Goal: Information Seeking & Learning: Learn about a topic

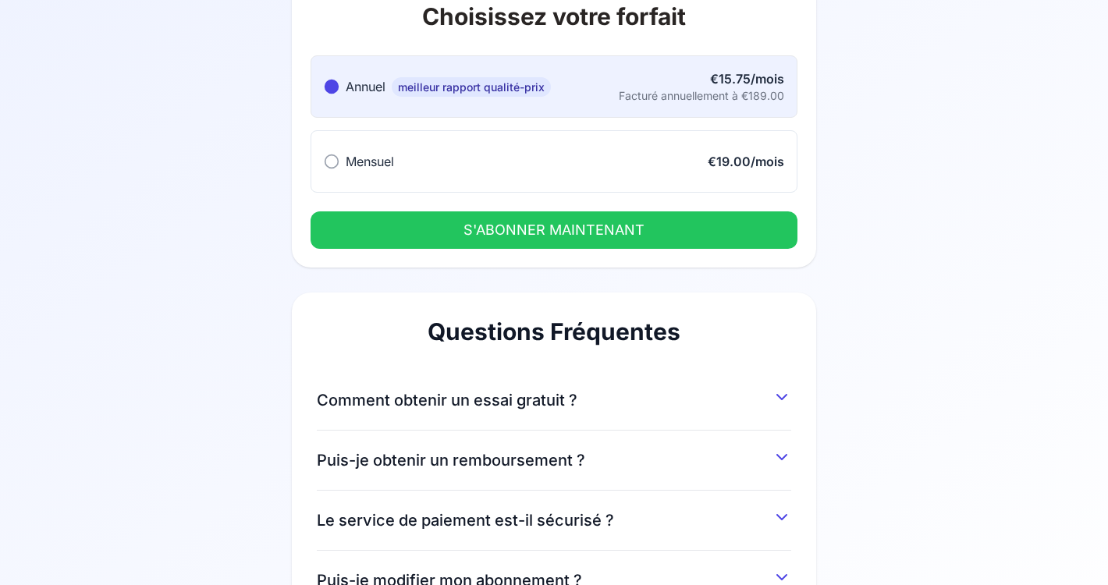
scroll to position [127, 0]
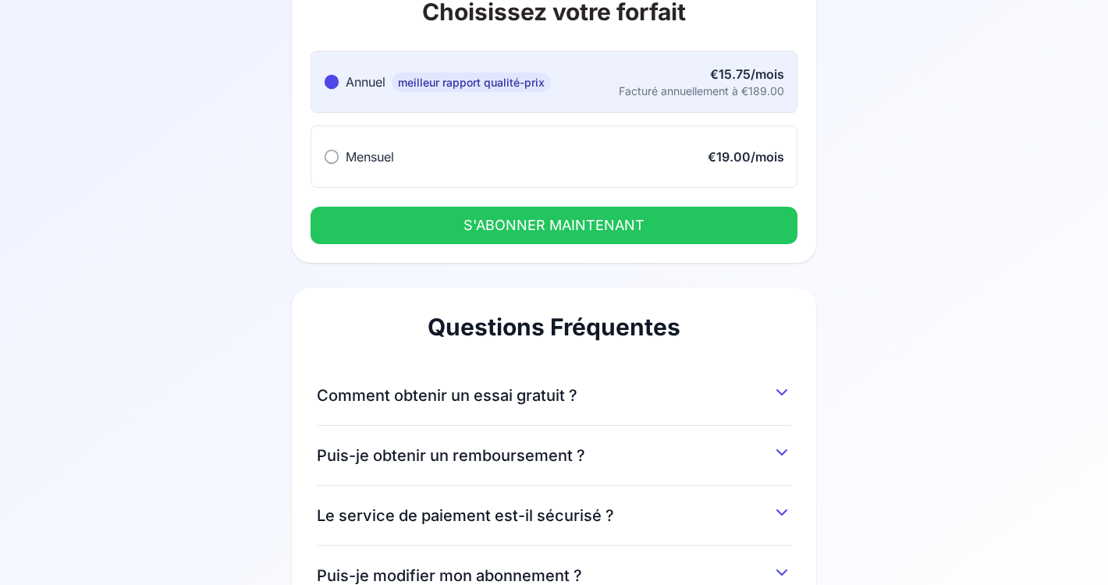
click at [785, 393] on icon at bounding box center [781, 392] width 19 height 19
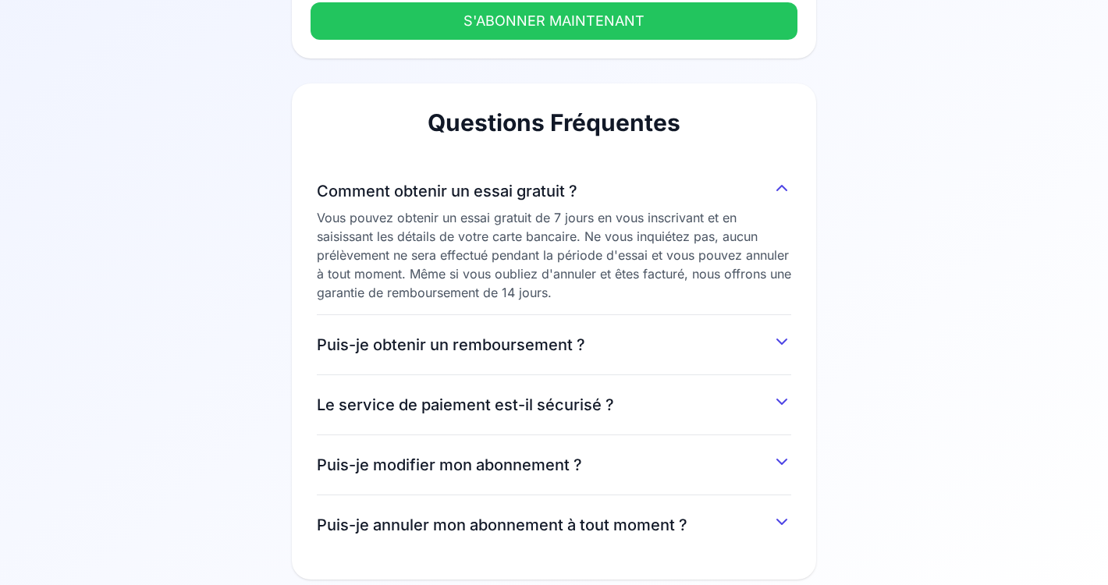
scroll to position [351, 0]
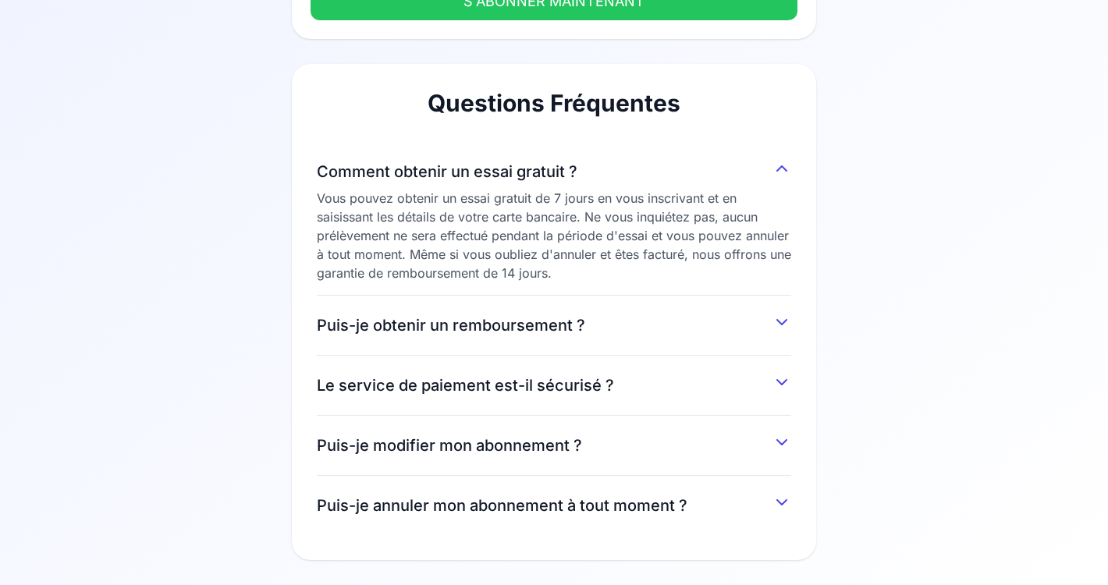
click at [784, 443] on icon at bounding box center [781, 442] width 9 height 5
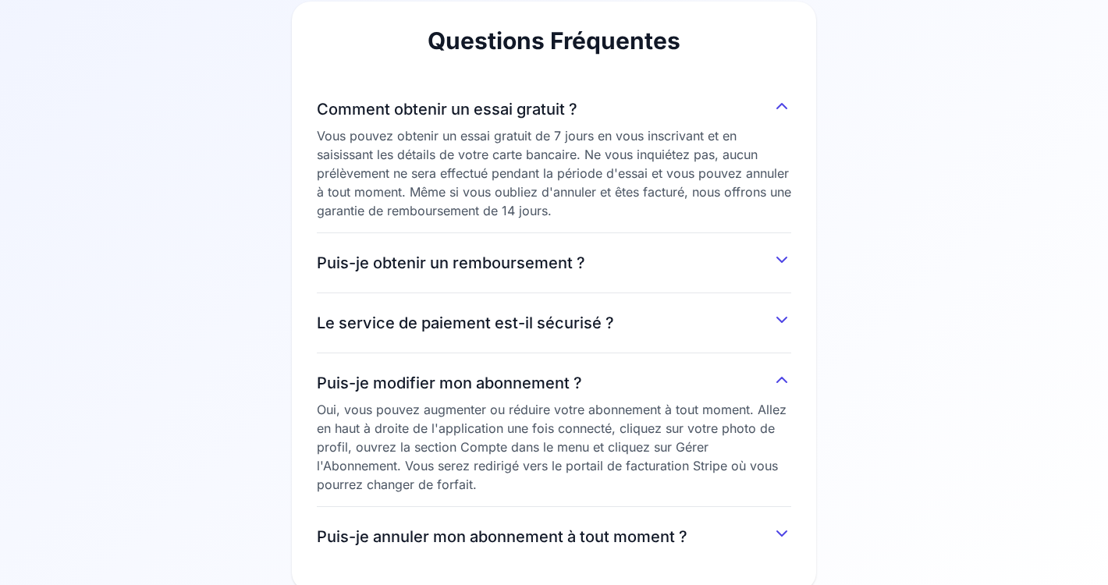
scroll to position [445, 0]
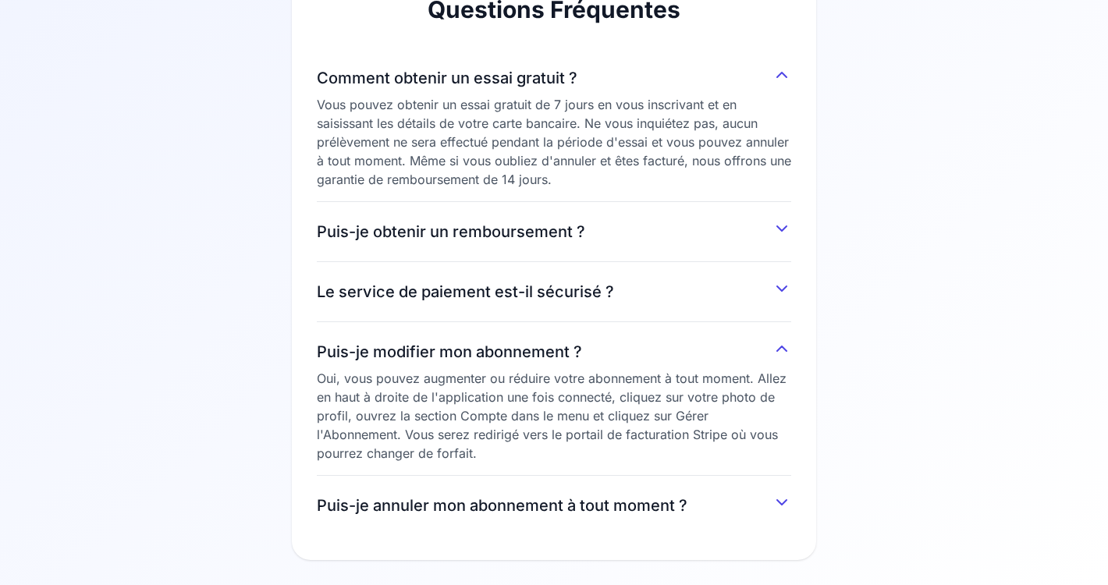
click at [782, 504] on icon at bounding box center [781, 502] width 9 height 5
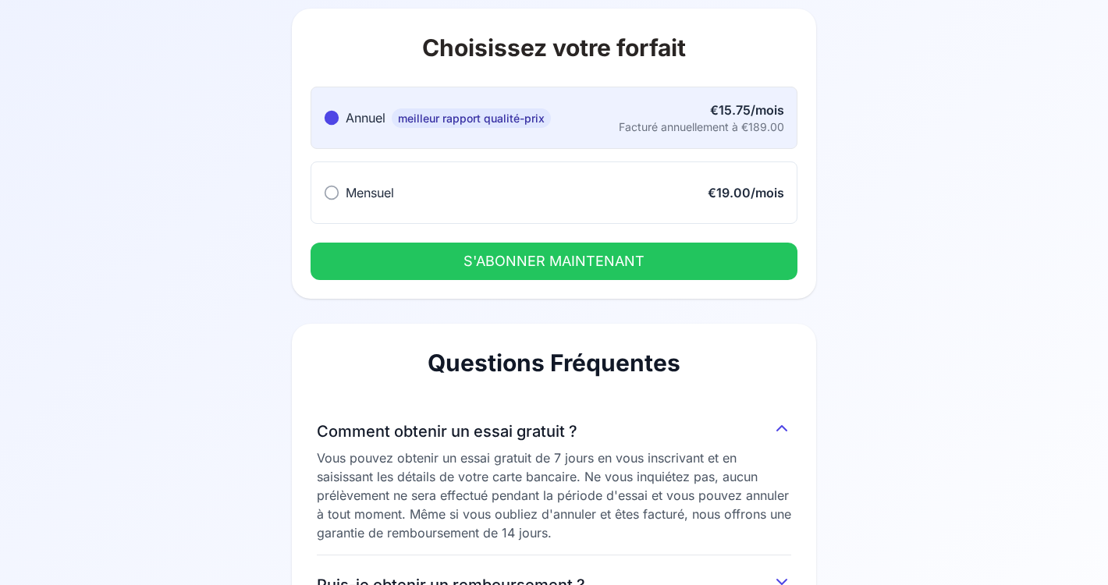
scroll to position [78, 0]
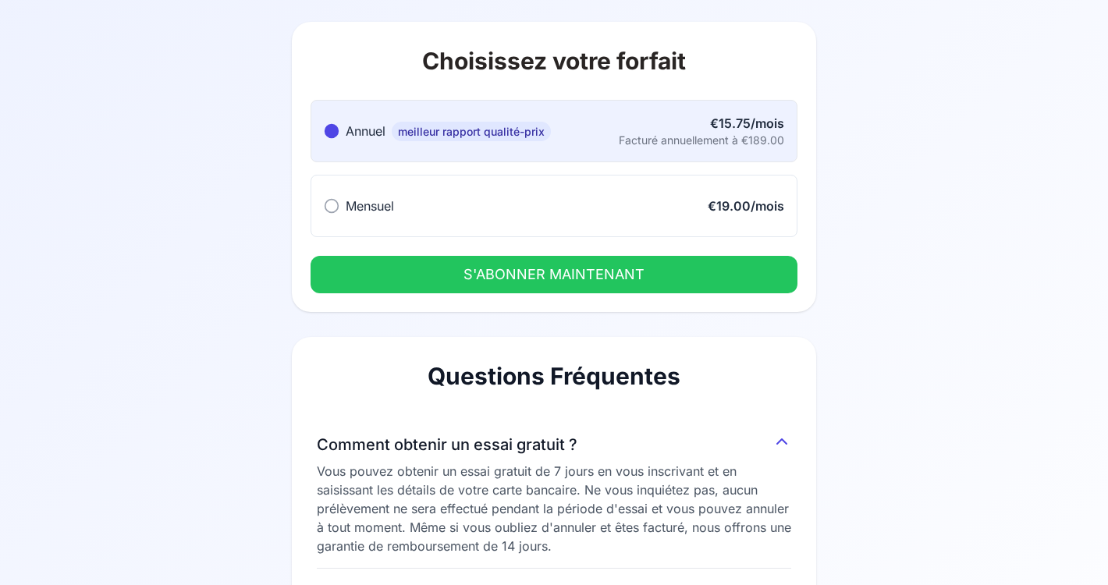
click at [331, 205] on icon at bounding box center [332, 206] width 16 height 16
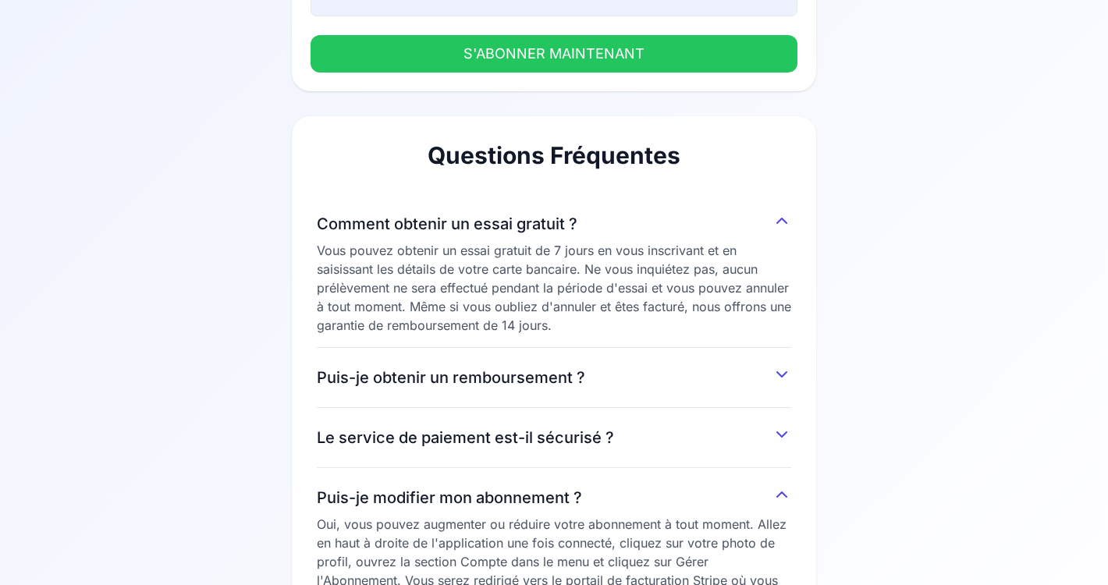
scroll to position [520, 0]
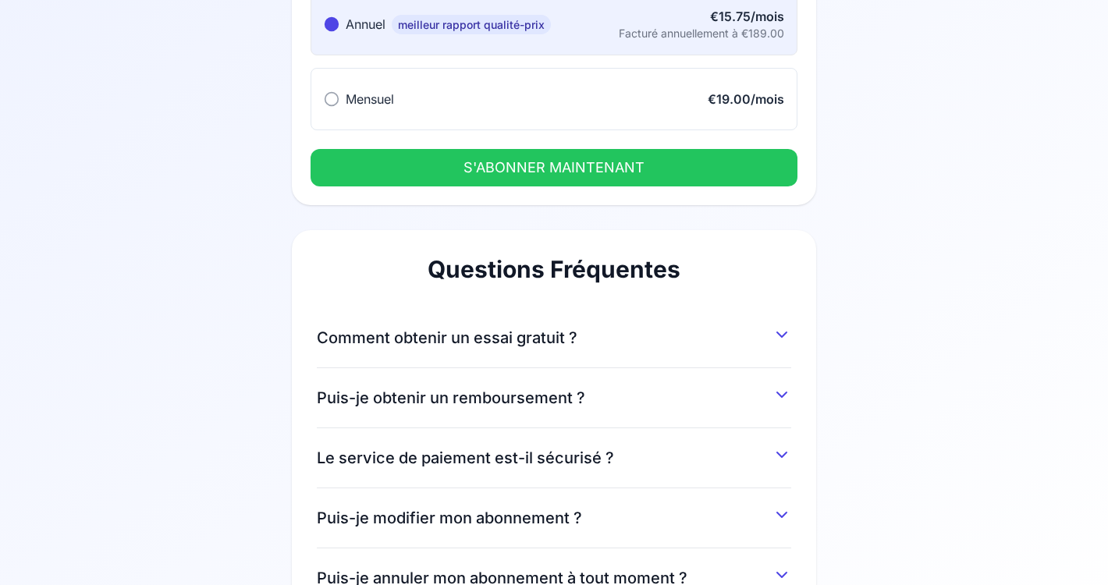
scroll to position [257, 0]
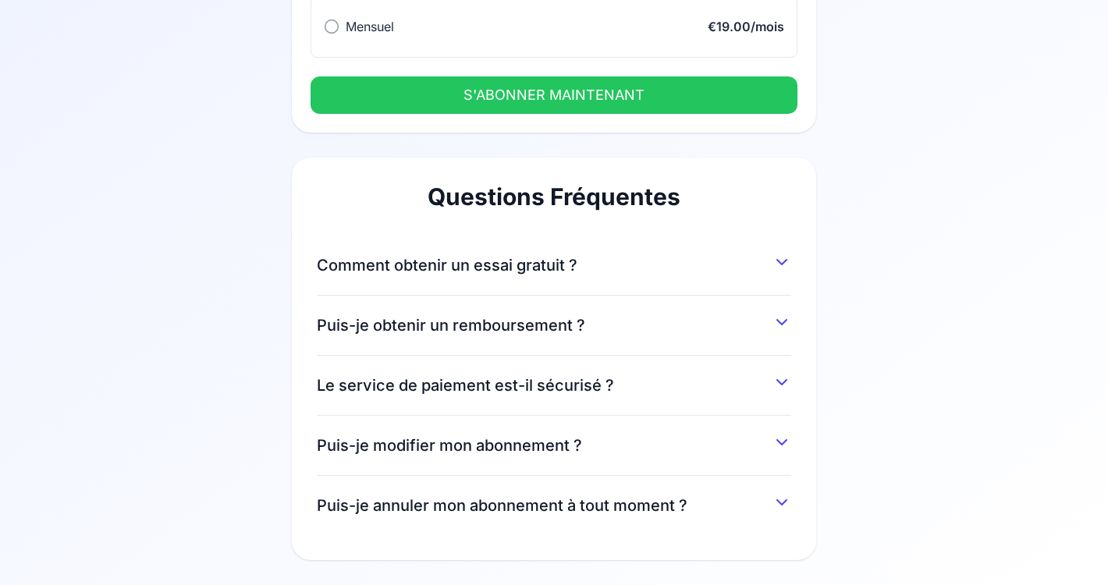
click at [769, 263] on button "Comment obtenir un essai gratuit ?" at bounding box center [554, 262] width 474 height 28
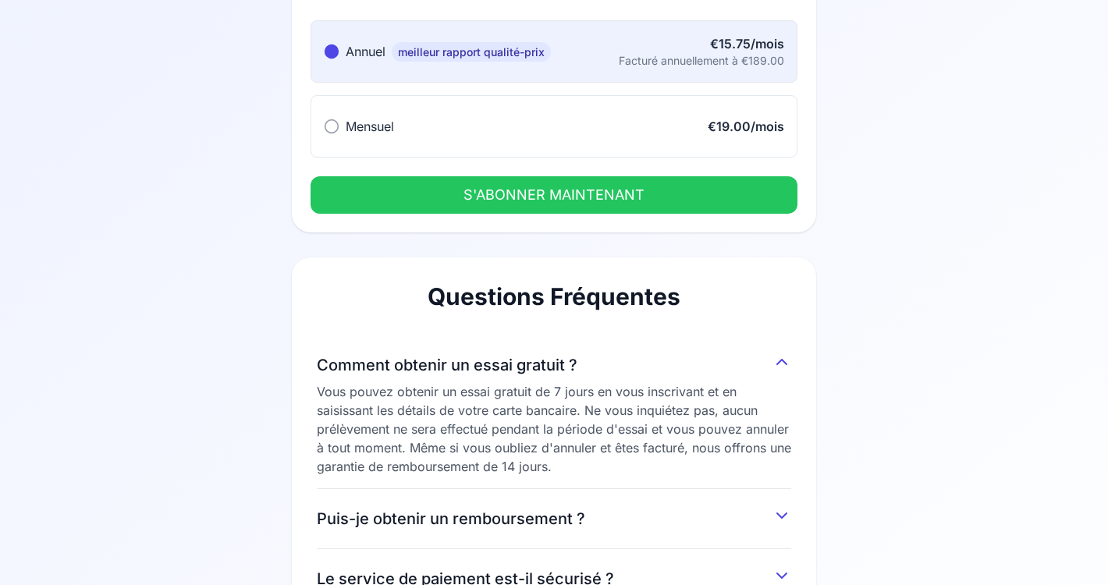
scroll to position [97, 0]
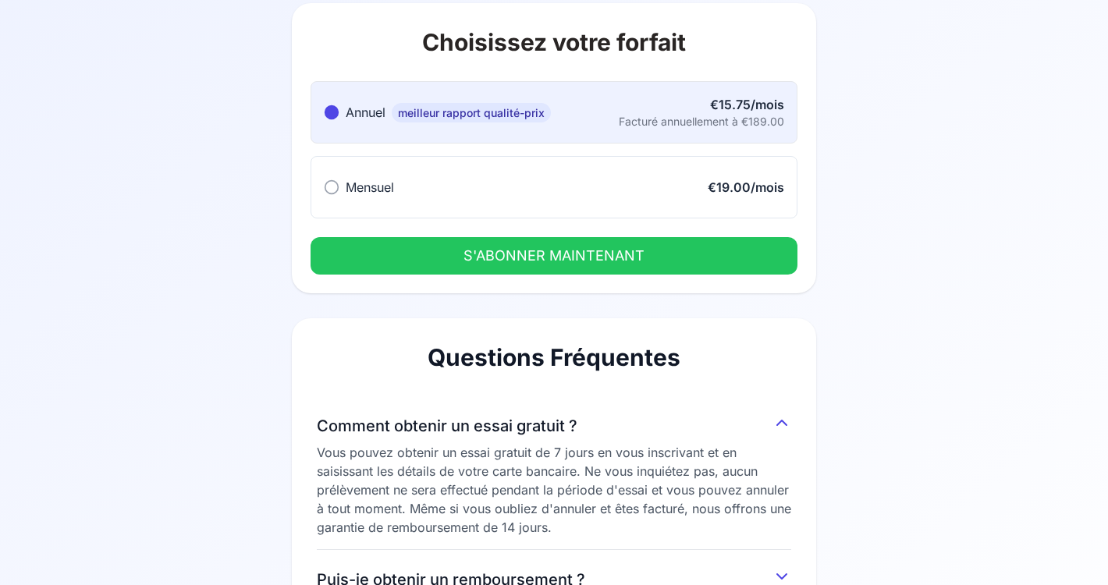
click at [332, 176] on button "Mensuel Mensuel €19.00/mois" at bounding box center [554, 187] width 487 height 62
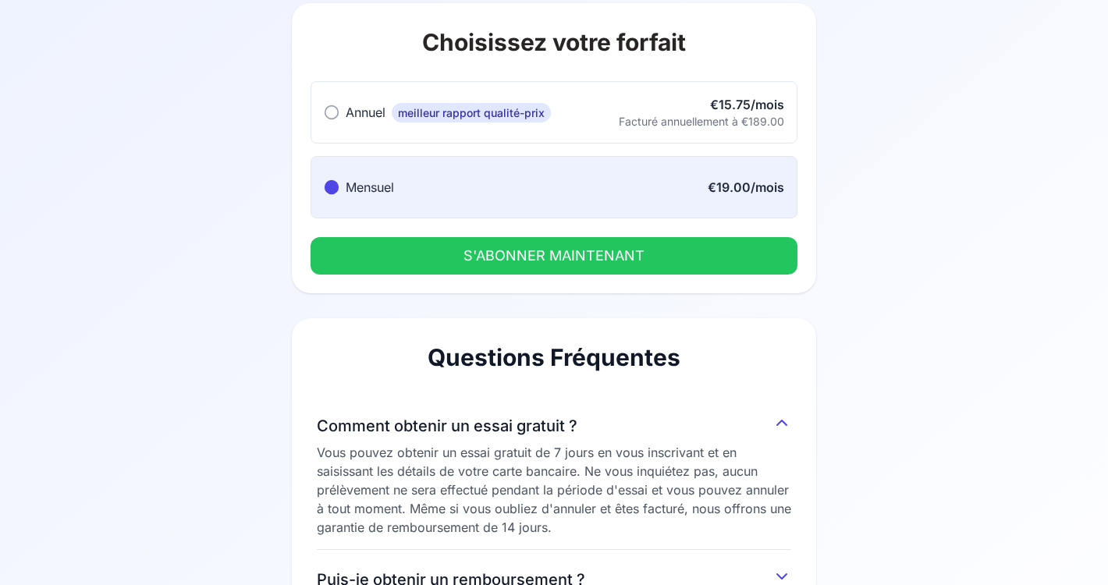
click at [560, 260] on button "S'ABONNER MAINTENANT" at bounding box center [554, 255] width 487 height 37
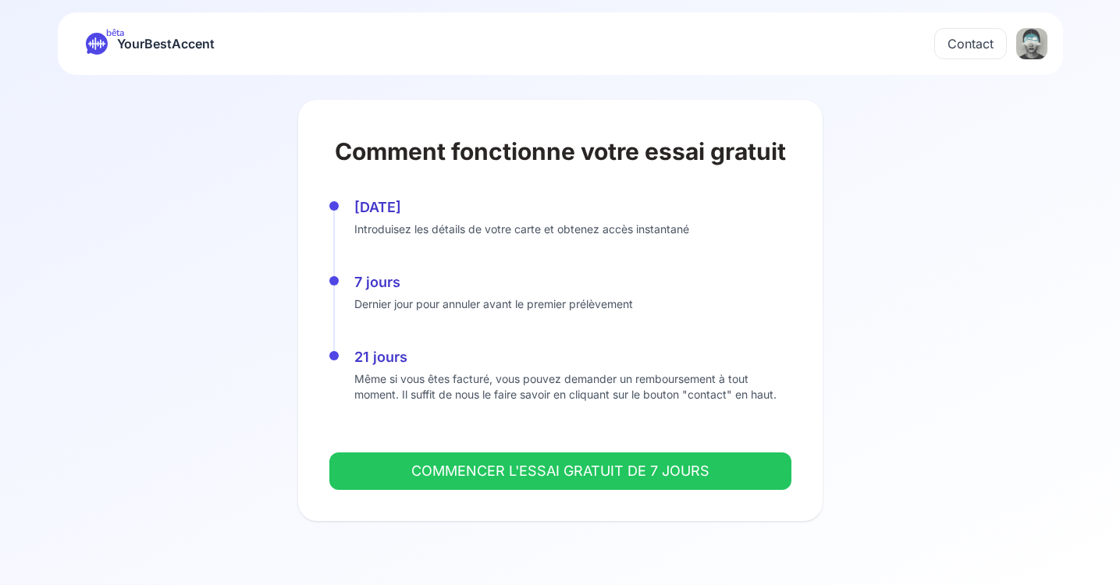
click at [660, 475] on button "COMMENCER L'ESSAI GRATUIT DE 7 JOURS" at bounding box center [560, 471] width 462 height 37
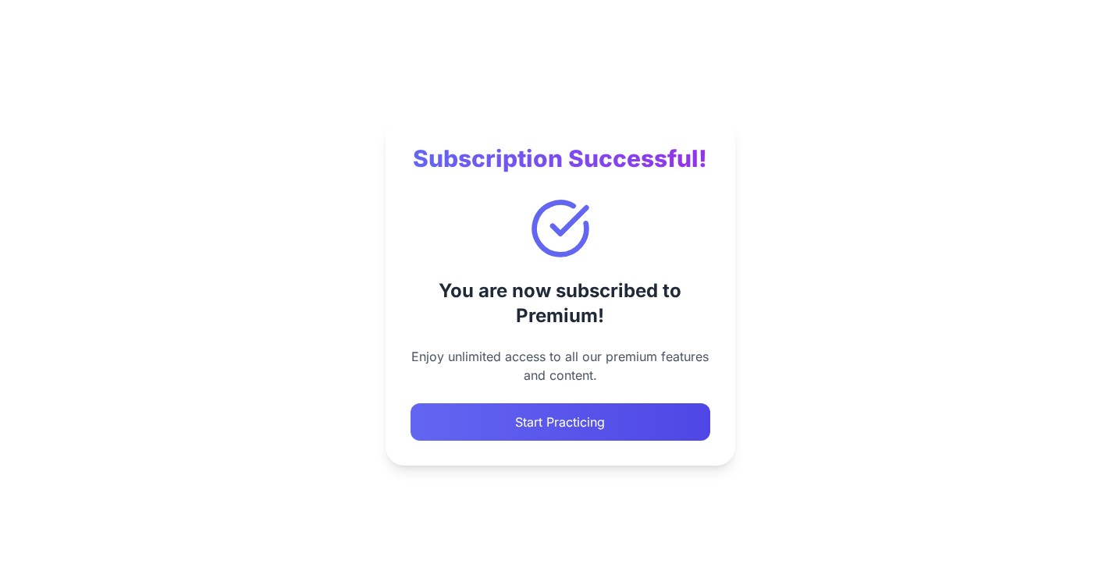
click at [625, 415] on button "Start Practicing" at bounding box center [560, 421] width 300 height 37
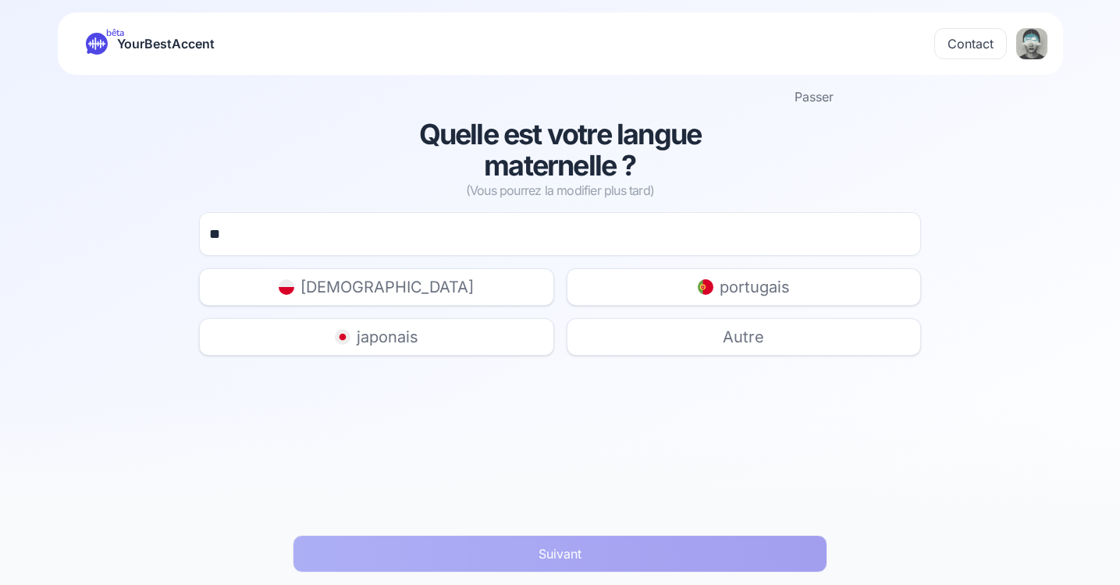
type input "*"
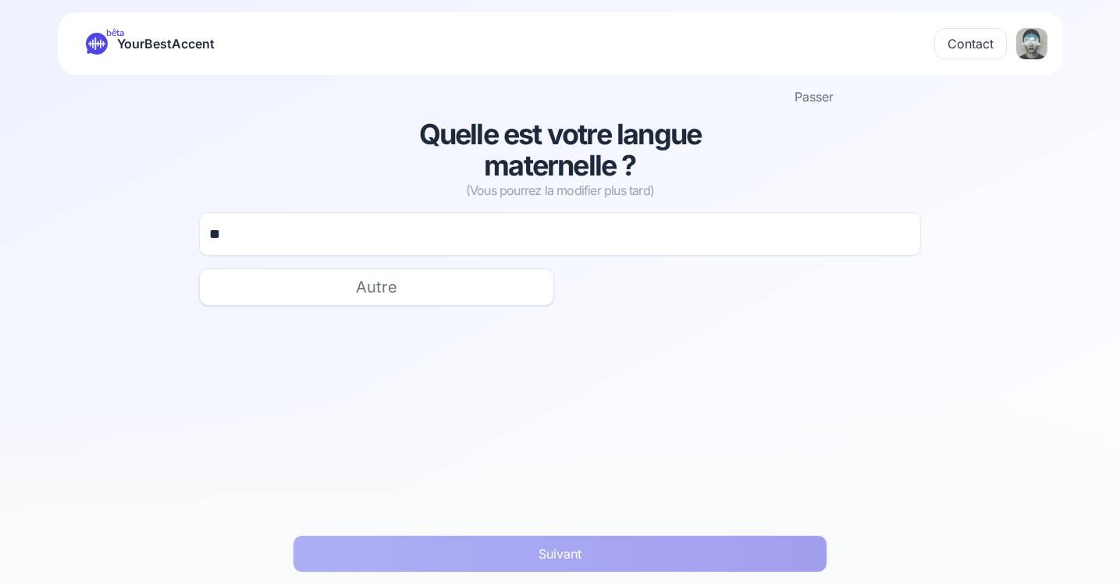
type input "*"
type input "****"
click at [402, 289] on span "portugais" at bounding box center [387, 287] width 70 height 22
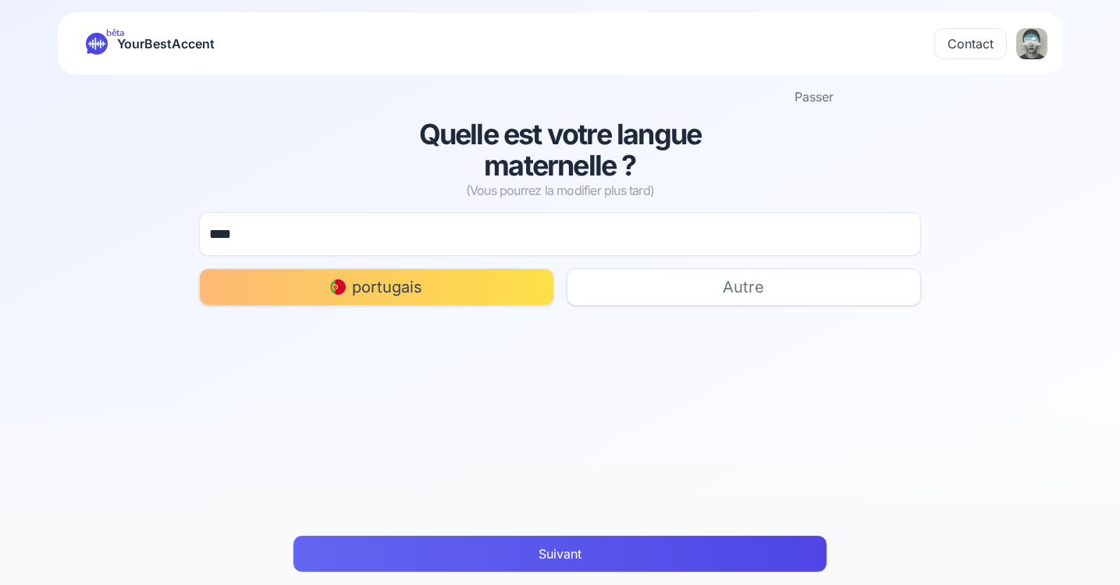
click at [648, 551] on button "Suivant" at bounding box center [560, 553] width 535 height 37
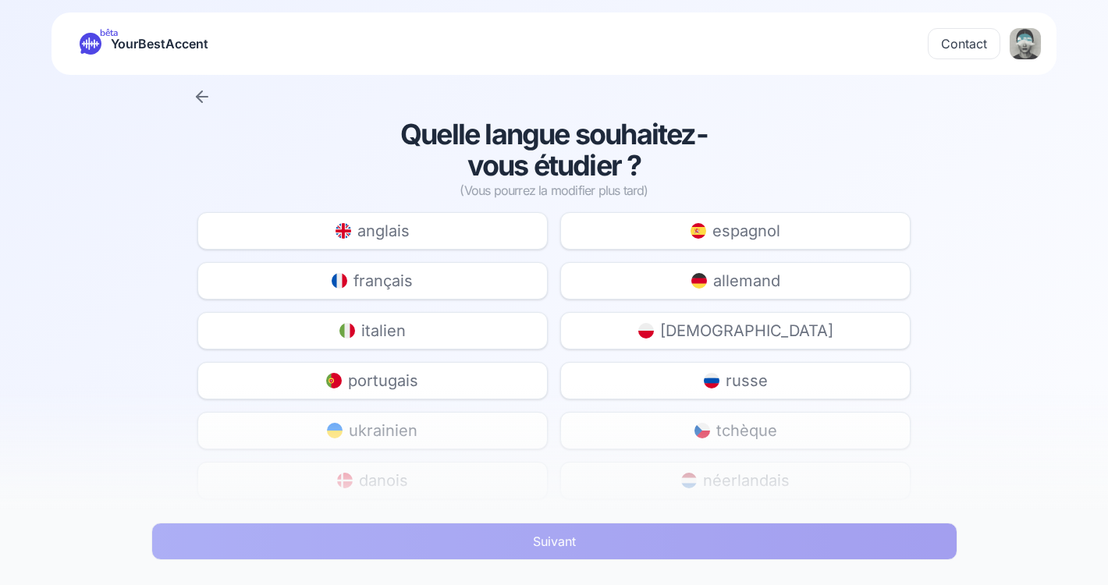
click at [719, 240] on span "espagnol" at bounding box center [746, 231] width 68 height 22
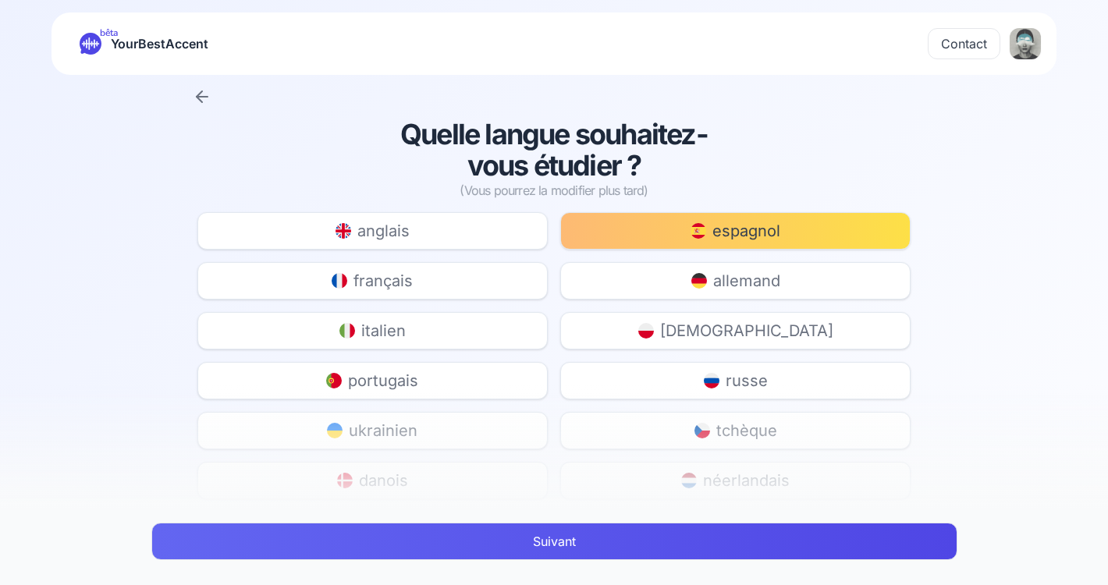
click at [662, 538] on button "Suivant" at bounding box center [554, 541] width 806 height 37
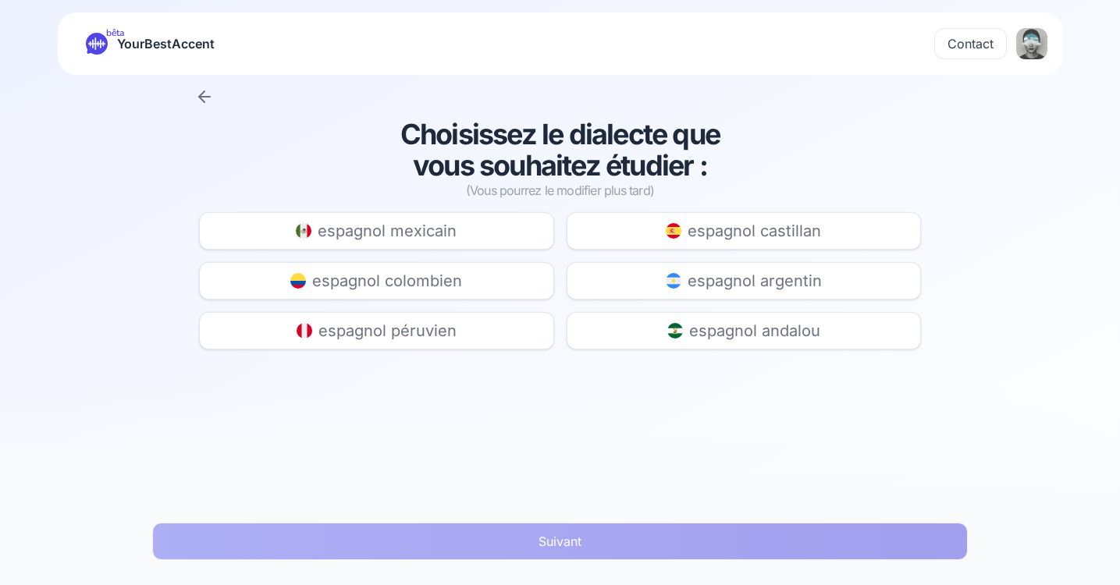
click at [682, 233] on div "espagnol castillan" at bounding box center [743, 231] width 155 height 22
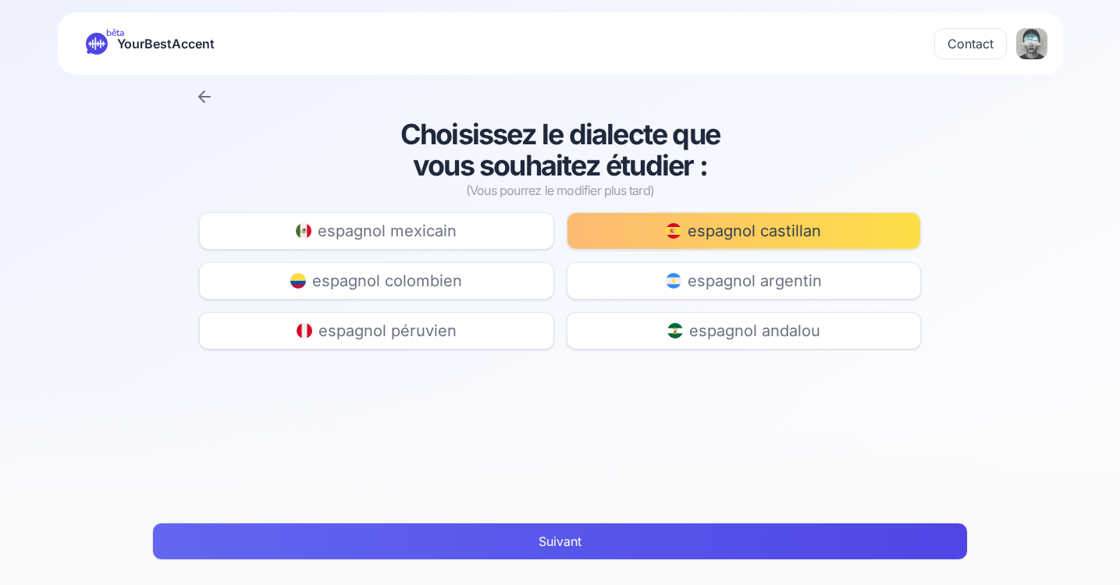
click at [668, 542] on button "Suivant" at bounding box center [559, 541] width 815 height 37
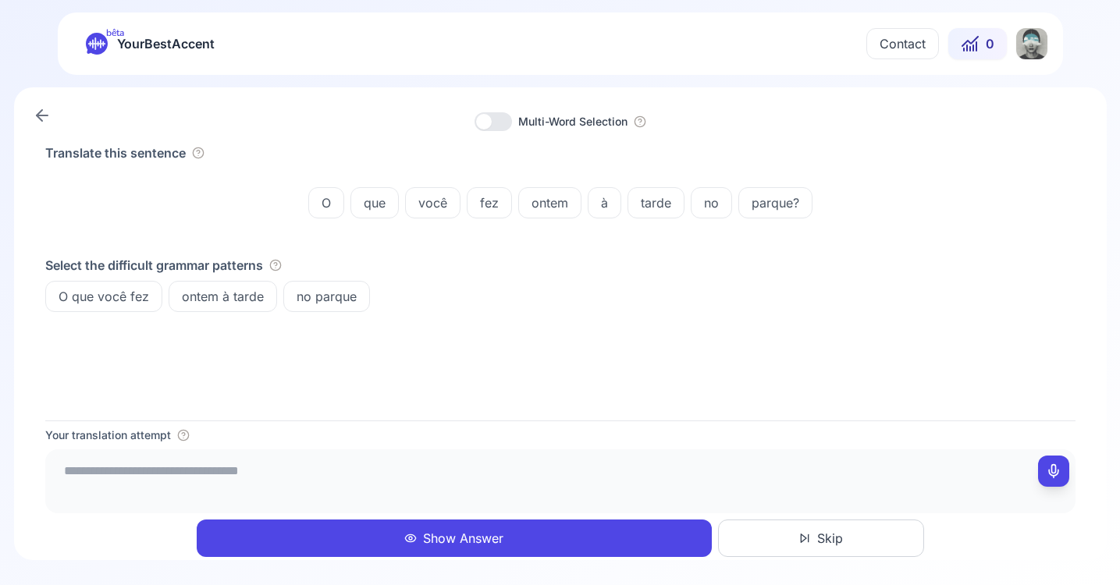
click at [494, 123] on div at bounding box center [492, 121] width 37 height 19
click at [75, 468] on textarea at bounding box center [559, 479] width 1017 height 47
click at [111, 469] on textarea "**********" at bounding box center [559, 479] width 1017 height 47
click at [111, 471] on textarea "**********" at bounding box center [559, 479] width 1017 height 47
drag, startPoint x: 156, startPoint y: 476, endPoint x: 119, endPoint y: 470, distance: 37.2
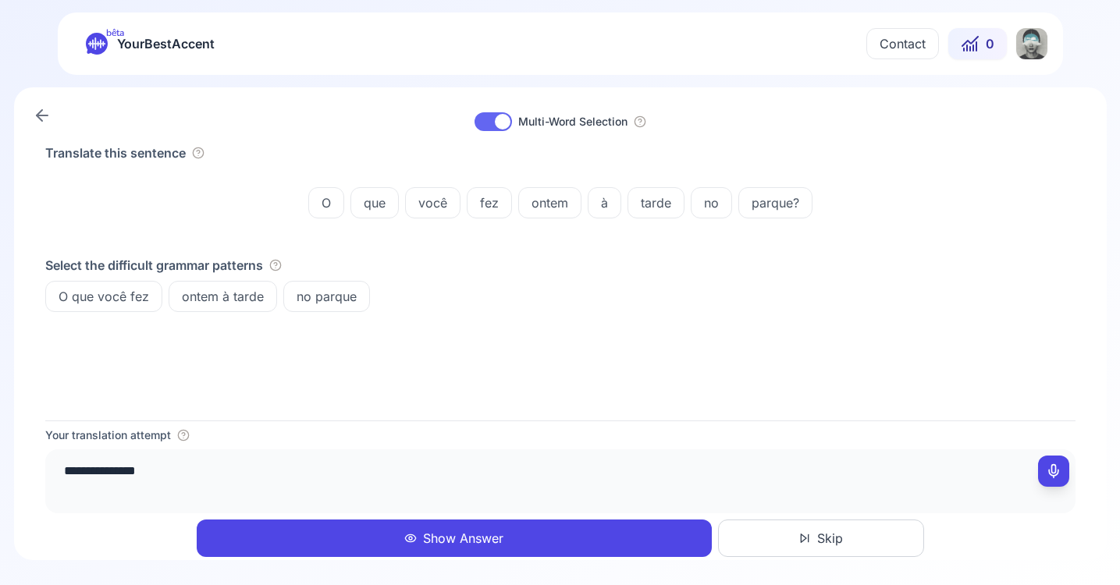
click at [119, 470] on textarea "**********" at bounding box center [559, 479] width 1017 height 47
click at [64, 470] on textarea "**********" at bounding box center [559, 479] width 1017 height 47
click at [119, 470] on textarea "**********" at bounding box center [559, 479] width 1017 height 47
click at [119, 473] on textarea "**********" at bounding box center [559, 479] width 1017 height 47
click at [0, 0] on lt-span "** * ****" at bounding box center [0, 0] width 0 height 0
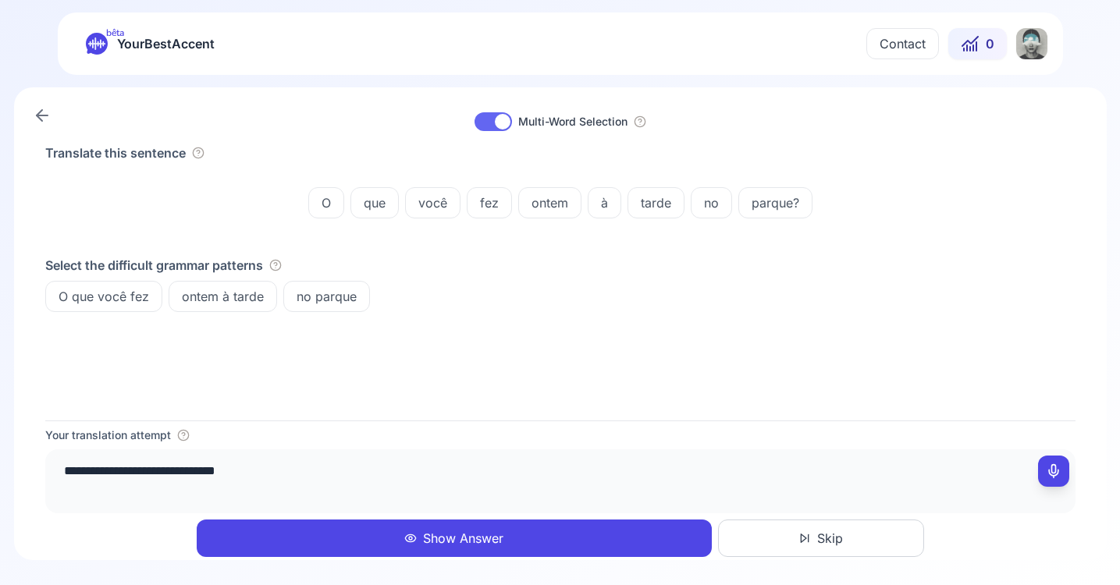
type textarea "**********"
drag, startPoint x: 282, startPoint y: 474, endPoint x: -4, endPoint y: 461, distance: 285.9
click at [0, 461] on html "**********" at bounding box center [560, 292] width 1120 height 585
click at [1054, 474] on icon at bounding box center [1054, 471] width 16 height 16
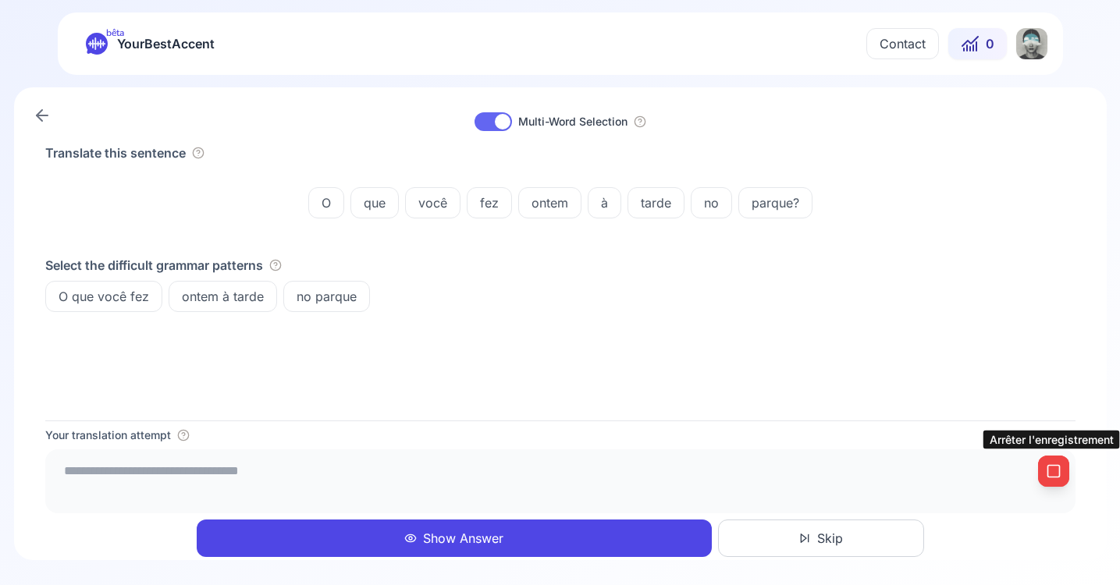
click at [1059, 469] on icon at bounding box center [1054, 471] width 16 height 16
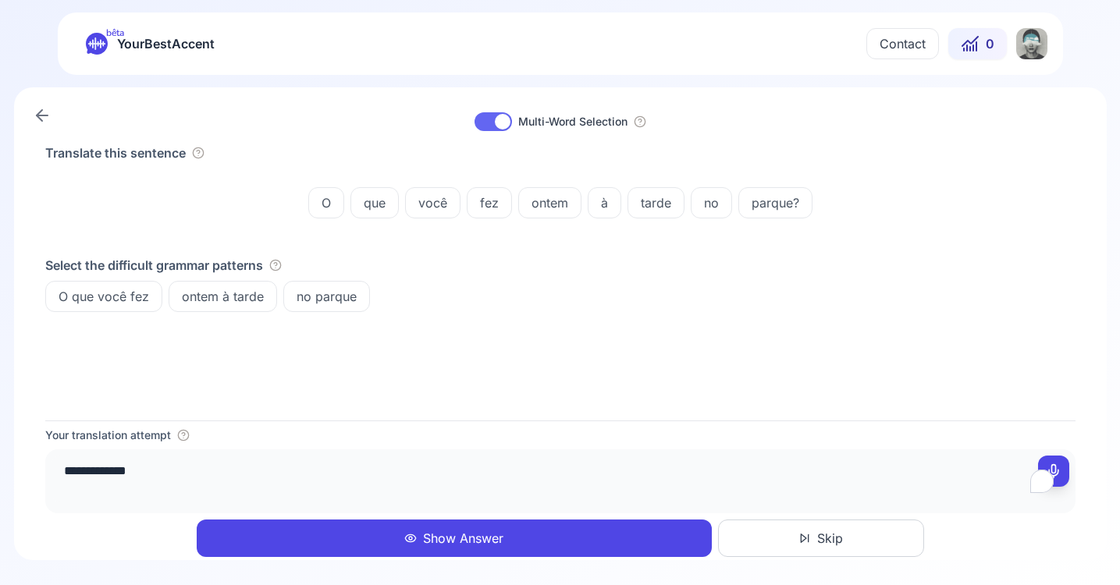
drag, startPoint x: 160, startPoint y: 467, endPoint x: 19, endPoint y: 452, distance: 142.1
click at [19, 452] on div "**********" at bounding box center [560, 323] width 1092 height 473
paste textarea "**********"
type textarea "**********"
drag, startPoint x: 268, startPoint y: 476, endPoint x: -4, endPoint y: 431, distance: 275.3
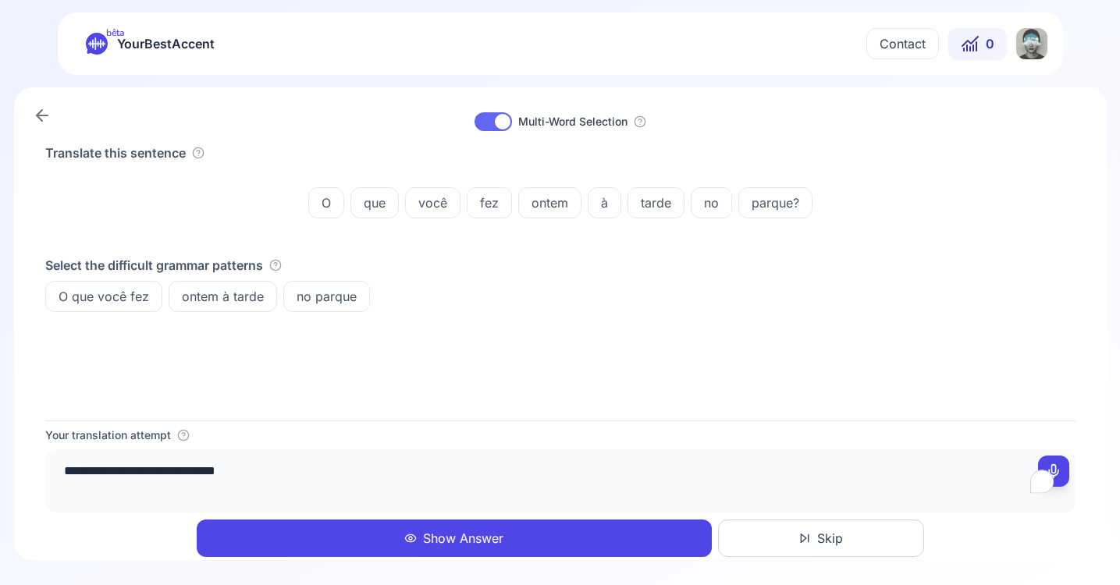
click at [0, 431] on html "**********" at bounding box center [560, 292] width 1120 height 585
click at [1056, 466] on rect at bounding box center [1053, 472] width 12 height 12
click at [1056, 464] on icon at bounding box center [1054, 471] width 16 height 16
type textarea "**********"
click at [623, 541] on button "Show Answer" at bounding box center [454, 538] width 515 height 37
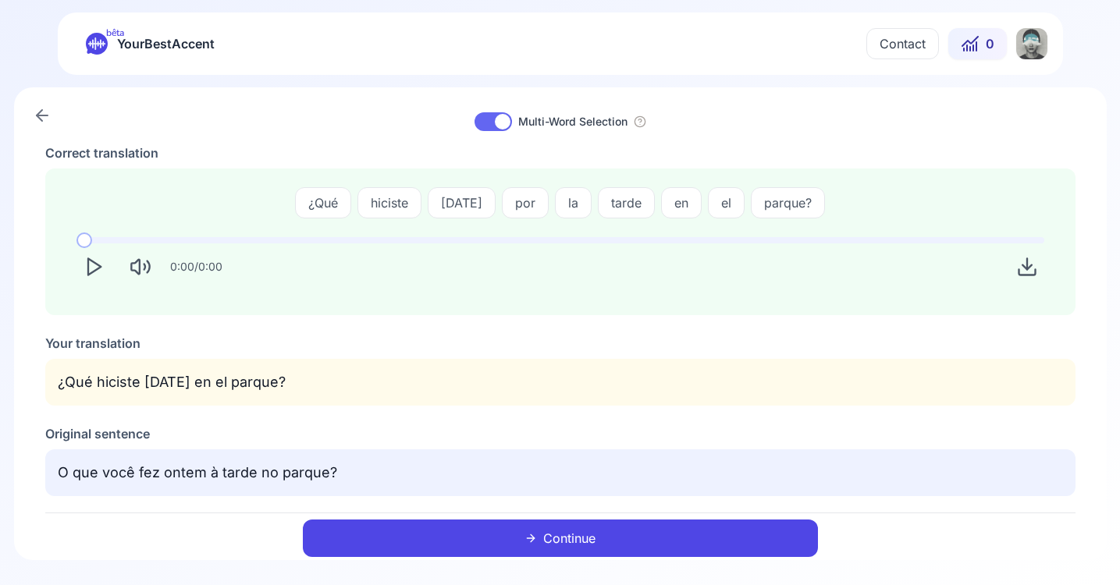
click at [90, 270] on icon "Play" at bounding box center [94, 267] width 22 height 22
click at [91, 265] on icon "Play" at bounding box center [94, 267] width 22 height 22
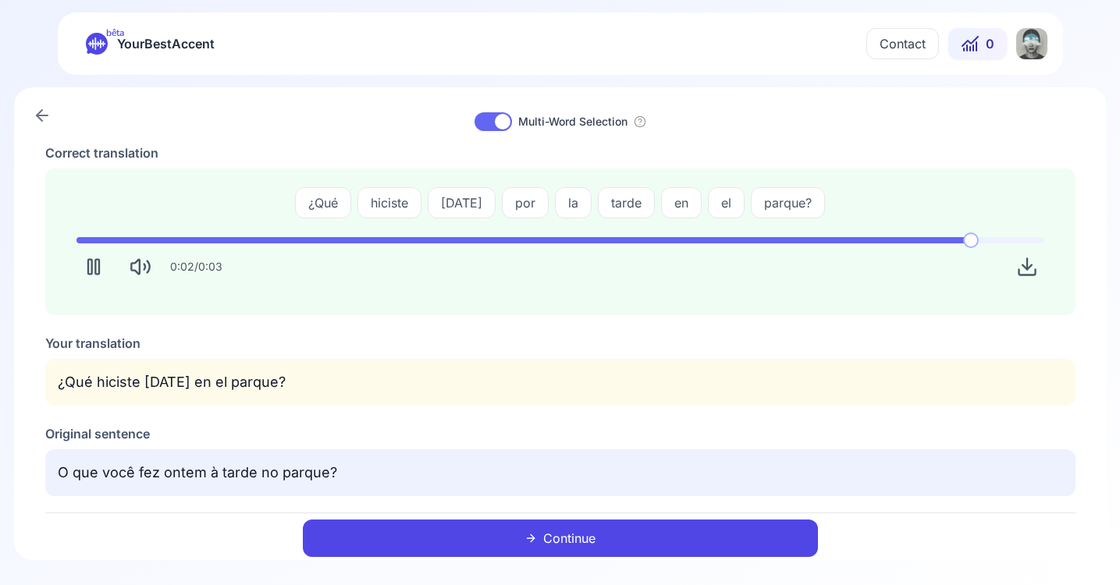
click at [90, 265] on icon "Pause" at bounding box center [94, 267] width 22 height 22
click at [90, 265] on icon "Play" at bounding box center [94, 267] width 22 height 22
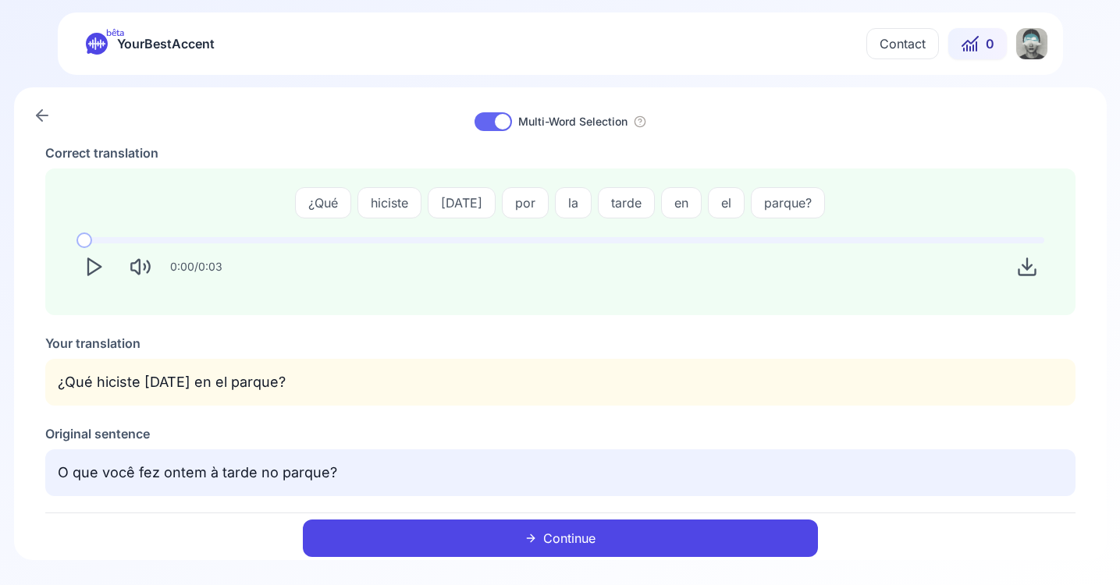
click at [90, 265] on icon "Play" at bounding box center [94, 267] width 22 height 22
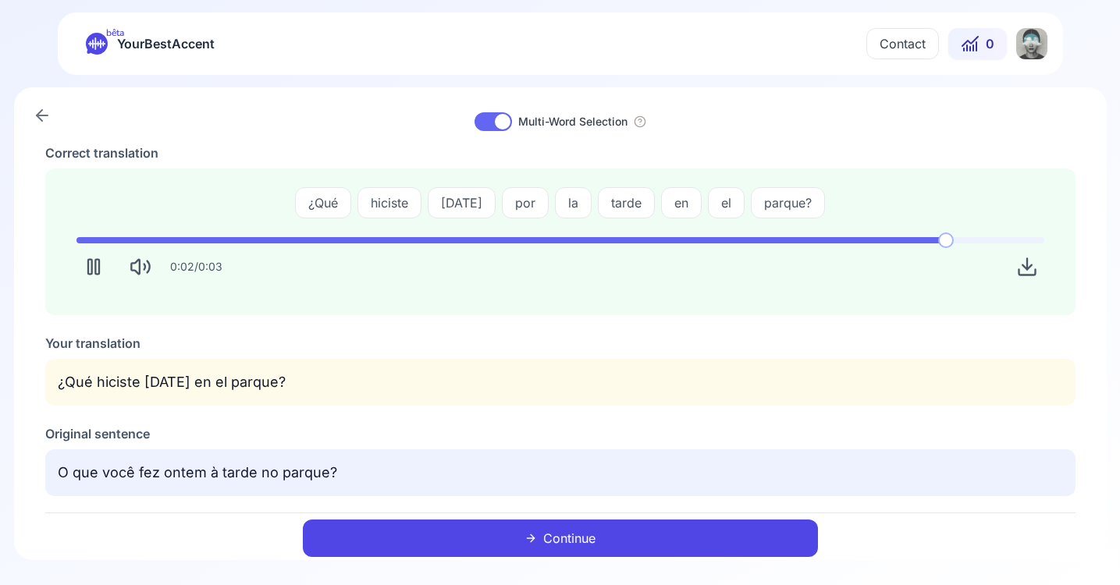
click at [90, 265] on icon "Pause" at bounding box center [94, 267] width 22 height 22
click at [90, 265] on icon "Play" at bounding box center [94, 267] width 22 height 22
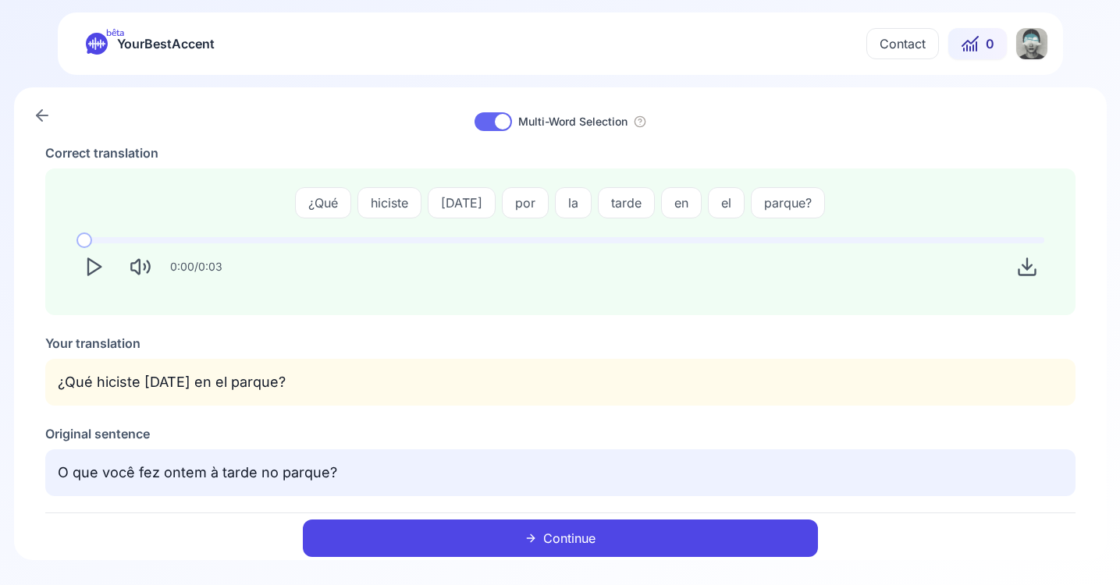
click at [90, 265] on icon "Play" at bounding box center [94, 267] width 22 height 22
click at [564, 538] on button "Continue" at bounding box center [560, 538] width 515 height 37
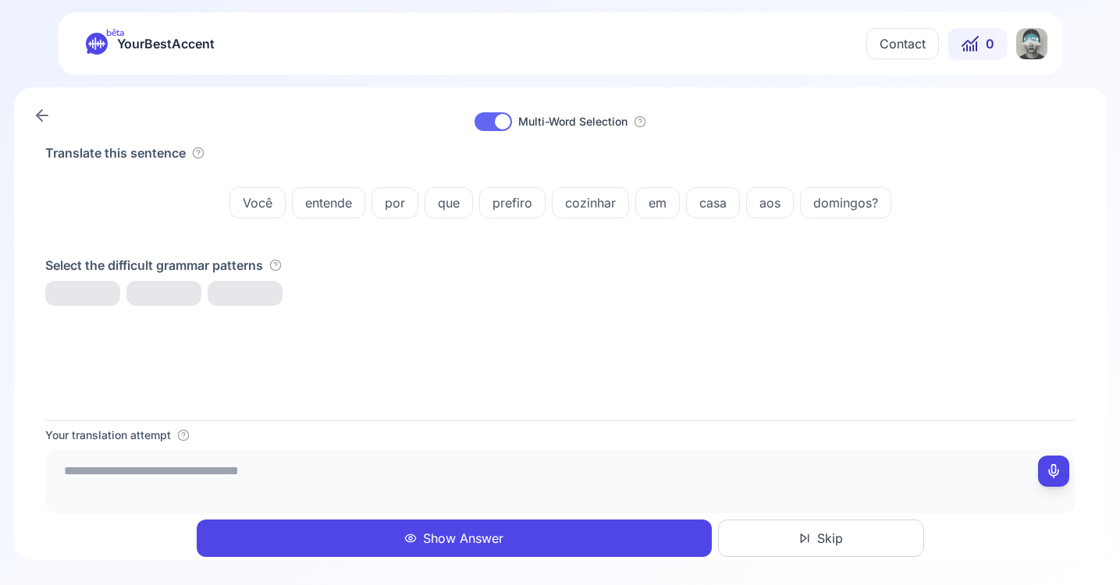
click at [79, 295] on div at bounding box center [82, 293] width 75 height 25
click at [128, 300] on span "Você entende" at bounding box center [98, 296] width 105 height 19
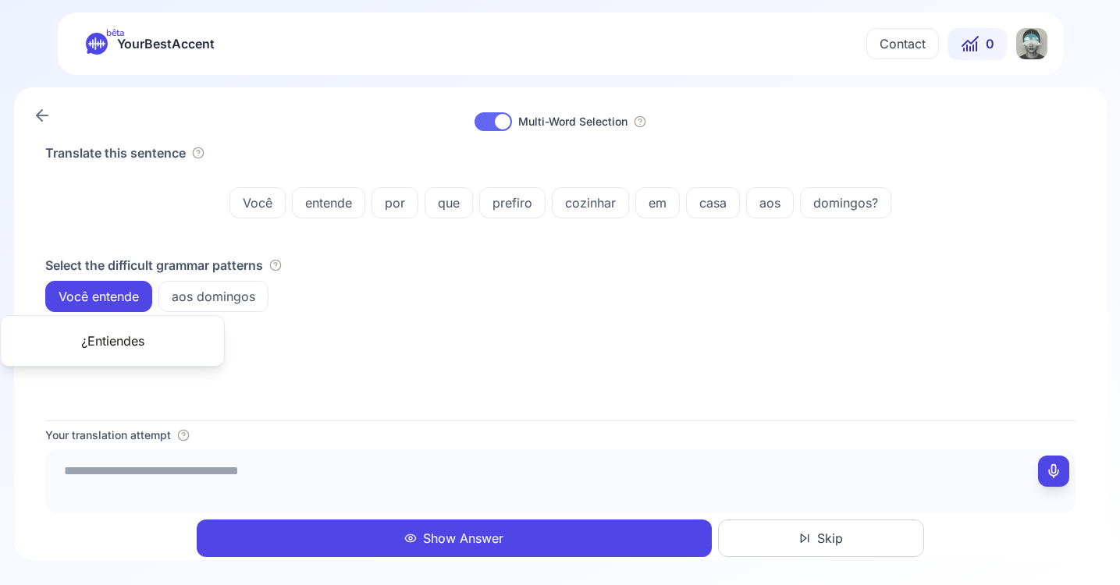
click at [349, 328] on div "Translate this sentence Você entende por que prefiro cozinhar em casa aos domin…" at bounding box center [560, 282] width 1030 height 277
click at [98, 475] on textarea at bounding box center [559, 479] width 1017 height 47
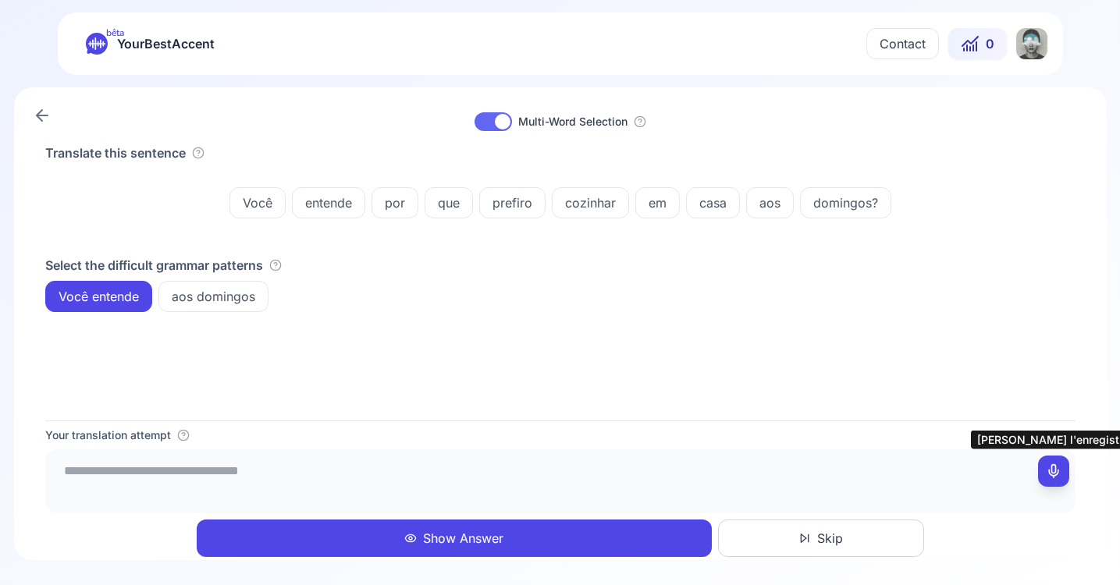
click at [1054, 467] on icon at bounding box center [1054, 471] width 16 height 16
type textarea "**********"
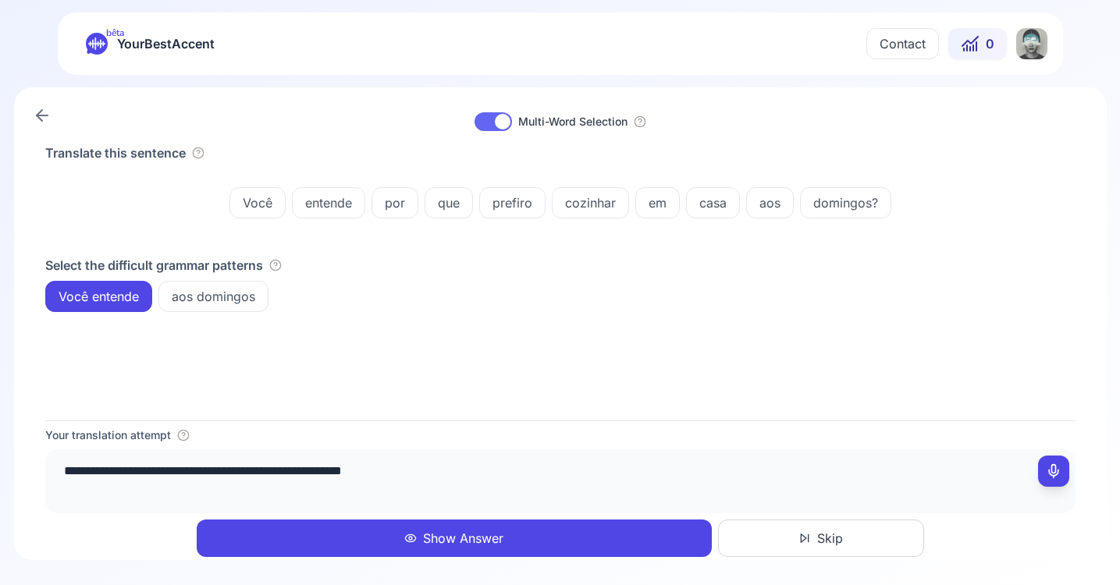
drag, startPoint x: 465, startPoint y: 475, endPoint x: -4, endPoint y: 449, distance: 469.7
click at [0, 449] on html "**********" at bounding box center [560, 292] width 1120 height 585
click at [1060, 469] on button at bounding box center [1053, 471] width 31 height 31
type textarea "**********"
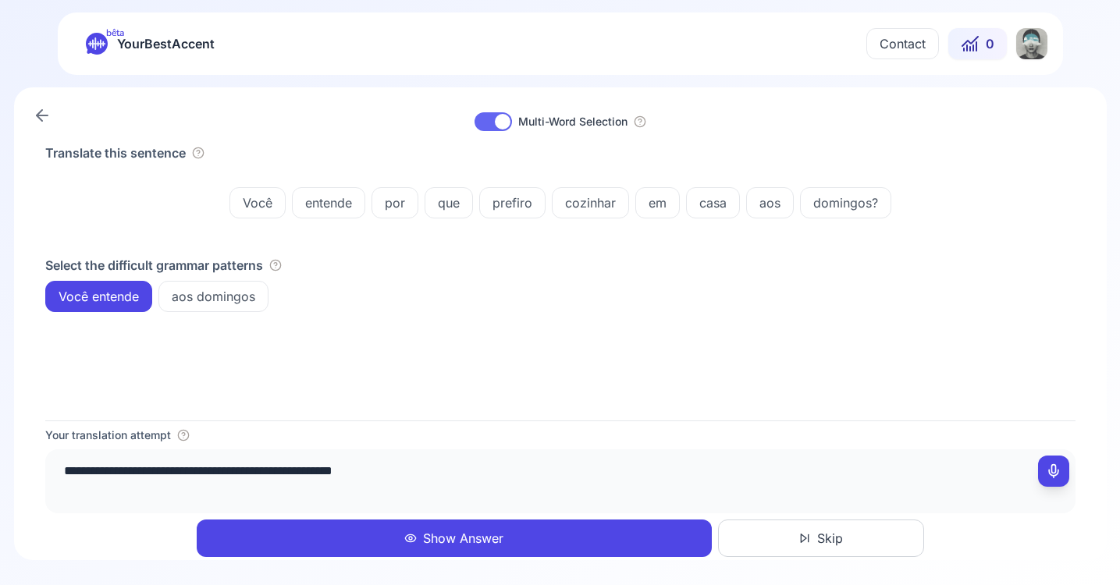
click at [696, 538] on button "Show Answer" at bounding box center [454, 538] width 515 height 37
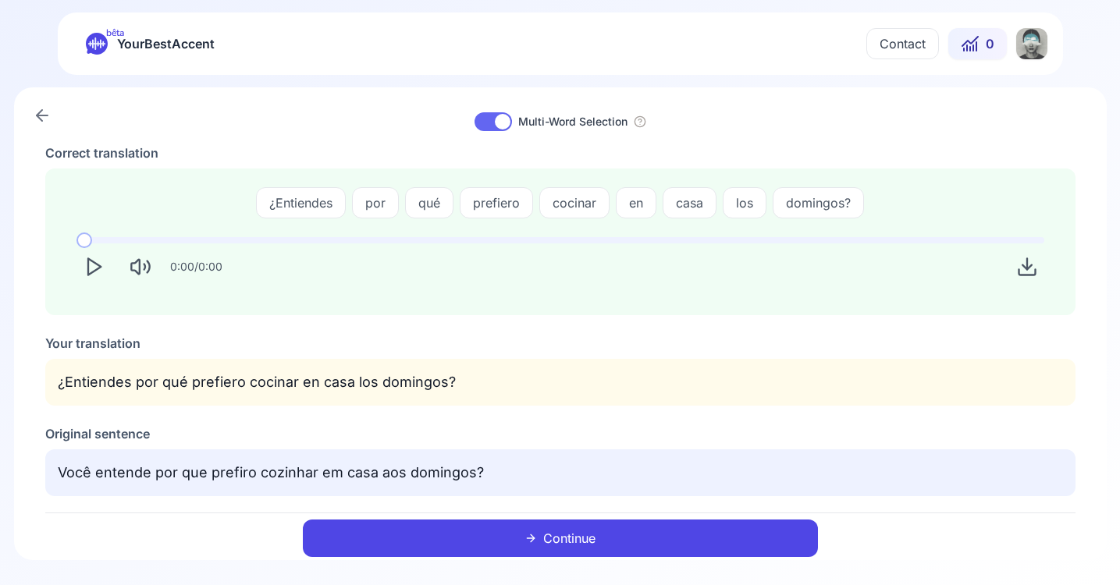
click at [90, 266] on icon "Play" at bounding box center [94, 267] width 22 height 22
click at [615, 541] on button "Continue" at bounding box center [560, 538] width 515 height 37
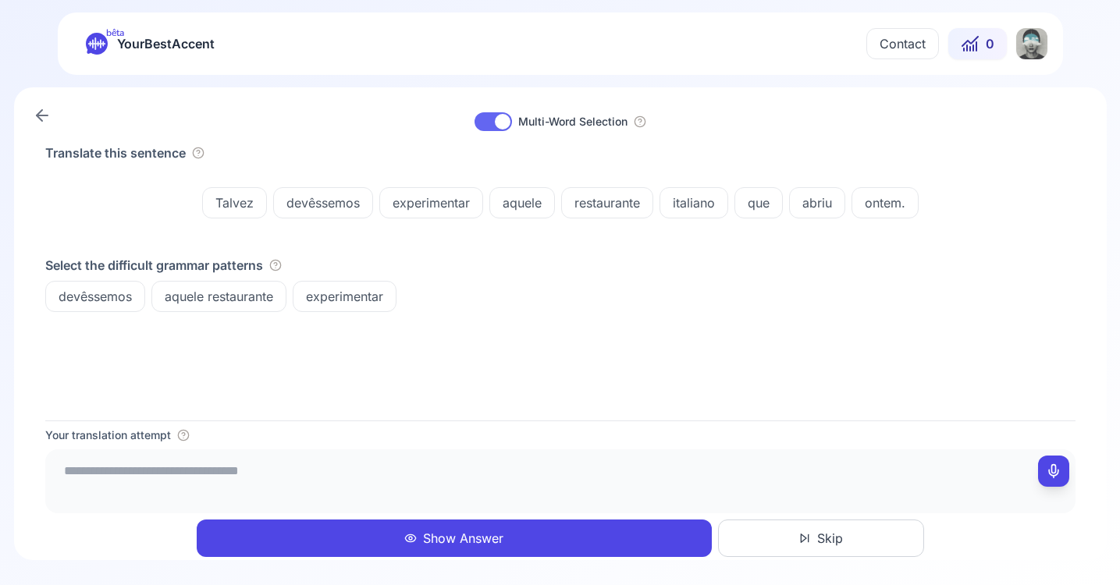
click at [82, 471] on textarea at bounding box center [559, 479] width 1017 height 47
click at [105, 301] on span "devêssemos" at bounding box center [95, 296] width 98 height 19
click at [431, 313] on div "Translate this sentence Talvez devêssemos experimentar aquele restaurante itali…" at bounding box center [560, 282] width 1030 height 277
click at [130, 466] on textarea at bounding box center [559, 479] width 1017 height 47
click at [364, 304] on span "experimentar" at bounding box center [344, 296] width 102 height 19
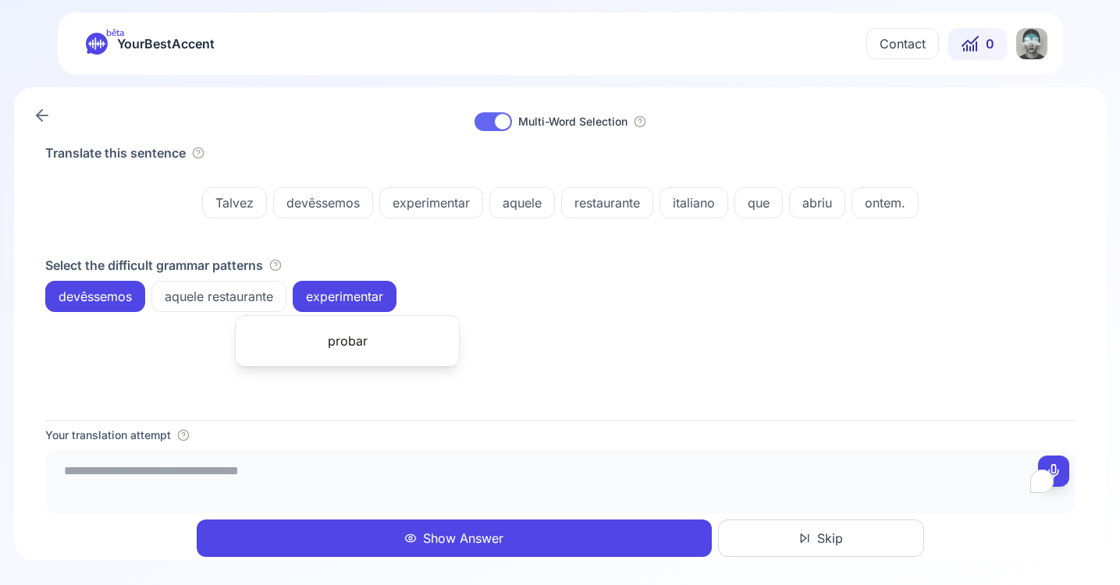
click at [509, 316] on div "Translate this sentence Talvez devêssemos experimentar aquele restaurante itali…" at bounding box center [560, 282] width 1030 height 277
click at [1056, 471] on icon at bounding box center [1054, 471] width 16 height 16
type textarea "**********"
drag, startPoint x: 328, startPoint y: 481, endPoint x: -4, endPoint y: 447, distance: 334.1
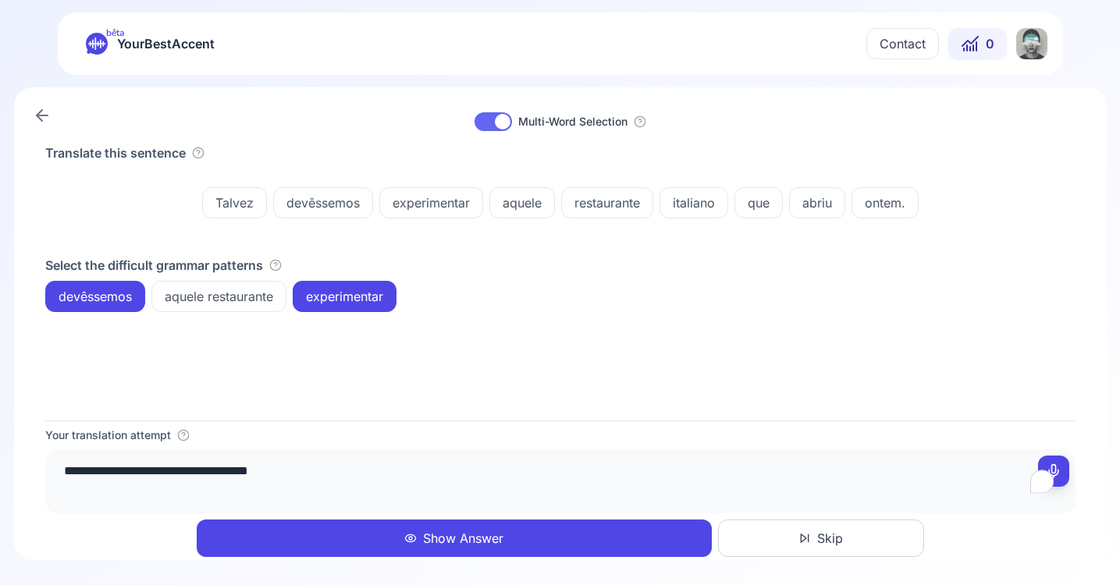
click at [0, 447] on html "**********" at bounding box center [560, 292] width 1120 height 585
click at [1057, 462] on button at bounding box center [1053, 471] width 31 height 31
type textarea "**********"
click at [587, 539] on button "Show Answer" at bounding box center [454, 538] width 515 height 37
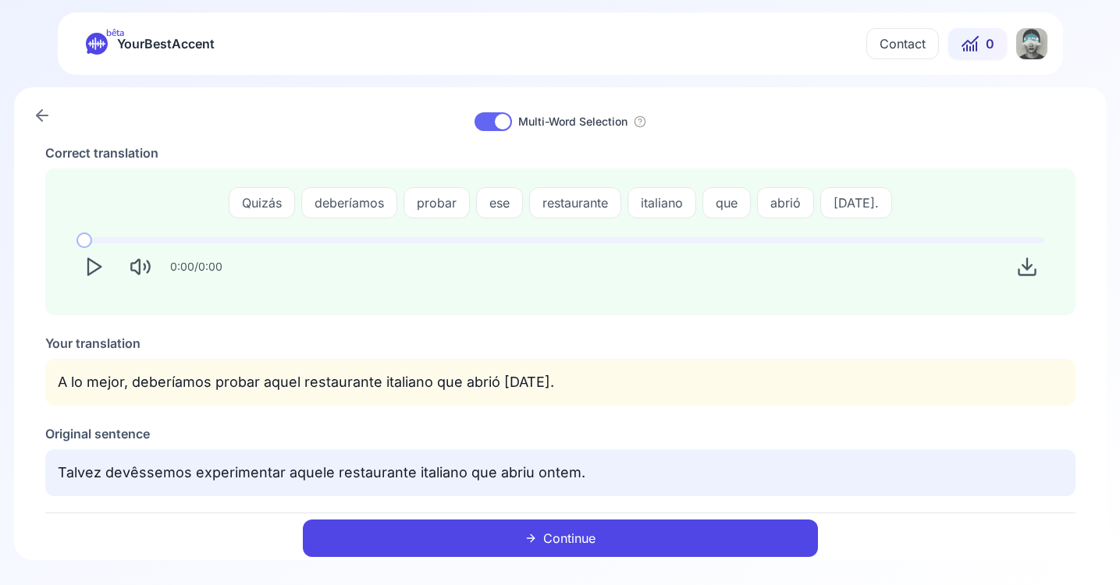
click at [720, 529] on button "Continue" at bounding box center [560, 538] width 515 height 37
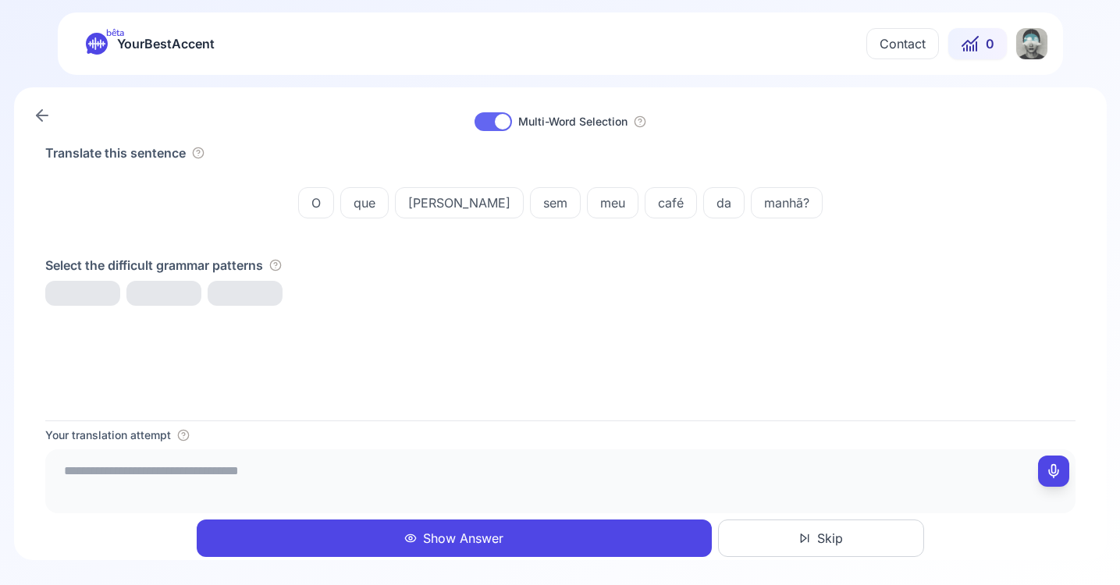
click at [853, 539] on button "Skip" at bounding box center [821, 538] width 206 height 37
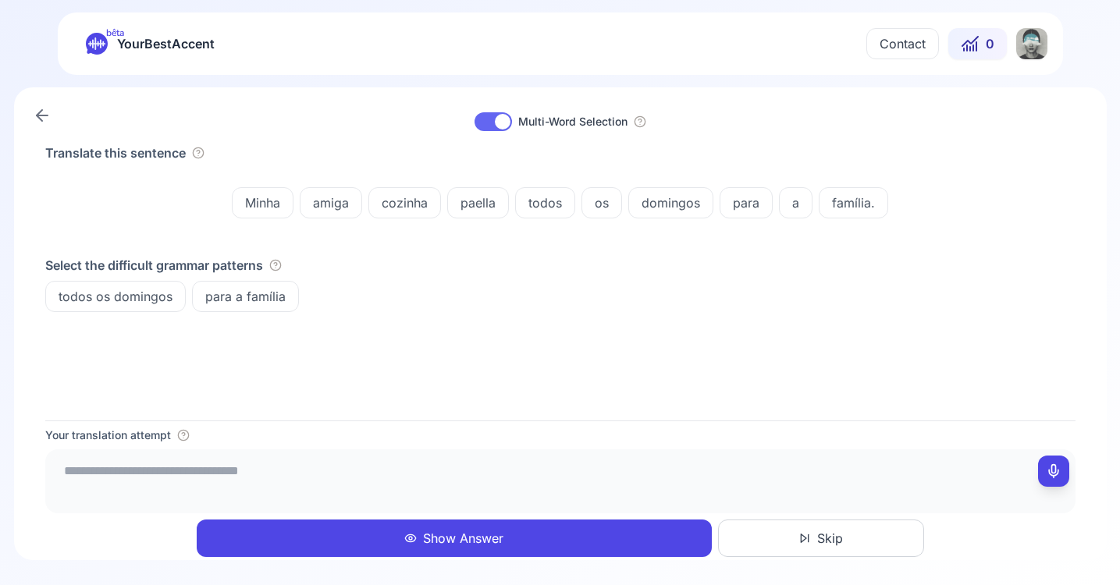
click at [85, 469] on textarea at bounding box center [559, 479] width 1017 height 47
click at [1058, 471] on icon at bounding box center [1054, 471] width 16 height 16
type textarea "**********"
click at [591, 537] on button "Show Answer" at bounding box center [454, 538] width 515 height 37
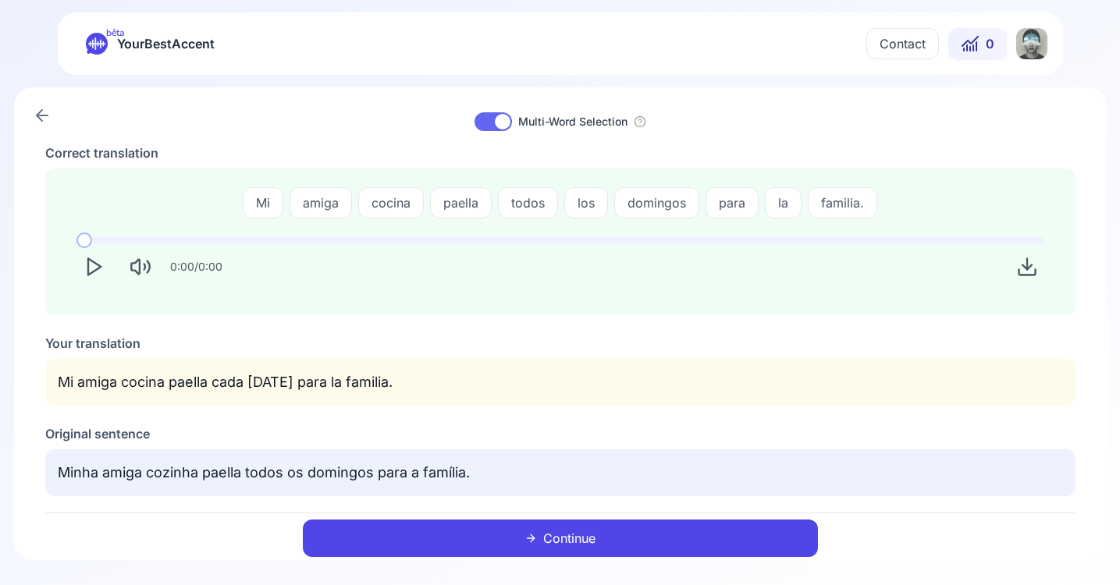
click at [94, 272] on icon "Play" at bounding box center [94, 267] width 22 height 22
click at [140, 272] on icon "Mute" at bounding box center [141, 267] width 22 height 22
click at [140, 266] on icon "Unmute" at bounding box center [135, 267] width 9 height 15
click at [728, 537] on button "Continue" at bounding box center [560, 538] width 515 height 37
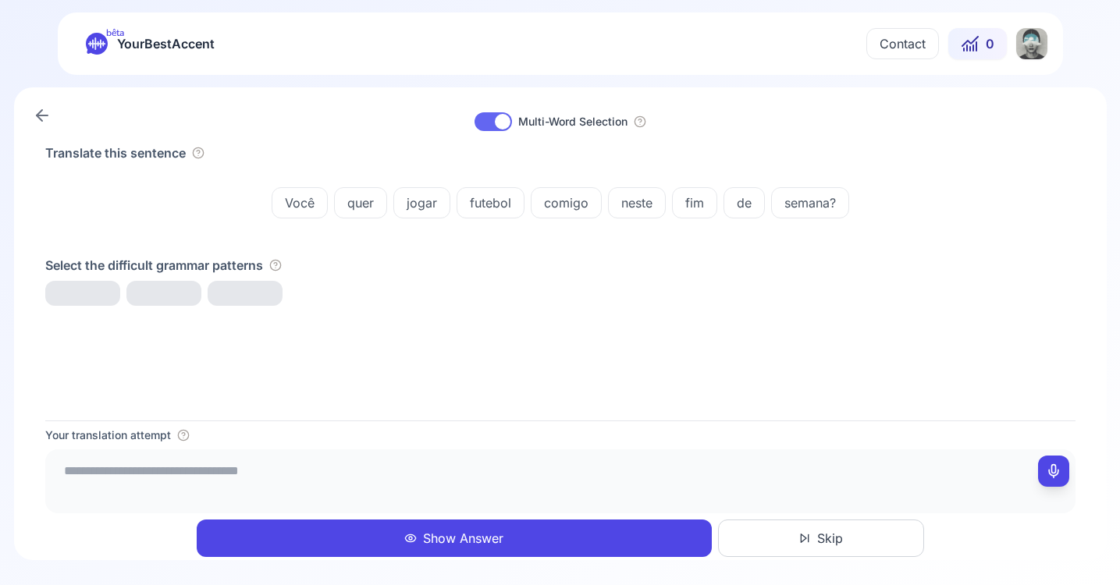
click at [978, 40] on icon at bounding box center [970, 43] width 19 height 19
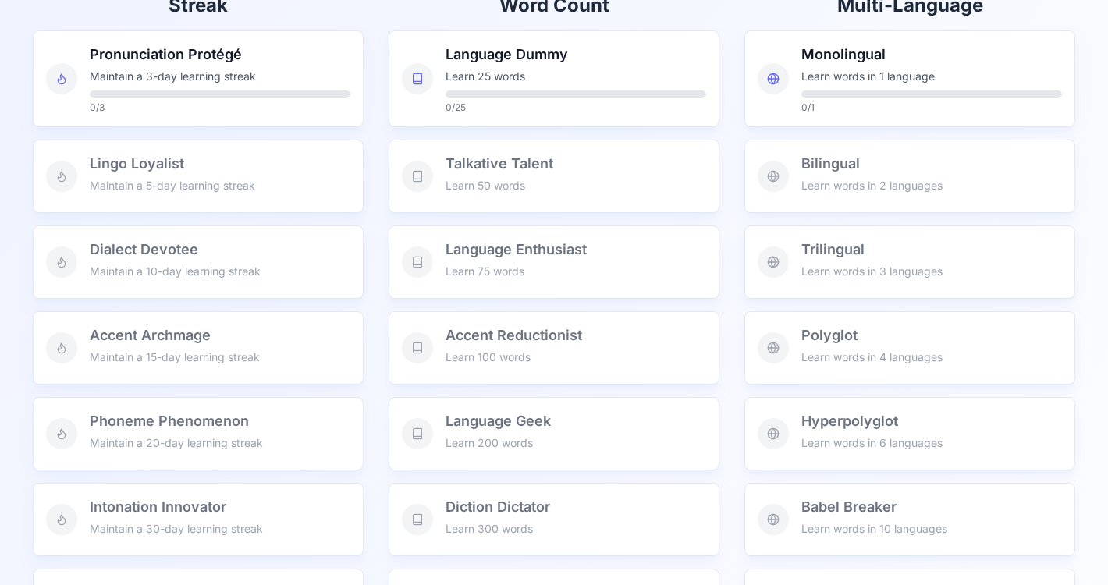
scroll to position [346, 0]
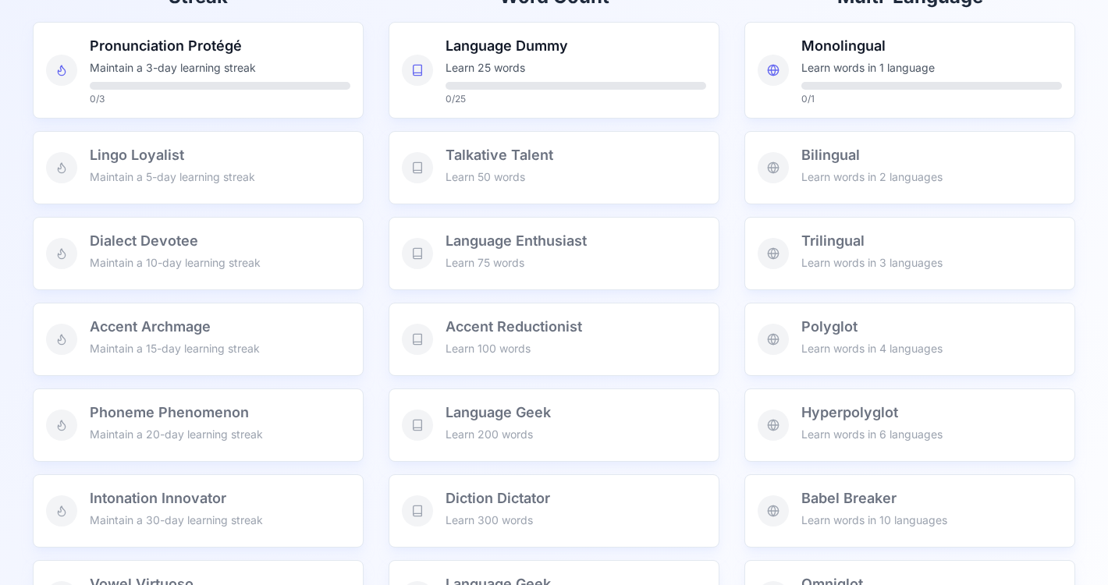
click at [545, 332] on h3 "Accent Reductionist" at bounding box center [576, 327] width 261 height 22
click at [477, 329] on h3 "Accent Reductionist" at bounding box center [576, 327] width 261 height 22
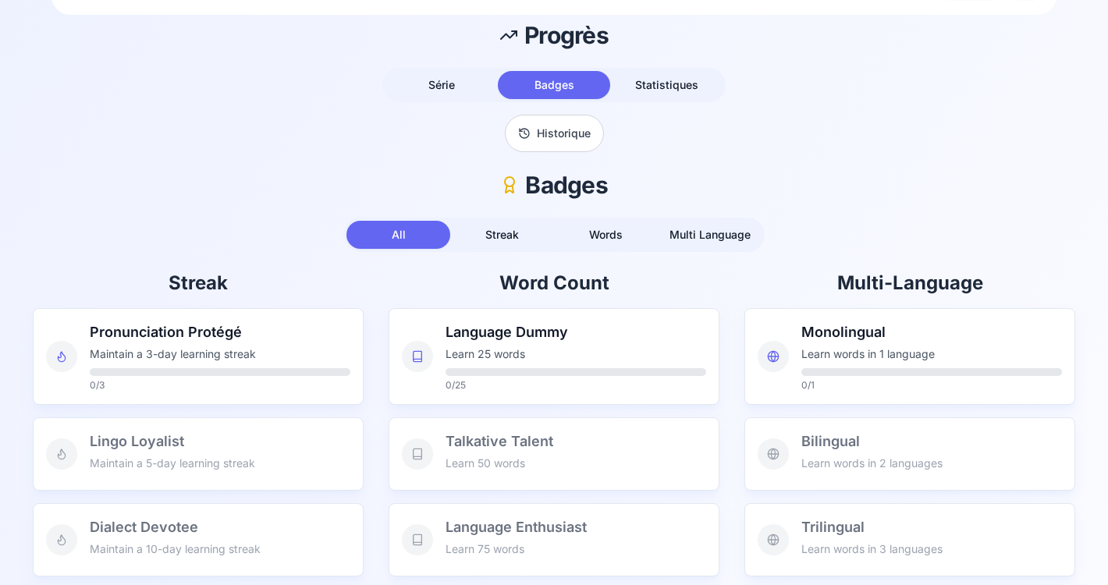
scroll to position [30, 0]
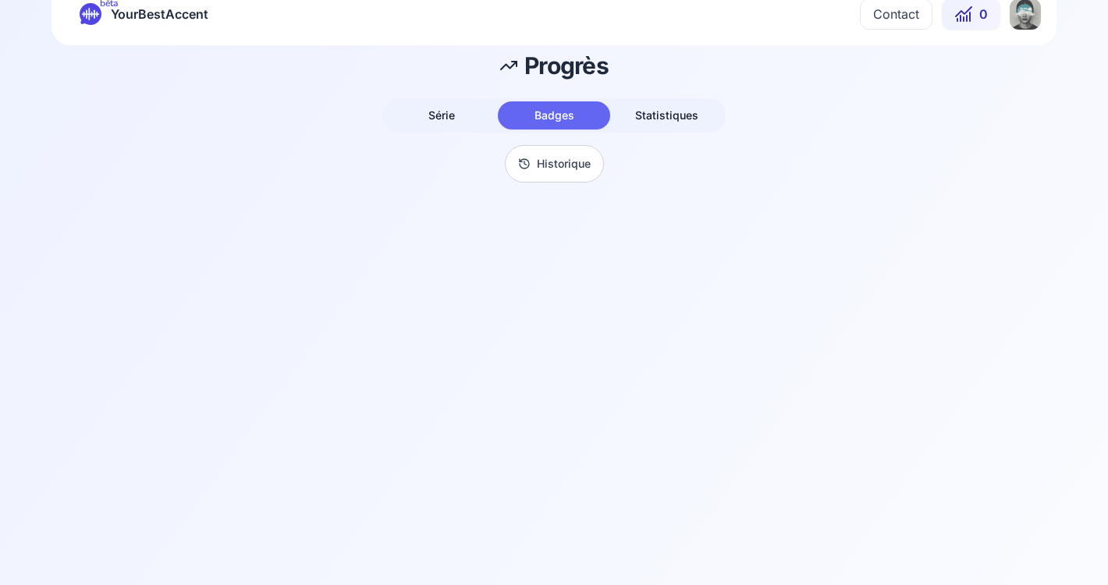
click at [463, 121] on button "Série" at bounding box center [441, 115] width 112 height 28
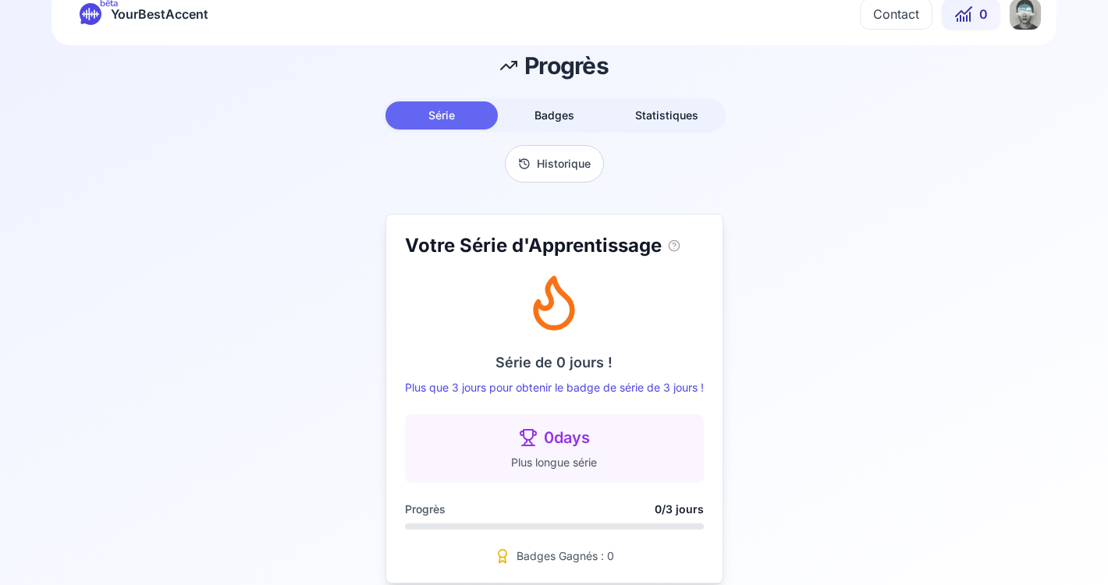
scroll to position [47, 0]
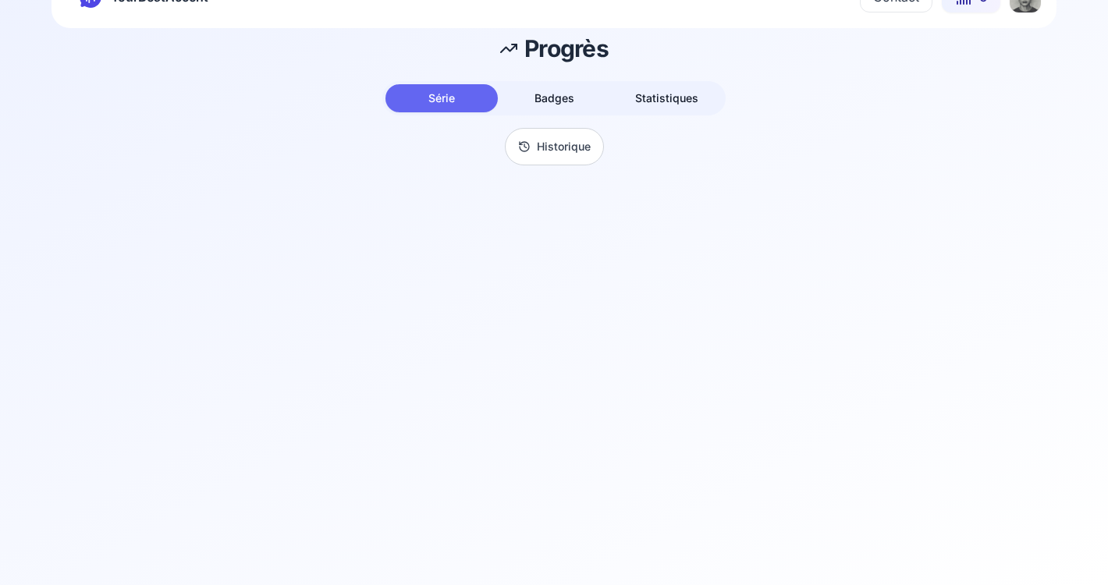
click at [580, 94] on button "Badges" at bounding box center [554, 98] width 112 height 28
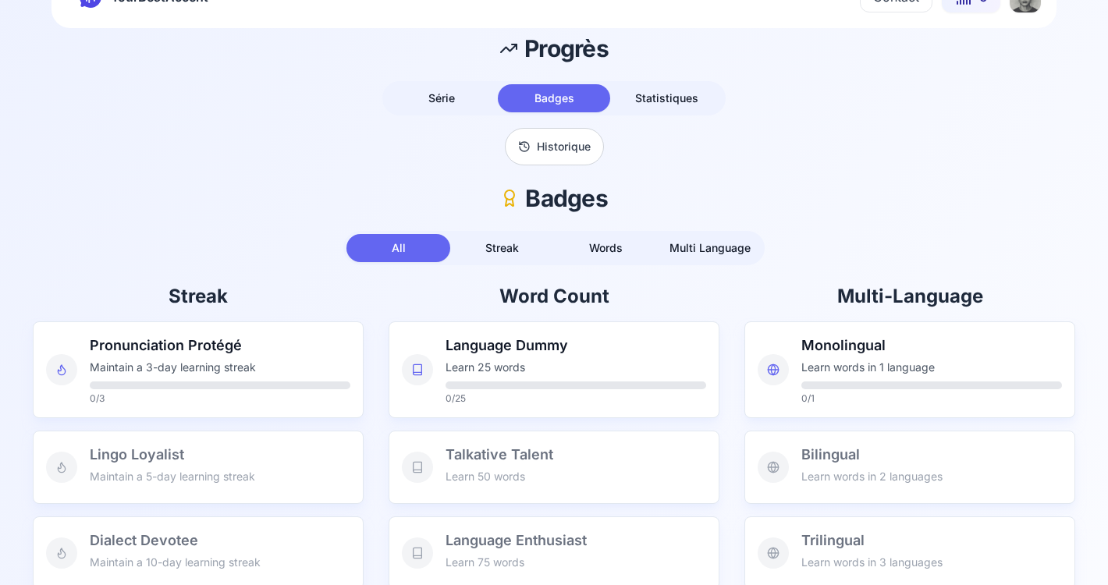
click at [504, 252] on span "Streak" at bounding box center [502, 247] width 34 height 13
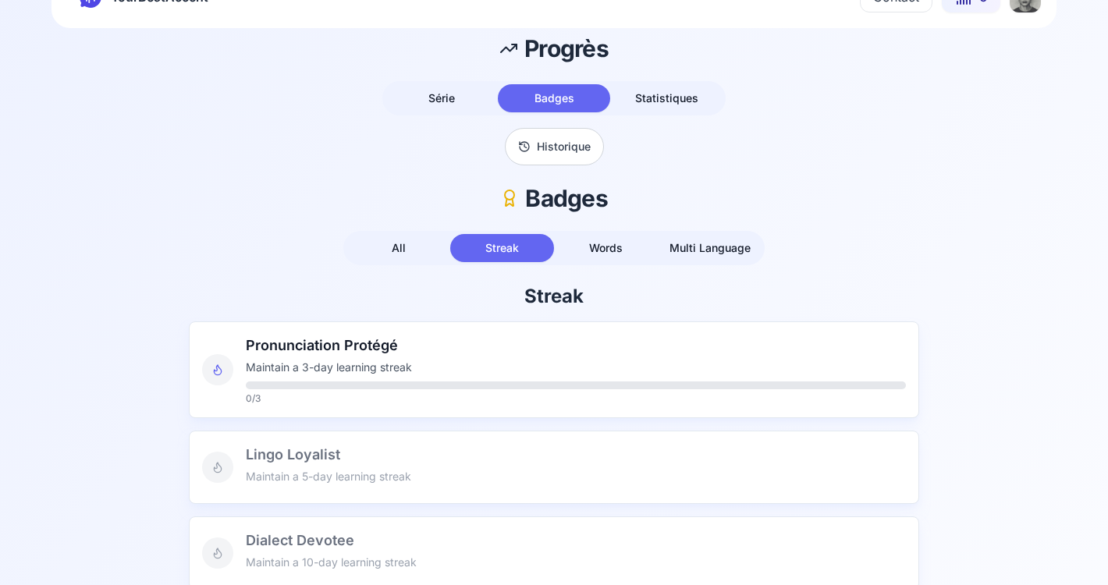
click at [594, 251] on span "Words" at bounding box center [606, 247] width 34 height 13
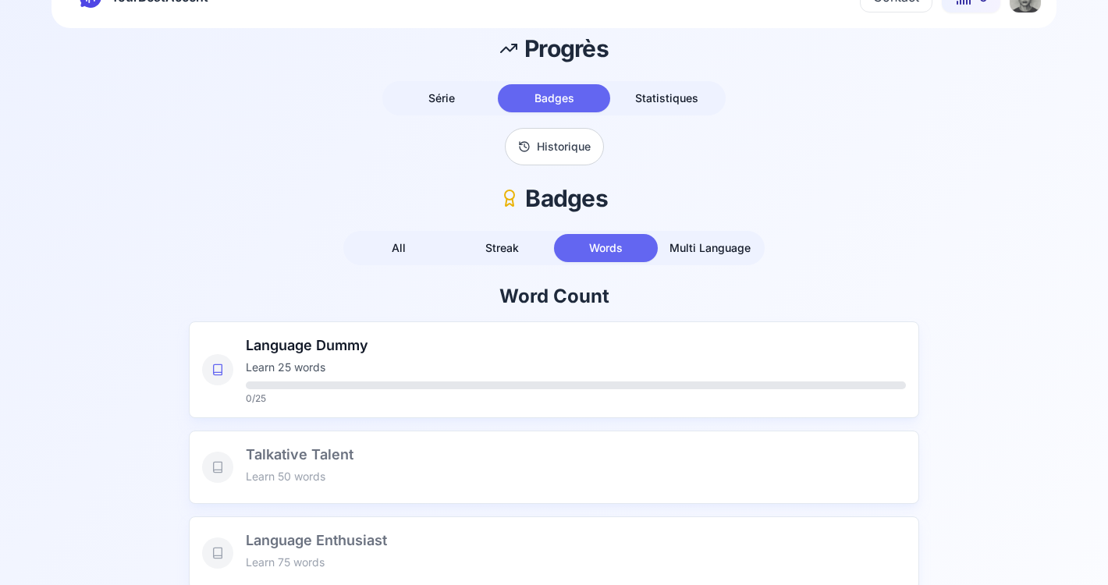
click at [436, 102] on span "Série" at bounding box center [441, 97] width 27 height 13
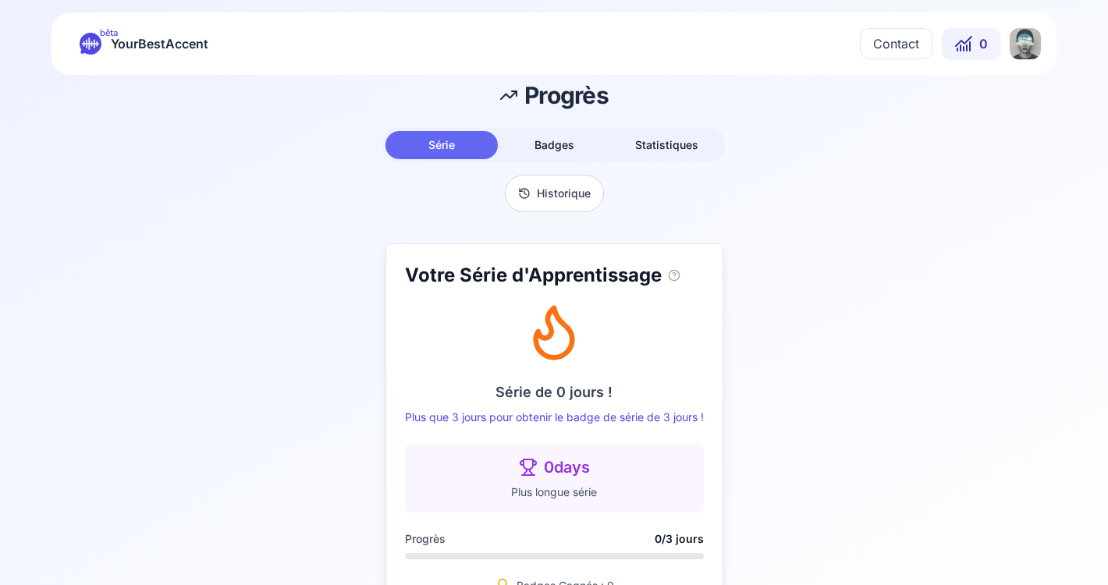
click at [974, 55] on button "0" at bounding box center [971, 43] width 59 height 31
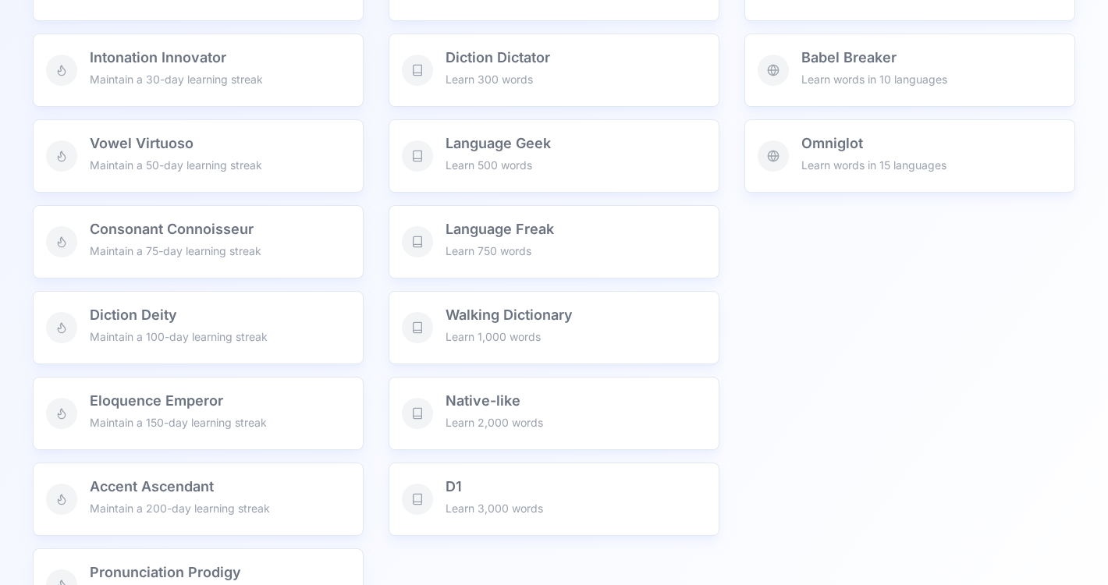
scroll to position [941, 0]
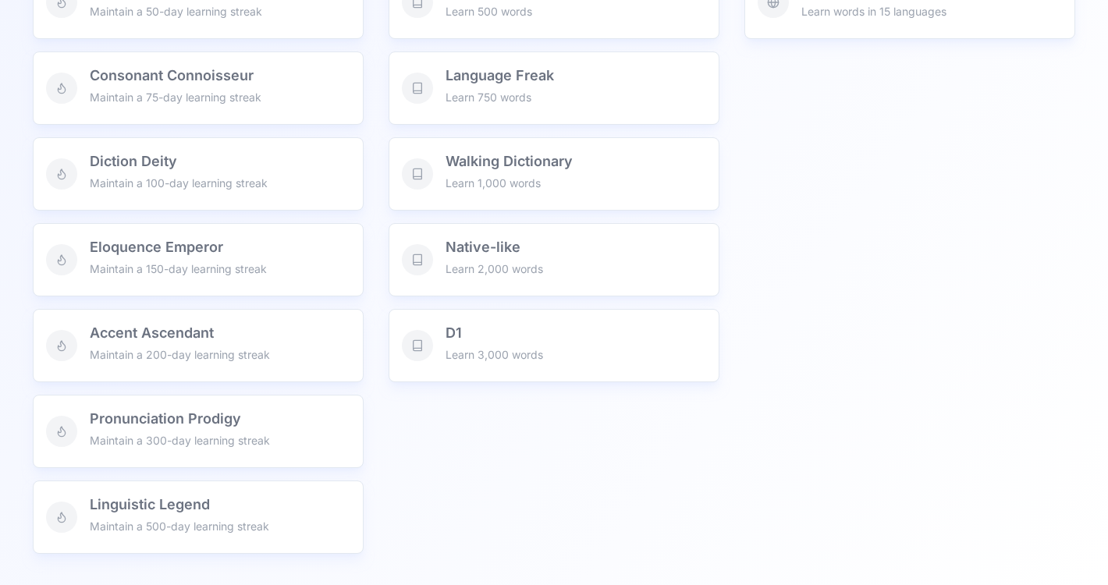
click at [133, 441] on p "Maintain a 300-day learning streak" at bounding box center [220, 441] width 261 height 16
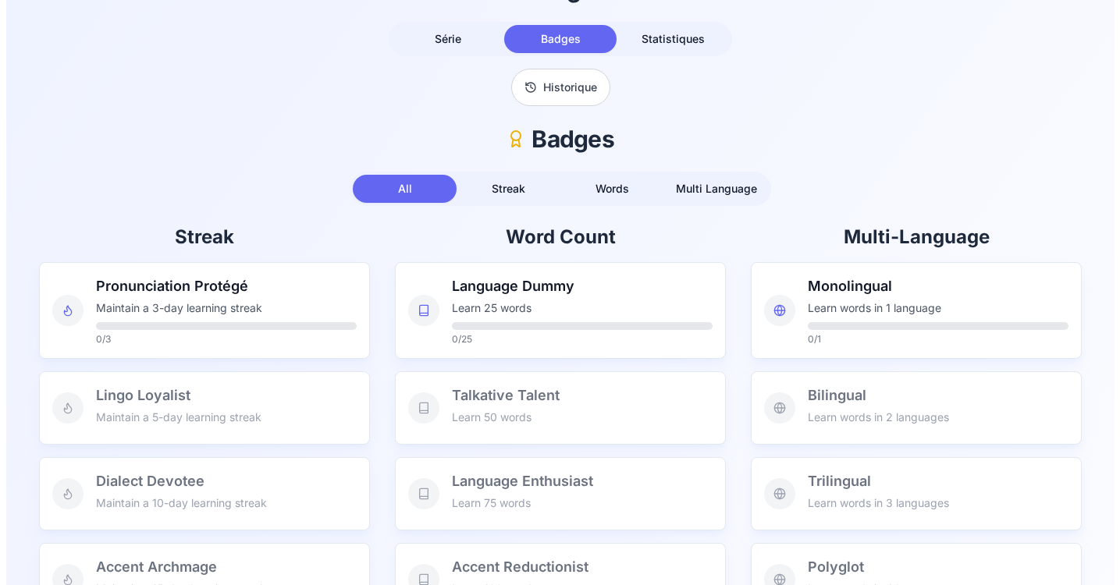
scroll to position [0, 0]
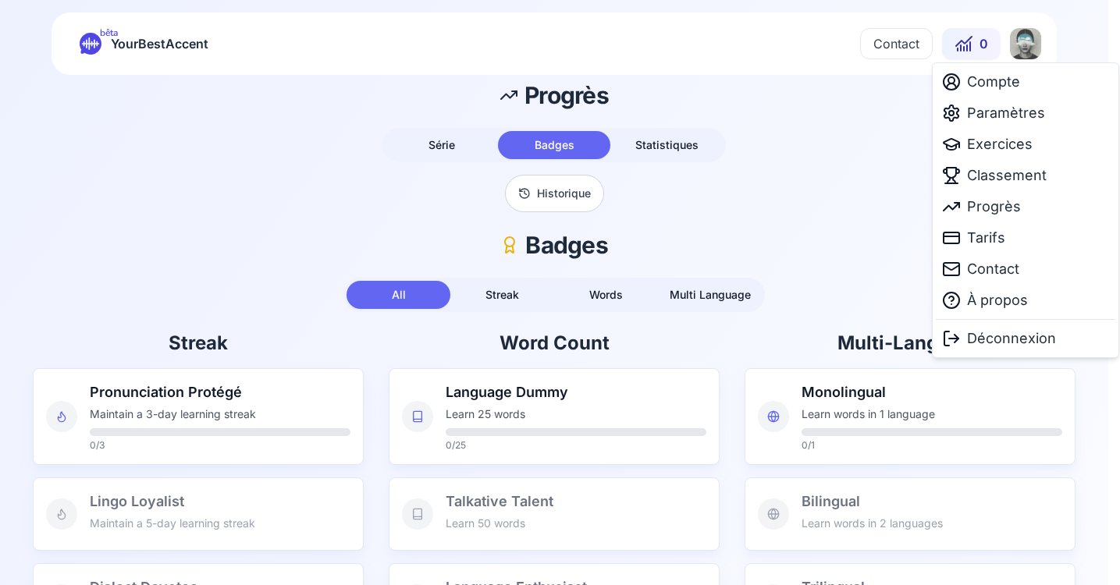
click at [1040, 44] on html "bêta YourBestAccent Contact 0 Progrès Série Badges Statistiques Historique Badg…" at bounding box center [560, 292] width 1120 height 585
click at [1021, 113] on span "Paramètres" at bounding box center [1006, 113] width 78 height 22
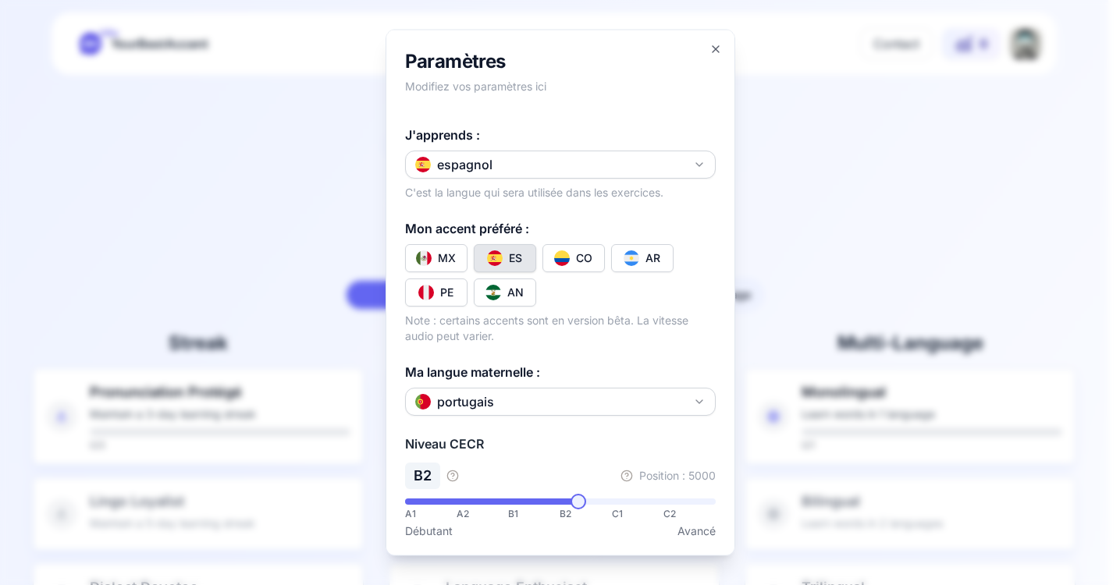
click at [825, 154] on div at bounding box center [560, 292] width 1120 height 585
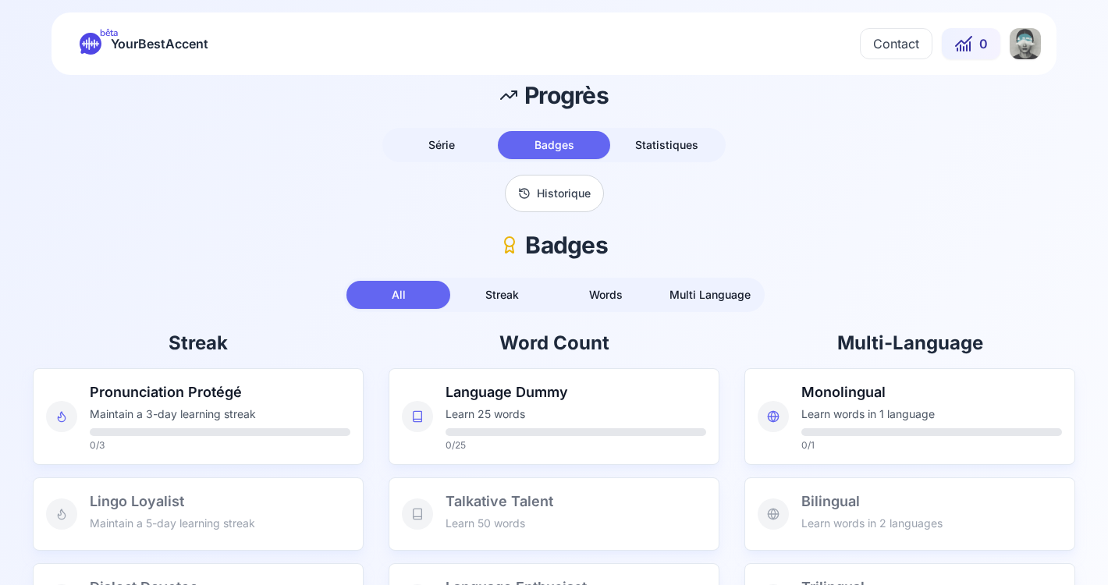
click at [550, 208] on button "Historique" at bounding box center [554, 193] width 99 height 37
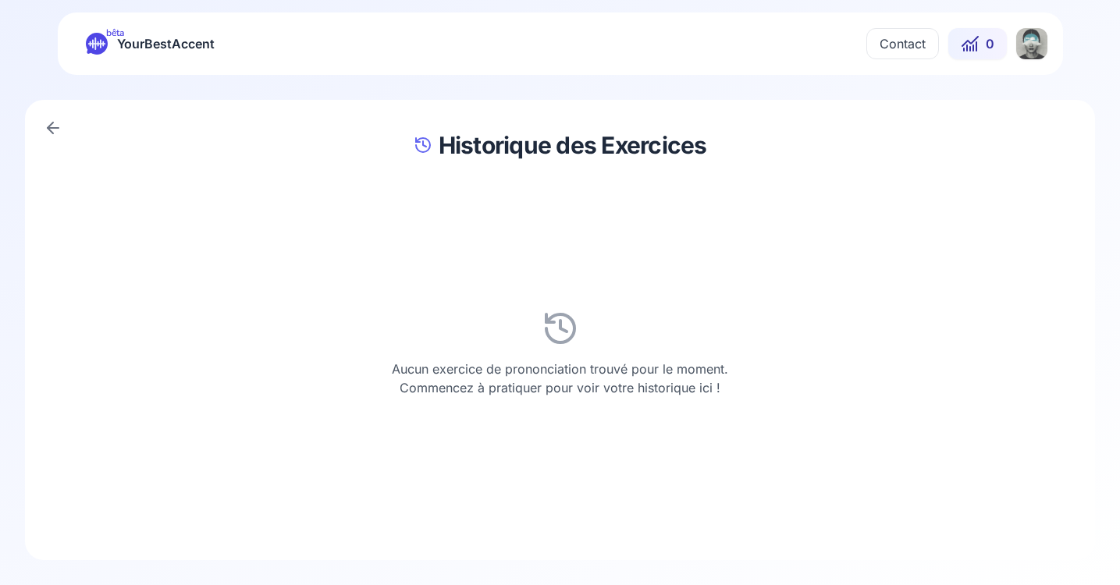
click at [565, 377] on p "Aucun exercice de prononciation trouvé pour le moment. Commencez à pratiquer po…" at bounding box center [560, 378] width 336 height 37
click at [442, 386] on p "Aucun exercice de prononciation trouvé pour le moment. Commencez à pratiquer po…" at bounding box center [560, 378] width 336 height 37
click at [58, 133] on icon at bounding box center [53, 128] width 19 height 19
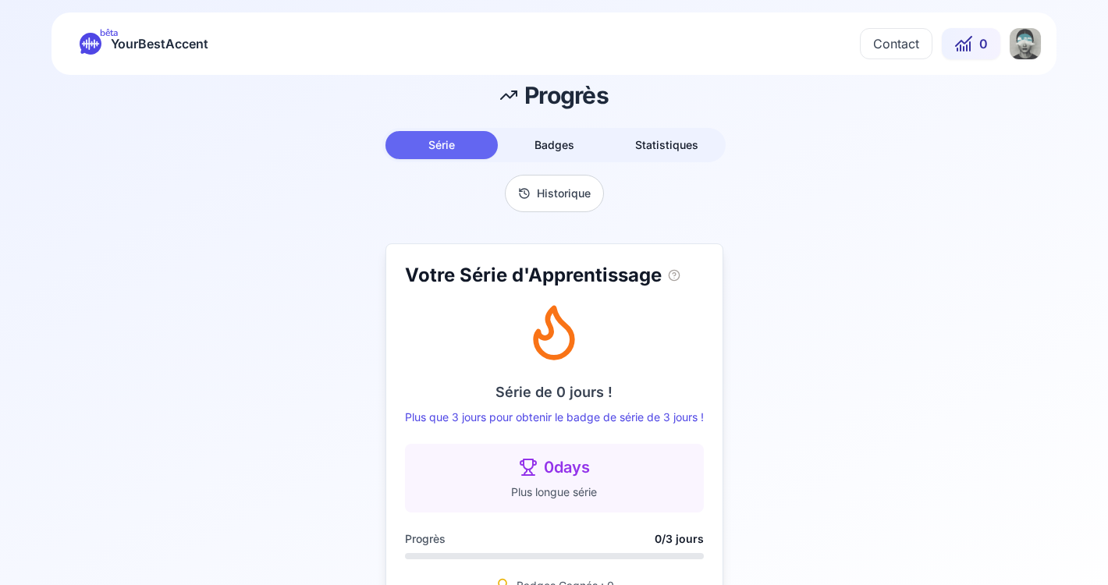
click at [134, 42] on span "YourBestAccent" at bounding box center [160, 44] width 98 height 22
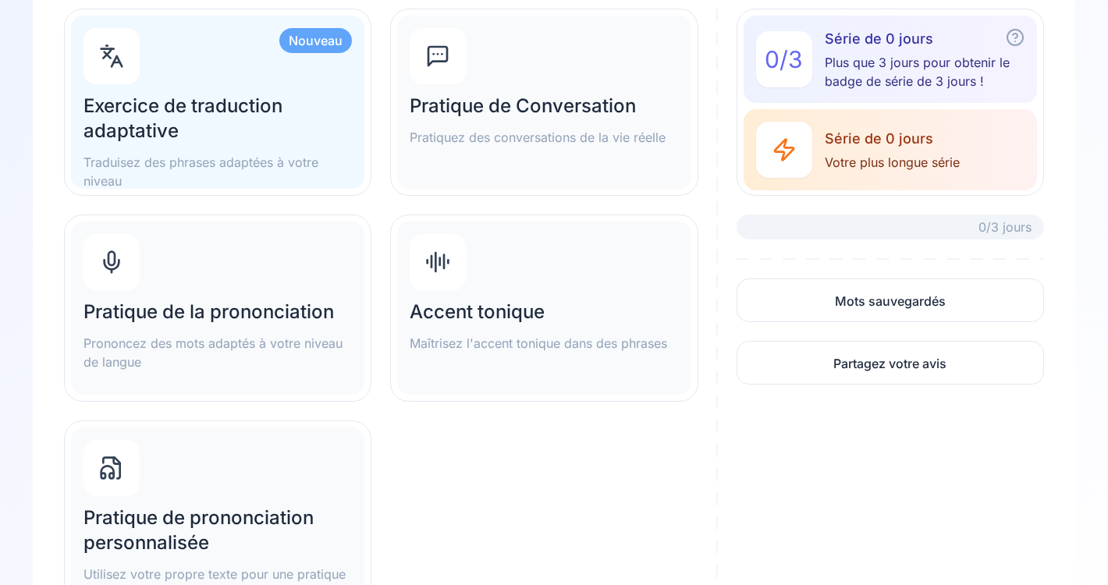
scroll to position [207, 0]
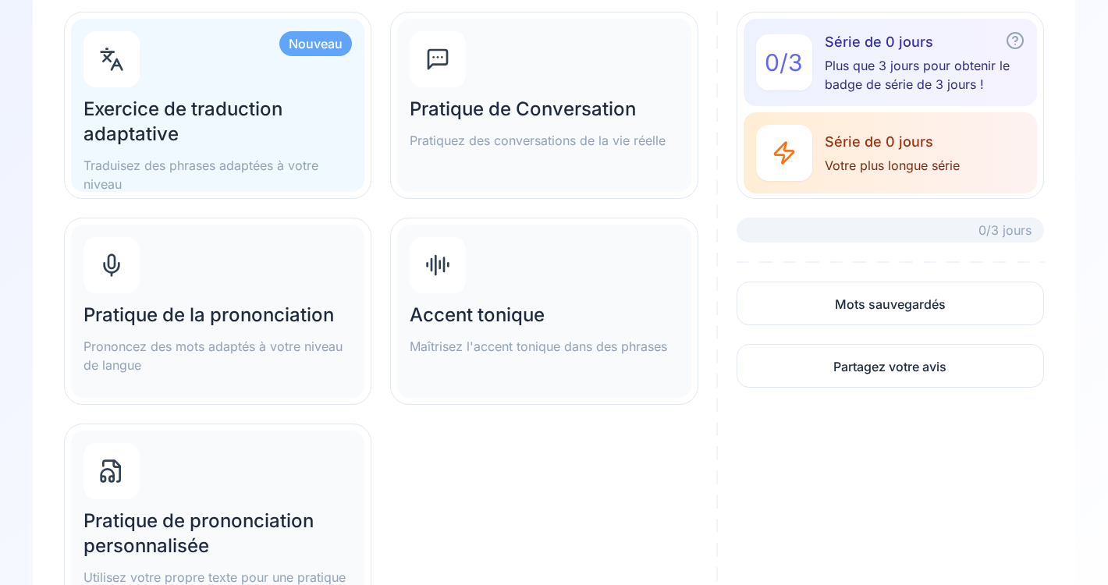
click at [263, 276] on div "Pratique de la prononciation Prononcez des mots adaptés à votre niveau de langue" at bounding box center [217, 311] width 293 height 173
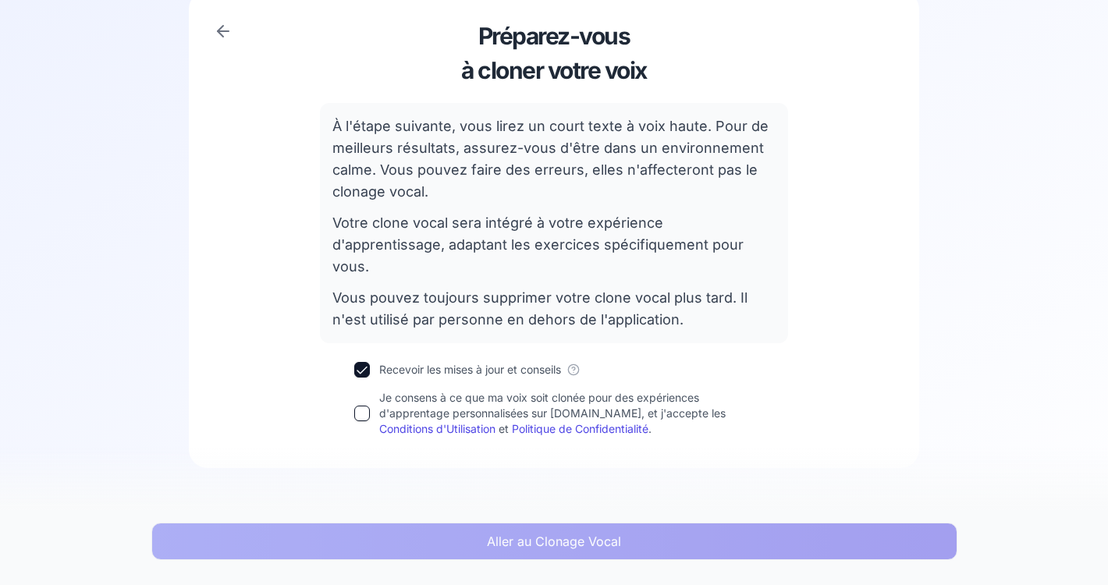
scroll to position [103, 0]
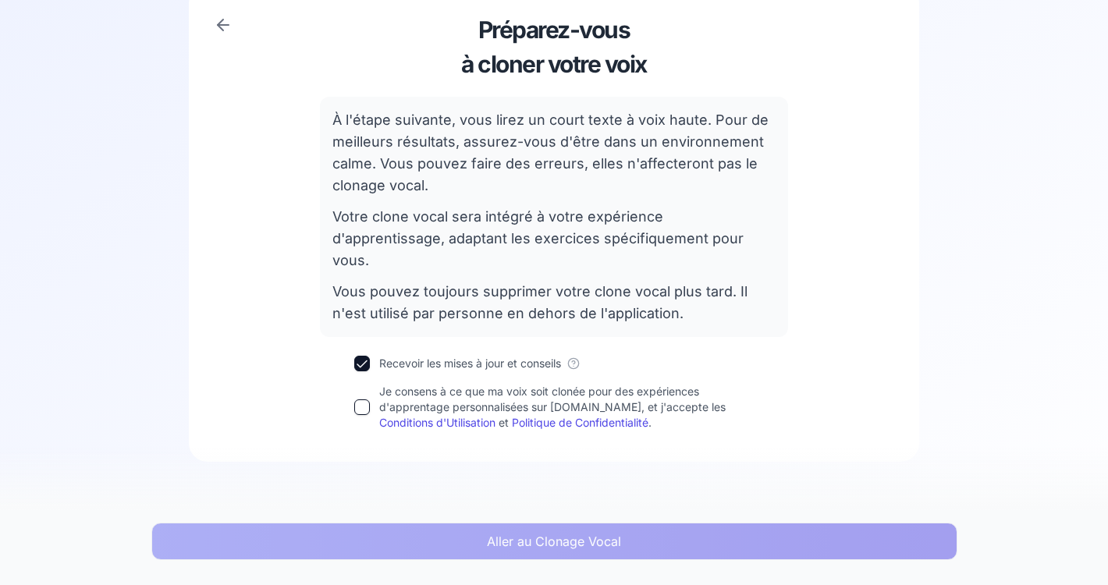
click at [367, 400] on button "Je consens à ce que ma voix soit clonée pour des expériences d'apprentage perso…" at bounding box center [362, 408] width 16 height 16
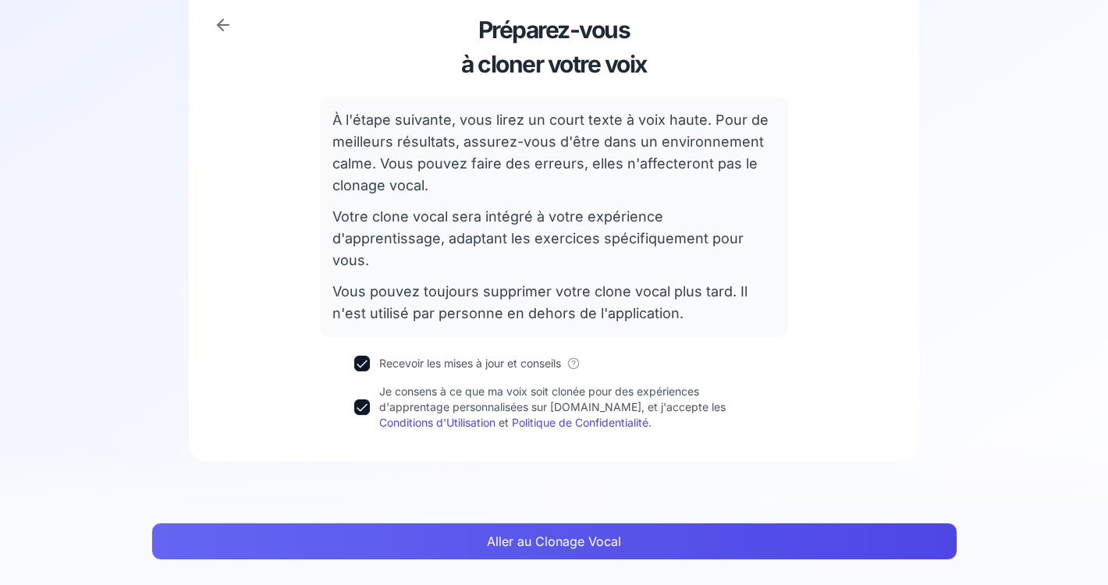
click at [366, 400] on button "Je consens à ce que ma voix soit clonée pour des expériences d'apprentage perso…" at bounding box center [362, 408] width 16 height 16
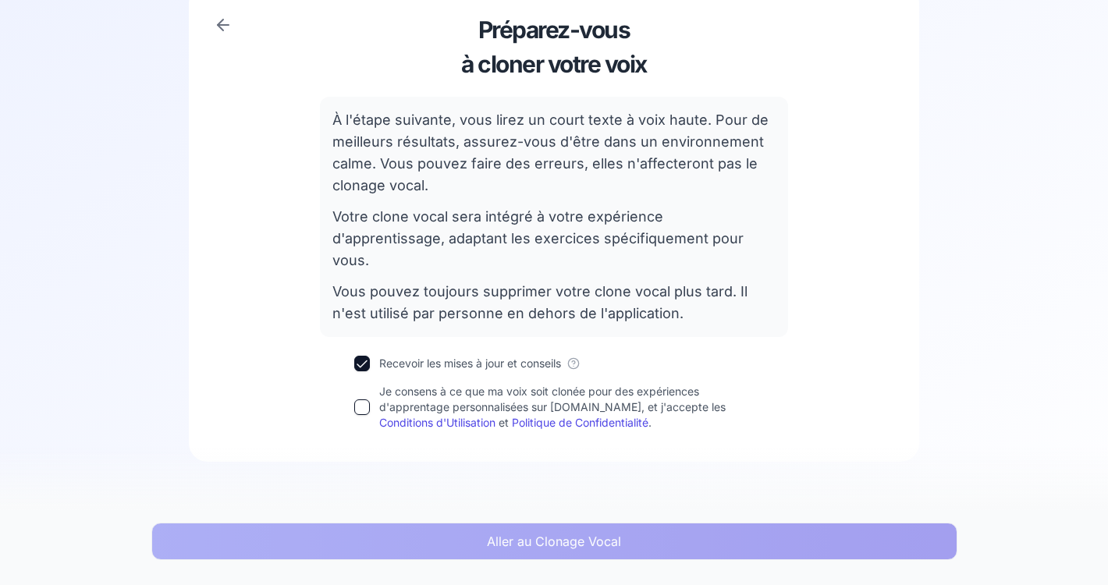
click at [366, 400] on button "Je consens à ce que ma voix soit clonée pour des expériences d'apprentage perso…" at bounding box center [362, 408] width 16 height 16
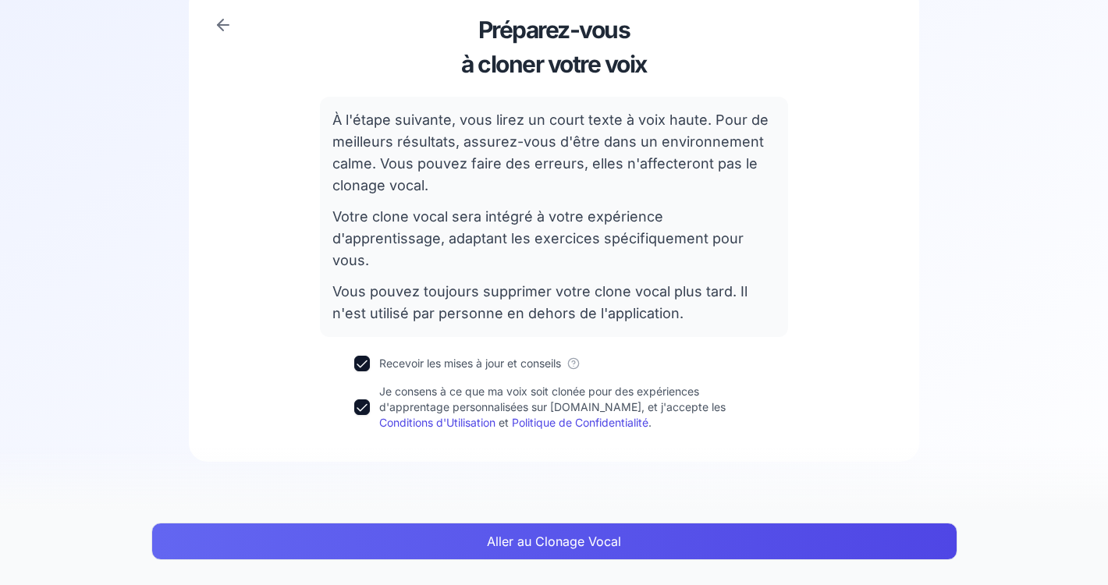
click at [569, 534] on button "Aller au Clonage Vocal" at bounding box center [554, 541] width 806 height 37
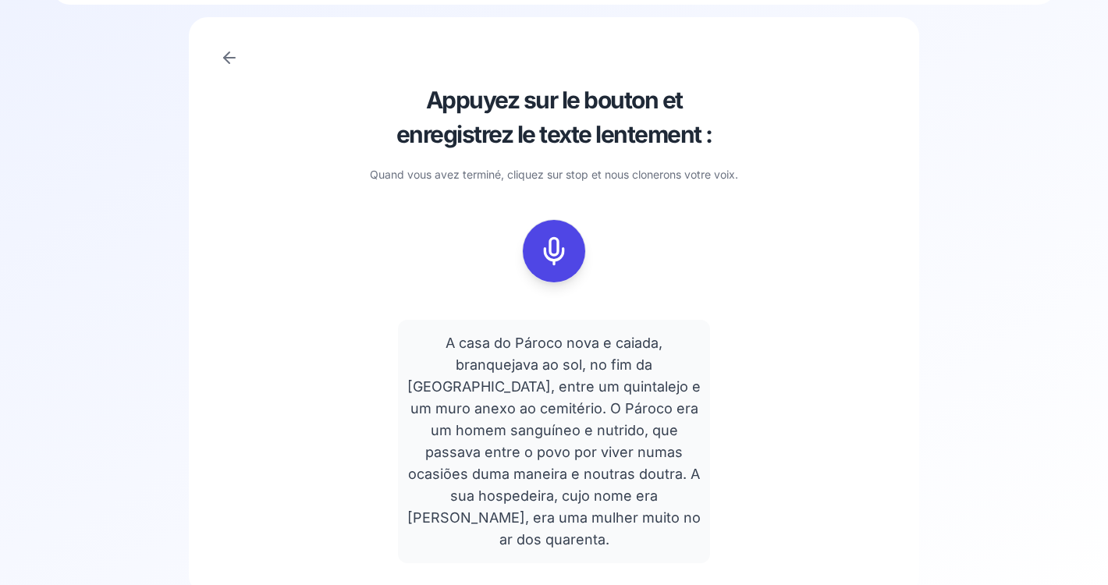
click at [552, 244] on icon at bounding box center [553, 251] width 31 height 31
click at [552, 245] on icon at bounding box center [553, 251] width 31 height 31
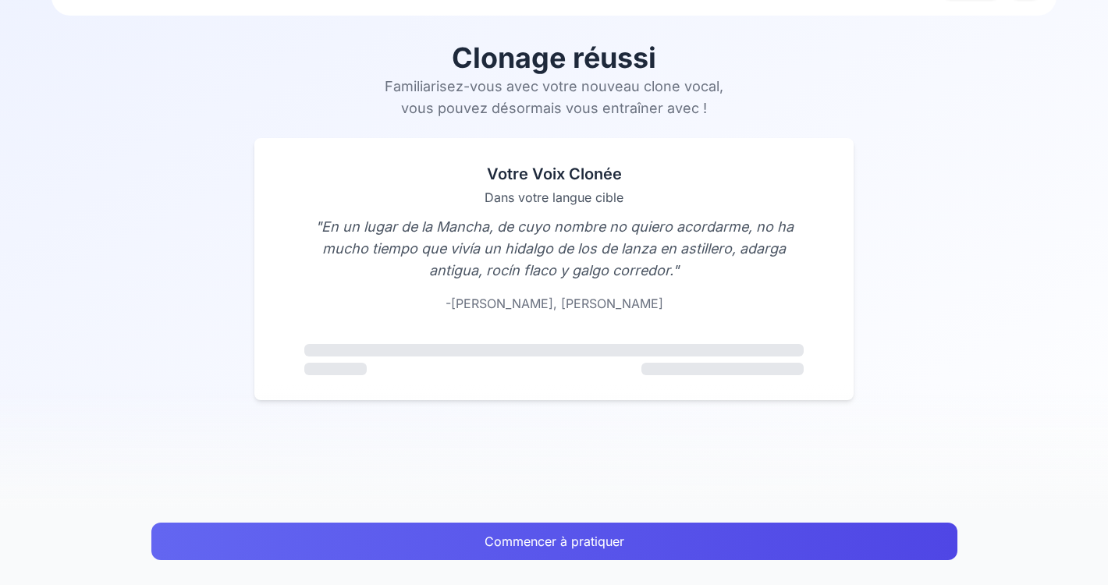
scroll to position [62, 0]
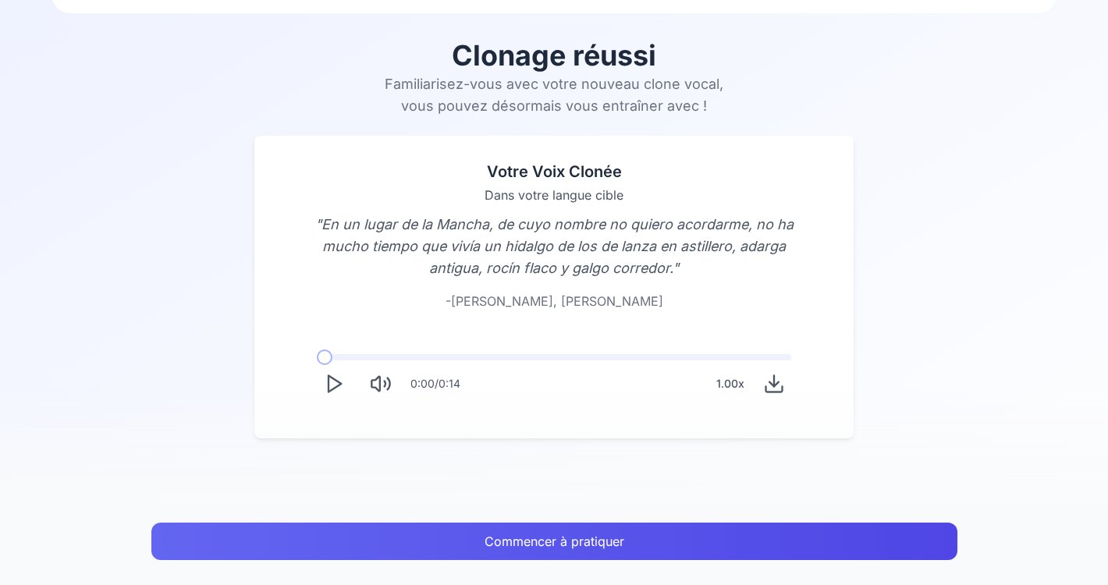
click at [332, 378] on polygon "Play" at bounding box center [334, 384] width 12 height 16
click at [334, 384] on icon "Play" at bounding box center [334, 384] width 22 height 22
click at [502, 535] on button "Commencer à pratiquer" at bounding box center [554, 541] width 806 height 37
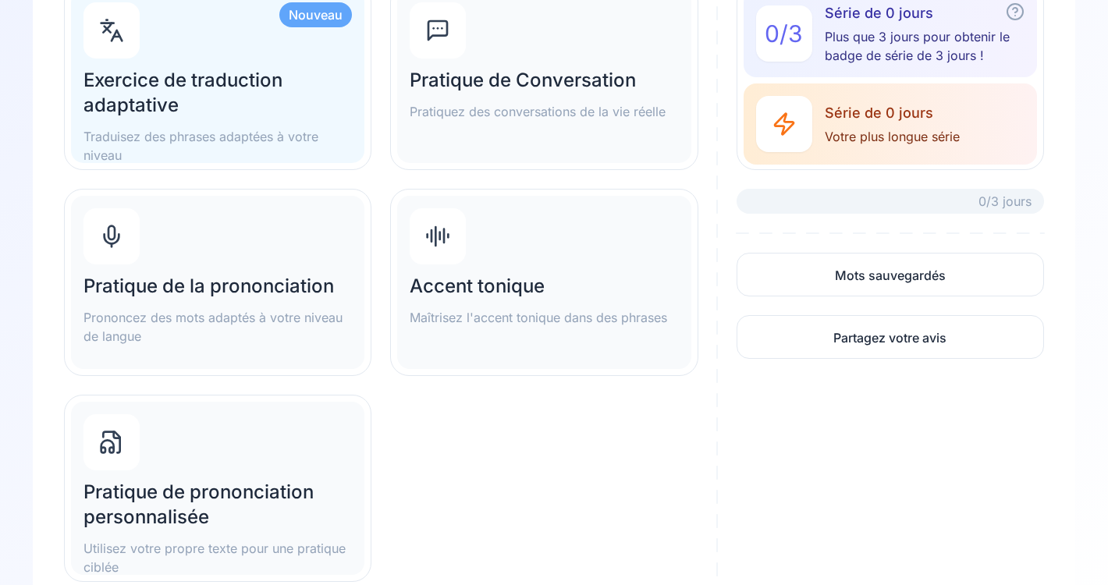
scroll to position [239, 0]
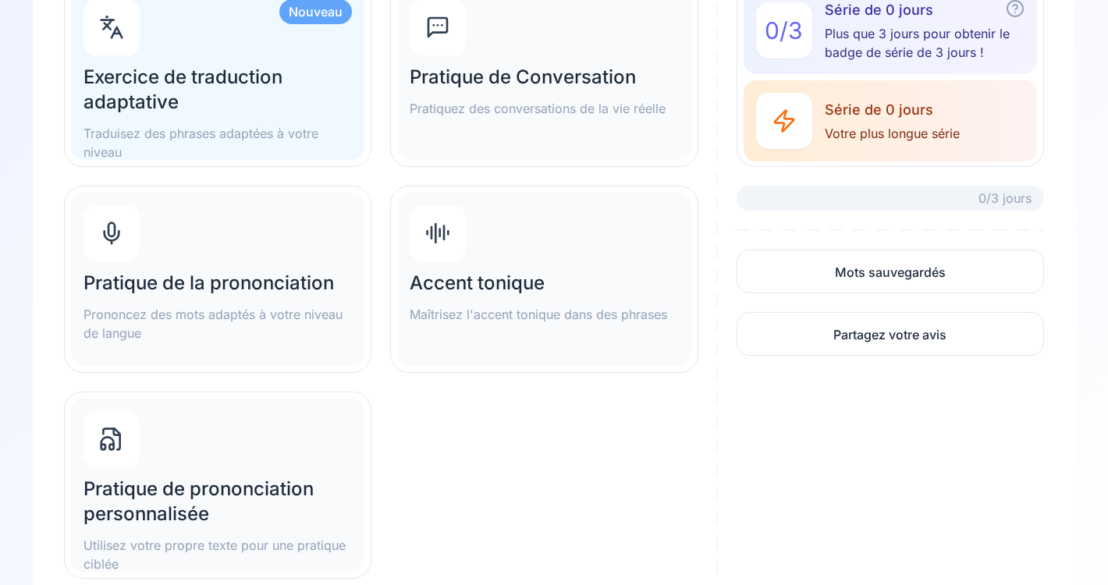
click at [492, 262] on div "Accent tonique Maîtrisez l'accent tonique dans des phrases" at bounding box center [543, 279] width 293 height 173
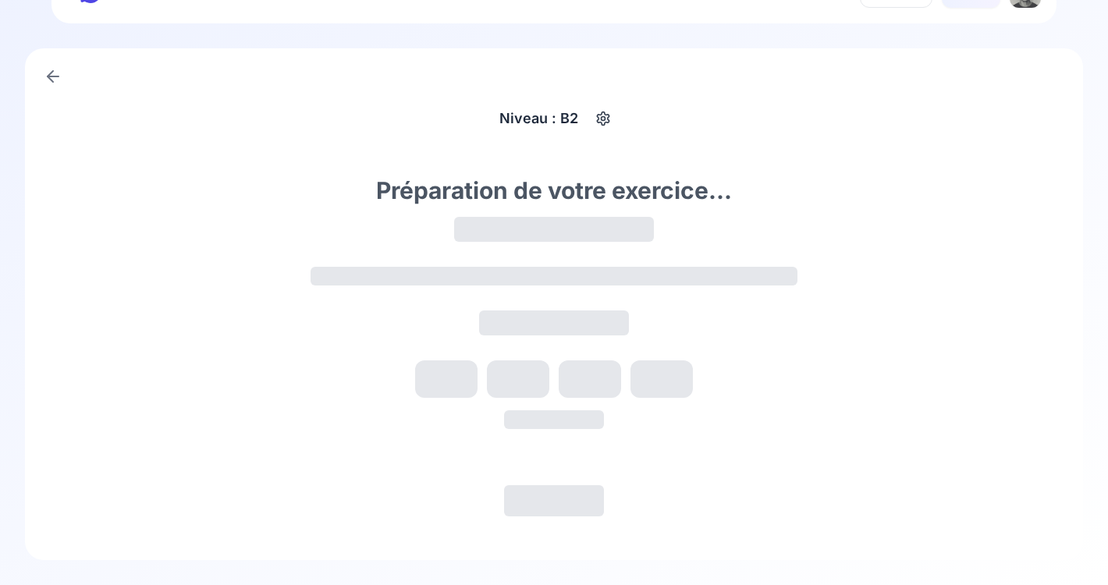
scroll to position [5, 0]
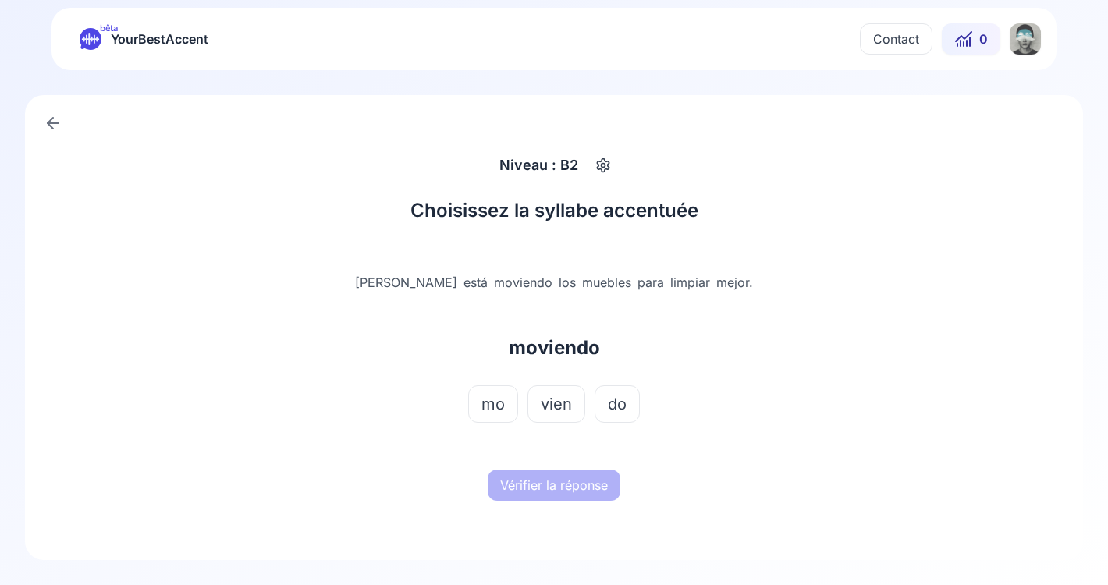
click at [563, 410] on span "vien" at bounding box center [556, 404] width 31 height 22
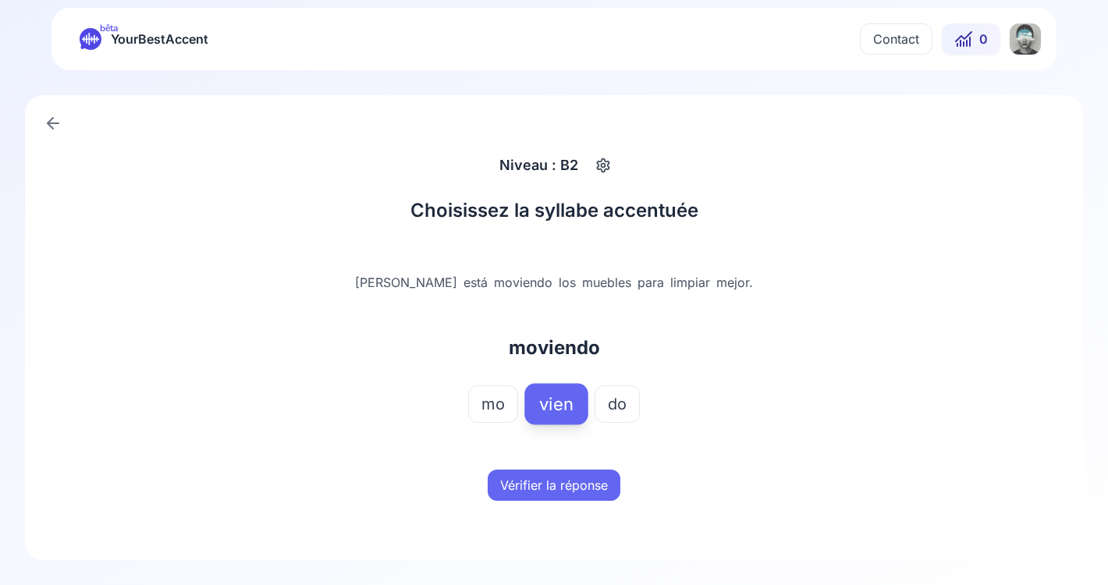
click at [566, 489] on button "Vérifier la réponse" at bounding box center [554, 485] width 133 height 31
click at [566, 489] on button "Mot suivant" at bounding box center [554, 485] width 93 height 31
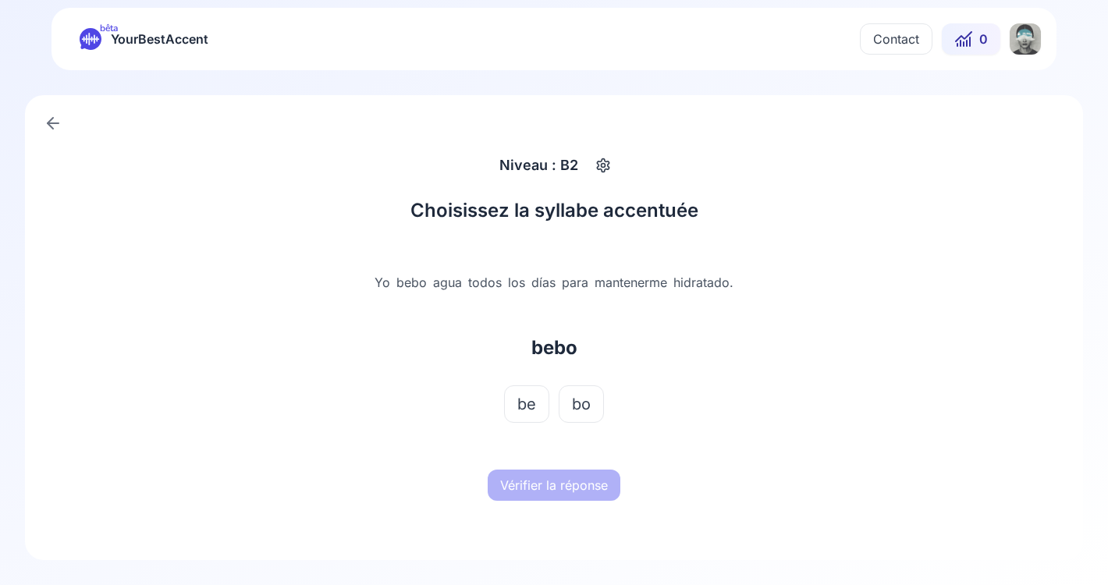
click at [587, 414] on span "bo" at bounding box center [581, 404] width 19 height 22
click at [577, 481] on button "Vérifier la réponse" at bounding box center [554, 485] width 133 height 31
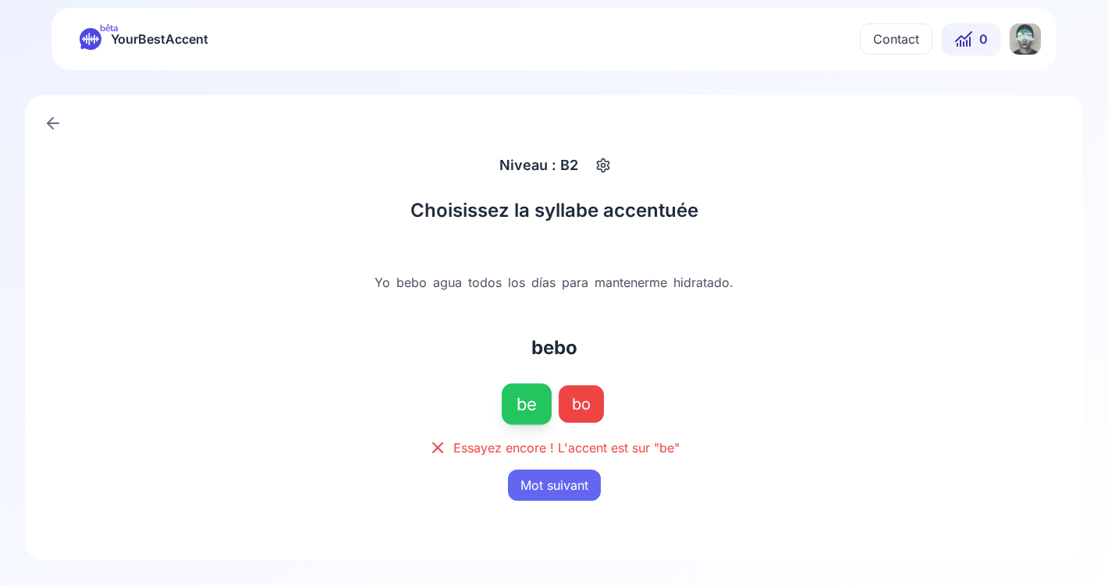
click at [563, 486] on button "Mot suivant" at bounding box center [554, 485] width 93 height 31
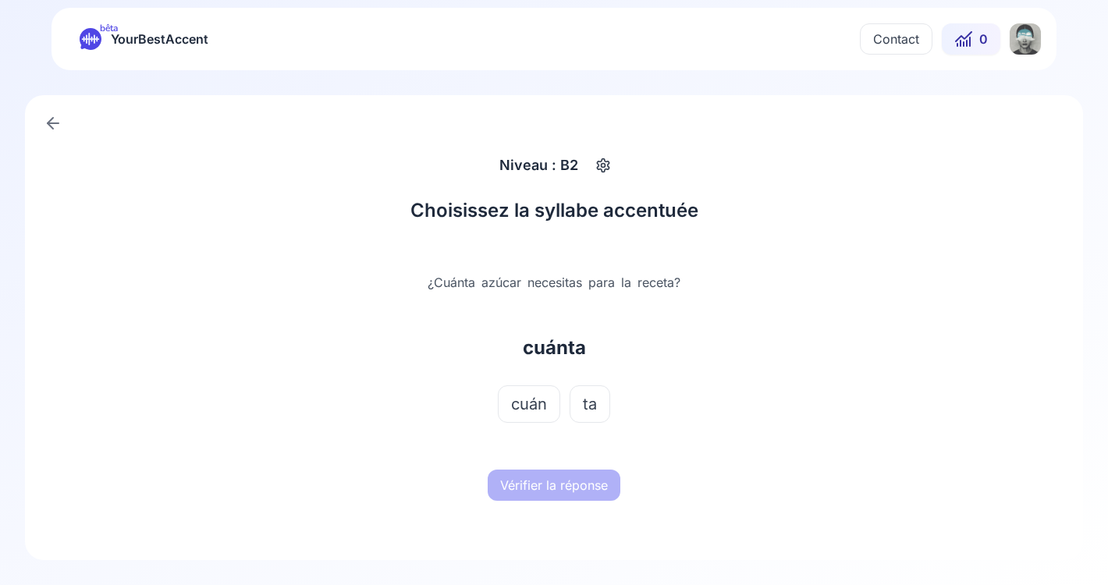
click at [545, 403] on span "cuán" at bounding box center [529, 404] width 36 height 22
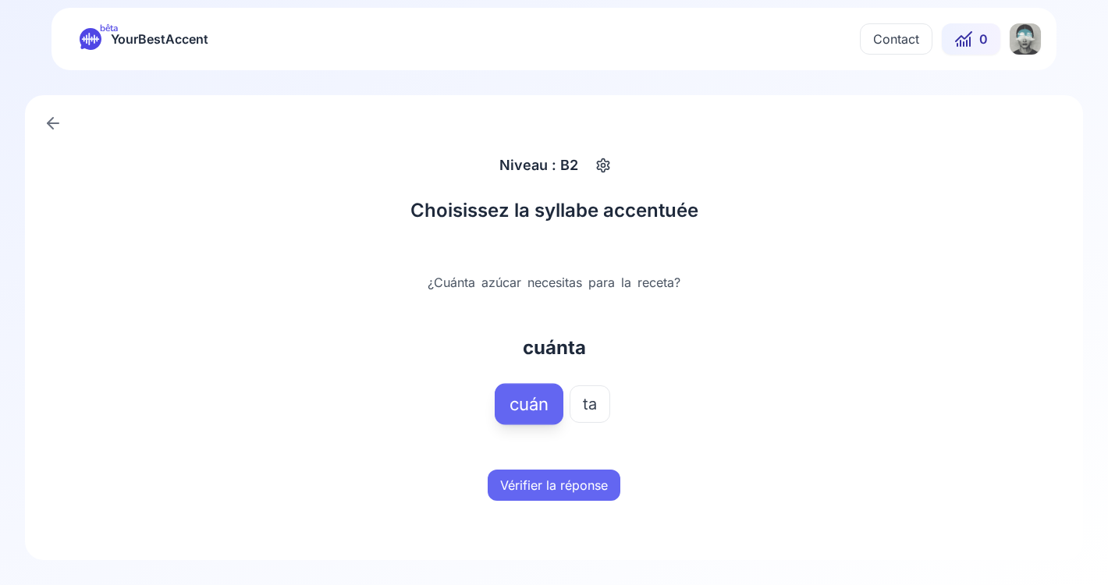
click at [565, 484] on button "Vérifier la réponse" at bounding box center [554, 485] width 133 height 31
click at [565, 484] on button "Mot suivant" at bounding box center [554, 485] width 93 height 31
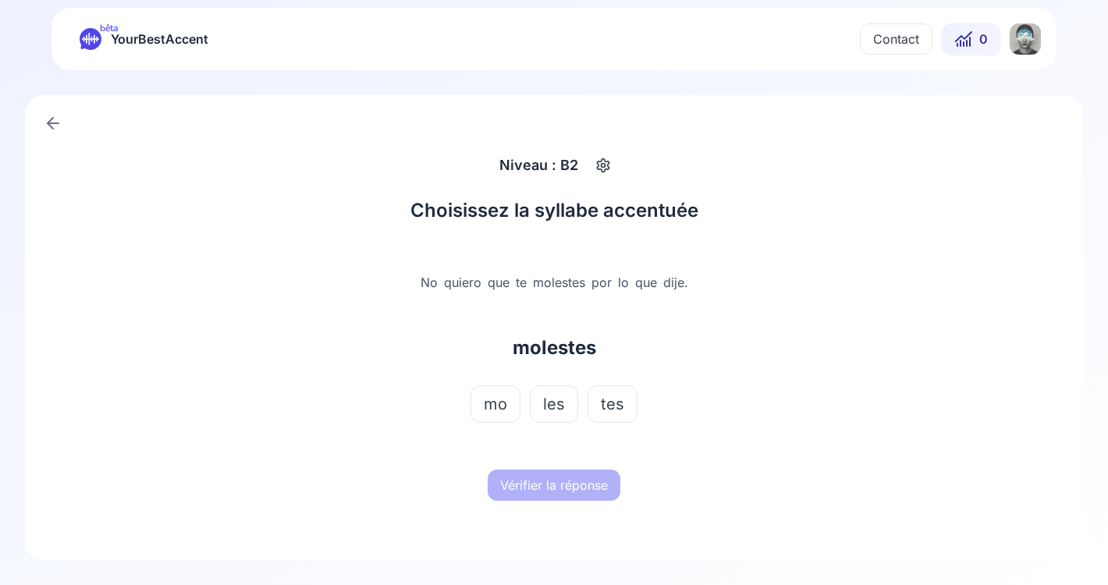
click at [602, 411] on span "tes" at bounding box center [612, 404] width 23 height 22
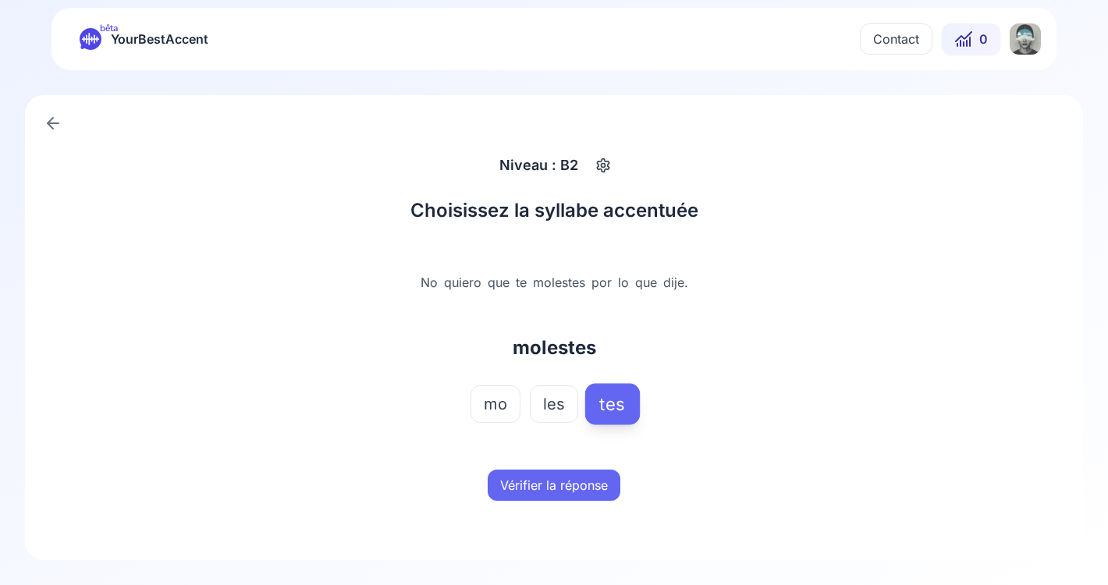
click at [563, 485] on button "Vérifier la réponse" at bounding box center [554, 485] width 133 height 31
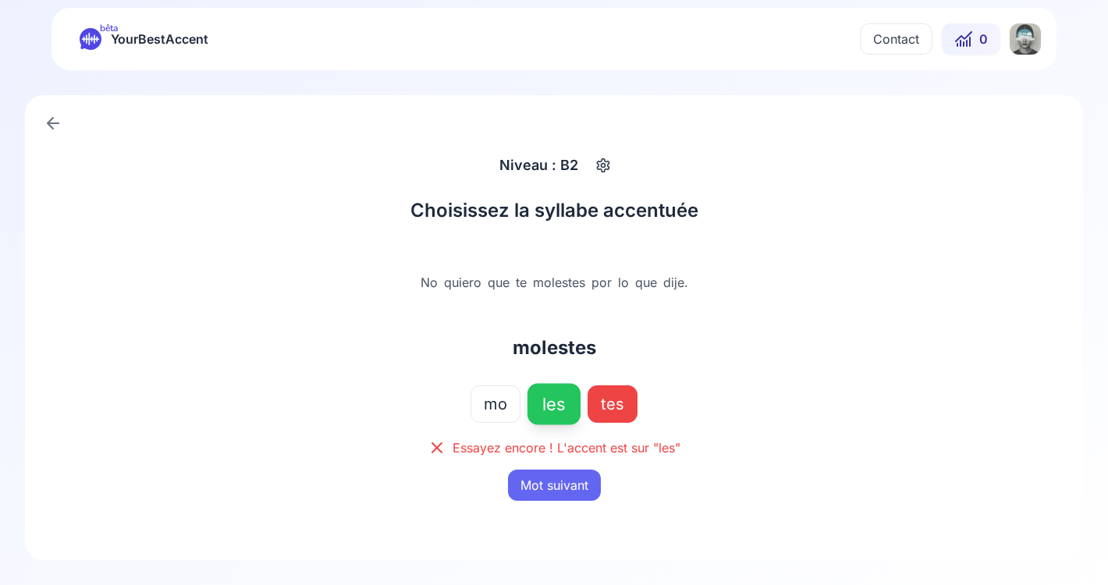
click at [563, 485] on button "Mot suivant" at bounding box center [554, 485] width 93 height 31
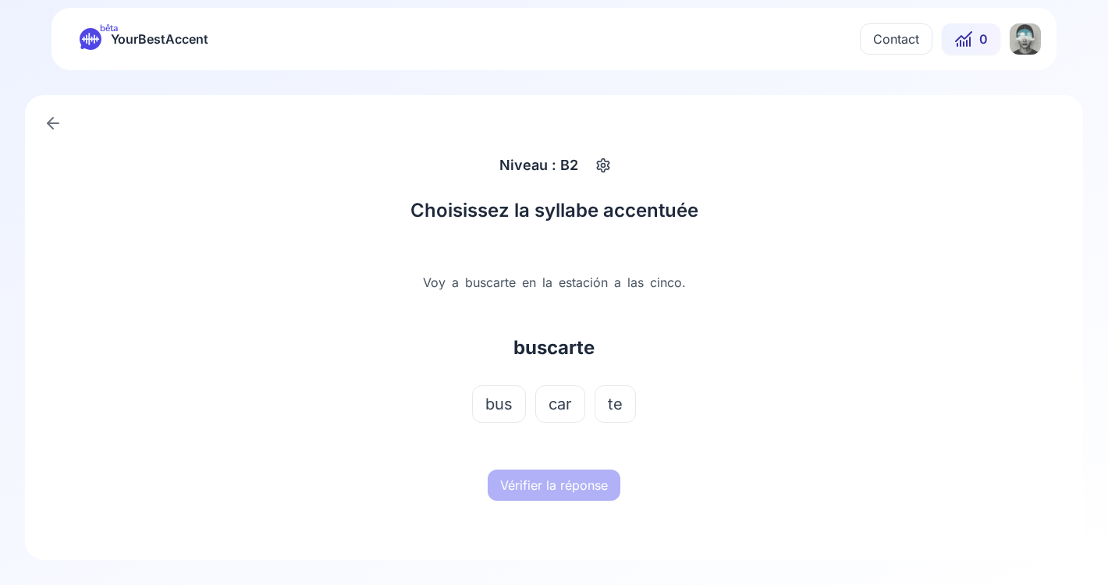
click at [559, 396] on span "car" at bounding box center [560, 404] width 23 height 22
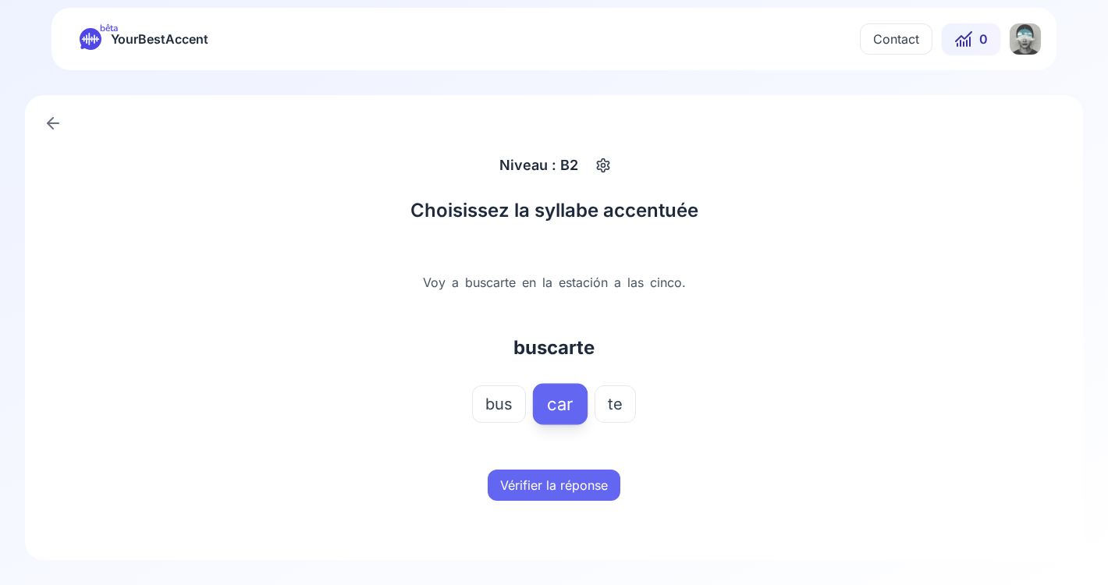
click at [570, 485] on button "Vérifier la réponse" at bounding box center [554, 485] width 133 height 31
click at [570, 485] on button "Mot suivant" at bounding box center [554, 485] width 93 height 31
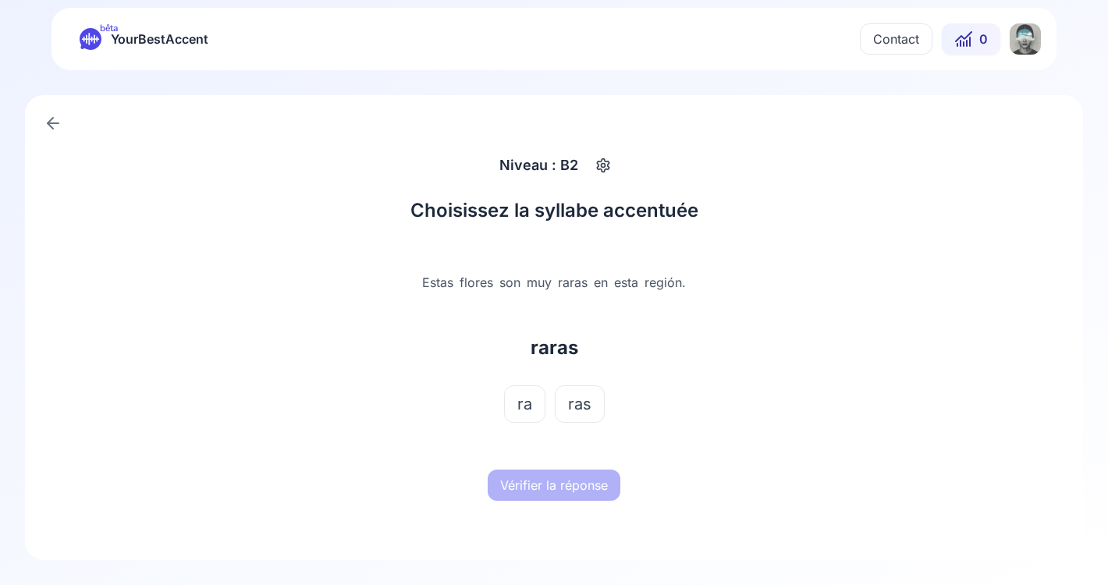
click at [527, 393] on span "ra" at bounding box center [524, 404] width 15 height 22
click at [559, 491] on button "Vérifier la réponse" at bounding box center [554, 485] width 133 height 31
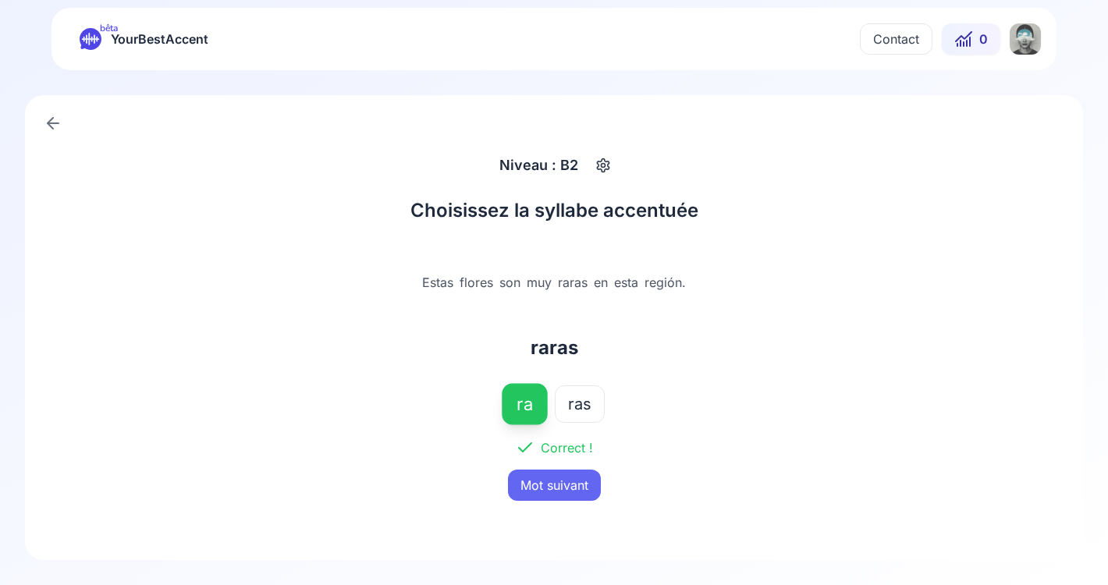
click at [559, 491] on button "Mot suivant" at bounding box center [554, 485] width 93 height 31
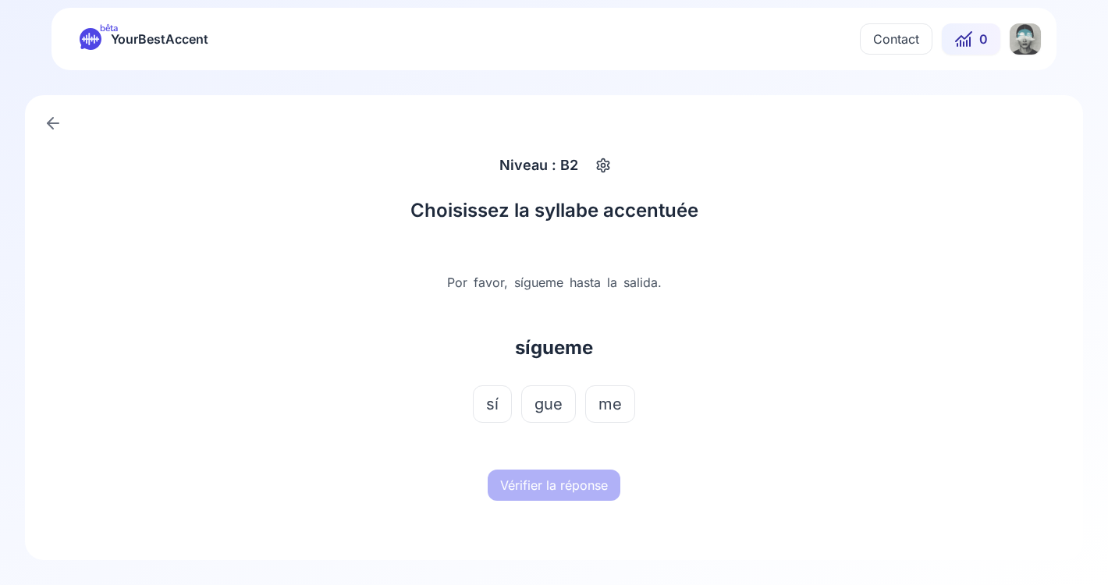
click at [501, 407] on button "sí" at bounding box center [492, 403] width 39 height 37
click at [570, 492] on button "Vérifier la réponse" at bounding box center [554, 485] width 133 height 31
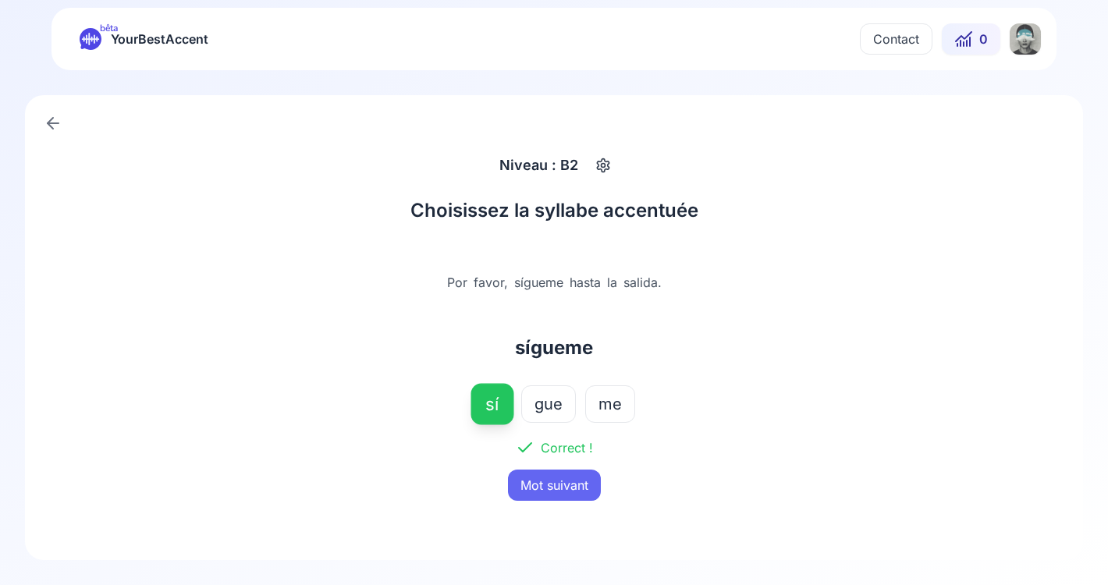
click at [570, 488] on button "Mot suivant" at bounding box center [554, 485] width 93 height 31
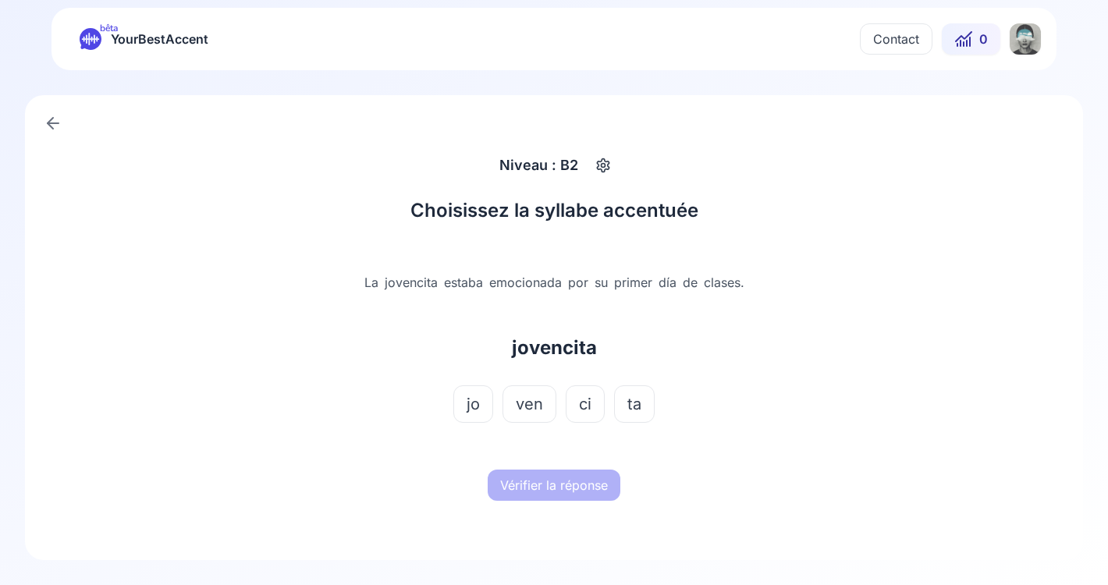
click at [583, 406] on span "ci" at bounding box center [585, 404] width 12 height 22
click at [564, 482] on button "Vérifier la réponse" at bounding box center [554, 485] width 133 height 31
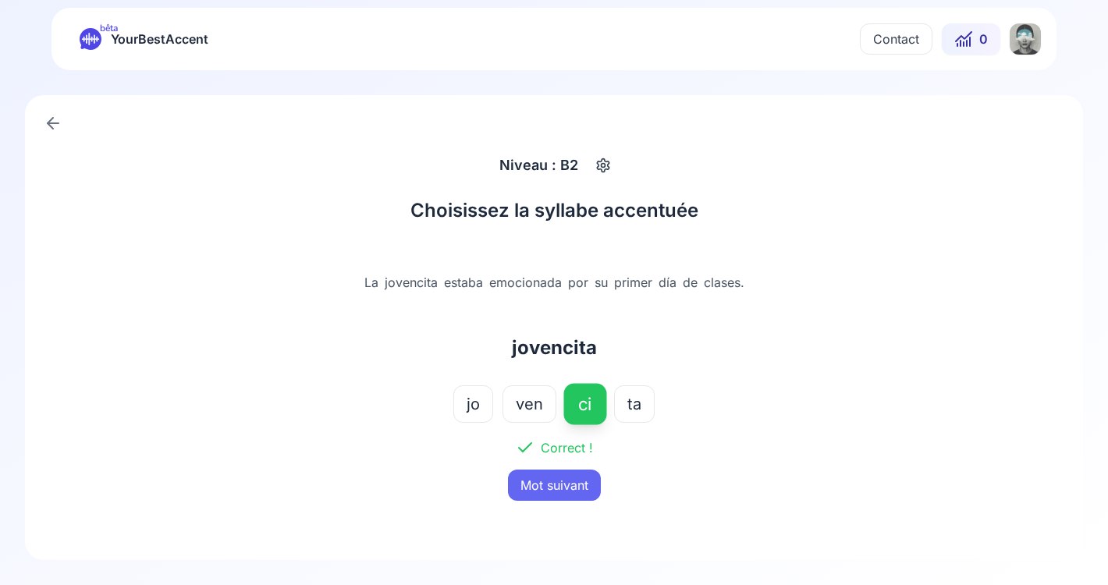
click at [564, 485] on button "Mot suivant" at bounding box center [554, 485] width 93 height 31
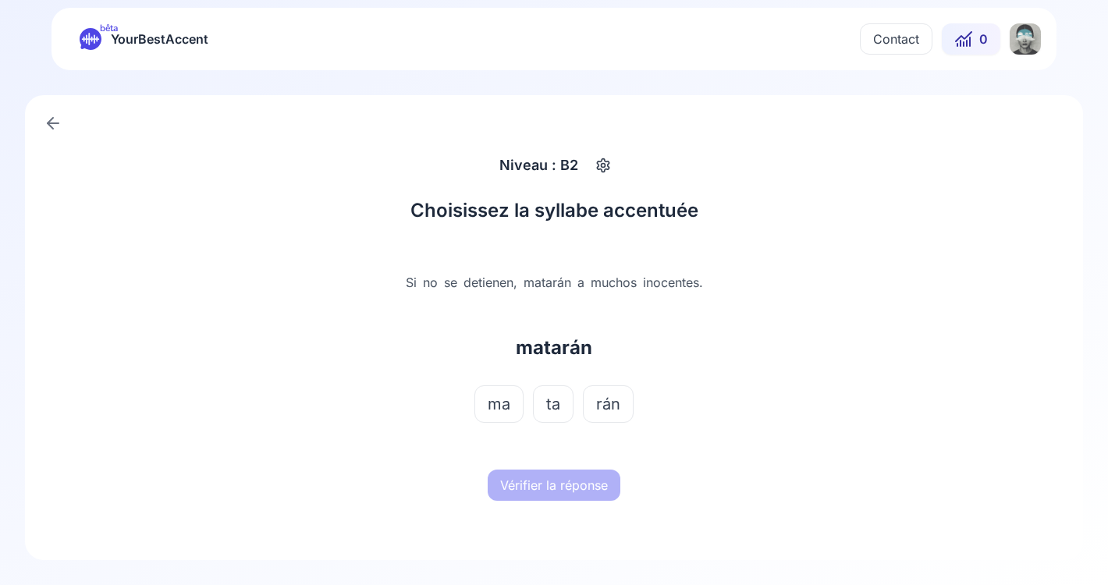
click at [597, 404] on span "rán" at bounding box center [608, 404] width 24 height 22
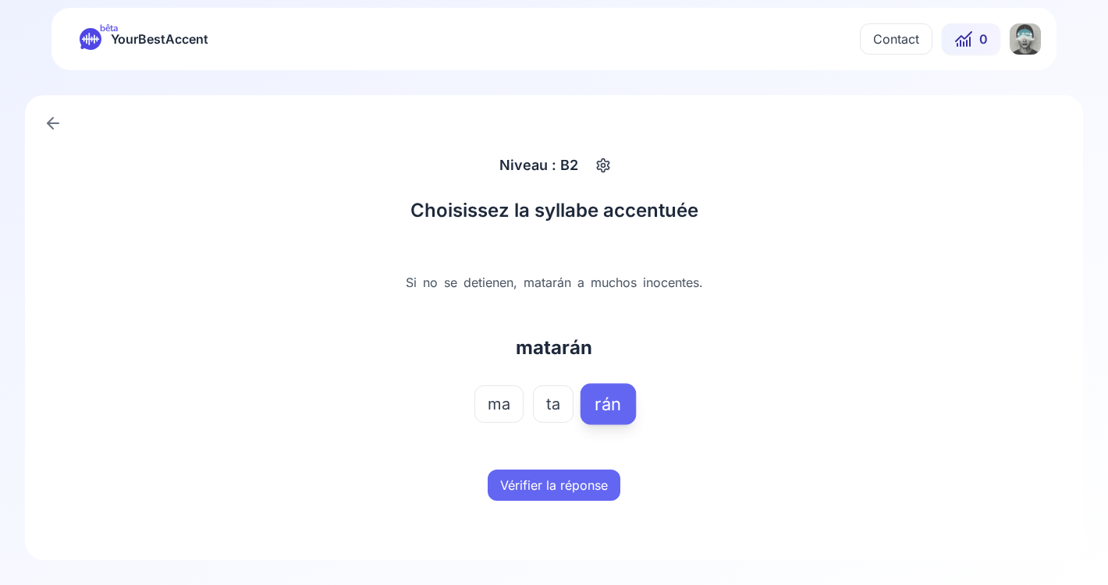
click at [565, 489] on button "Vérifier la réponse" at bounding box center [554, 485] width 133 height 31
click at [565, 489] on button "Mot suivant" at bounding box center [554, 485] width 93 height 31
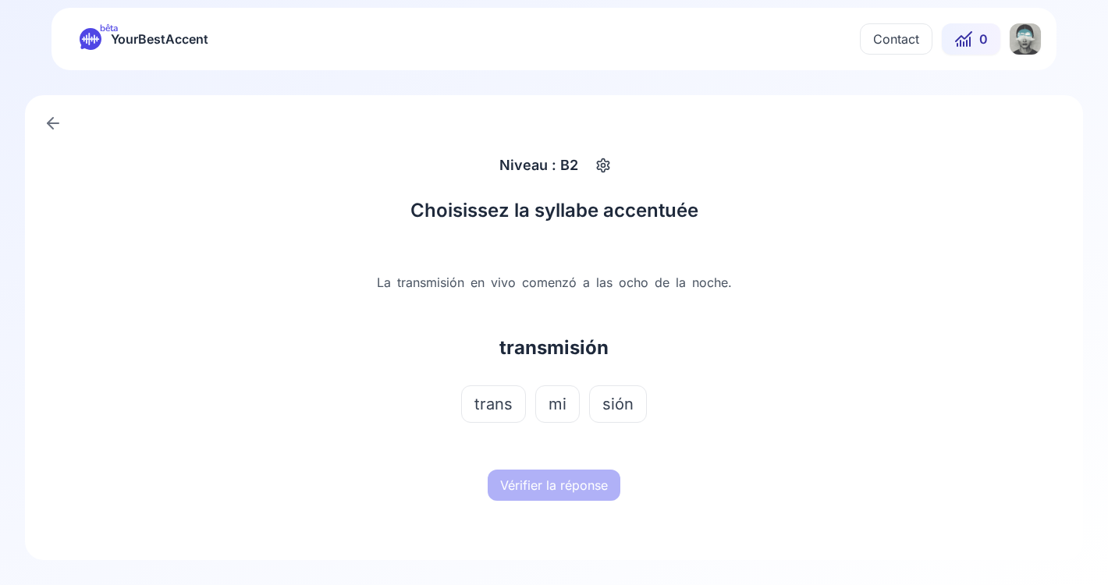
click at [613, 395] on span "sión" at bounding box center [617, 404] width 31 height 22
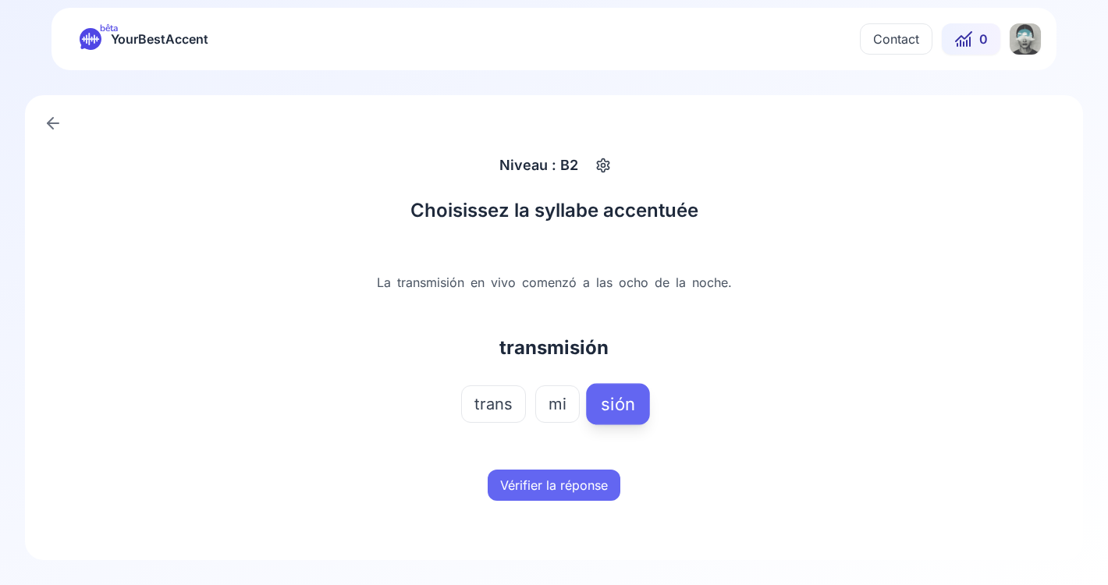
click at [571, 485] on button "Vérifier la réponse" at bounding box center [554, 485] width 133 height 31
click at [571, 485] on button "Mot suivant" at bounding box center [554, 485] width 93 height 31
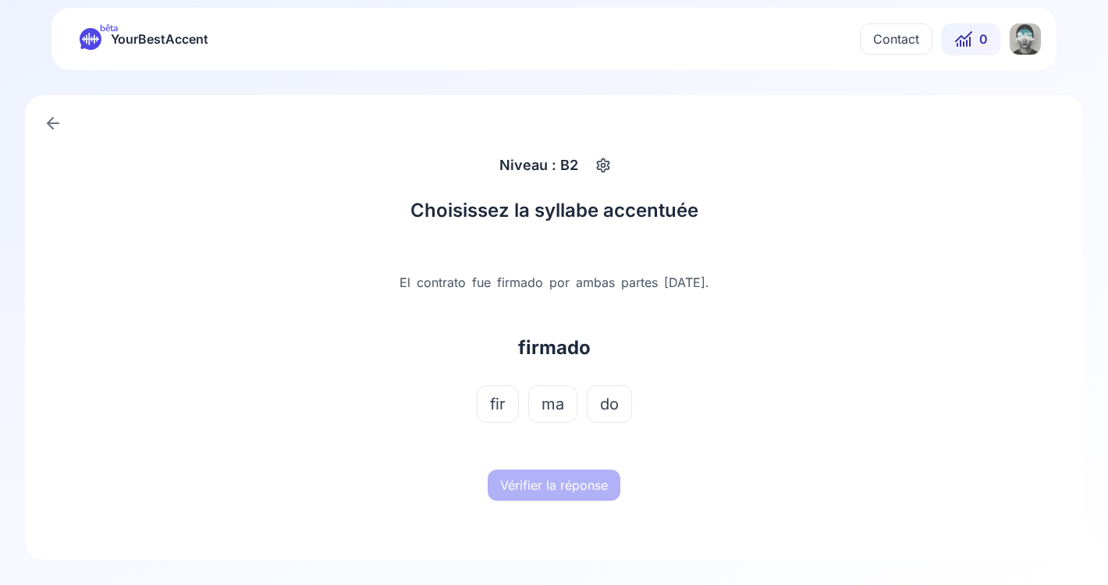
click at [559, 415] on span "ma" at bounding box center [553, 404] width 23 height 22
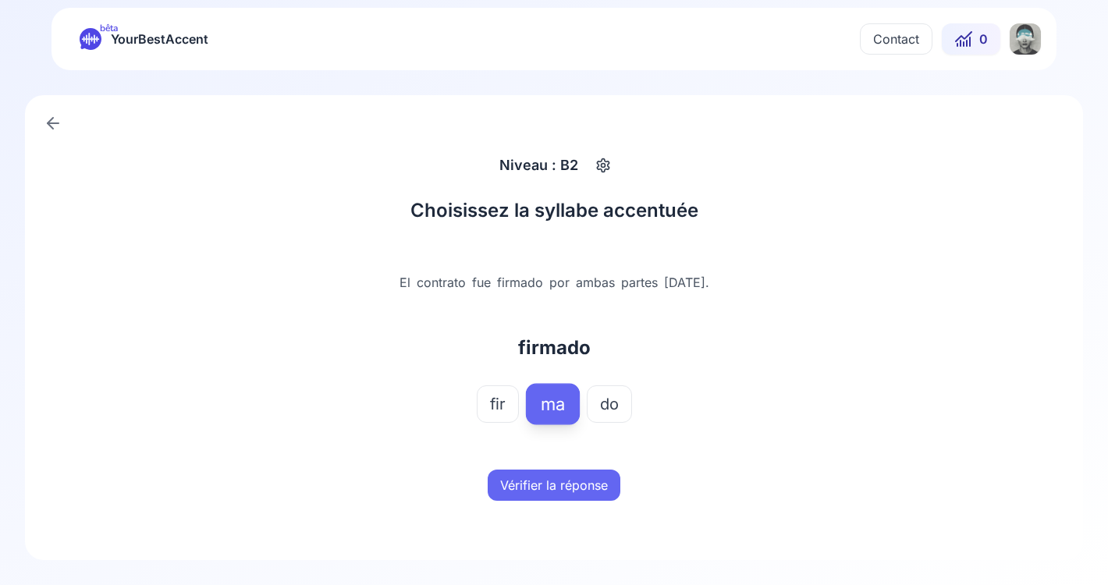
click at [560, 478] on button "Vérifier la réponse" at bounding box center [554, 485] width 133 height 31
click at [560, 478] on button "Mot suivant" at bounding box center [554, 485] width 93 height 31
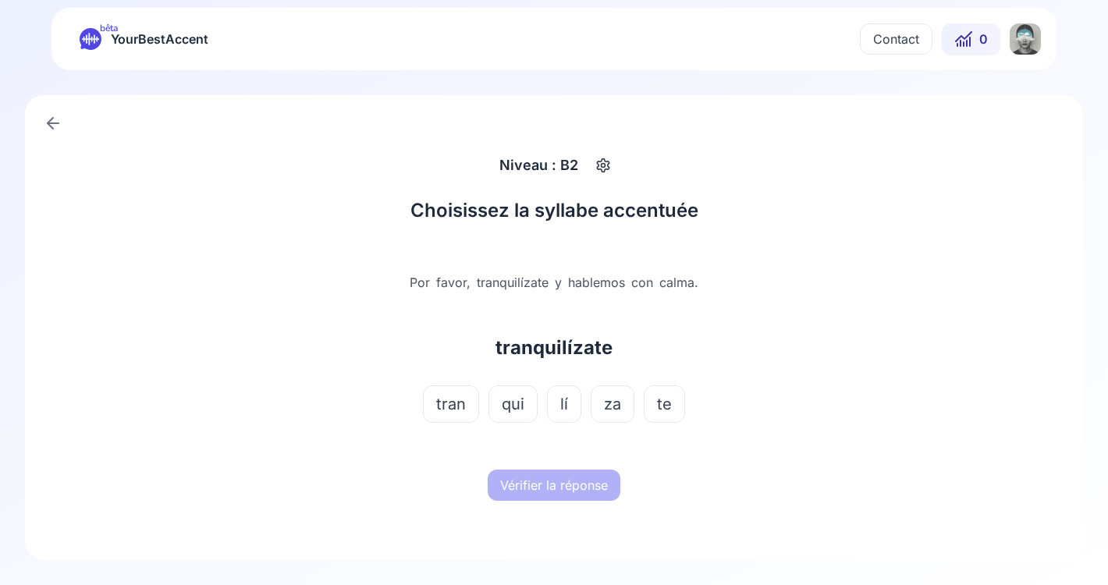
click at [564, 409] on span "lí" at bounding box center [564, 404] width 8 height 22
click at [566, 479] on button "Vérifier la réponse" at bounding box center [554, 485] width 133 height 31
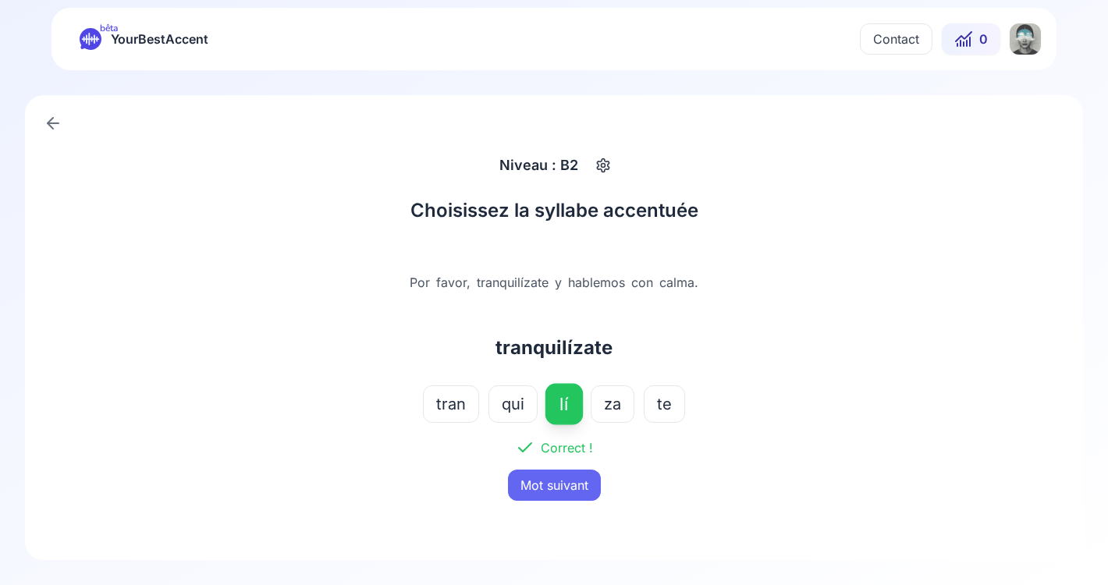
click at [566, 479] on button "Mot suivant" at bounding box center [554, 485] width 93 height 31
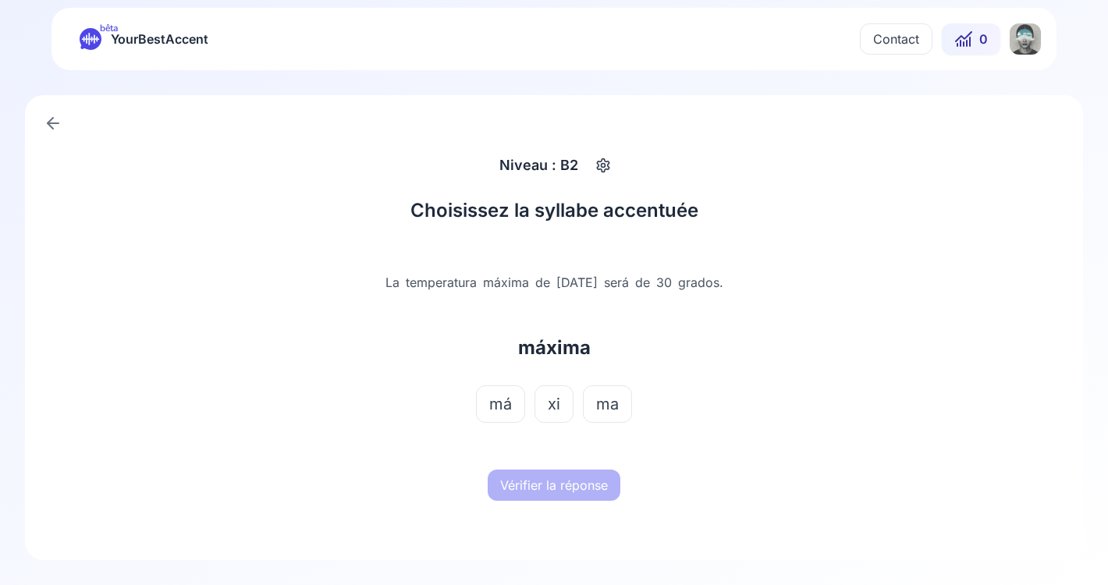
click at [503, 403] on span "má" at bounding box center [500, 404] width 23 height 22
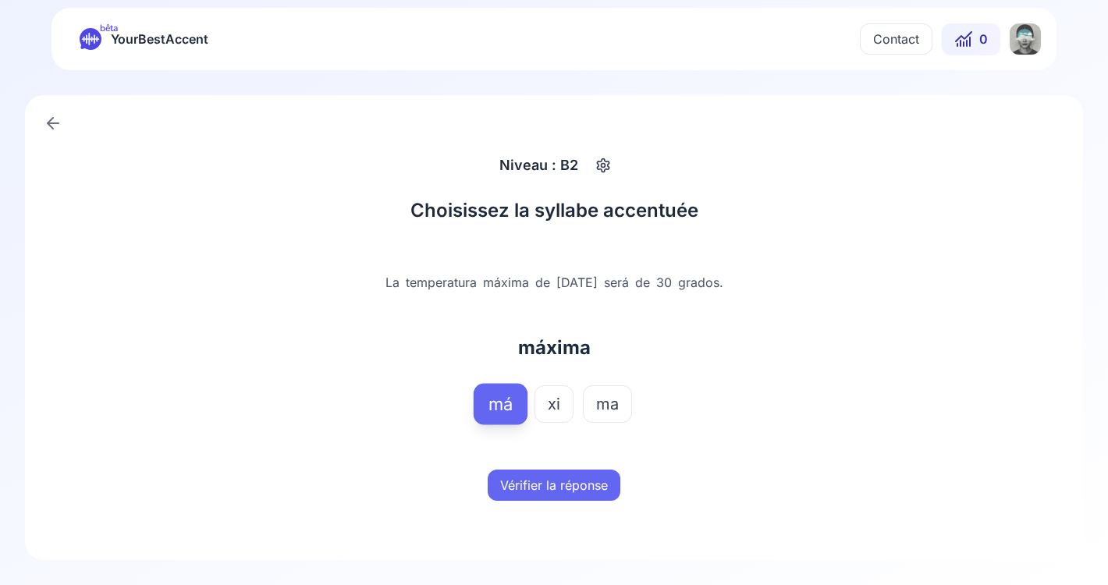
click at [540, 474] on button "Vérifier la réponse" at bounding box center [554, 485] width 133 height 31
click at [540, 474] on button "Mot suivant" at bounding box center [554, 485] width 93 height 31
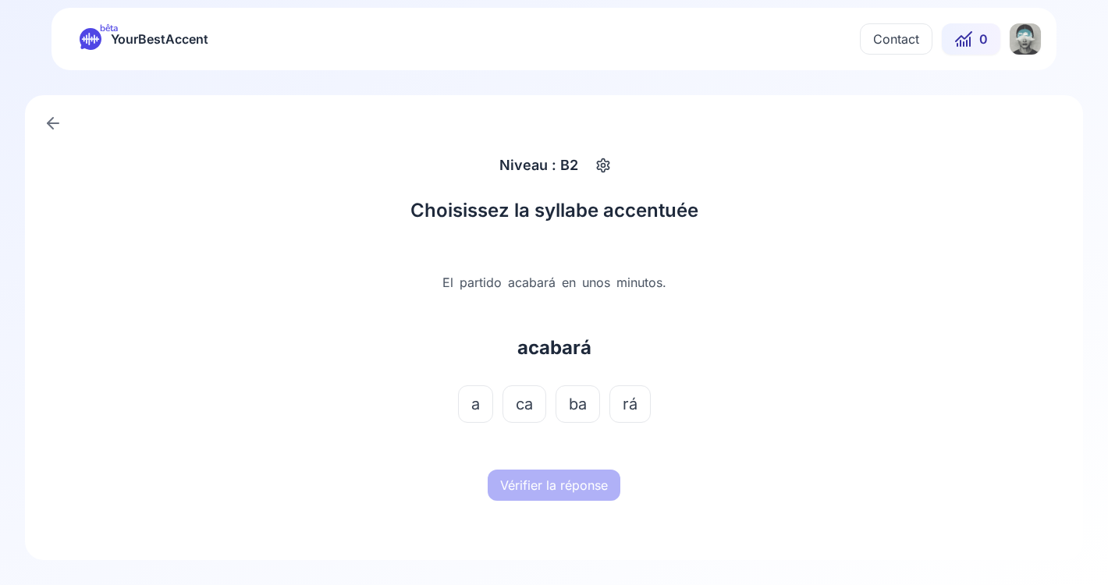
click at [621, 402] on button "rá" at bounding box center [629, 403] width 41 height 37
click at [570, 487] on button "Vérifier la réponse" at bounding box center [554, 485] width 133 height 31
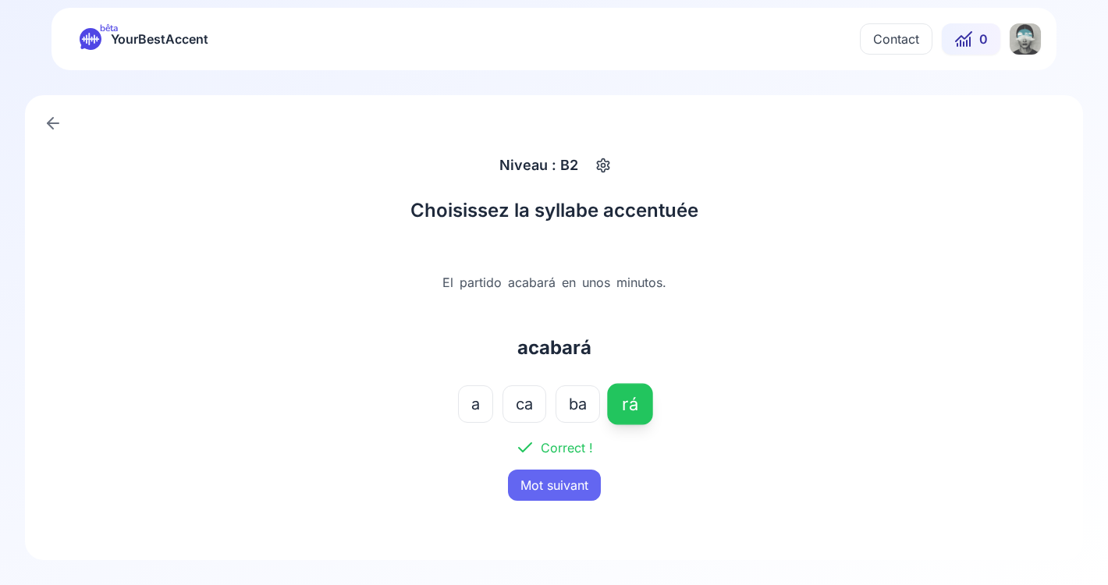
click at [570, 487] on button "Mot suivant" at bounding box center [554, 485] width 93 height 31
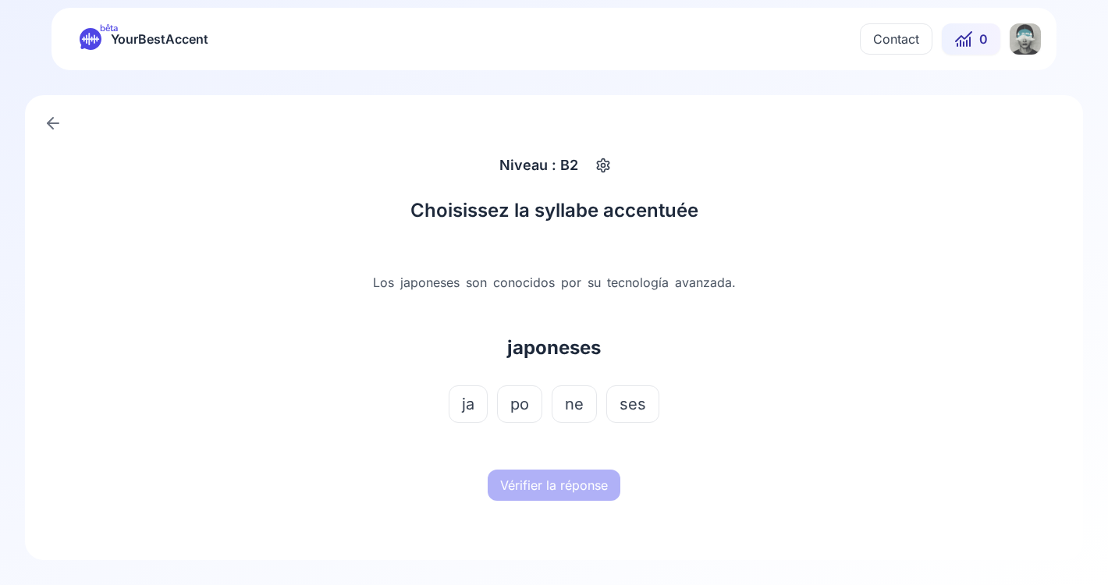
click at [572, 409] on span "ne" at bounding box center [574, 404] width 19 height 22
click at [573, 484] on button "Vérifier la réponse" at bounding box center [554, 485] width 133 height 31
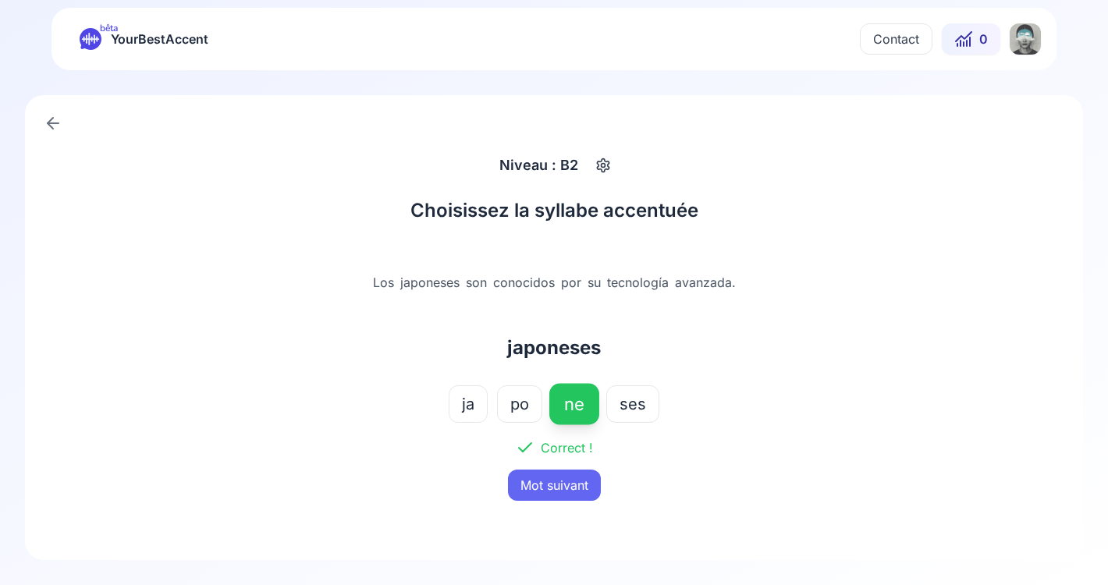
click at [573, 484] on button "Mot suivant" at bounding box center [554, 485] width 93 height 31
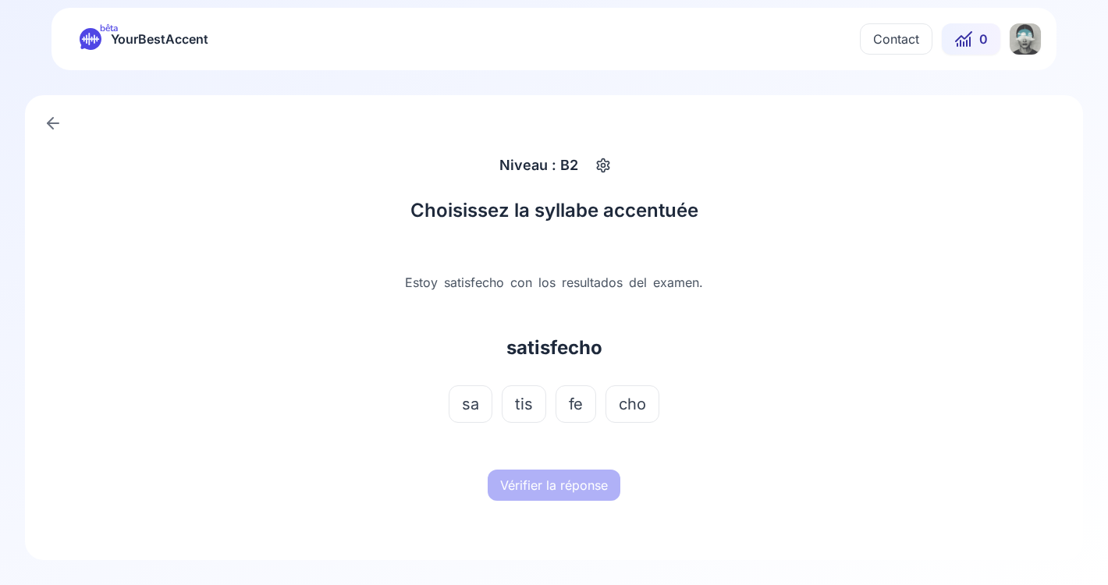
click at [574, 389] on button "fe" at bounding box center [576, 403] width 41 height 37
click at [571, 477] on button "Vérifier la réponse" at bounding box center [554, 485] width 133 height 31
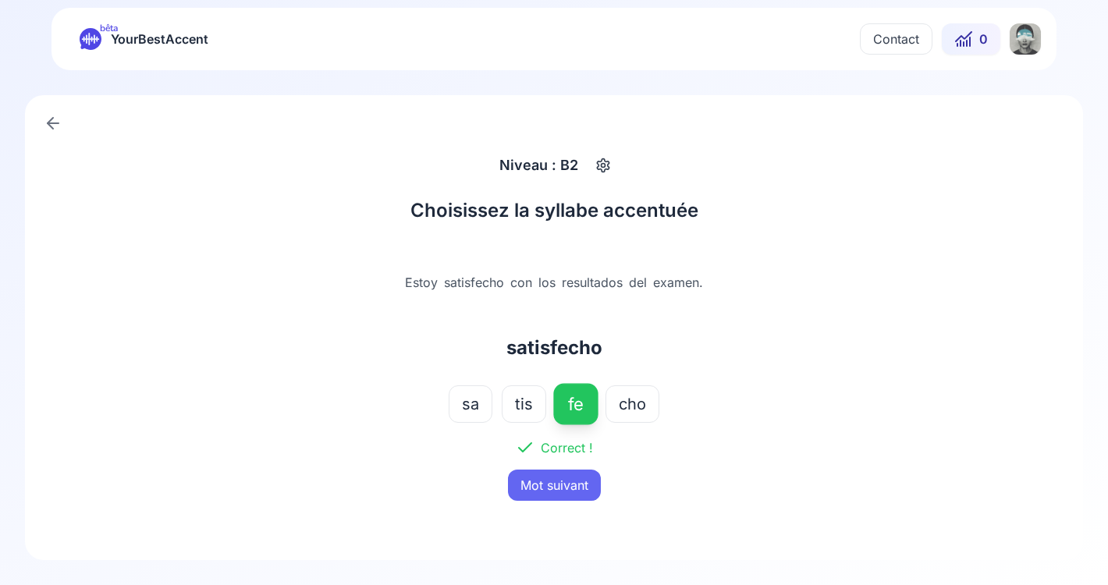
click at [571, 477] on button "Mot suivant" at bounding box center [554, 485] width 93 height 31
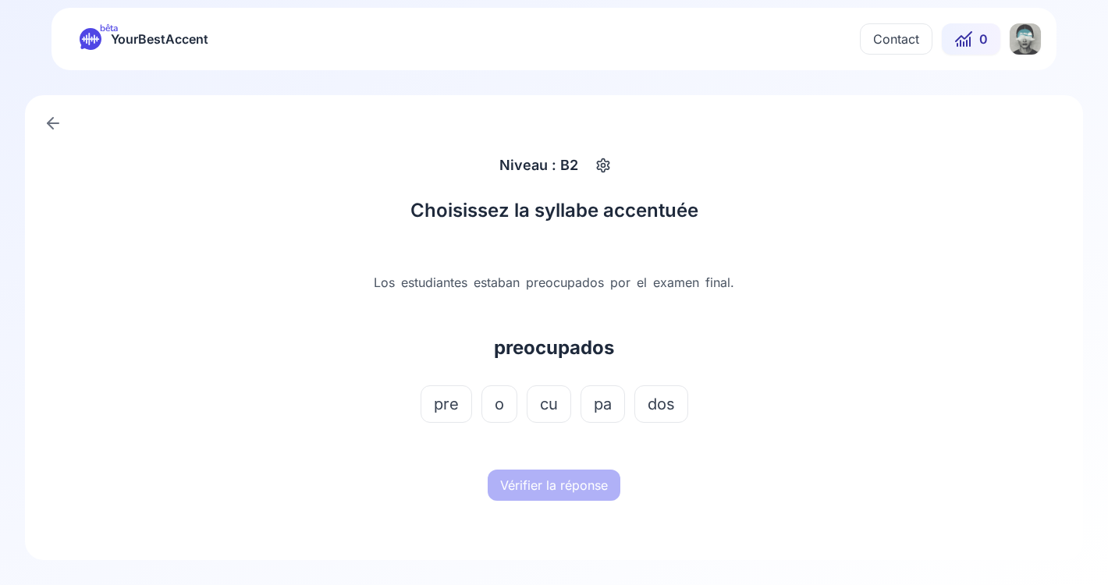
click at [600, 400] on span "pa" at bounding box center [603, 404] width 18 height 22
click at [564, 480] on button "Vérifier la réponse" at bounding box center [554, 485] width 133 height 31
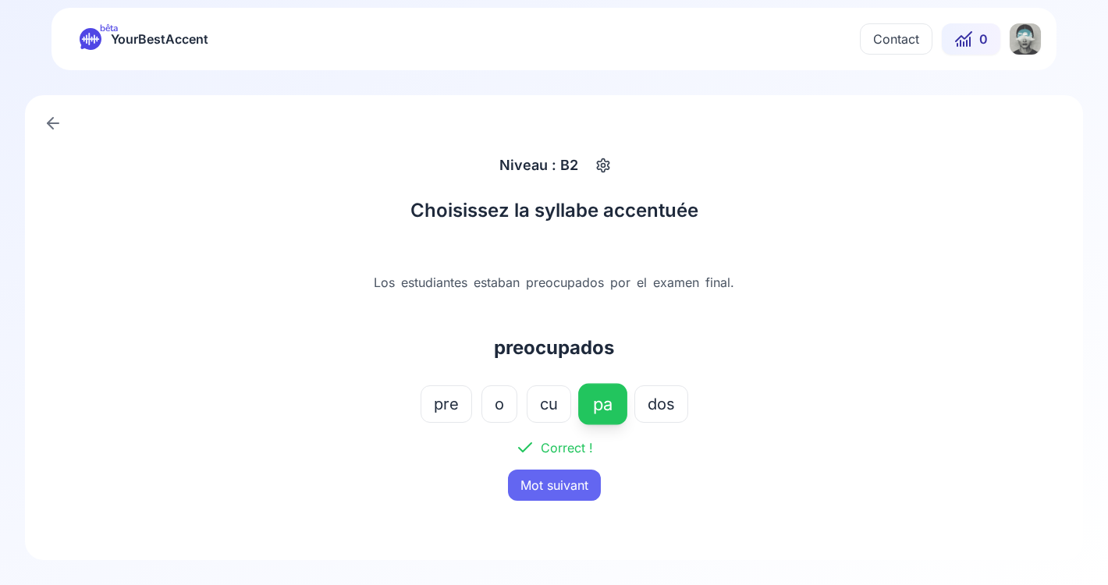
click at [564, 480] on button "Mot suivant" at bounding box center [554, 485] width 93 height 31
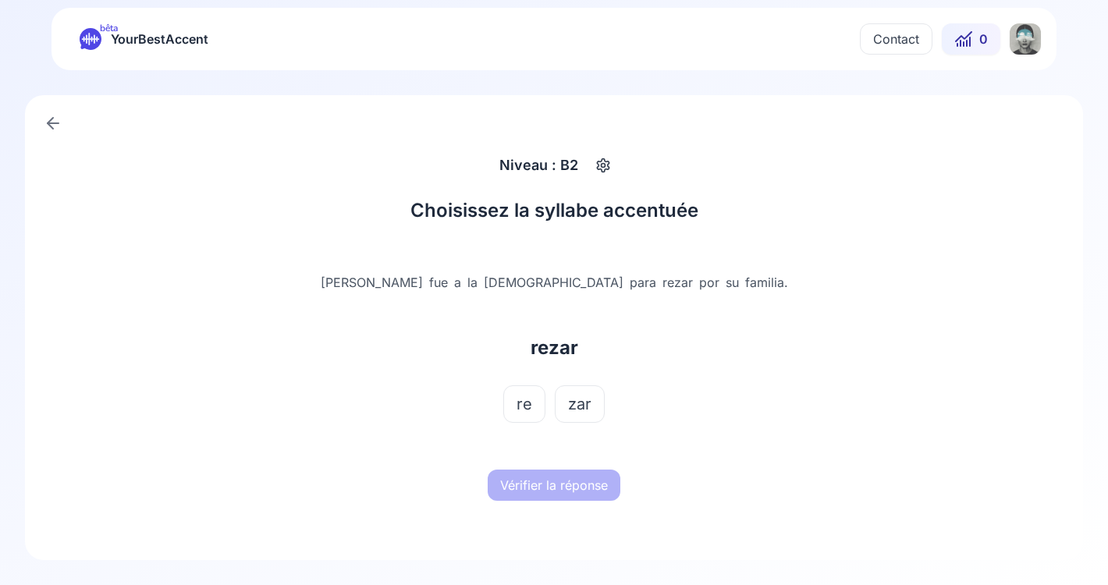
click at [584, 394] on span "zar" at bounding box center [579, 404] width 23 height 22
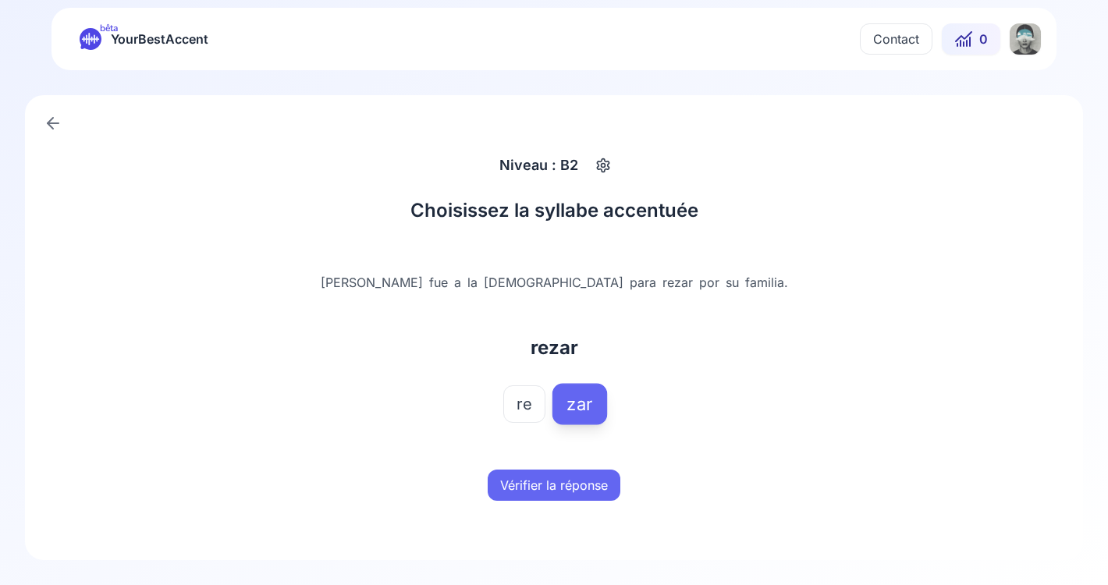
click at [540, 413] on button "re" at bounding box center [524, 403] width 42 height 37
click at [555, 469] on div "Vérifier la réponse" at bounding box center [554, 485] width 487 height 50
click at [570, 495] on button "Vérifier la réponse" at bounding box center [554, 485] width 133 height 31
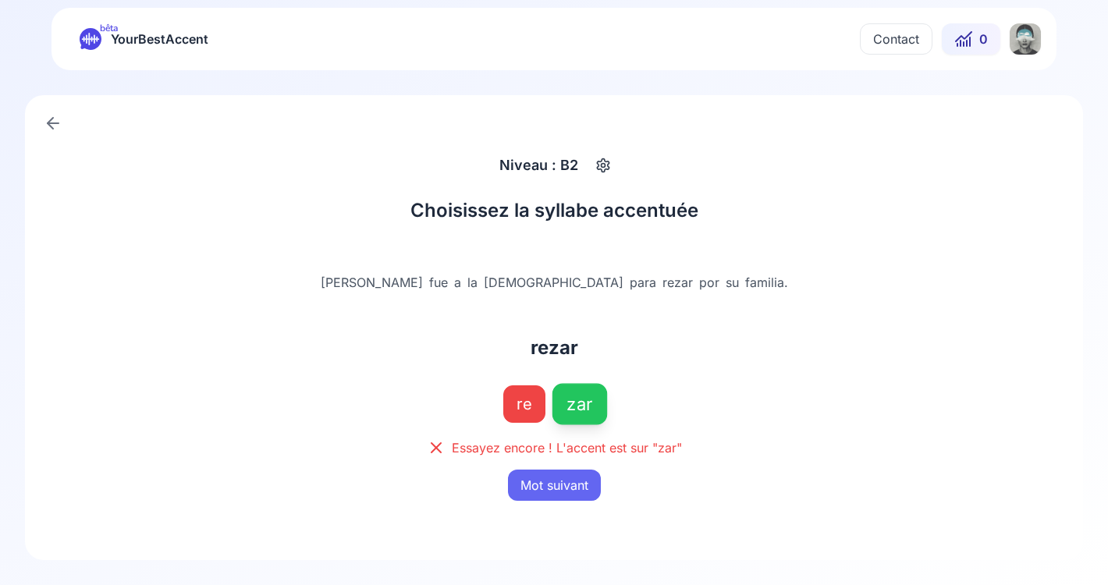
click at [570, 485] on button "Mot suivant" at bounding box center [554, 485] width 93 height 31
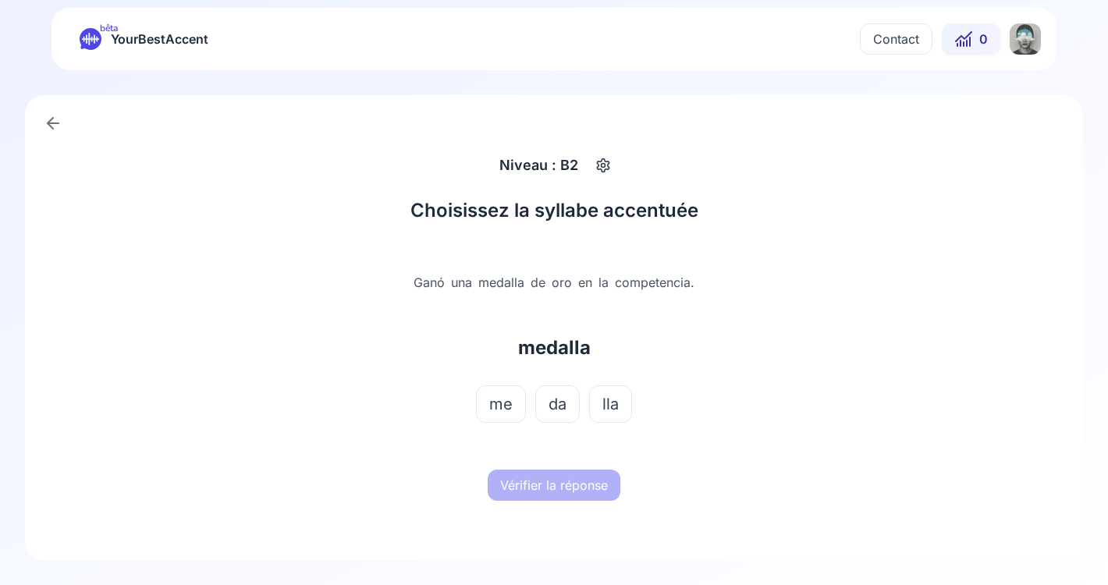
click at [559, 396] on span "da" at bounding box center [558, 404] width 18 height 22
click at [568, 488] on button "Vérifier la réponse" at bounding box center [554, 485] width 133 height 31
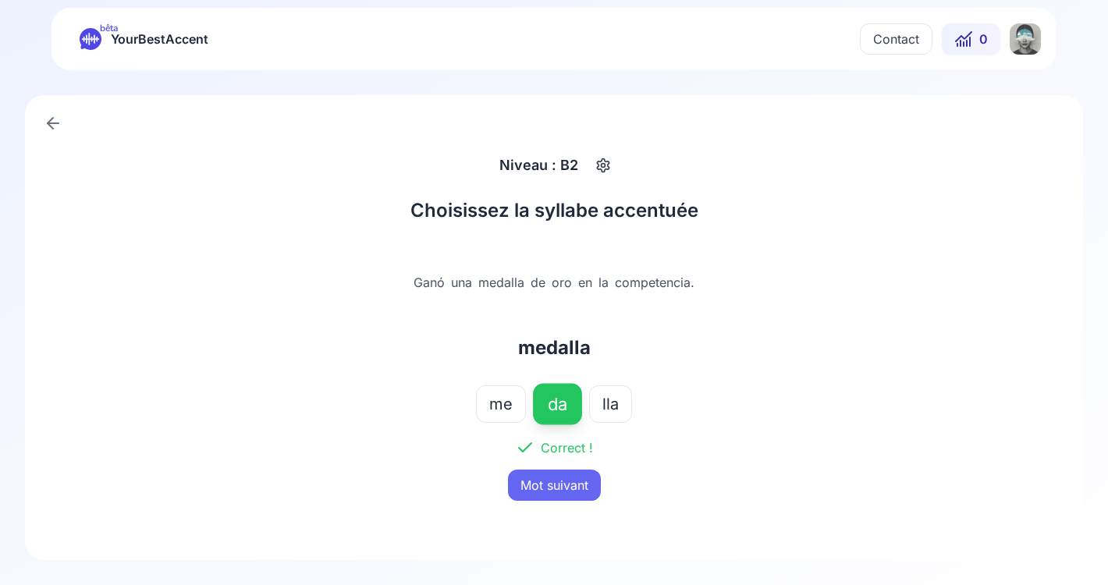
click at [568, 488] on button "Mot suivant" at bounding box center [554, 485] width 93 height 31
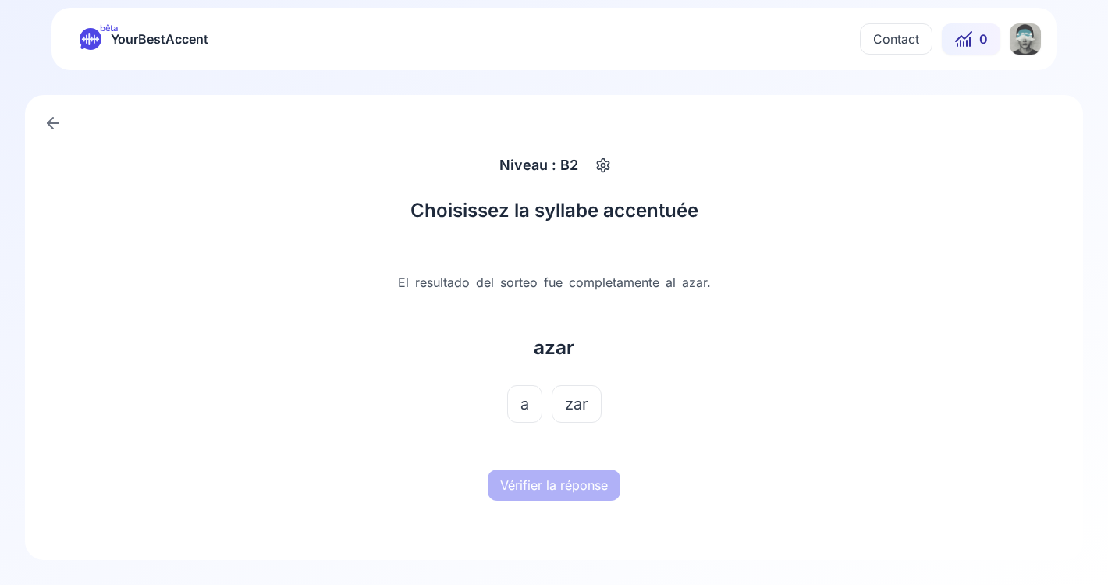
click at [559, 378] on div "El resultado del sorteo fue completamente al azar. azar a zar" at bounding box center [554, 354] width 487 height 212
click at [561, 400] on button "zar" at bounding box center [577, 403] width 50 height 37
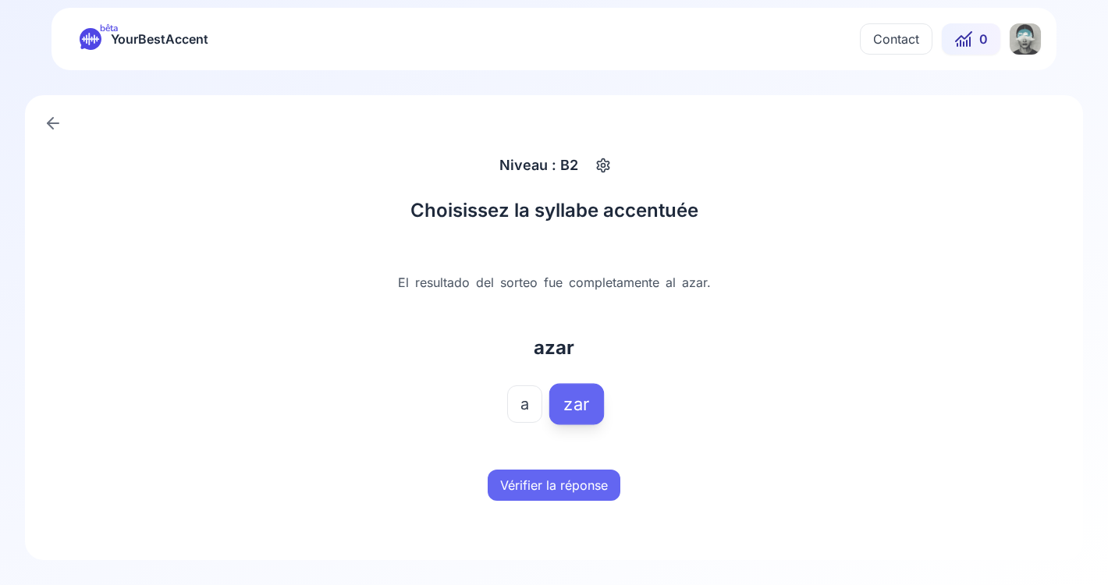
click at [565, 480] on button "Vérifier la réponse" at bounding box center [554, 485] width 133 height 31
click at [565, 480] on button "Mot suivant" at bounding box center [554, 485] width 93 height 31
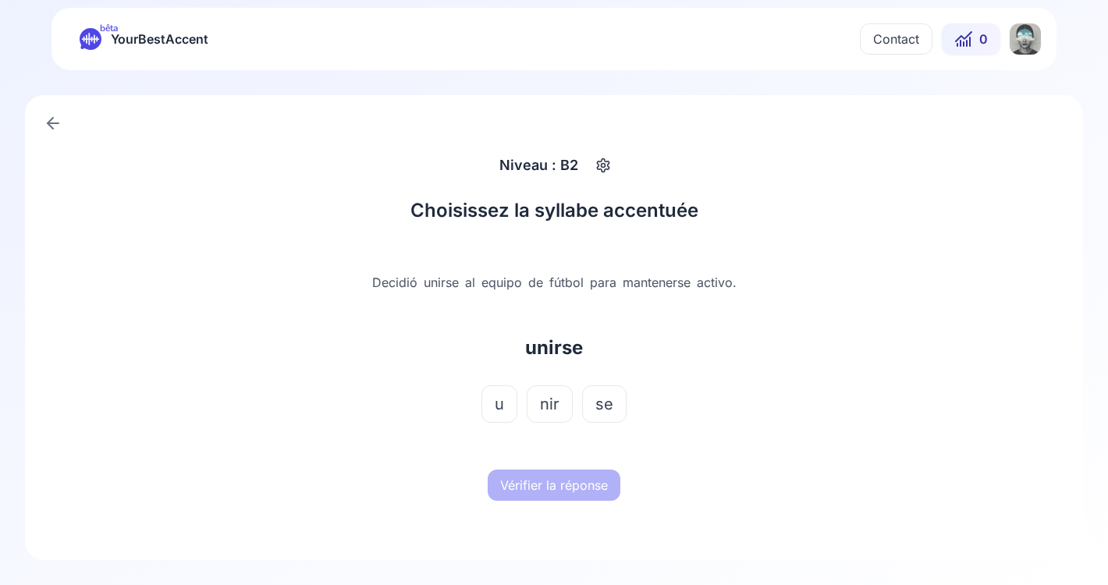
click at [549, 396] on span "nir" at bounding box center [550, 404] width 20 height 22
click at [563, 482] on button "Vérifier la réponse" at bounding box center [554, 485] width 133 height 31
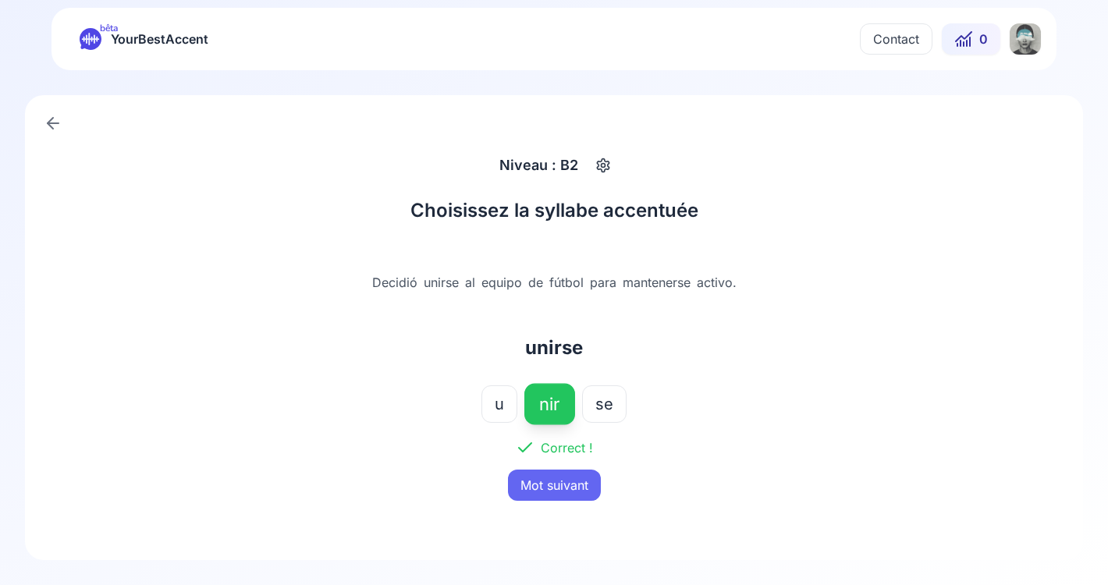
click at [563, 482] on button "Mot suivant" at bounding box center [554, 485] width 93 height 31
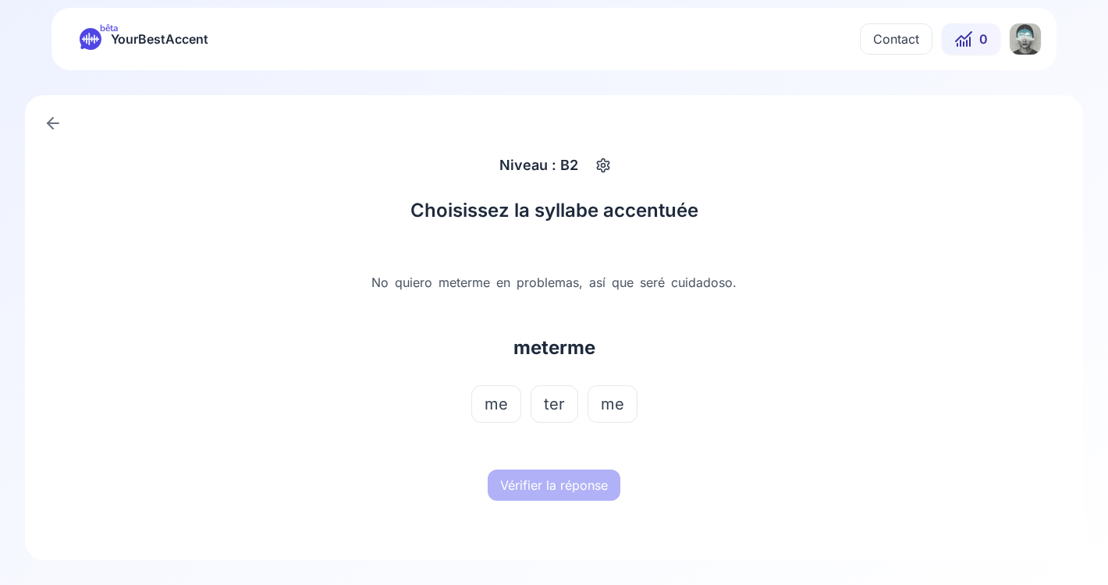
click at [563, 400] on span "ter" at bounding box center [554, 404] width 21 height 22
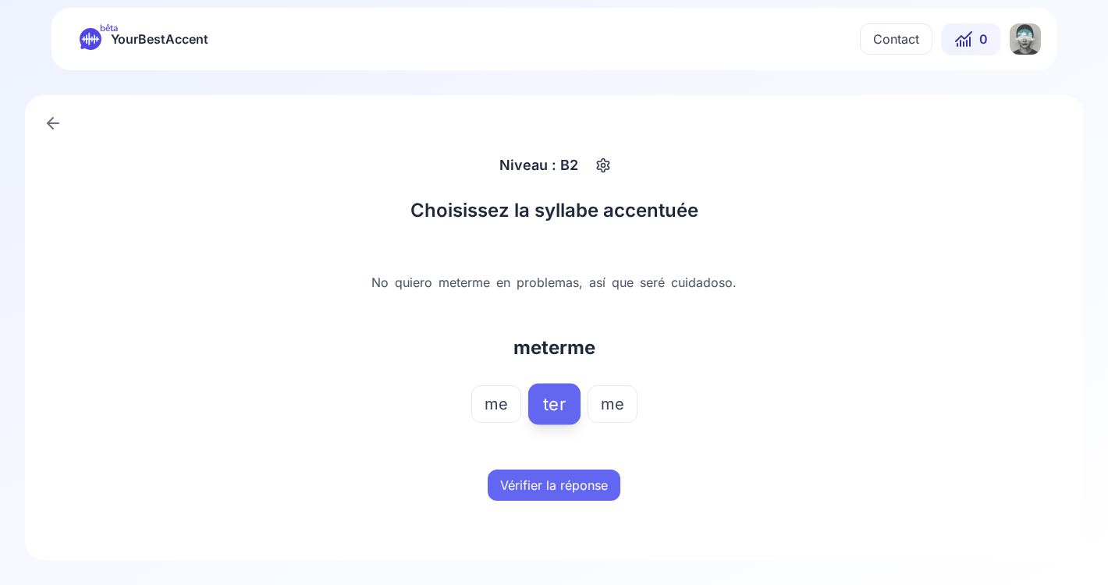
click at [568, 486] on button "Vérifier la réponse" at bounding box center [554, 485] width 133 height 31
click at [568, 486] on button "Mot suivant" at bounding box center [554, 485] width 93 height 31
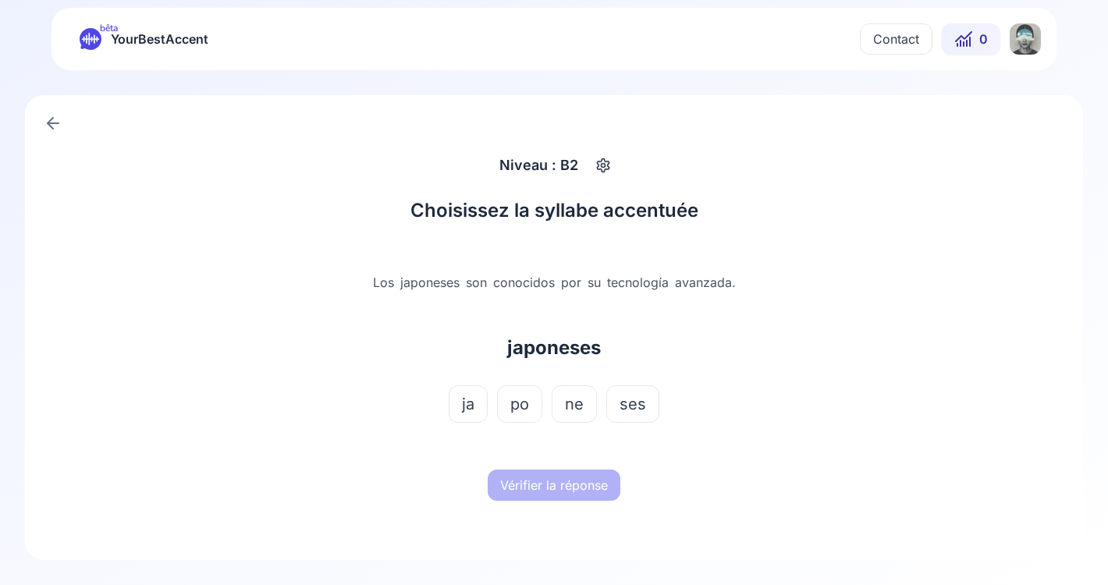
click at [572, 402] on span "ne" at bounding box center [574, 404] width 19 height 22
click at [573, 484] on button "Vérifier la réponse" at bounding box center [554, 485] width 133 height 31
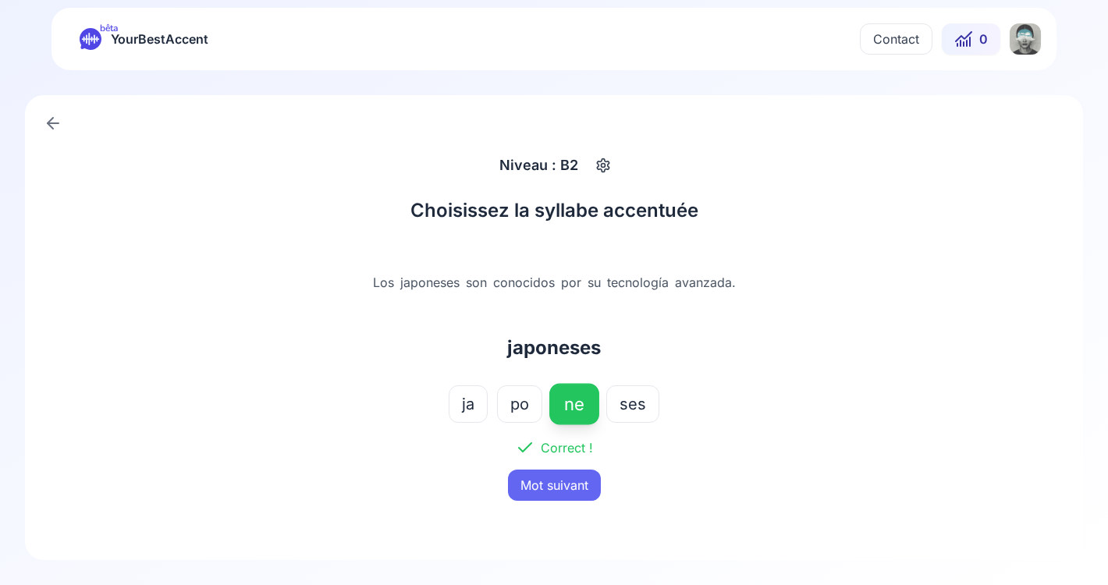
click at [573, 484] on button "Mot suivant" at bounding box center [554, 485] width 93 height 31
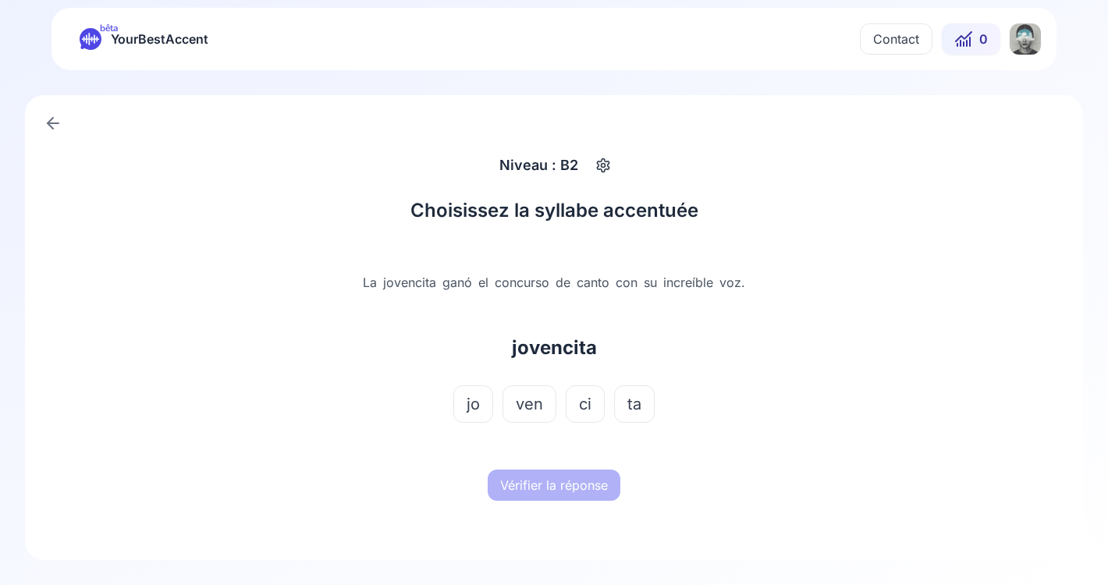
click at [588, 396] on span "ci" at bounding box center [585, 404] width 12 height 22
click at [584, 495] on button "Vérifier la réponse" at bounding box center [554, 485] width 133 height 31
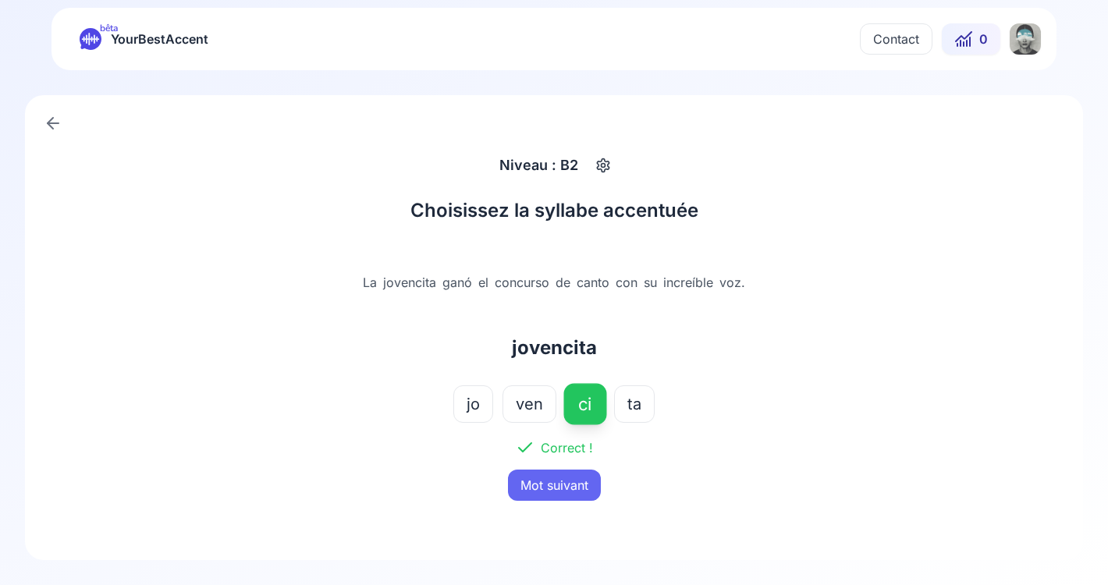
click at [584, 495] on button "Mot suivant" at bounding box center [554, 485] width 93 height 31
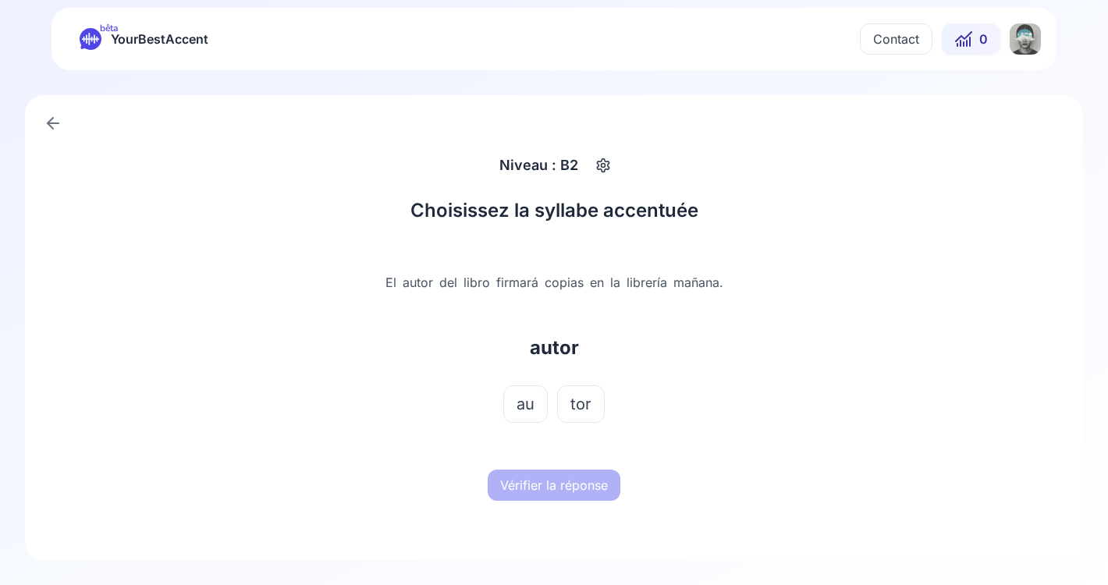
click at [578, 414] on span "tor" at bounding box center [580, 404] width 21 height 22
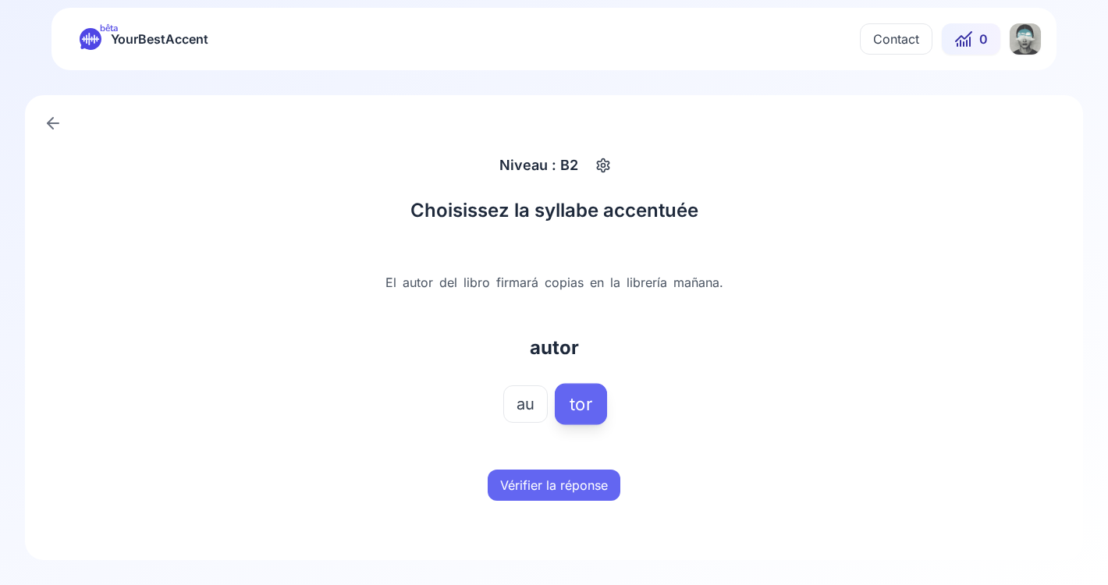
click at [581, 495] on button "Vérifier la réponse" at bounding box center [554, 485] width 133 height 31
click at [581, 495] on button "Mot suivant" at bounding box center [554, 485] width 93 height 31
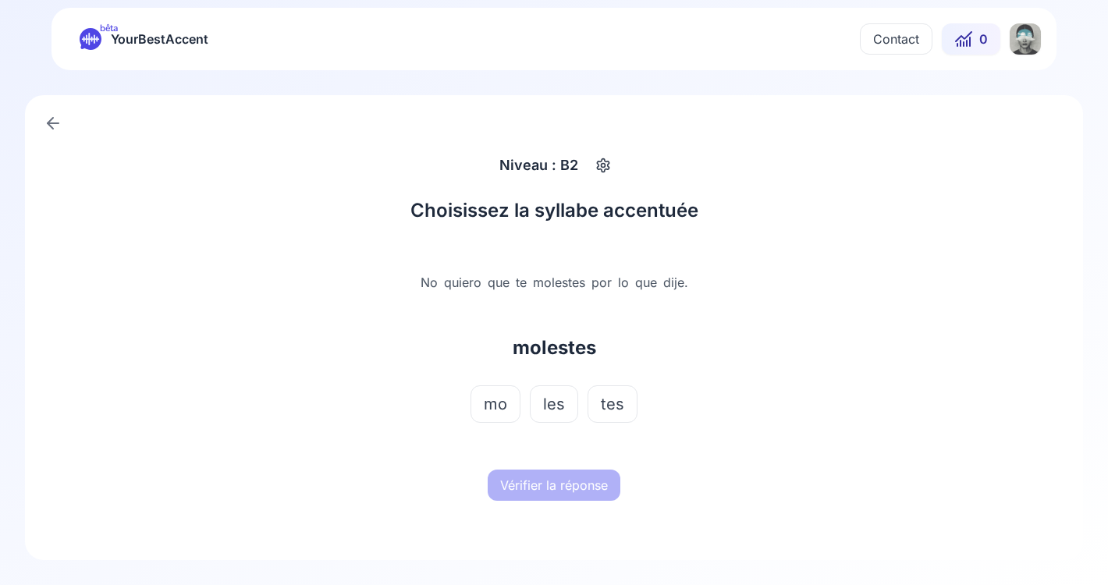
click at [567, 415] on button "les" at bounding box center [554, 403] width 48 height 37
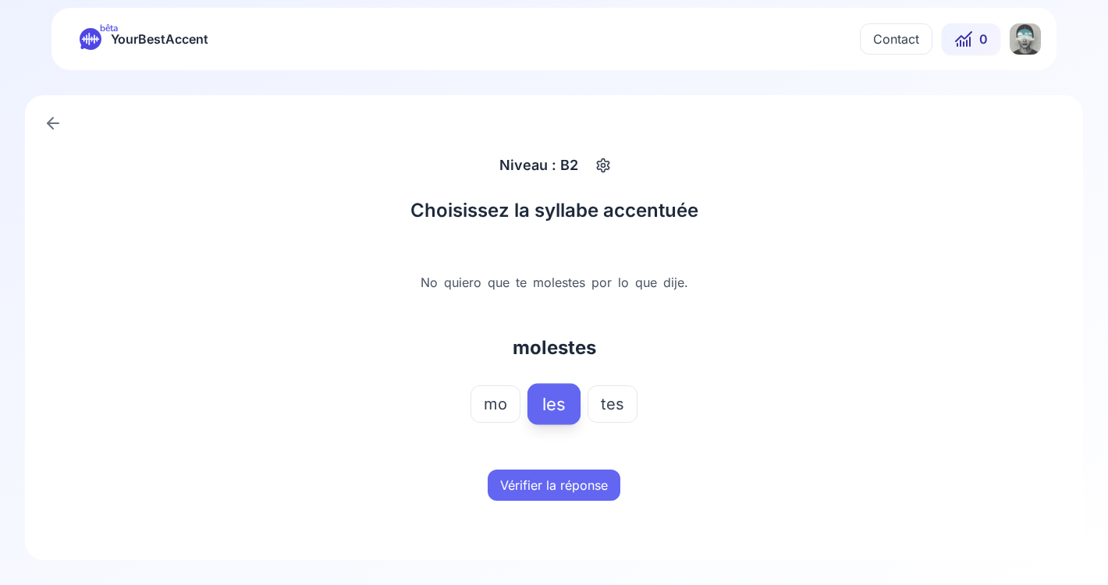
click at [567, 482] on button "Vérifier la réponse" at bounding box center [554, 485] width 133 height 31
click at [567, 482] on button "Mot suivant" at bounding box center [554, 485] width 93 height 31
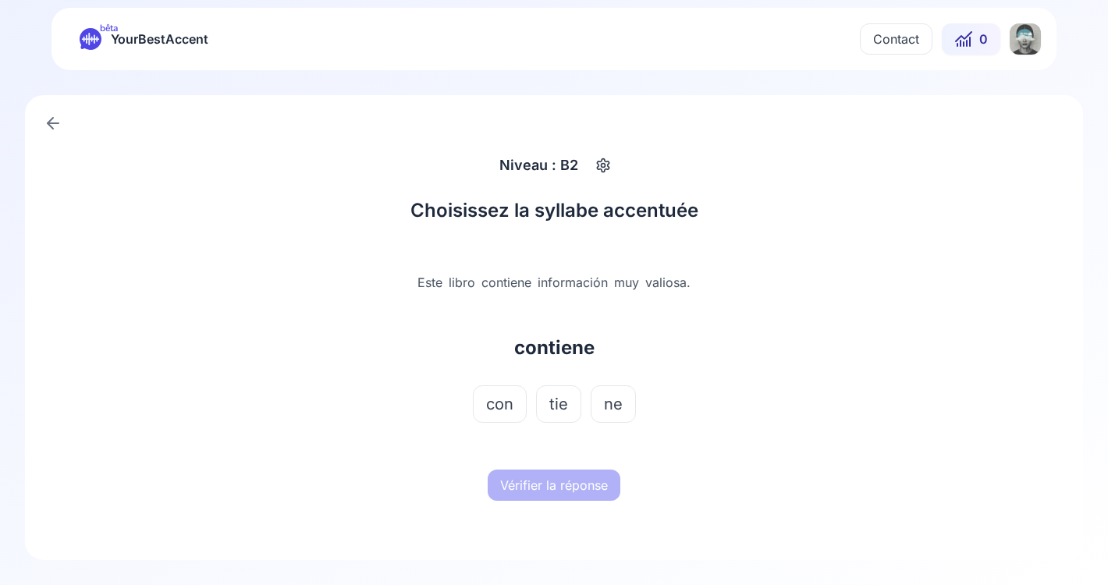
click at [558, 403] on span "tie" at bounding box center [558, 404] width 19 height 22
click at [565, 492] on button "Vérifier la réponse" at bounding box center [554, 485] width 133 height 31
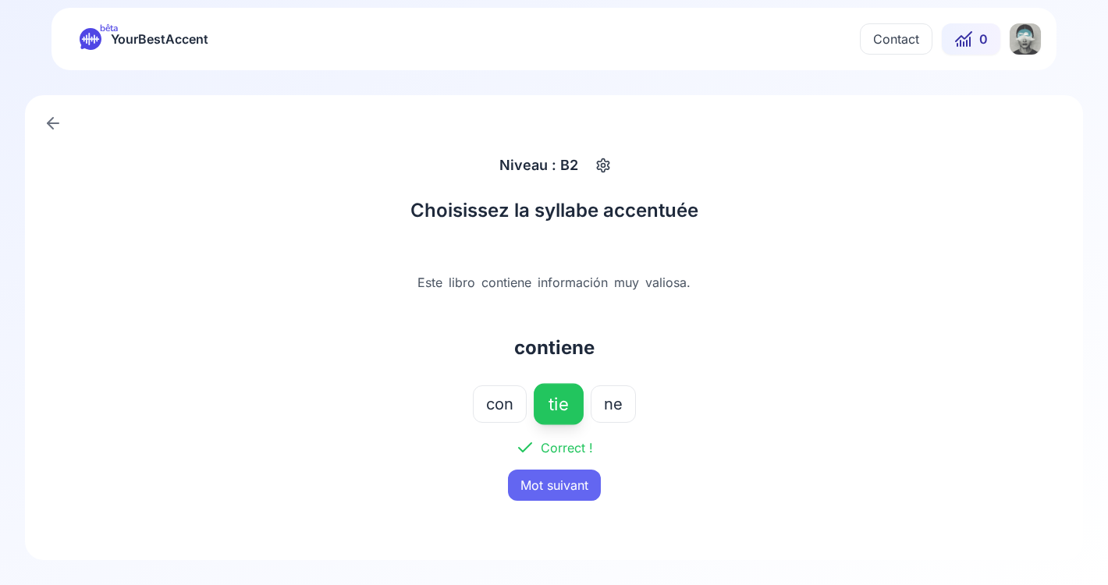
click at [565, 492] on button "Mot suivant" at bounding box center [554, 485] width 93 height 31
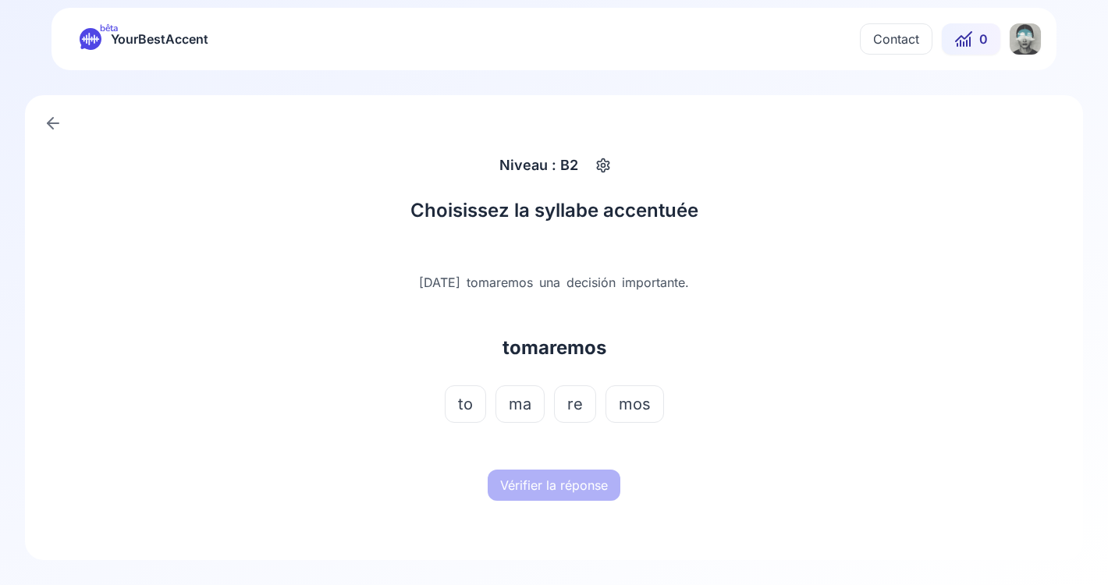
click at [576, 401] on span "re" at bounding box center [575, 404] width 16 height 22
click at [573, 478] on button "Vérifier la réponse" at bounding box center [554, 485] width 133 height 31
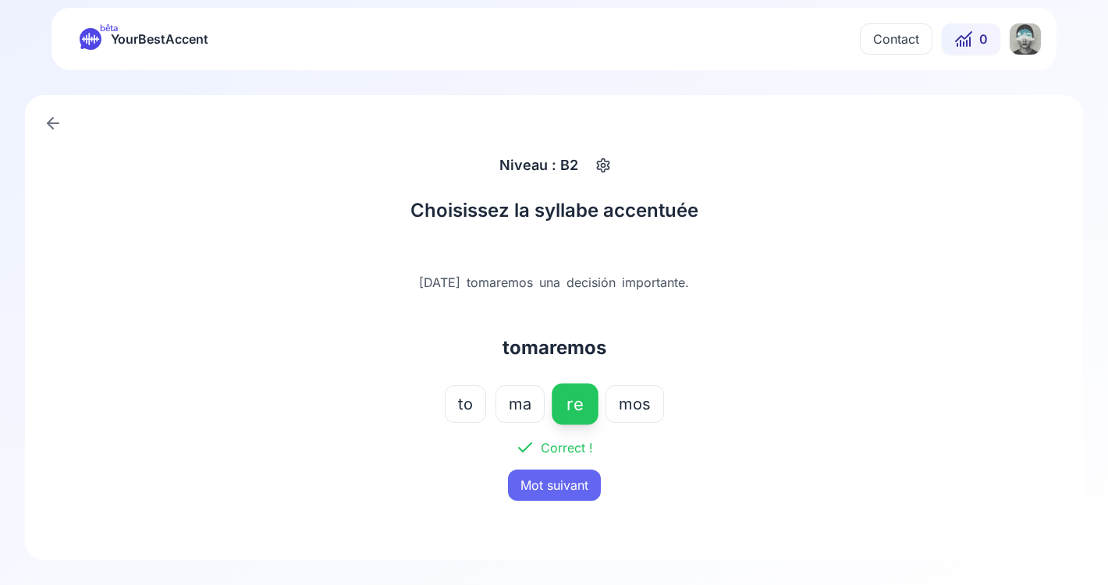
click at [573, 478] on button "Mot suivant" at bounding box center [554, 485] width 93 height 31
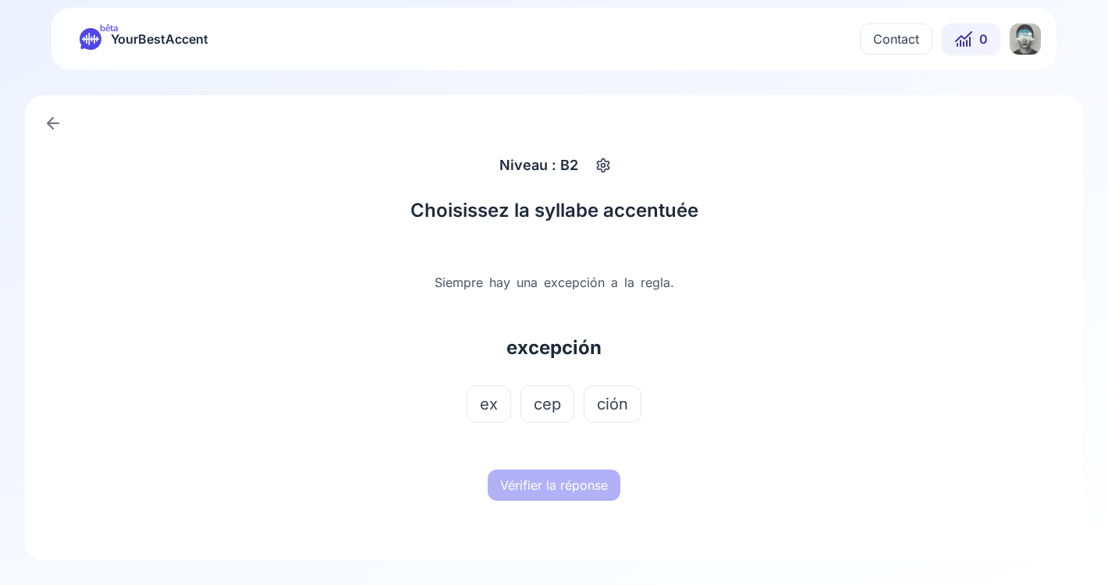
click at [602, 401] on span "ción" at bounding box center [612, 404] width 31 height 22
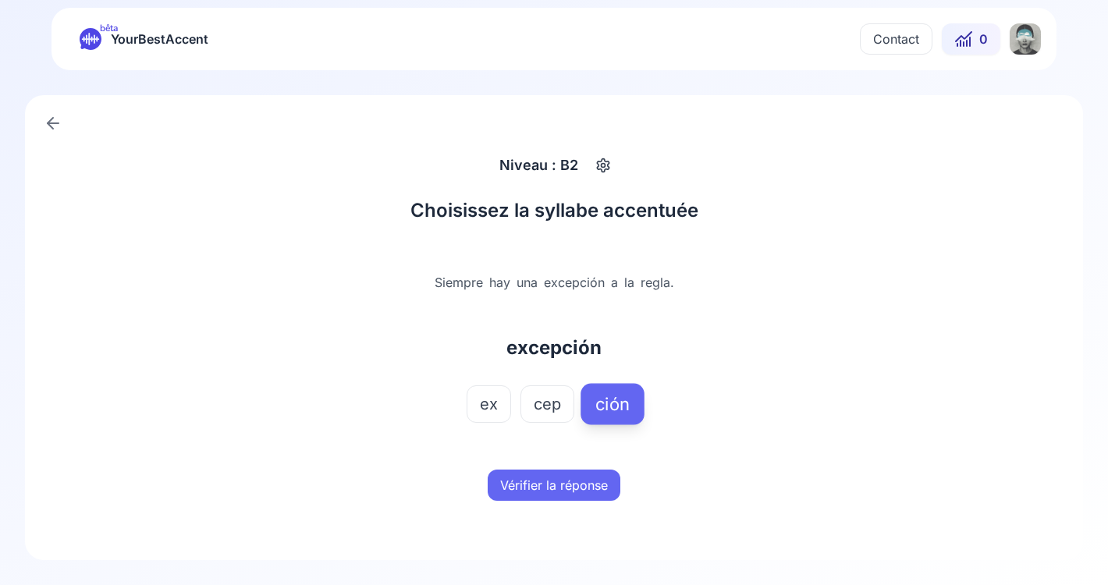
click at [579, 483] on button "Vérifier la réponse" at bounding box center [554, 485] width 133 height 31
click at [579, 483] on button "Mot suivant" at bounding box center [554, 485] width 93 height 31
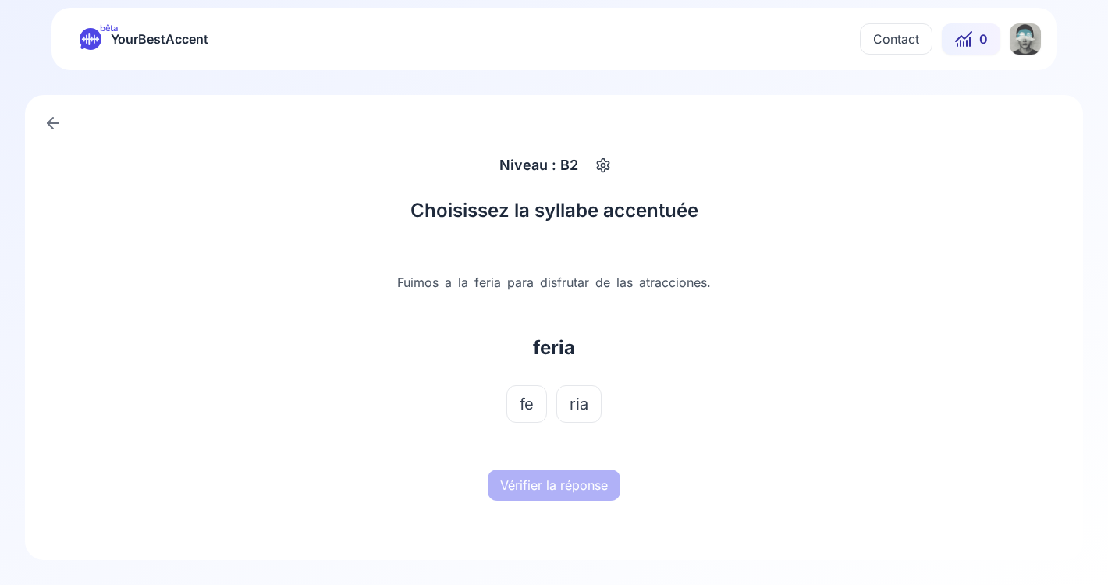
click at [573, 410] on span "ria" at bounding box center [579, 404] width 19 height 22
click at [573, 488] on button "Vérifier la réponse" at bounding box center [554, 485] width 133 height 31
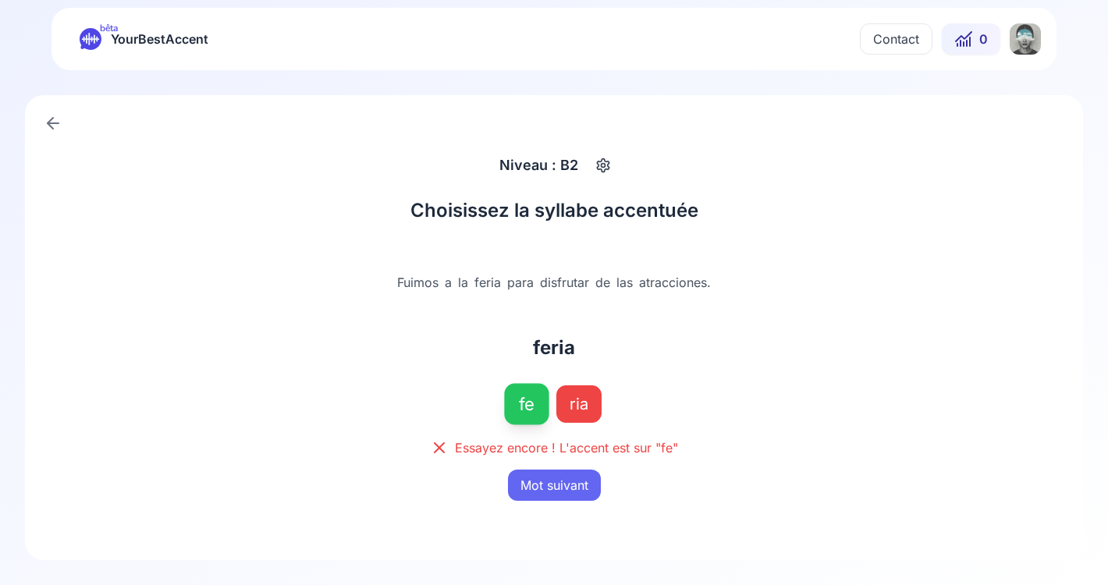
click at [573, 488] on button "Mot suivant" at bounding box center [554, 485] width 93 height 31
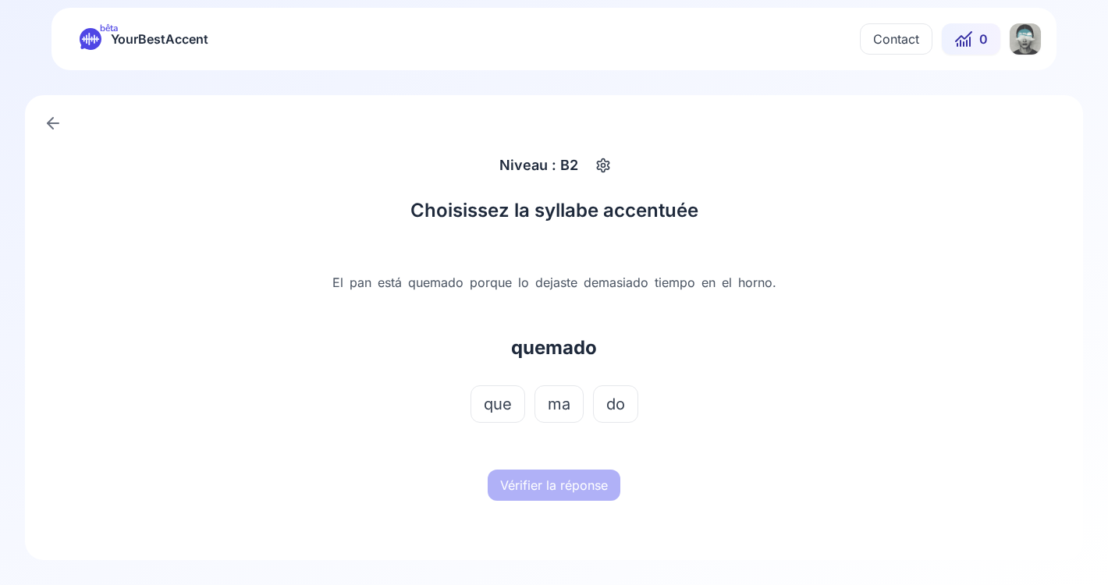
click at [564, 417] on button "ma" at bounding box center [558, 403] width 49 height 37
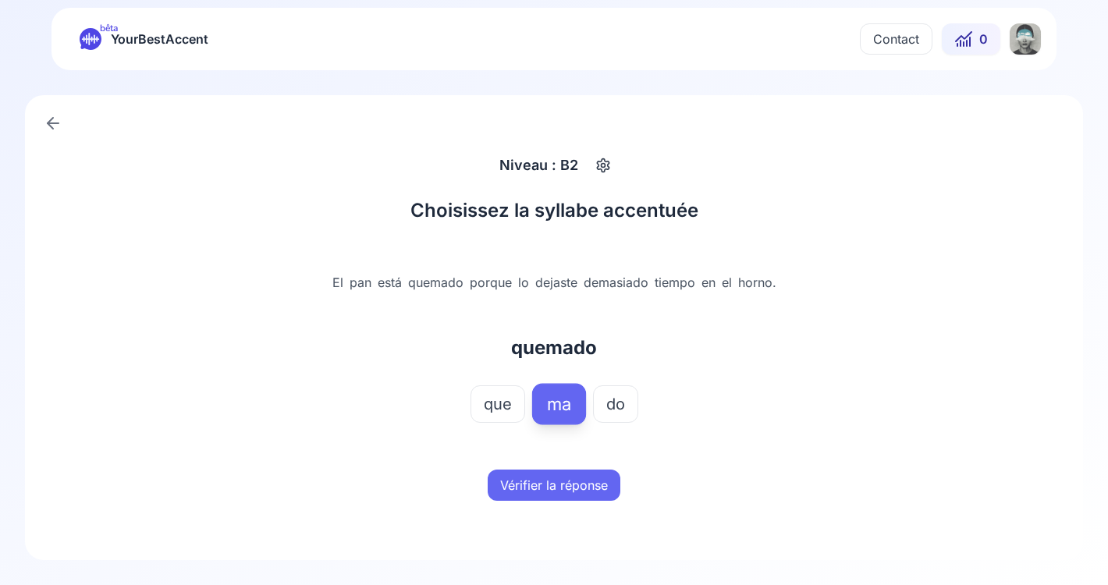
click at [566, 485] on button "Vérifier la réponse" at bounding box center [554, 485] width 133 height 31
click at [566, 485] on button "Mot suivant" at bounding box center [554, 485] width 93 height 31
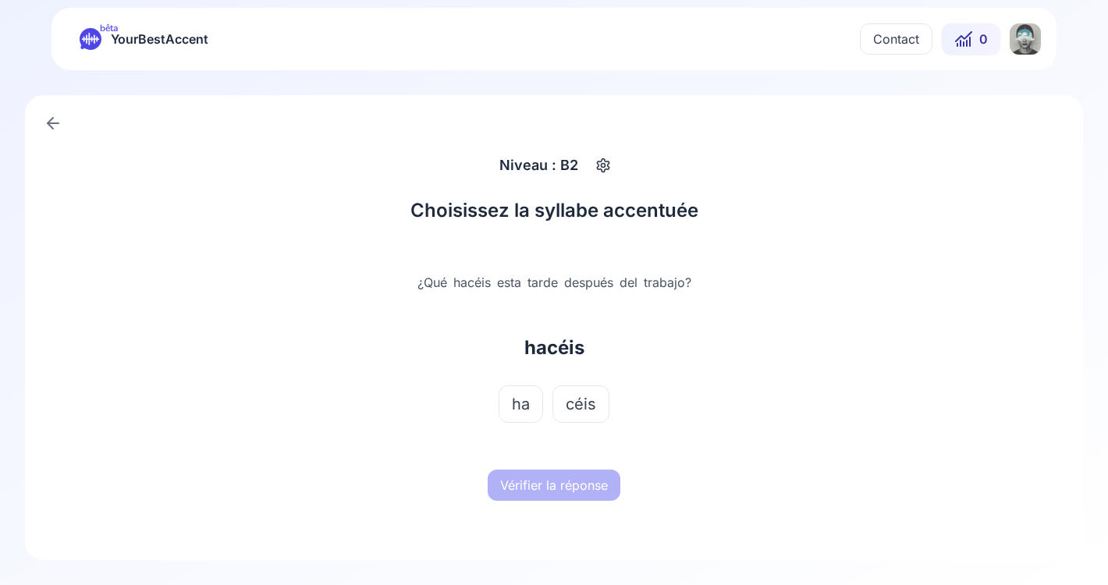
click at [586, 391] on button "céis" at bounding box center [580, 403] width 57 height 37
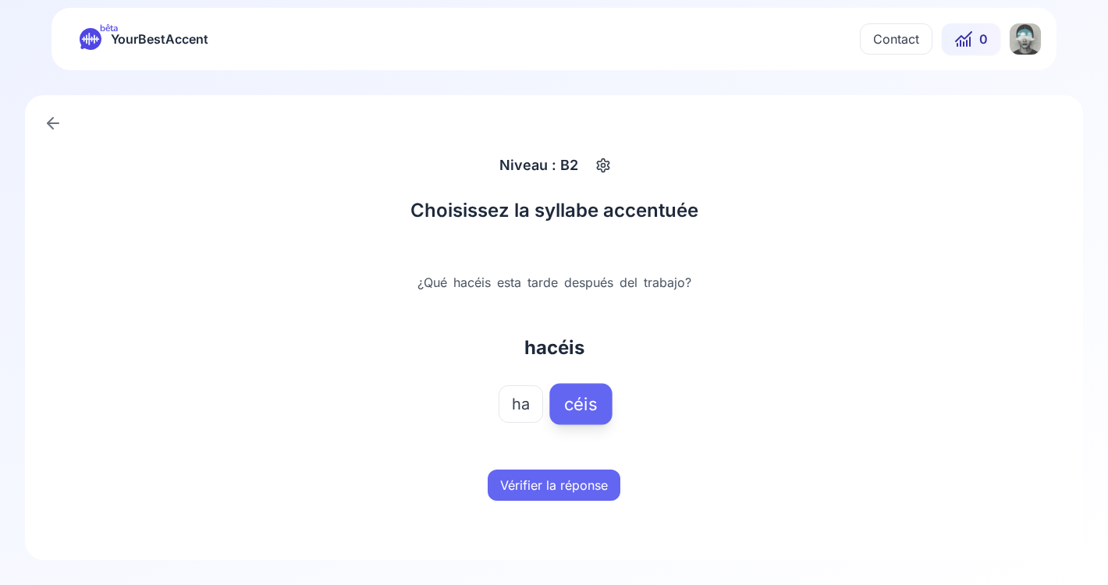
click at [583, 491] on button "Vérifier la réponse" at bounding box center [554, 485] width 133 height 31
click at [583, 491] on button "Mot suivant" at bounding box center [554, 485] width 93 height 31
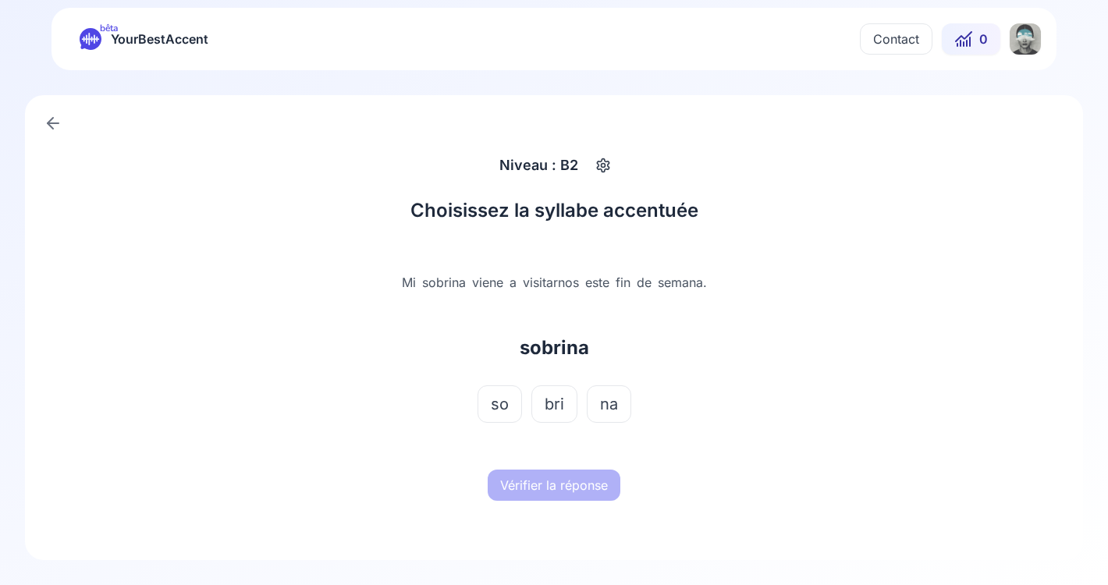
click at [563, 399] on span "bri" at bounding box center [555, 404] width 20 height 22
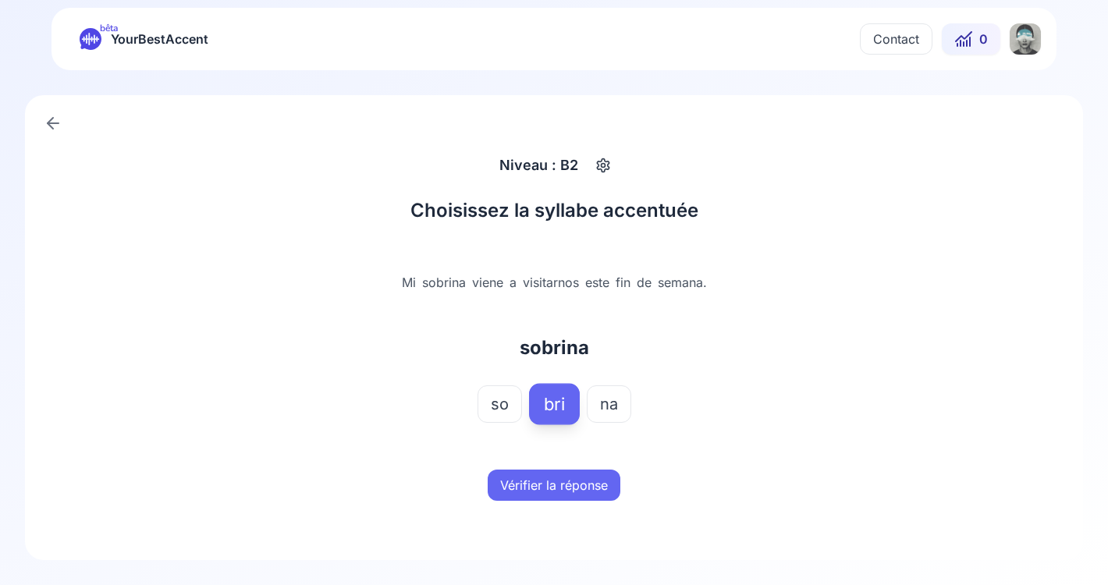
click at [565, 494] on button "Vérifier la réponse" at bounding box center [554, 485] width 133 height 31
click at [565, 481] on button "Mot suivant" at bounding box center [554, 485] width 93 height 31
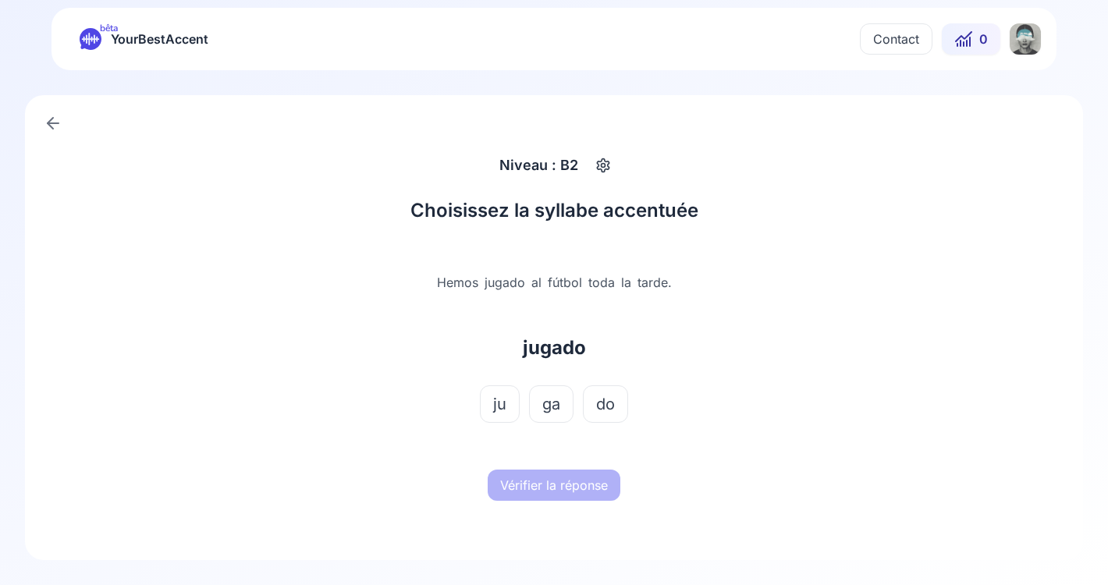
click at [556, 417] on button "ga" at bounding box center [551, 403] width 44 height 37
click at [563, 481] on button "Vérifier la réponse" at bounding box center [554, 485] width 133 height 31
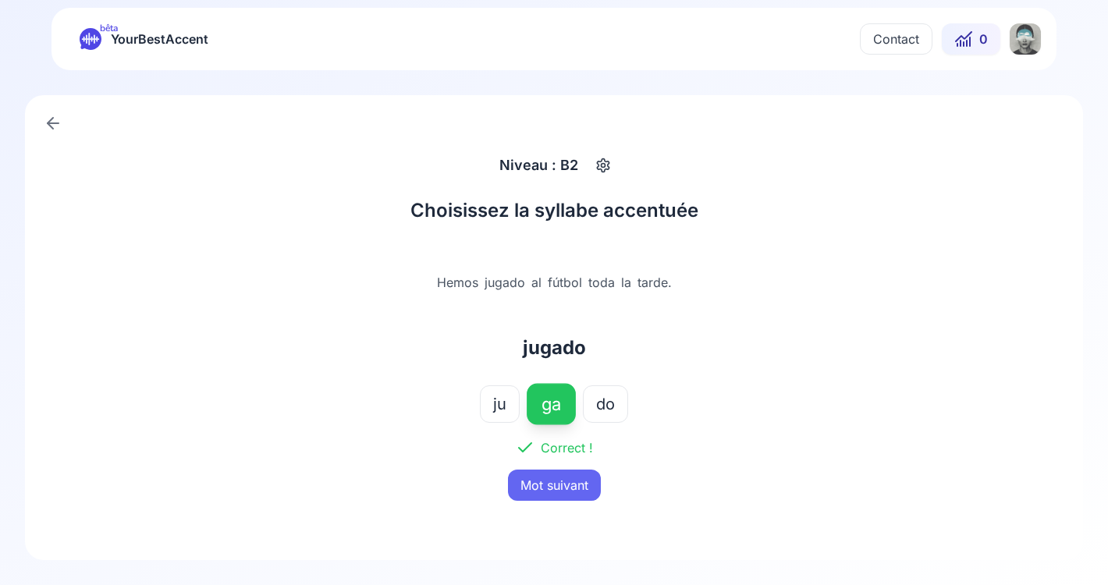
click at [563, 488] on button "Mot suivant" at bounding box center [554, 485] width 93 height 31
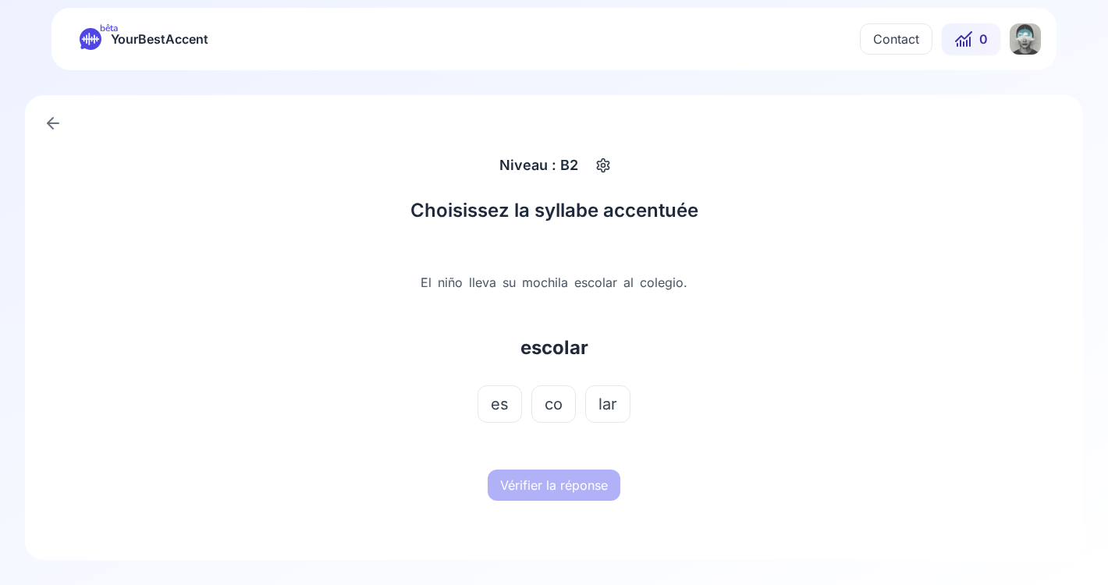
click at [559, 409] on span "co" at bounding box center [554, 404] width 18 height 22
click at [563, 481] on button "Vérifier la réponse" at bounding box center [554, 485] width 133 height 31
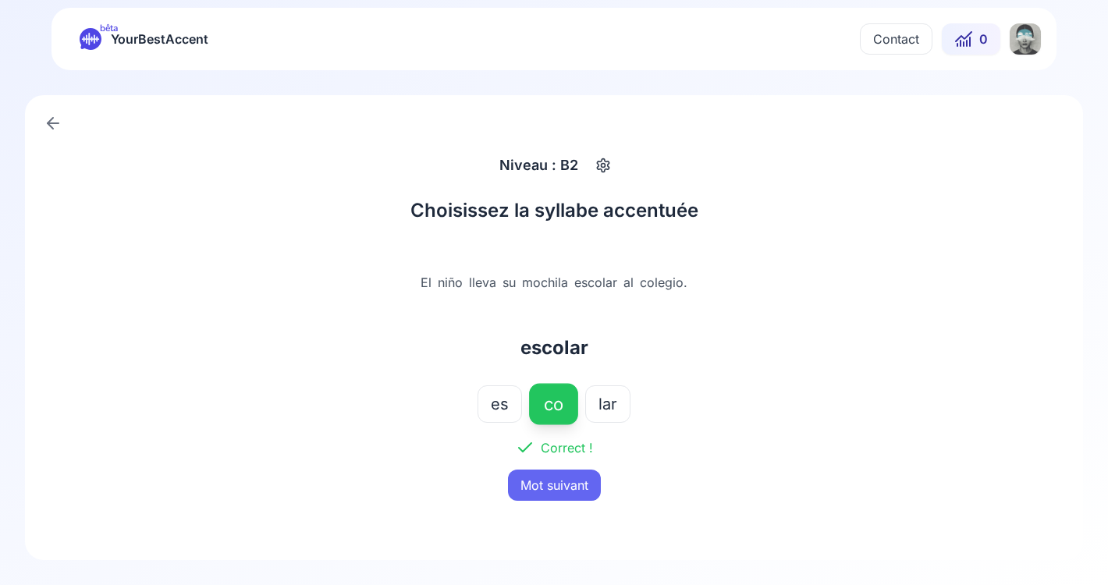
click at [563, 481] on button "Mot suivant" at bounding box center [554, 485] width 93 height 31
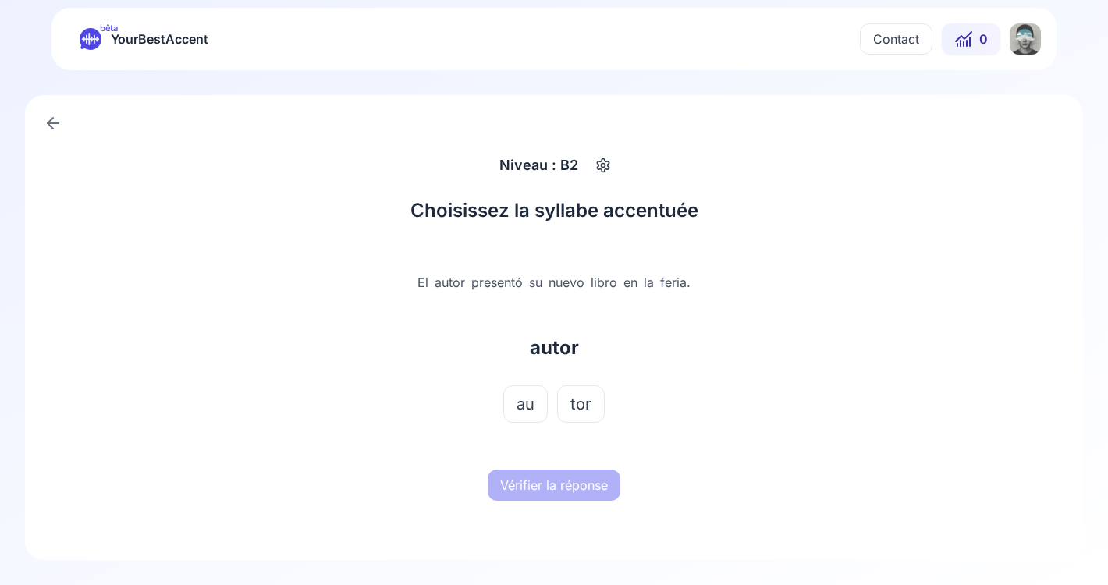
click at [581, 380] on div "El autor presentó su nuevo libro en la feria. autor au tor" at bounding box center [554, 354] width 487 height 212
click at [581, 393] on span "tor" at bounding box center [580, 404] width 21 height 22
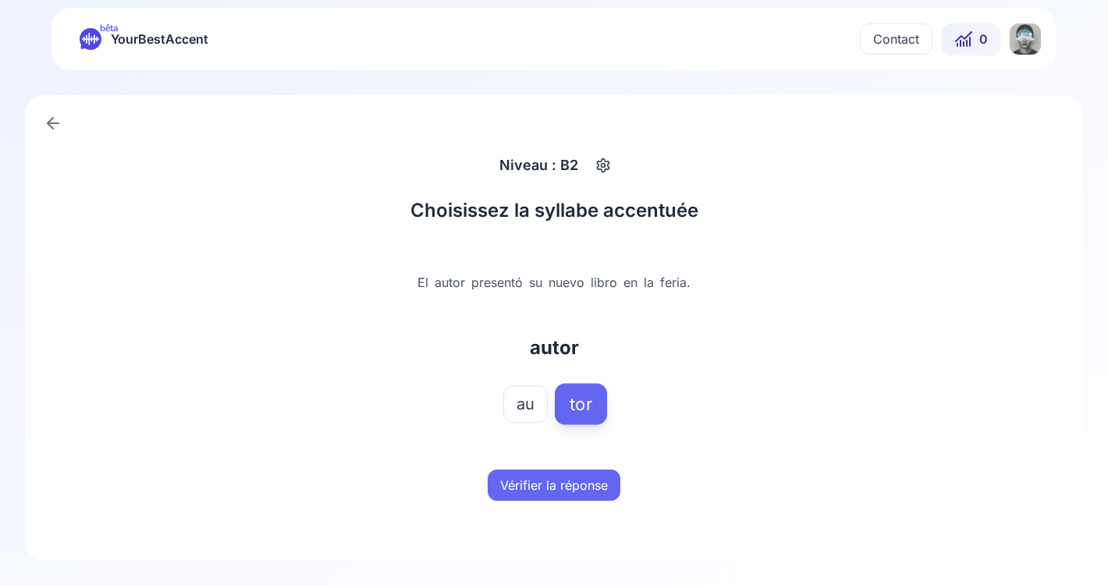
click at [581, 456] on div at bounding box center [554, 447] width 487 height 25
click at [581, 460] on div at bounding box center [554, 447] width 487 height 25
click at [581, 463] on div "Vérifier la réponse" at bounding box center [554, 485] width 487 height 50
click at [578, 482] on button "Vérifier la réponse" at bounding box center [554, 485] width 133 height 31
click at [578, 482] on button "Mot suivant" at bounding box center [554, 485] width 93 height 31
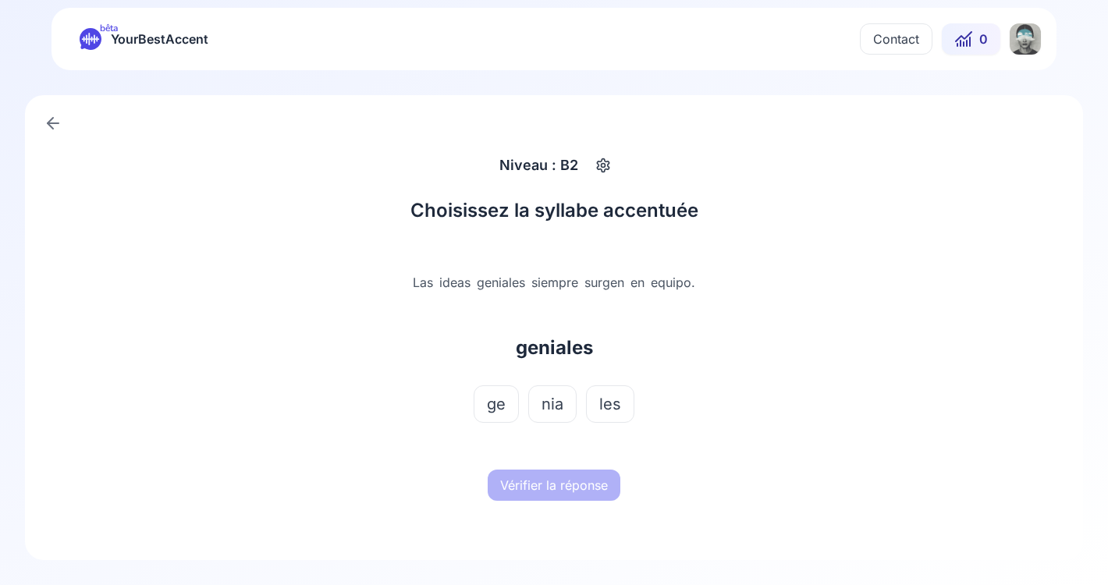
click at [564, 400] on button "nia" at bounding box center [552, 403] width 48 height 37
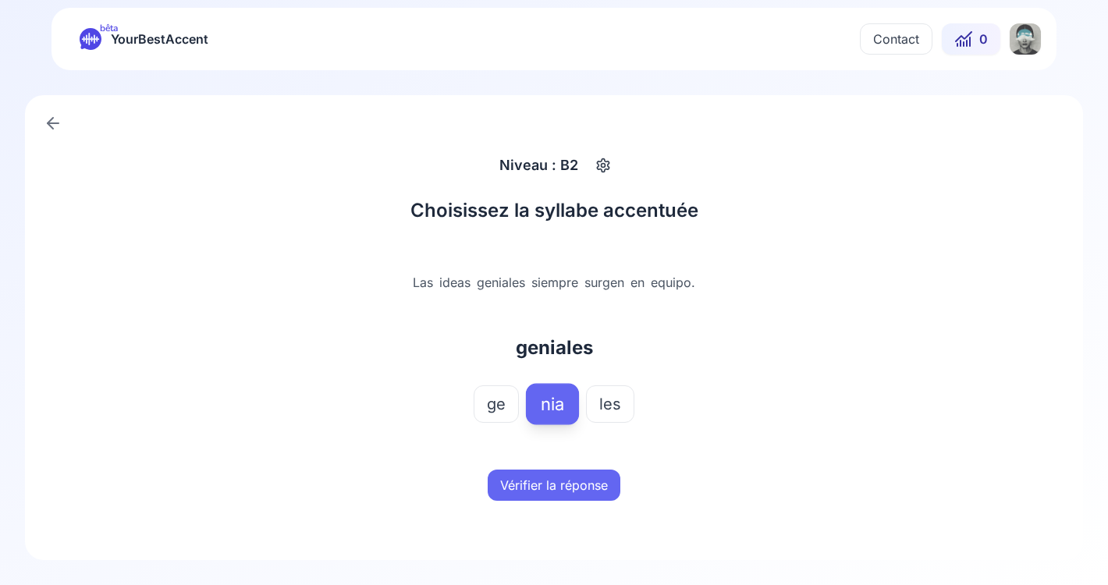
click at [559, 488] on button "Vérifier la réponse" at bounding box center [554, 485] width 133 height 31
click at [559, 488] on button "Mot suivant" at bounding box center [554, 485] width 93 height 31
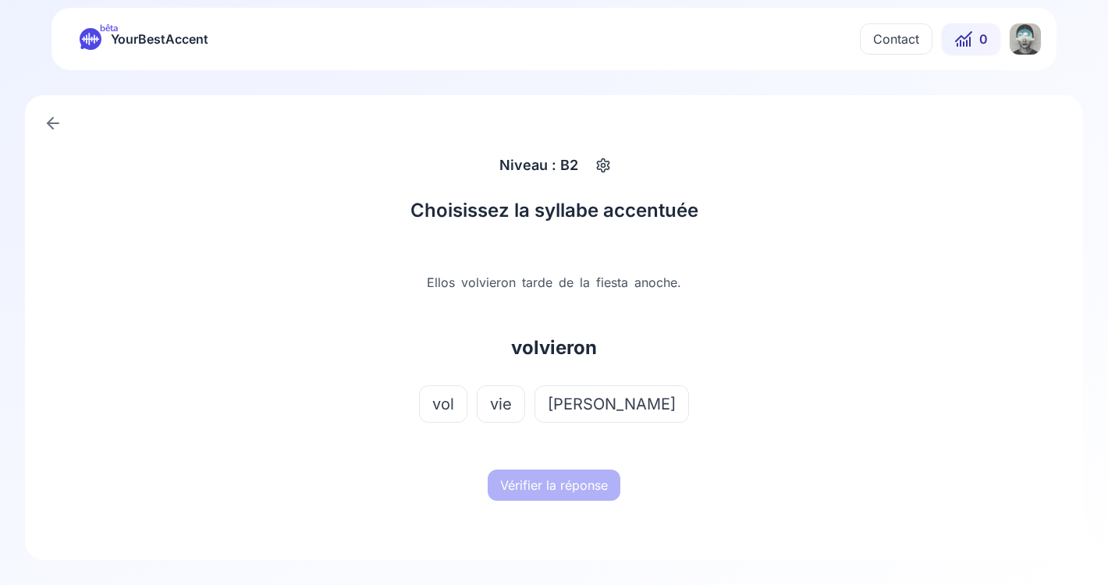
click at [525, 405] on button "vie" at bounding box center [501, 403] width 48 height 37
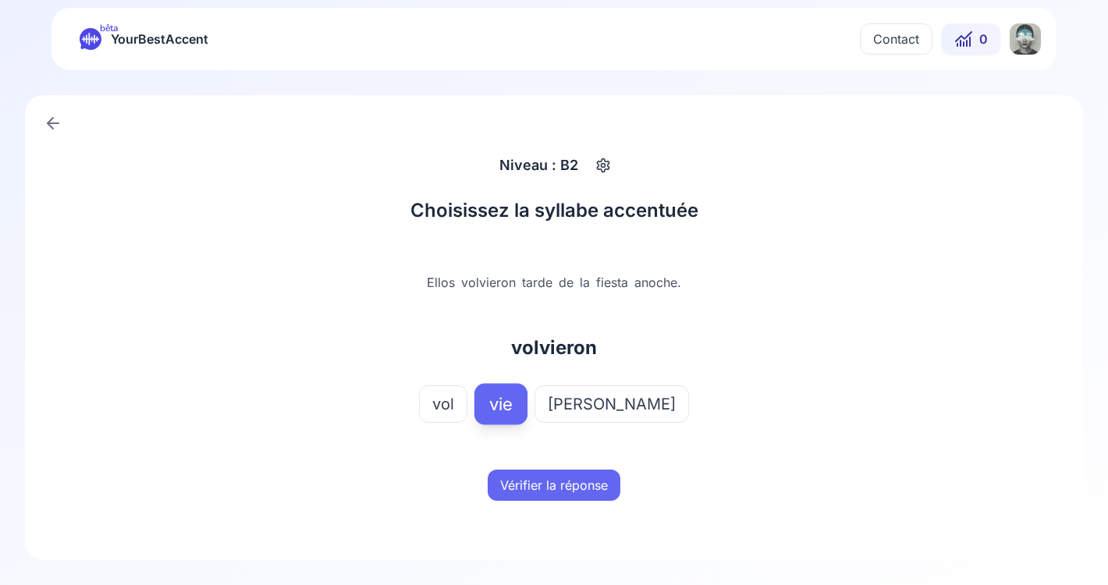
click at [565, 484] on button "Vérifier la réponse" at bounding box center [554, 485] width 133 height 31
click at [565, 484] on button "Mot suivant" at bounding box center [554, 485] width 93 height 31
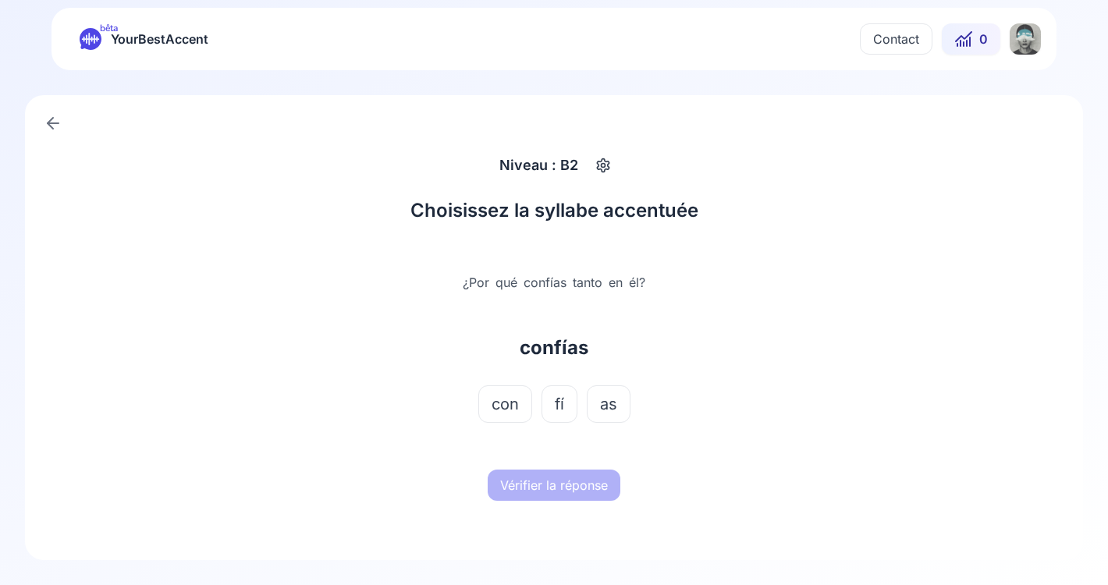
click at [563, 406] on span "fí" at bounding box center [559, 404] width 9 height 22
click at [563, 485] on button "Vérifier la réponse" at bounding box center [554, 485] width 133 height 31
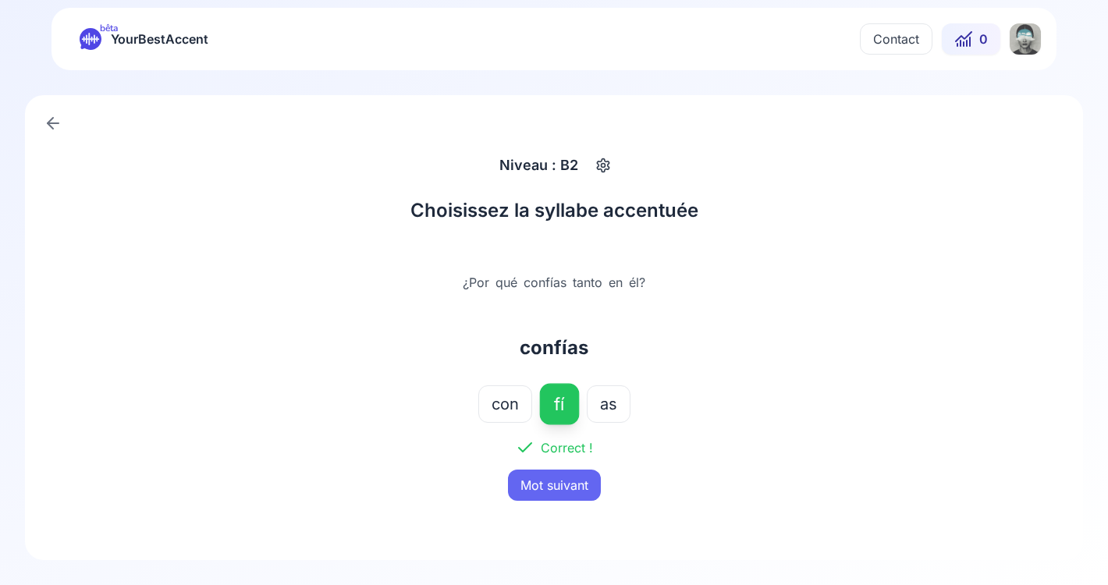
click at [563, 485] on button "Mot suivant" at bounding box center [554, 485] width 93 height 31
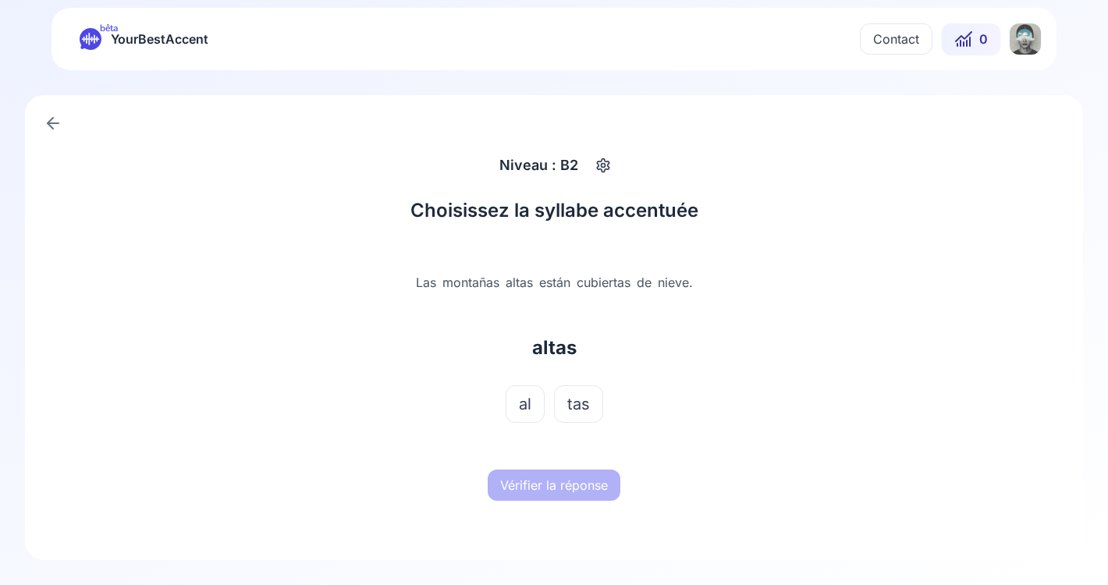
click at [573, 405] on span "tas" at bounding box center [578, 404] width 23 height 22
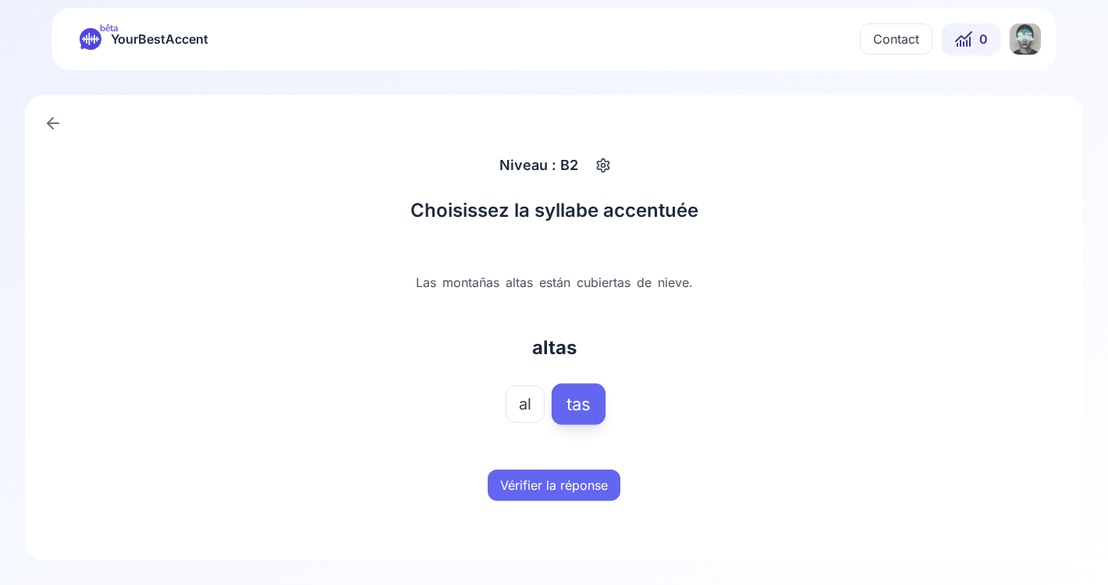
click at [574, 476] on button "Vérifier la réponse" at bounding box center [554, 485] width 133 height 31
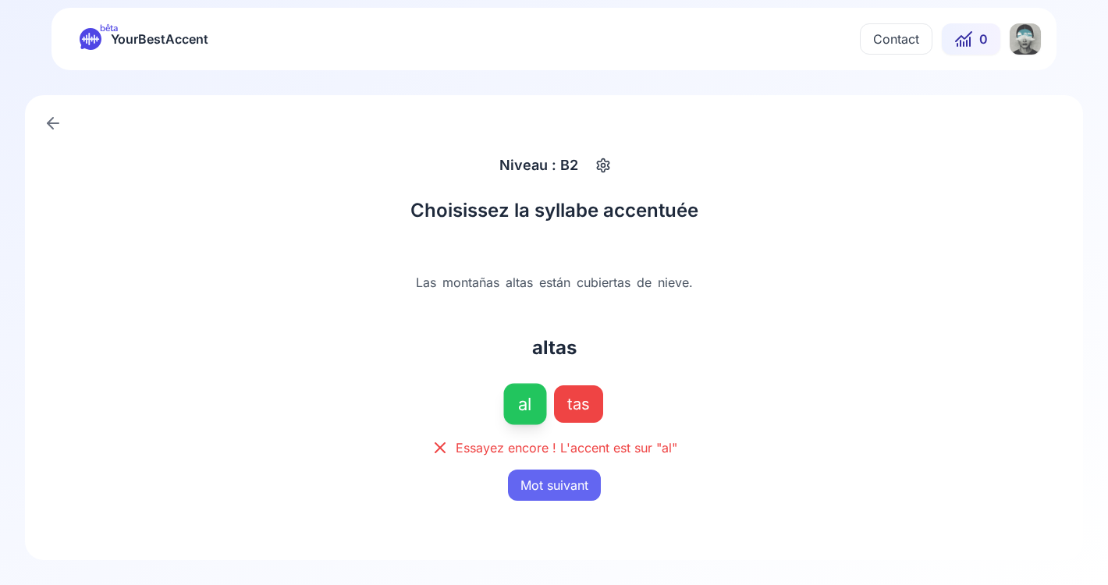
click at [574, 476] on button "Mot suivant" at bounding box center [554, 485] width 93 height 31
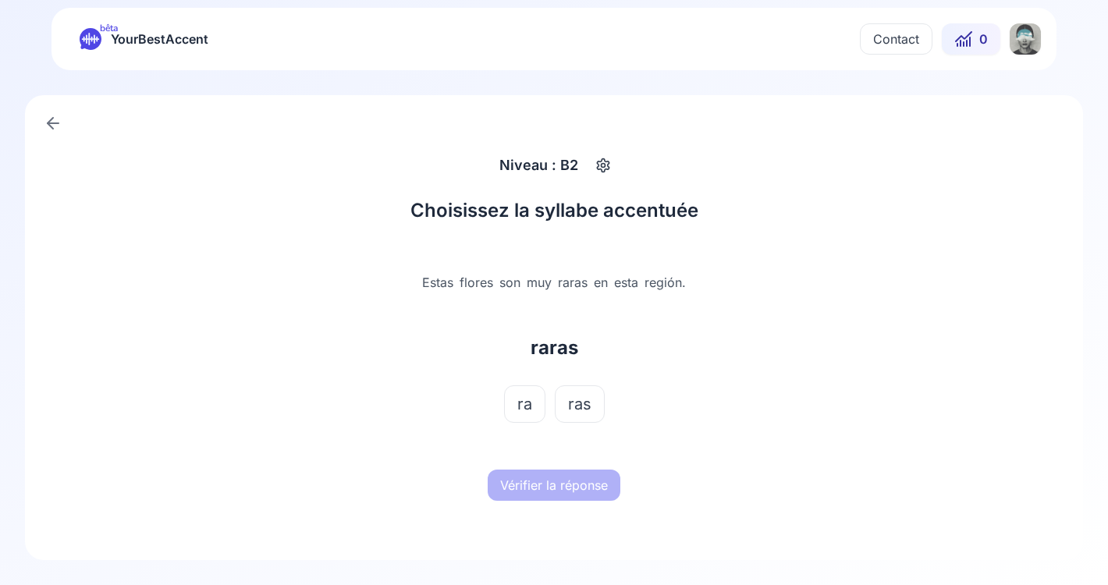
click at [523, 396] on span "ra" at bounding box center [524, 404] width 15 height 22
click at [560, 497] on button "Vérifier la réponse" at bounding box center [554, 485] width 133 height 31
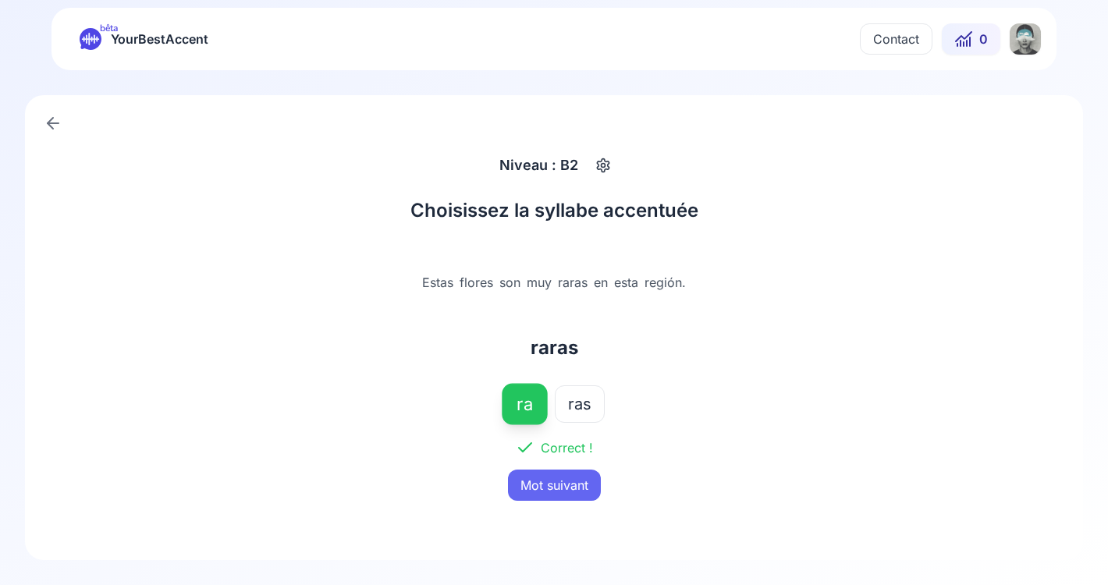
click at [560, 497] on button "Mot suivant" at bounding box center [554, 485] width 93 height 31
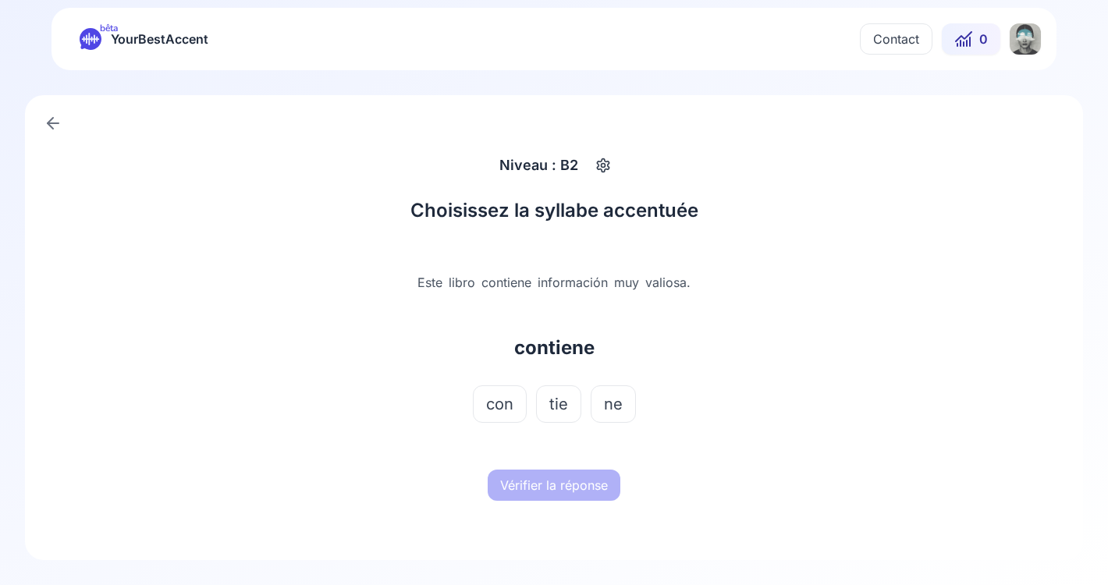
click at [563, 410] on span "tie" at bounding box center [558, 404] width 19 height 22
click at [566, 474] on button "Vérifier la réponse" at bounding box center [554, 485] width 133 height 31
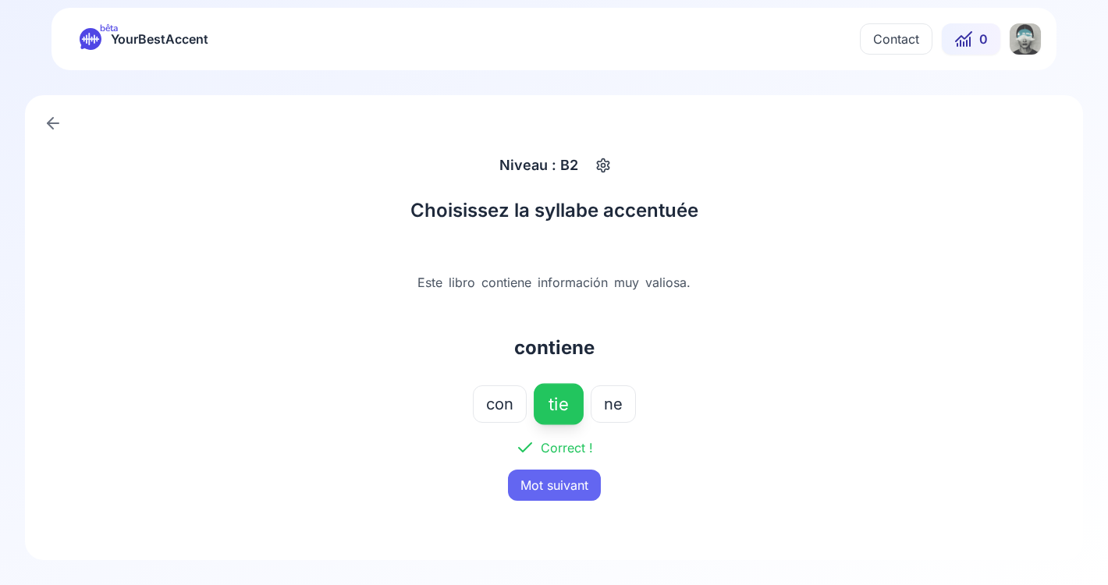
click at [570, 491] on button "Mot suivant" at bounding box center [554, 485] width 93 height 31
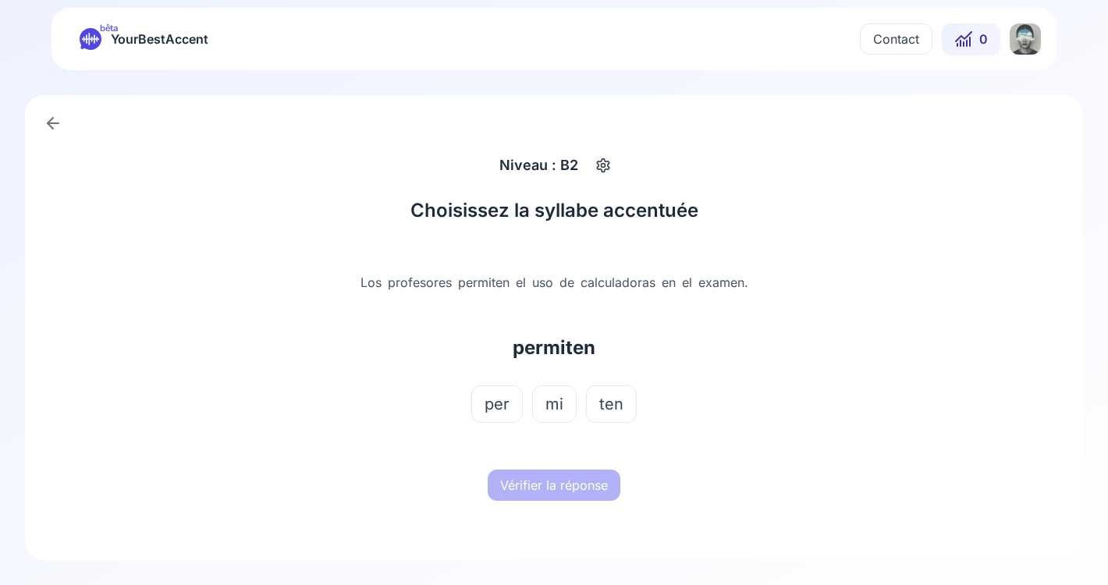
click at [554, 415] on button "mi" at bounding box center [554, 403] width 44 height 37
click at [554, 452] on div at bounding box center [554, 447] width 487 height 25
click at [554, 478] on button "Vérifier la réponse" at bounding box center [554, 485] width 133 height 31
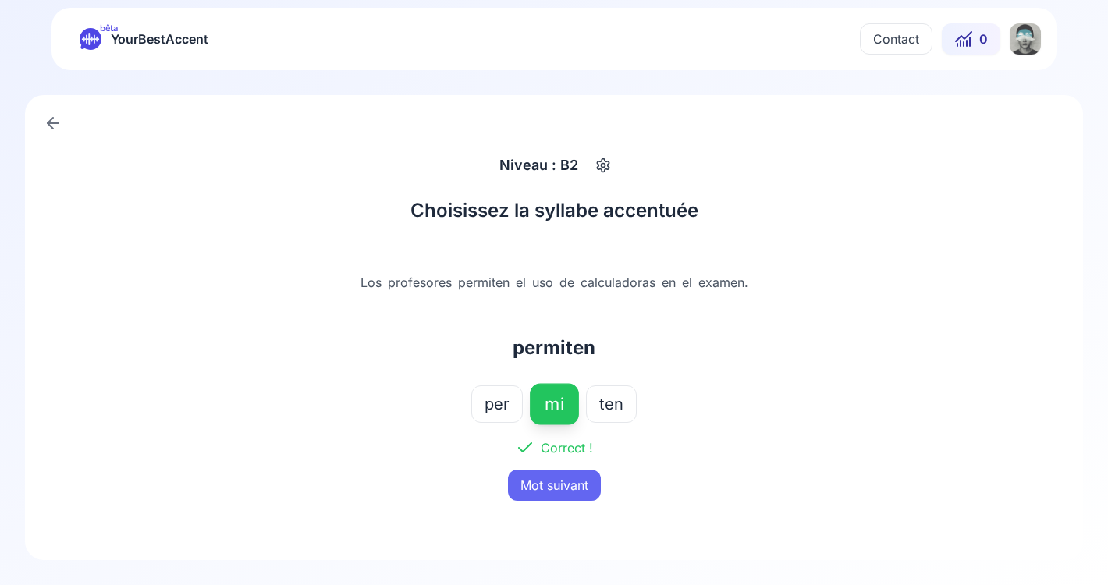
click at [554, 478] on button "Mot suivant" at bounding box center [554, 485] width 93 height 31
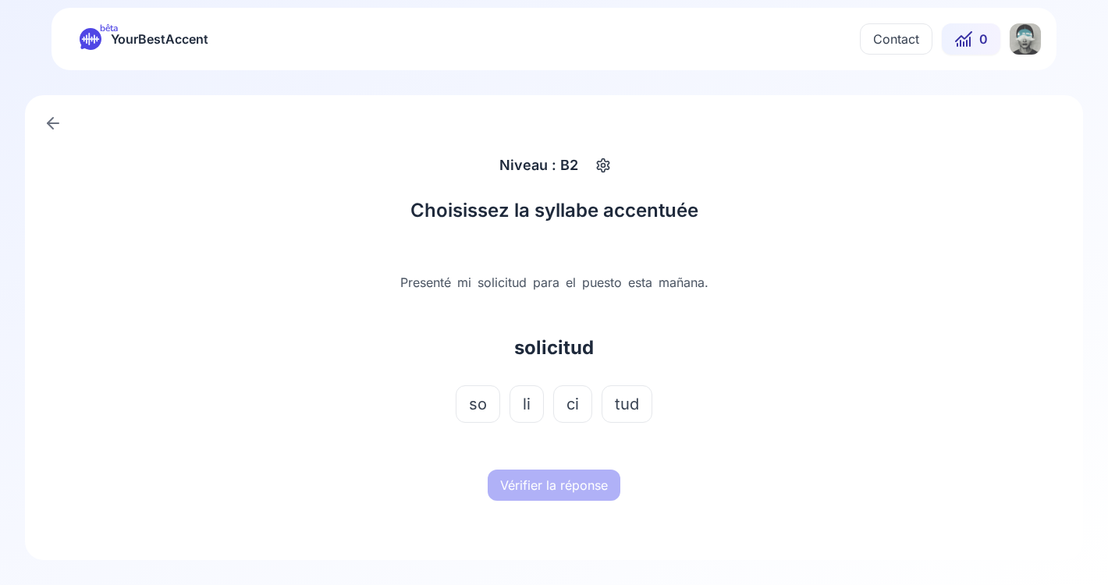
click at [577, 401] on span "ci" at bounding box center [572, 404] width 12 height 22
click at [579, 484] on button "Vérifier la réponse" at bounding box center [554, 485] width 133 height 31
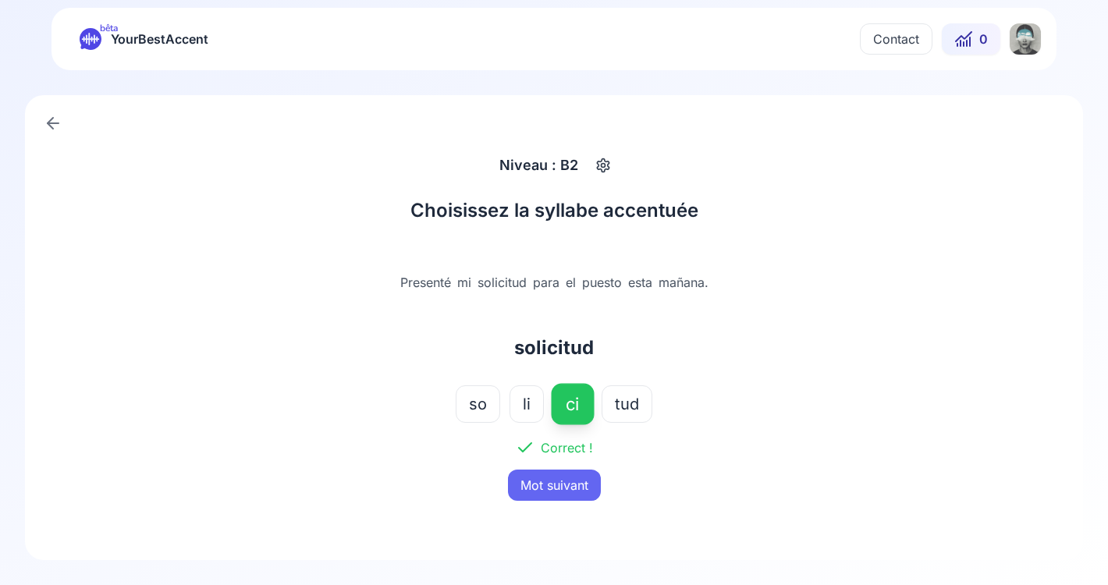
click at [579, 484] on button "Mot suivant" at bounding box center [554, 485] width 93 height 31
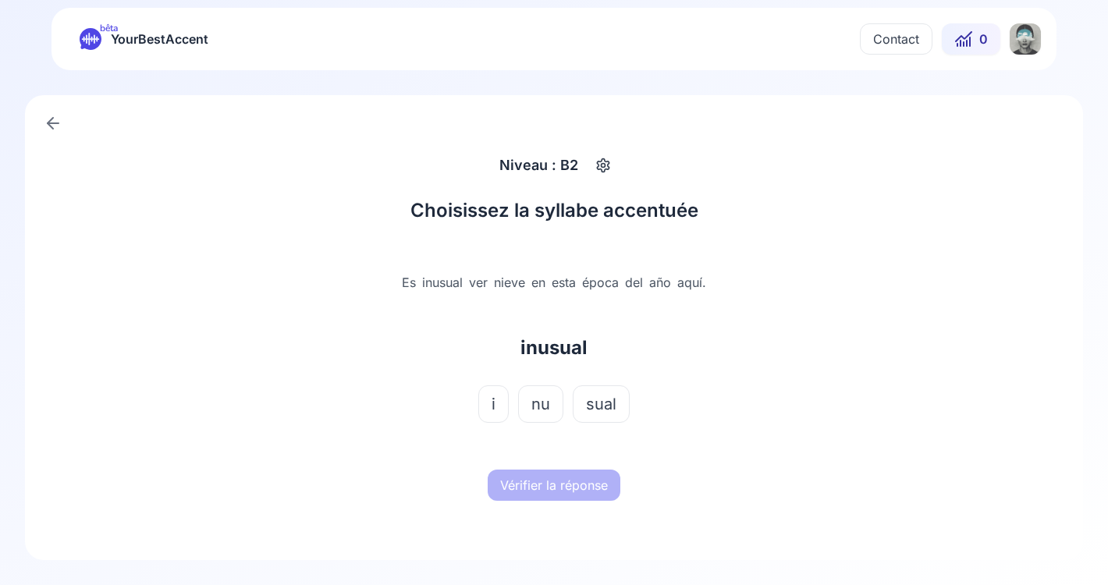
click at [547, 409] on span "nu" at bounding box center [540, 404] width 19 height 22
click at [559, 483] on button "Vérifier la réponse" at bounding box center [554, 485] width 133 height 31
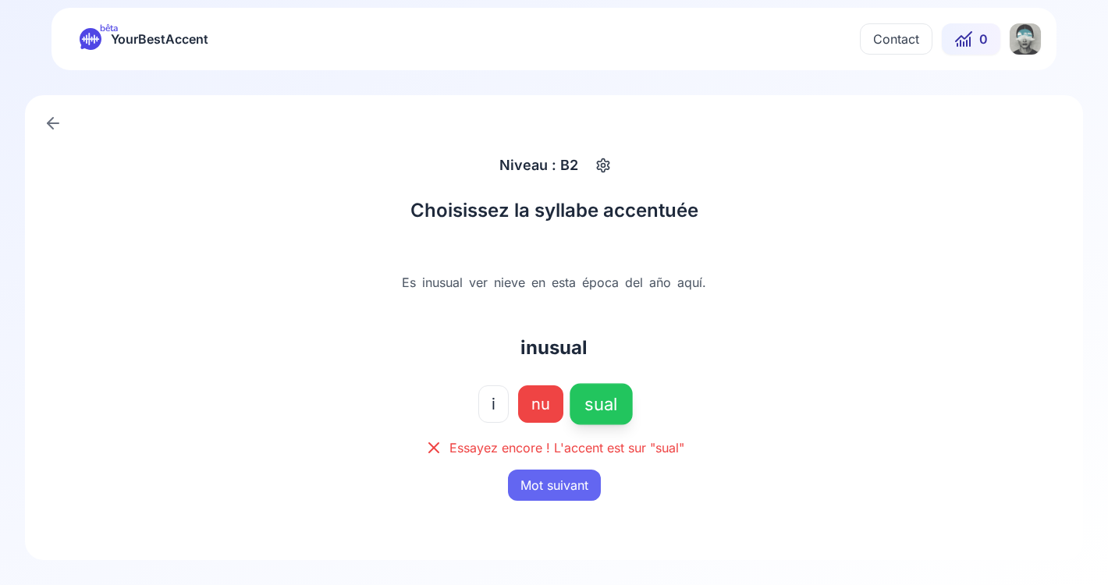
click at [553, 482] on button "Mot suivant" at bounding box center [554, 485] width 93 height 31
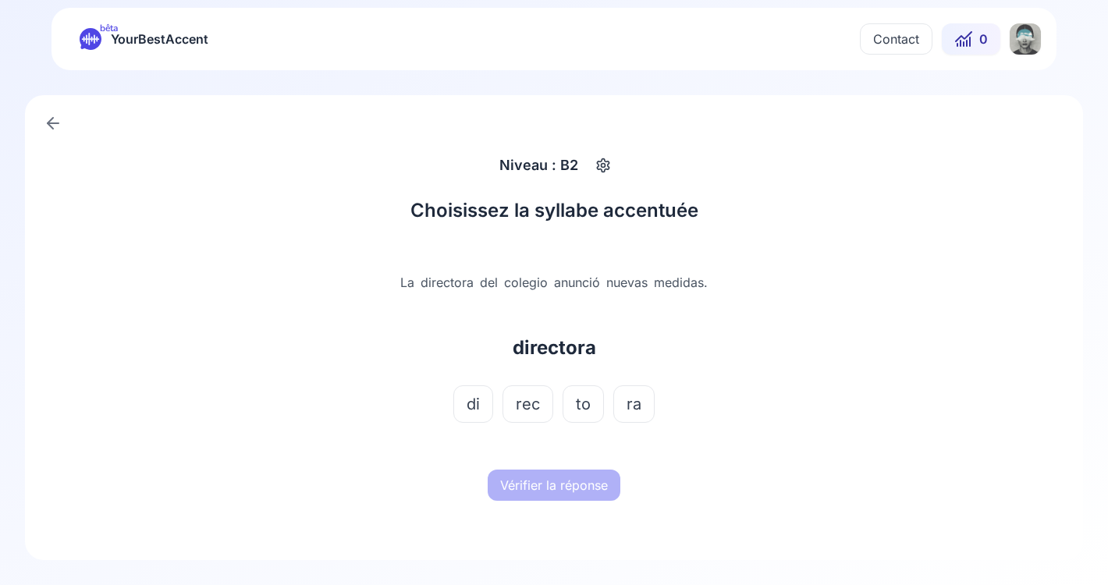
click at [574, 416] on button "to" at bounding box center [583, 403] width 41 height 37
click at [574, 491] on button "Vérifier la réponse" at bounding box center [554, 485] width 133 height 31
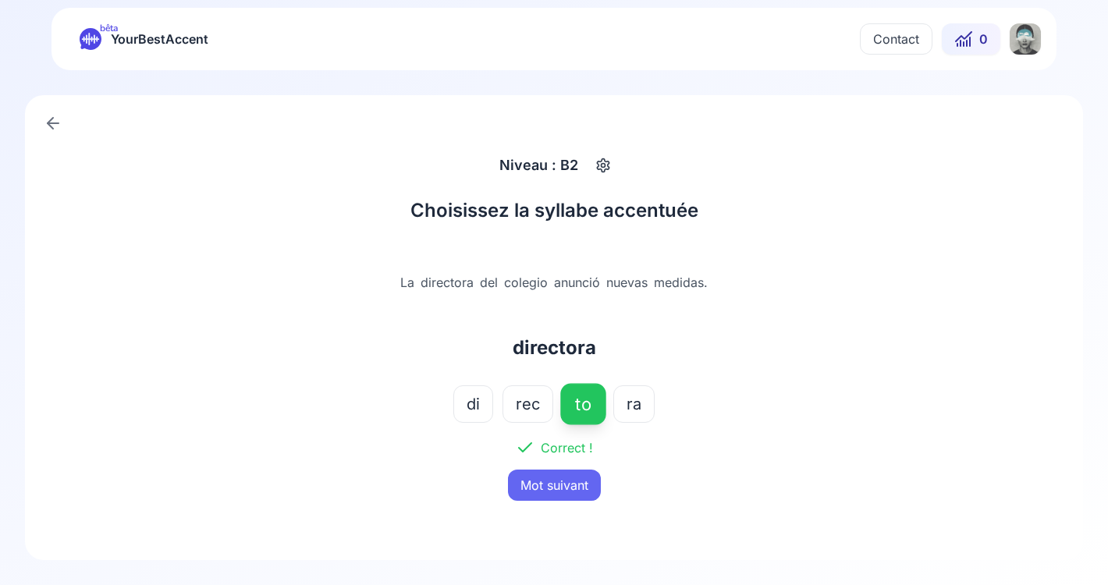
click at [565, 480] on button "Mot suivant" at bounding box center [554, 485] width 93 height 31
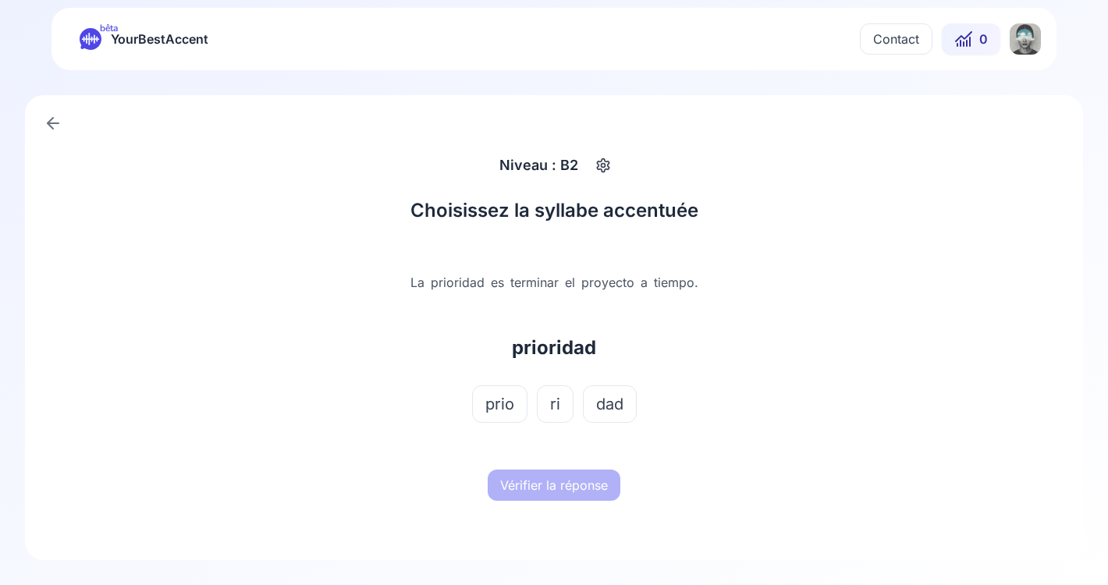
click at [557, 400] on span "ri" at bounding box center [555, 404] width 10 height 22
click at [563, 474] on button "Vérifier la réponse" at bounding box center [554, 485] width 133 height 31
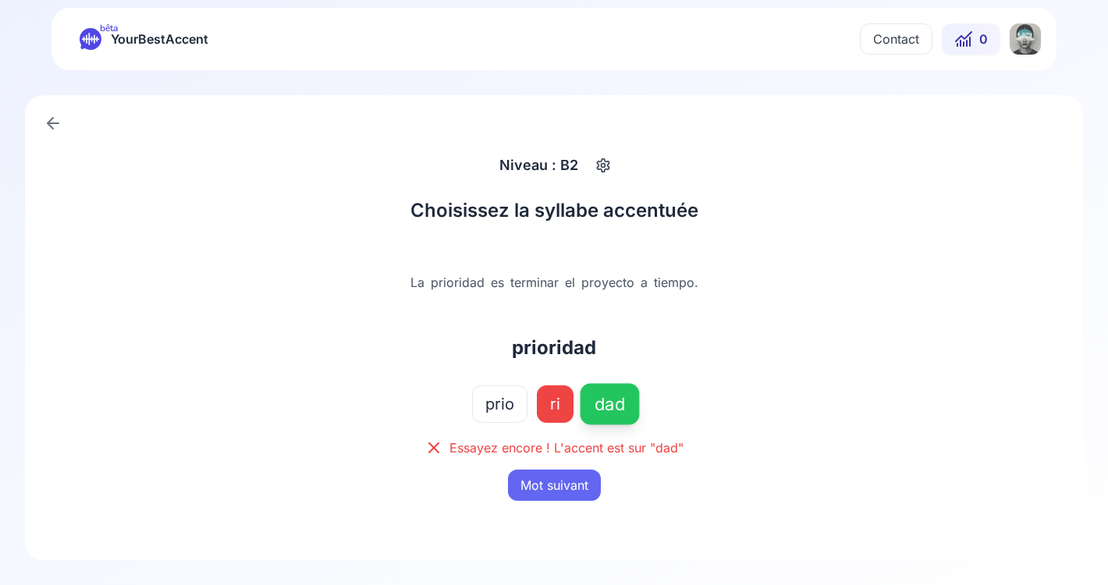
click at [563, 474] on button "Mot suivant" at bounding box center [554, 485] width 93 height 31
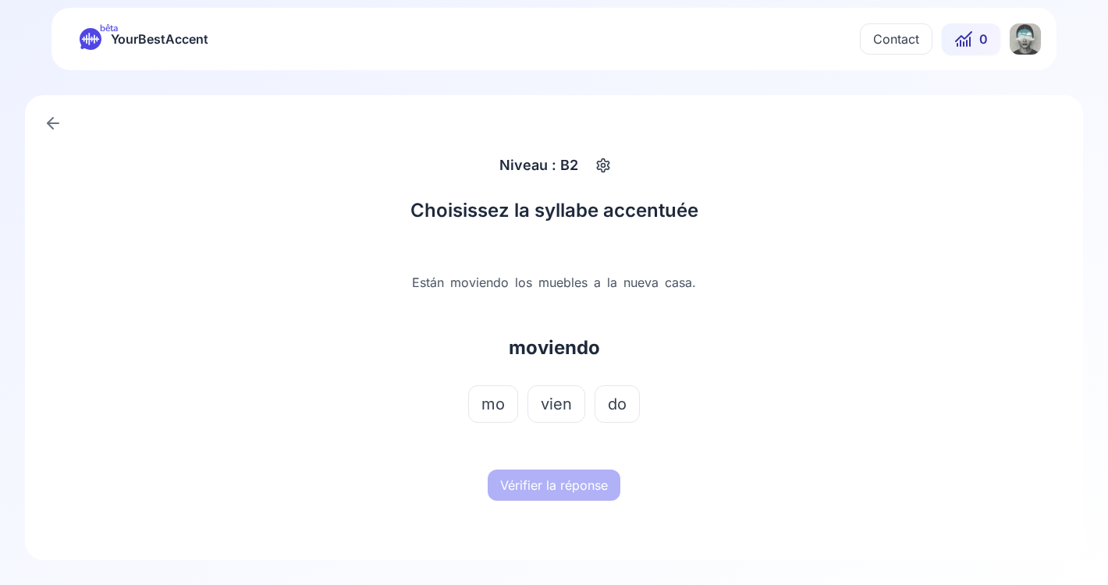
click at [558, 401] on span "vien" at bounding box center [556, 404] width 31 height 22
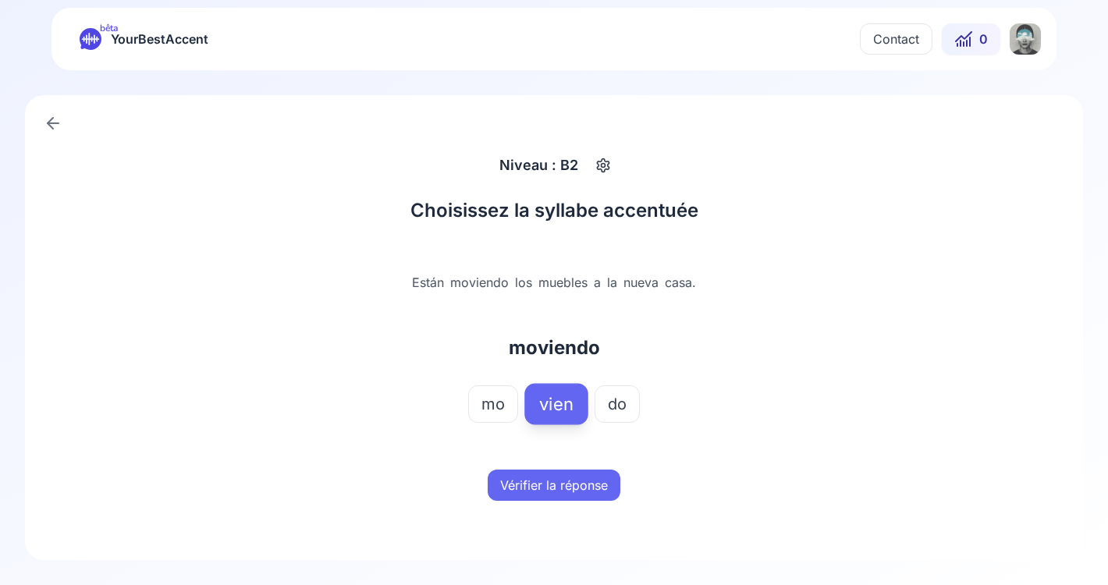
click at [563, 481] on button "Vérifier la réponse" at bounding box center [554, 485] width 133 height 31
click at [563, 481] on button "Mot suivant" at bounding box center [554, 485] width 93 height 31
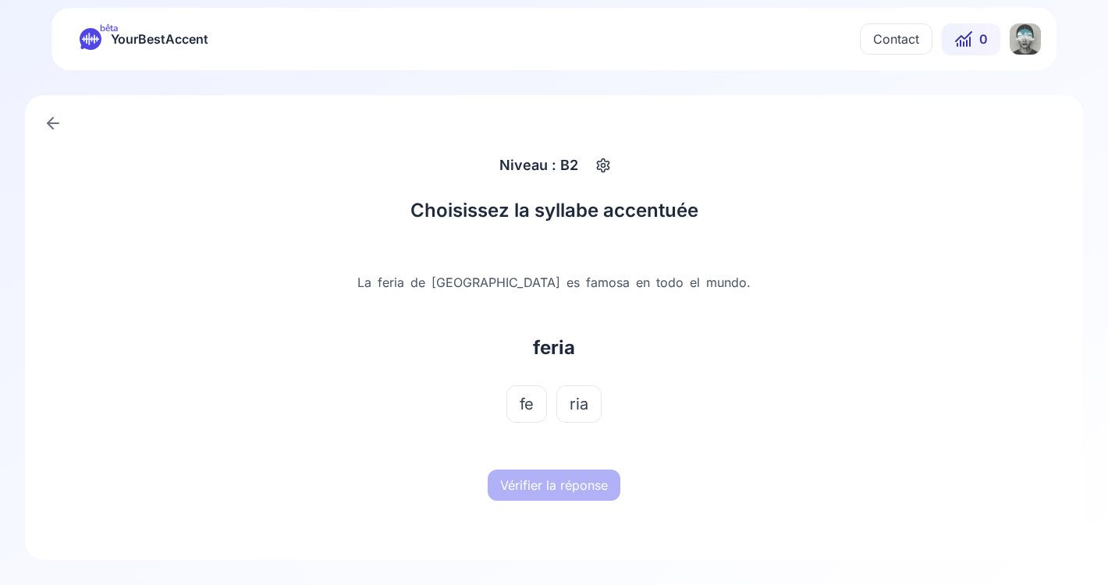
click at [528, 402] on span "fe" at bounding box center [527, 404] width 14 height 22
click at [545, 479] on button "Vérifier la réponse" at bounding box center [554, 485] width 133 height 31
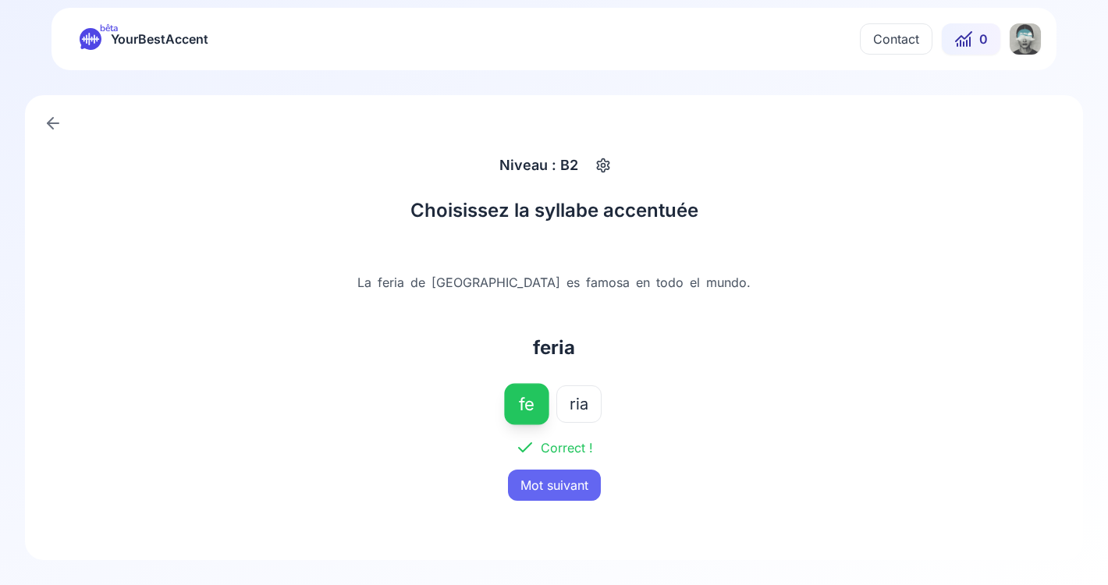
click at [545, 479] on button "Mot suivant" at bounding box center [554, 485] width 93 height 31
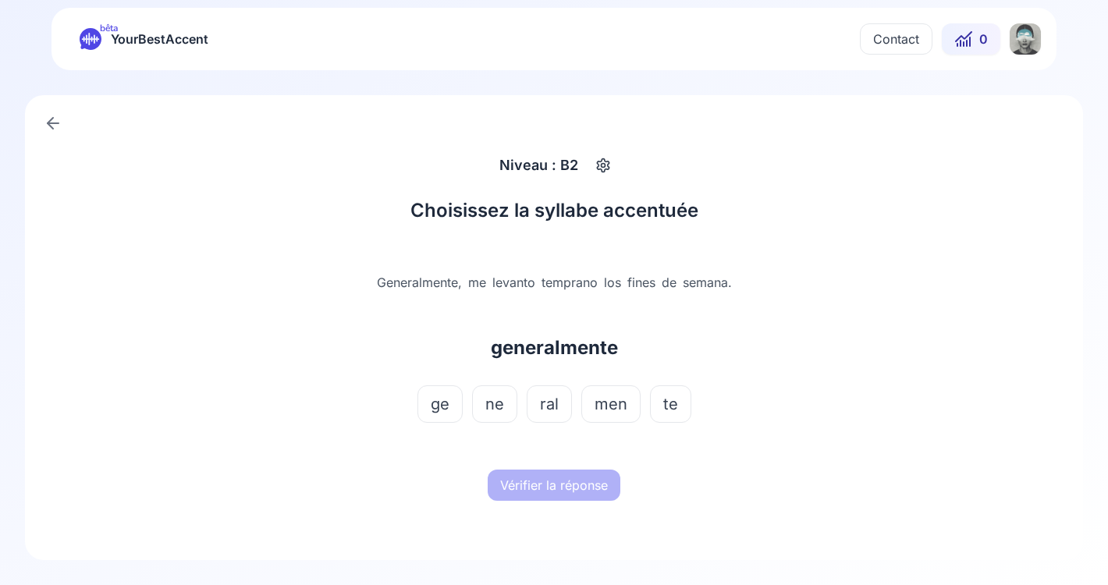
click at [553, 407] on span "ral" at bounding box center [549, 404] width 19 height 22
click at [558, 475] on button "Vérifier la réponse" at bounding box center [554, 485] width 133 height 31
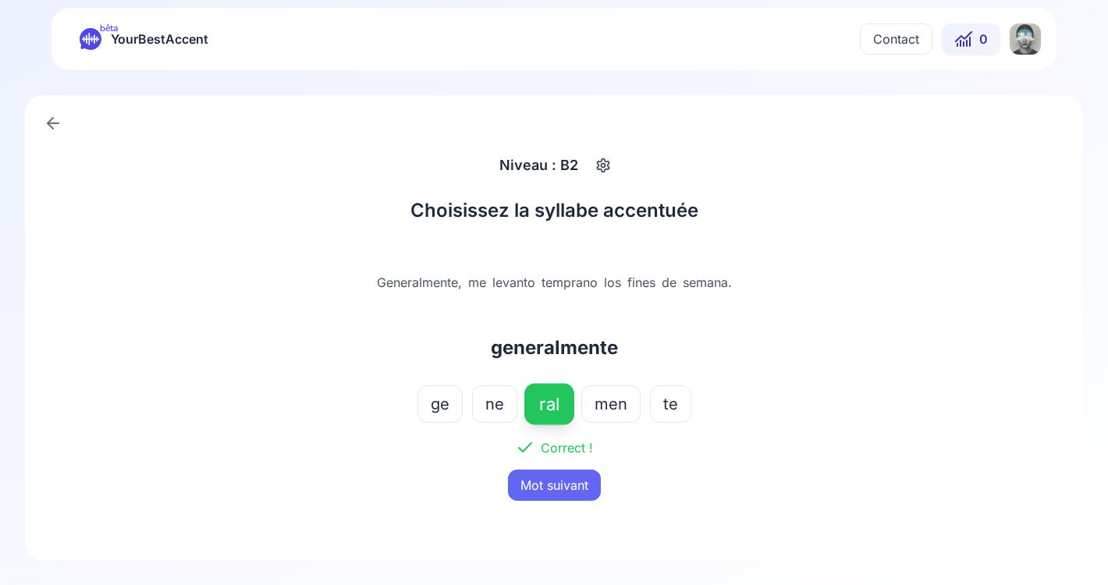
click at [558, 475] on button "Mot suivant" at bounding box center [554, 485] width 93 height 31
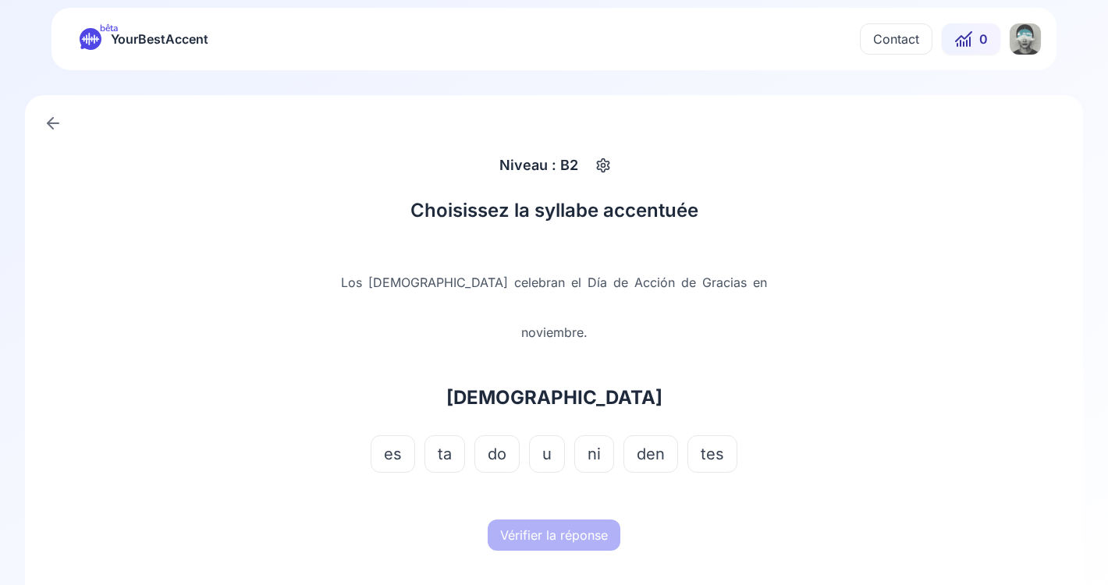
click at [648, 443] on span "den" at bounding box center [651, 454] width 28 height 22
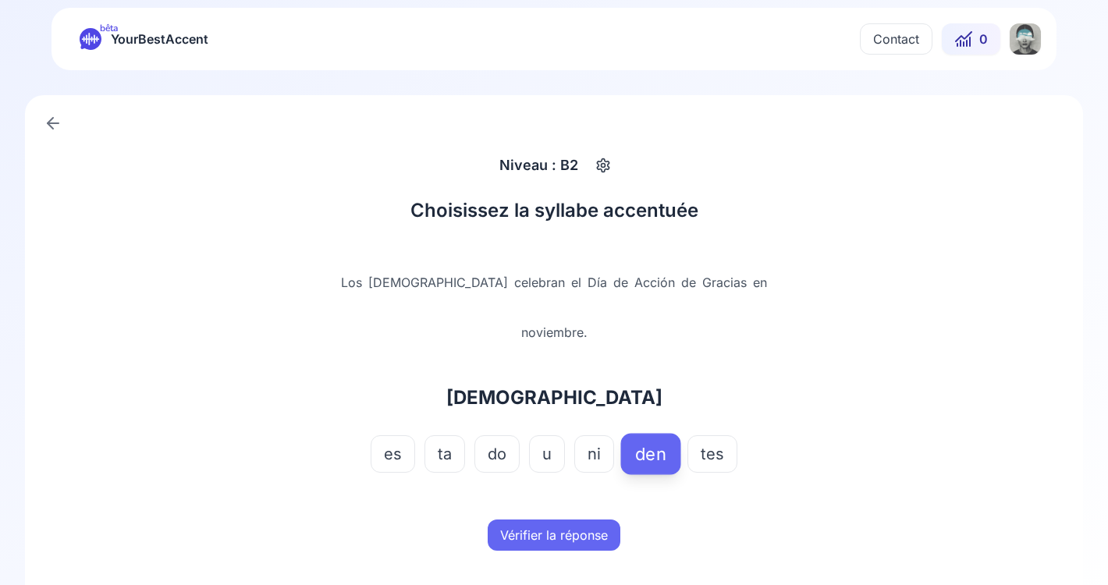
click at [588, 520] on button "Vérifier la réponse" at bounding box center [554, 535] width 133 height 31
click at [585, 520] on button "Mot suivant" at bounding box center [554, 535] width 93 height 31
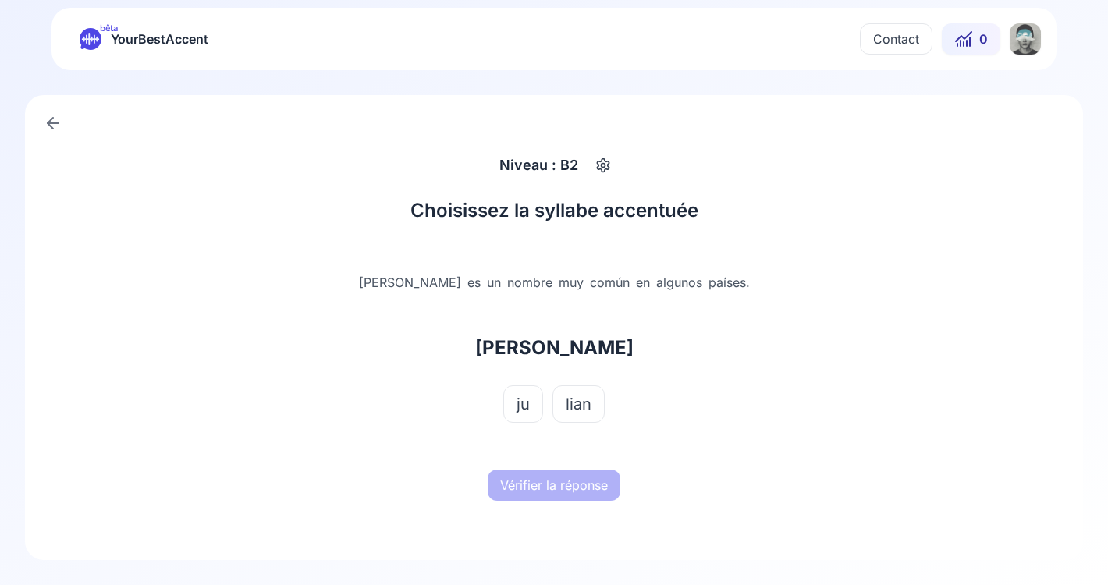
click at [572, 406] on span "lian" at bounding box center [579, 404] width 26 height 22
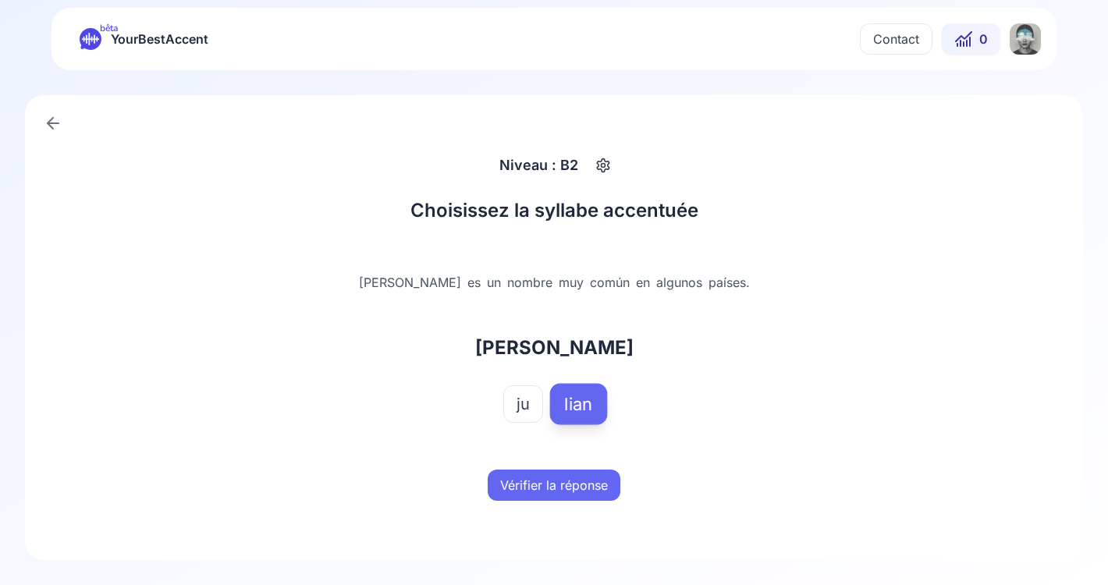
click at [559, 484] on button "Vérifier la réponse" at bounding box center [554, 485] width 133 height 31
click at [559, 484] on button "Mot suivant" at bounding box center [554, 485] width 93 height 31
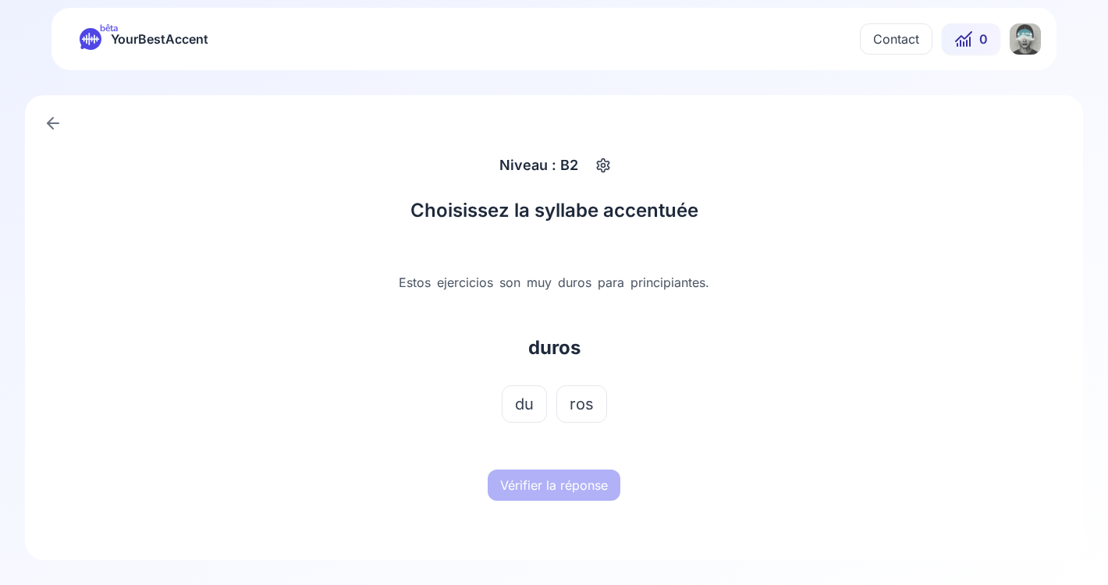
click at [576, 407] on span "ros" at bounding box center [582, 404] width 24 height 22
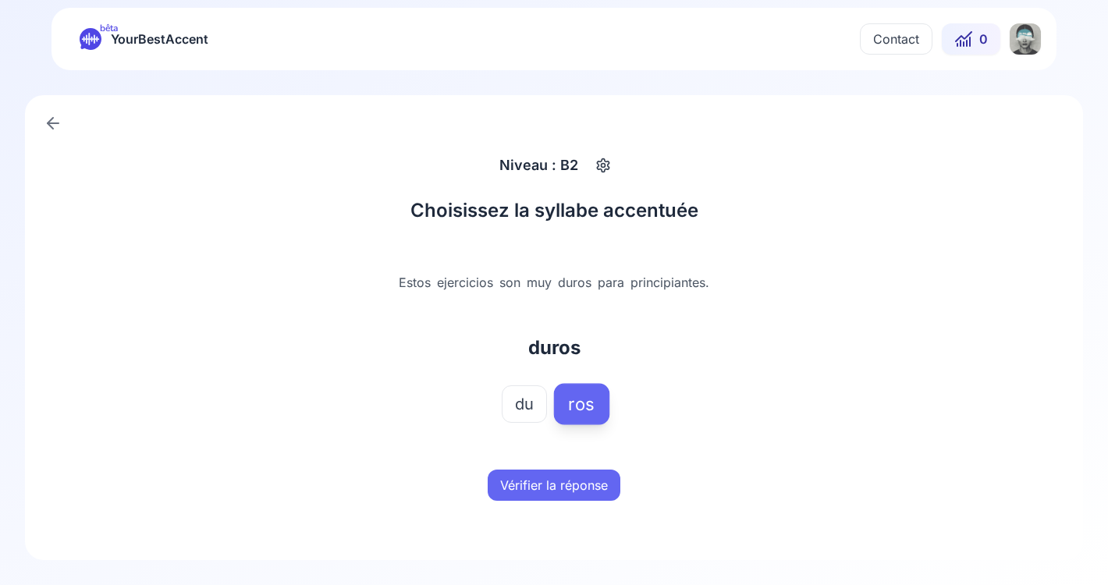
click at [576, 472] on button "Vérifier la réponse" at bounding box center [554, 485] width 133 height 31
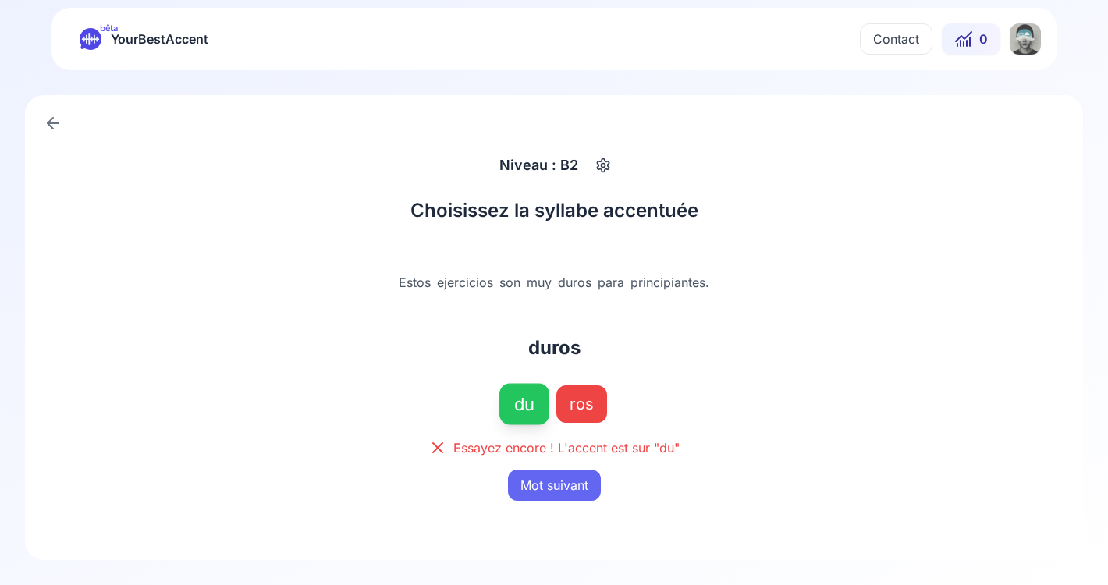
click at [573, 474] on button "Mot suivant" at bounding box center [554, 485] width 93 height 31
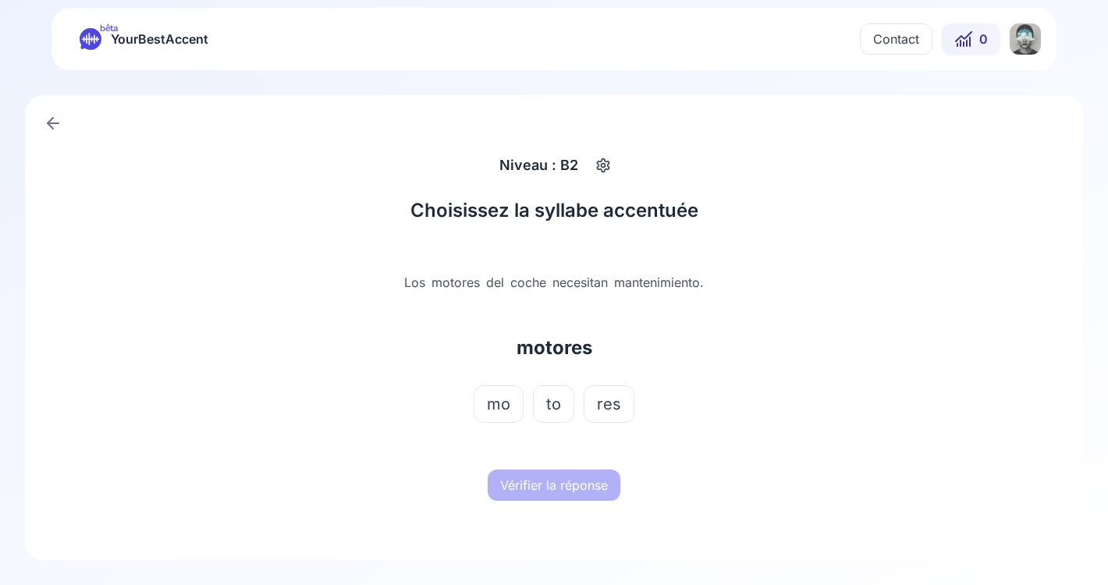
click at [550, 393] on span "to" at bounding box center [553, 404] width 15 height 22
click at [552, 484] on button "Vérifier la réponse" at bounding box center [554, 485] width 133 height 31
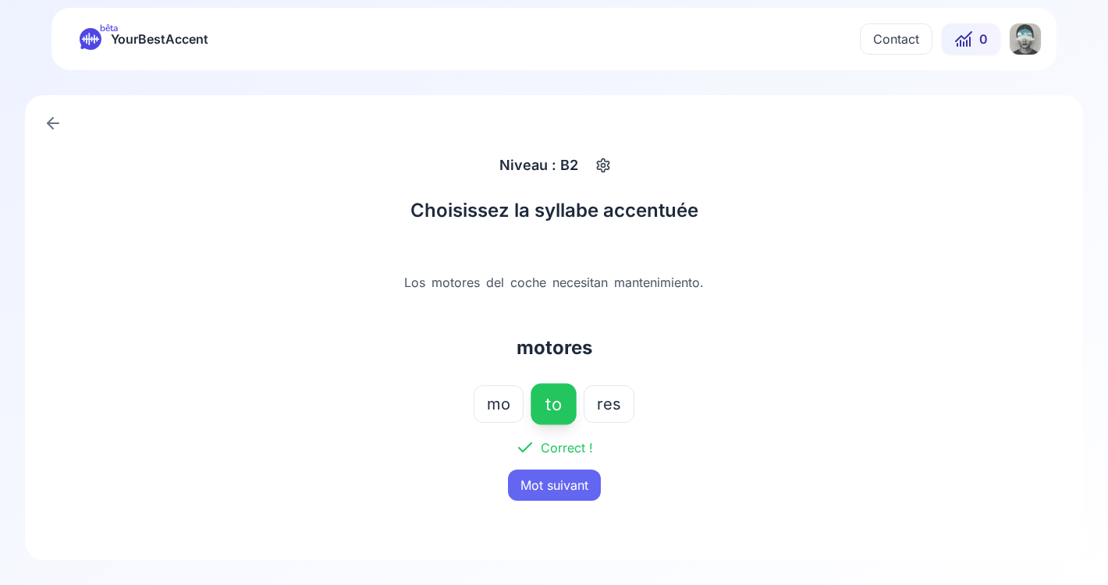
click at [552, 484] on button "Mot suivant" at bounding box center [554, 485] width 93 height 31
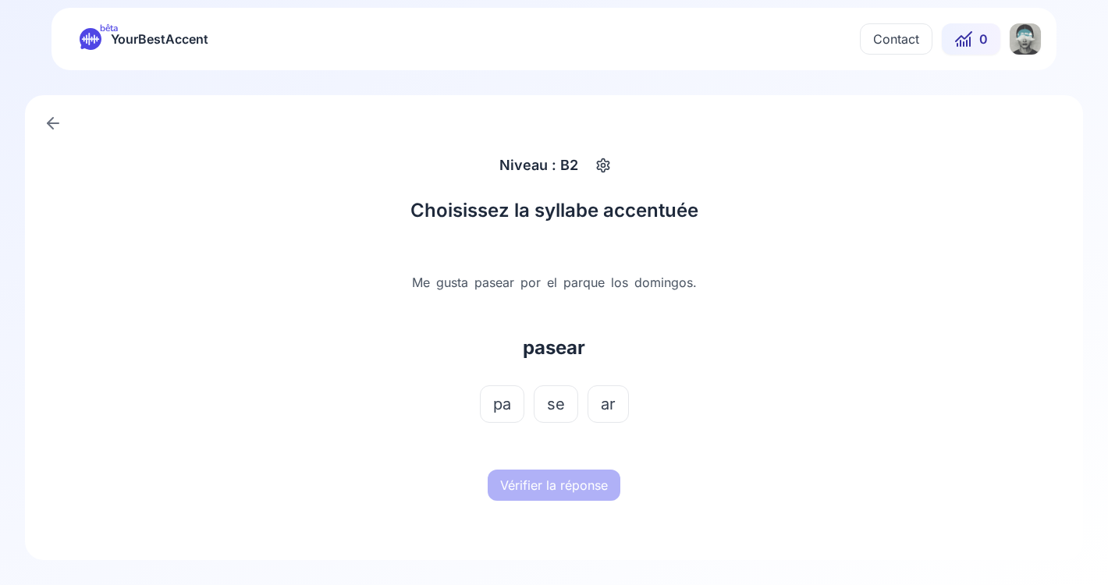
click at [563, 407] on span "se" at bounding box center [556, 404] width 18 height 22
click at [566, 495] on button "Vérifier la réponse" at bounding box center [554, 485] width 133 height 31
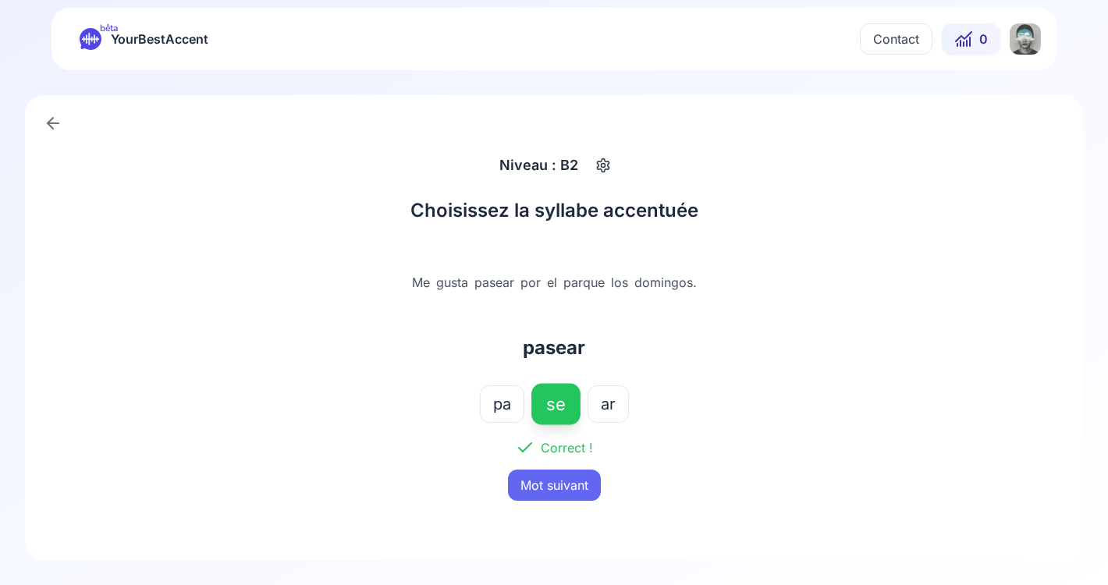
click at [570, 478] on button "Mot suivant" at bounding box center [554, 485] width 93 height 31
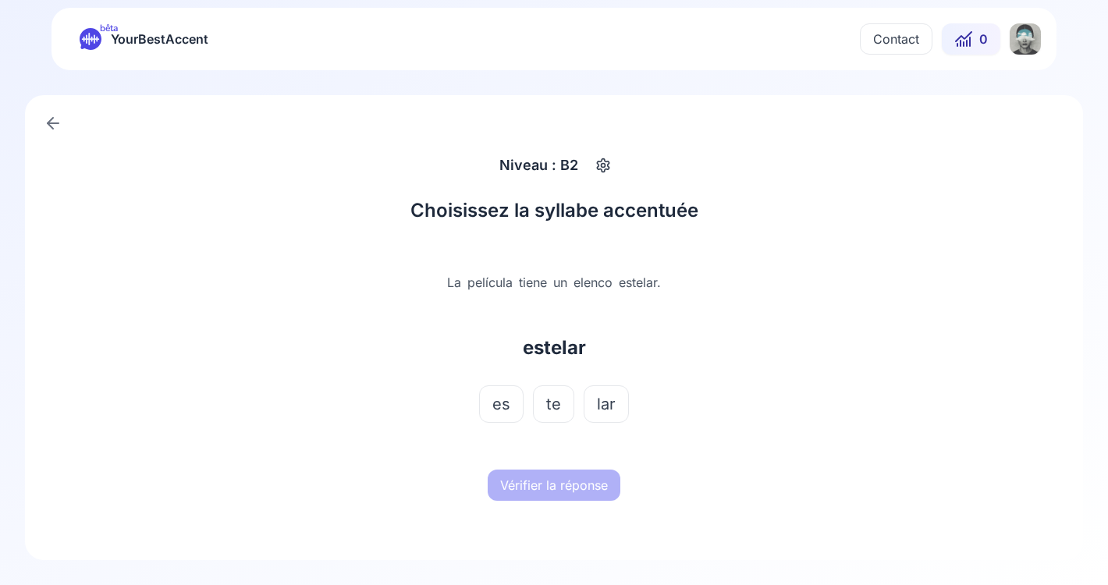
click at [557, 414] on span "te" at bounding box center [553, 404] width 15 height 22
click at [563, 476] on button "Vérifier la réponse" at bounding box center [554, 485] width 133 height 31
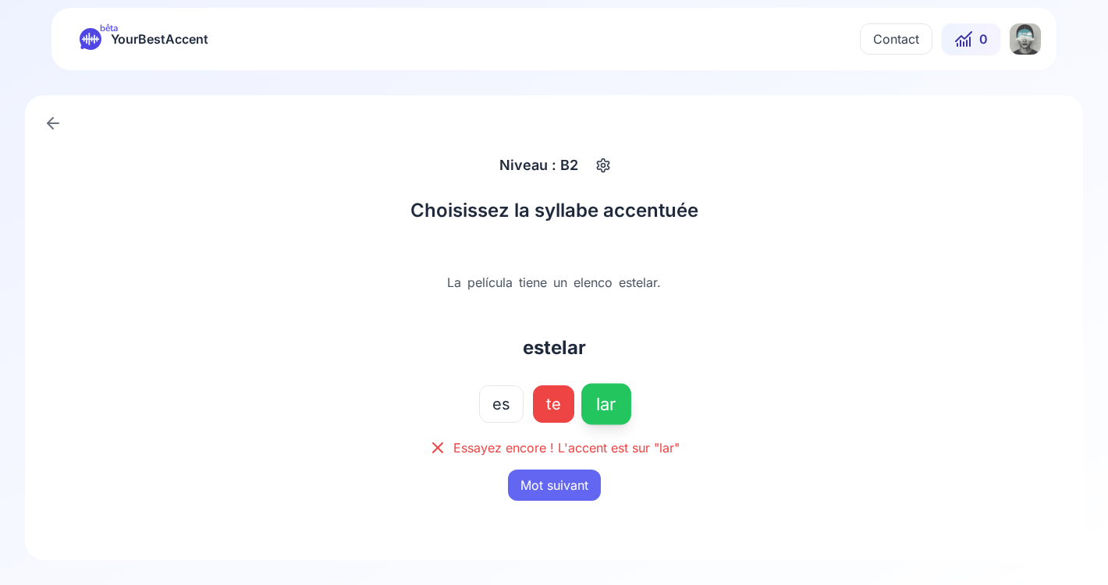
click at [51, 113] on link at bounding box center [52, 123] width 31 height 31
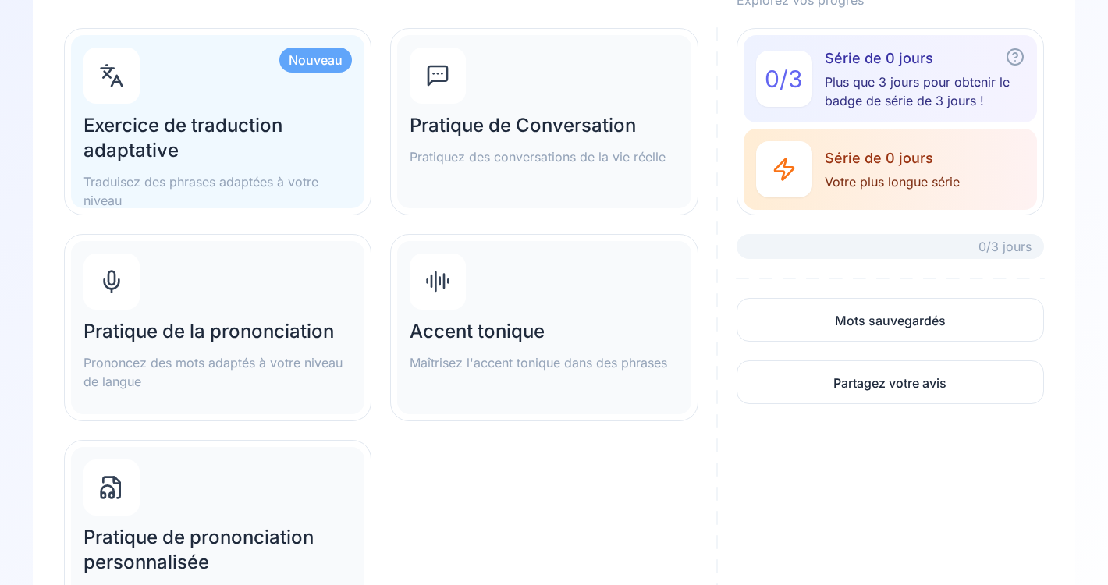
scroll to position [163, 0]
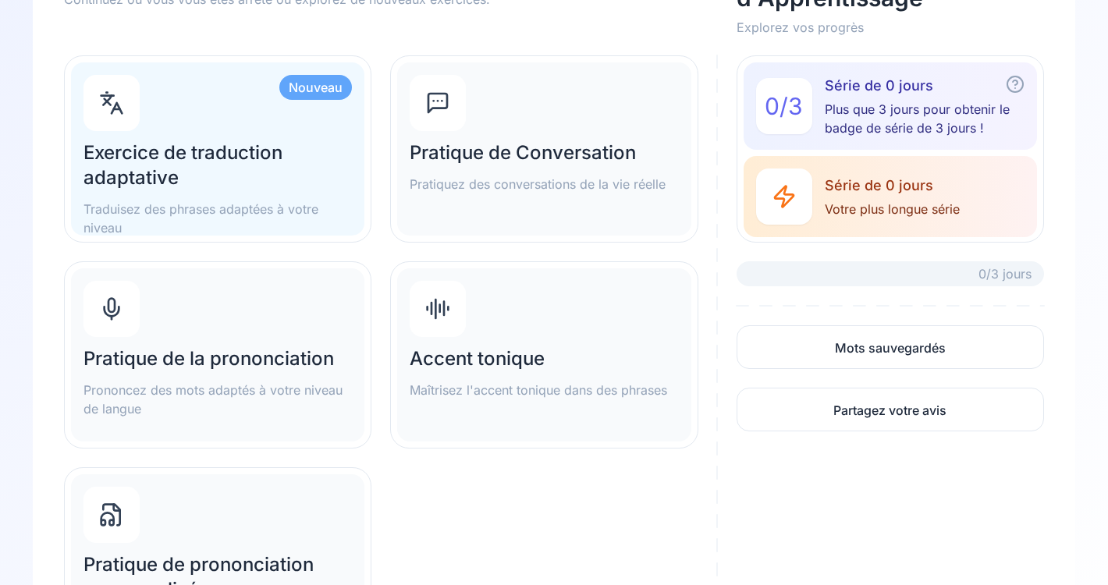
click at [254, 316] on div "Pratique de la prononciation Prononcez des mots adaptés à votre niveau de langue" at bounding box center [217, 354] width 293 height 173
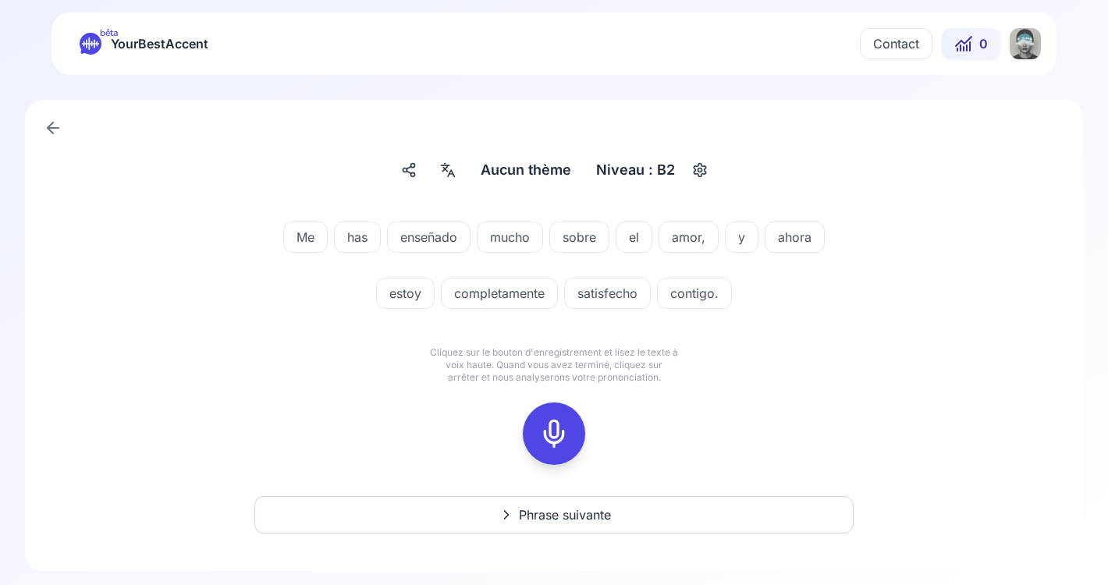
scroll to position [11, 0]
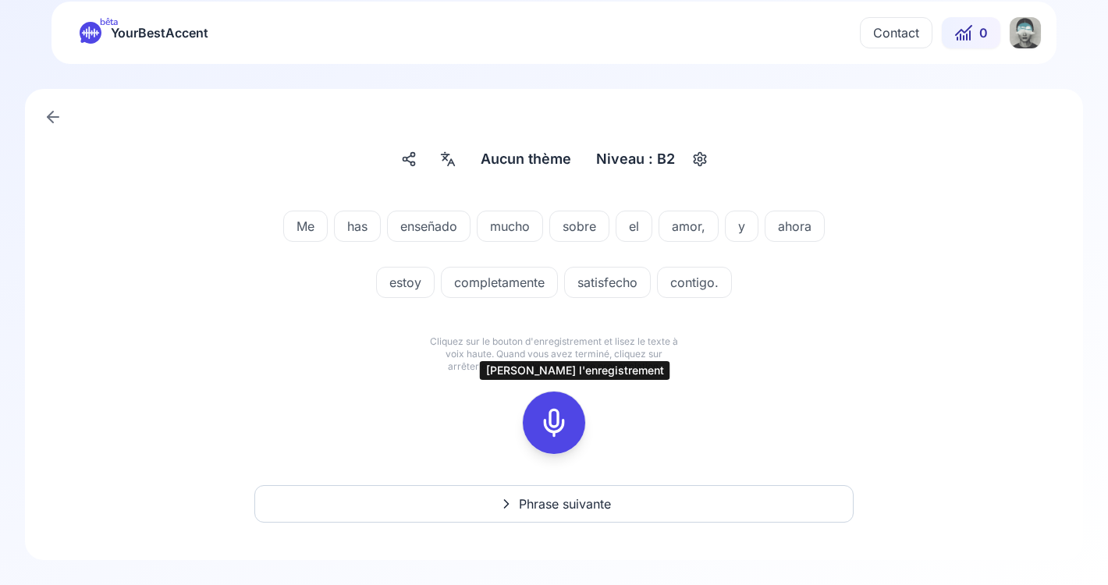
click at [552, 432] on icon at bounding box center [553, 422] width 31 height 31
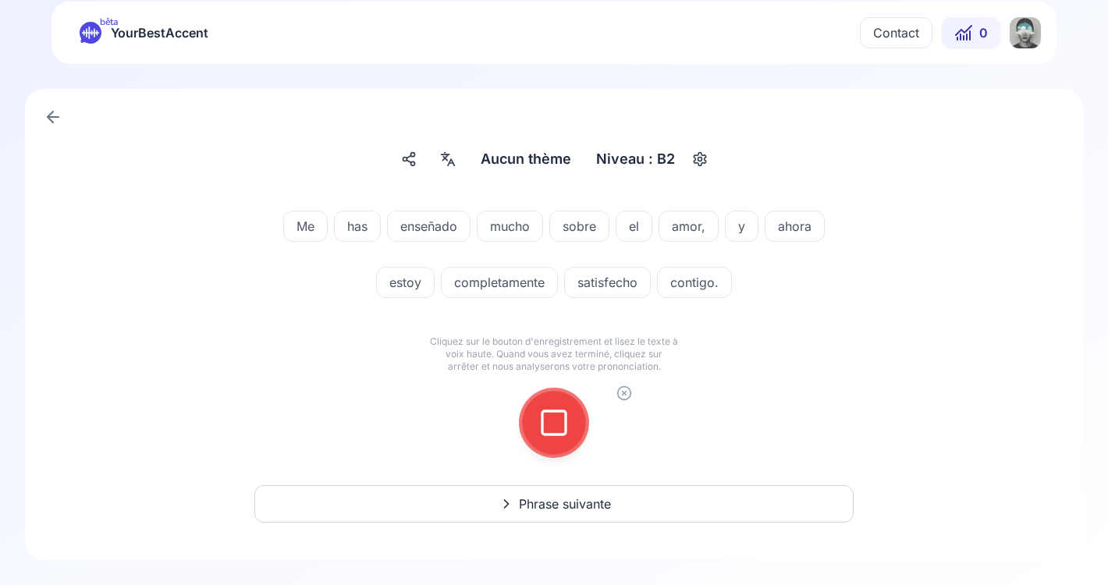
click at [552, 432] on icon at bounding box center [553, 422] width 31 height 31
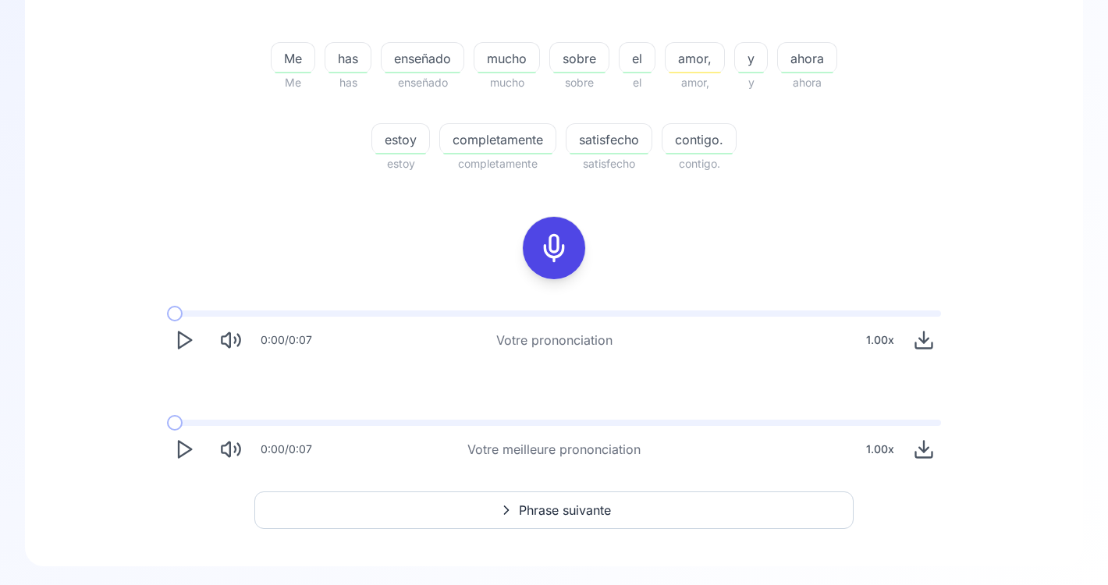
scroll to position [336, 0]
click at [181, 343] on icon "Play" at bounding box center [184, 339] width 22 height 22
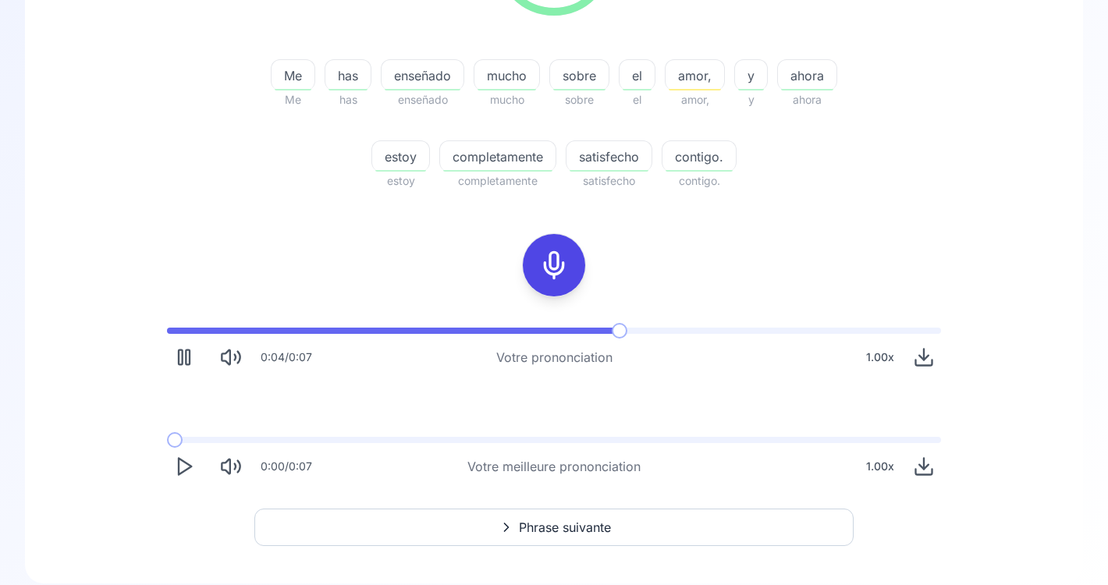
scroll to position [316, 0]
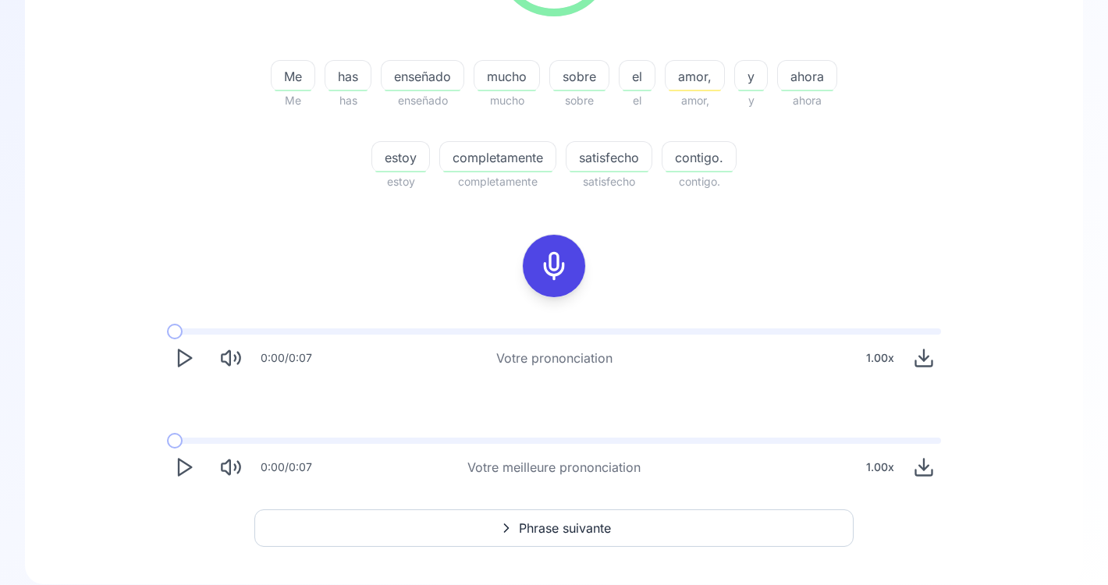
click at [182, 352] on polygon "Play" at bounding box center [185, 358] width 12 height 16
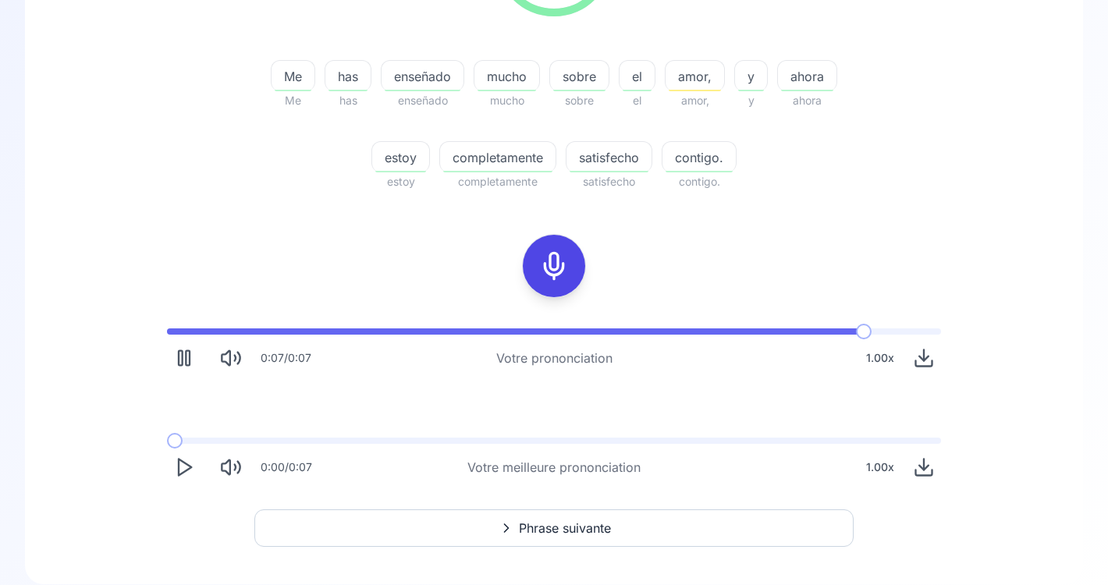
click at [180, 461] on icon "Play" at bounding box center [184, 467] width 22 height 22
click at [181, 463] on icon "Play" at bounding box center [184, 467] width 22 height 22
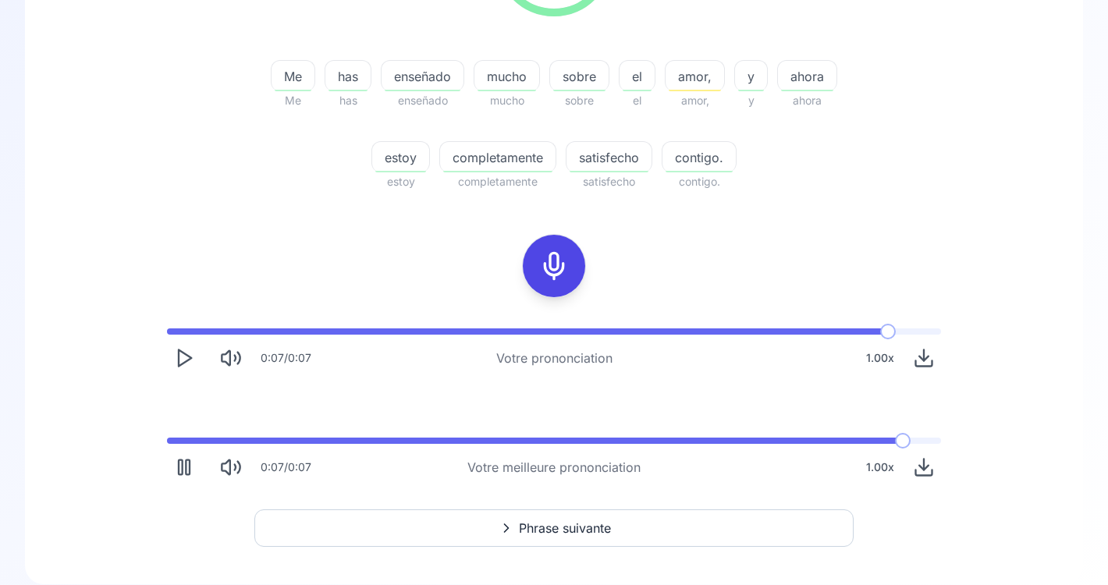
click at [181, 464] on icon "Pause" at bounding box center [184, 467] width 22 height 22
click at [181, 464] on icon "Play" at bounding box center [184, 467] width 22 height 22
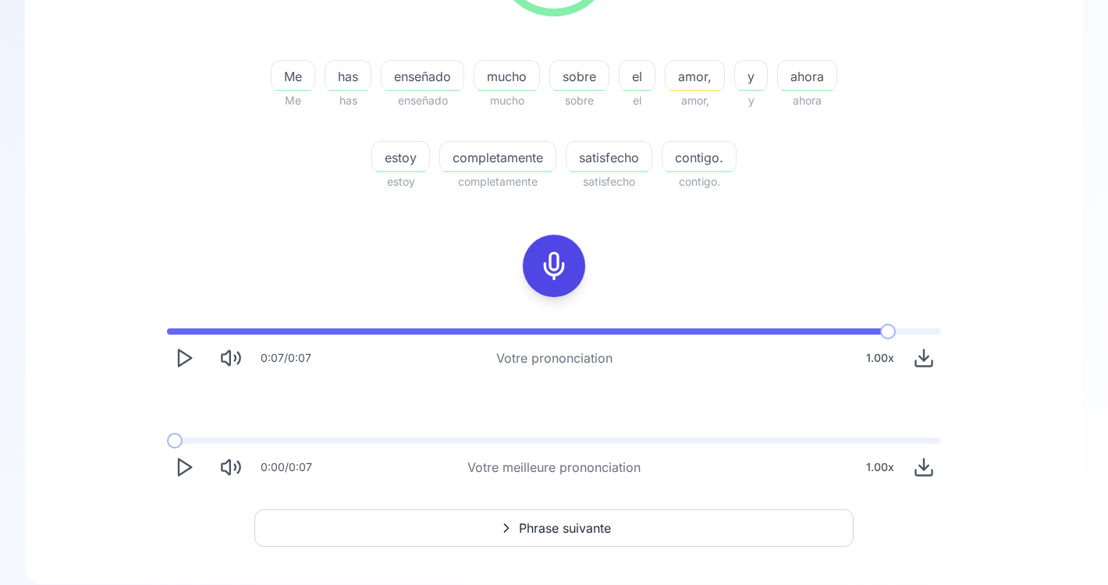
click at [173, 463] on icon "Play" at bounding box center [184, 467] width 22 height 22
click at [698, 72] on span "amor," at bounding box center [695, 76] width 59 height 19
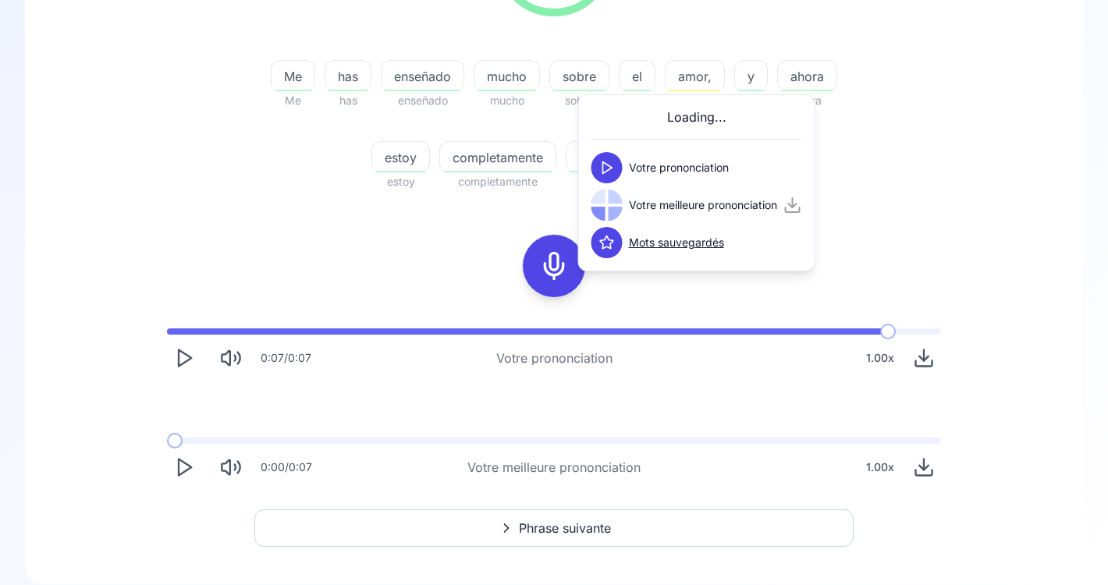
click at [609, 172] on icon at bounding box center [607, 168] width 16 height 16
click at [610, 204] on polygon at bounding box center [607, 206] width 9 height 12
click at [610, 203] on icon at bounding box center [607, 205] width 16 height 16
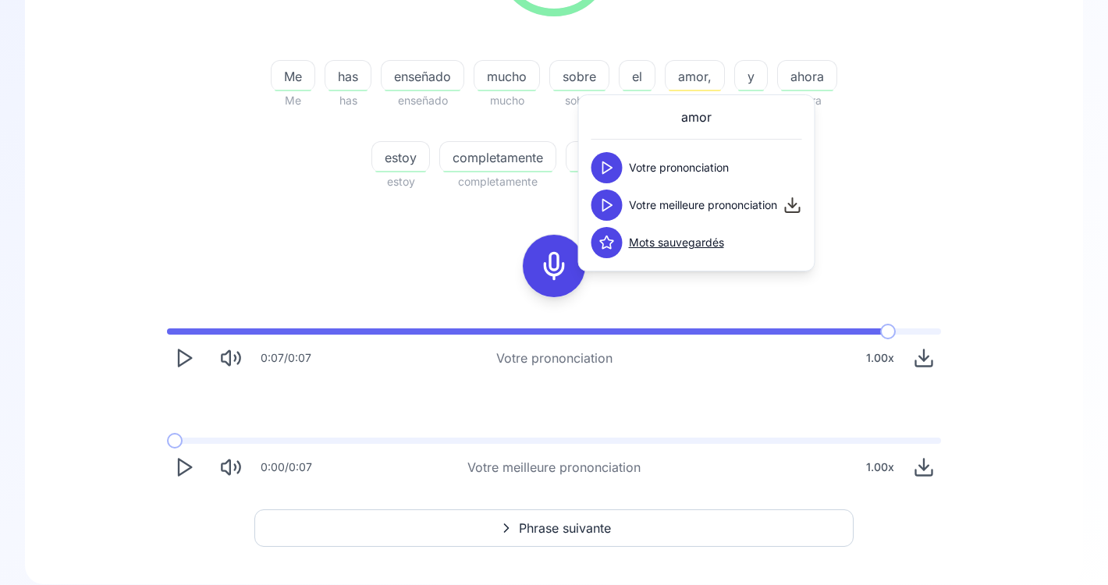
click at [610, 203] on icon at bounding box center [607, 205] width 16 height 16
click at [577, 72] on span "sobre" at bounding box center [579, 76] width 59 height 19
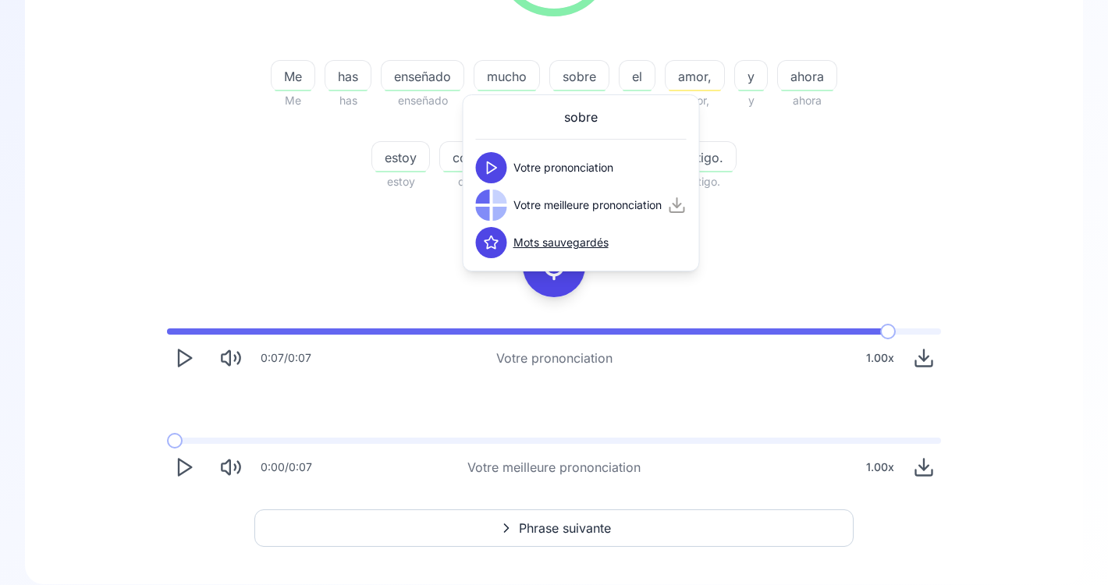
click at [495, 166] on polygon at bounding box center [492, 168] width 9 height 12
click at [491, 207] on icon at bounding box center [492, 205] width 16 height 16
click at [506, 76] on span "mucho" at bounding box center [506, 76] width 65 height 19
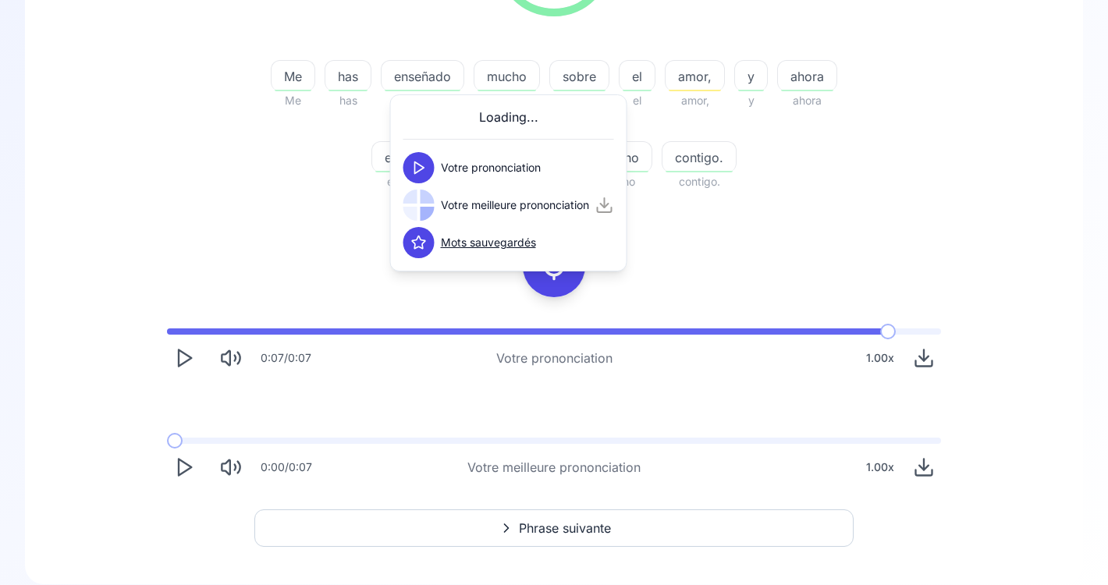
click at [431, 167] on button at bounding box center [418, 167] width 31 height 31
click at [418, 198] on icon at bounding box center [419, 205] width 16 height 16
click at [424, 73] on span "enseñado" at bounding box center [423, 76] width 82 height 19
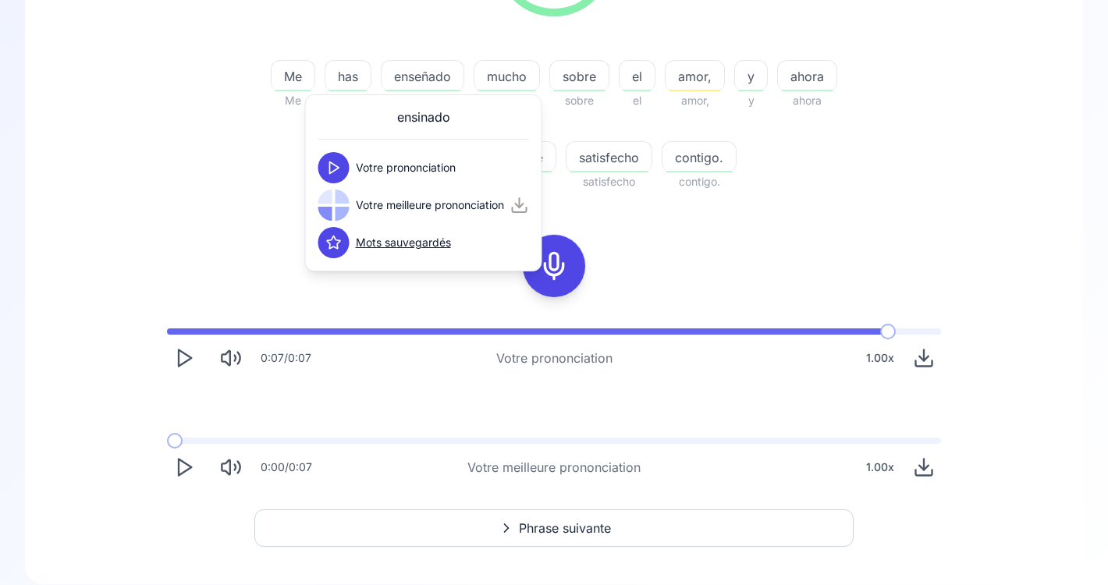
click at [341, 170] on icon at bounding box center [334, 168] width 16 height 16
click at [338, 170] on icon at bounding box center [334, 168] width 16 height 16
click at [332, 206] on icon at bounding box center [334, 205] width 16 height 16
click at [350, 87] on div "has" at bounding box center [348, 75] width 47 height 31
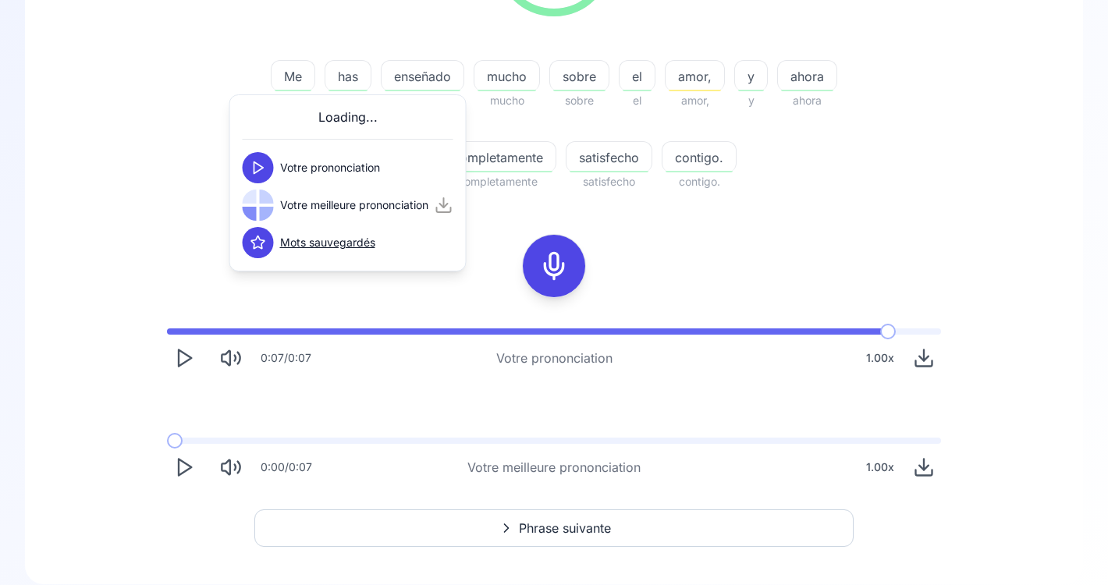
click at [272, 173] on div at bounding box center [258, 167] width 31 height 31
click at [261, 172] on icon at bounding box center [258, 168] width 16 height 16
click at [254, 209] on polygon at bounding box center [258, 206] width 9 height 12
click at [284, 82] on span "Me" at bounding box center [293, 76] width 43 height 19
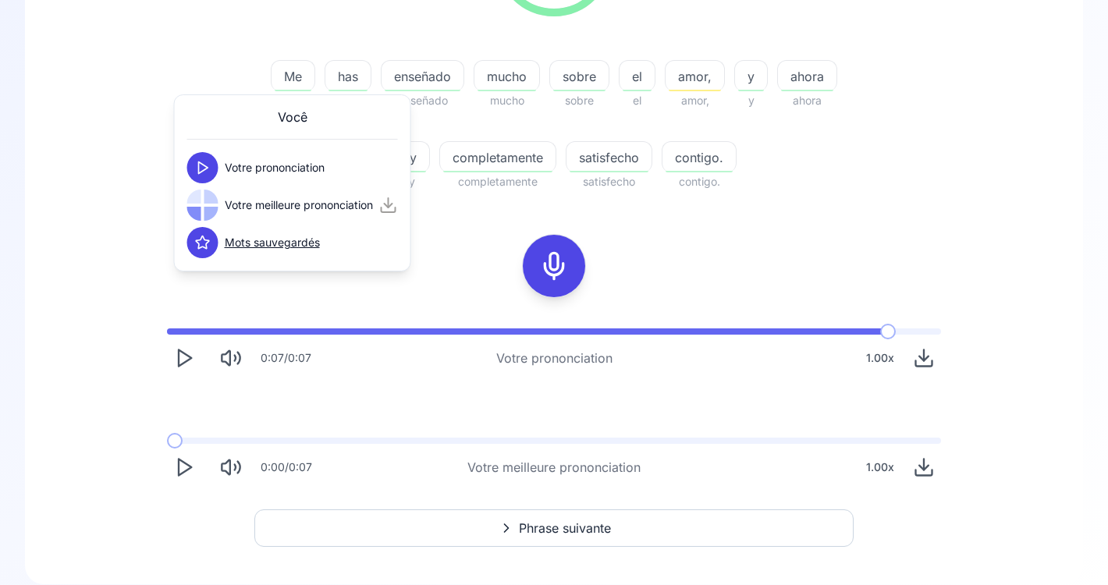
click at [776, 128] on div "Me Me has has enseñado enseñado mucho mucho sobre sobre el el amor, amor, y y a…" at bounding box center [553, 116] width 599 height 150
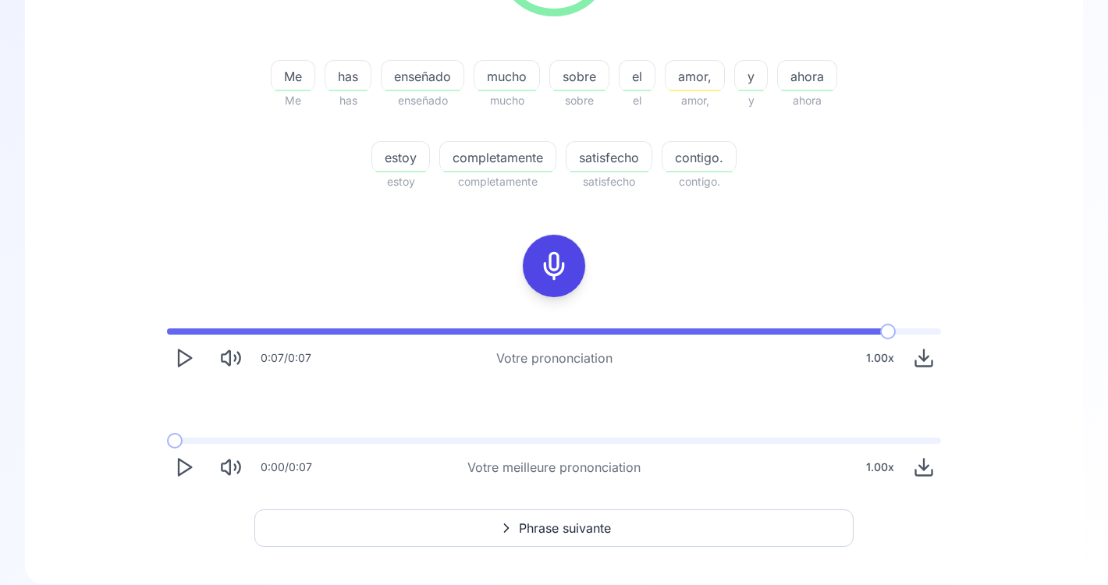
click at [534, 167] on div "completamente" at bounding box center [497, 156] width 117 height 31
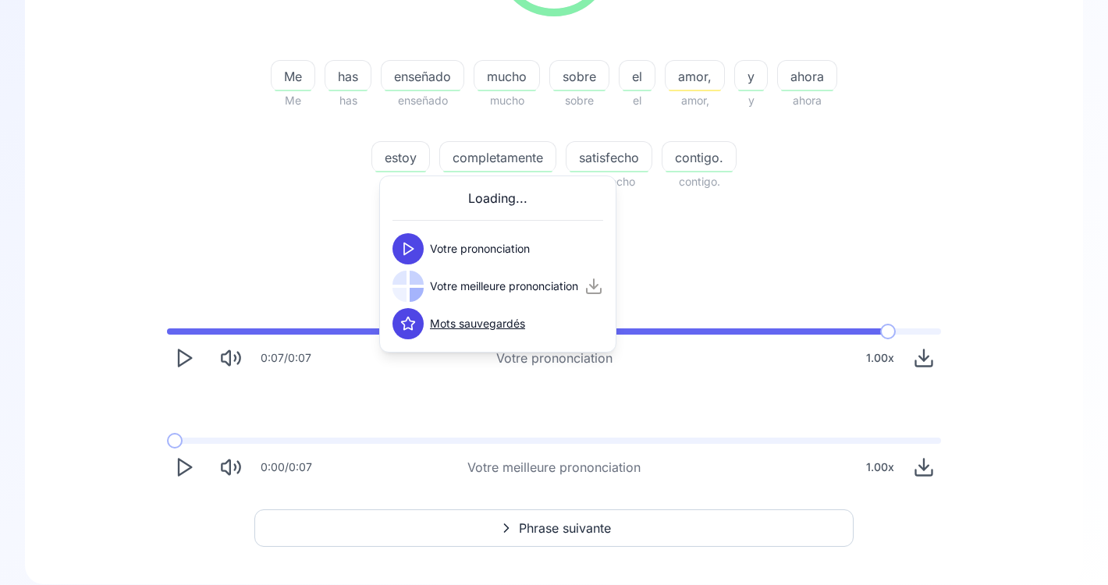
click at [420, 251] on button at bounding box center [407, 248] width 31 height 31
click at [410, 287] on polygon at bounding box center [408, 287] width 9 height 12
click at [602, 148] on span "satisfecho" at bounding box center [608, 157] width 85 height 19
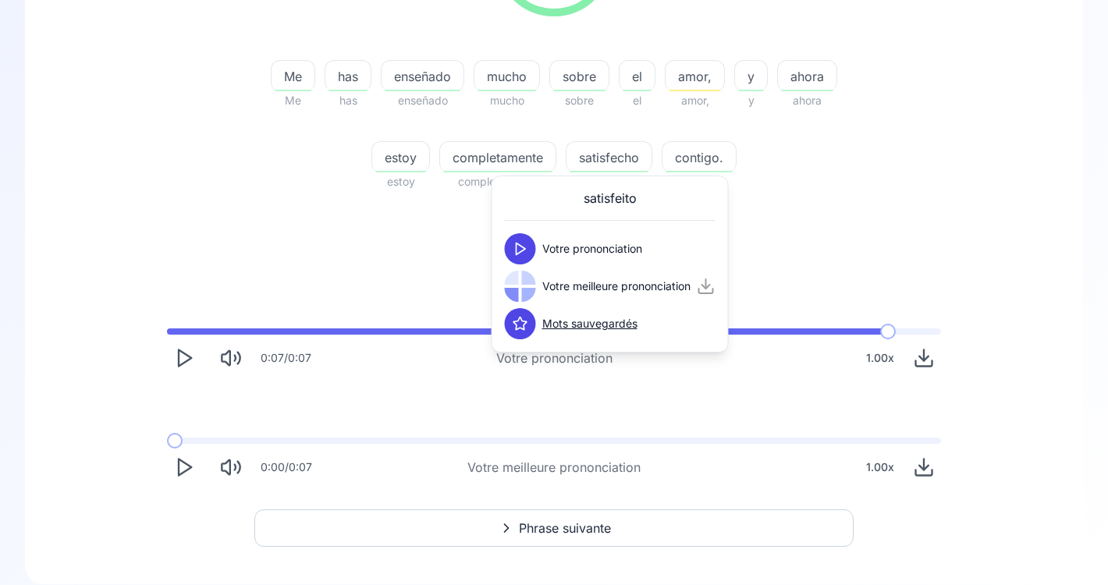
click at [527, 248] on icon at bounding box center [521, 249] width 16 height 16
click at [519, 286] on icon at bounding box center [521, 287] width 16 height 16
click at [811, 213] on div "97.44 % 97.44 % Me Me has has enseñado enseñado mucho mucho sobre sobre el el a…" at bounding box center [553, 192] width 983 height 610
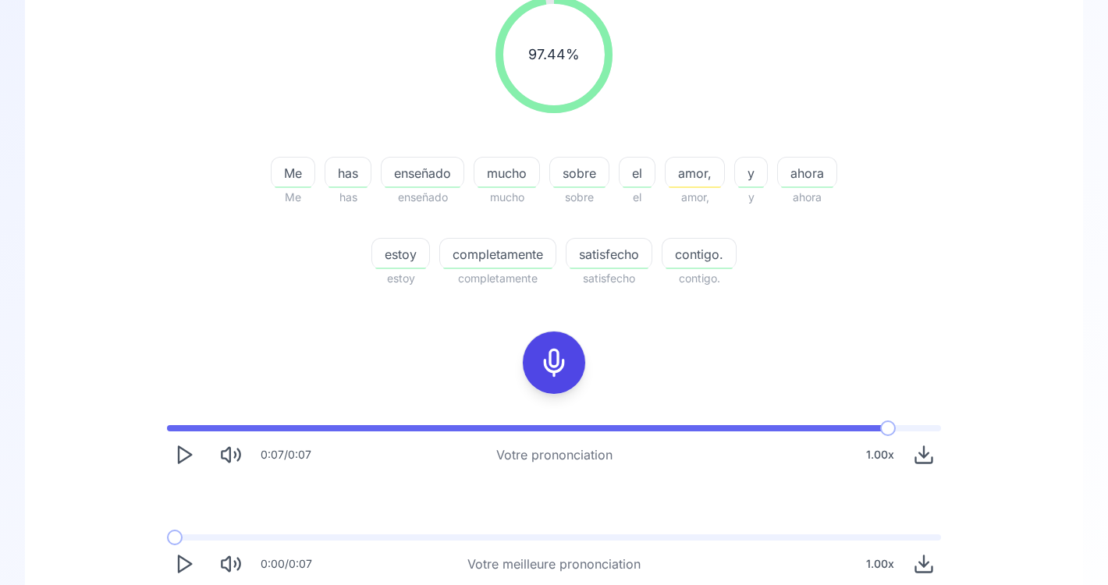
scroll to position [221, 0]
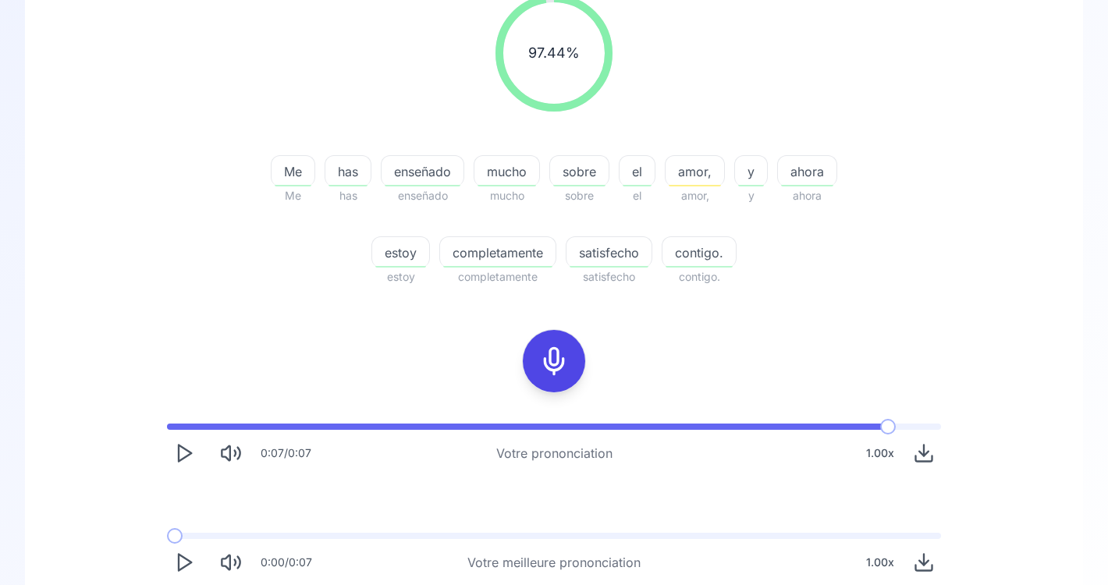
click at [554, 368] on icon at bounding box center [553, 361] width 31 height 31
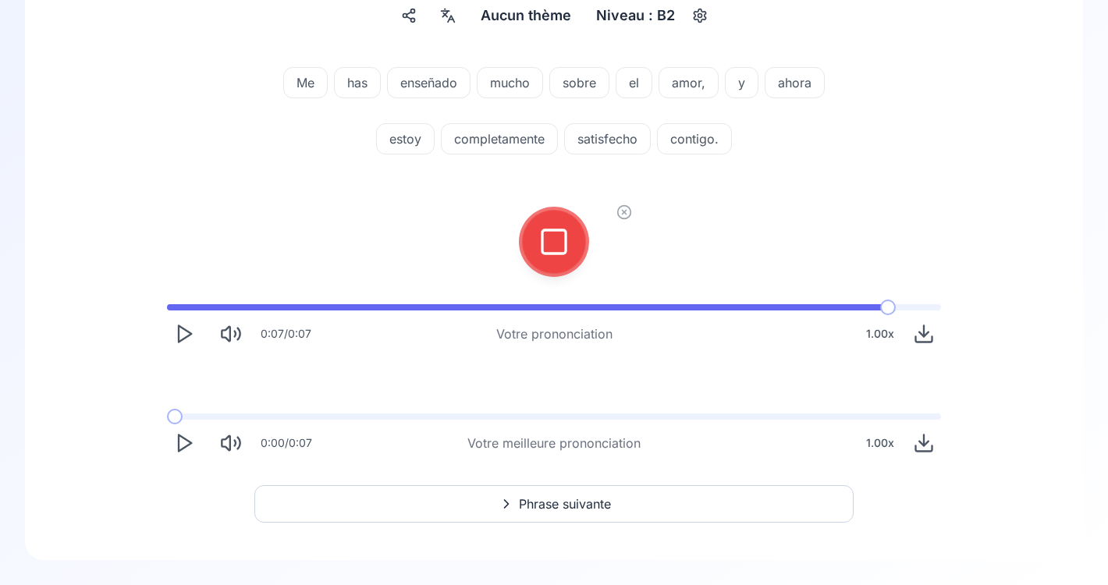
click at [553, 247] on icon at bounding box center [553, 241] width 31 height 31
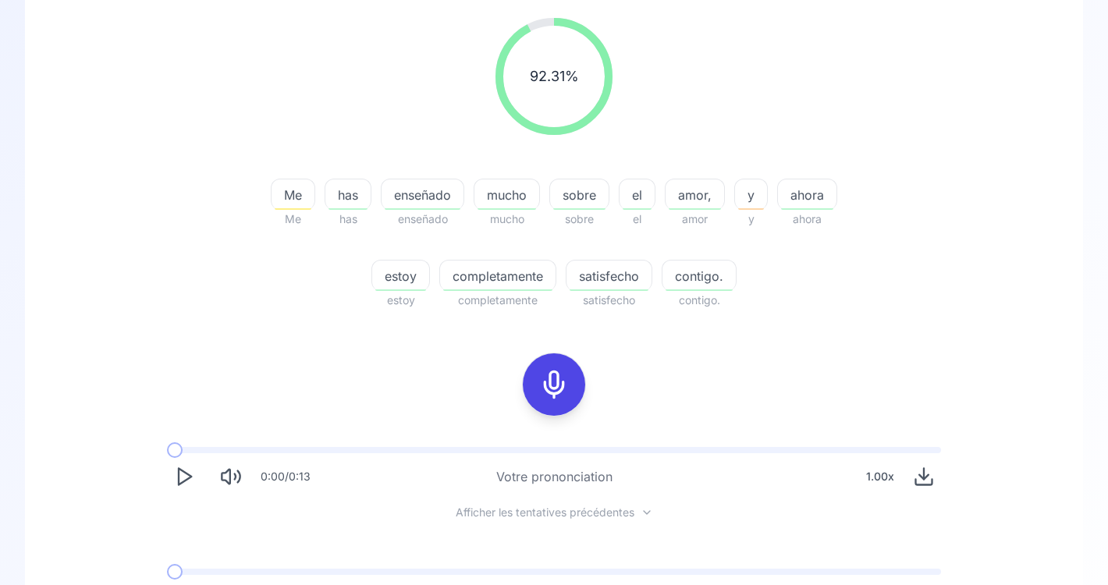
scroll to position [217, 0]
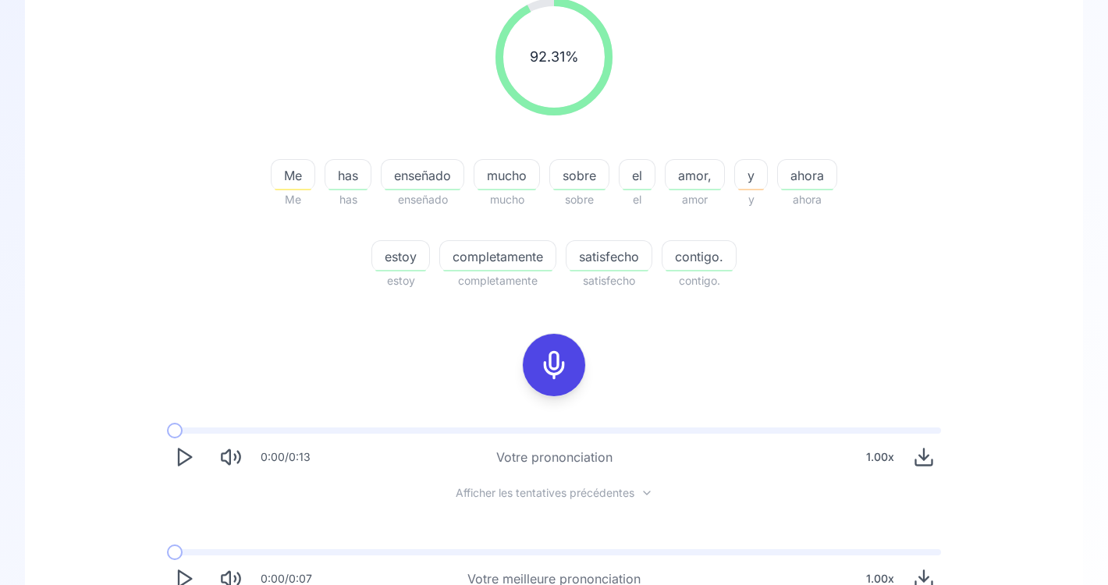
click at [283, 182] on span "Me" at bounding box center [293, 175] width 43 height 19
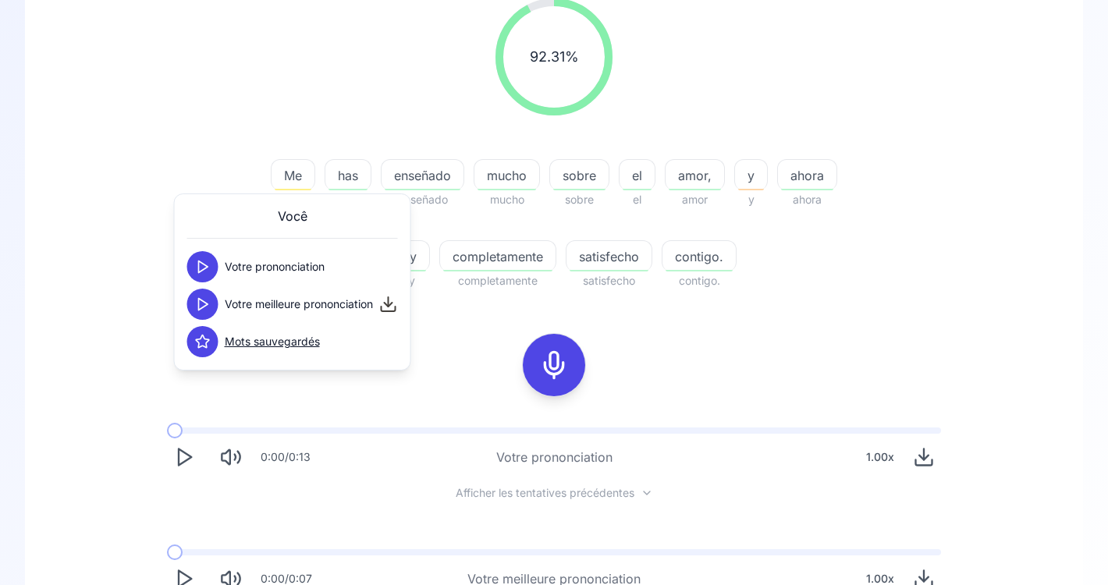
click at [211, 272] on button at bounding box center [202, 266] width 31 height 31
click at [205, 308] on icon at bounding box center [203, 305] width 16 height 16
click at [744, 169] on span "y" at bounding box center [751, 175] width 32 height 19
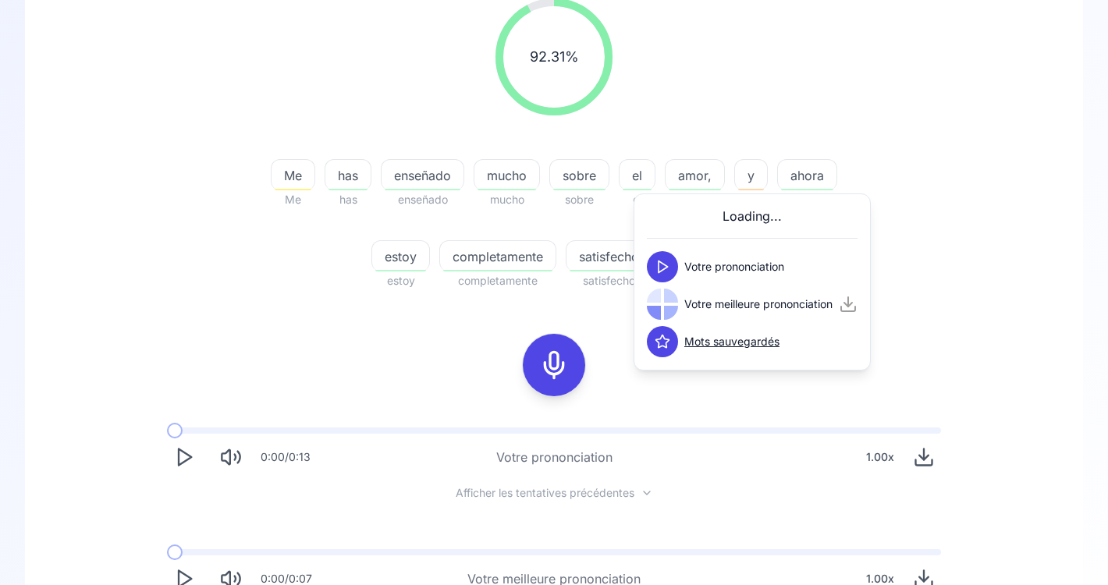
click at [665, 261] on icon at bounding box center [663, 267] width 16 height 16
click at [599, 318] on div at bounding box center [554, 365] width 125 height 100
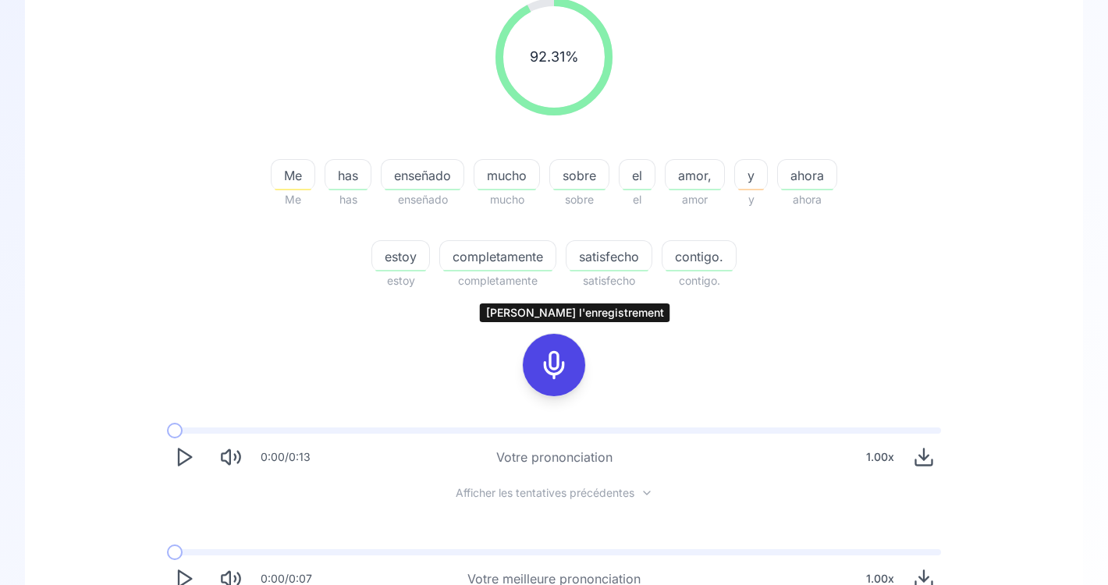
click at [556, 365] on icon at bounding box center [553, 365] width 31 height 31
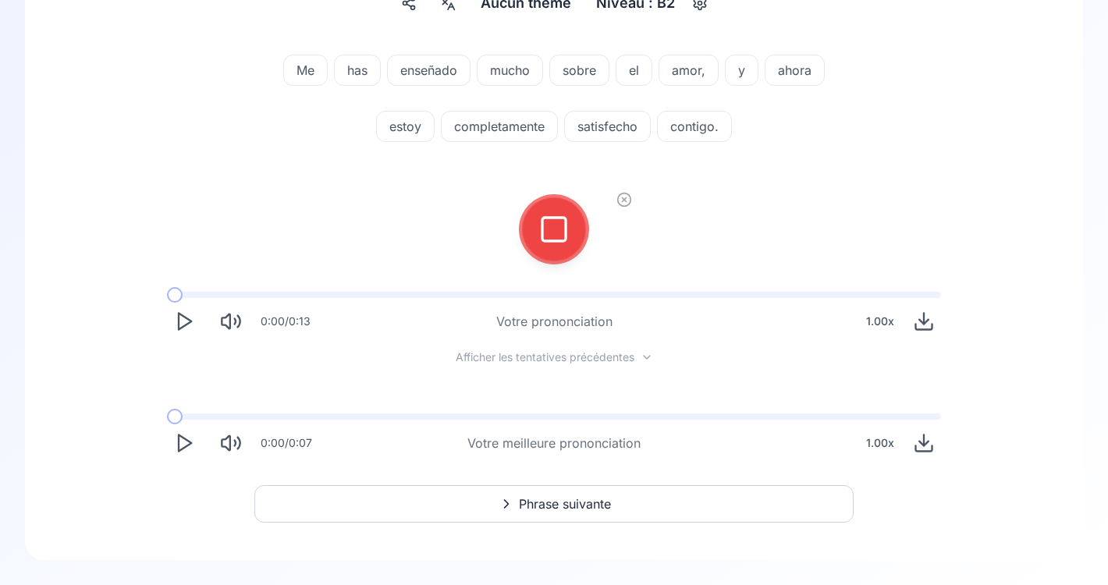
scroll to position [167, 0]
click at [549, 250] on div at bounding box center [553, 229] width 37 height 62
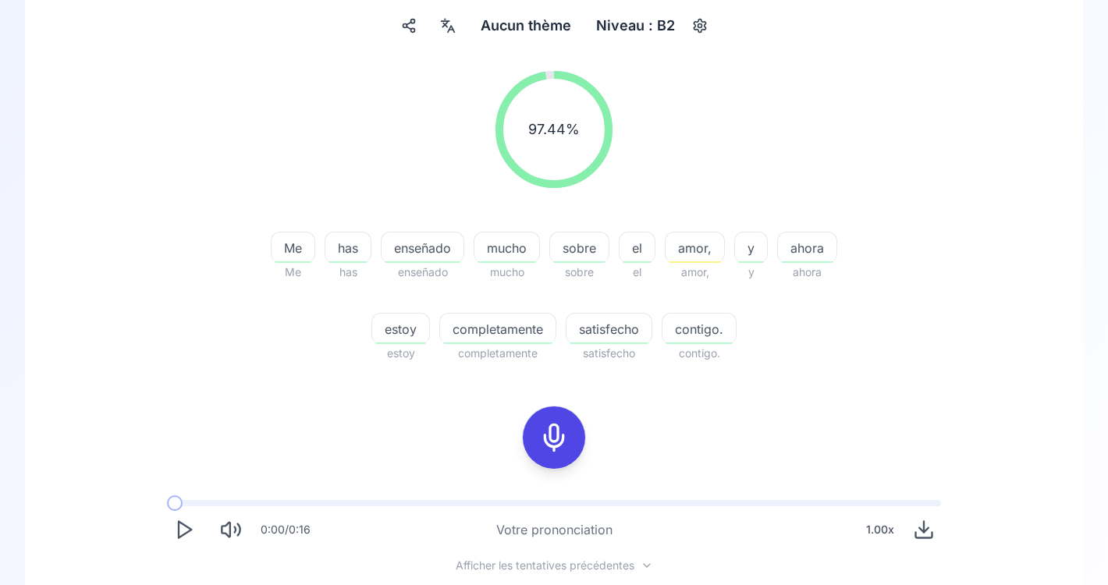
scroll to position [145, 0]
click at [699, 250] on span "amor," at bounding box center [695, 247] width 59 height 19
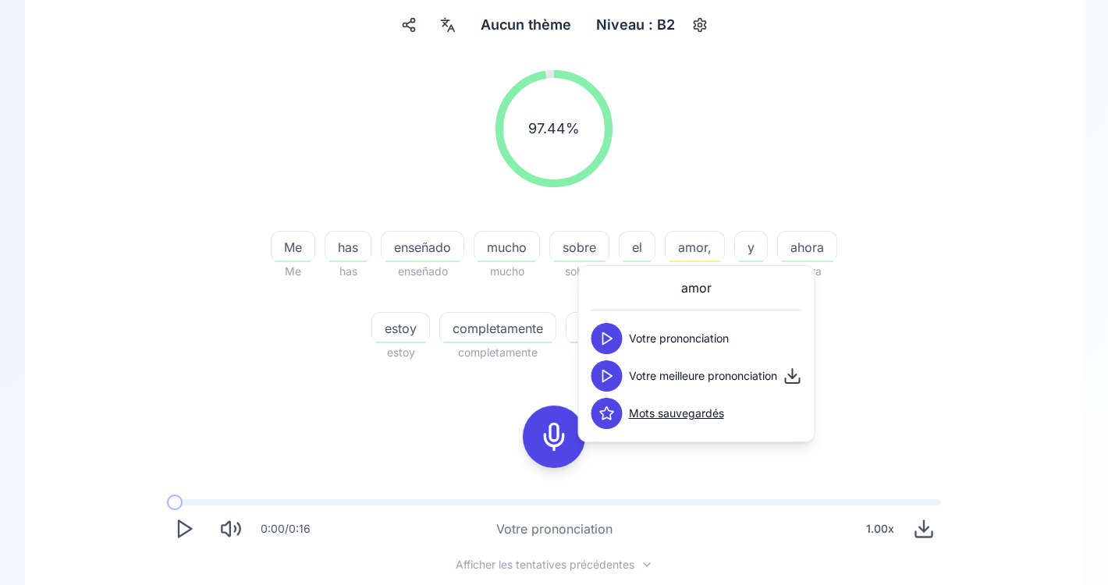
click at [614, 346] on button at bounding box center [606, 338] width 31 height 31
click at [605, 378] on icon at bounding box center [607, 376] width 16 height 16
click at [562, 443] on icon at bounding box center [553, 436] width 31 height 31
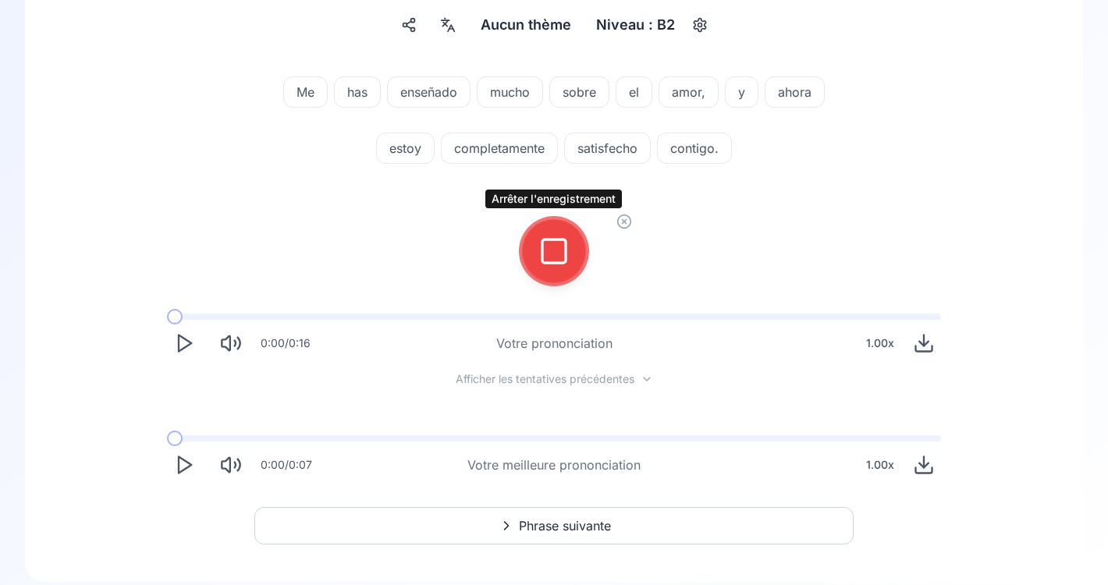
click at [549, 250] on icon at bounding box center [553, 251] width 31 height 31
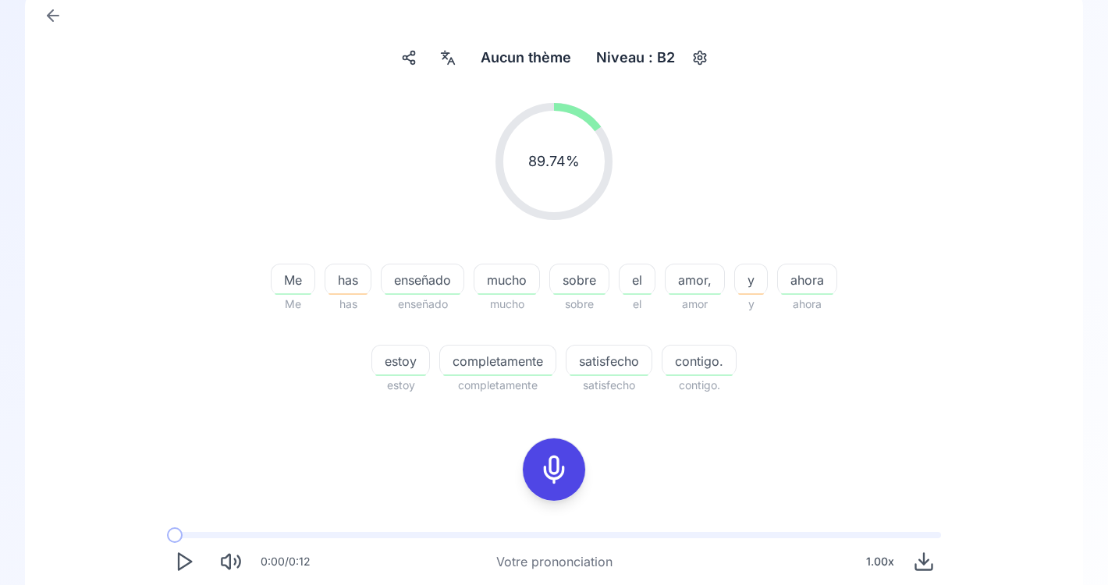
scroll to position [113, 0]
click at [349, 282] on span "has" at bounding box center [347, 279] width 45 height 19
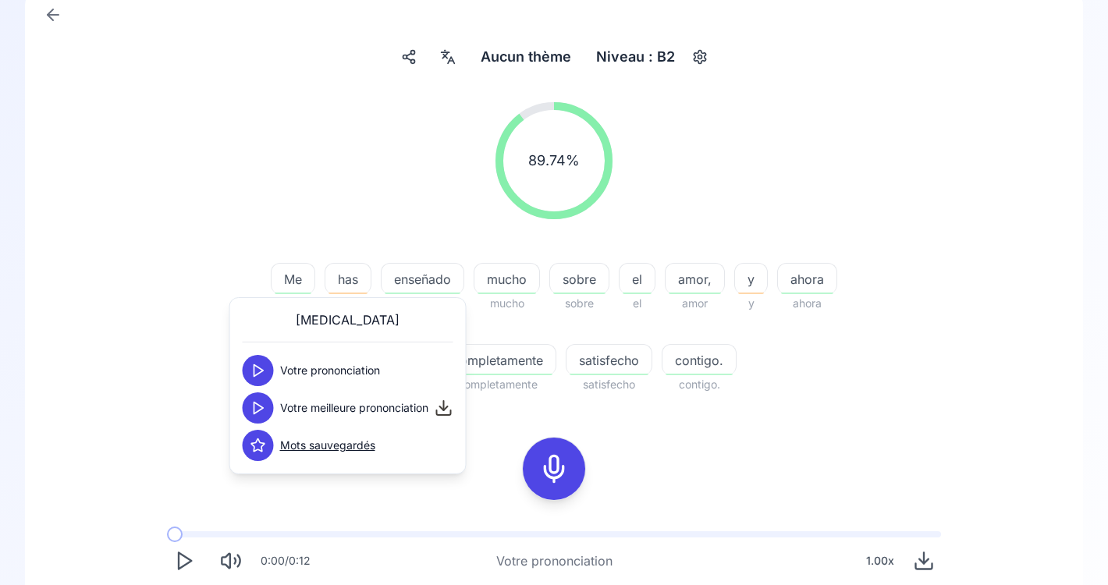
click at [260, 378] on button at bounding box center [258, 370] width 31 height 31
click at [258, 408] on icon at bounding box center [258, 408] width 16 height 16
click at [746, 285] on span "y" at bounding box center [751, 279] width 32 height 19
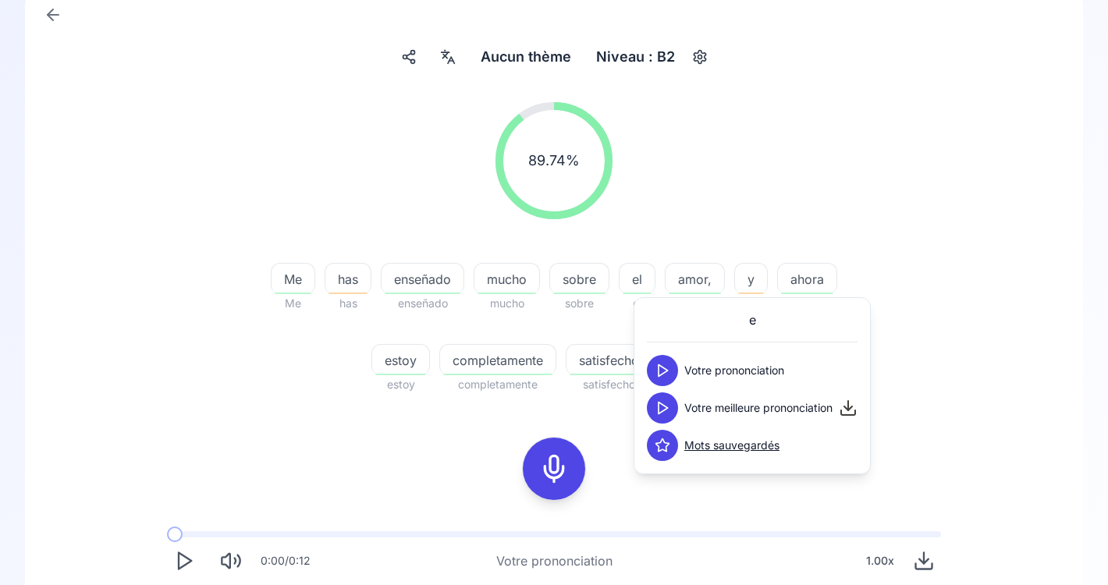
click at [664, 405] on polygon at bounding box center [663, 409] width 9 height 12
click at [662, 367] on polygon at bounding box center [663, 371] width 9 height 12
click at [663, 389] on div "e Votre prononciation Votre meilleure prononciation Mots sauvegardés" at bounding box center [752, 386] width 211 height 151
click at [665, 401] on icon at bounding box center [663, 408] width 16 height 16
click at [873, 280] on div "89.74 % 89.74 % Me Me has has enseñado enseñado mucho mucho sobre sobre el el a…" at bounding box center [554, 248] width 899 height 317
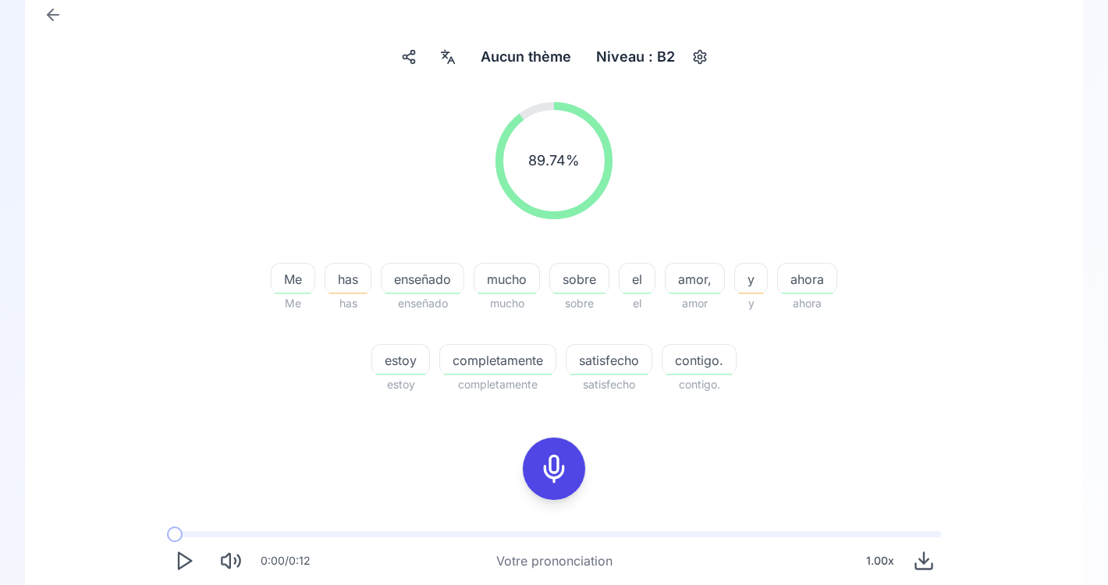
click at [556, 467] on icon at bounding box center [553, 468] width 31 height 31
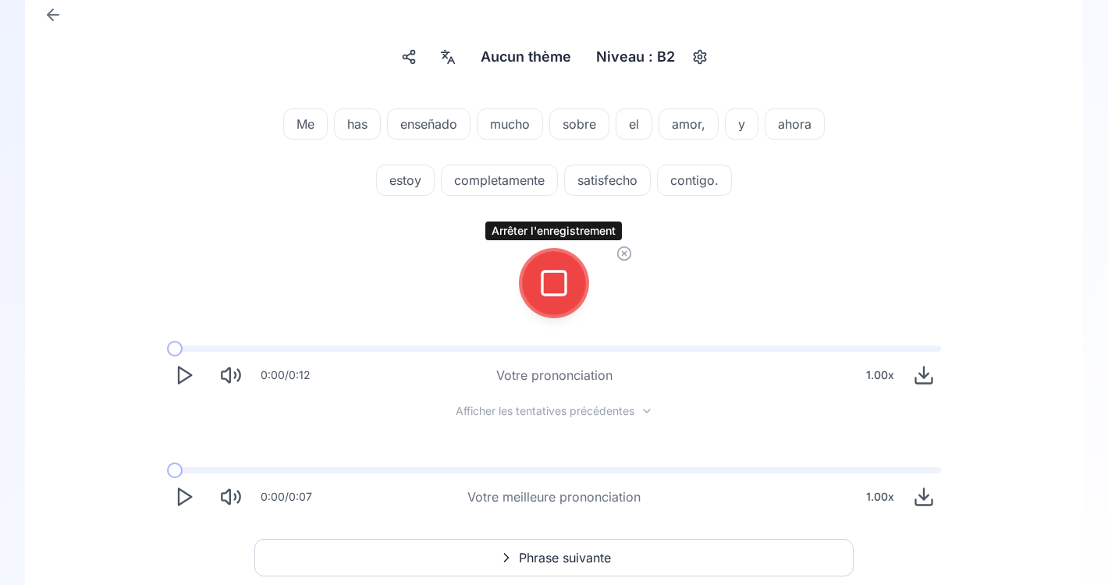
click at [553, 289] on icon at bounding box center [553, 283] width 31 height 31
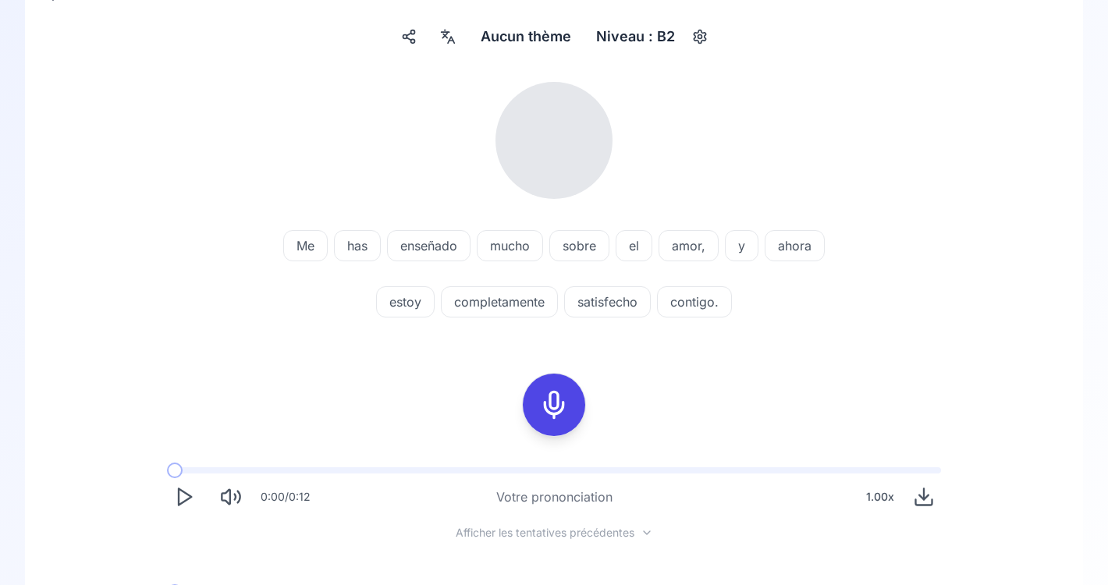
scroll to position [134, 0]
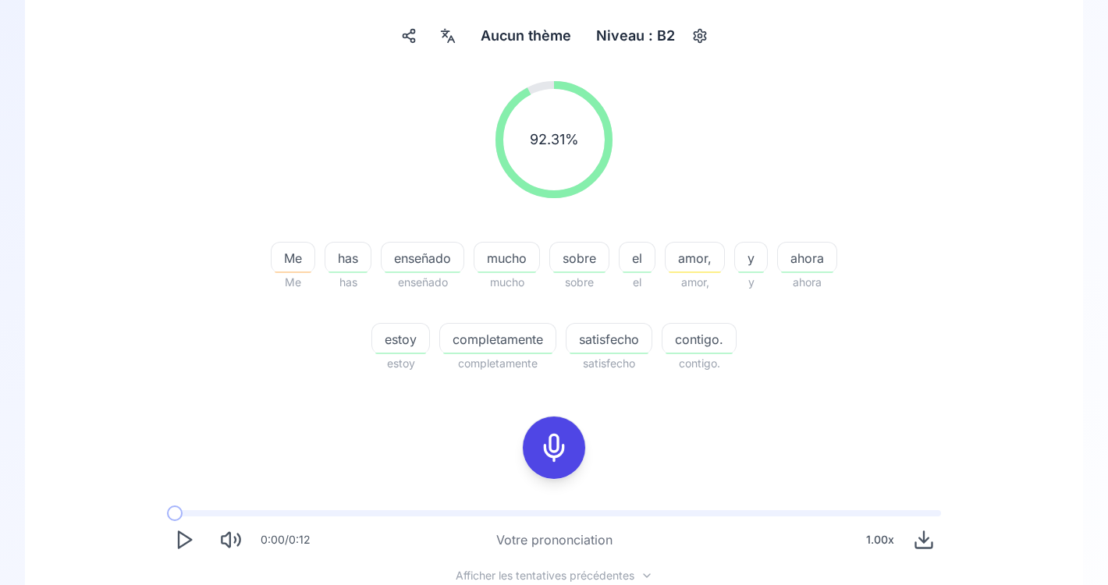
click at [691, 265] on span "amor," at bounding box center [695, 258] width 59 height 19
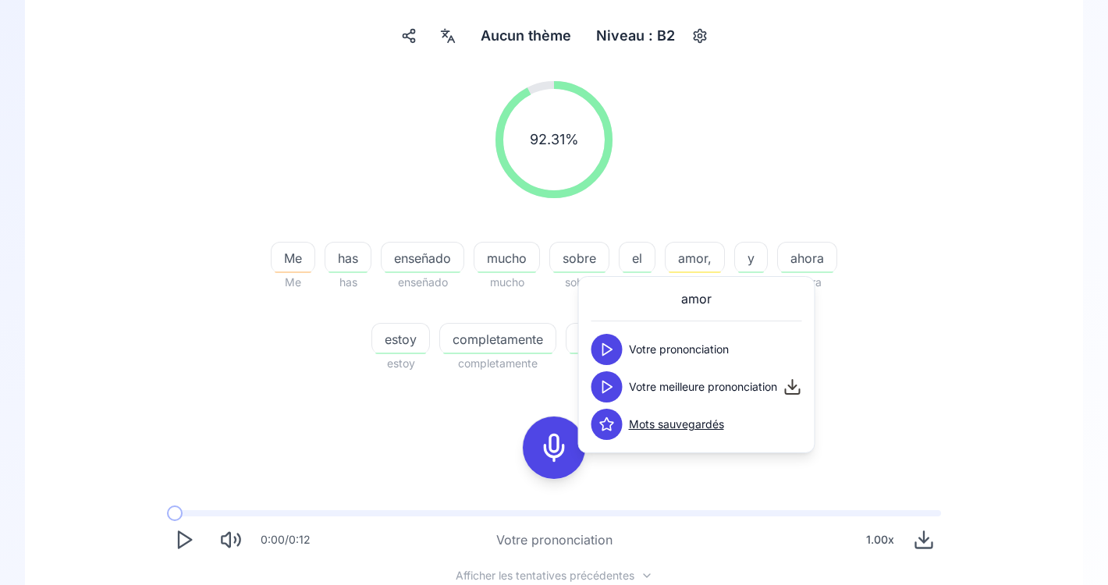
click at [609, 343] on icon at bounding box center [607, 350] width 16 height 16
click at [609, 389] on icon at bounding box center [607, 387] width 16 height 16
click at [606, 351] on icon at bounding box center [607, 350] width 16 height 16
click at [609, 389] on icon at bounding box center [607, 387] width 16 height 16
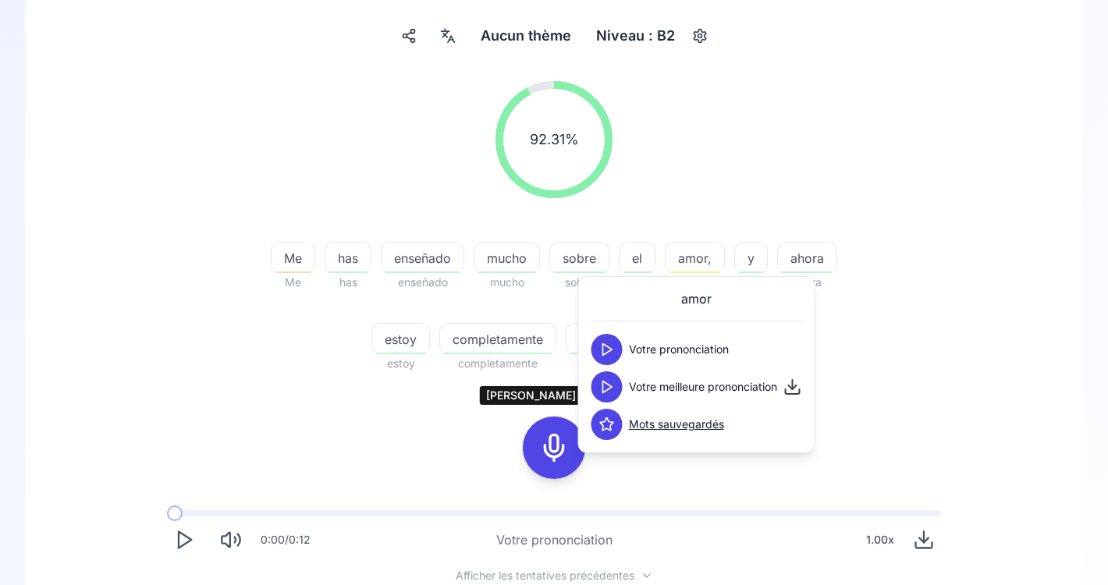
click at [556, 449] on icon at bounding box center [553, 447] width 31 height 31
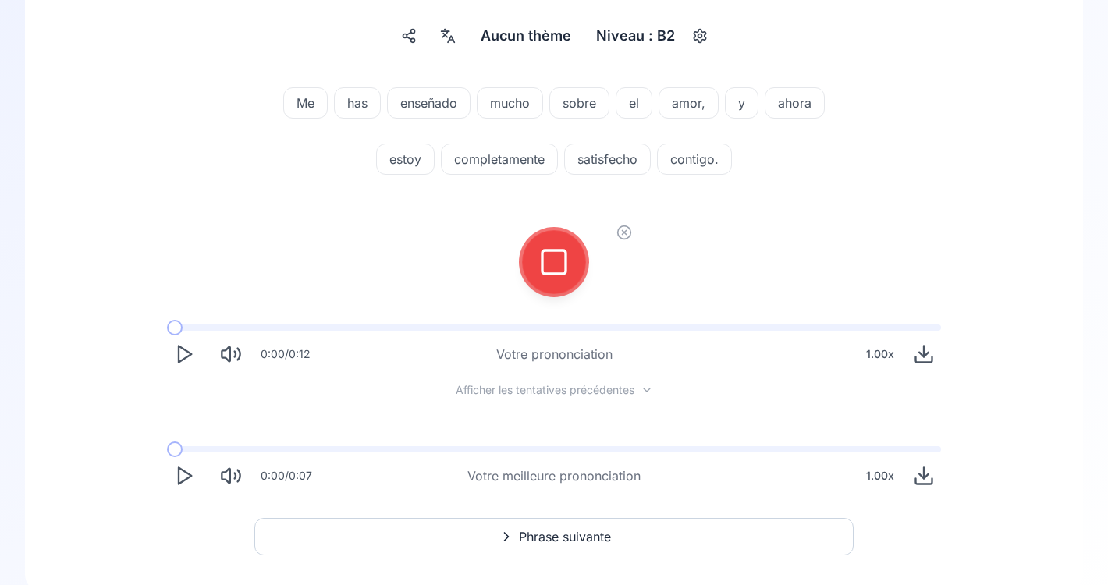
click at [545, 255] on icon at bounding box center [553, 262] width 31 height 31
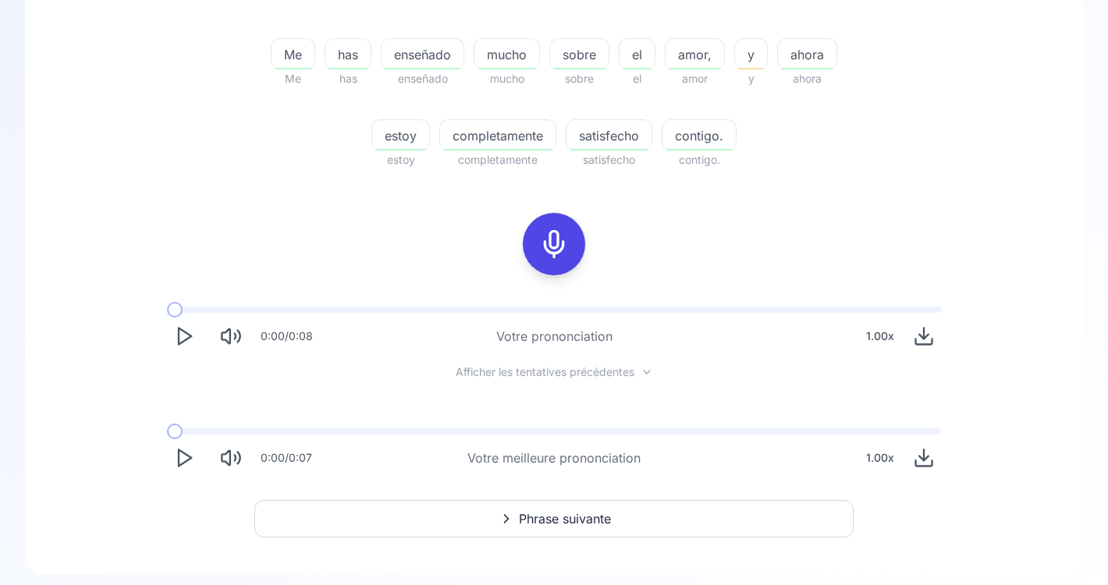
scroll to position [353, 0]
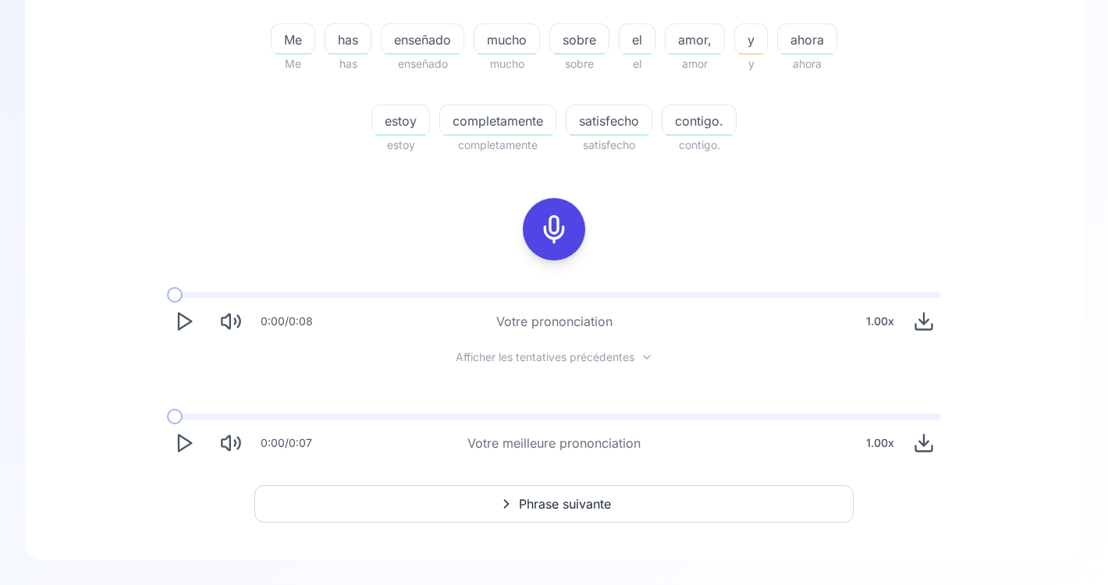
click at [176, 446] on icon "Play" at bounding box center [184, 443] width 22 height 22
click at [567, 506] on span "Phrase suivante" at bounding box center [565, 504] width 92 height 19
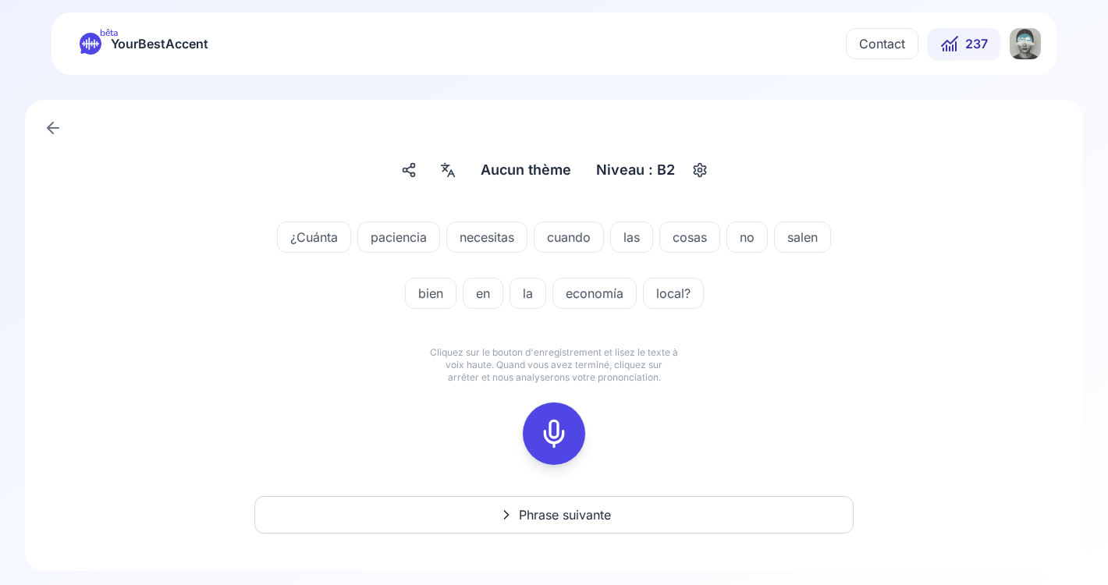
click at [397, 236] on span "paciencia" at bounding box center [398, 237] width 81 height 19
click at [887, 352] on div "¿Cuánta paciencia necesitas cuando las cosas no salen bien en la economía local…" at bounding box center [553, 343] width 983 height 281
click at [560, 431] on icon at bounding box center [553, 433] width 31 height 31
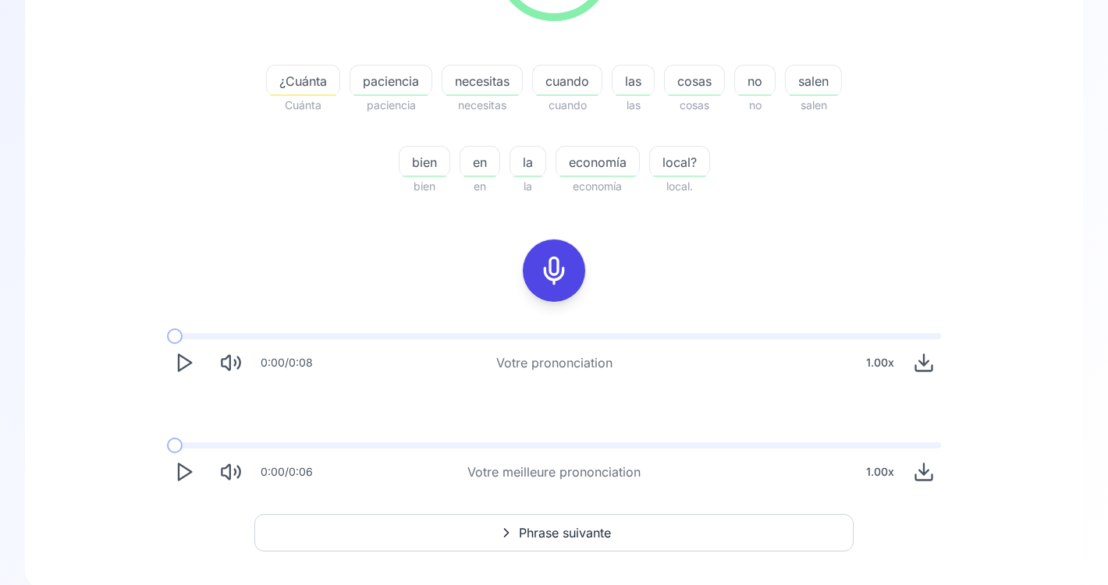
scroll to position [340, 0]
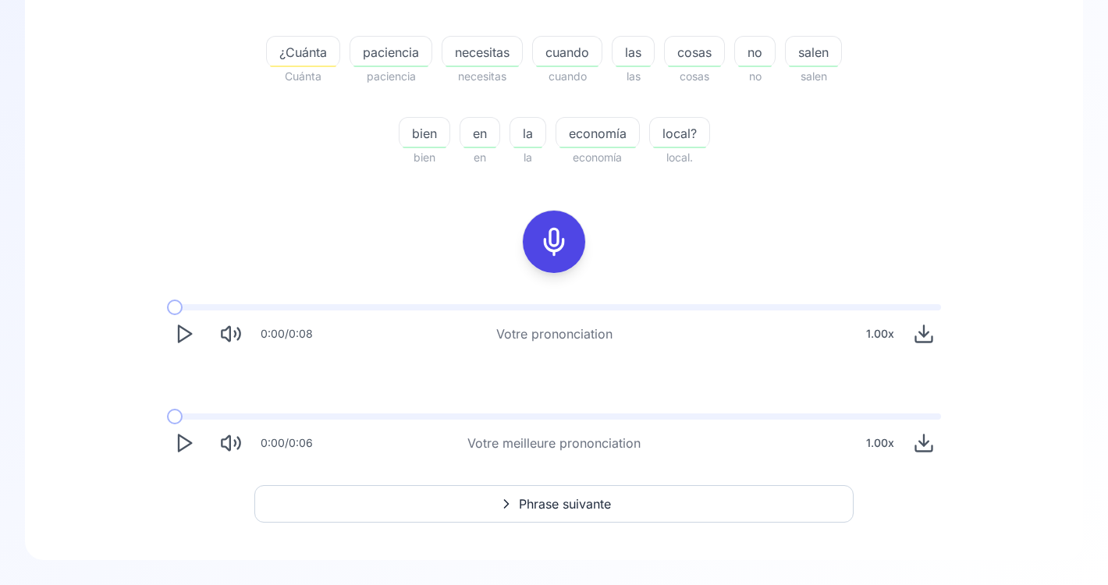
click at [182, 336] on icon "Play" at bounding box center [184, 334] width 22 height 22
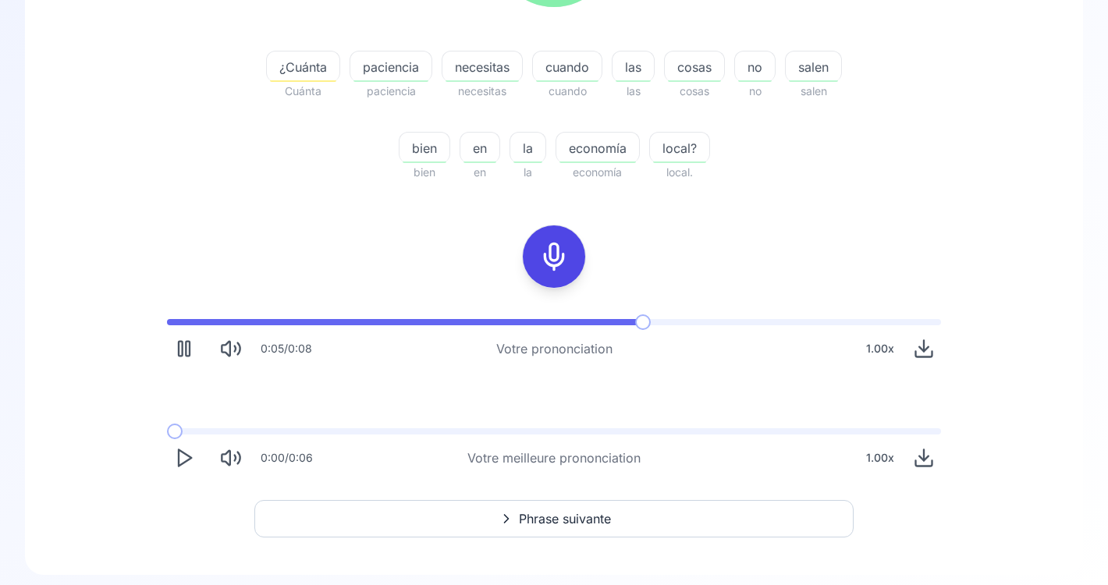
scroll to position [323, 0]
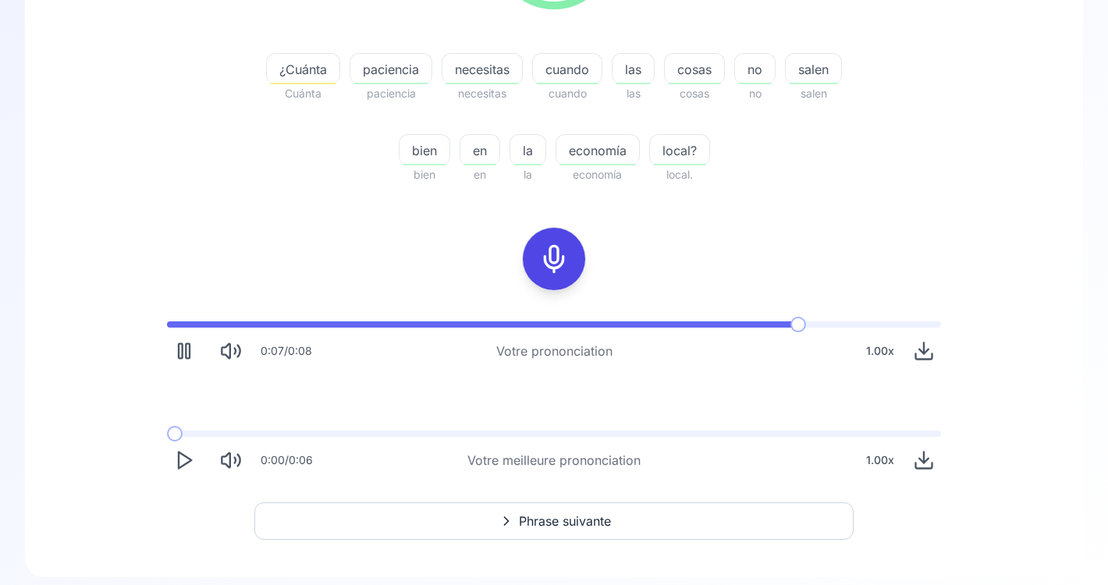
click at [185, 456] on polygon "Play" at bounding box center [185, 461] width 12 height 16
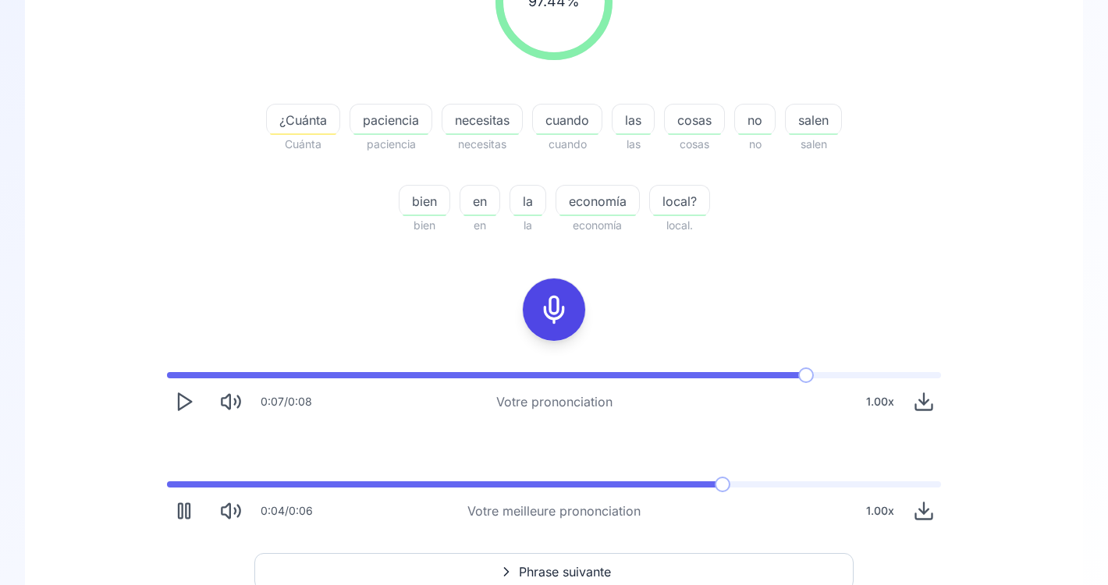
scroll to position [273, 0]
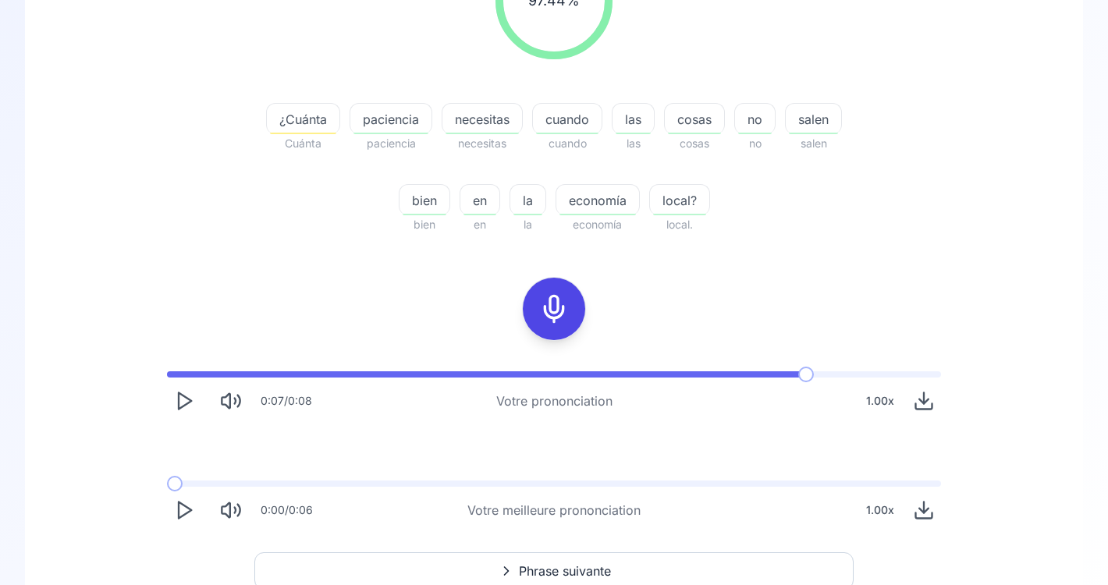
click at [186, 513] on polygon "Play" at bounding box center [185, 510] width 12 height 16
click at [559, 310] on icon at bounding box center [553, 308] width 31 height 31
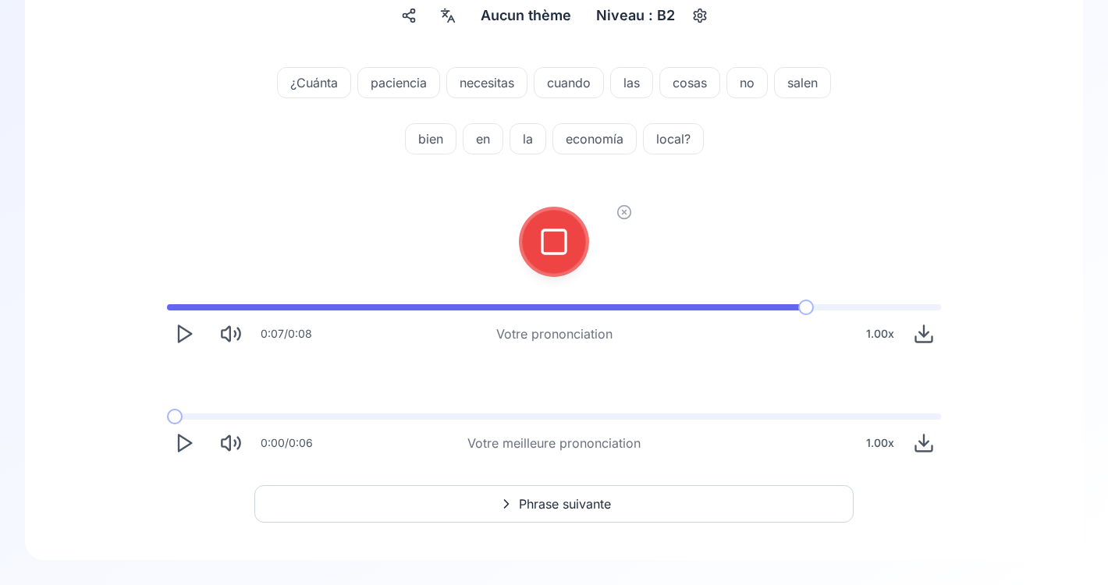
scroll to position [154, 0]
click at [552, 242] on icon at bounding box center [553, 241] width 31 height 31
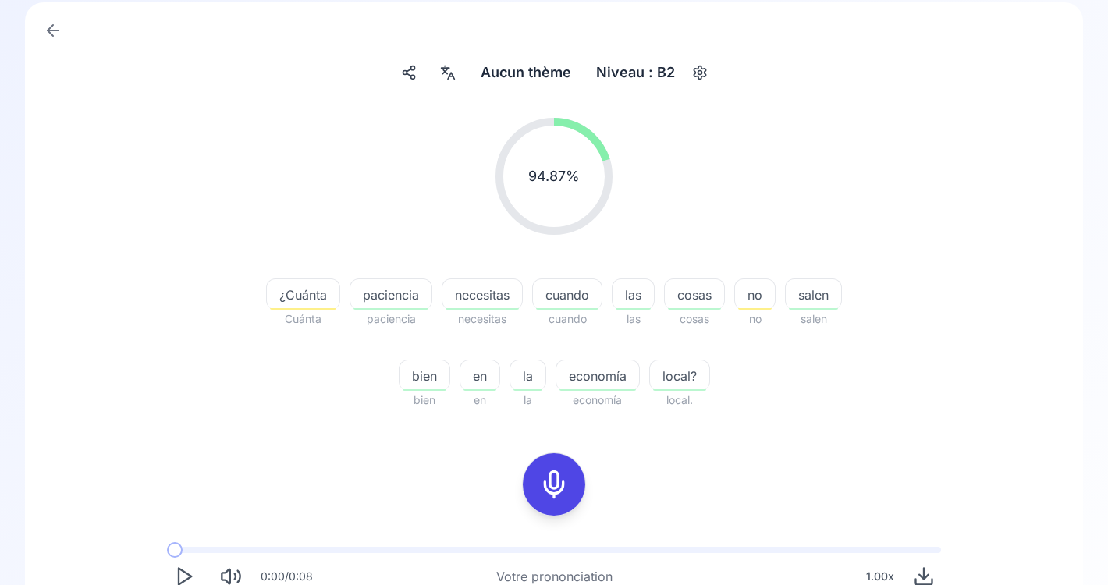
scroll to position [91, 0]
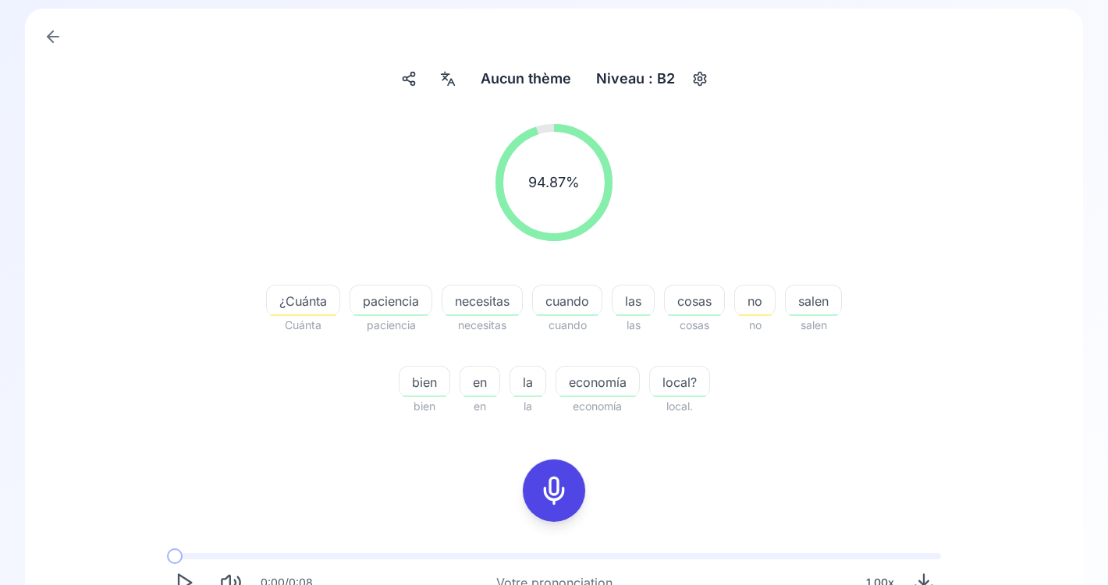
click at [764, 308] on span "no" at bounding box center [755, 301] width 40 height 19
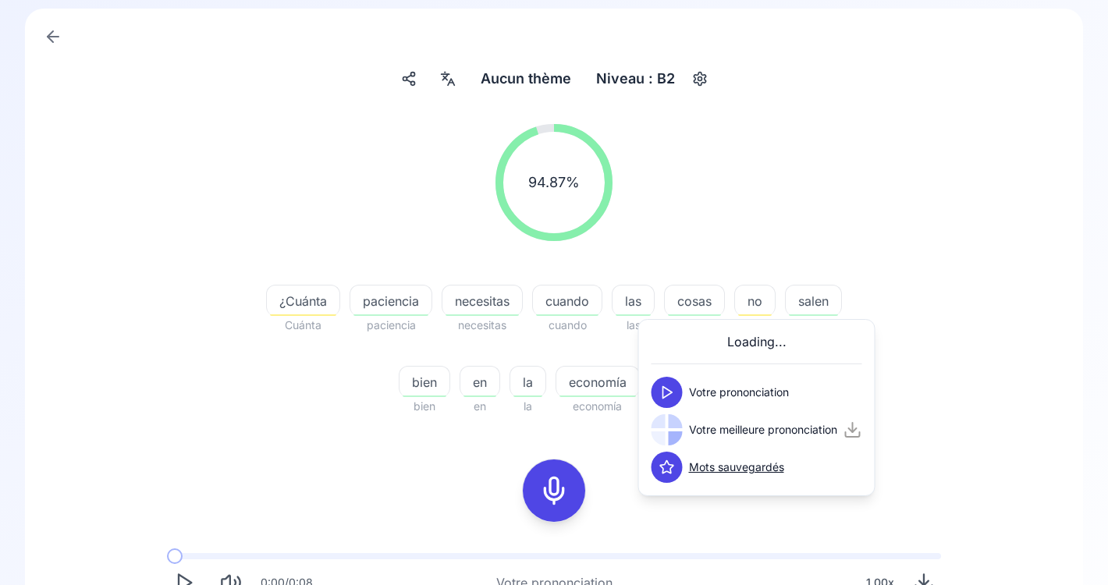
click at [666, 390] on icon at bounding box center [667, 393] width 16 height 16
click at [662, 389] on icon at bounding box center [667, 393] width 16 height 16
click at [664, 432] on icon at bounding box center [667, 430] width 16 height 16
click at [293, 310] on div "¿Cuánta" at bounding box center [303, 300] width 74 height 31
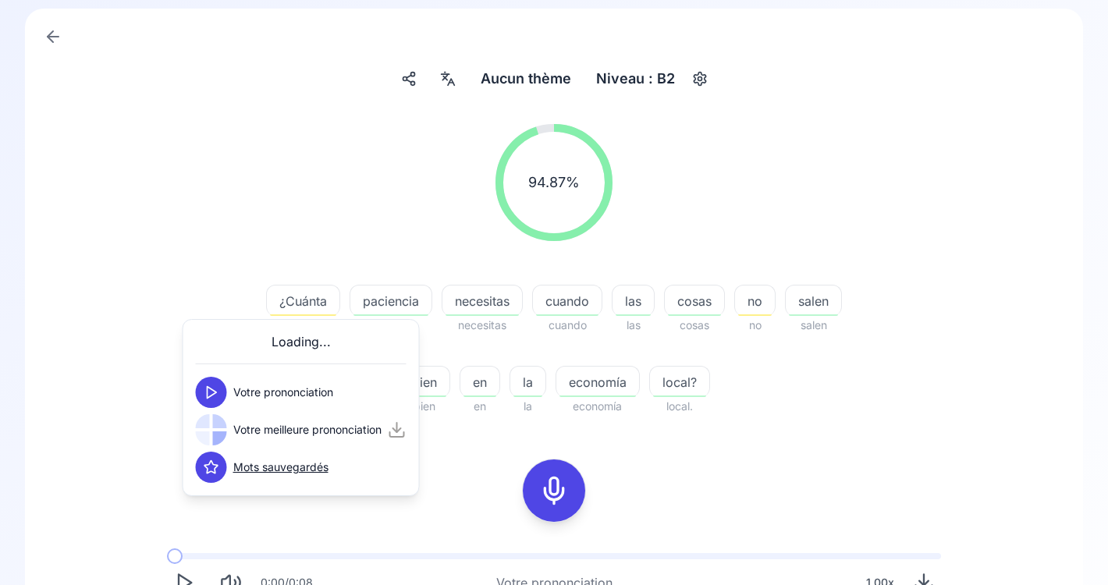
click at [218, 387] on icon at bounding box center [212, 393] width 16 height 16
click at [212, 430] on icon at bounding box center [212, 430] width 16 height 16
click at [281, 238] on div "94.87 % 94.87 %" at bounding box center [554, 183] width 899 height 142
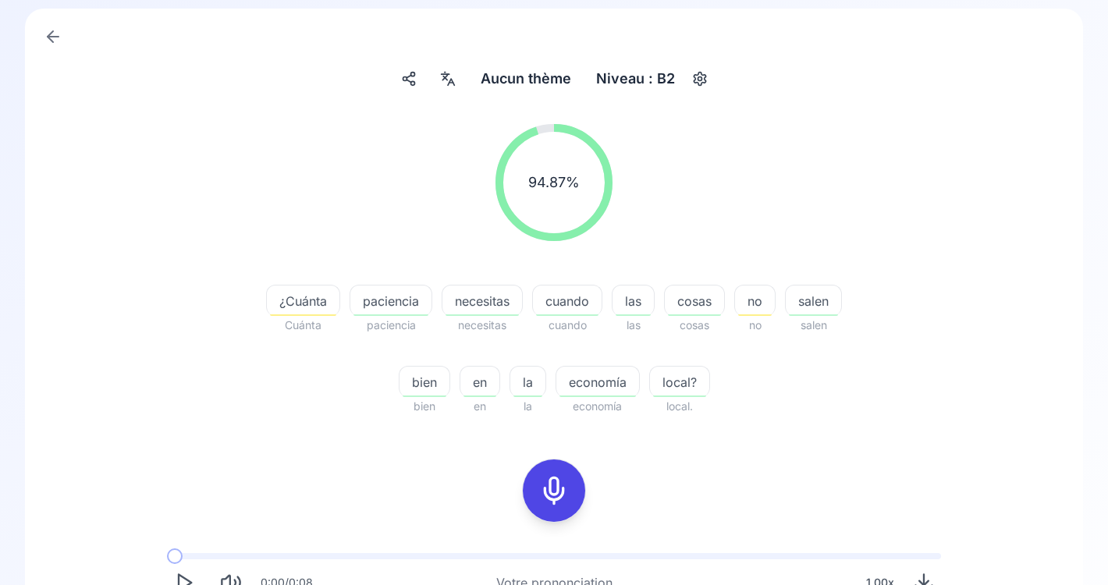
click at [559, 485] on icon at bounding box center [553, 490] width 31 height 31
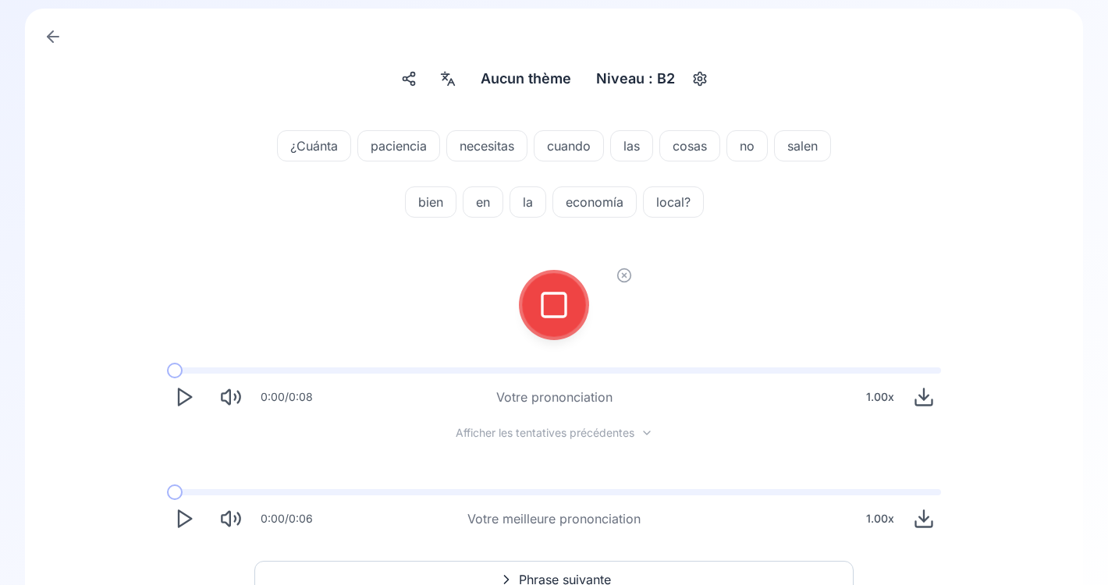
click at [559, 295] on icon at bounding box center [553, 304] width 31 height 31
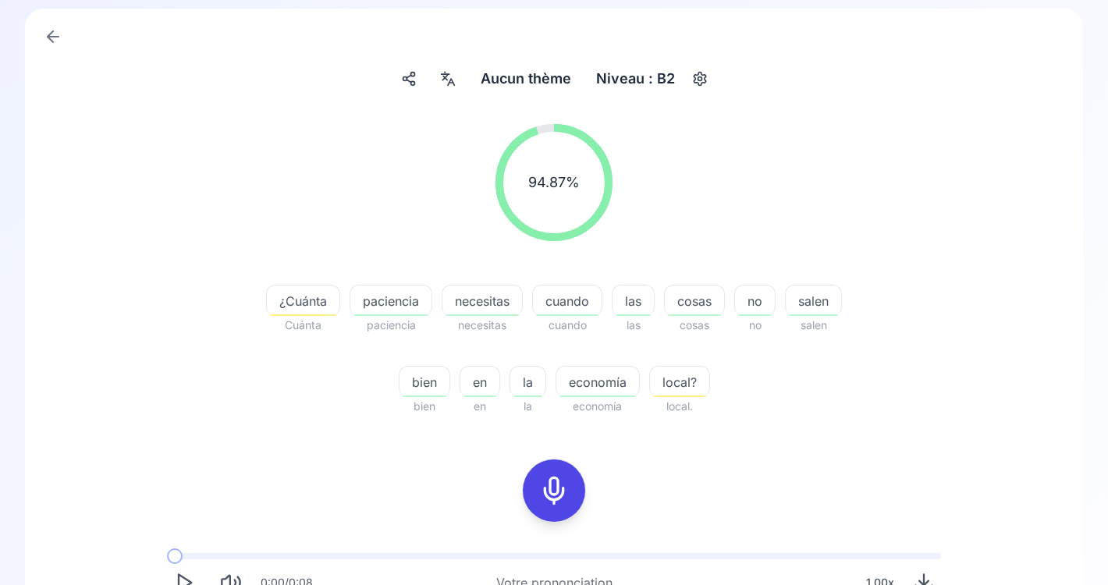
click at [682, 378] on span "local?" at bounding box center [679, 382] width 59 height 19
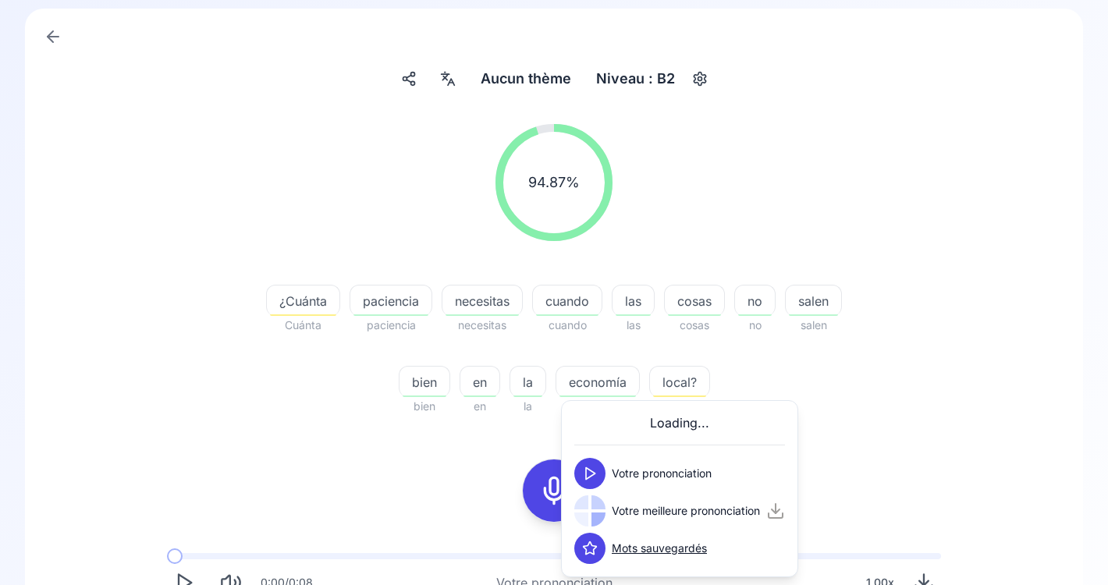
click at [598, 476] on button at bounding box center [589, 473] width 31 height 31
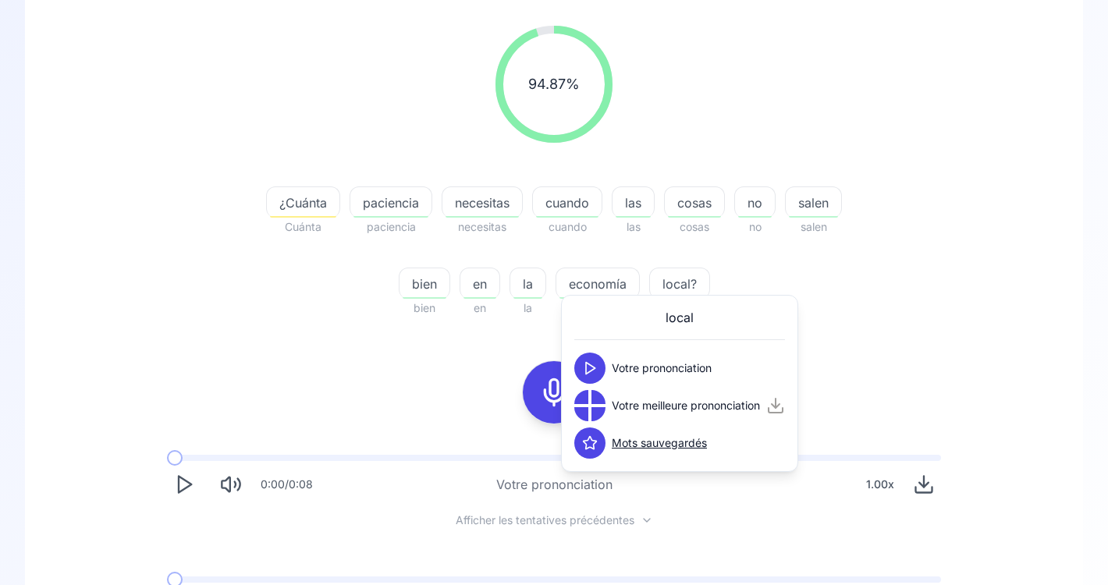
scroll to position [197, 0]
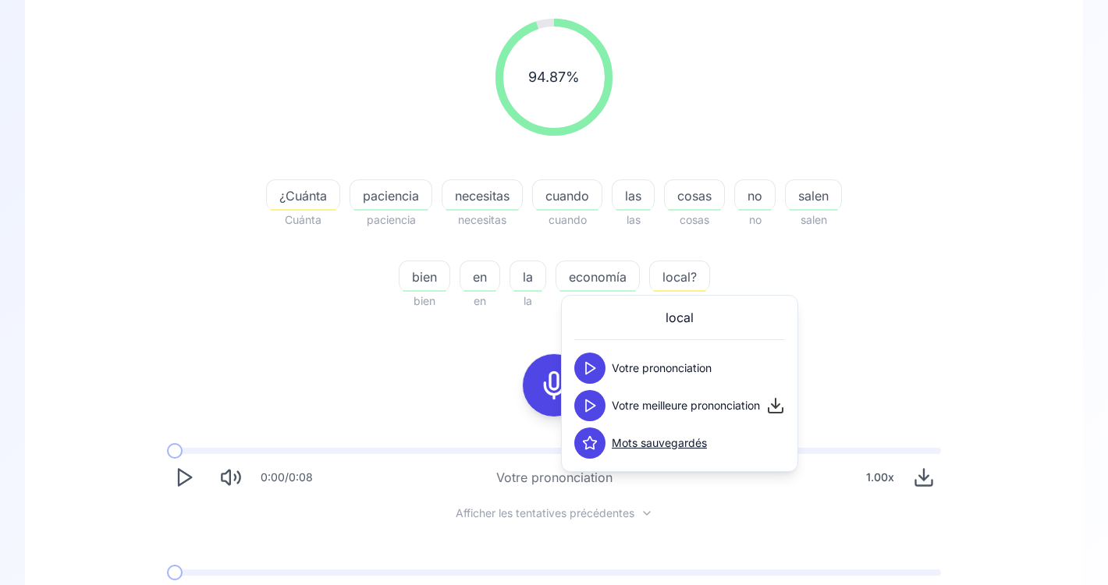
click at [591, 406] on icon at bounding box center [590, 406] width 16 height 16
click at [608, 279] on span "economía" at bounding box center [597, 277] width 83 height 19
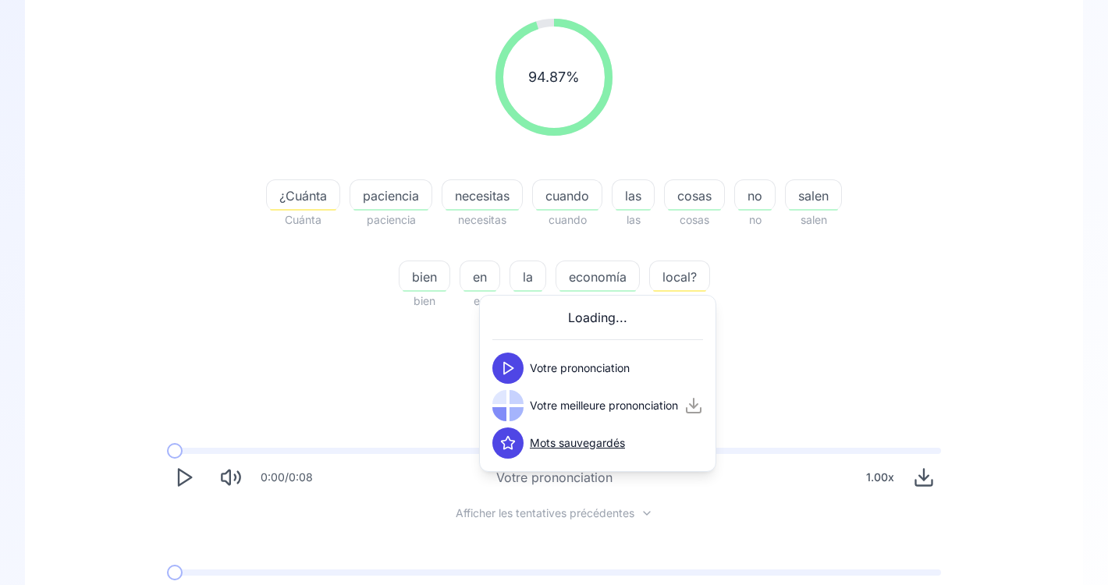
click at [516, 367] on button at bounding box center [507, 368] width 31 height 31
click at [507, 413] on icon at bounding box center [508, 406] width 16 height 16
click at [610, 280] on span "economía" at bounding box center [597, 277] width 83 height 19
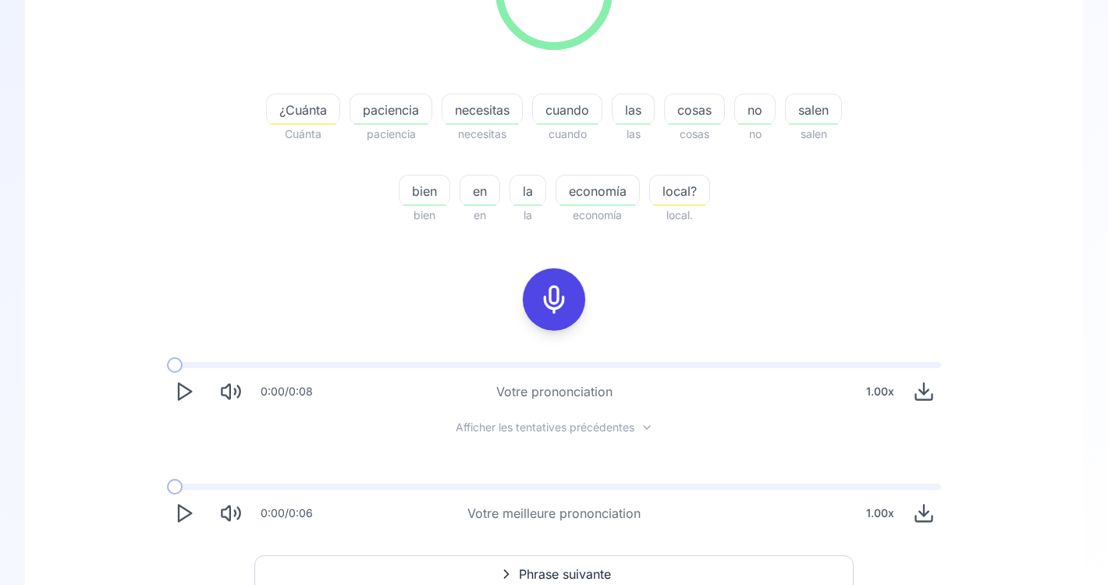
scroll to position [353, 0]
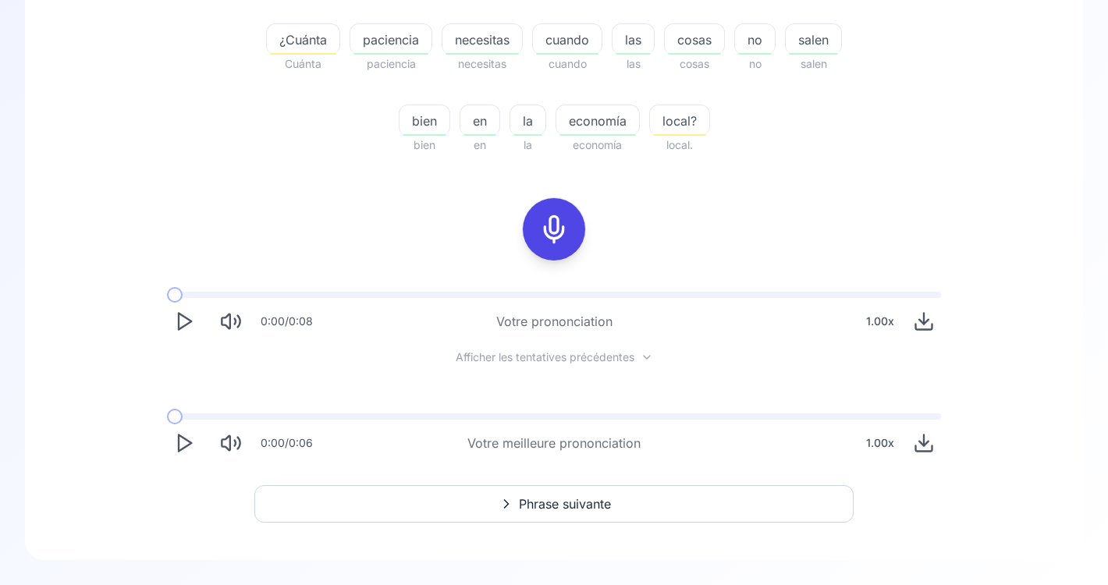
click at [182, 444] on icon "Play" at bounding box center [184, 443] width 22 height 22
click at [556, 222] on icon at bounding box center [553, 229] width 31 height 31
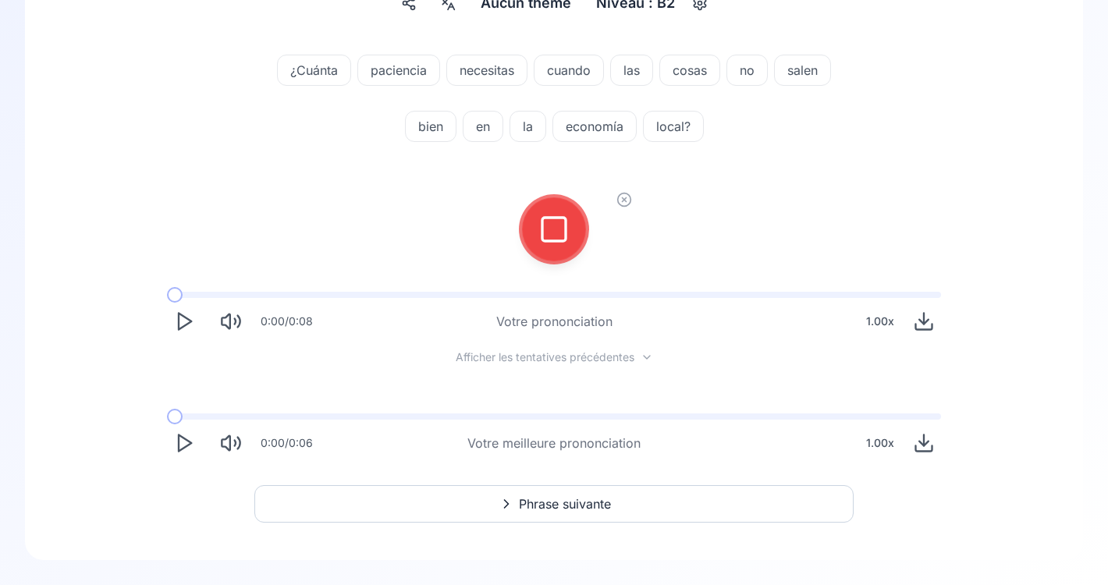
click at [556, 227] on icon at bounding box center [553, 229] width 31 height 31
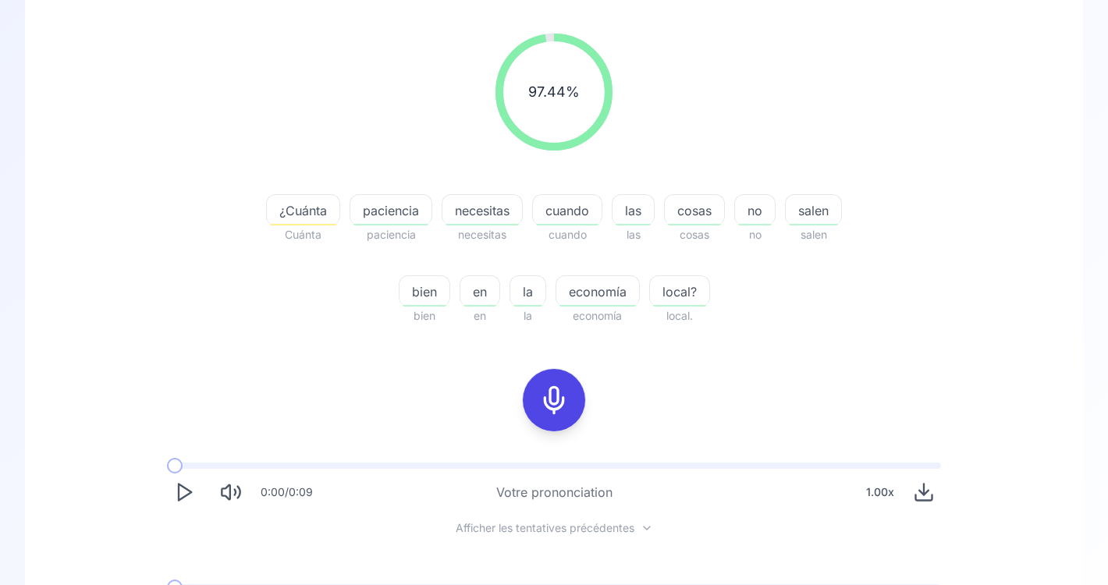
scroll to position [198, 0]
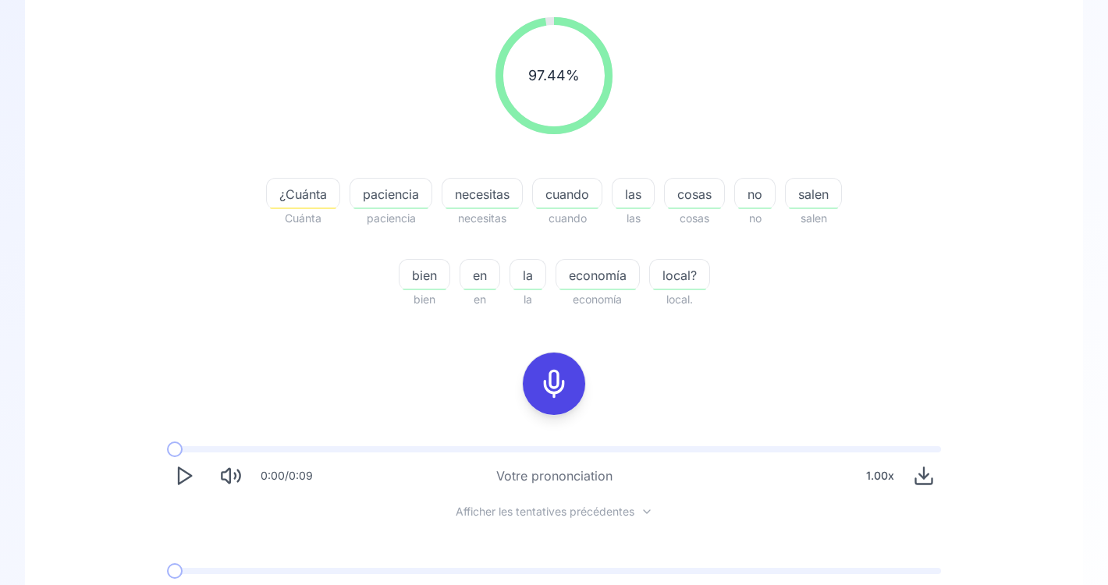
click at [298, 188] on span "¿Cuánta" at bounding box center [303, 194] width 73 height 19
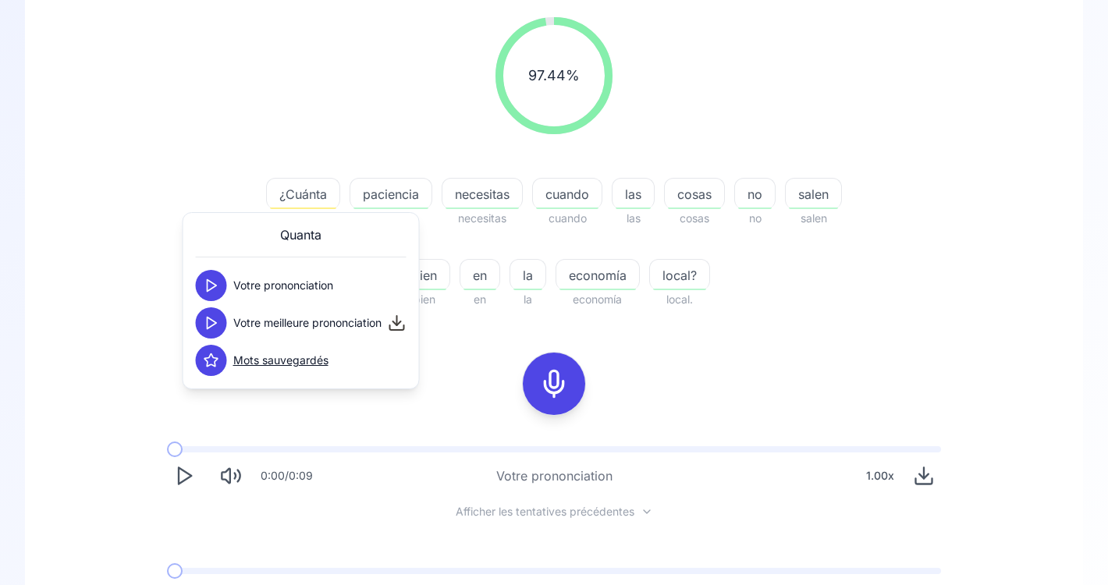
click at [219, 285] on button at bounding box center [211, 285] width 31 height 31
click at [211, 319] on polygon at bounding box center [212, 324] width 9 height 12
click at [474, 371] on div "97.44 % 97.44 % ¿Cuánta Cuánta paciencia paciencia necesitas necesitas cuando c…" at bounding box center [553, 316] width 983 height 623
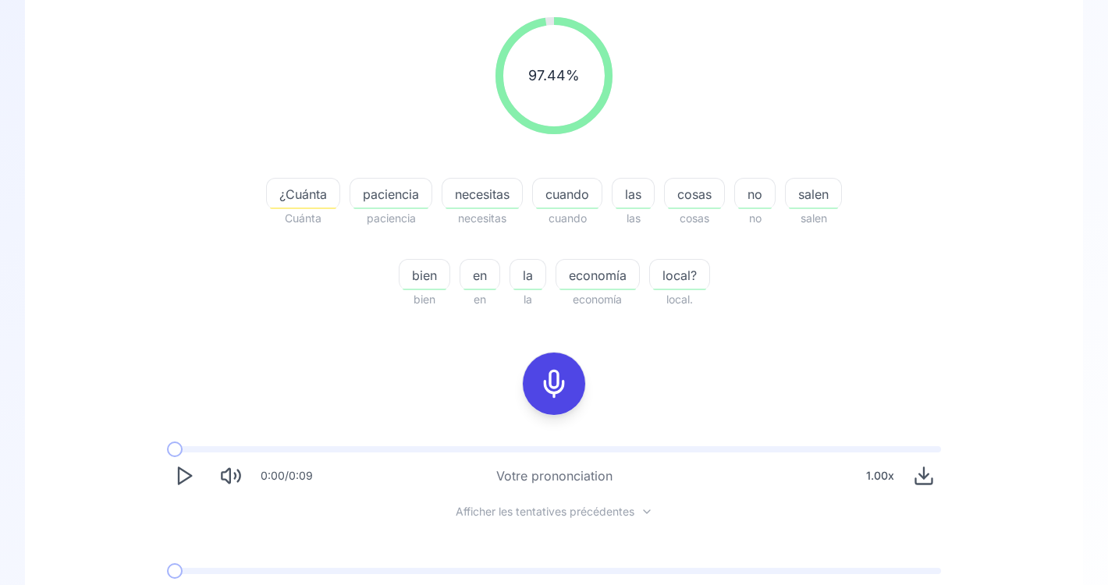
scroll to position [353, 0]
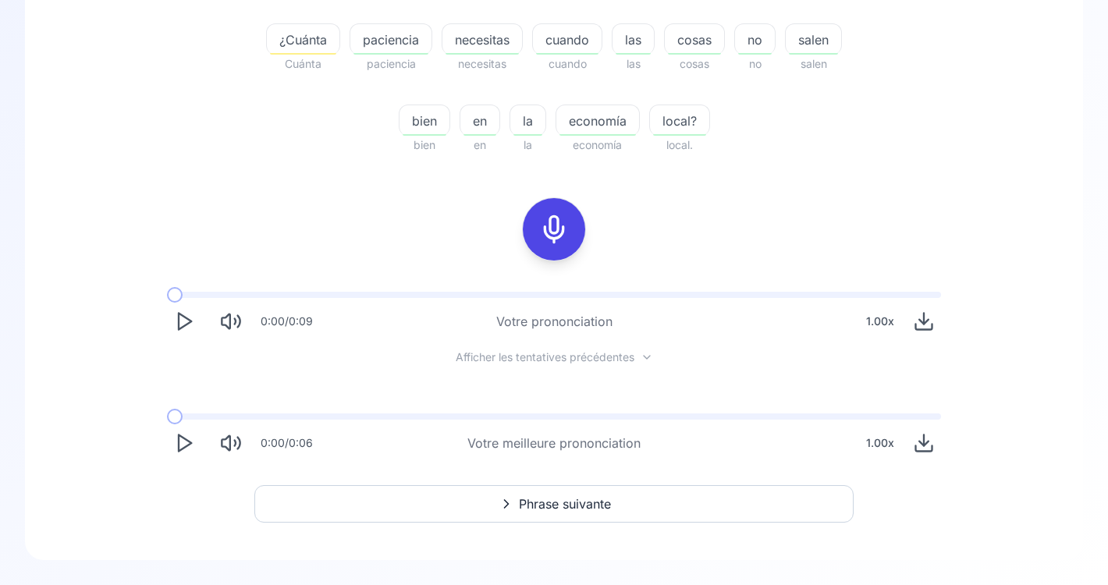
click at [180, 445] on icon "Play" at bounding box center [184, 443] width 22 height 22
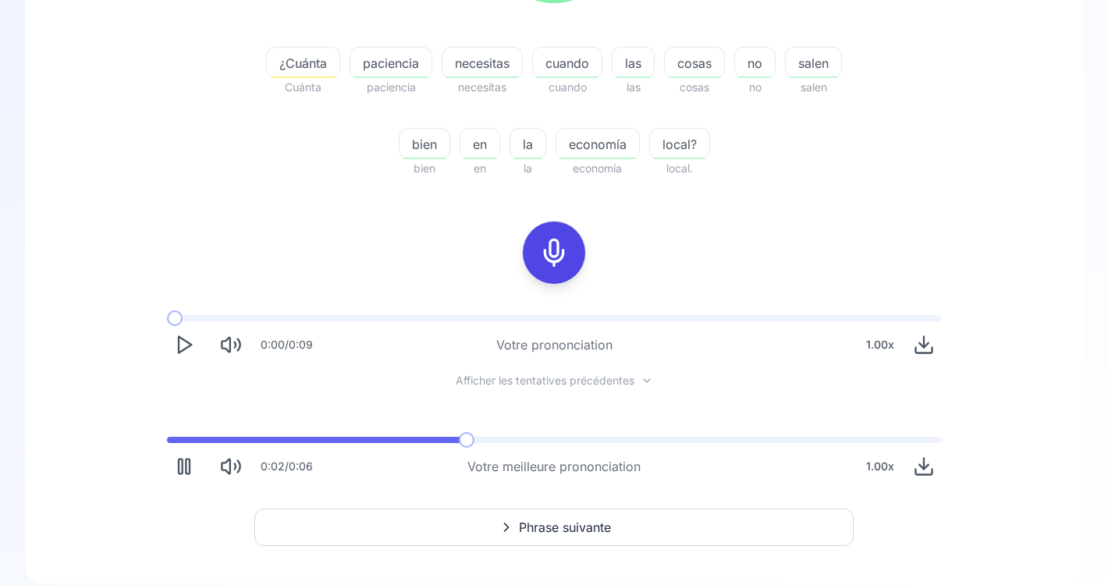
scroll to position [327, 0]
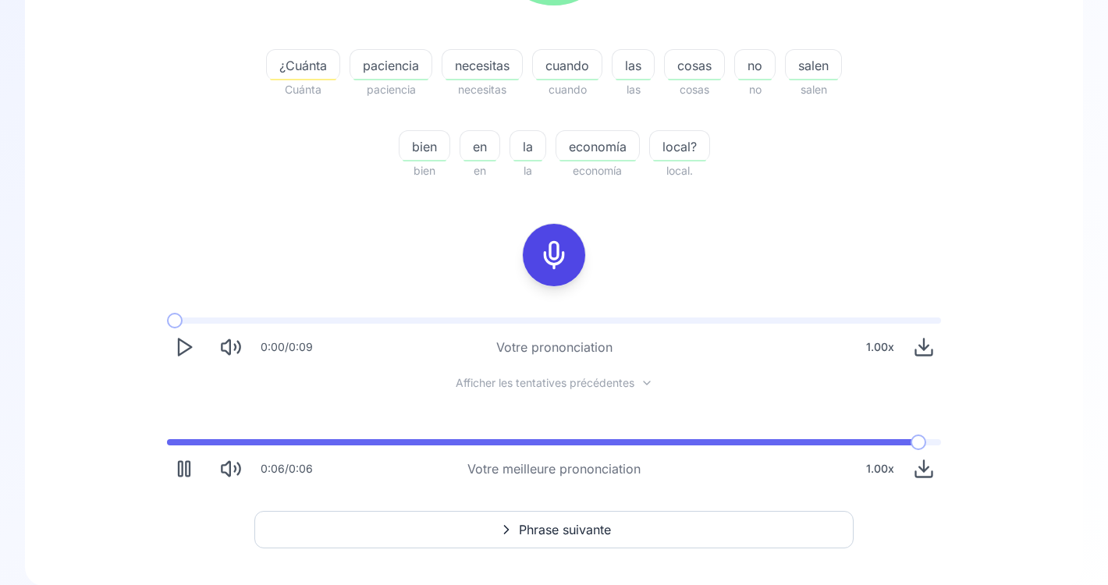
click at [184, 350] on icon "Play" at bounding box center [184, 347] width 22 height 22
click at [184, 350] on icon "Pause" at bounding box center [184, 347] width 22 height 22
click at [550, 267] on rect at bounding box center [553, 254] width 23 height 23
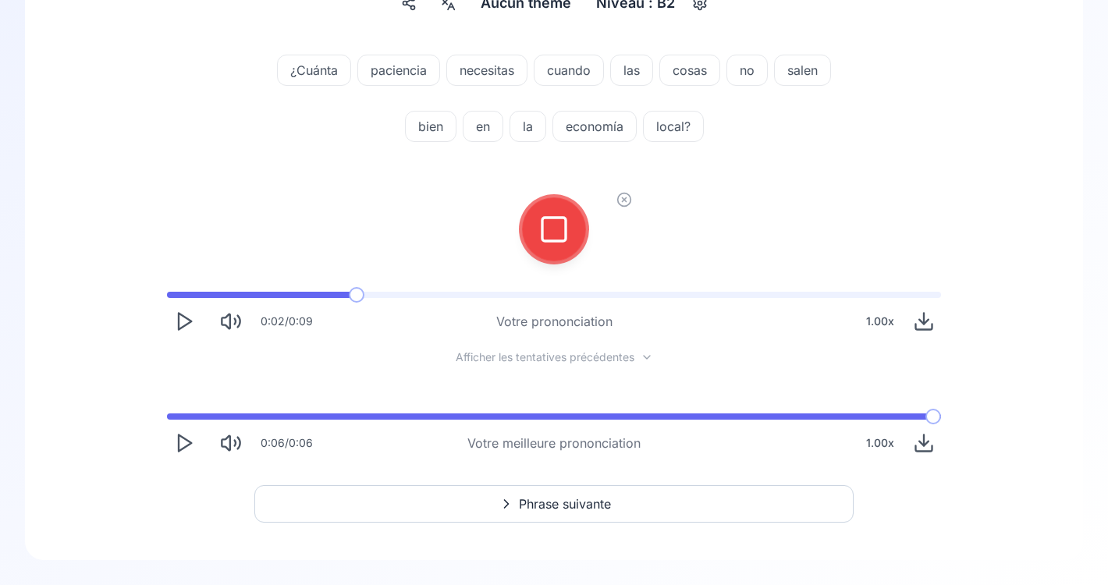
click at [552, 233] on icon at bounding box center [553, 229] width 31 height 31
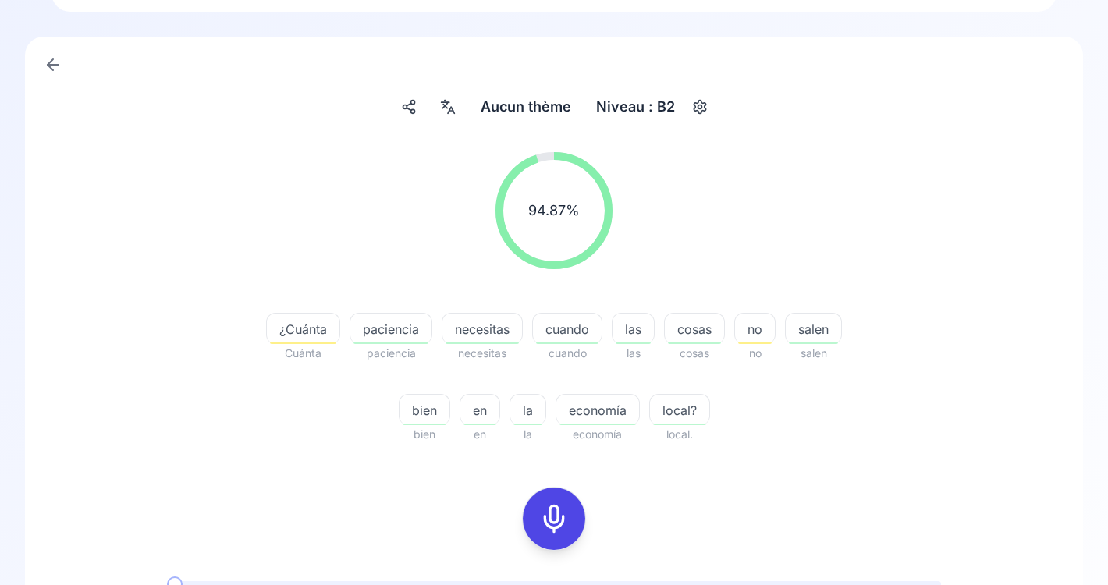
scroll to position [77, 0]
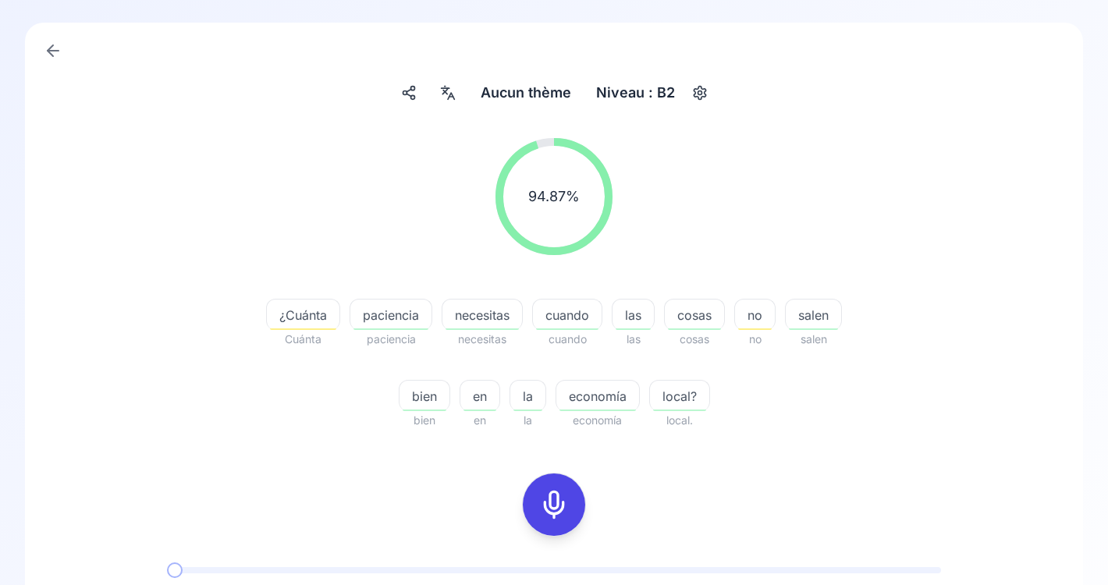
click at [553, 509] on icon at bounding box center [553, 504] width 31 height 31
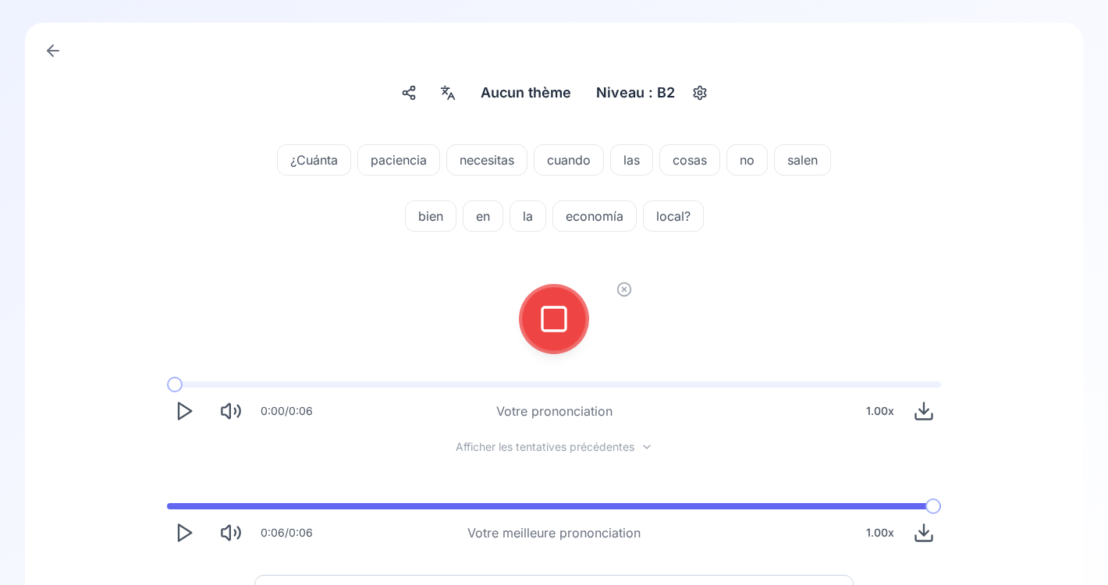
click at [542, 325] on rect at bounding box center [553, 318] width 23 height 23
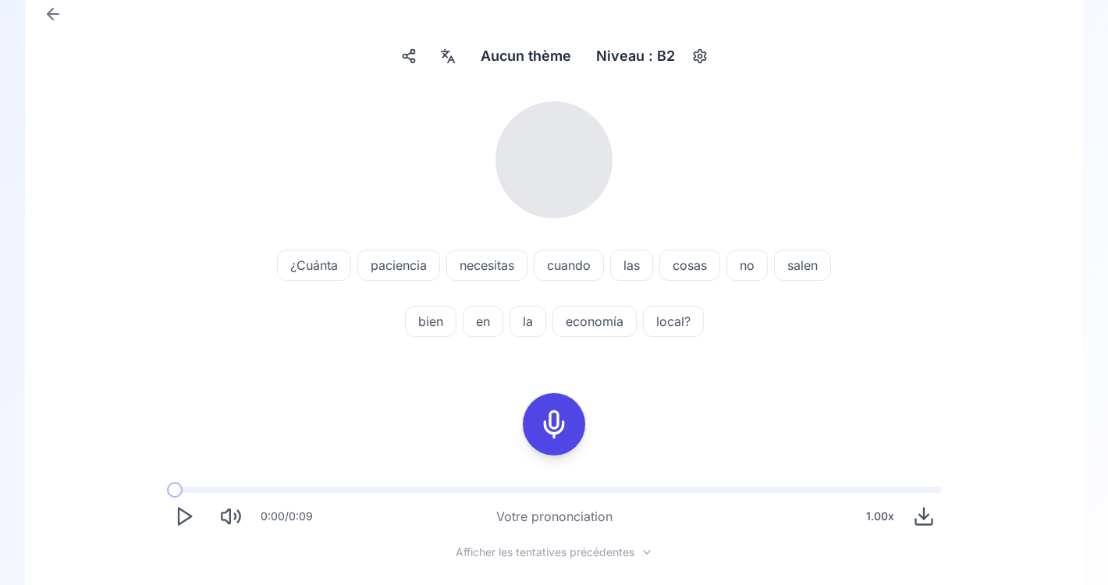
scroll to position [117, 0]
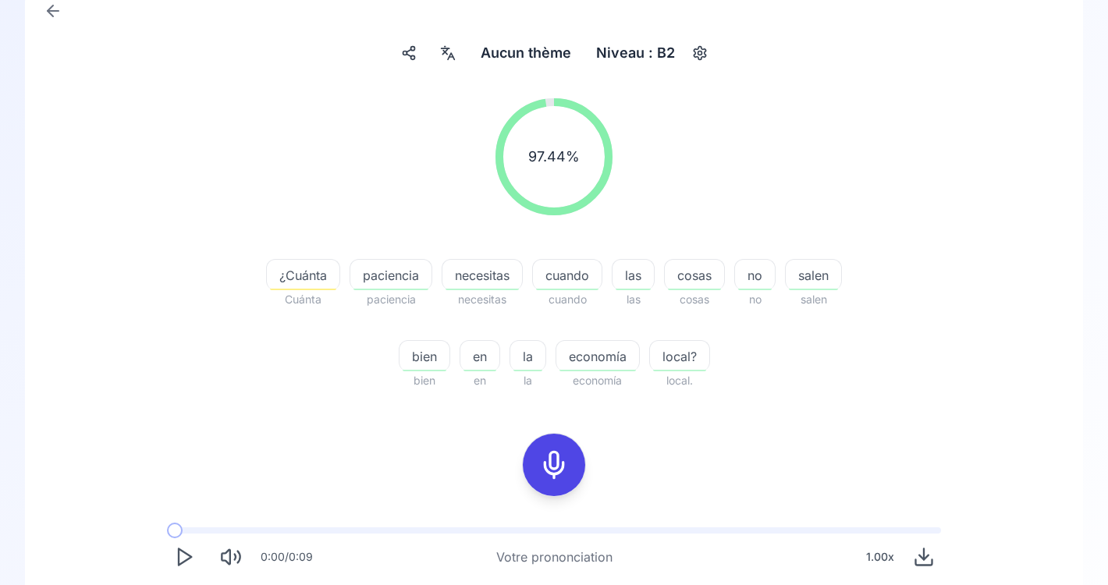
click at [311, 279] on span "¿Cuánta" at bounding box center [303, 275] width 73 height 19
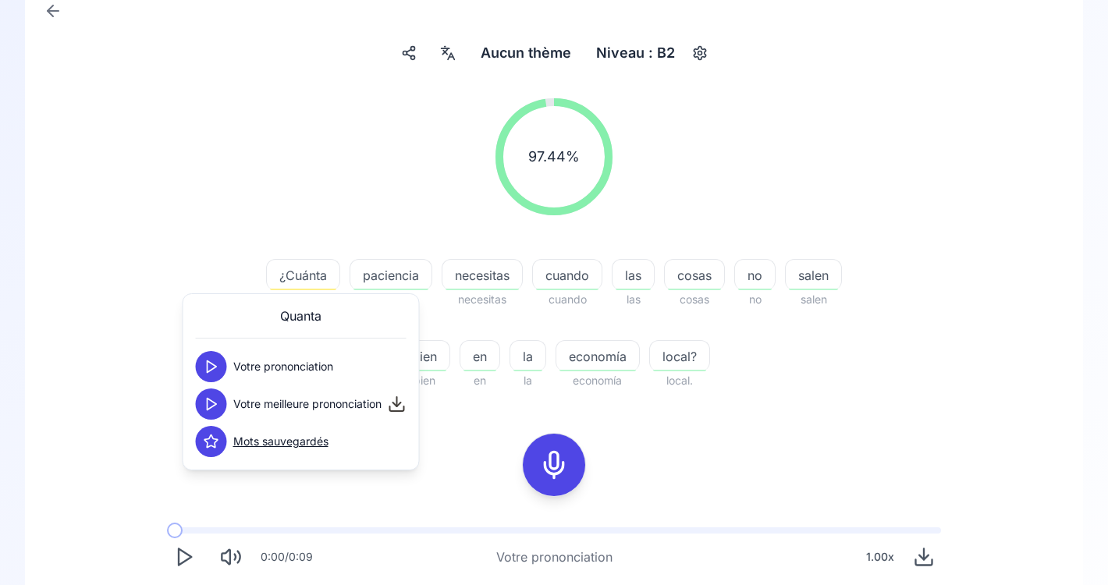
click at [211, 376] on button at bounding box center [211, 366] width 31 height 31
click at [208, 410] on icon at bounding box center [212, 404] width 16 height 16
click at [215, 355] on button at bounding box center [211, 366] width 31 height 31
click at [212, 400] on icon at bounding box center [212, 404] width 16 height 16
click at [210, 417] on button at bounding box center [211, 404] width 31 height 31
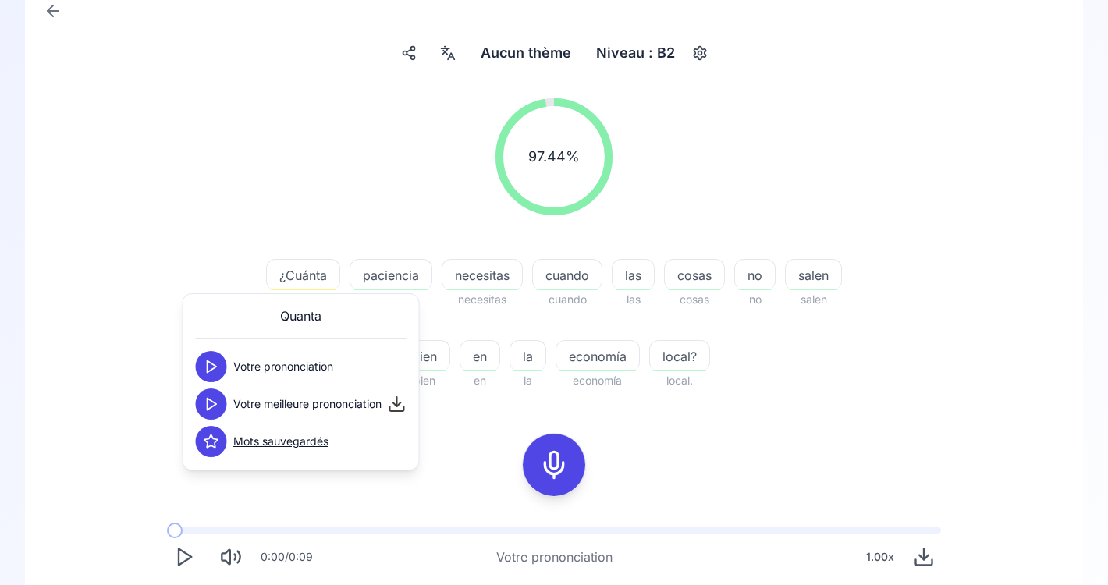
click at [212, 407] on icon at bounding box center [212, 404] width 16 height 16
click at [214, 404] on icon at bounding box center [214, 405] width 1 height 4
click at [213, 406] on polygon at bounding box center [212, 405] width 9 height 12
click at [551, 467] on icon at bounding box center [553, 464] width 31 height 31
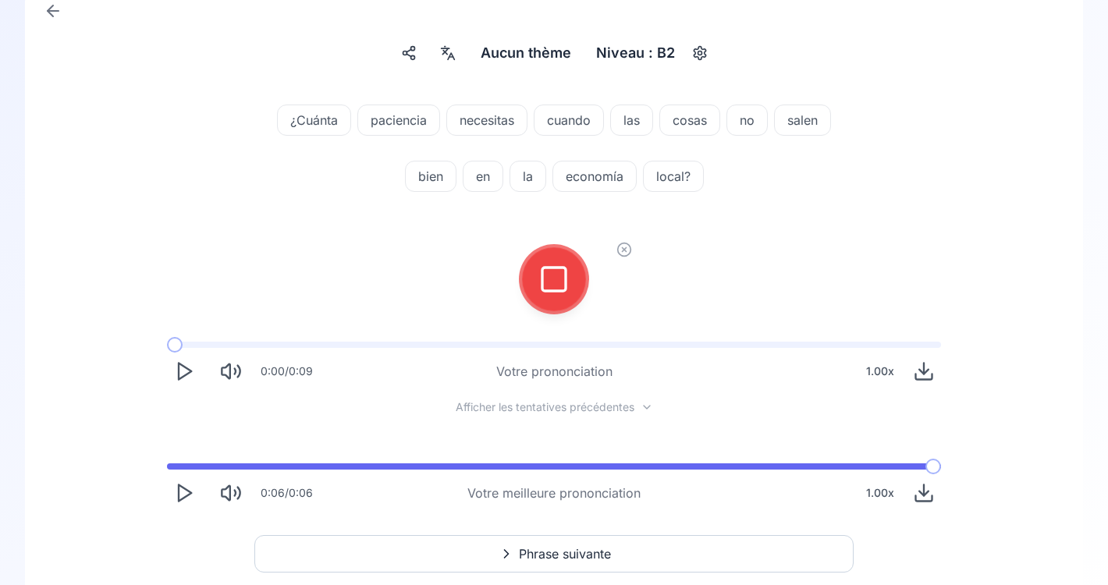
click at [559, 275] on icon at bounding box center [553, 279] width 31 height 31
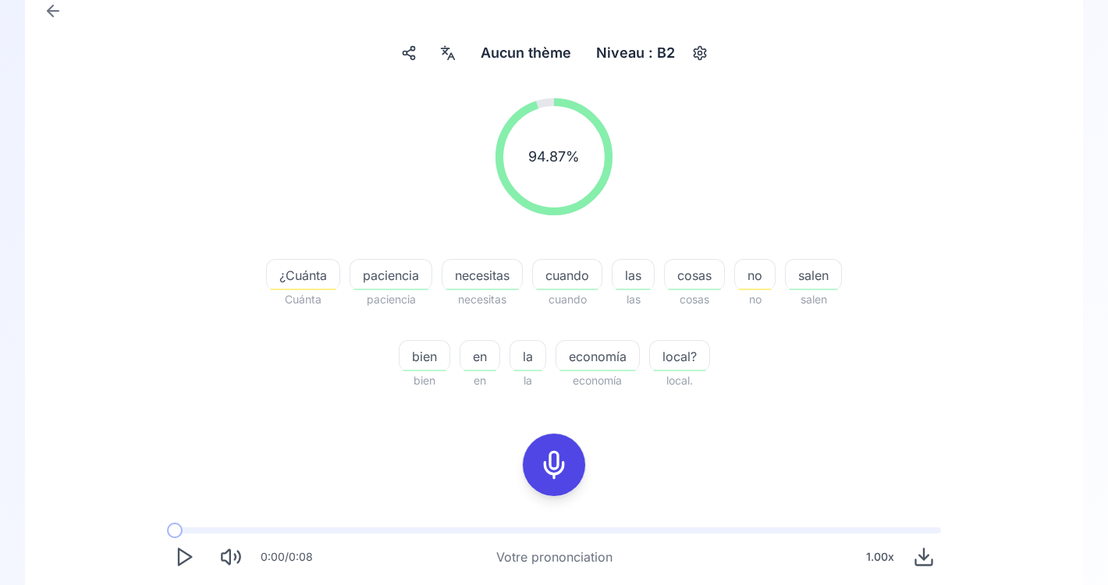
click at [563, 469] on icon at bounding box center [553, 464] width 31 height 31
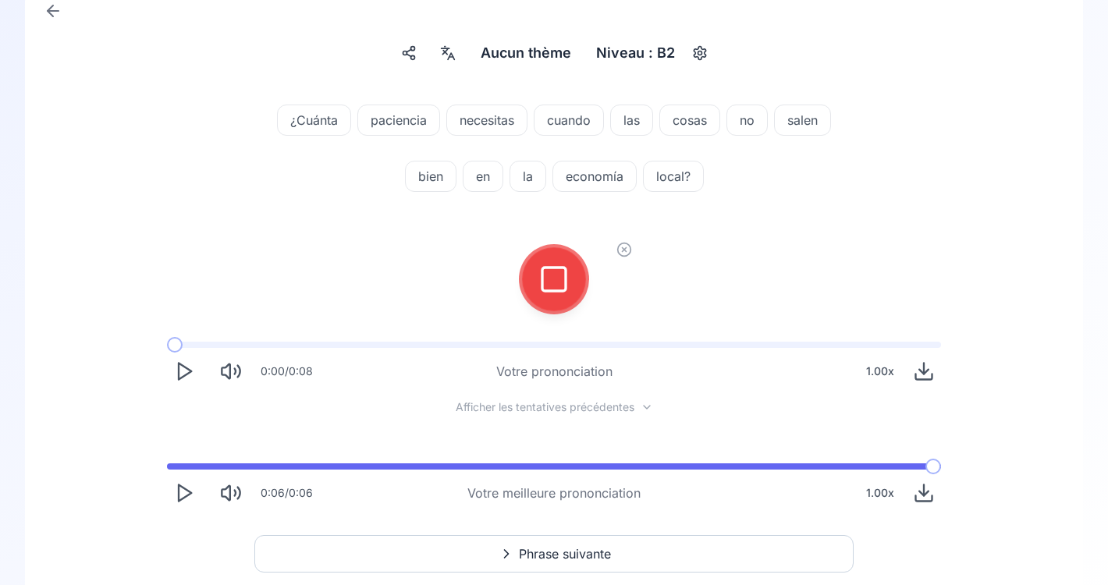
click at [556, 304] on div at bounding box center [553, 279] width 37 height 62
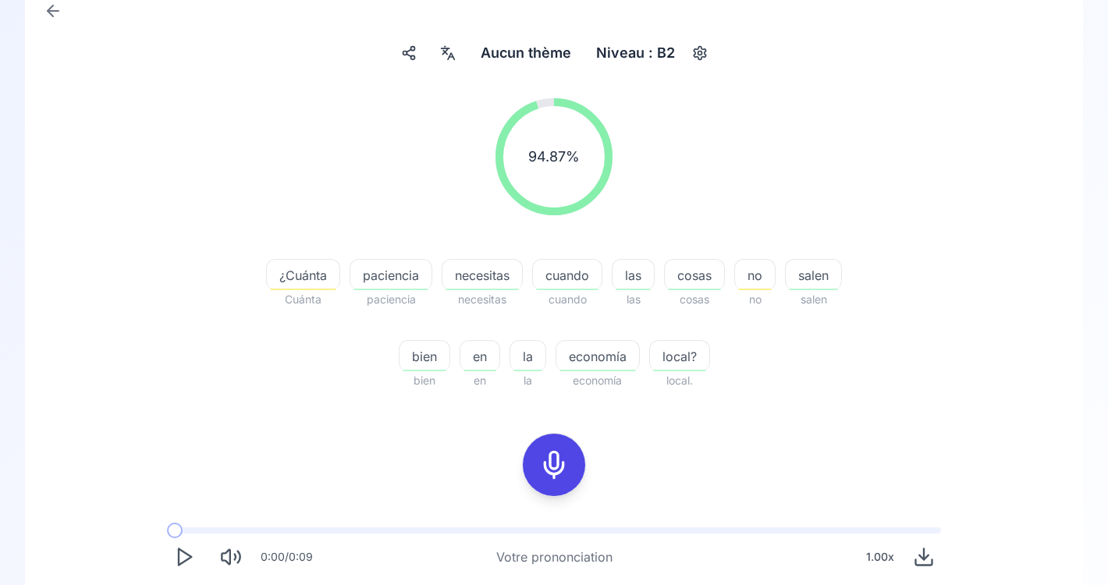
click at [305, 277] on span "¿Cuánta" at bounding box center [303, 275] width 73 height 19
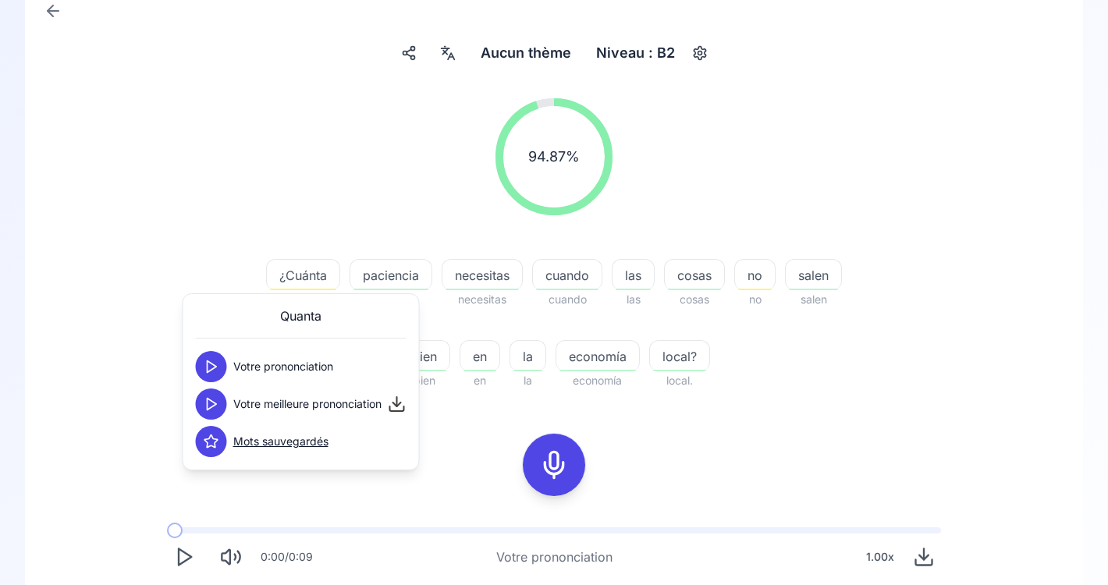
click at [218, 370] on icon at bounding box center [212, 367] width 16 height 16
click at [216, 407] on icon at bounding box center [212, 404] width 16 height 16
click at [545, 459] on icon at bounding box center [553, 464] width 31 height 31
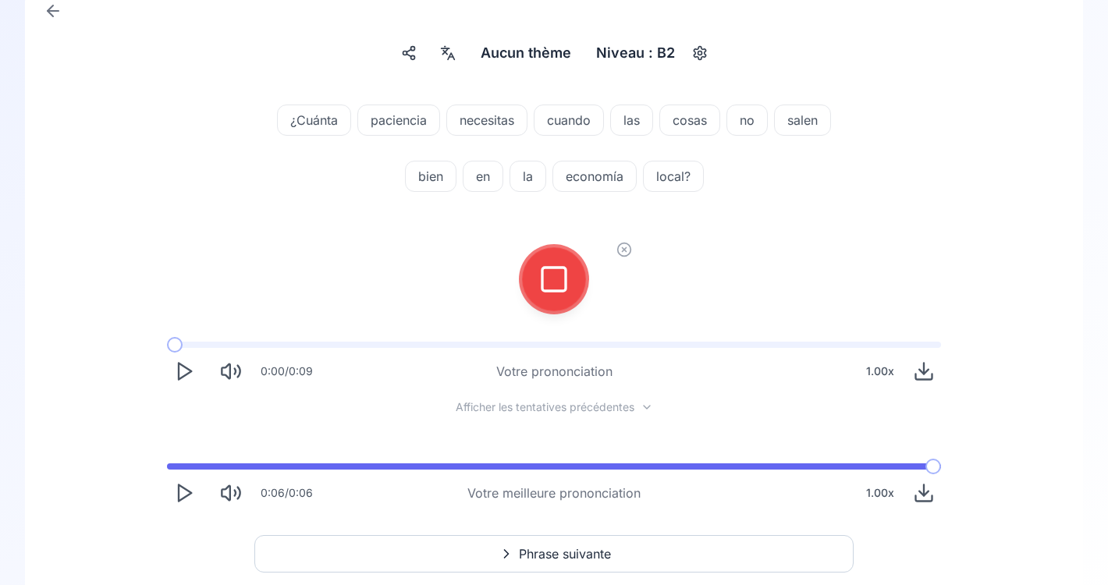
click at [539, 294] on div at bounding box center [553, 279] width 37 height 62
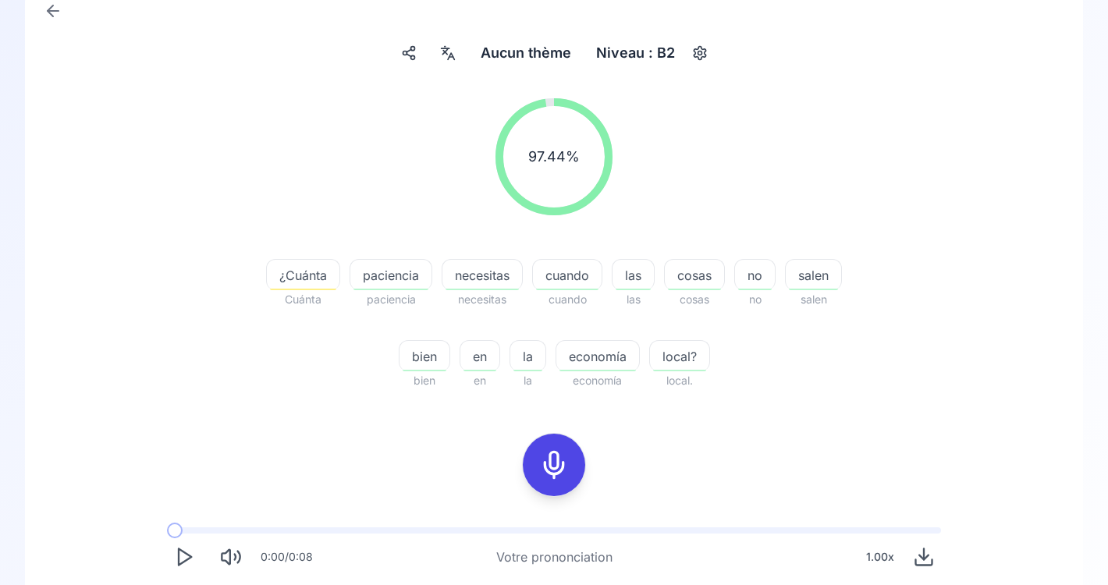
click at [299, 278] on span "¿Cuánta" at bounding box center [303, 275] width 73 height 19
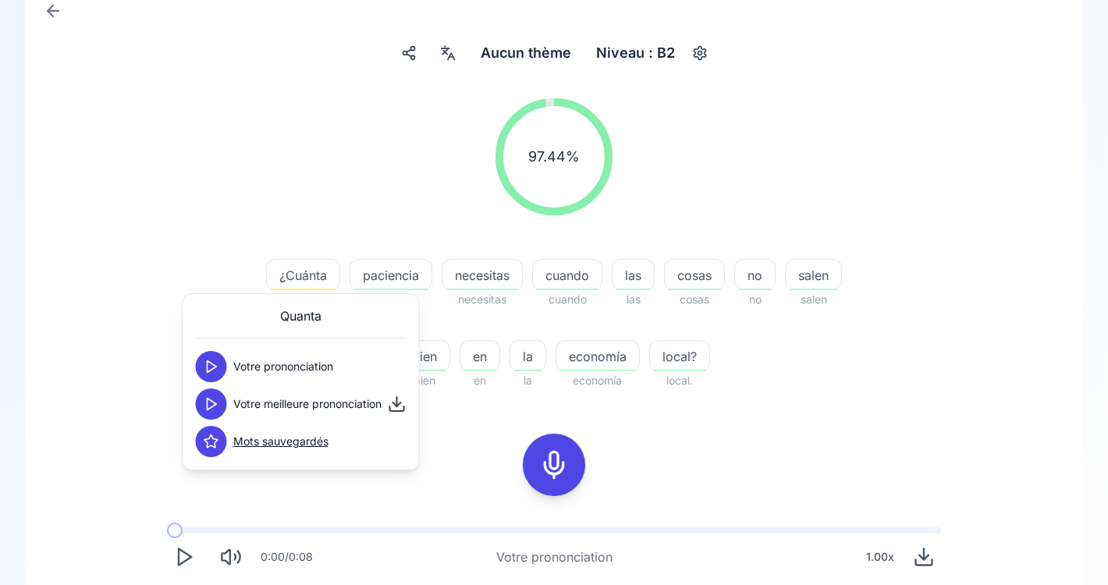
click at [215, 365] on icon at bounding box center [212, 367] width 16 height 16
click at [208, 414] on button at bounding box center [211, 404] width 31 height 31
click at [215, 373] on icon at bounding box center [212, 367] width 16 height 16
click at [213, 401] on icon at bounding box center [212, 404] width 16 height 16
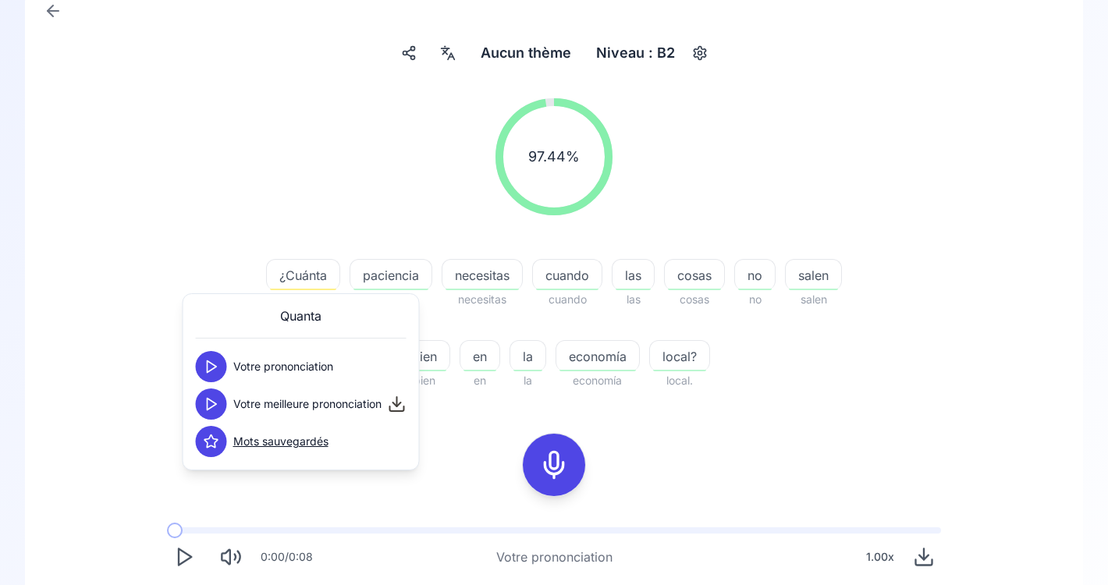
click at [213, 401] on icon at bounding box center [212, 404] width 16 height 16
click at [551, 464] on icon at bounding box center [553, 464] width 31 height 31
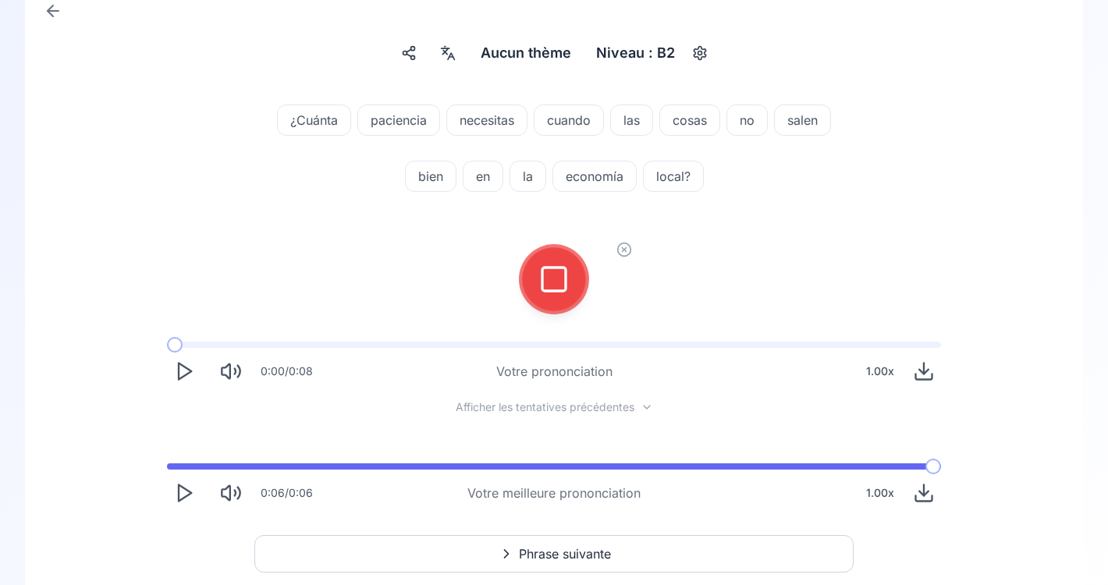
click at [552, 289] on rect at bounding box center [553, 279] width 23 height 23
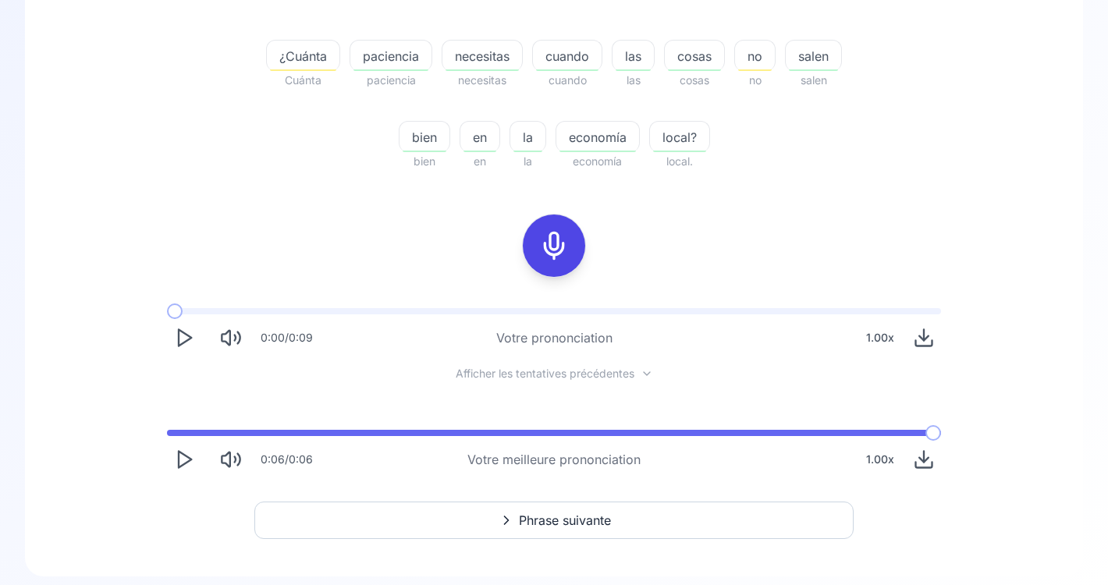
scroll to position [336, 0]
click at [561, 237] on icon at bounding box center [553, 246] width 31 height 31
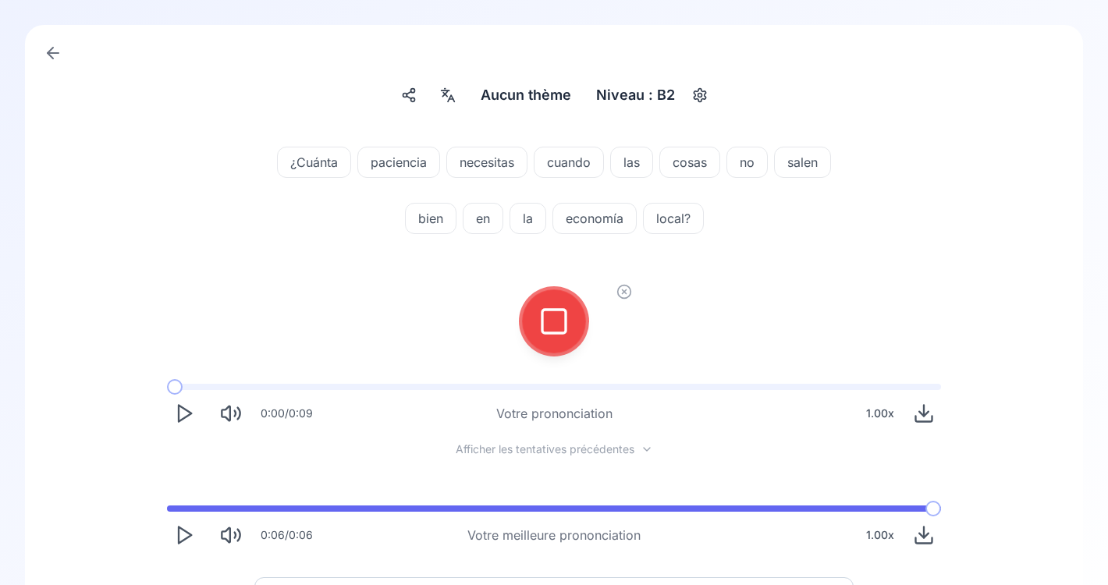
scroll to position [69, 0]
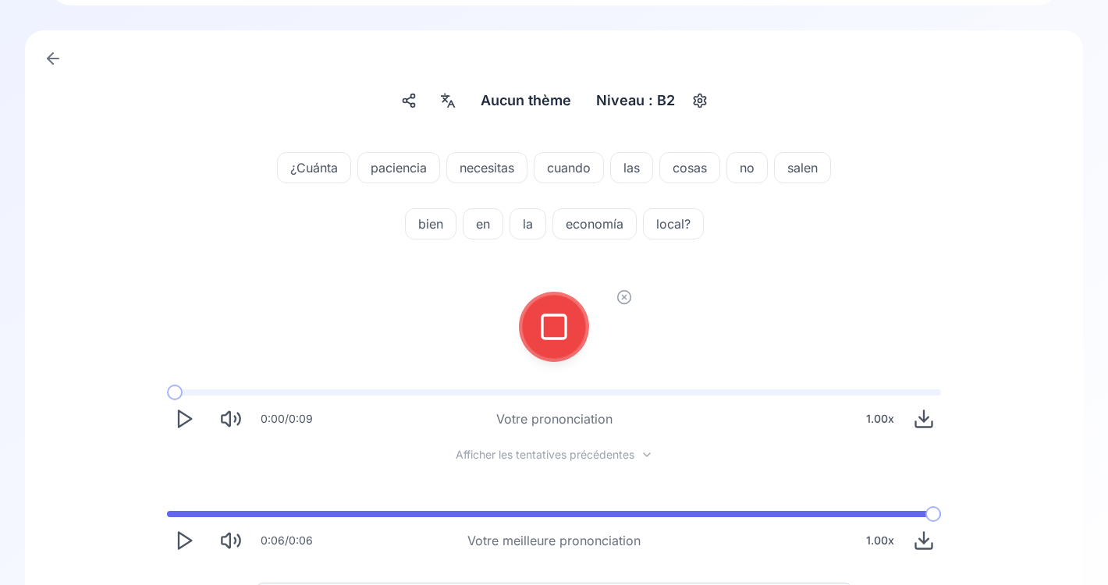
click at [556, 315] on rect at bounding box center [553, 326] width 23 height 23
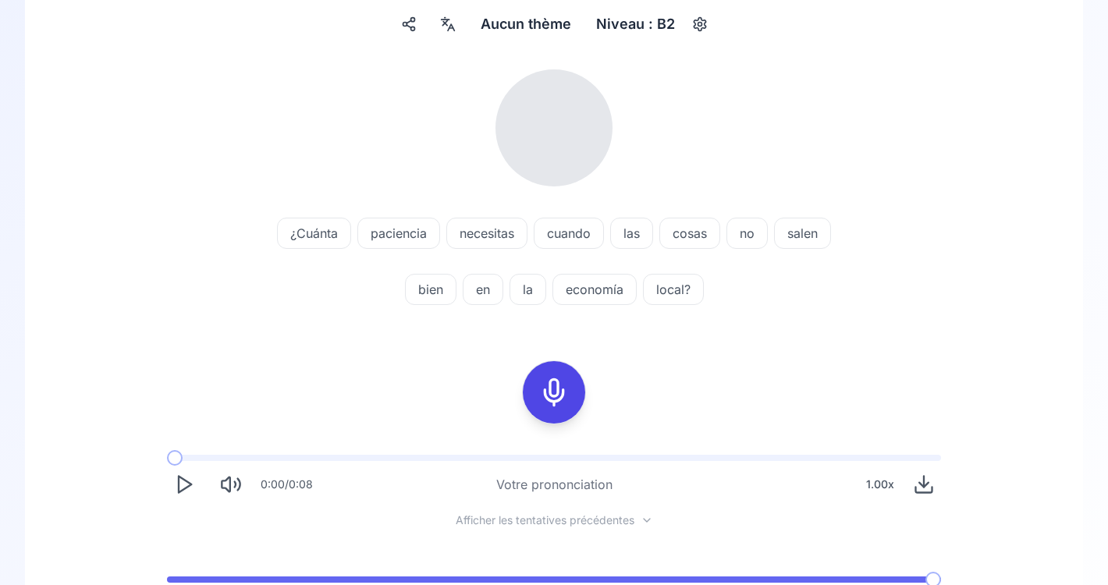
scroll to position [179, 0]
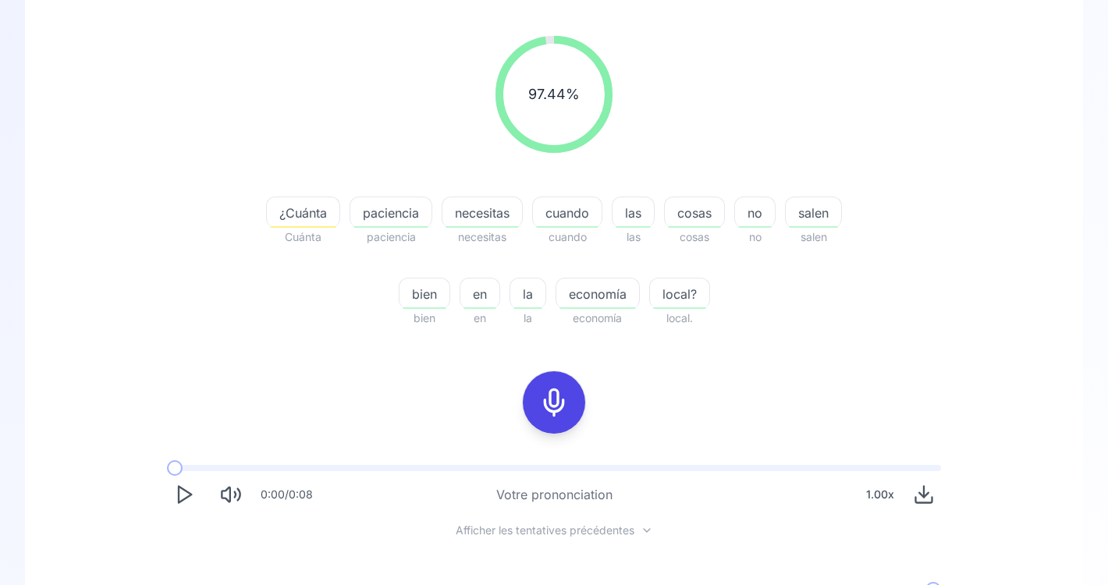
click at [286, 223] on div "¿Cuánta" at bounding box center [303, 212] width 74 height 31
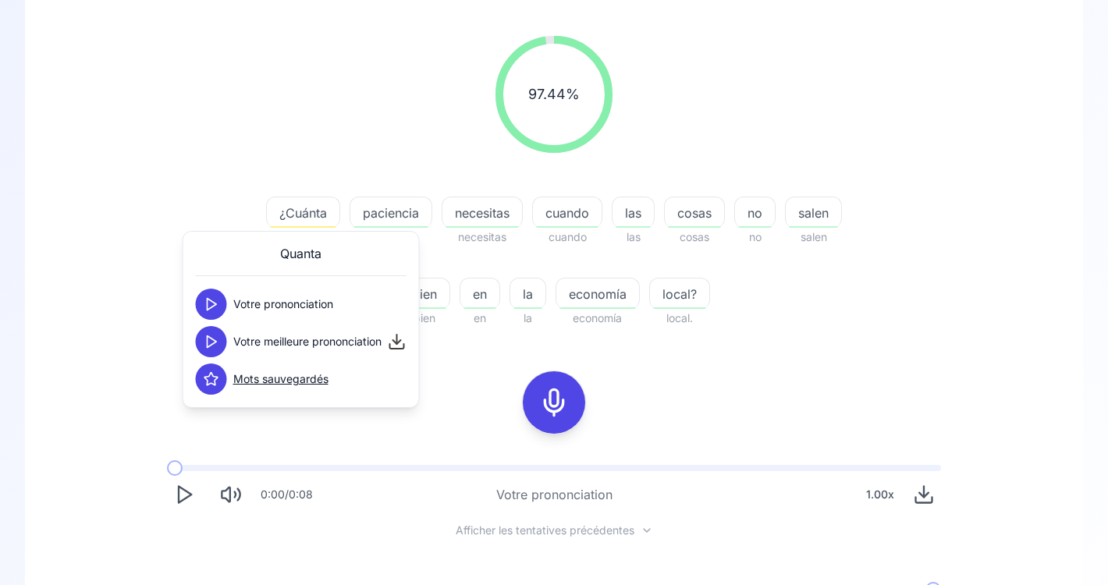
click at [222, 297] on button at bounding box center [211, 304] width 31 height 31
click at [216, 306] on icon at bounding box center [212, 305] width 16 height 16
click at [216, 306] on icon at bounding box center [217, 304] width 2 height 9
click at [216, 306] on icon at bounding box center [212, 305] width 16 height 16
click at [211, 308] on icon at bounding box center [212, 305] width 16 height 16
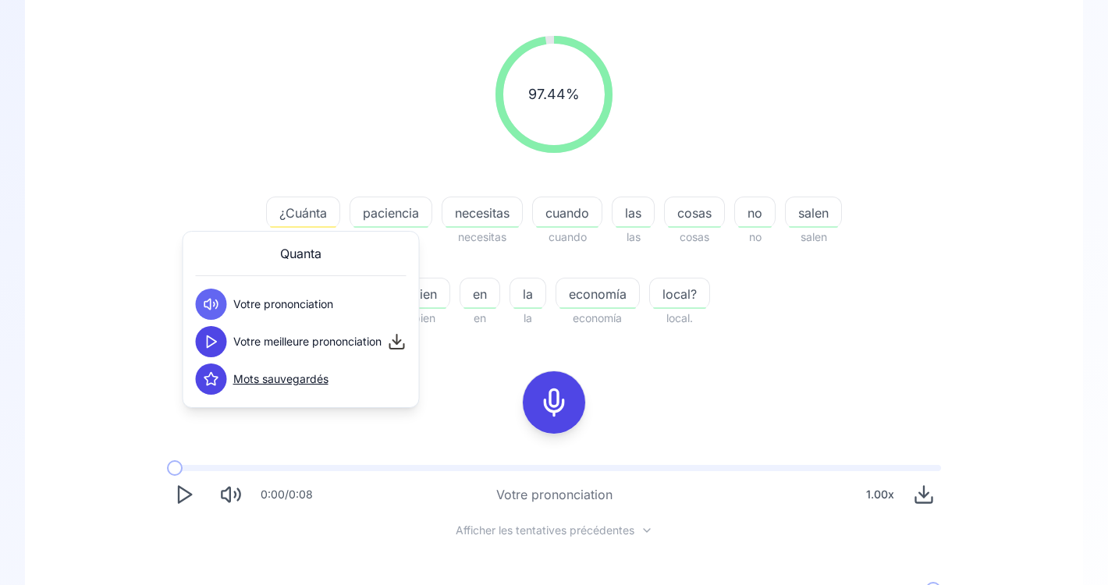
click at [211, 340] on icon at bounding box center [212, 342] width 16 height 16
click at [211, 307] on icon at bounding box center [212, 305] width 16 height 16
click at [474, 397] on div "97.44 % 97.44 % ¿Cuánta Cuánta paciencia paciencia necesitas necesitas cuando c…" at bounding box center [553, 334] width 983 height 623
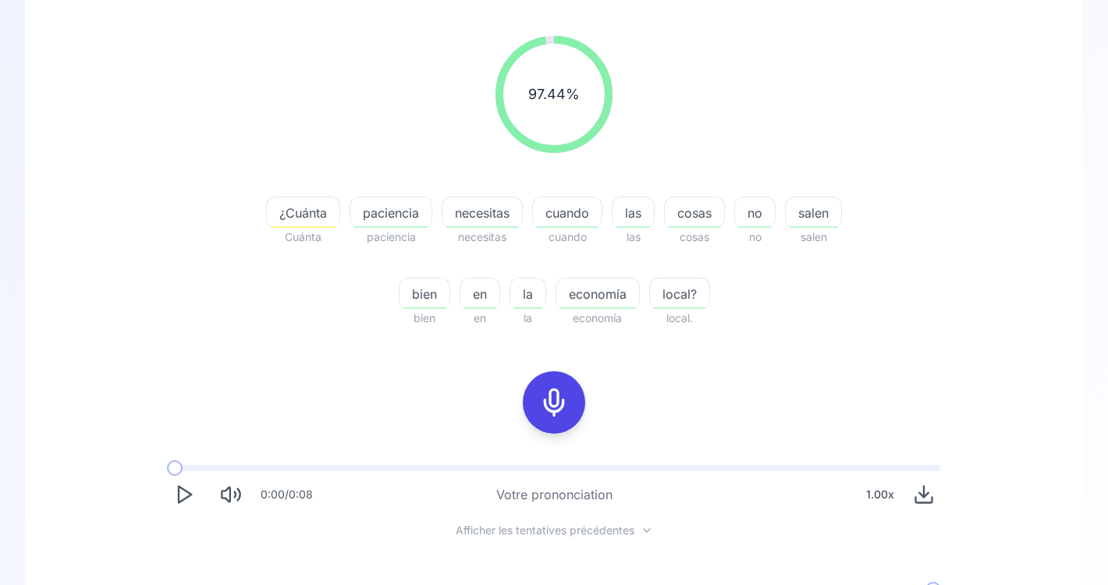
click at [559, 400] on icon at bounding box center [553, 402] width 31 height 31
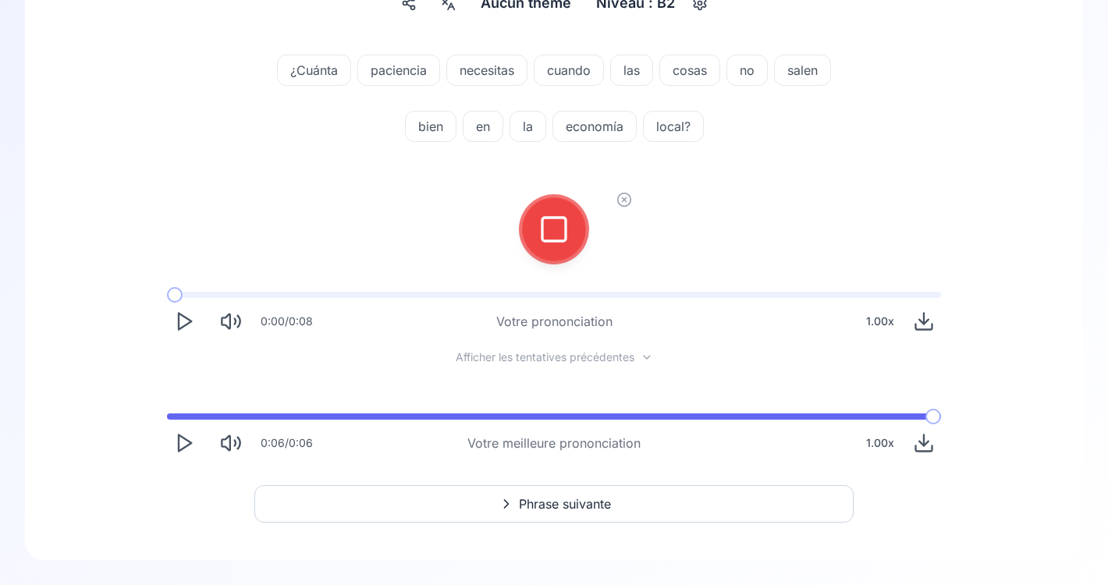
click at [545, 247] on div at bounding box center [553, 229] width 37 height 62
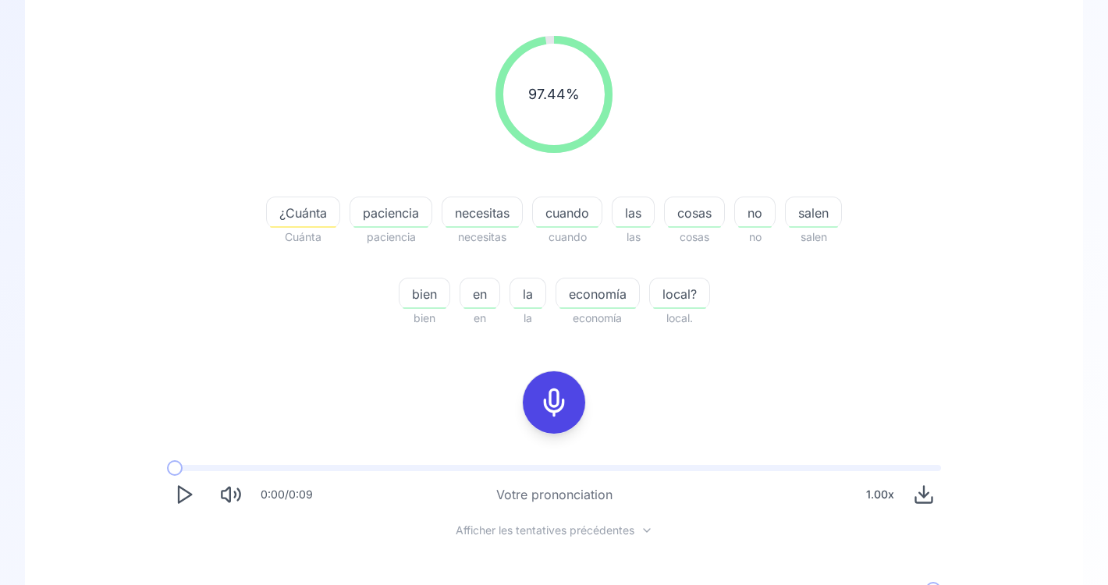
click at [319, 215] on span "¿Cuánta" at bounding box center [303, 213] width 73 height 19
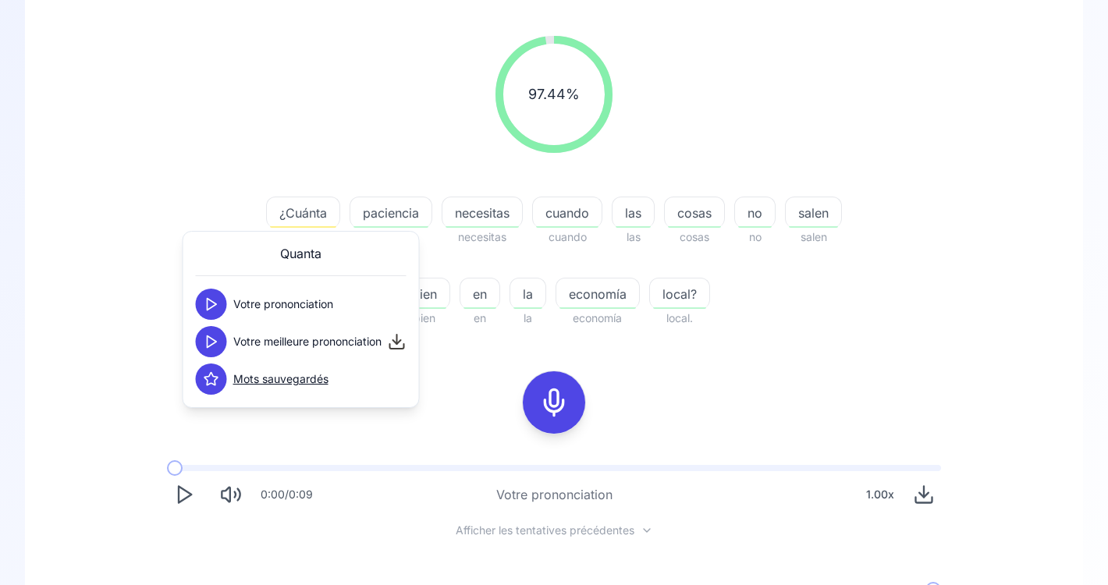
click at [208, 307] on icon at bounding box center [212, 305] width 16 height 16
click at [214, 300] on icon at bounding box center [212, 305] width 16 height 16
click at [213, 341] on icon at bounding box center [212, 342] width 16 height 16
click at [209, 307] on icon at bounding box center [212, 305] width 16 height 16
click at [217, 343] on icon at bounding box center [212, 342] width 16 height 16
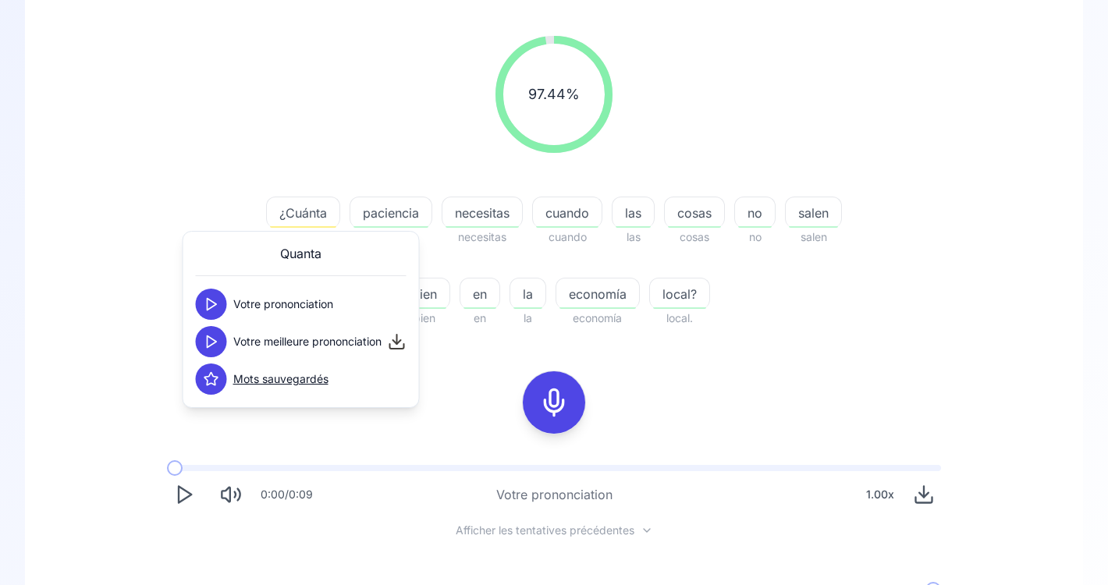
click at [217, 343] on icon at bounding box center [212, 342] width 16 height 16
click at [478, 369] on div "97.44 % 97.44 % ¿Cuánta Cuánta paciencia paciencia necesitas necesitas cuando c…" at bounding box center [553, 334] width 983 height 623
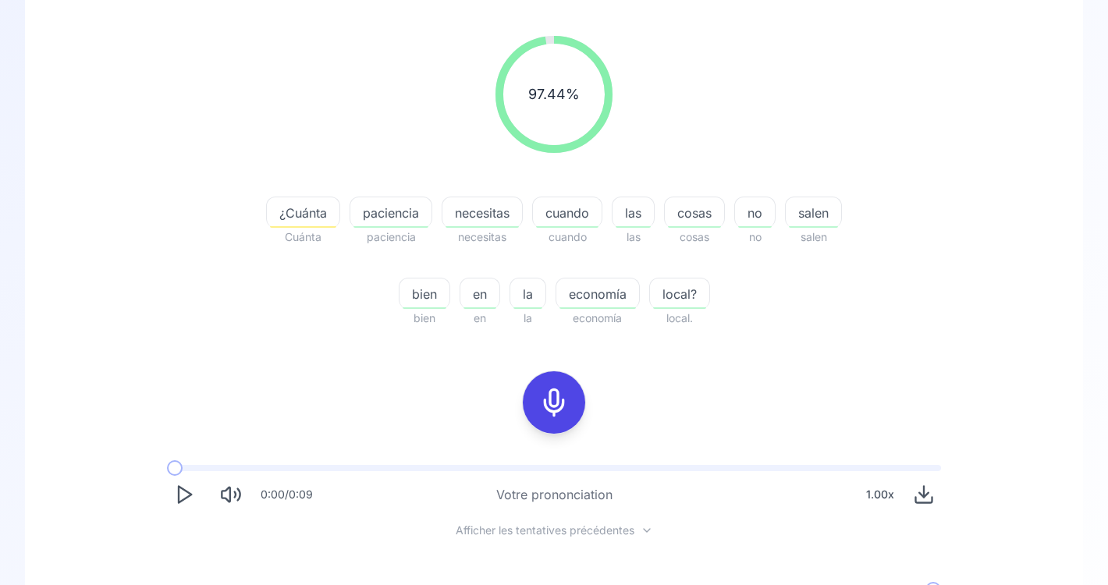
click at [559, 401] on icon at bounding box center [553, 402] width 31 height 31
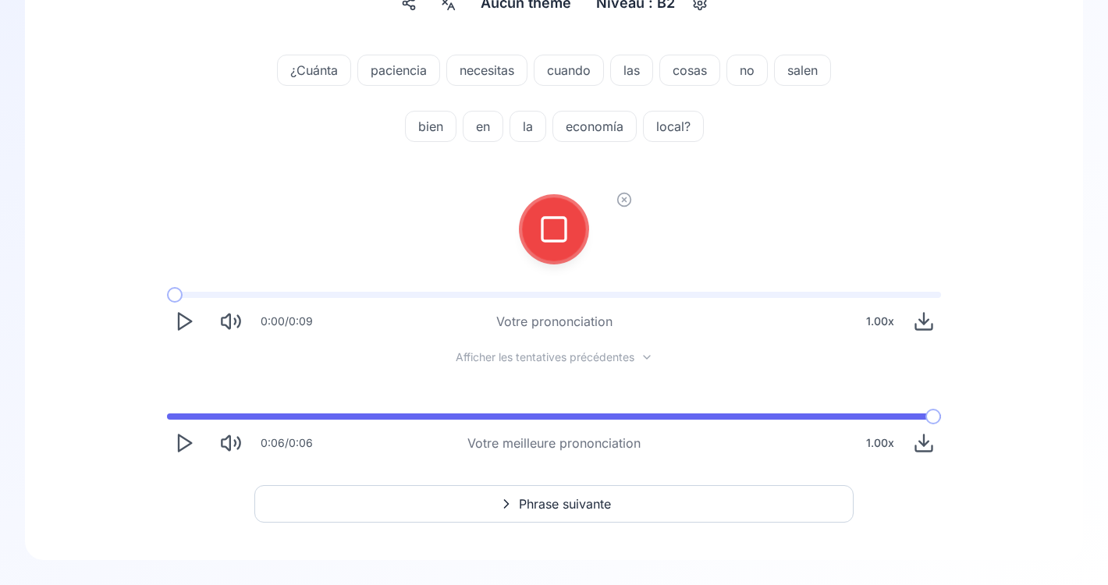
scroll to position [167, 0]
click at [560, 224] on icon at bounding box center [553, 229] width 31 height 31
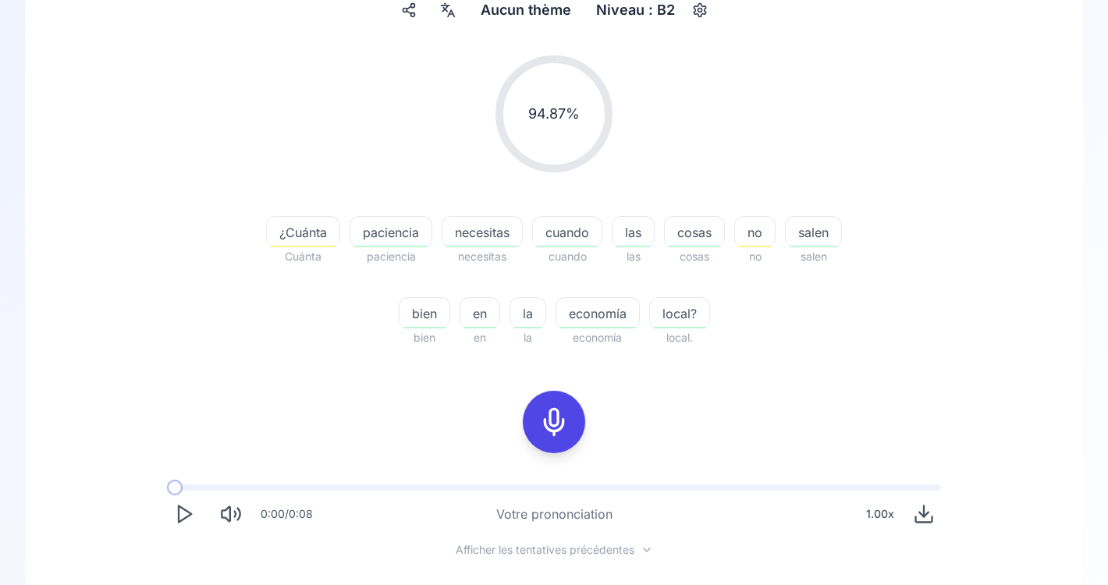
scroll to position [165, 0]
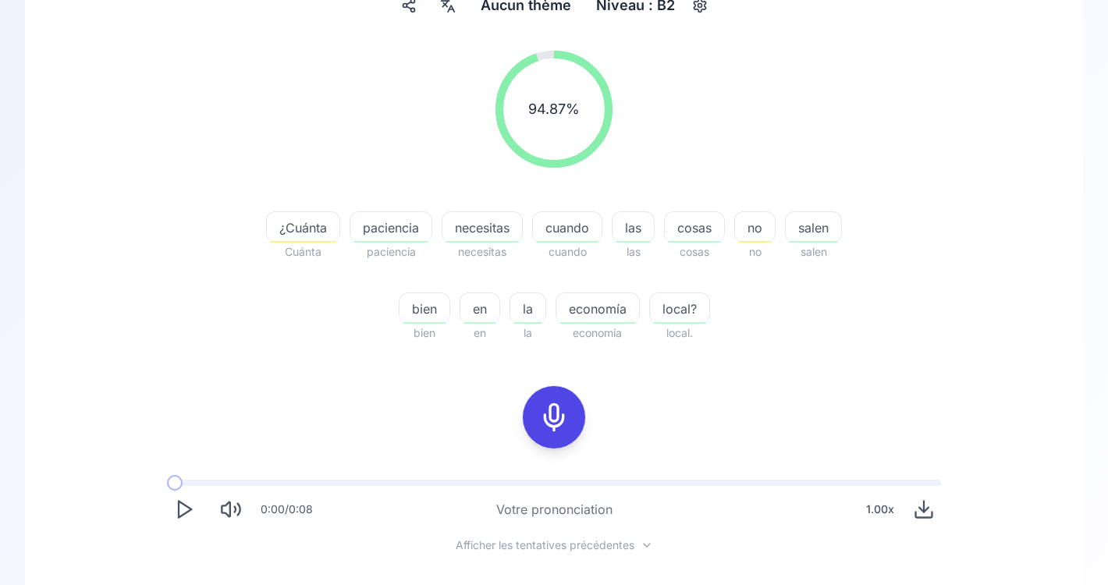
click at [763, 228] on span "no" at bounding box center [755, 227] width 40 height 19
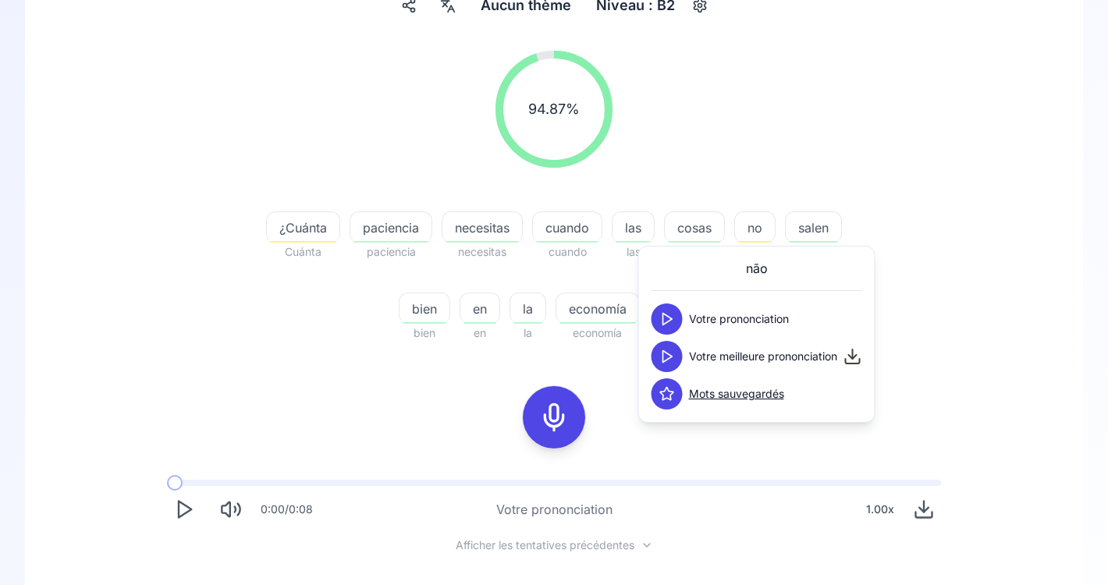
click at [680, 316] on button at bounding box center [667, 319] width 31 height 31
click at [294, 218] on span "¿Cuánta" at bounding box center [303, 227] width 73 height 19
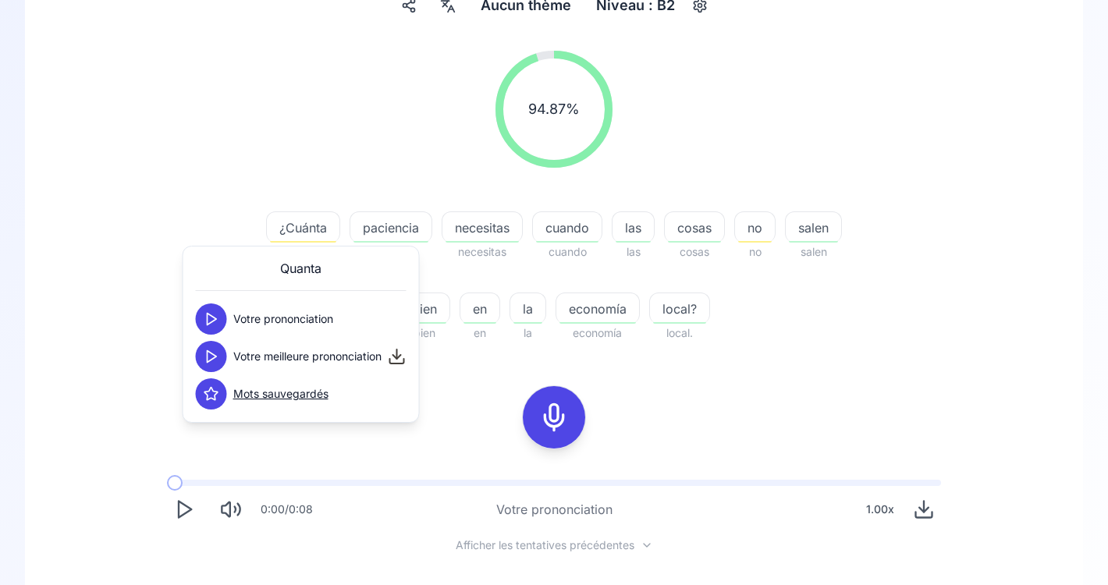
click at [219, 319] on button at bounding box center [211, 319] width 31 height 31
click at [212, 353] on polygon at bounding box center [212, 357] width 9 height 12
click at [883, 256] on div "94.87 % 94.87 % ¿Cuánta Cuánta paciencia paciencia necesitas necesitas cuando c…" at bounding box center [554, 196] width 899 height 317
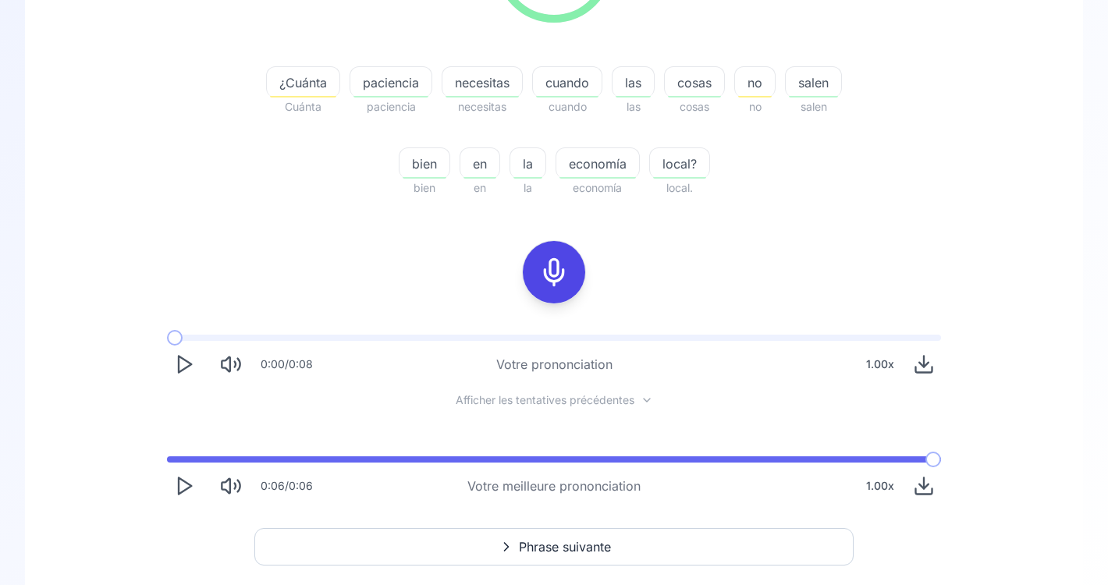
scroll to position [353, 0]
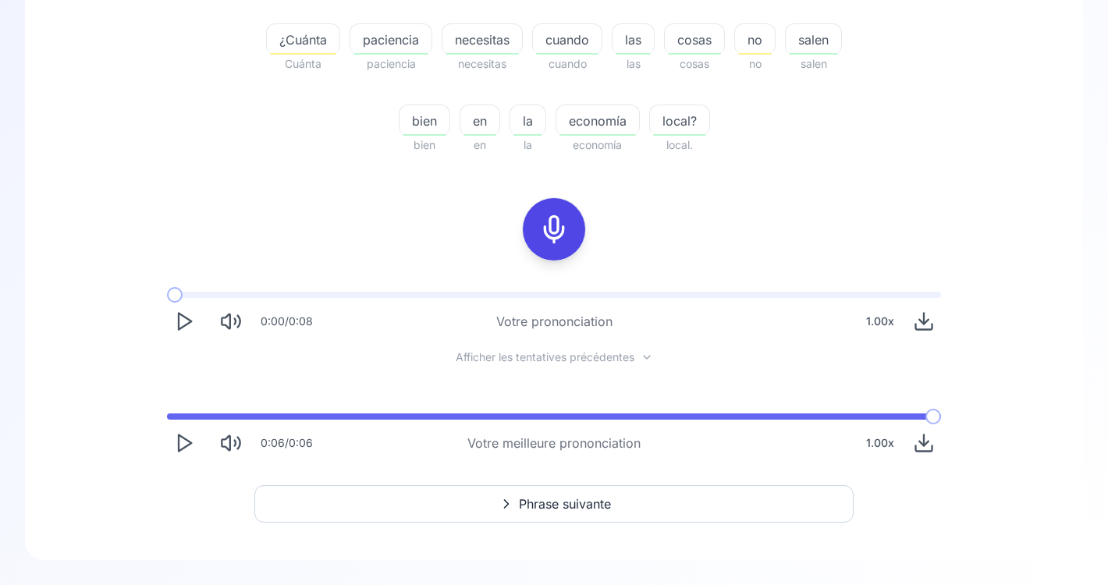
click at [667, 518] on button "Phrase suivante" at bounding box center [553, 503] width 599 height 37
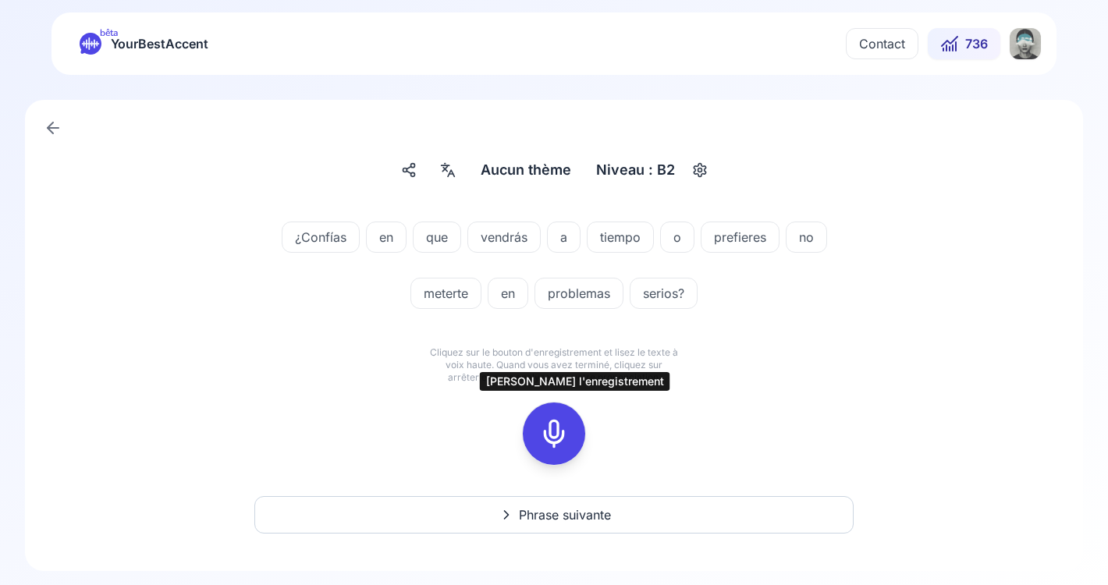
click at [555, 427] on icon at bounding box center [553, 433] width 31 height 31
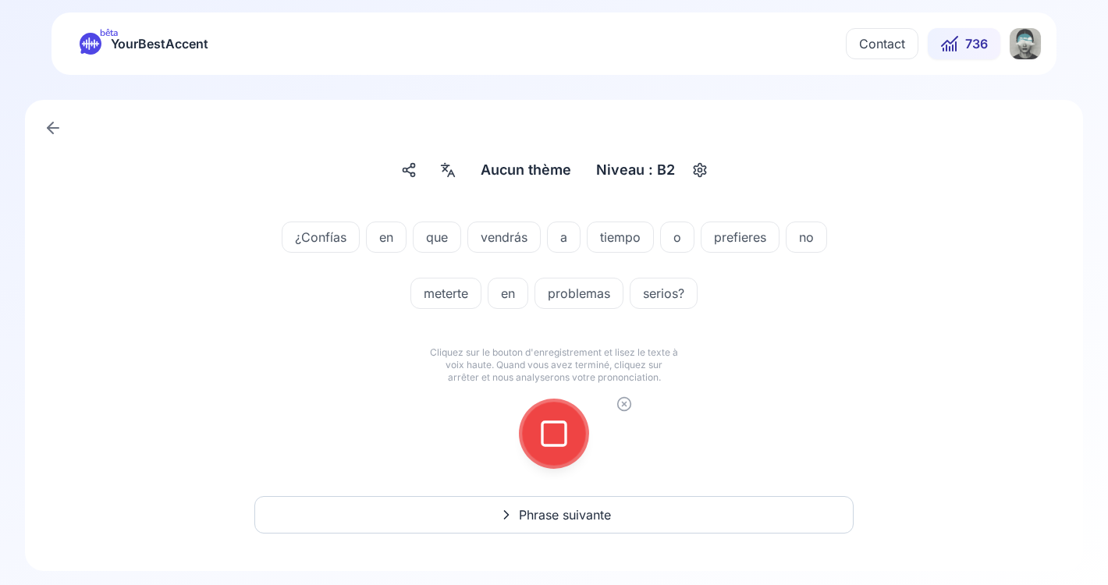
click at [555, 427] on icon at bounding box center [553, 433] width 31 height 31
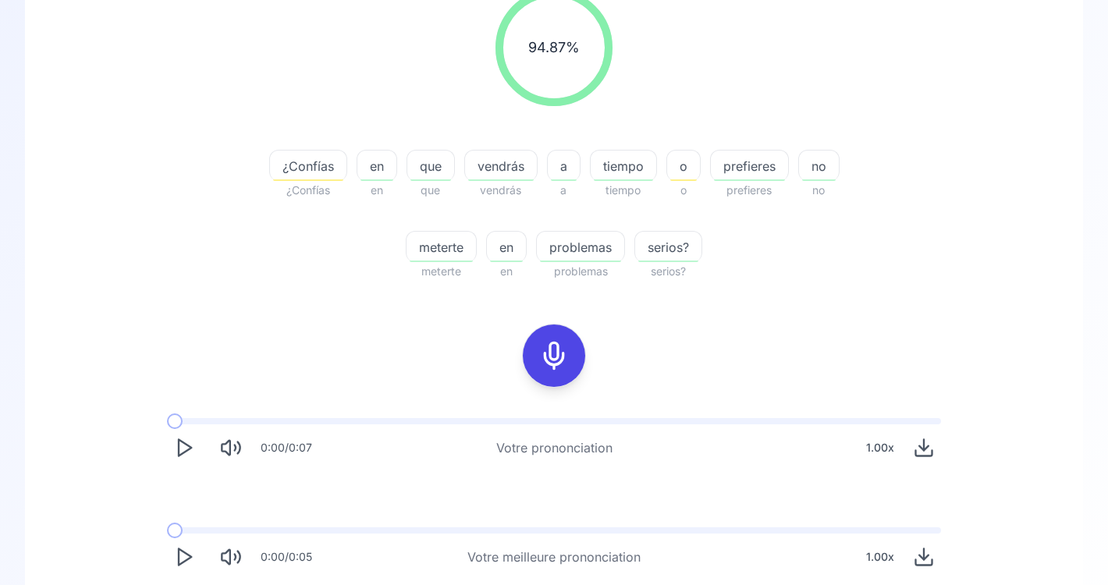
scroll to position [242, 0]
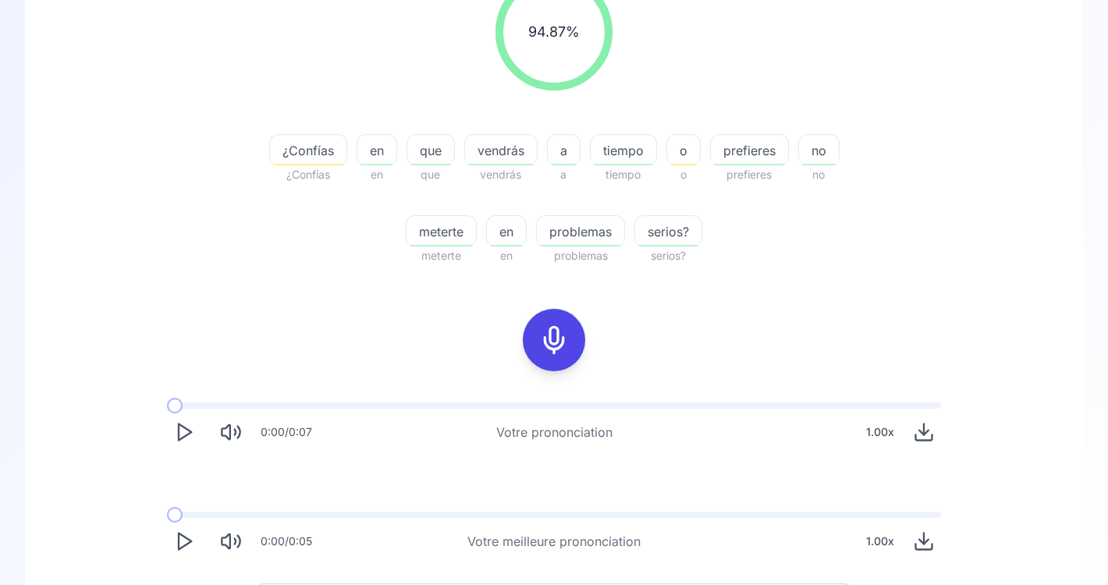
click at [327, 157] on span "¿Confías" at bounding box center [308, 150] width 76 height 19
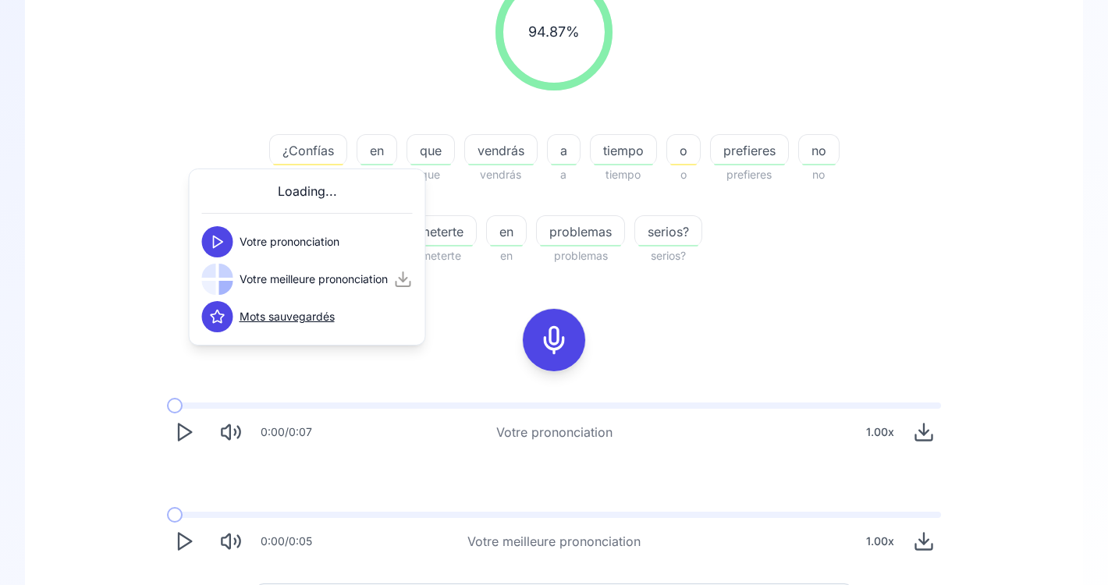
click at [221, 243] on polygon at bounding box center [218, 242] width 9 height 12
click at [215, 279] on icon at bounding box center [218, 280] width 16 height 16
click at [215, 247] on icon at bounding box center [218, 242] width 16 height 16
click at [215, 285] on icon at bounding box center [218, 280] width 16 height 16
click at [218, 238] on polygon at bounding box center [218, 242] width 9 height 12
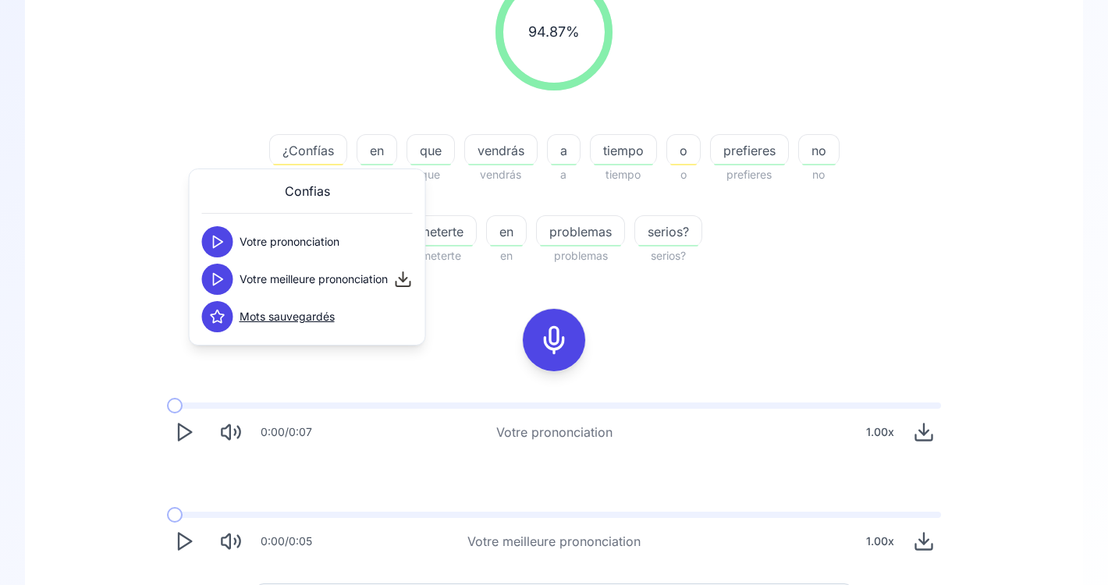
click at [484, 318] on div "94.87 % 94.87 % ¿Confías ¿Confías en en que que vendrás vendrás a a tiempo tiem…" at bounding box center [553, 266] width 983 height 610
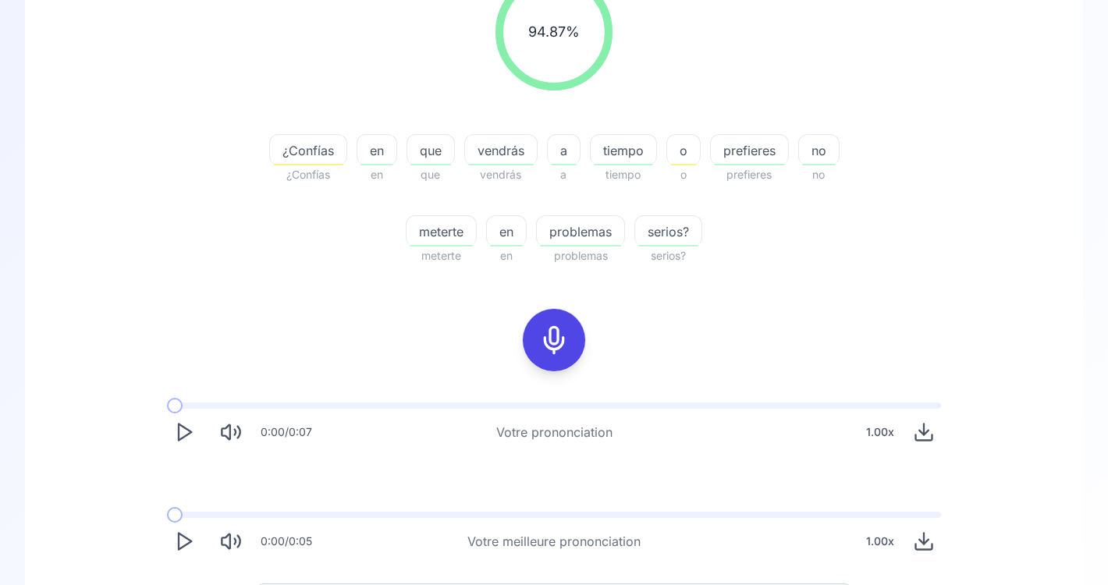
click at [182, 430] on icon "Play" at bounding box center [184, 432] width 22 height 22
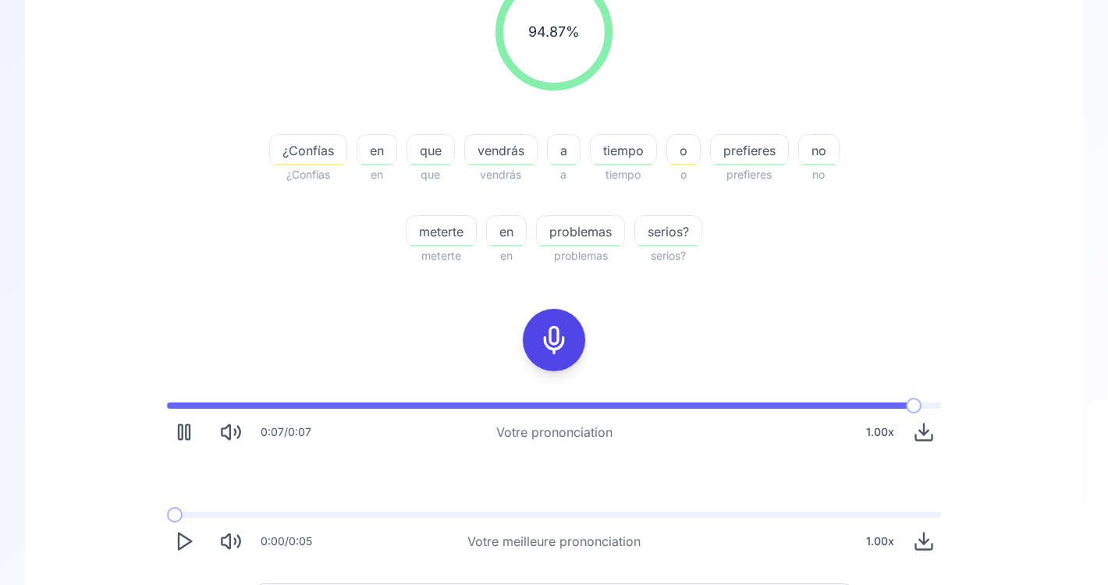
click at [185, 539] on icon "Play" at bounding box center [184, 542] width 22 height 22
click at [185, 542] on icon "Play" at bounding box center [184, 542] width 22 height 22
click at [435, 236] on span "meterte" at bounding box center [441, 231] width 69 height 19
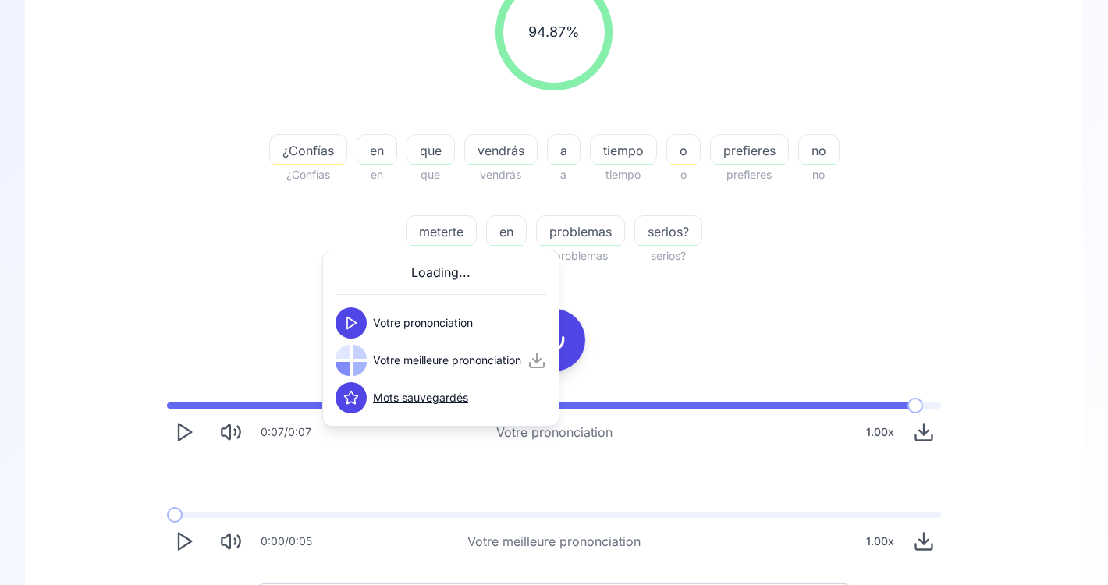
click at [357, 325] on icon at bounding box center [351, 323] width 16 height 16
click at [353, 363] on icon at bounding box center [351, 361] width 16 height 16
click at [351, 321] on icon at bounding box center [351, 323] width 16 height 16
click at [591, 226] on span "problemas" at bounding box center [580, 231] width 87 height 19
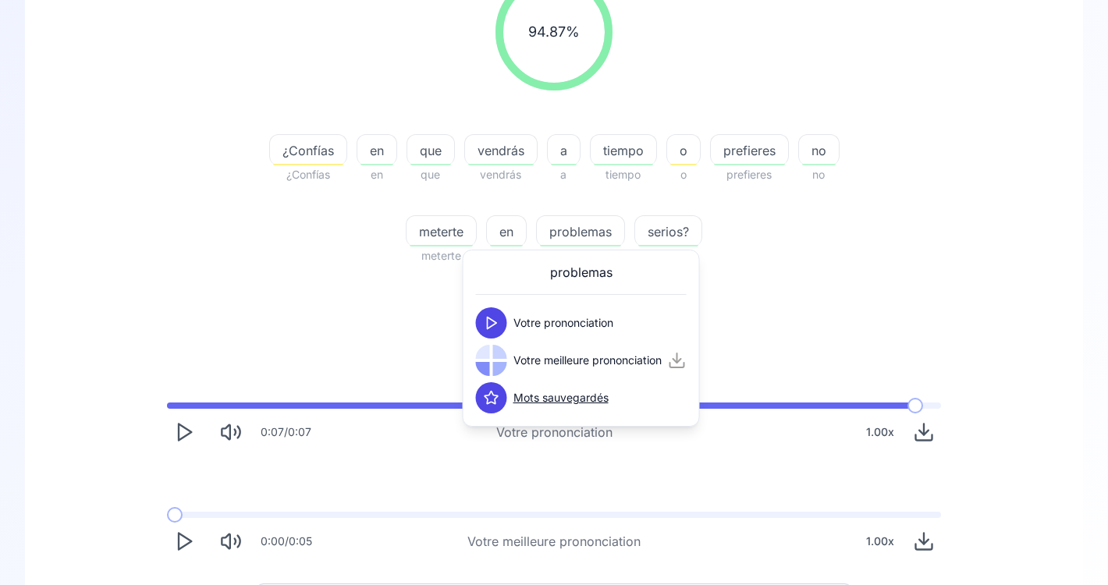
click at [490, 317] on icon at bounding box center [492, 323] width 16 height 16
click at [492, 367] on icon at bounding box center [492, 361] width 16 height 16
click at [495, 357] on icon at bounding box center [492, 361] width 16 height 16
click at [666, 240] on span "serios?" at bounding box center [668, 231] width 66 height 19
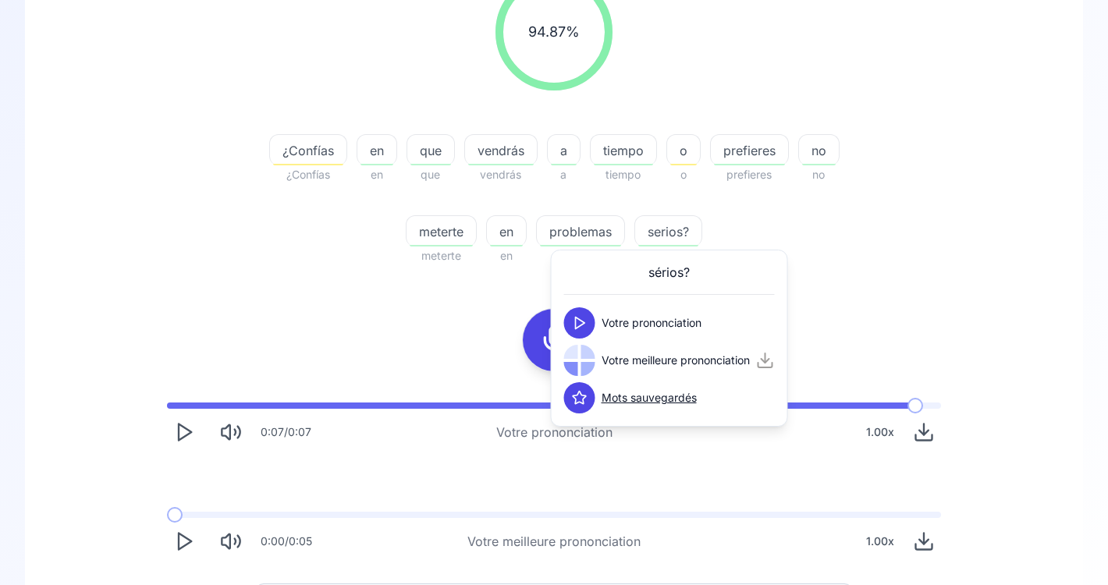
click at [577, 328] on icon at bounding box center [580, 323] width 16 height 16
click at [581, 360] on icon at bounding box center [580, 361] width 16 height 16
click at [580, 328] on icon at bounding box center [580, 323] width 16 height 16
click at [421, 344] on div "94.87 % 94.87 % ¿Confías ¿Confías en en que que vendrás vendrás a a tiempo tiem…" at bounding box center [553, 266] width 983 height 610
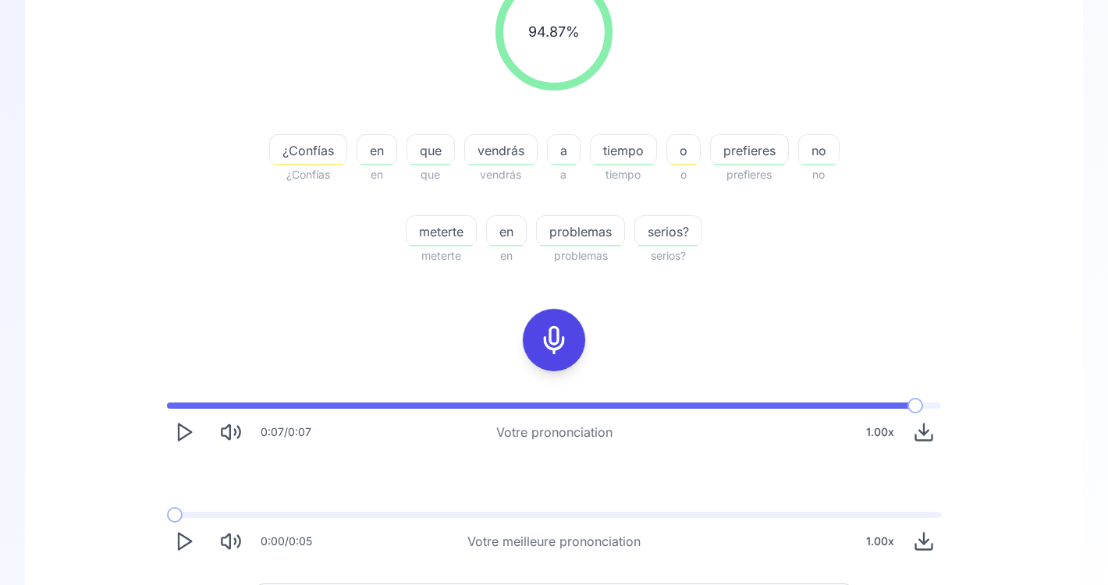
click at [549, 340] on icon at bounding box center [553, 340] width 31 height 31
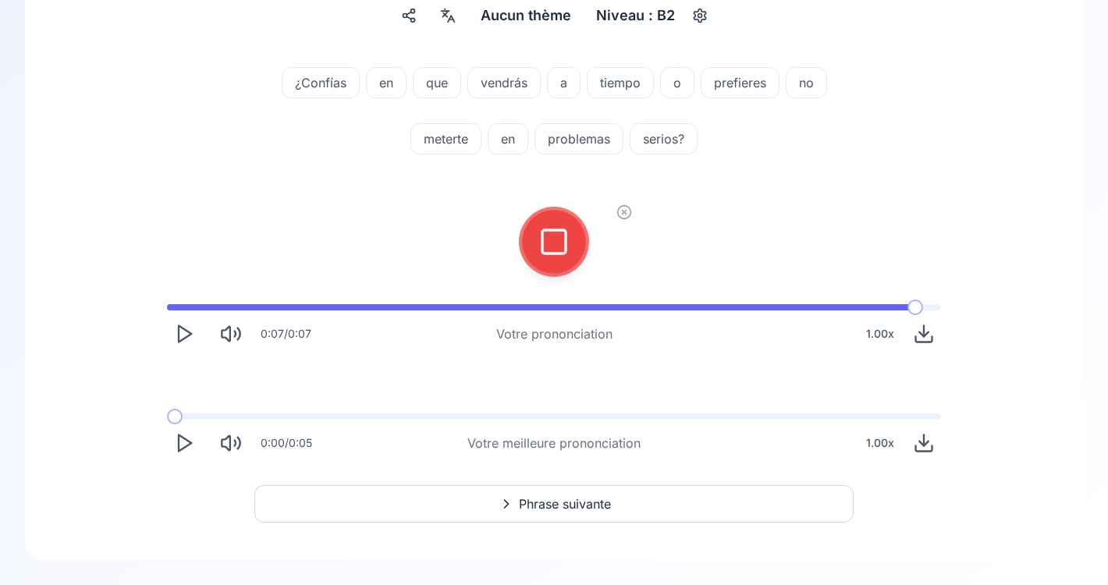
click at [552, 245] on icon at bounding box center [553, 241] width 31 height 31
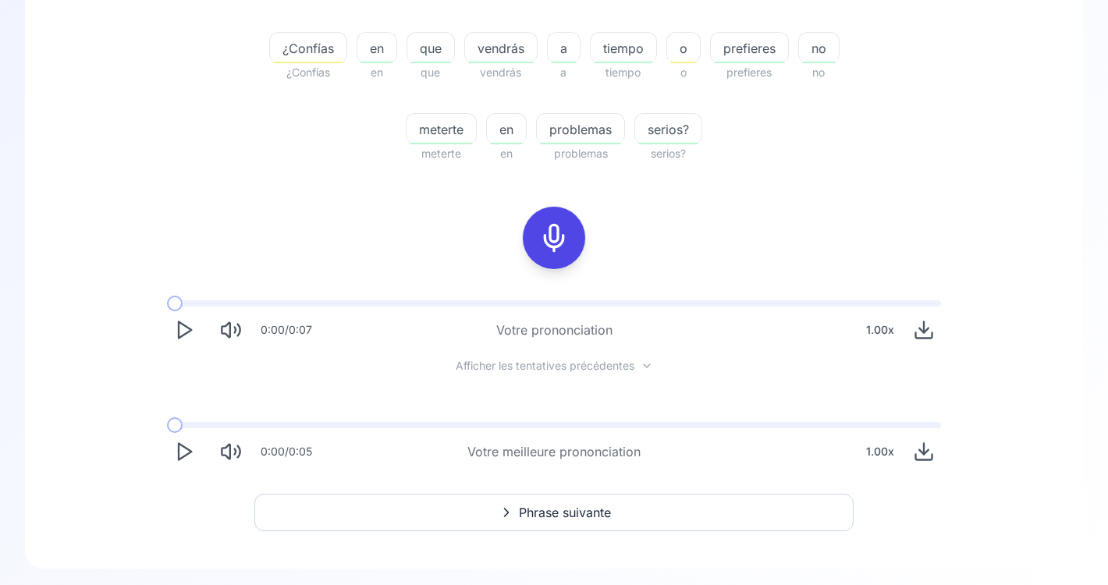
scroll to position [353, 0]
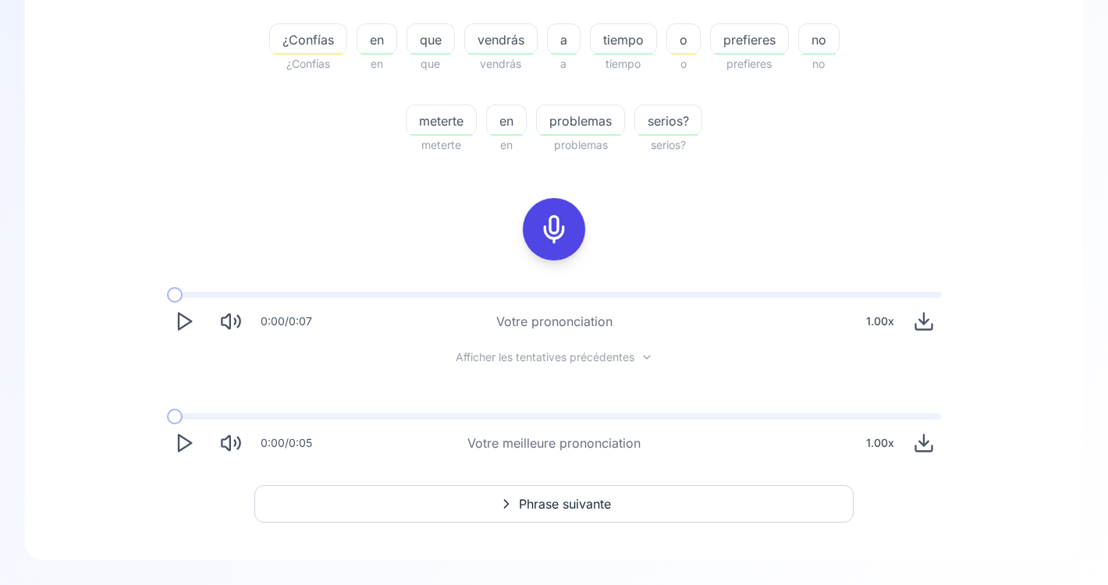
click at [583, 499] on span "Phrase suivante" at bounding box center [565, 504] width 92 height 19
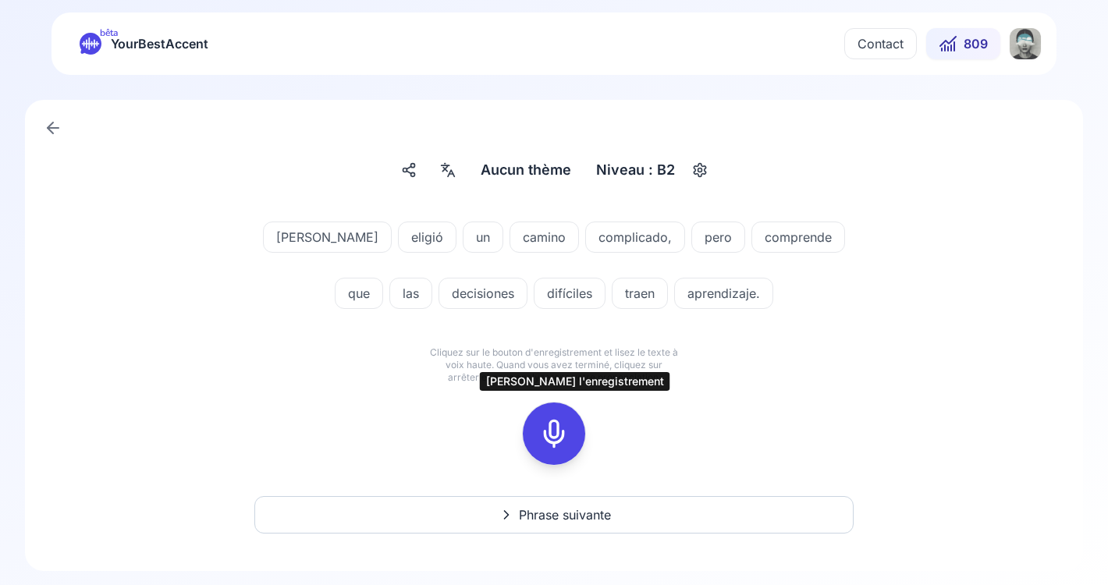
click at [553, 435] on icon at bounding box center [553, 433] width 31 height 31
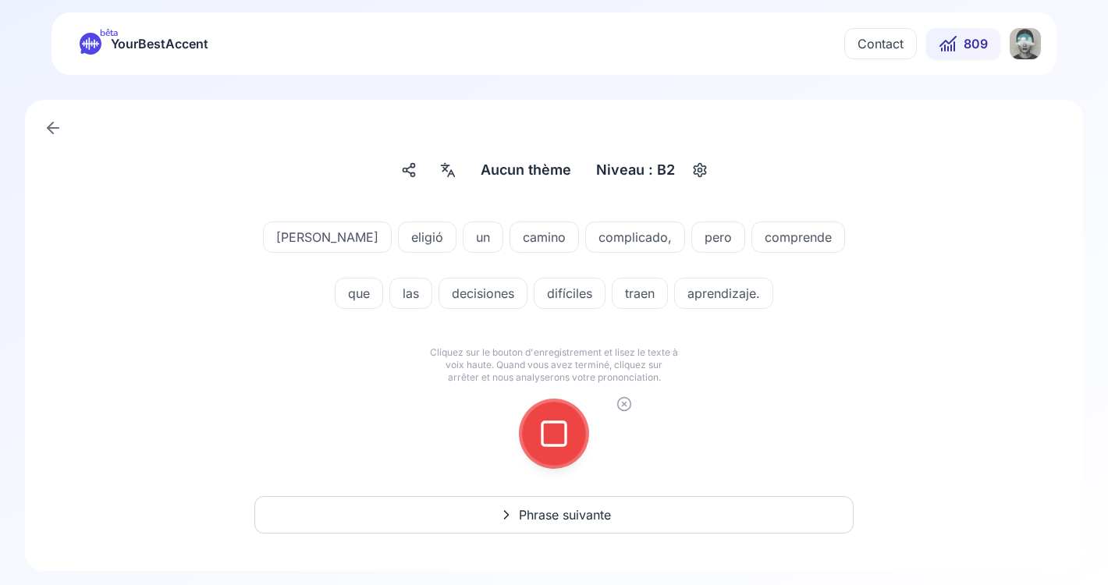
click at [553, 435] on icon at bounding box center [553, 433] width 31 height 31
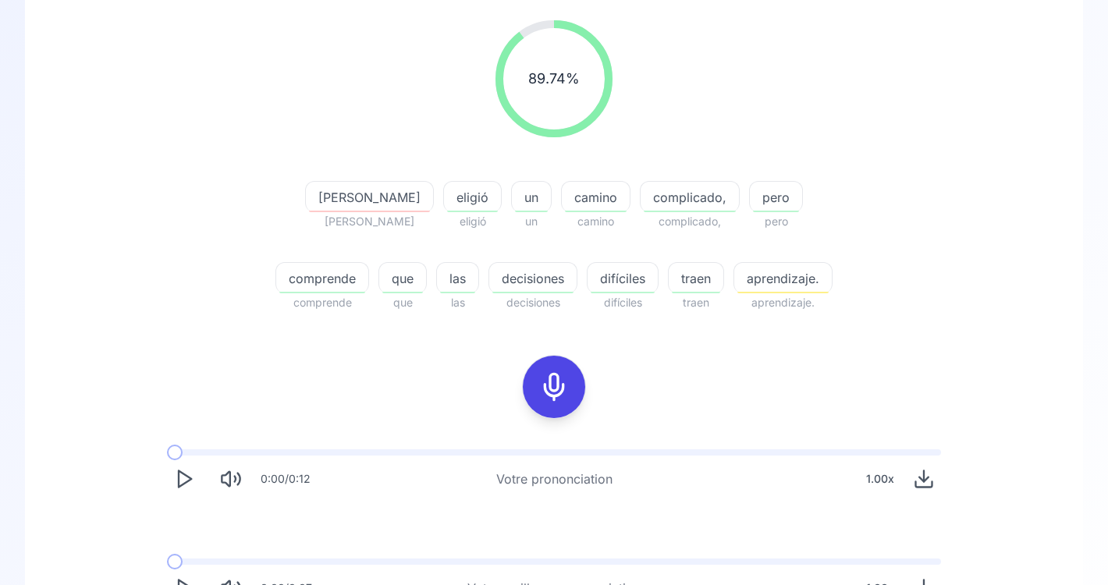
scroll to position [221, 0]
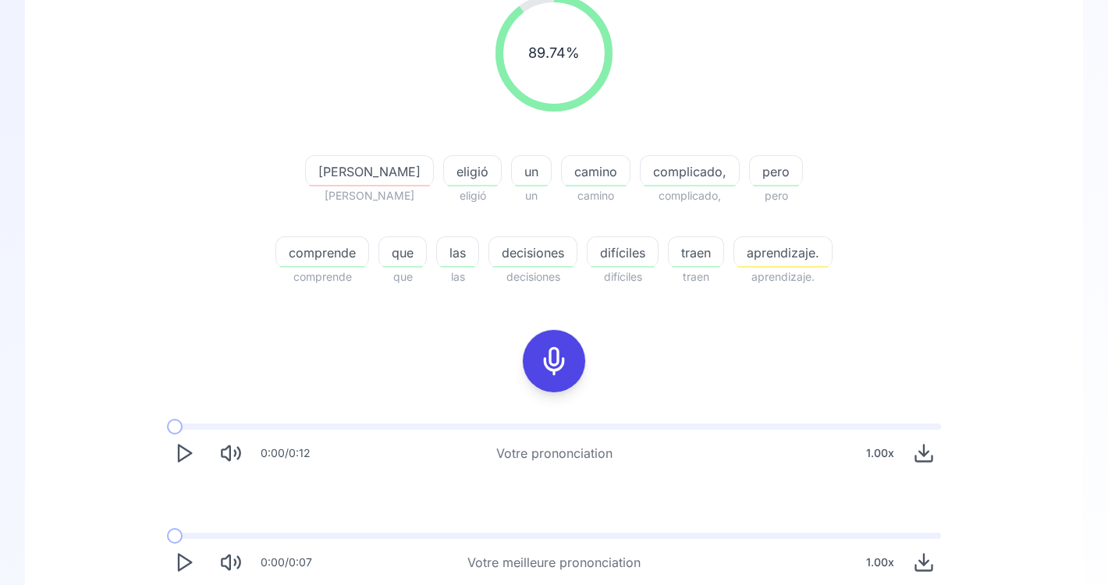
click at [734, 260] on span "aprendizaje." at bounding box center [783, 252] width 98 height 19
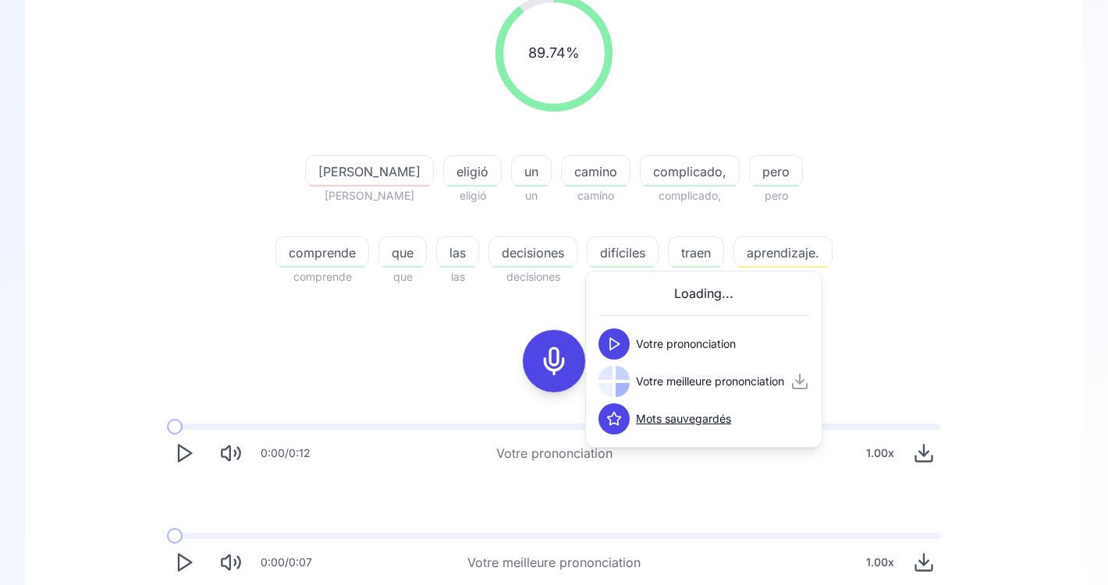
click at [610, 343] on polygon at bounding box center [614, 345] width 9 height 12
click at [613, 380] on icon at bounding box center [614, 382] width 16 height 16
click at [305, 158] on div "Ellie" at bounding box center [369, 170] width 129 height 31
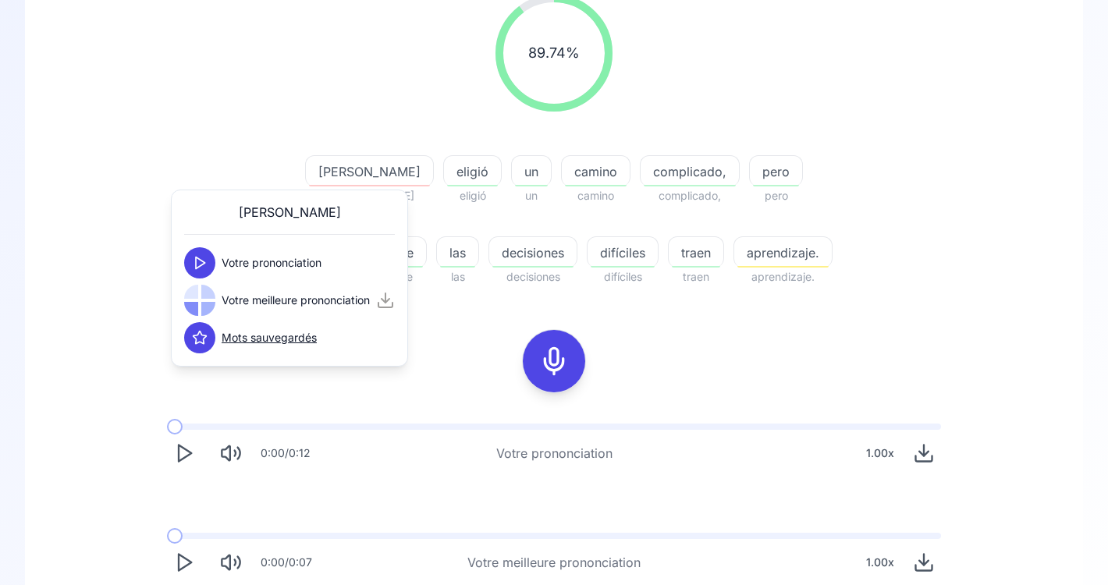
click at [192, 272] on button at bounding box center [199, 262] width 31 height 31
click at [200, 304] on polygon at bounding box center [200, 301] width 9 height 12
click at [502, 353] on div at bounding box center [554, 361] width 125 height 100
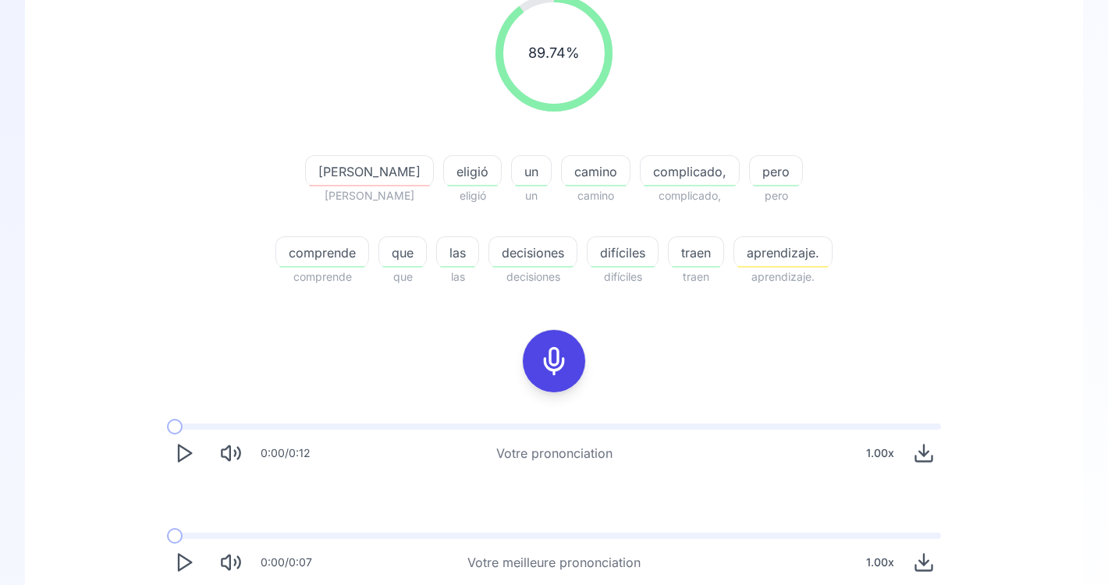
click at [556, 357] on icon at bounding box center [553, 361] width 31 height 31
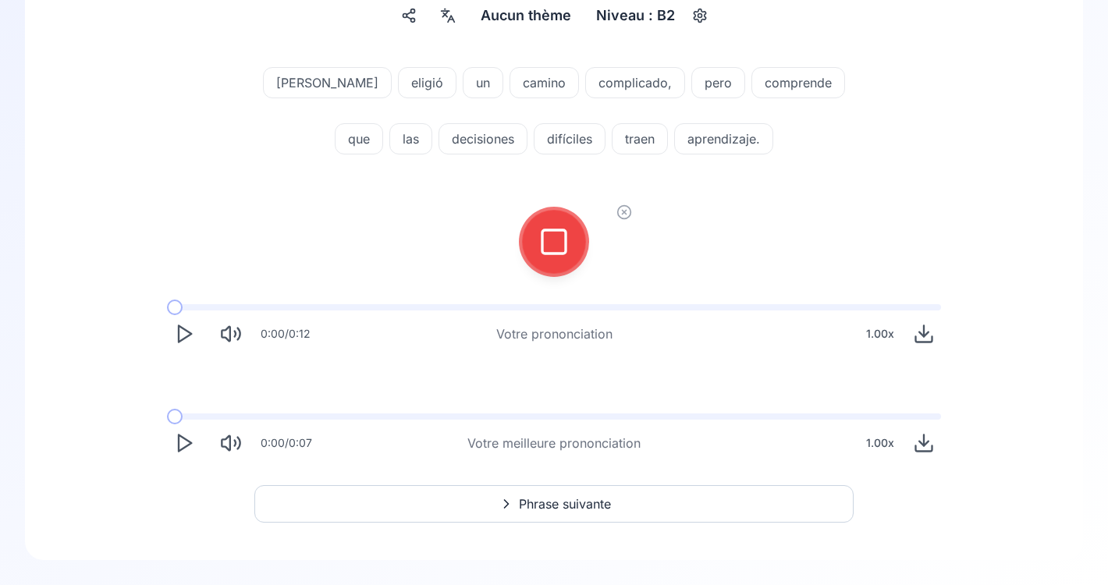
click at [562, 252] on rect at bounding box center [553, 241] width 23 height 23
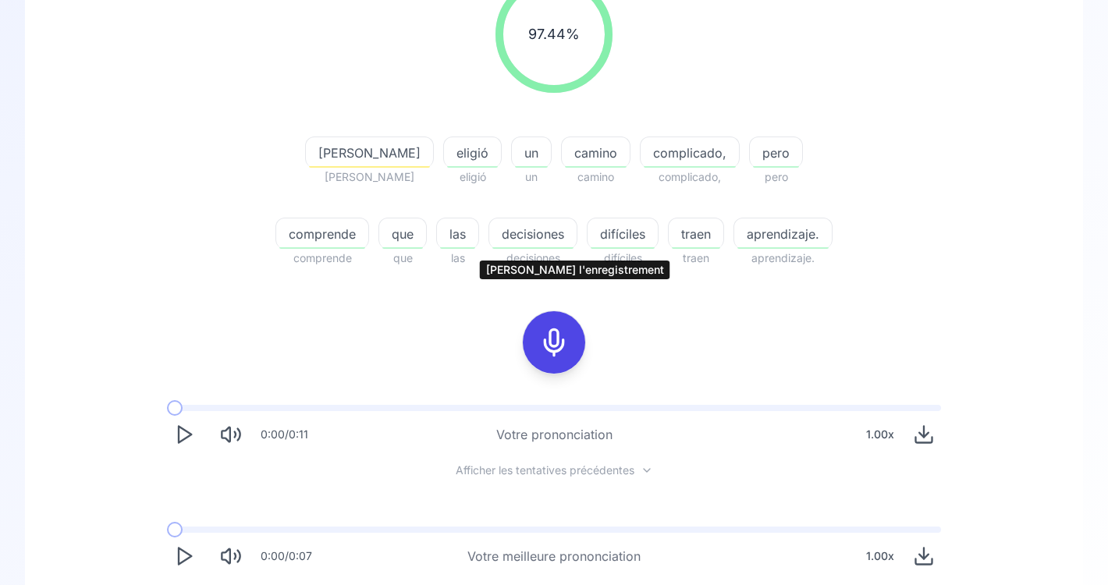
scroll to position [353, 0]
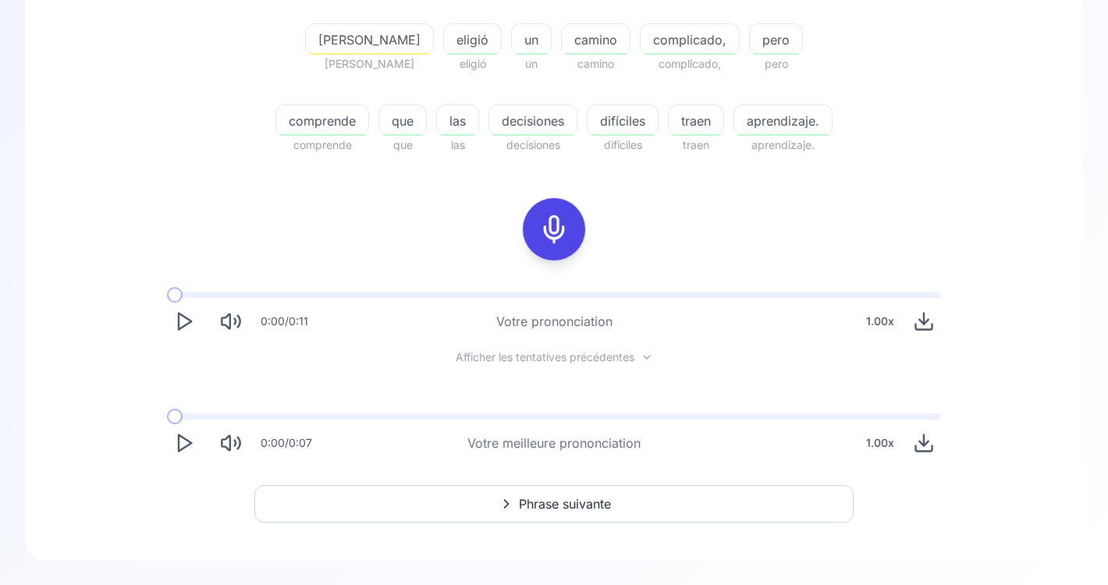
click at [734, 128] on span "aprendizaje." at bounding box center [783, 121] width 98 height 19
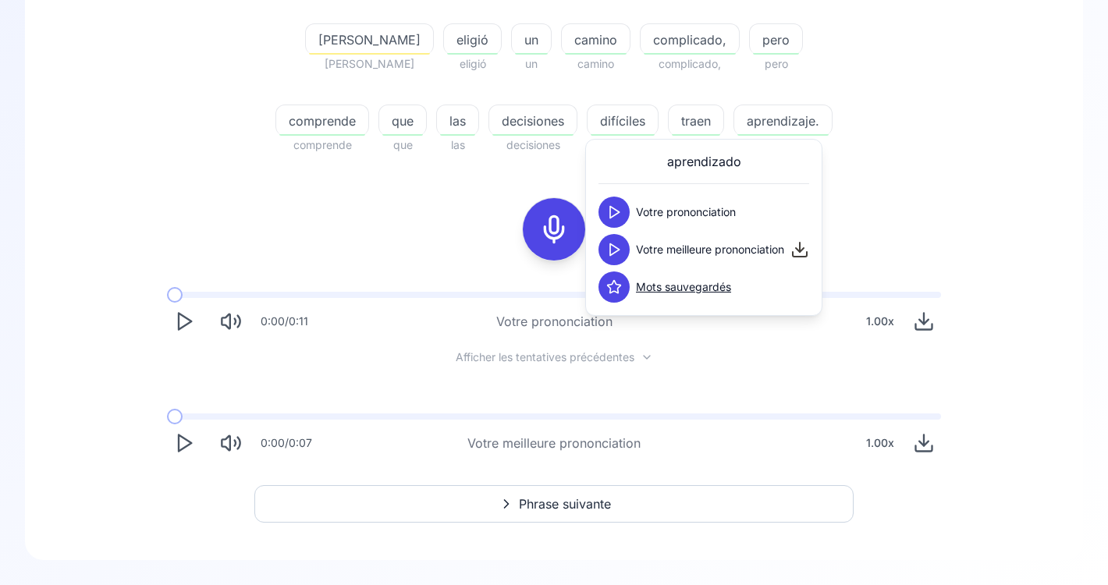
click at [620, 211] on icon at bounding box center [614, 212] width 16 height 16
click at [613, 249] on icon at bounding box center [614, 250] width 16 height 16
click at [489, 120] on span "decisiones" at bounding box center [532, 121] width 87 height 19
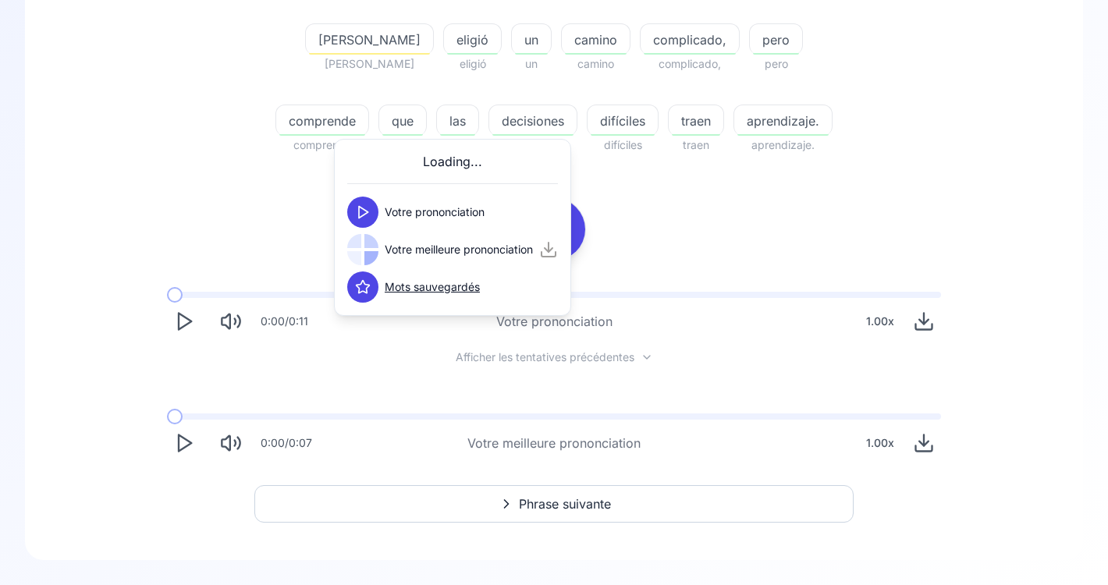
click at [367, 208] on icon at bounding box center [363, 212] width 16 height 16
click at [363, 215] on polygon at bounding box center [363, 213] width 9 height 12
click at [361, 251] on icon at bounding box center [363, 250] width 16 height 16
click at [362, 207] on icon at bounding box center [363, 212] width 16 height 16
click at [364, 250] on icon at bounding box center [363, 250] width 16 height 16
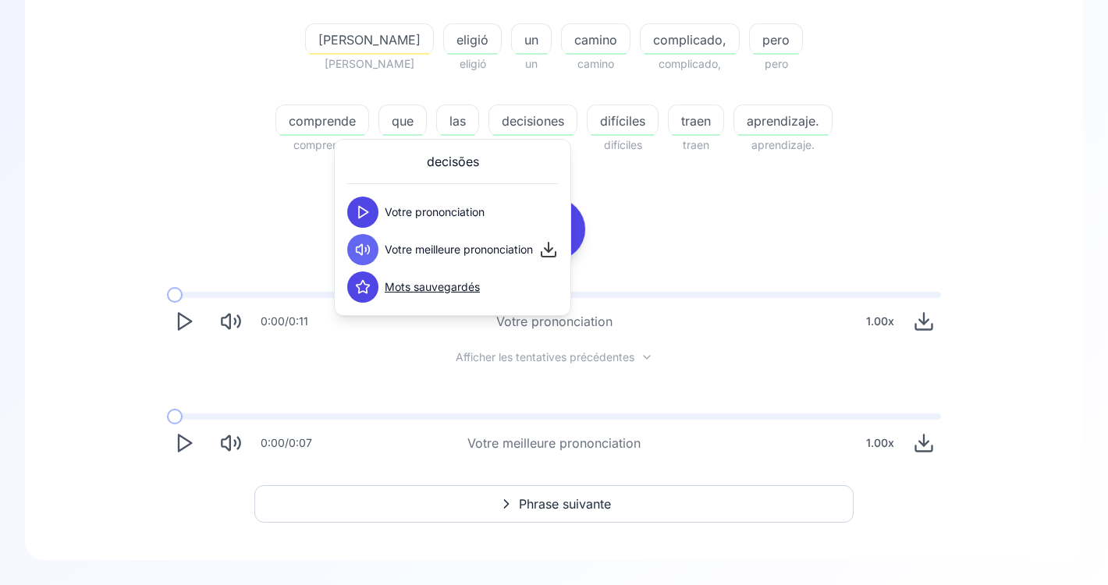
click at [364, 209] on polygon at bounding box center [363, 213] width 9 height 12
click at [437, 123] on span "las" at bounding box center [457, 121] width 41 height 19
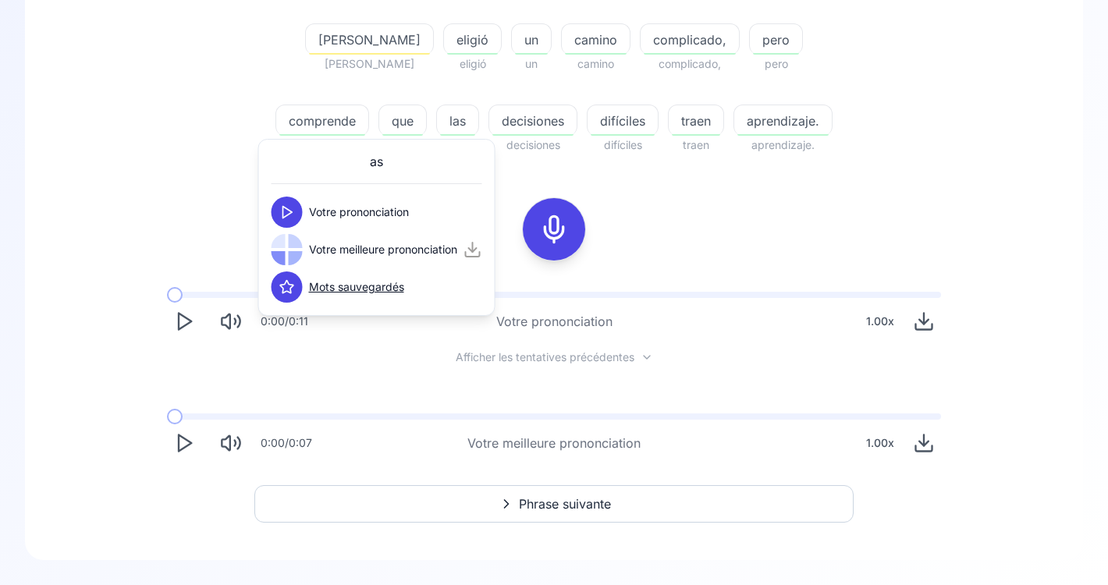
click at [295, 211] on button at bounding box center [287, 212] width 31 height 31
click at [588, 126] on span "difíciles" at bounding box center [623, 121] width 70 height 19
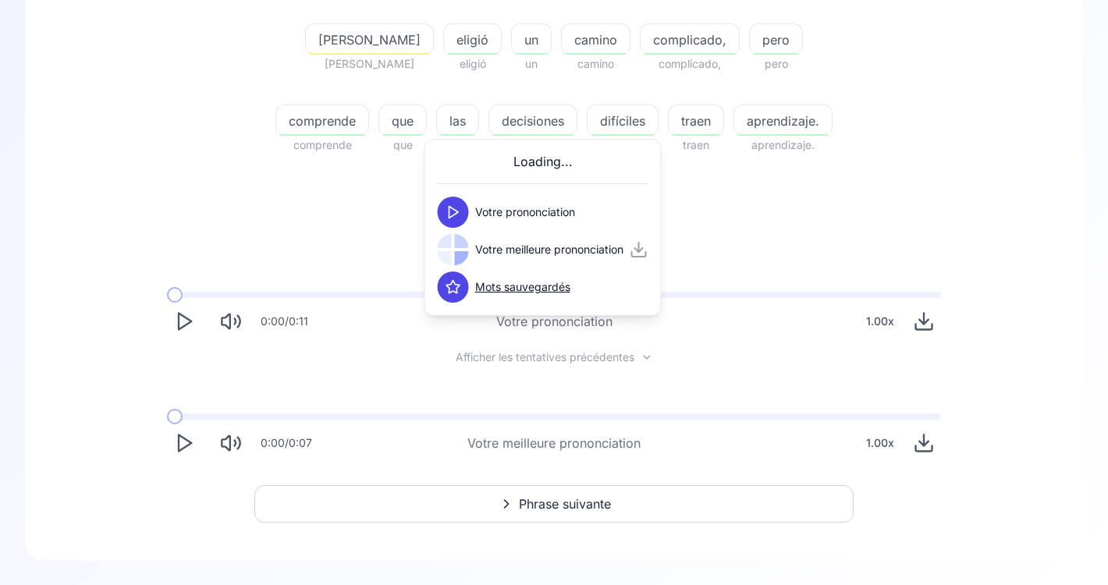
click at [456, 209] on icon at bounding box center [454, 212] width 16 height 16
click at [453, 253] on polygon at bounding box center [453, 250] width 9 height 12
click at [456, 208] on icon at bounding box center [454, 212] width 16 height 16
click at [457, 253] on icon at bounding box center [454, 250] width 16 height 16
click at [875, 214] on div "97.44 % 97.44 % Ellie Ellie eligió eligió un un camino camino complicado, compl…" at bounding box center [553, 161] width 983 height 623
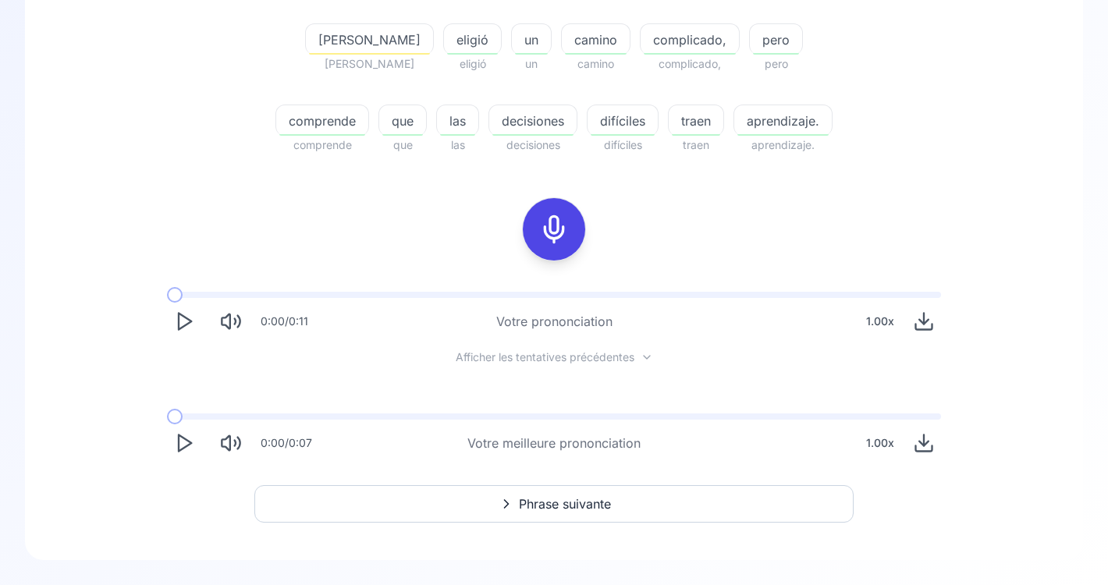
click at [181, 439] on icon "Play" at bounding box center [184, 443] width 22 height 22
click at [184, 444] on icon "Play" at bounding box center [184, 443] width 22 height 22
click at [587, 504] on span "Phrase suivante" at bounding box center [565, 504] width 92 height 19
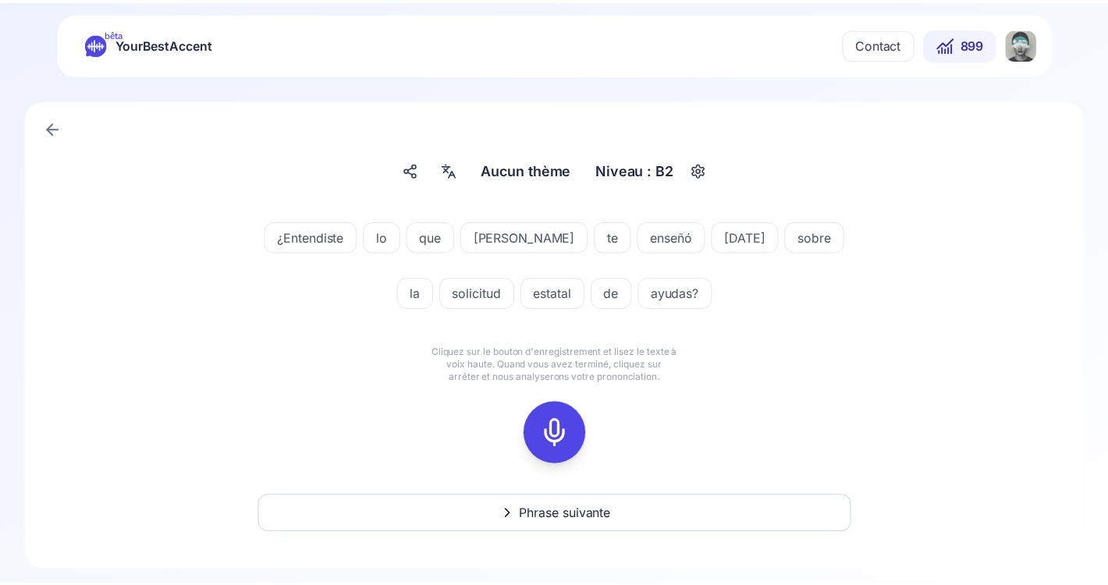
scroll to position [1, 0]
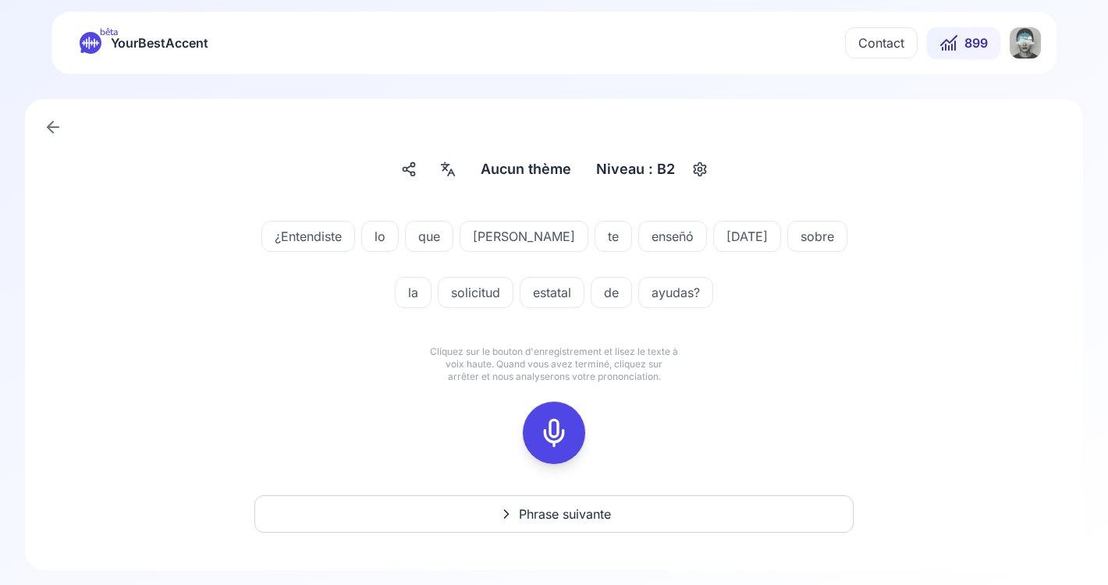
click at [556, 425] on icon at bounding box center [553, 432] width 31 height 31
click at [556, 426] on icon at bounding box center [553, 432] width 31 height 31
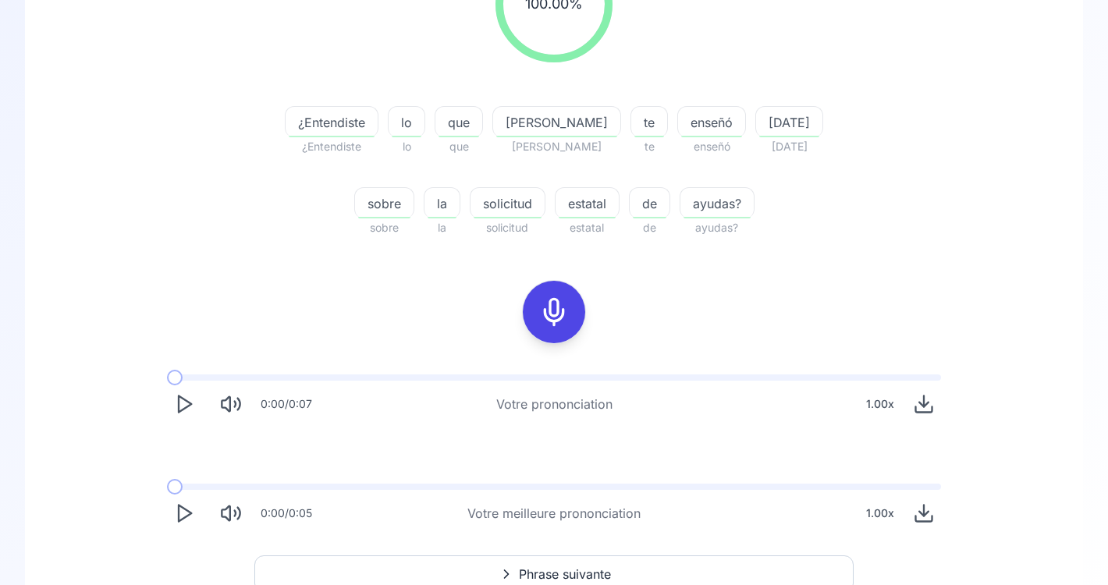
scroll to position [340, 0]
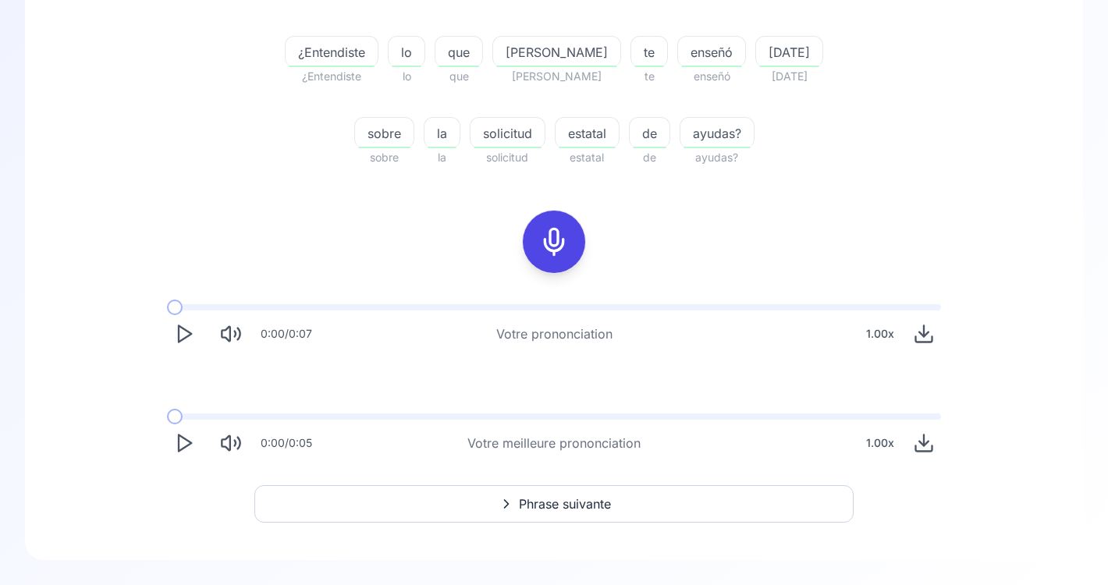
click at [179, 336] on icon "Play" at bounding box center [184, 334] width 22 height 22
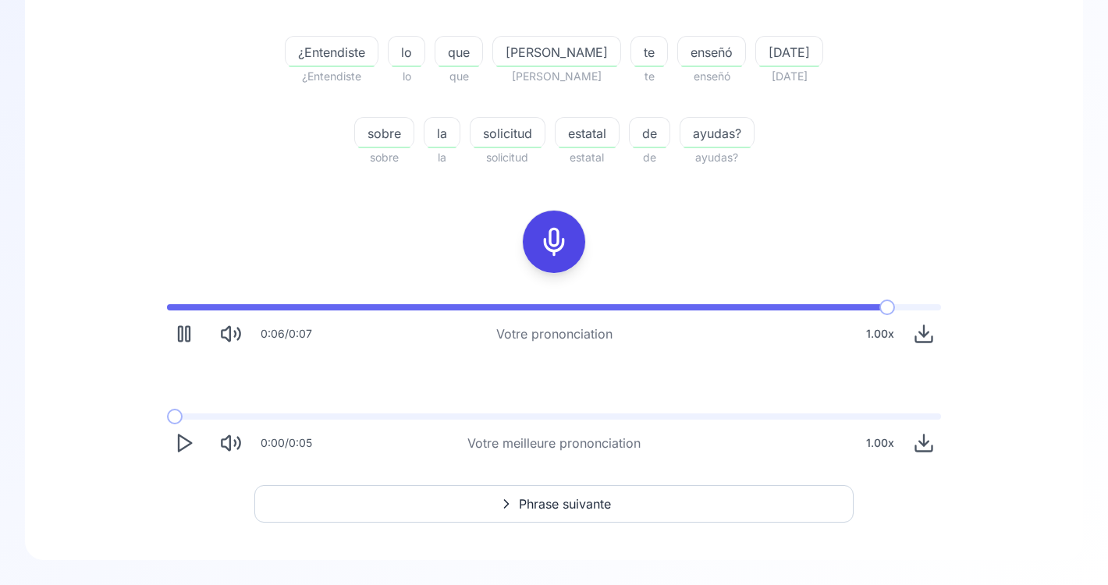
click at [177, 444] on icon "Play" at bounding box center [184, 443] width 22 height 22
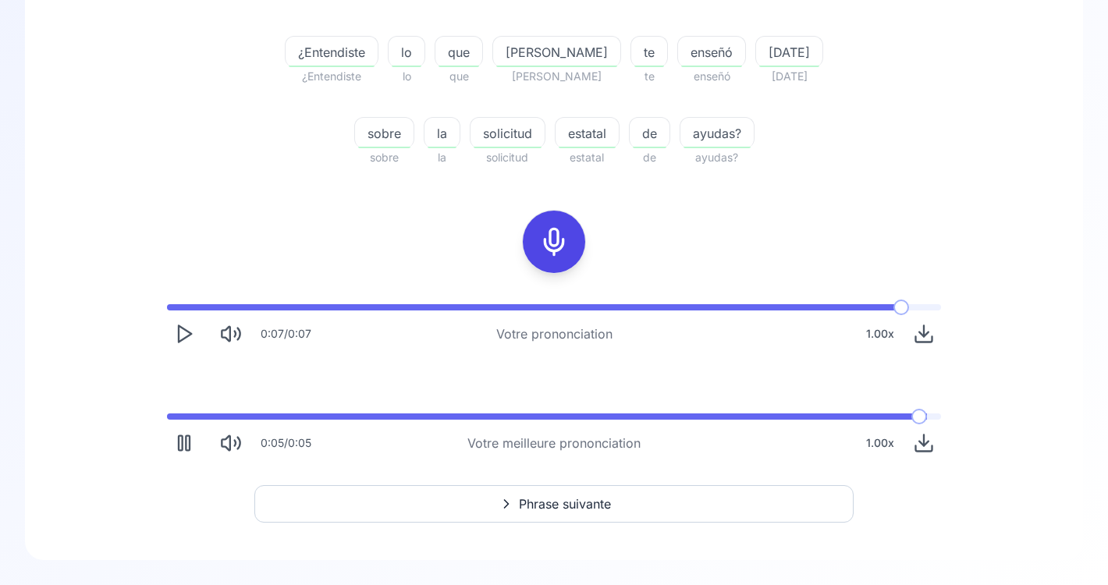
click at [177, 444] on icon "Pause" at bounding box center [184, 443] width 22 height 22
click at [177, 444] on icon "Play" at bounding box center [184, 443] width 22 height 22
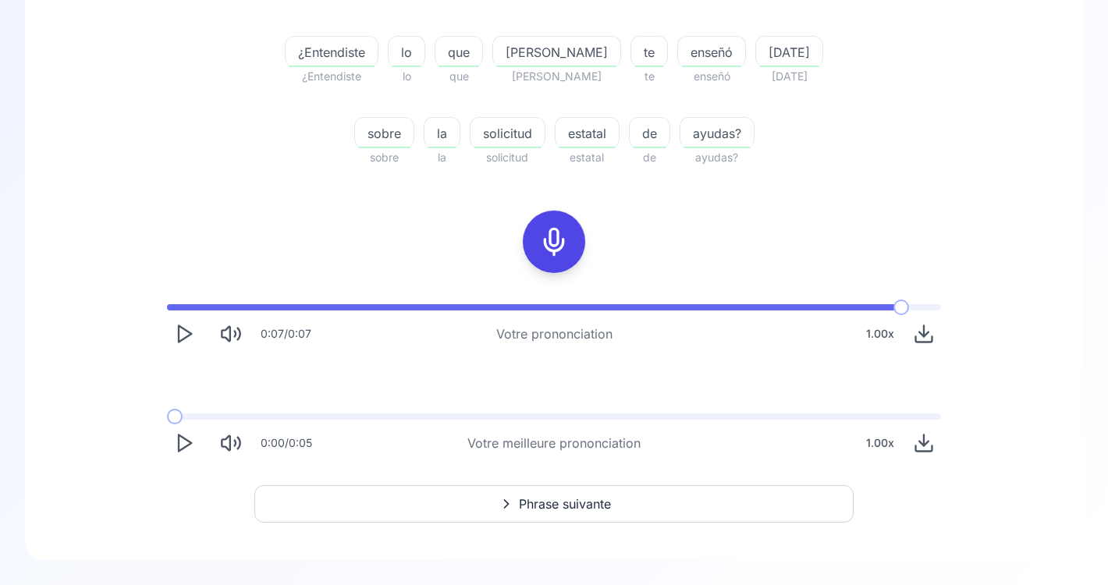
click at [183, 445] on icon "Play" at bounding box center [184, 443] width 22 height 22
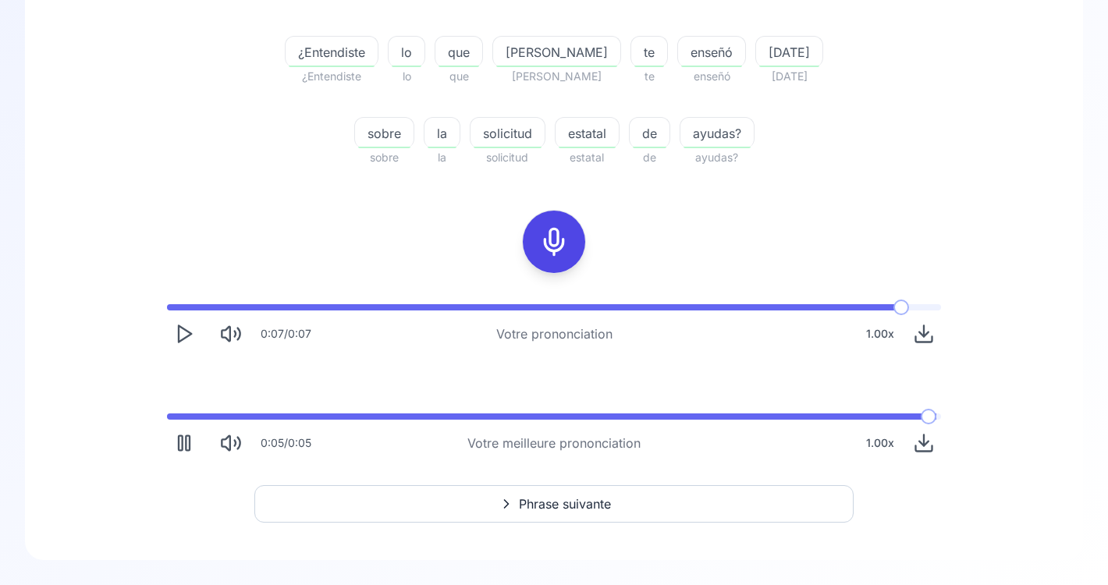
click at [756, 55] on span "ayer" at bounding box center [789, 52] width 66 height 19
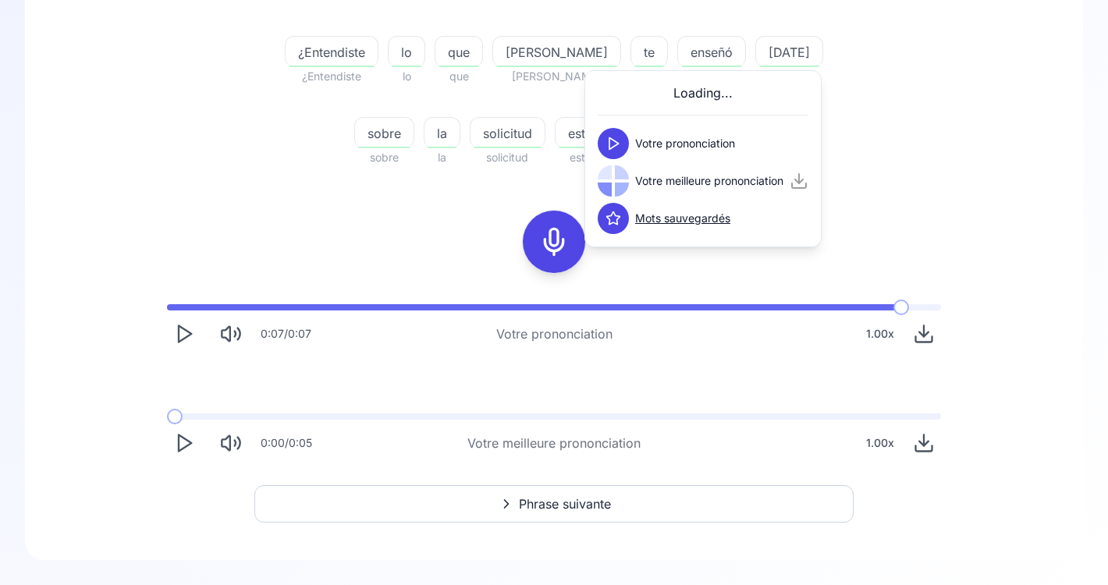
click at [618, 143] on polygon at bounding box center [613, 144] width 9 height 12
click at [616, 194] on button at bounding box center [613, 180] width 31 height 31
click at [182, 442] on icon "Play" at bounding box center [184, 443] width 22 height 22
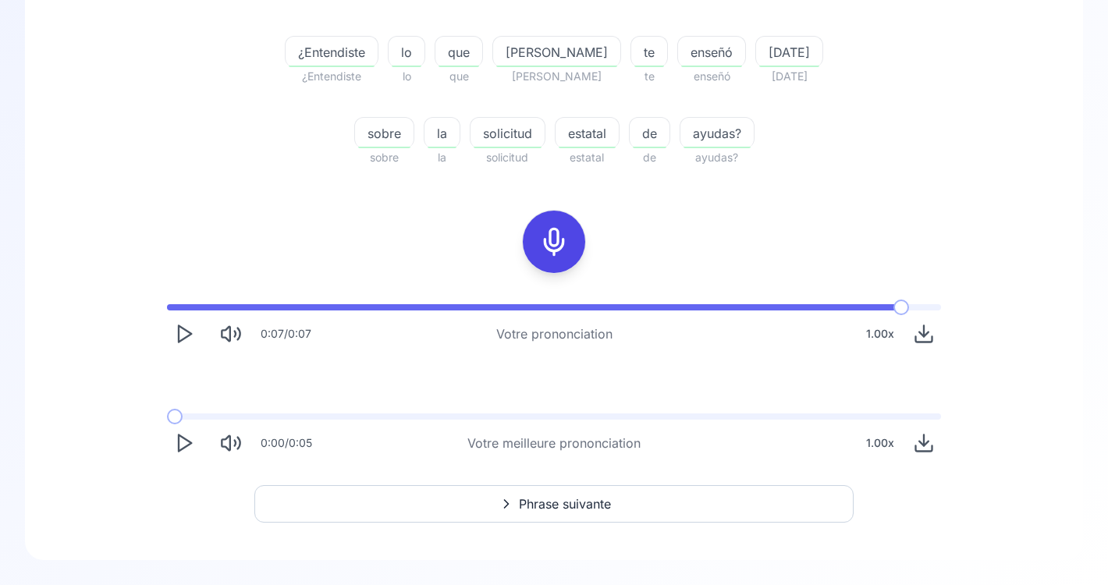
click at [182, 442] on icon "Play" at bounding box center [184, 443] width 22 height 22
click at [180, 337] on icon "Play" at bounding box center [184, 334] width 22 height 22
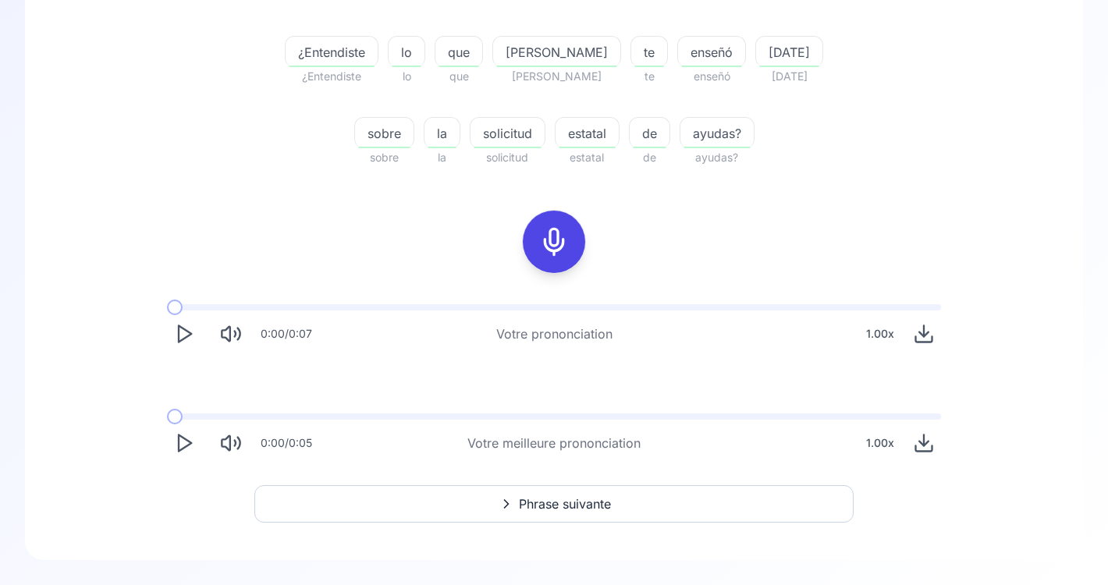
click at [184, 336] on icon "Play" at bounding box center [184, 334] width 22 height 22
click at [652, 496] on button "Phrase suivante" at bounding box center [553, 503] width 599 height 37
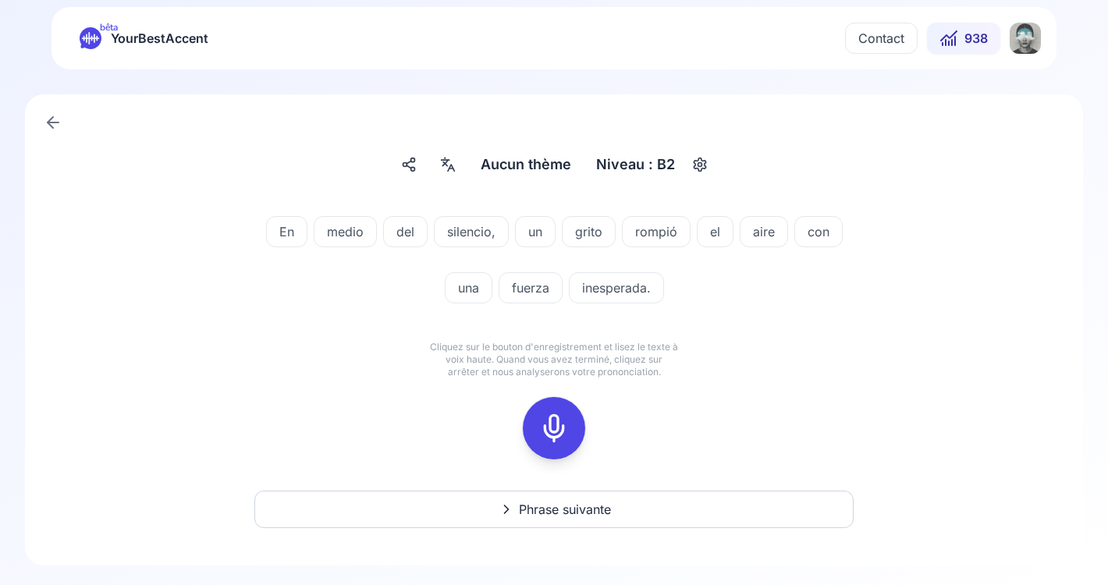
scroll to position [11, 0]
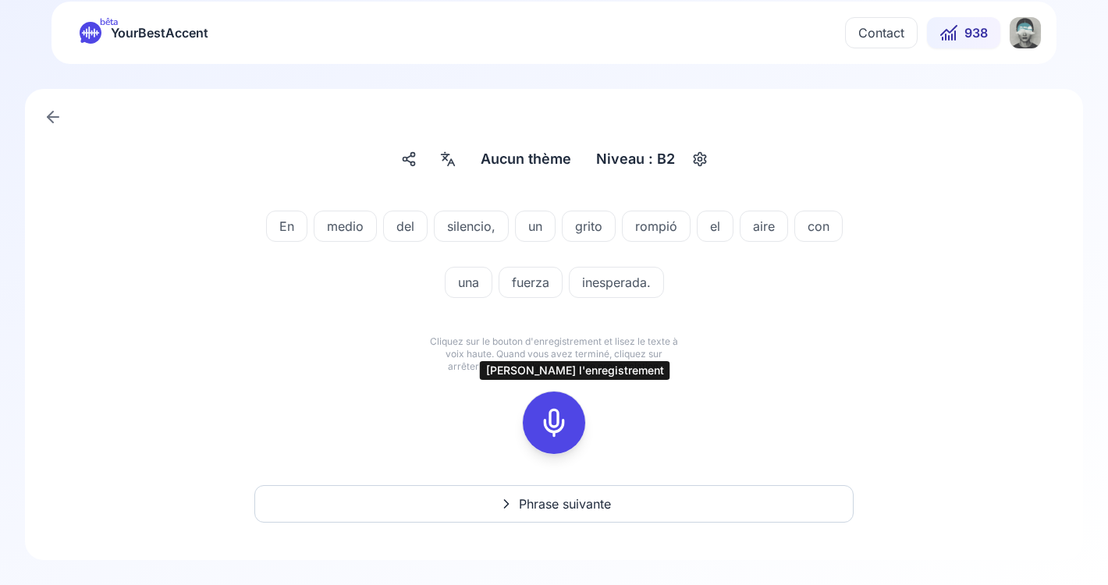
click at [564, 421] on rect at bounding box center [553, 422] width 23 height 23
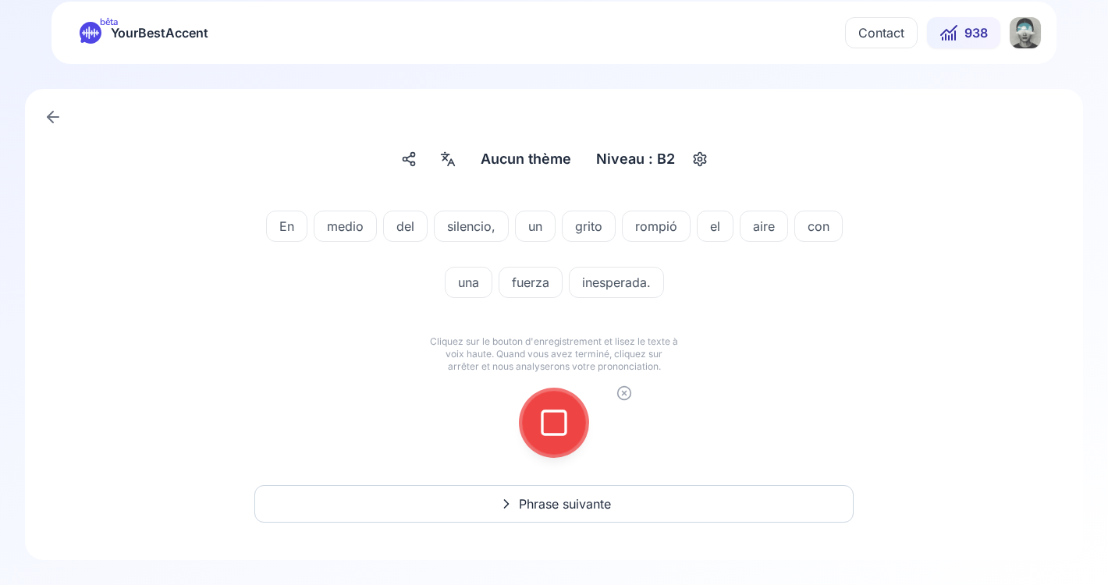
click at [564, 421] on rect at bounding box center [553, 422] width 23 height 23
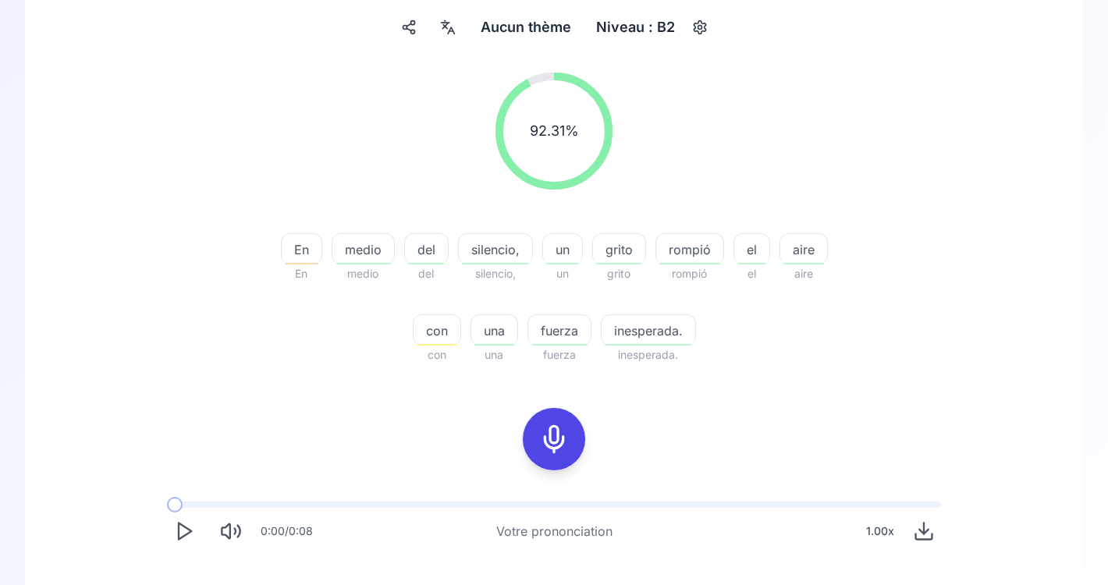
scroll to position [154, 0]
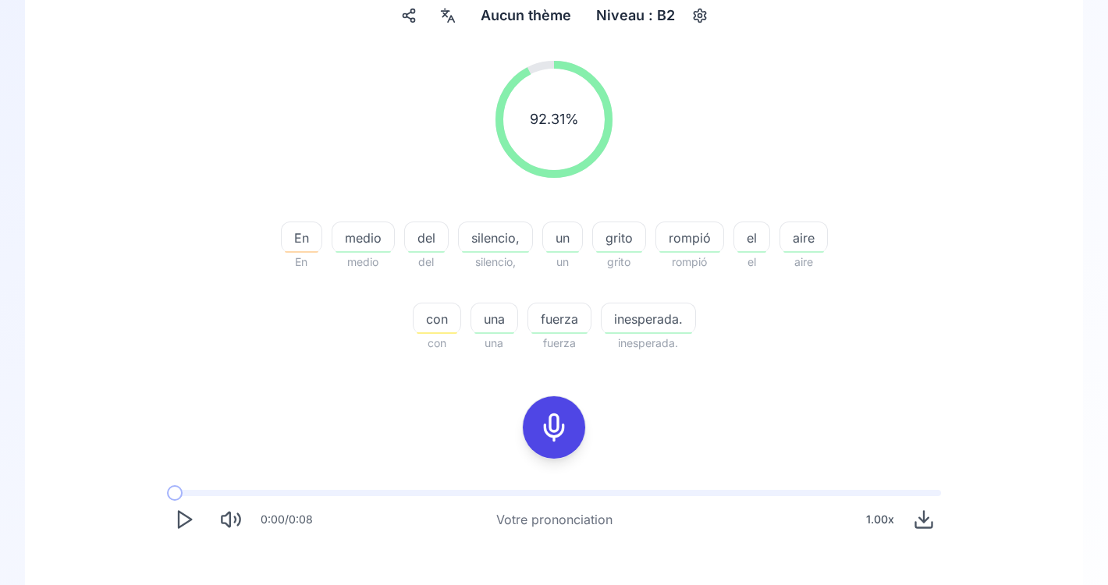
click at [306, 250] on div "En" at bounding box center [301, 237] width 41 height 31
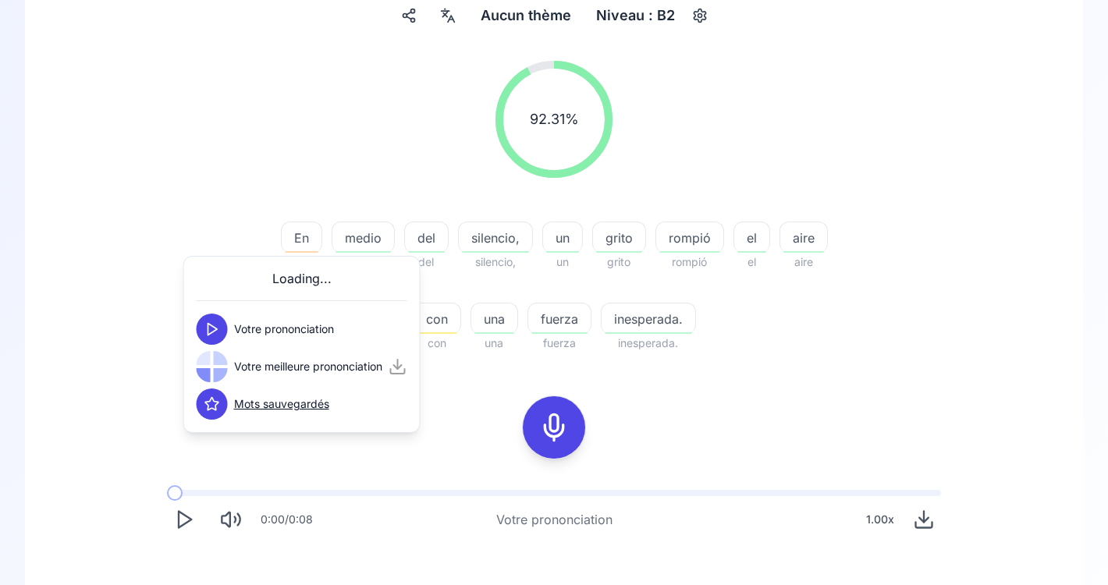
click at [216, 327] on icon at bounding box center [212, 329] width 16 height 16
click at [213, 369] on polygon at bounding box center [212, 367] width 9 height 12
click at [215, 369] on icon at bounding box center [212, 367] width 16 height 16
click at [464, 374] on div "92.31 % 92.31 % En En medio medio del del silencio, silencio, un un grito grito…" at bounding box center [553, 353] width 983 height 610
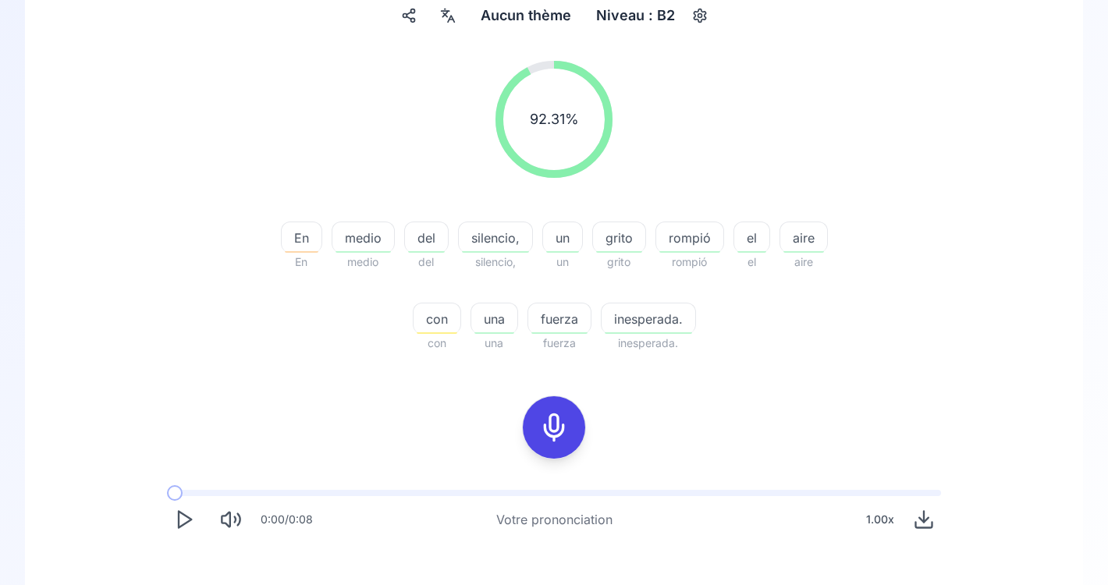
click at [424, 308] on div "con" at bounding box center [437, 318] width 48 height 31
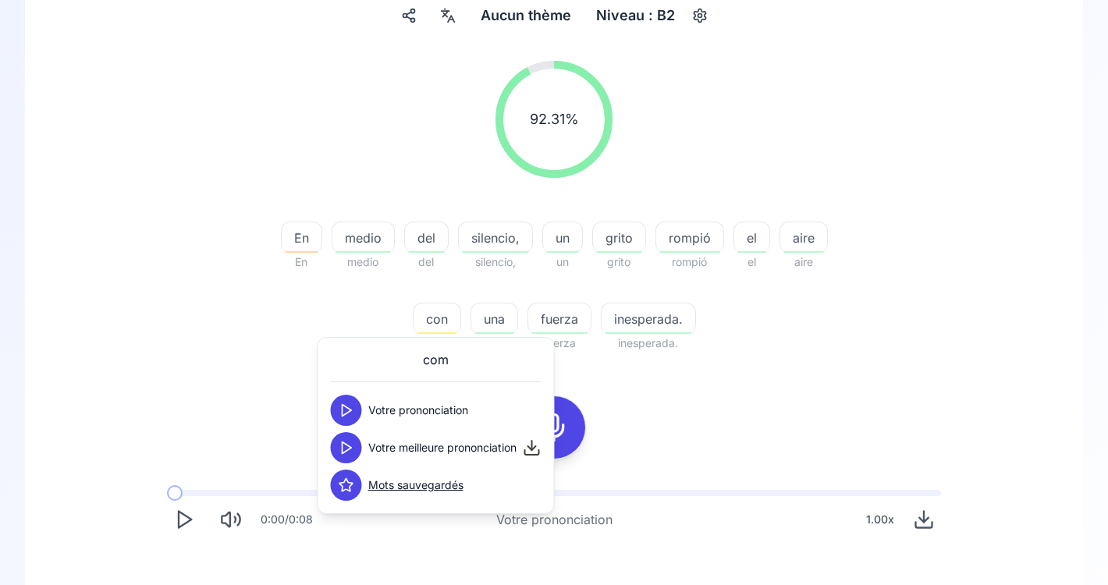
click at [347, 413] on polygon at bounding box center [347, 411] width 9 height 12
click at [347, 447] on icon at bounding box center [347, 448] width 16 height 16
click at [388, 304] on div "En En medio medio del del silencio, silencio, un un grito grito rompió rompió e…" at bounding box center [553, 278] width 599 height 150
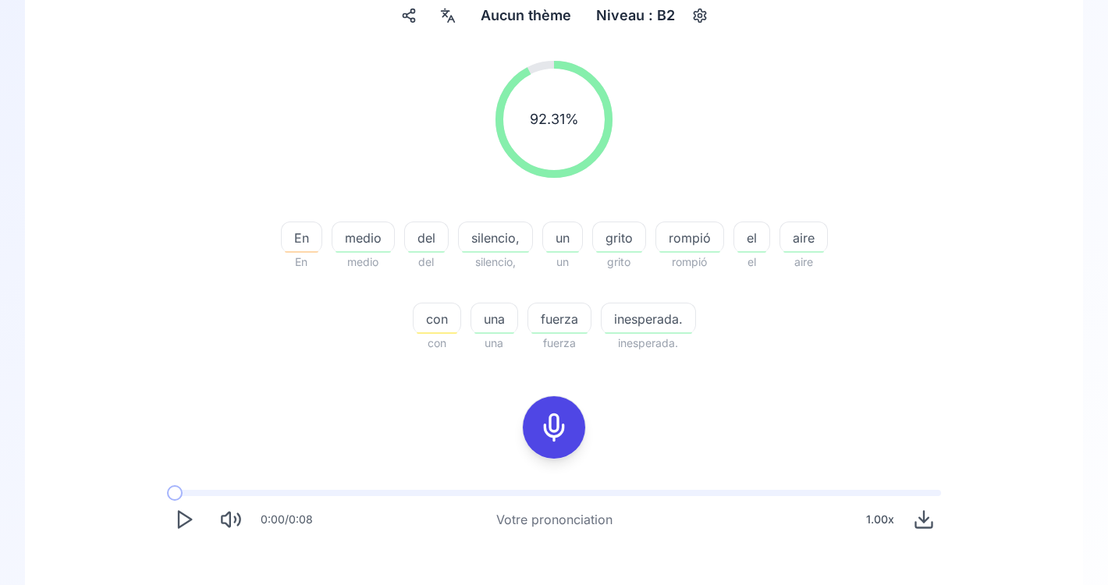
scroll to position [340, 0]
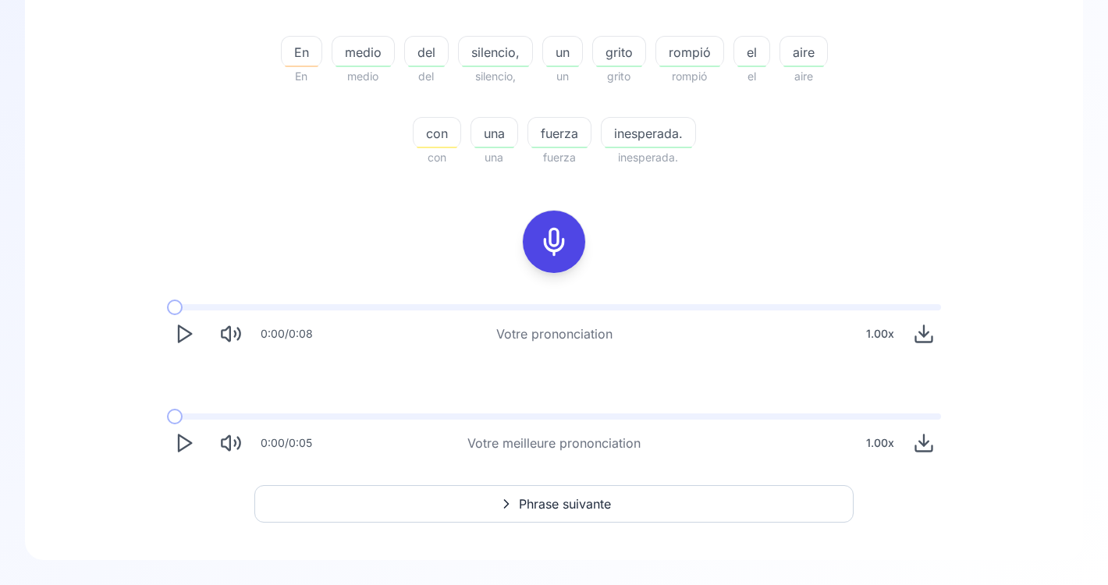
click at [183, 445] on icon "Play" at bounding box center [184, 443] width 22 height 22
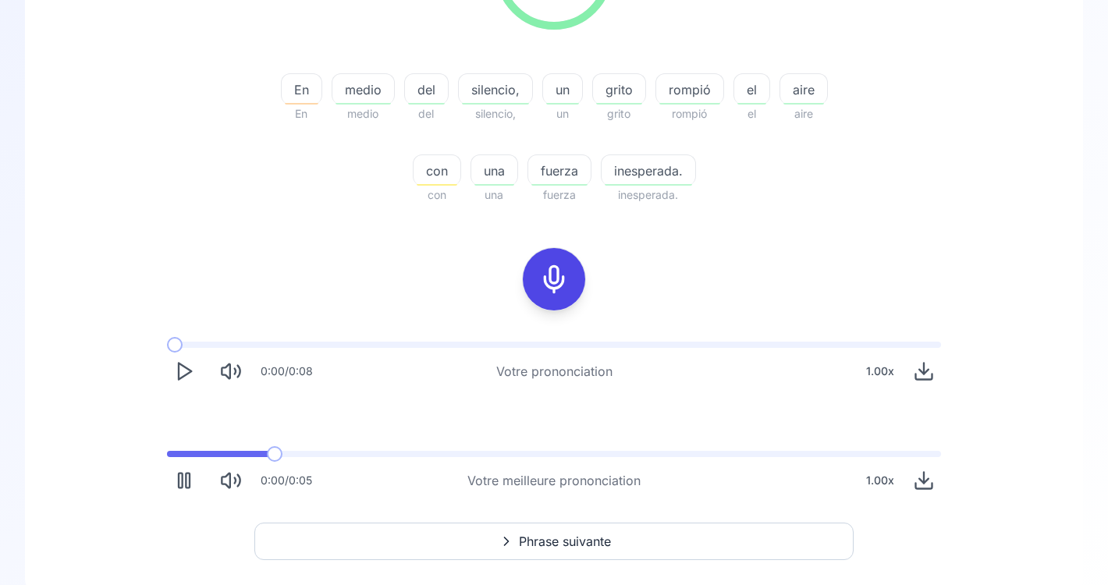
scroll to position [301, 0]
click at [184, 488] on icon "Play" at bounding box center [184, 482] width 22 height 22
click at [186, 484] on icon "Play" at bounding box center [184, 482] width 22 height 22
click at [181, 482] on icon "Play" at bounding box center [184, 482] width 22 height 22
click at [552, 290] on icon at bounding box center [553, 280] width 31 height 31
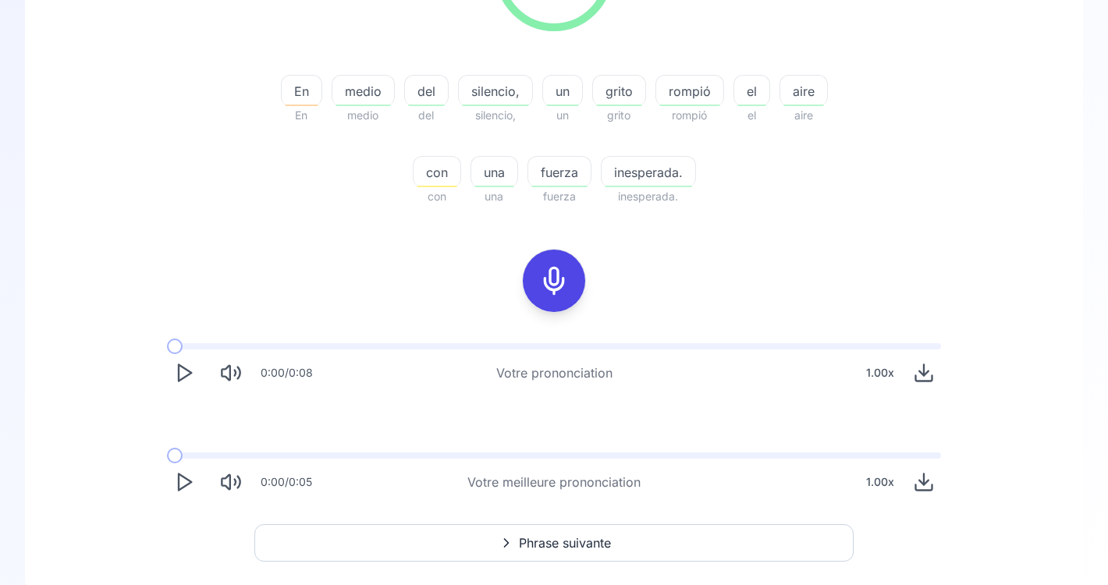
scroll to position [154, 0]
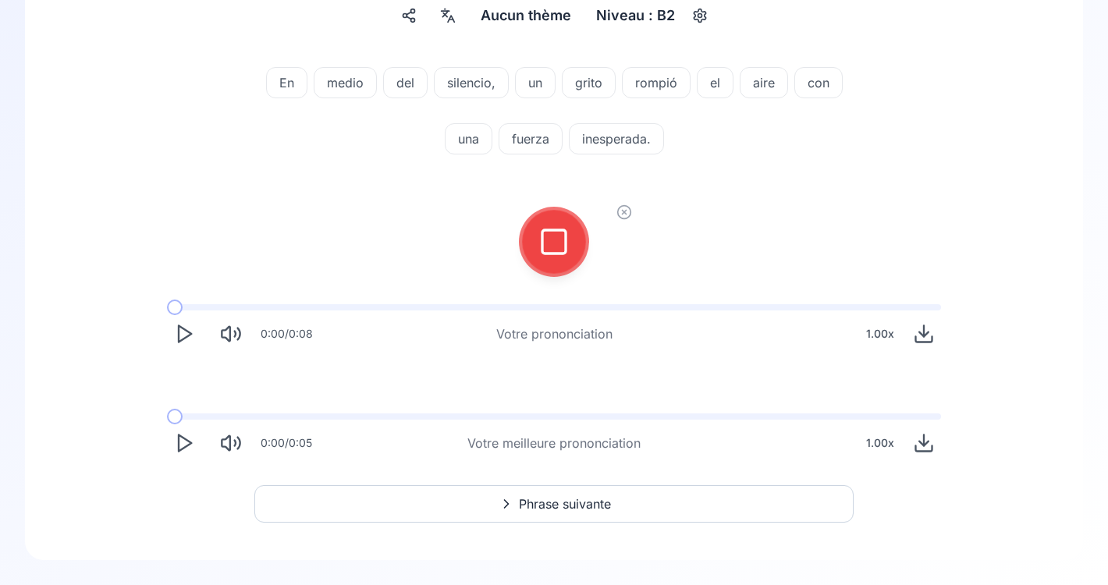
click at [549, 254] on icon at bounding box center [553, 241] width 31 height 31
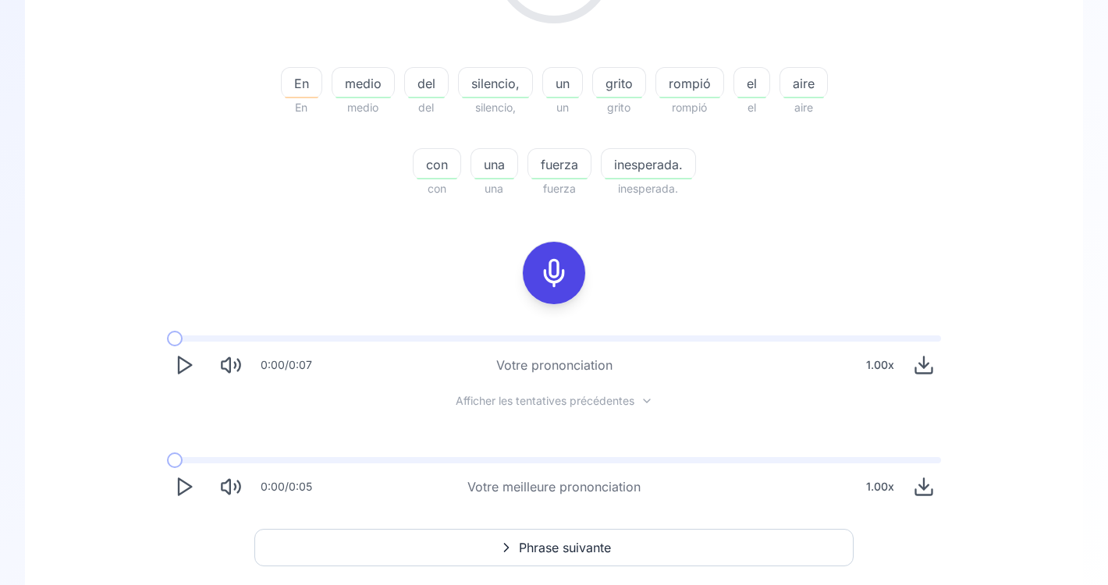
scroll to position [301, 0]
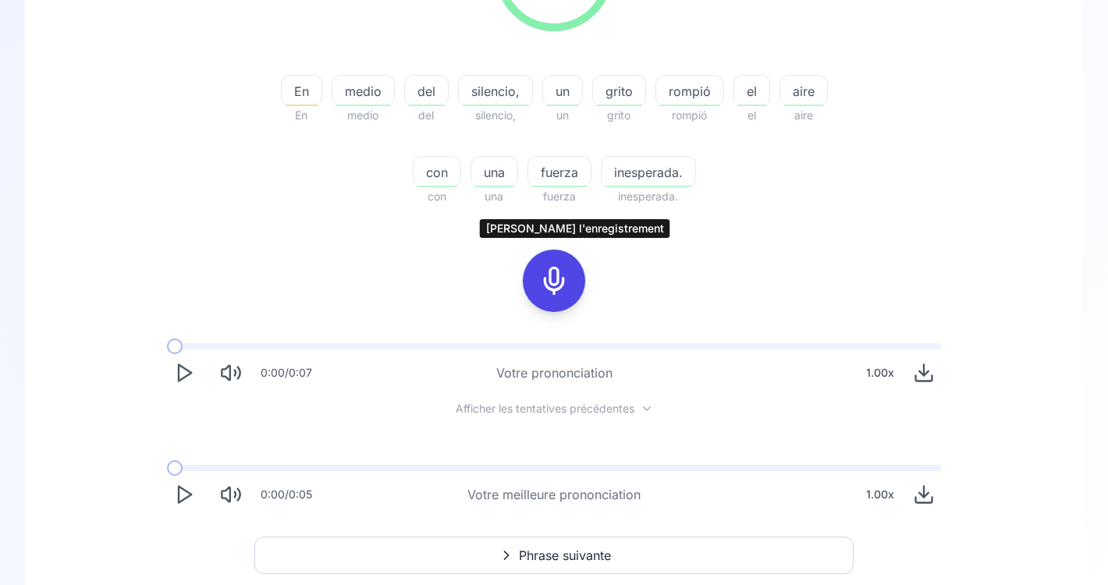
click at [553, 286] on icon at bounding box center [553, 280] width 31 height 31
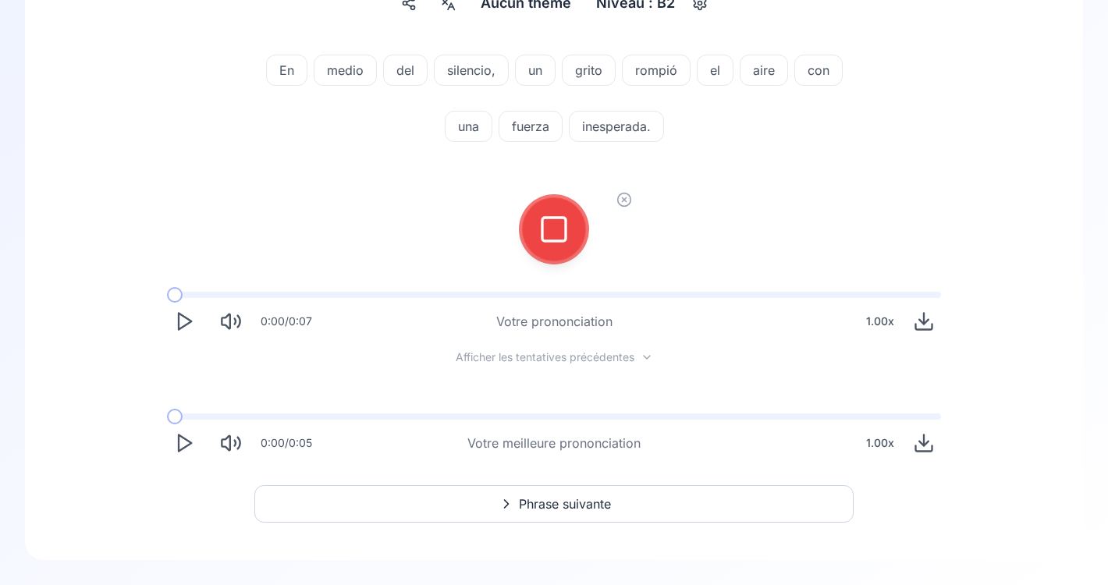
click at [559, 236] on icon at bounding box center [553, 229] width 31 height 31
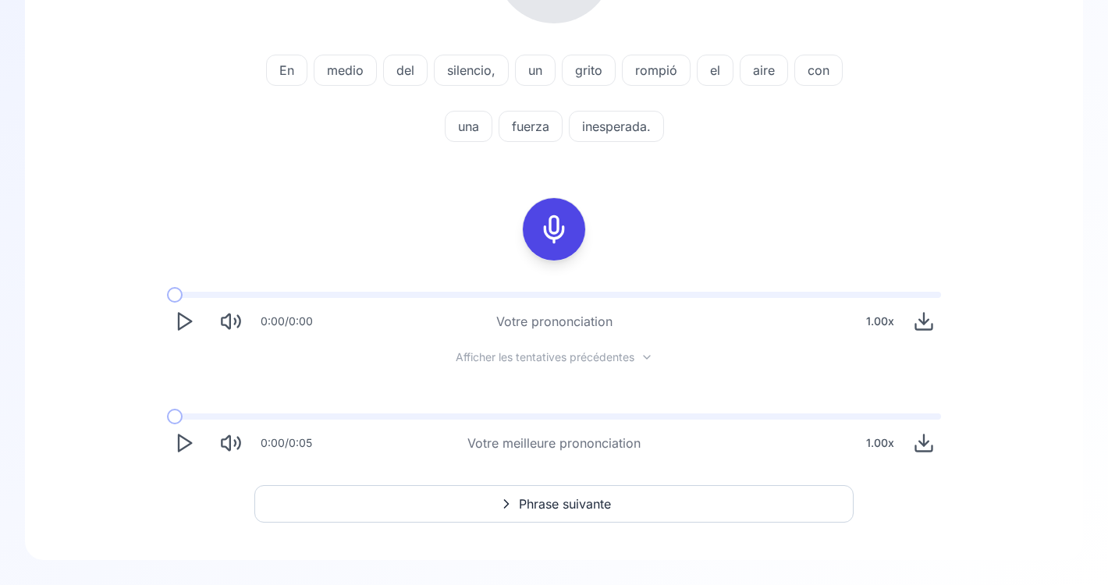
scroll to position [301, 0]
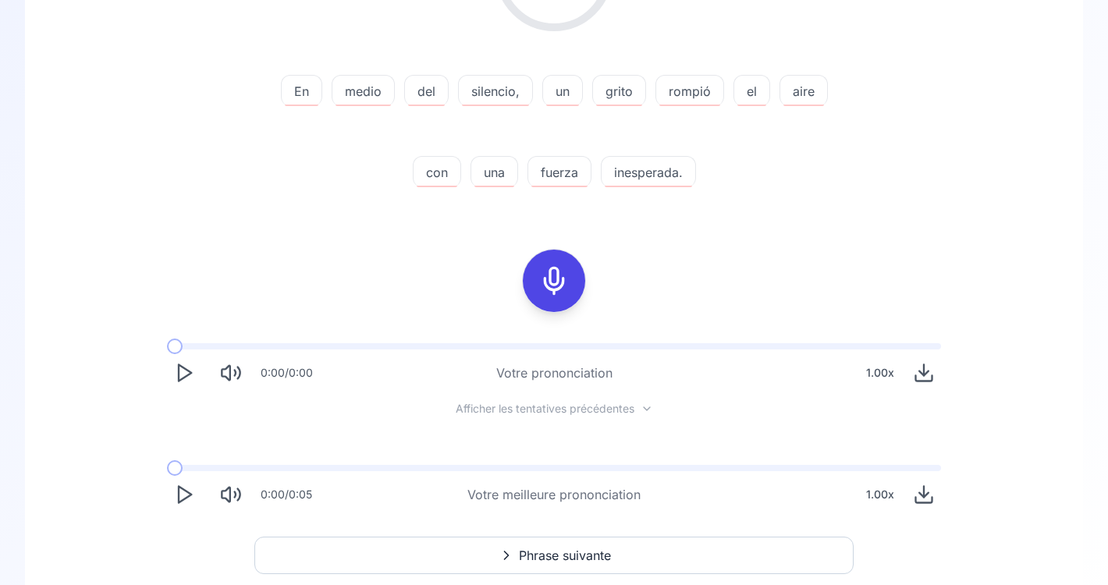
click at [557, 279] on icon at bounding box center [553, 280] width 31 height 31
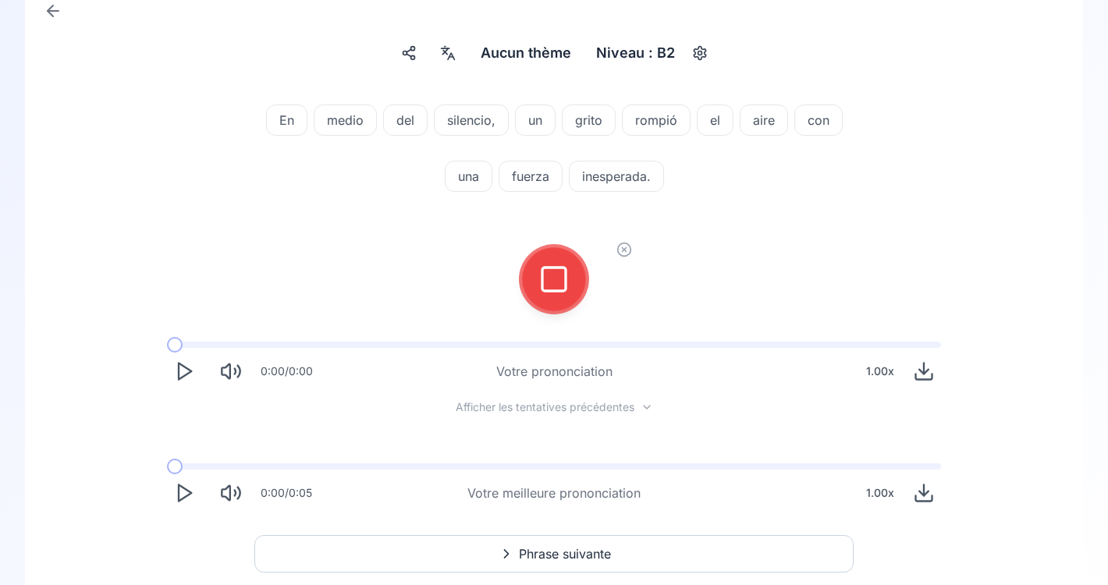
scroll to position [114, 0]
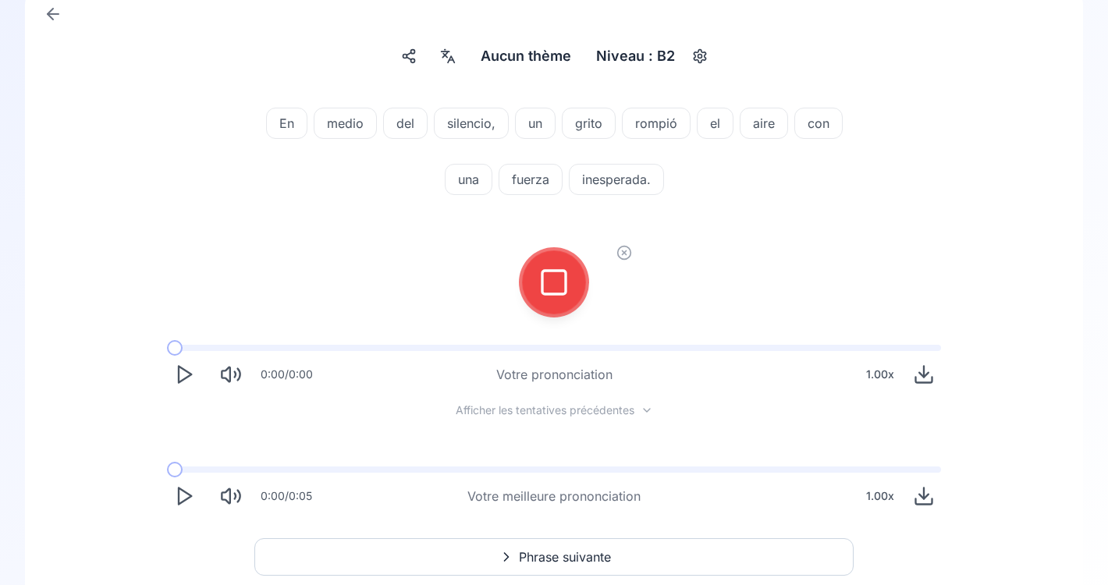
click at [553, 282] on icon at bounding box center [553, 282] width 31 height 31
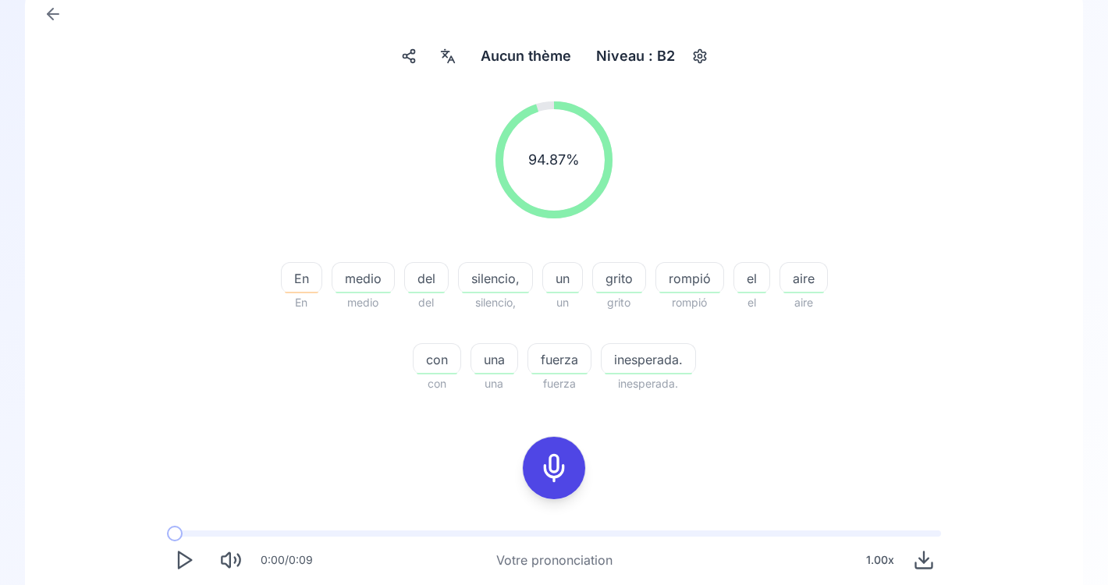
click at [303, 289] on div "En" at bounding box center [301, 277] width 41 height 31
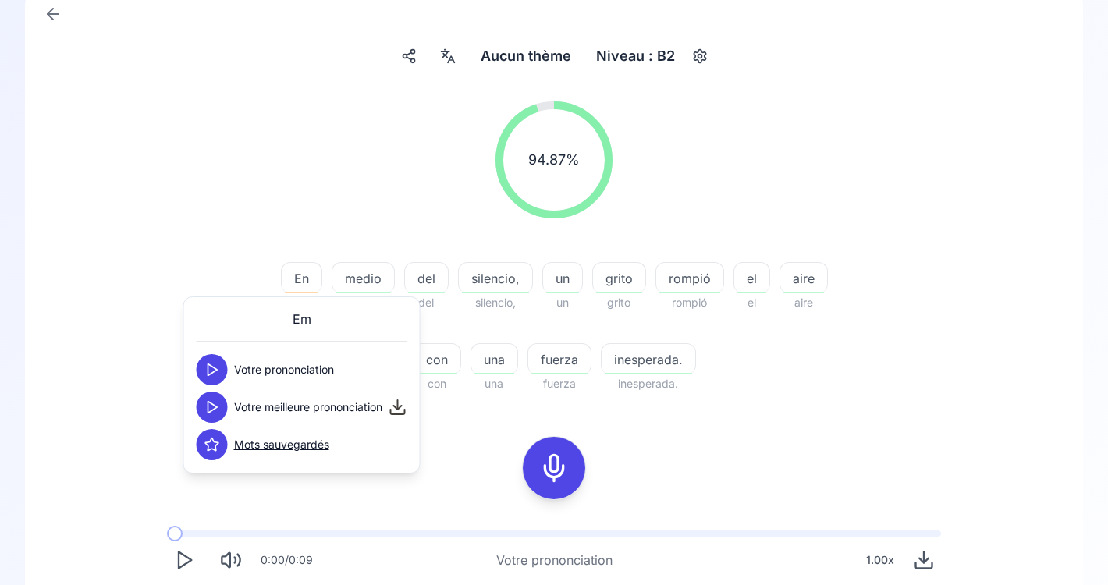
click at [218, 379] on button at bounding box center [212, 369] width 31 height 31
click at [211, 407] on icon at bounding box center [212, 408] width 16 height 16
click at [216, 359] on button at bounding box center [212, 369] width 31 height 31
click at [554, 460] on icon at bounding box center [553, 468] width 31 height 31
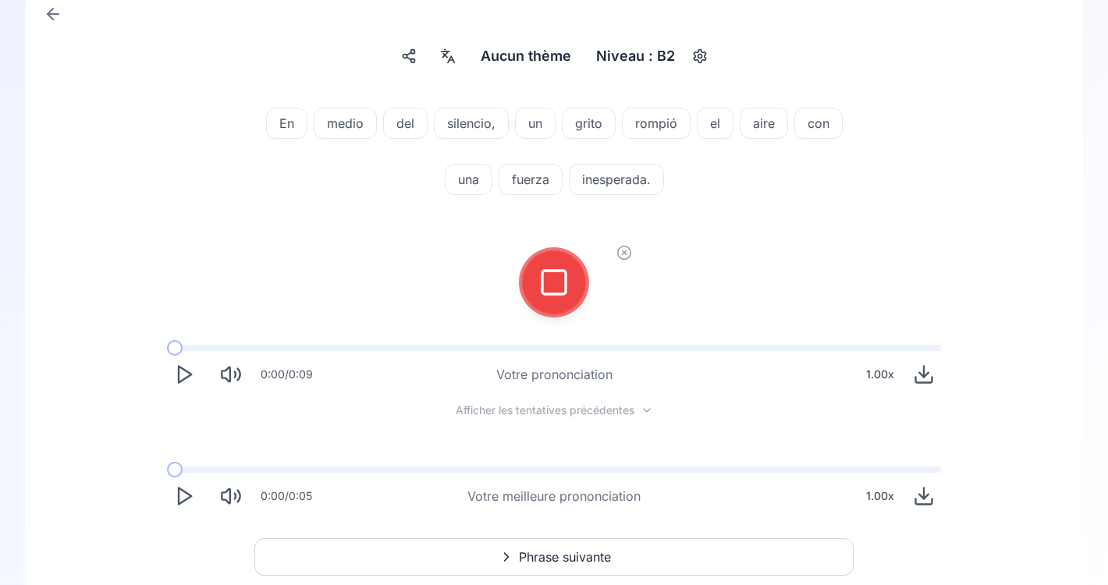
click at [554, 275] on icon at bounding box center [553, 282] width 31 height 31
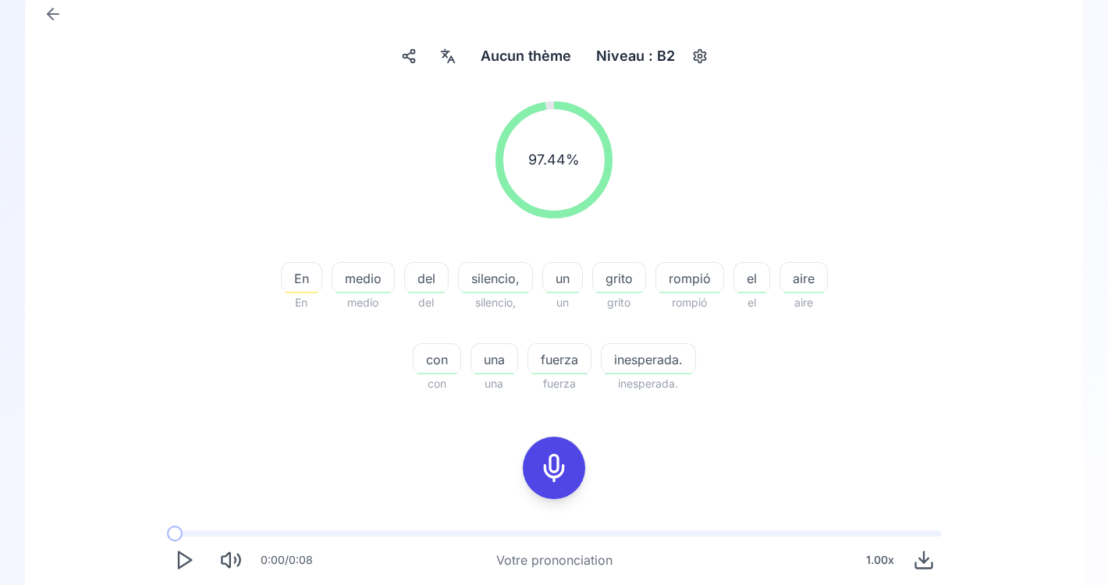
click at [310, 291] on div "En" at bounding box center [301, 277] width 41 height 31
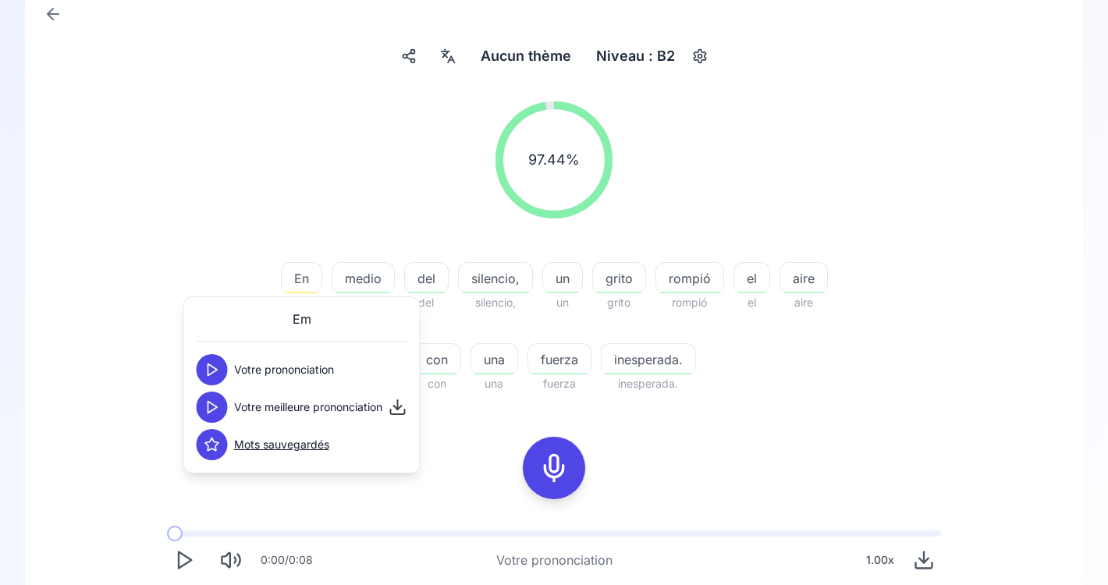
click at [211, 367] on icon at bounding box center [212, 370] width 16 height 16
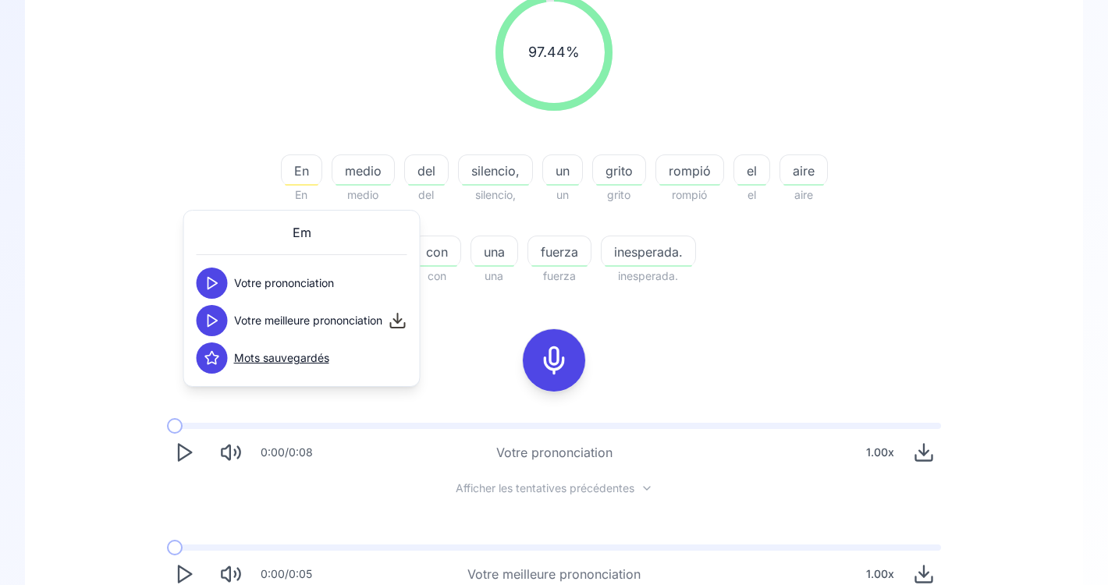
scroll to position [227, 0]
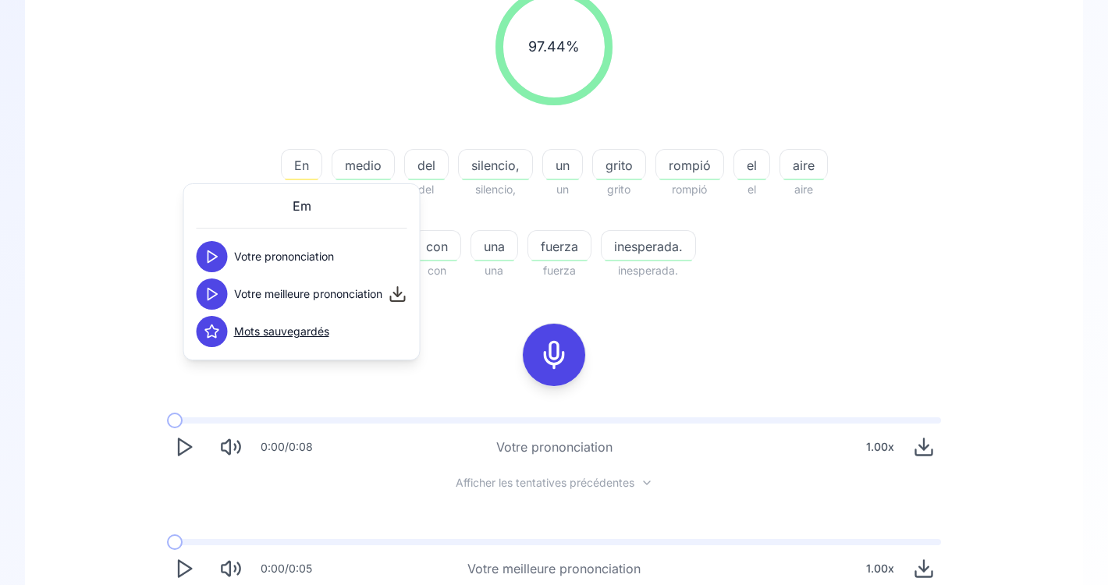
click at [179, 453] on polygon "Play" at bounding box center [185, 447] width 12 height 16
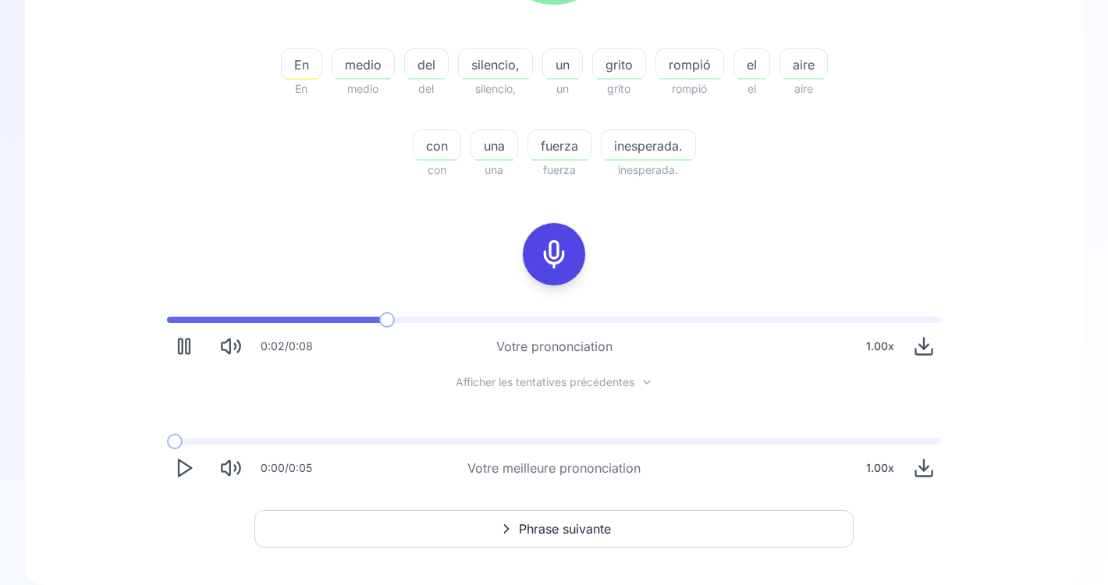
scroll to position [353, 0]
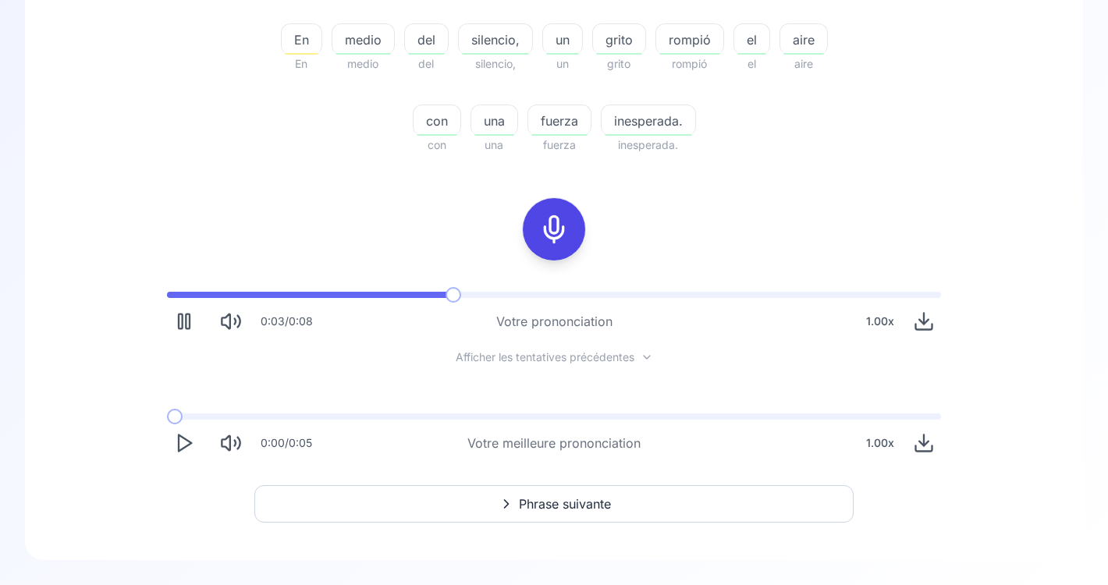
click at [182, 445] on icon "Play" at bounding box center [184, 443] width 22 height 22
click at [182, 445] on rect "Pause" at bounding box center [181, 443] width 4 height 15
click at [182, 445] on icon "Play" at bounding box center [184, 443] width 22 height 22
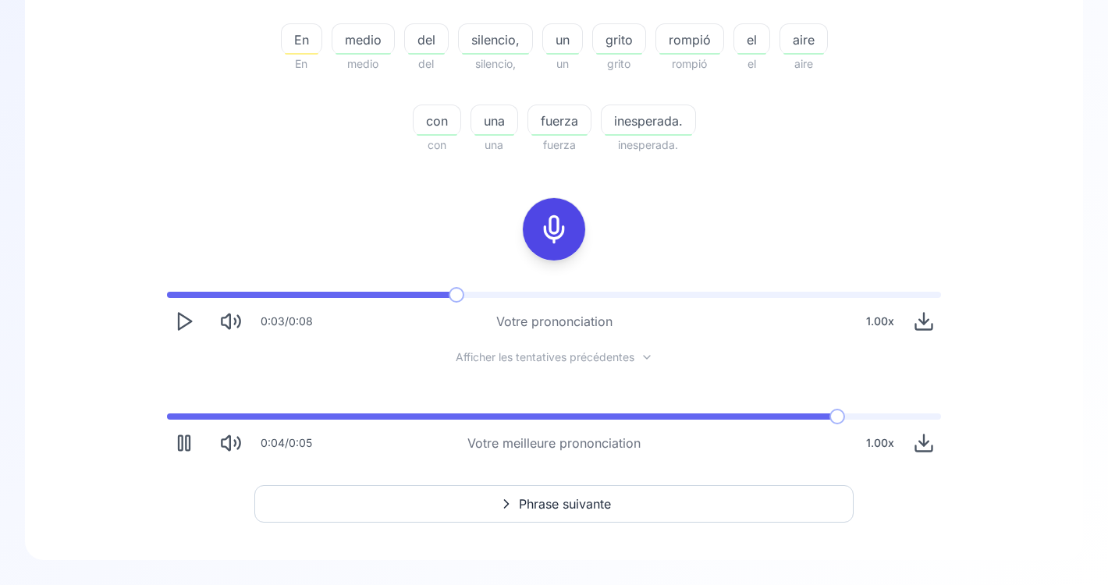
click at [615, 500] on button "Phrase suivante" at bounding box center [553, 503] width 599 height 37
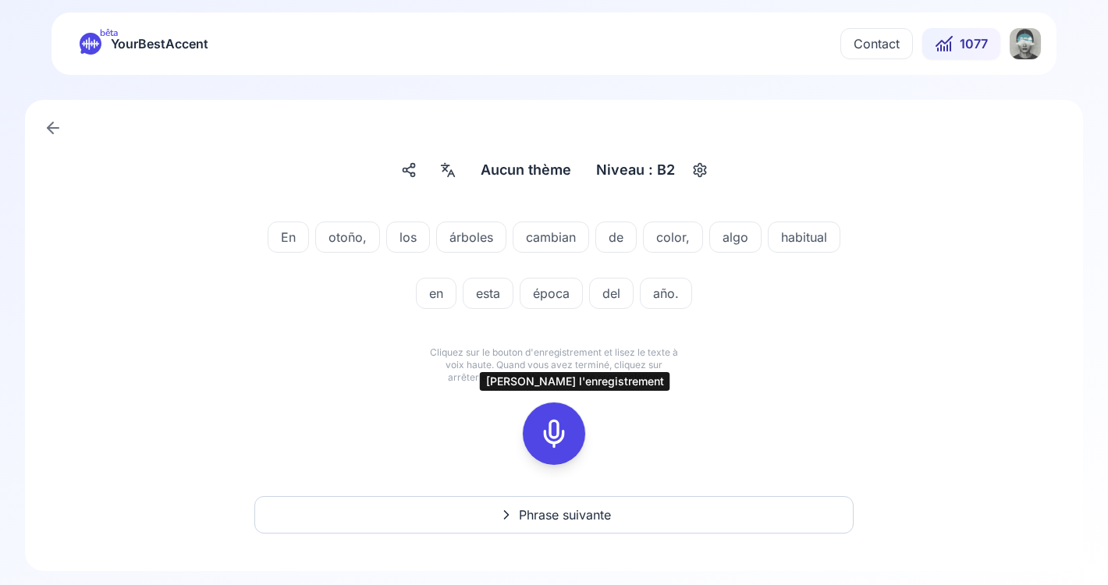
click at [548, 434] on icon at bounding box center [553, 433] width 31 height 31
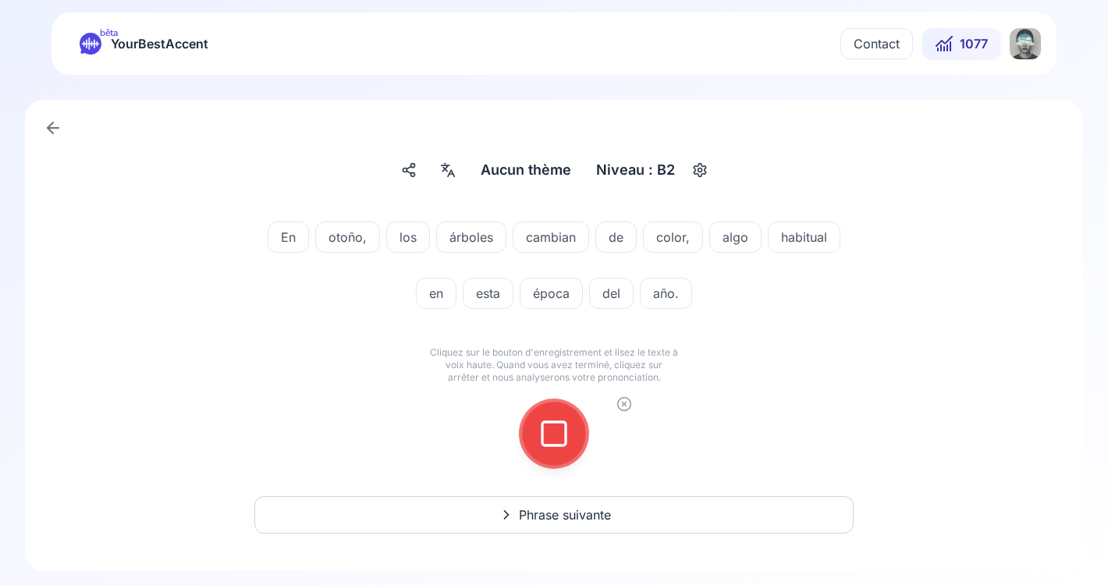
click at [555, 433] on icon at bounding box center [553, 433] width 31 height 31
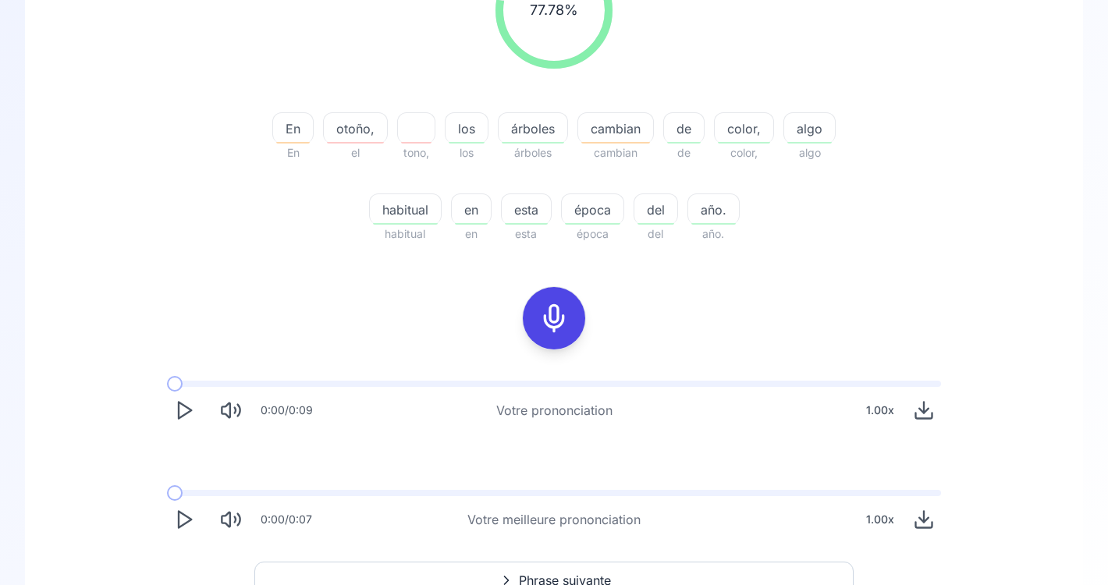
scroll to position [265, 0]
click at [182, 519] on icon "Play" at bounding box center [184, 518] width 22 height 22
click at [179, 519] on polygon "Play" at bounding box center [185, 518] width 12 height 16
click at [184, 522] on polygon "Play" at bounding box center [185, 518] width 12 height 16
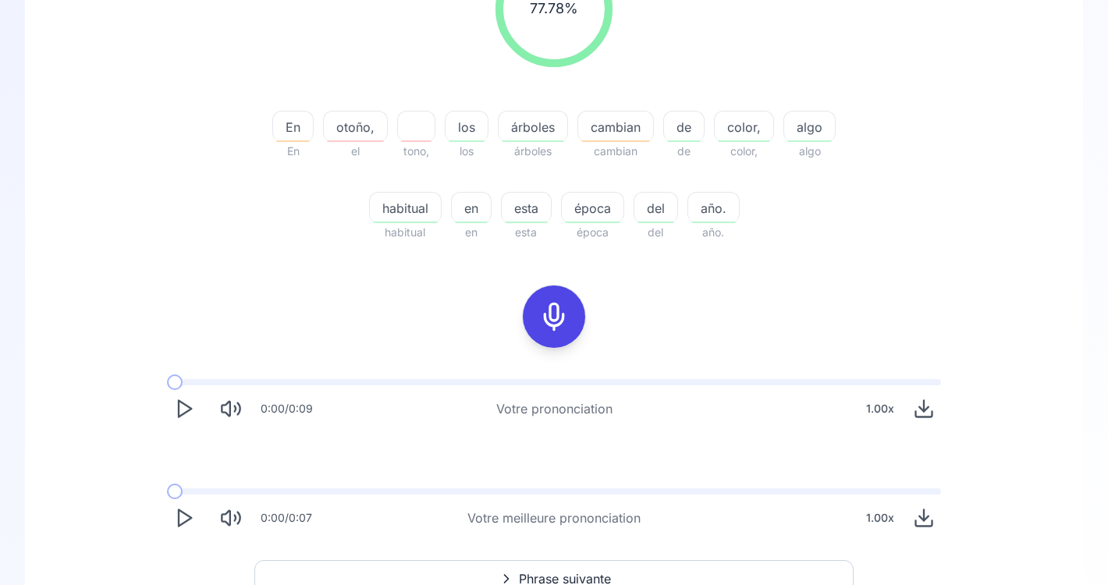
click at [555, 327] on rect at bounding box center [553, 316] width 23 height 23
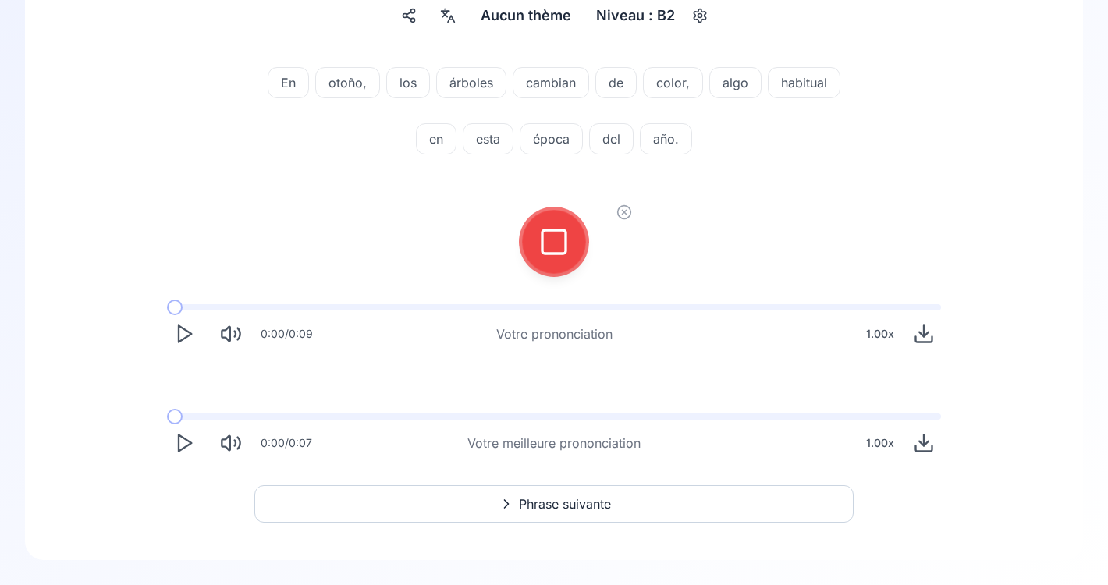
scroll to position [154, 0]
click at [552, 254] on icon at bounding box center [553, 241] width 31 height 31
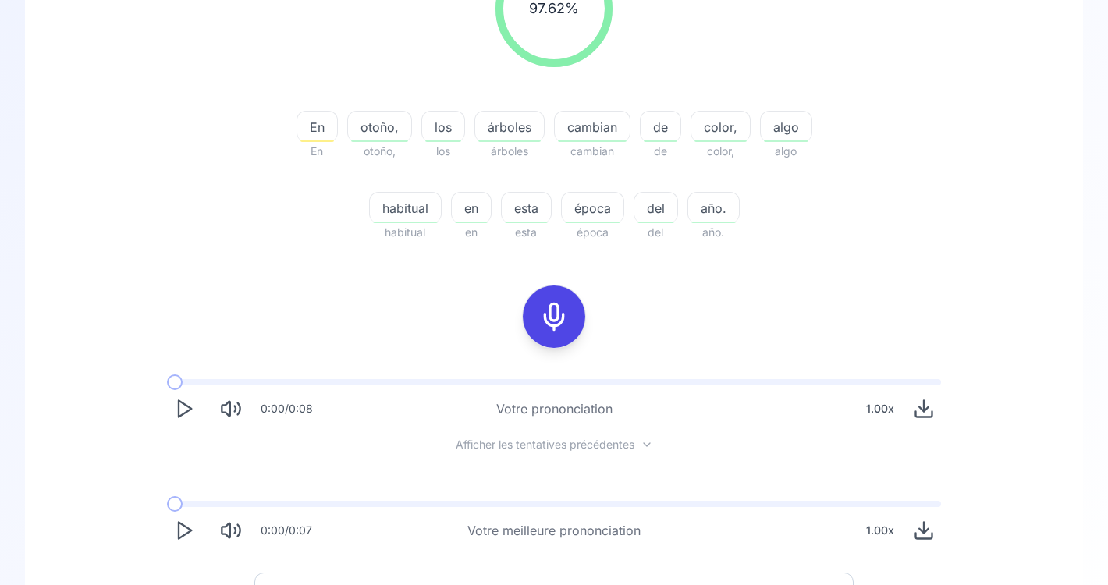
scroll to position [265, 0]
click at [183, 407] on icon "Play" at bounding box center [184, 410] width 22 height 22
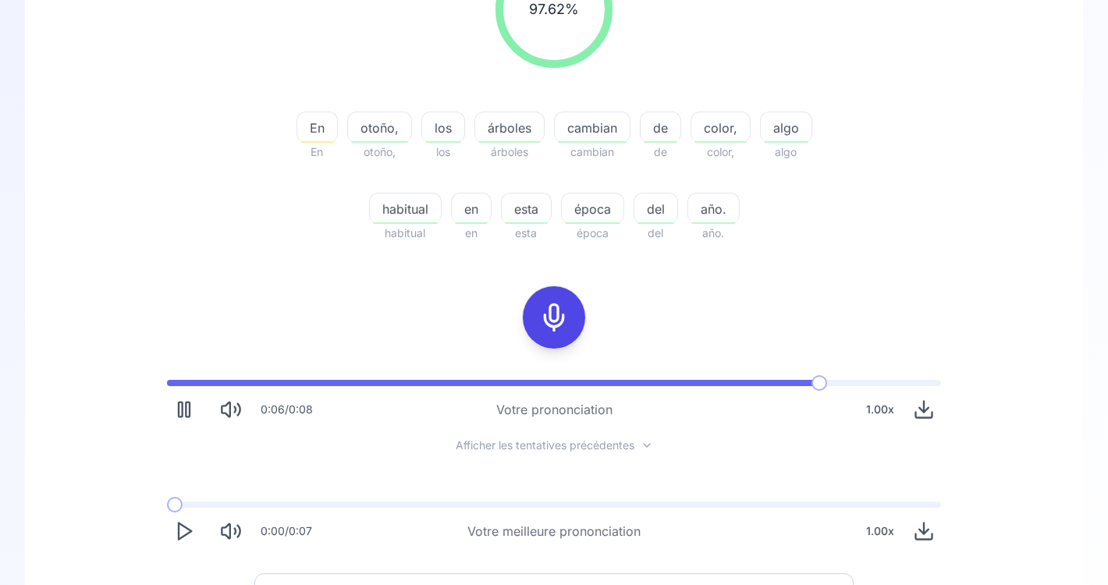
click at [184, 534] on icon "Play" at bounding box center [184, 531] width 22 height 22
click at [184, 410] on icon "Play" at bounding box center [184, 410] width 22 height 22
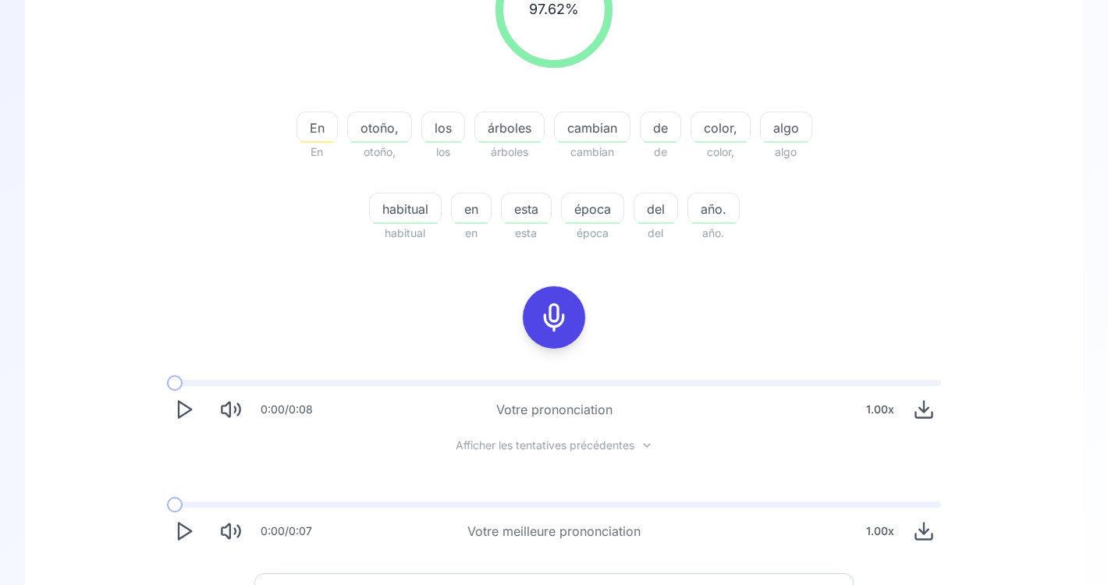
click at [184, 410] on icon "Play" at bounding box center [184, 410] width 22 height 22
click at [186, 534] on polygon "Play" at bounding box center [185, 532] width 12 height 16
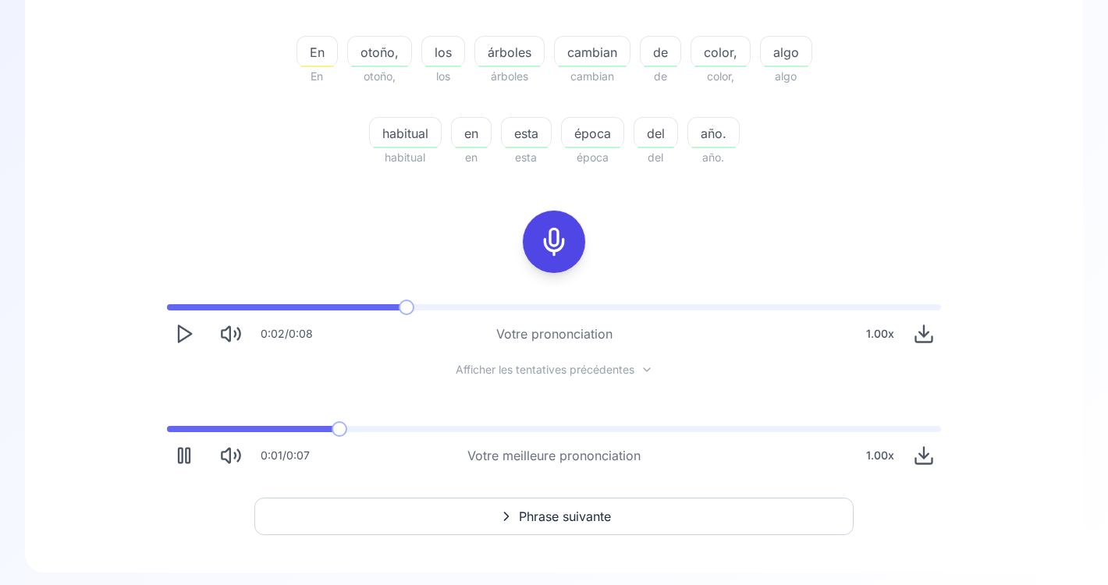
scroll to position [353, 0]
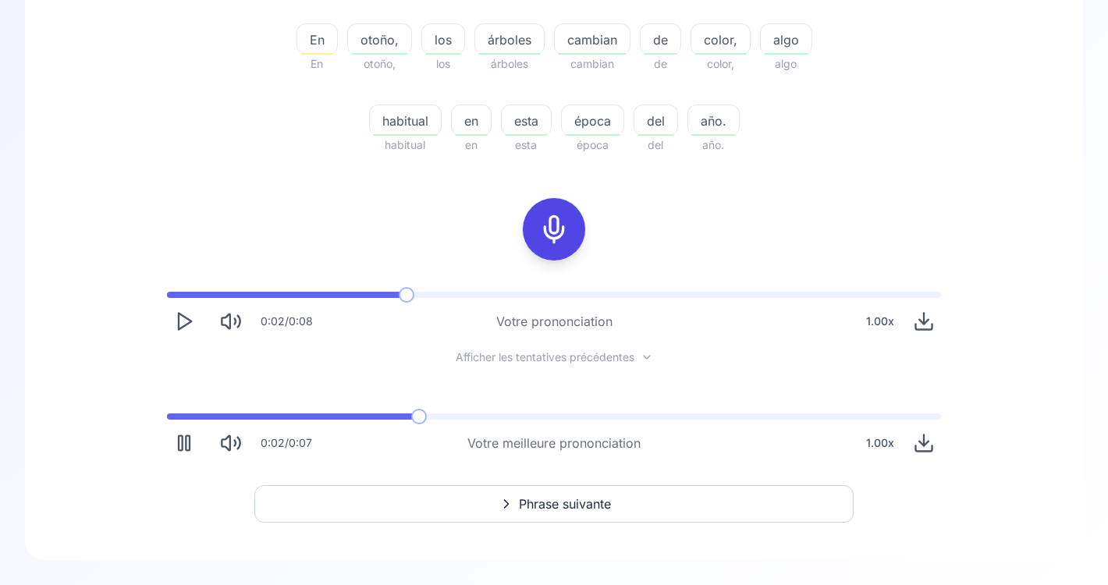
click at [569, 510] on span "Phrase suivante" at bounding box center [565, 504] width 92 height 19
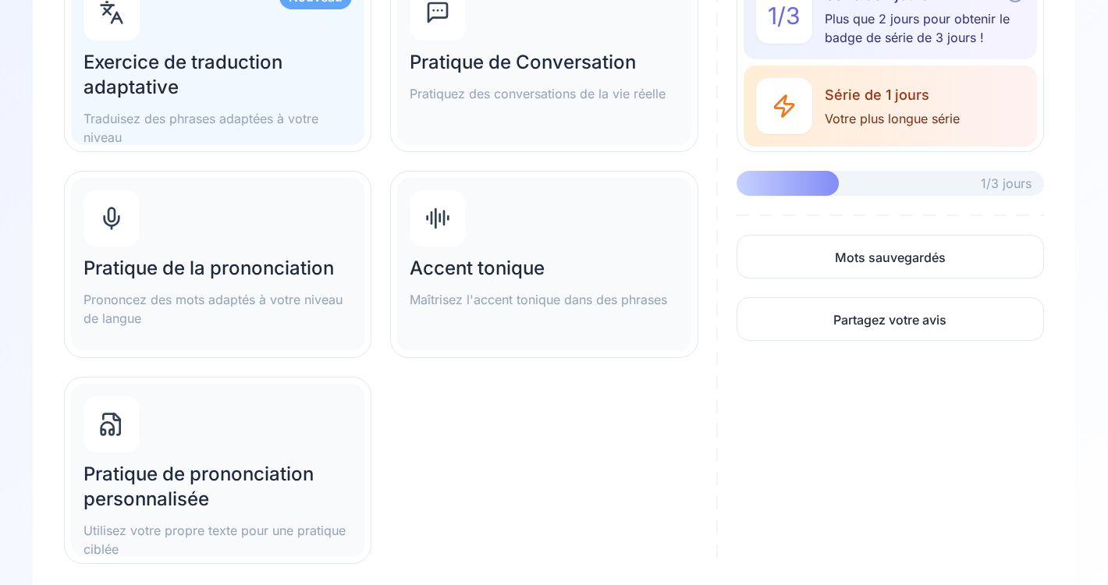
scroll to position [254, 0]
click at [533, 254] on div "Accent tonique Maîtrisez l'accent tonique dans des phrases" at bounding box center [543, 263] width 293 height 173
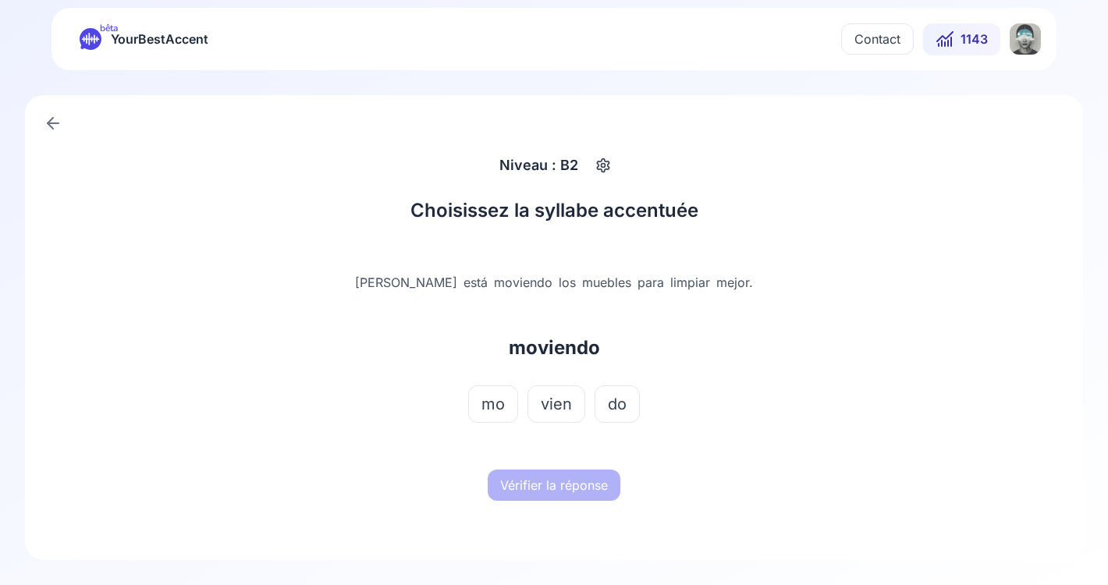
scroll to position [5, 0]
click at [558, 398] on span "vien" at bounding box center [556, 404] width 31 height 22
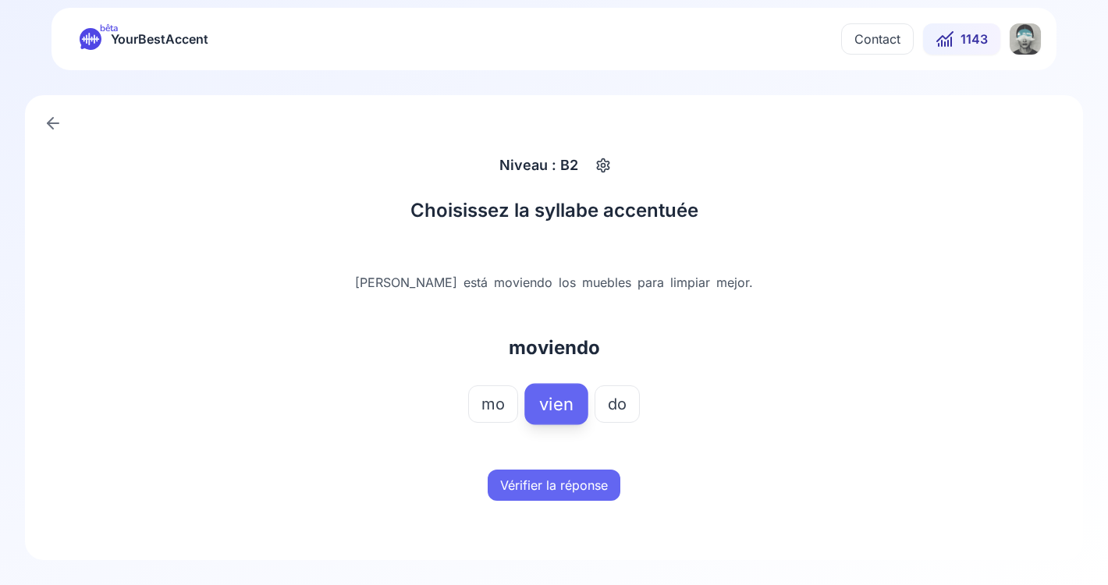
click at [574, 485] on button "Vérifier la réponse" at bounding box center [554, 485] width 133 height 31
click at [565, 491] on button "Mot suivant" at bounding box center [554, 485] width 93 height 31
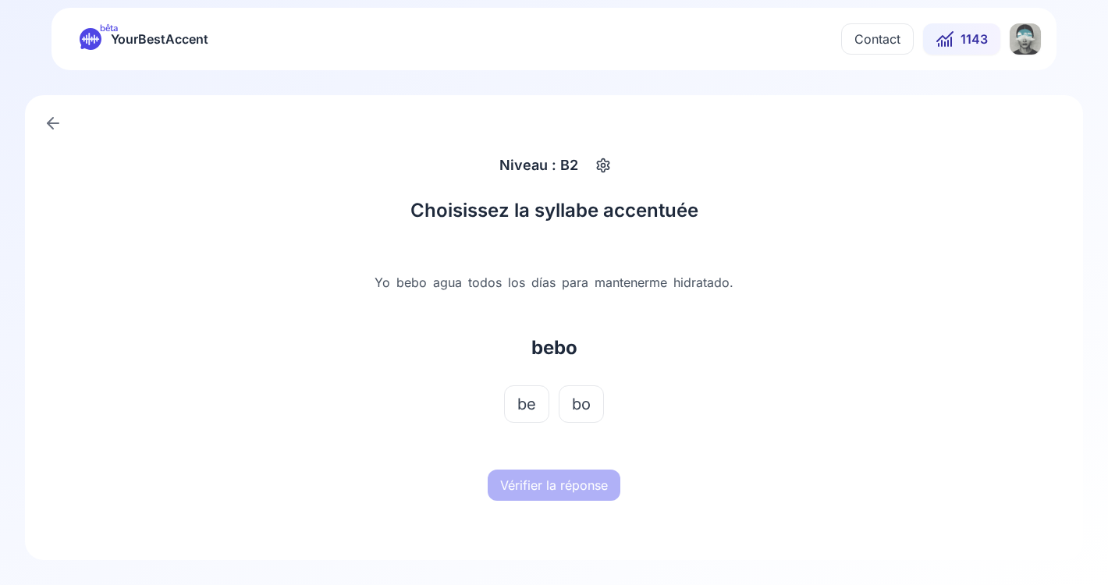
click at [56, 112] on link at bounding box center [52, 123] width 31 height 31
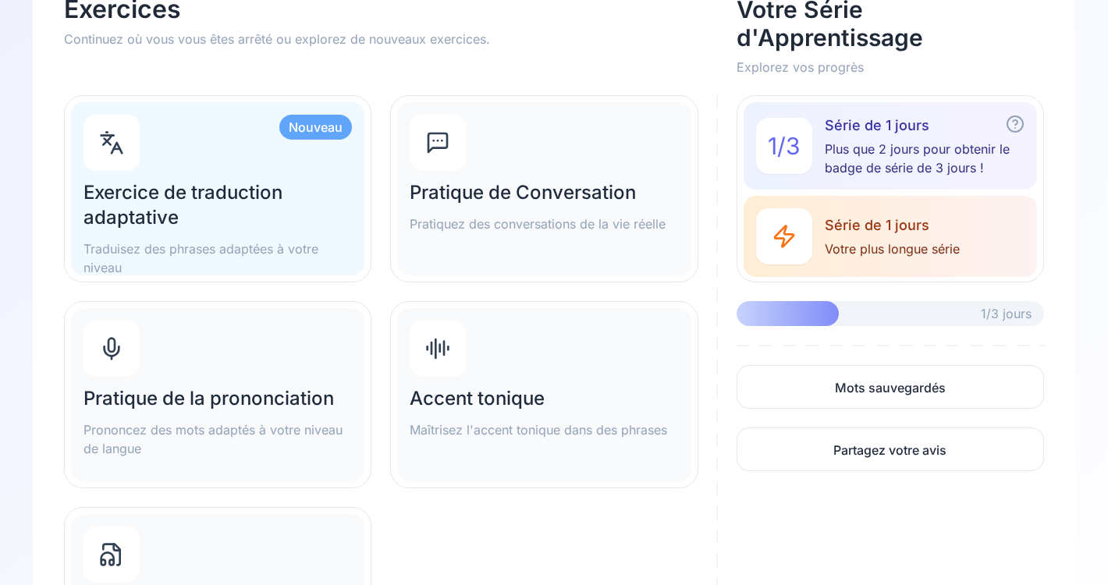
scroll to position [174, 0]
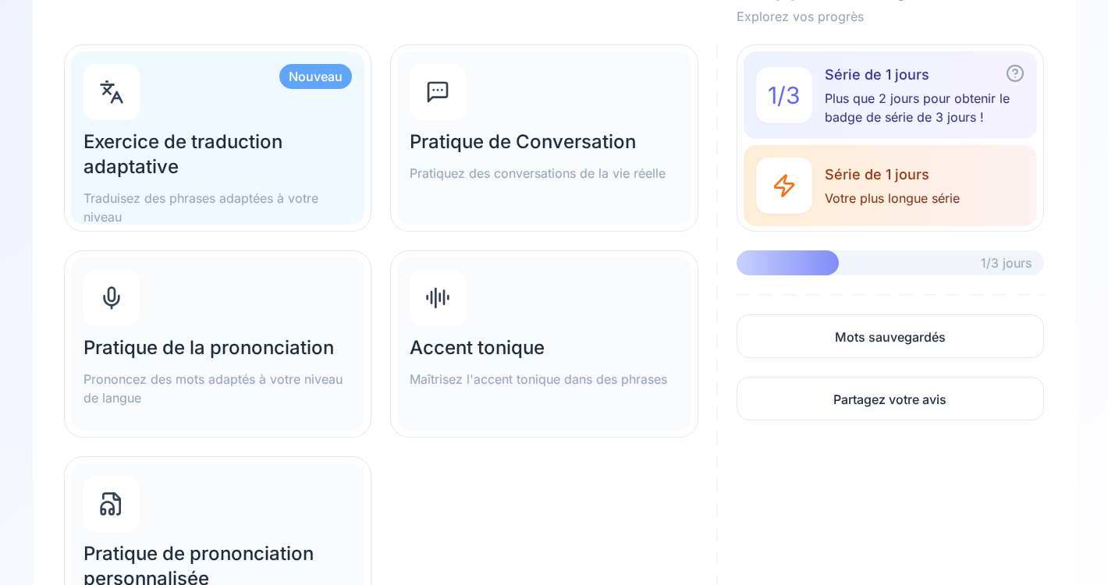
click at [578, 102] on div "Pratique de Conversation Pratiquez des conversations de la vie réelle" at bounding box center [543, 137] width 293 height 173
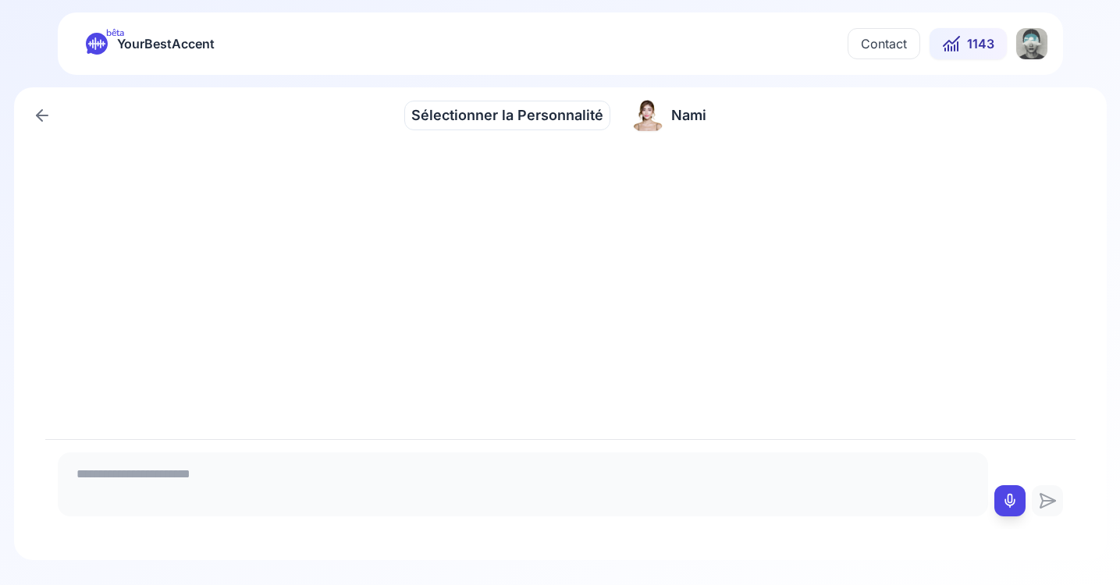
click at [678, 132] on div "Nami Nami" at bounding box center [669, 116] width 93 height 44
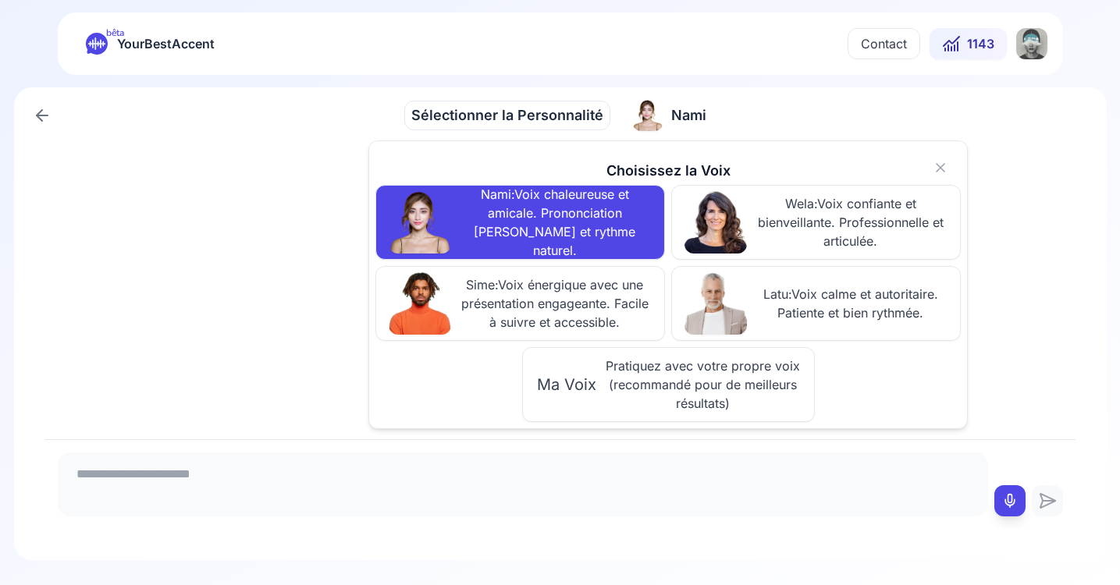
click at [658, 389] on span "Pratiquez avec votre propre voix (recommandé pour de meilleurs résultats)" at bounding box center [702, 385] width 197 height 56
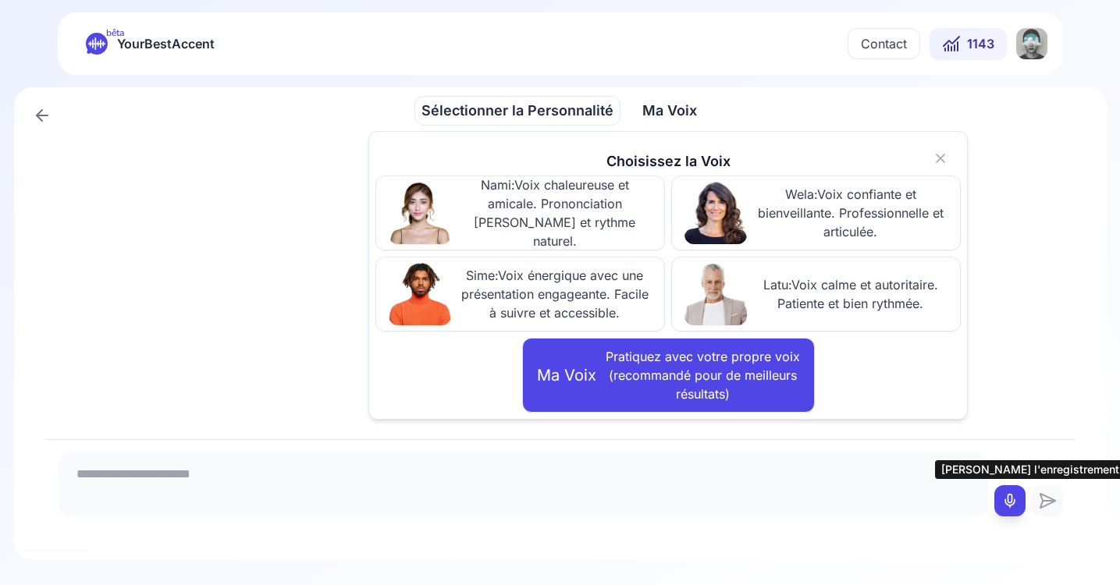
click at [1011, 502] on icon at bounding box center [1010, 501] width 16 height 16
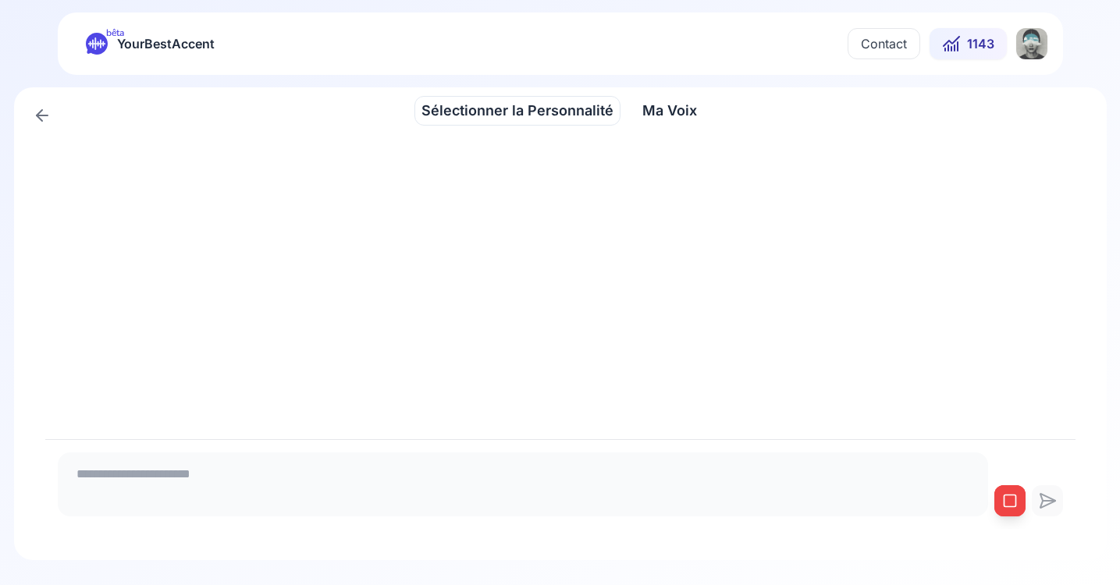
click at [1011, 502] on icon at bounding box center [1010, 501] width 16 height 16
type textarea "**********"
click at [1048, 503] on icon at bounding box center [1046, 501] width 15 height 14
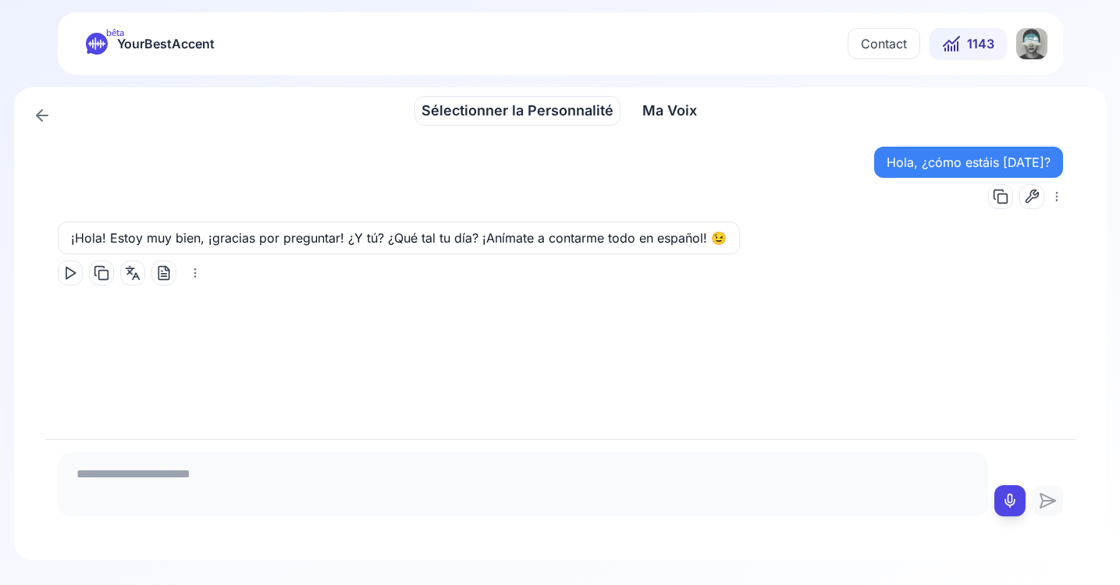
click at [70, 273] on icon at bounding box center [70, 273] width 16 height 16
click at [1011, 501] on icon at bounding box center [1010, 501] width 16 height 16
click at [1010, 499] on icon at bounding box center [1010, 501] width 16 height 16
type textarea "**********"
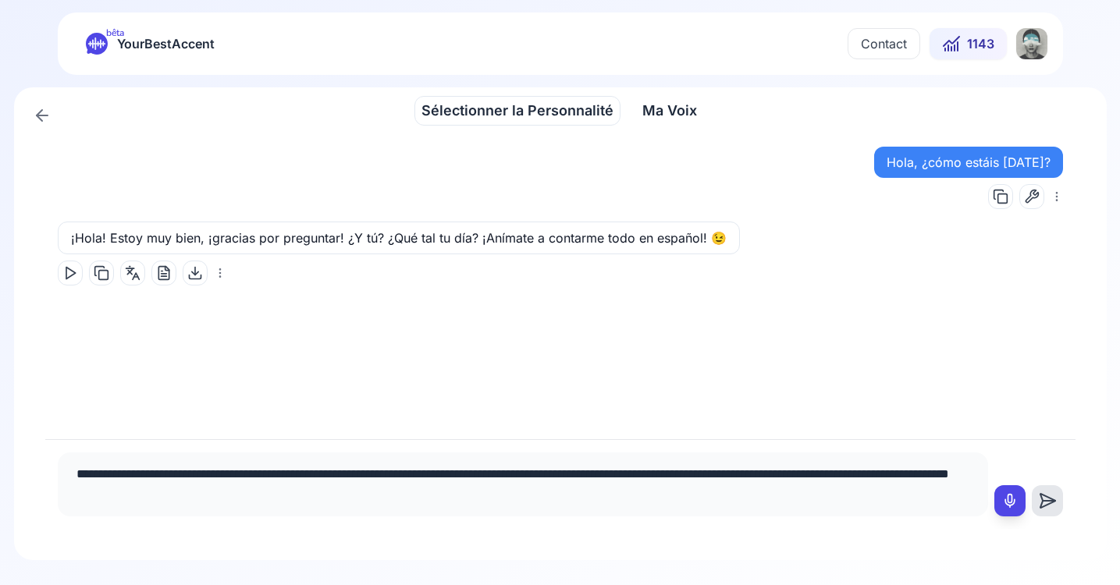
click at [1046, 502] on icon at bounding box center [1047, 501] width 31 height 19
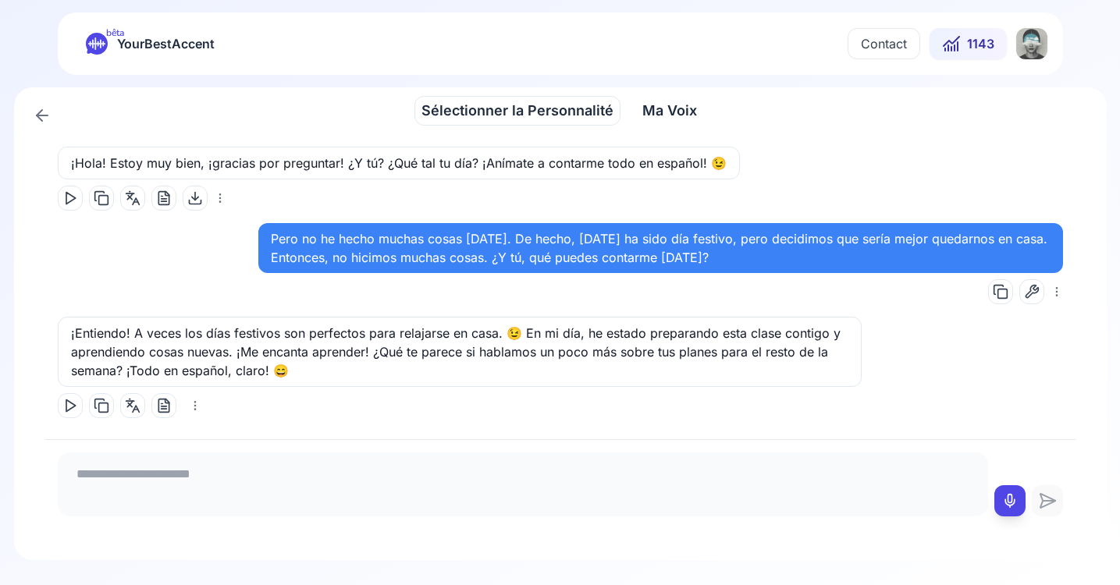
scroll to position [79, 0]
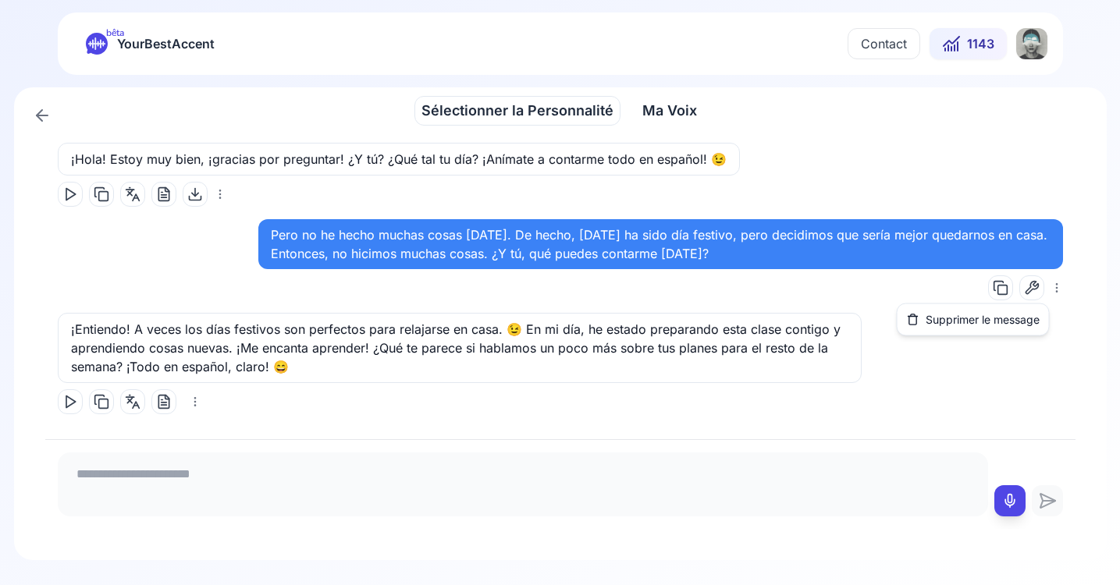
click at [1043, 291] on html "bêta YourBestAccent Contact 1143 Sélectionner la Personnalité Sélectionner la P…" at bounding box center [560, 292] width 1120 height 585
click at [1018, 289] on html "bêta YourBestAccent Contact 1143 Sélectionner la Personnalité Sélectionner la P…" at bounding box center [560, 292] width 1120 height 585
click at [1024, 291] on icon at bounding box center [1032, 288] width 16 height 16
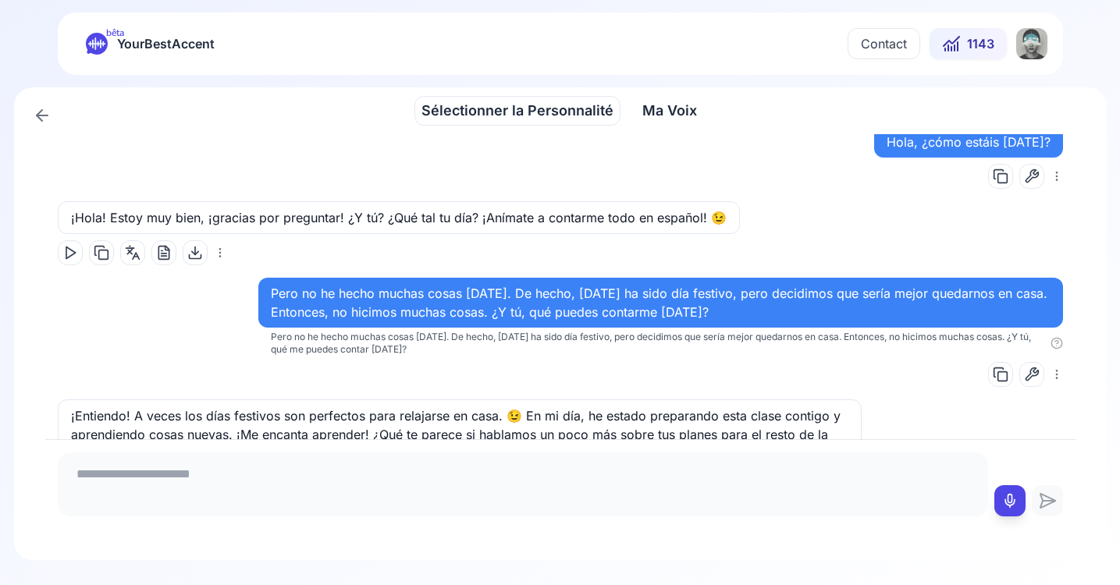
scroll to position [0, 0]
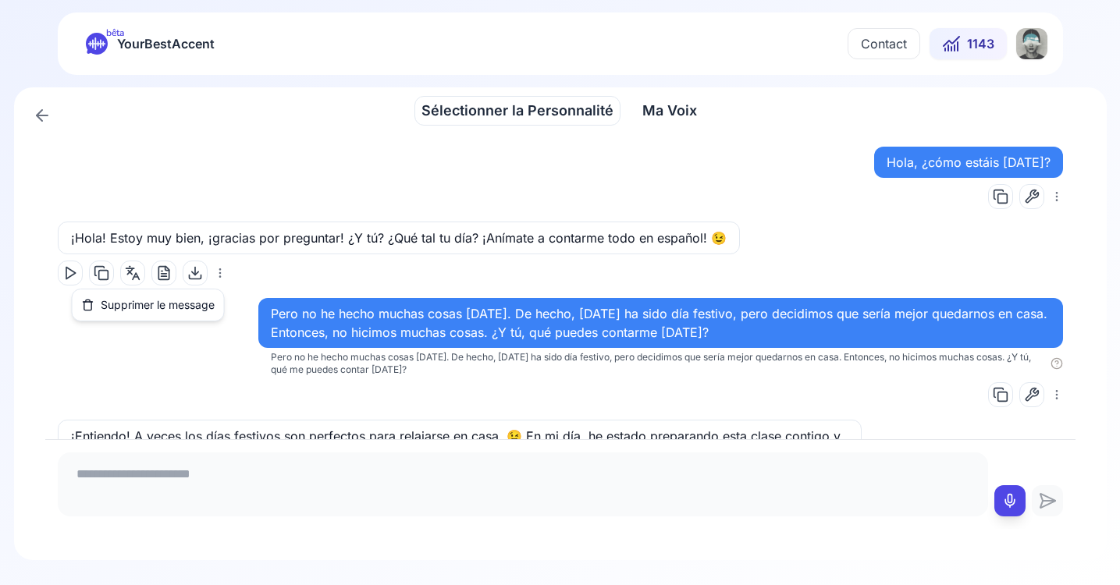
click at [218, 273] on html "bêta YourBestAccent Contact 1143 Sélectionner la Personnalité Sélectionner la P…" at bounding box center [560, 292] width 1120 height 585
click at [254, 279] on html "bêta YourBestAccent Contact 1143 Sélectionner la Personnalité Sélectionner la P…" at bounding box center [560, 292] width 1120 height 585
click at [162, 276] on icon at bounding box center [163, 276] width 5 height 0
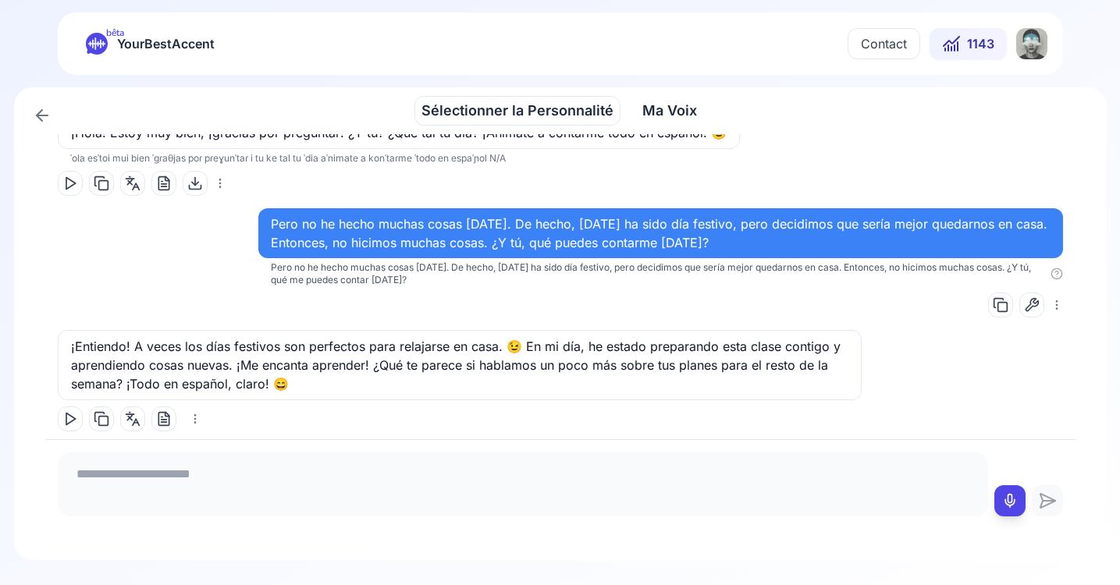
scroll to position [123, 0]
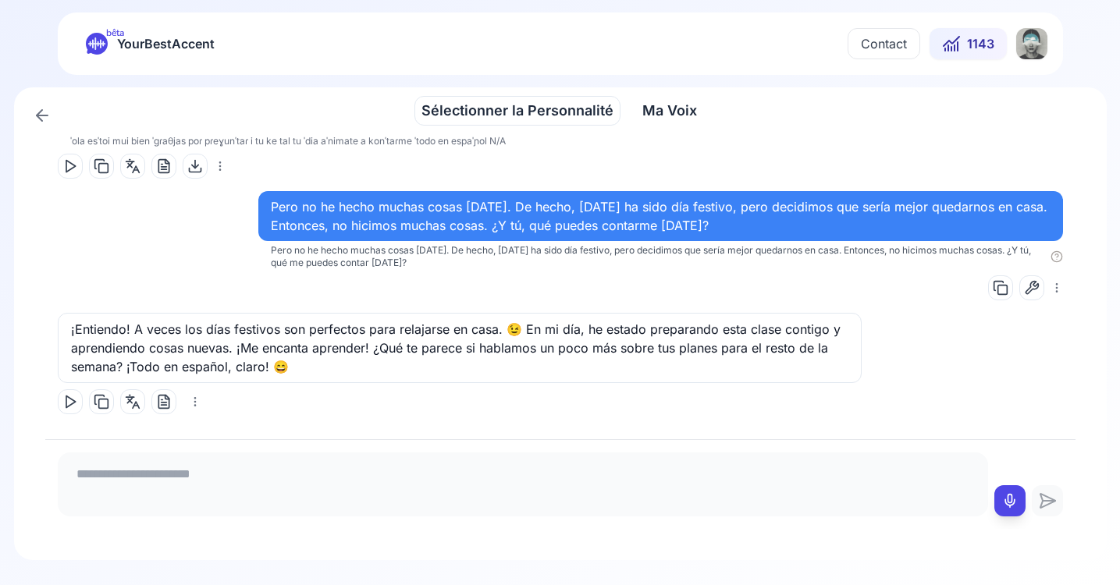
click at [71, 403] on polygon at bounding box center [70, 402] width 9 height 12
click at [1008, 502] on icon at bounding box center [1010, 501] width 16 height 16
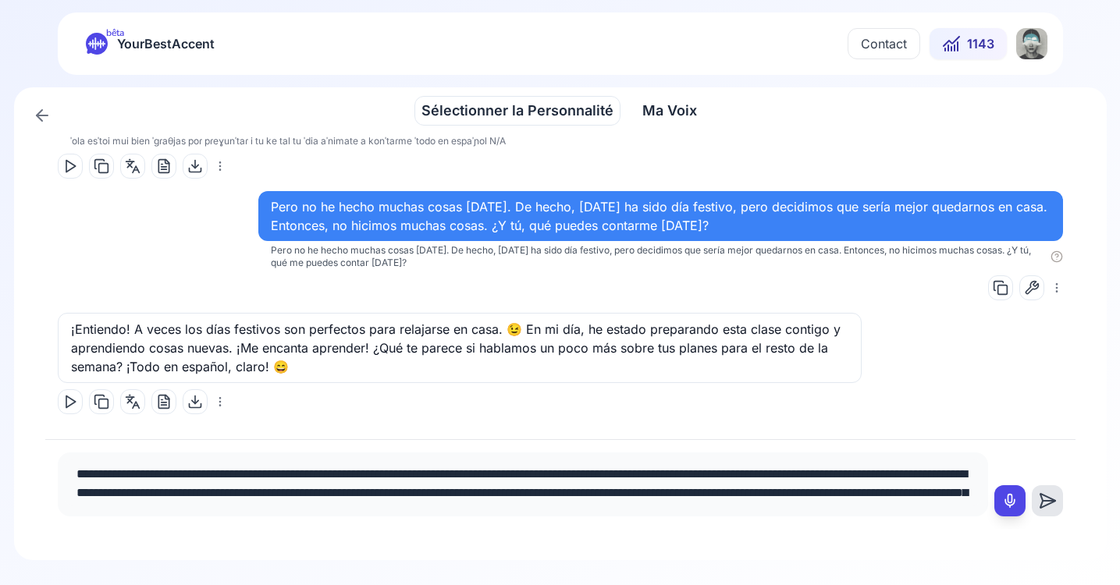
click at [749, 475] on textarea "**********" at bounding box center [523, 482] width 918 height 47
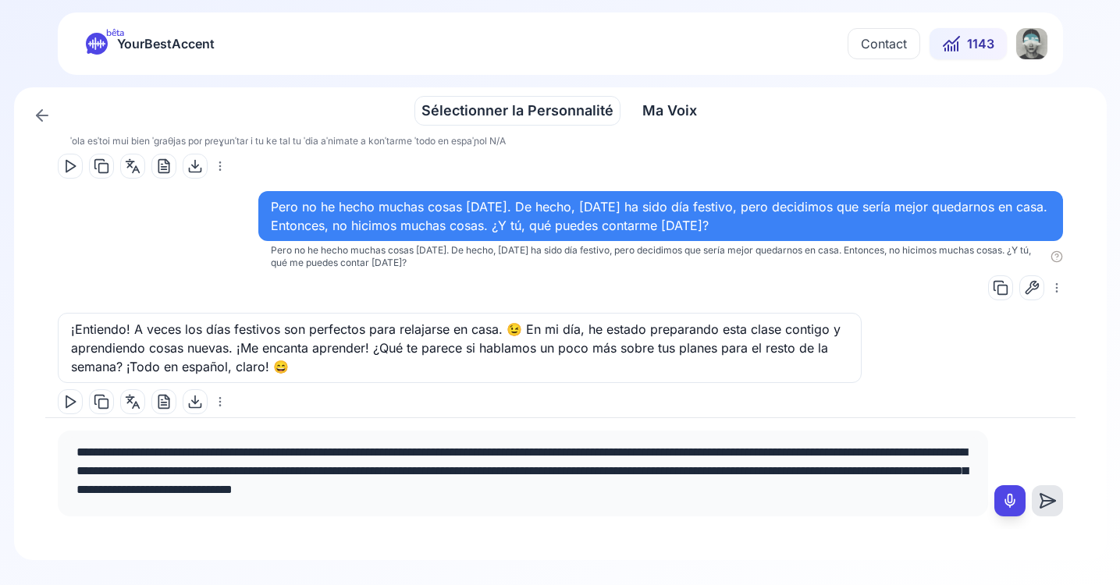
click at [551, 472] on textarea "**********" at bounding box center [523, 471] width 918 height 69
click at [556, 472] on textarea "**********" at bounding box center [523, 471] width 918 height 69
click at [710, 471] on textarea "**********" at bounding box center [523, 471] width 918 height 69
type textarea "**********"
click at [1046, 510] on icon at bounding box center [1047, 501] width 31 height 19
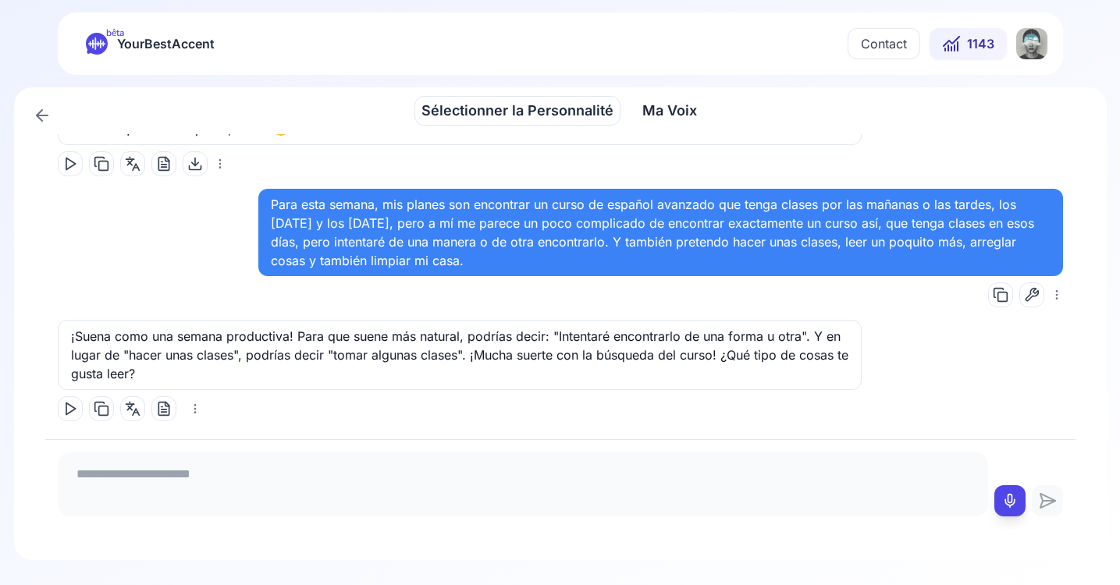
scroll to position [368, 0]
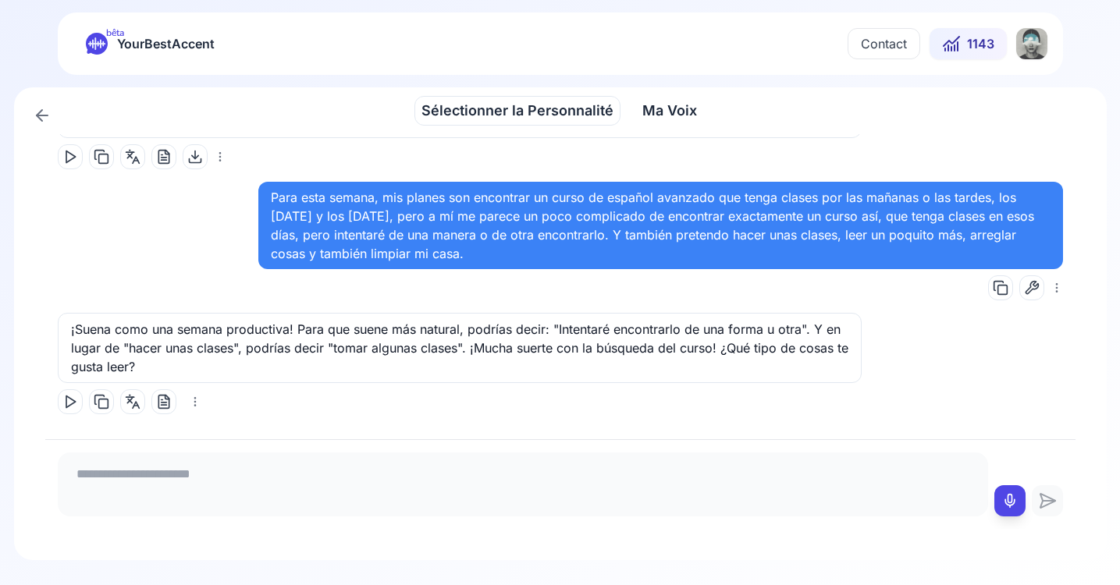
click at [1019, 392] on div "¡Suena como una semana productiva! Para que suene más natural, podrías decir: "…" at bounding box center [560, 363] width 1005 height 101
click at [1024, 286] on icon at bounding box center [1032, 288] width 16 height 16
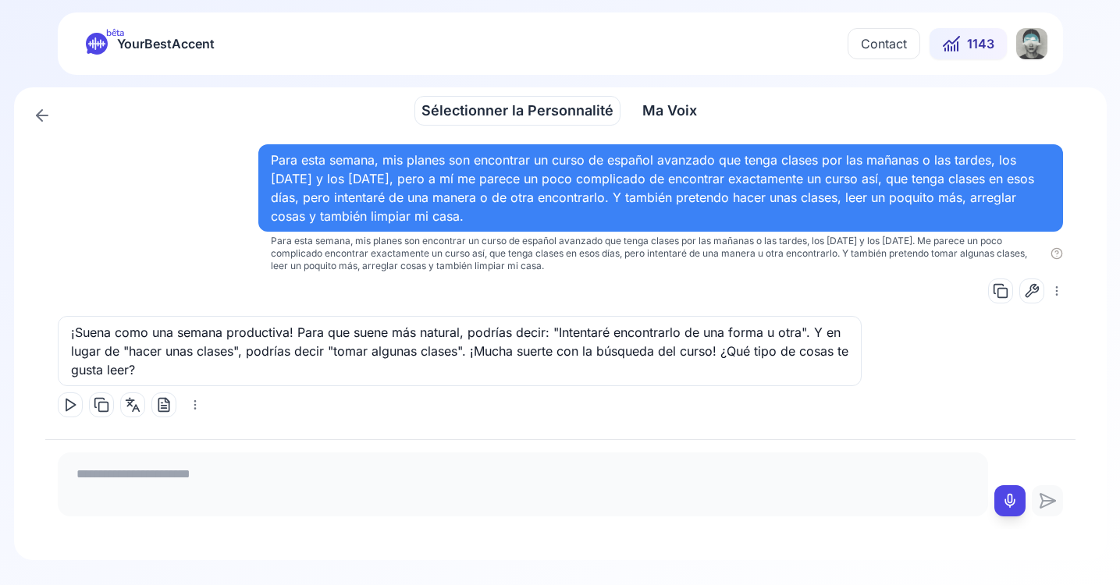
scroll to position [408, 0]
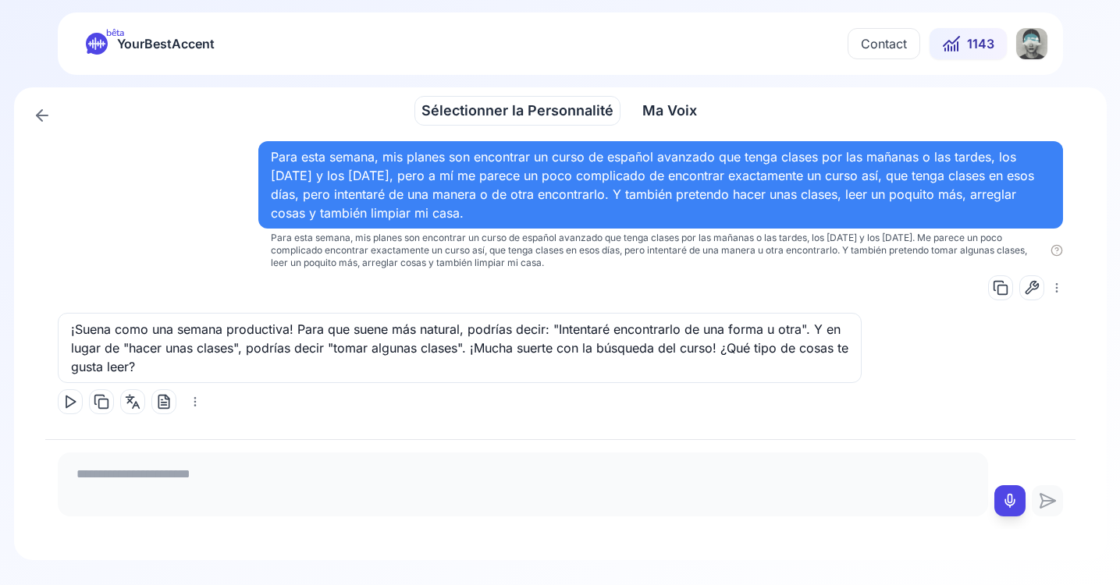
click at [65, 400] on icon at bounding box center [70, 402] width 16 height 16
click at [1009, 503] on icon at bounding box center [1010, 501] width 16 height 16
click at [1010, 503] on icon at bounding box center [1010, 501] width 16 height 16
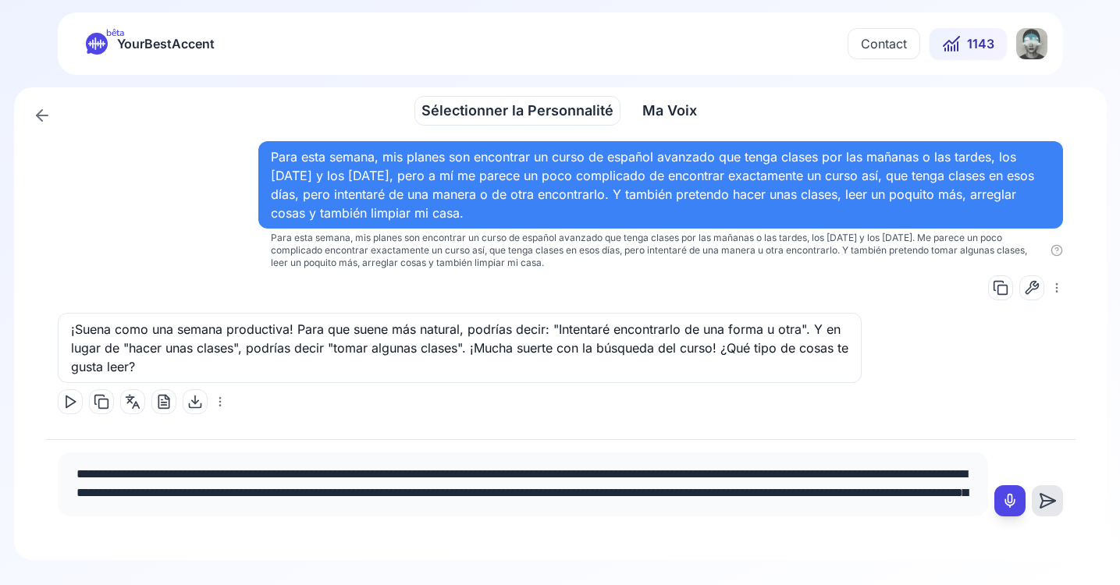
drag, startPoint x: 529, startPoint y: 497, endPoint x: 508, endPoint y: 497, distance: 21.1
click at [508, 497] on textarea "**********" at bounding box center [523, 482] width 918 height 47
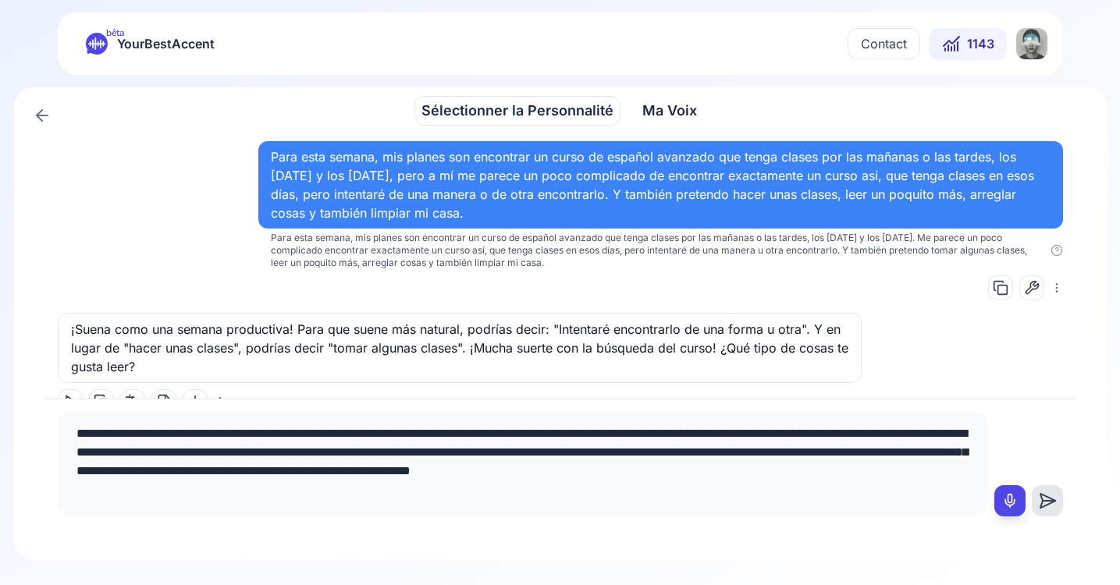
click at [655, 456] on textarea "**********" at bounding box center [523, 461] width 918 height 87
click at [186, 469] on textarea "**********" at bounding box center [523, 461] width 918 height 87
drag, startPoint x: 548, startPoint y: 474, endPoint x: 514, endPoint y: 476, distance: 33.6
click at [514, 476] on textarea "**********" at bounding box center [523, 461] width 918 height 87
click at [876, 470] on textarea "**********" at bounding box center [523, 461] width 918 height 87
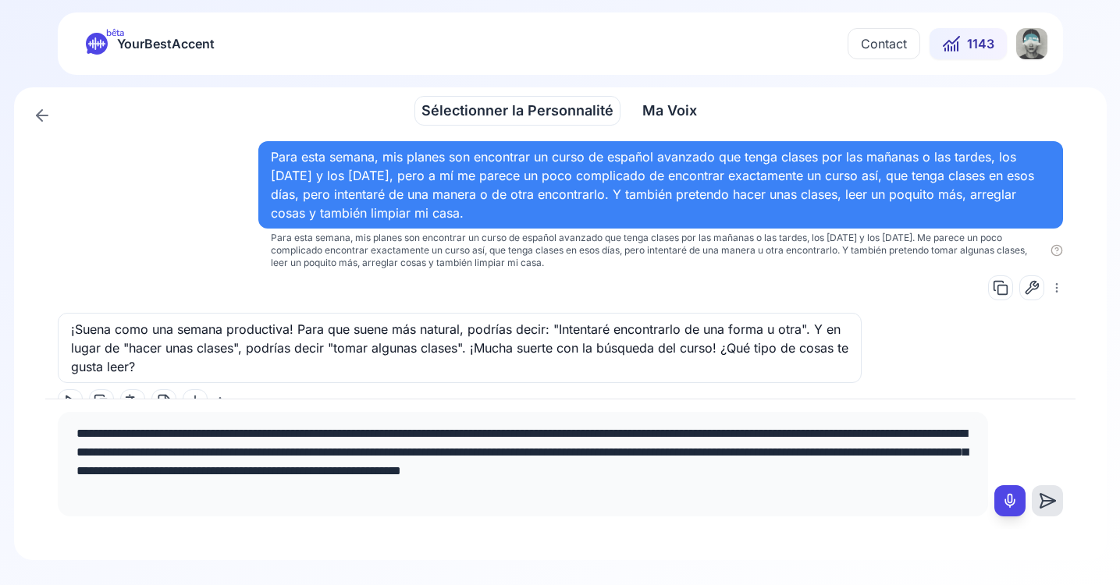
click at [914, 470] on textarea "**********" at bounding box center [523, 461] width 918 height 87
click at [836, 471] on textarea "**********" at bounding box center [523, 461] width 918 height 87
click at [137, 491] on textarea "**********" at bounding box center [523, 461] width 918 height 87
type textarea "**********"
click at [243, 514] on div "**********" at bounding box center [523, 464] width 930 height 105
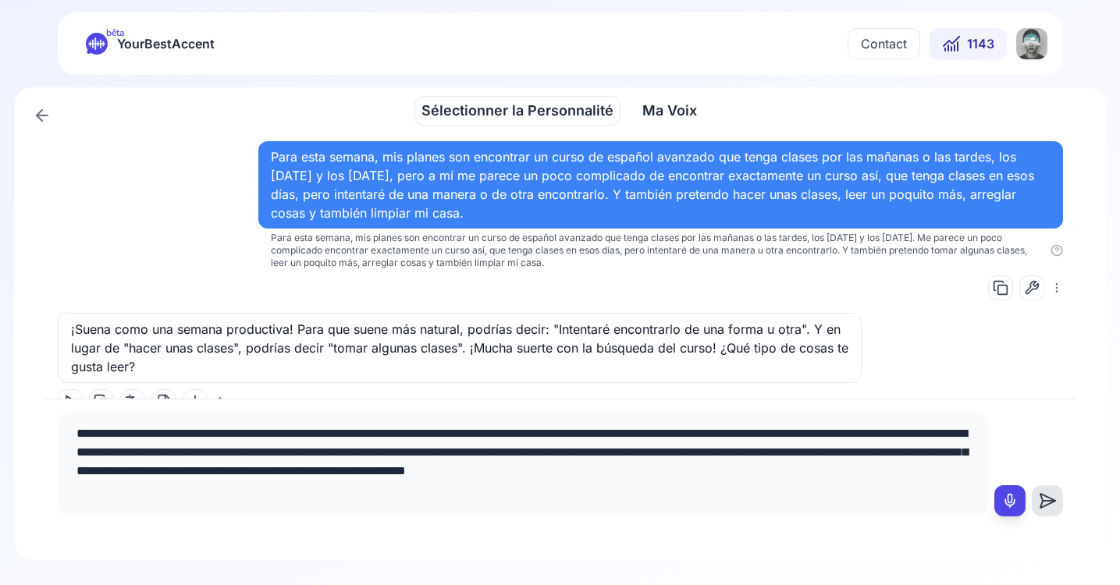
click at [215, 488] on textarea "**********" at bounding box center [523, 461] width 918 height 87
click at [1042, 501] on icon at bounding box center [1048, 501] width 12 height 0
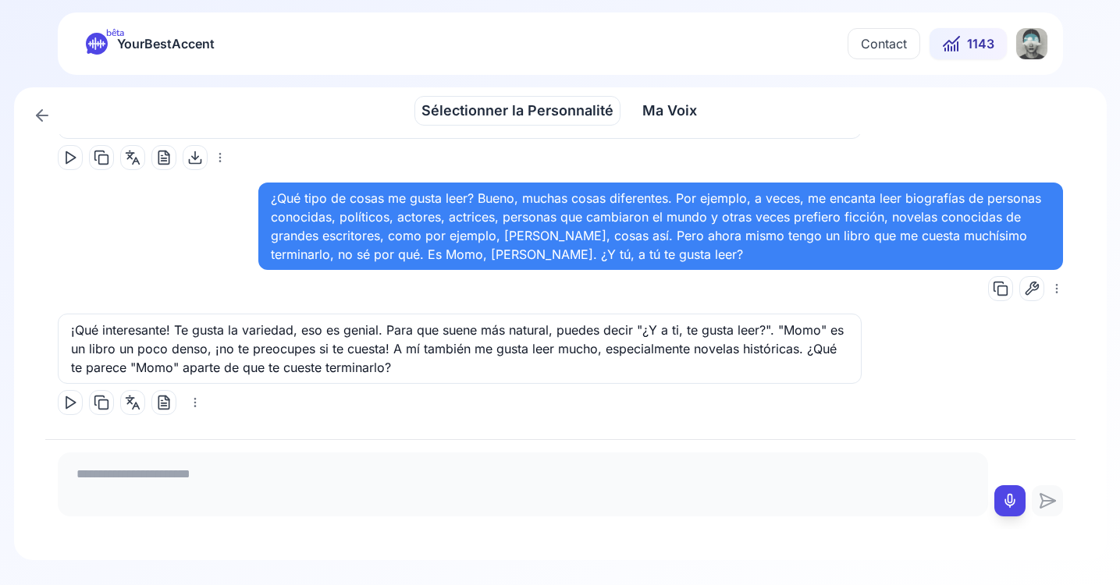
scroll to position [653, 0]
click at [1024, 284] on icon at bounding box center [1032, 288] width 16 height 16
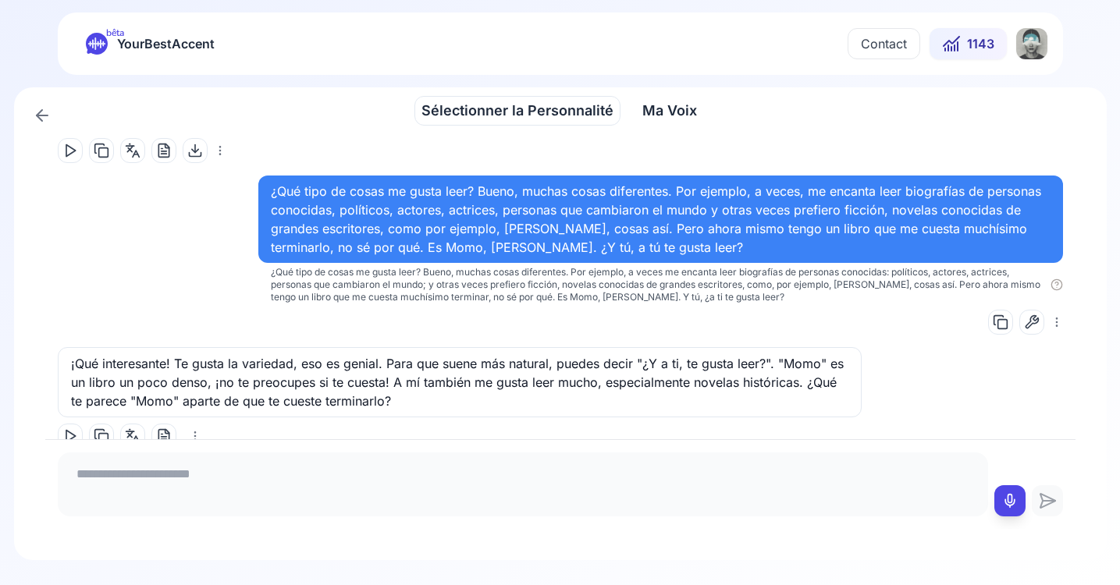
scroll to position [694, 0]
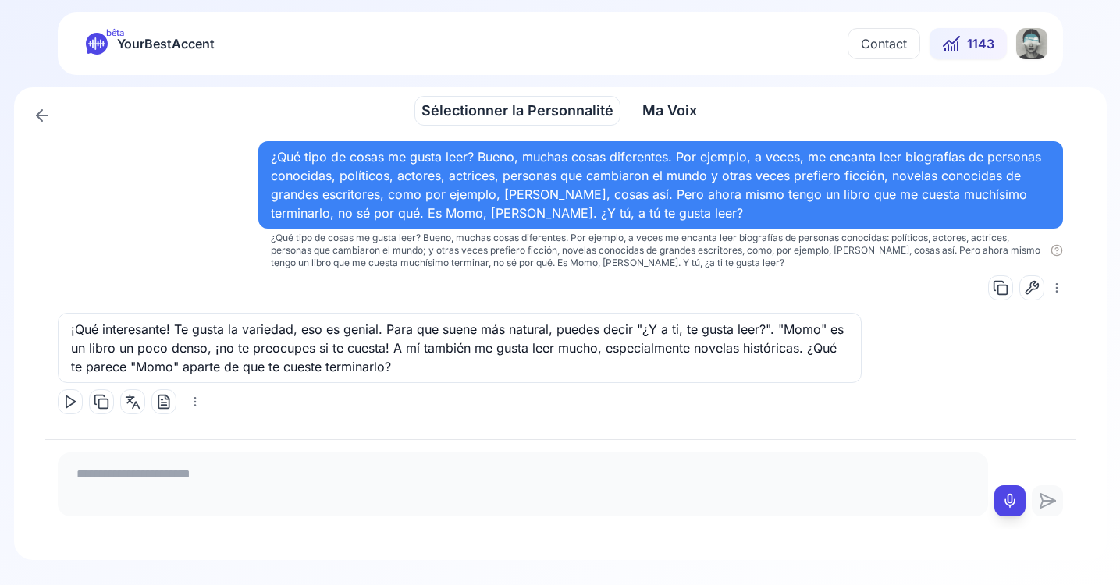
click at [69, 400] on icon at bounding box center [70, 402] width 16 height 16
click at [69, 397] on polygon at bounding box center [70, 402] width 9 height 12
click at [1025, 499] on div at bounding box center [1028, 500] width 69 height 31
click at [1010, 500] on icon at bounding box center [1010, 501] width 16 height 16
click at [1008, 502] on icon at bounding box center [1010, 501] width 16 height 16
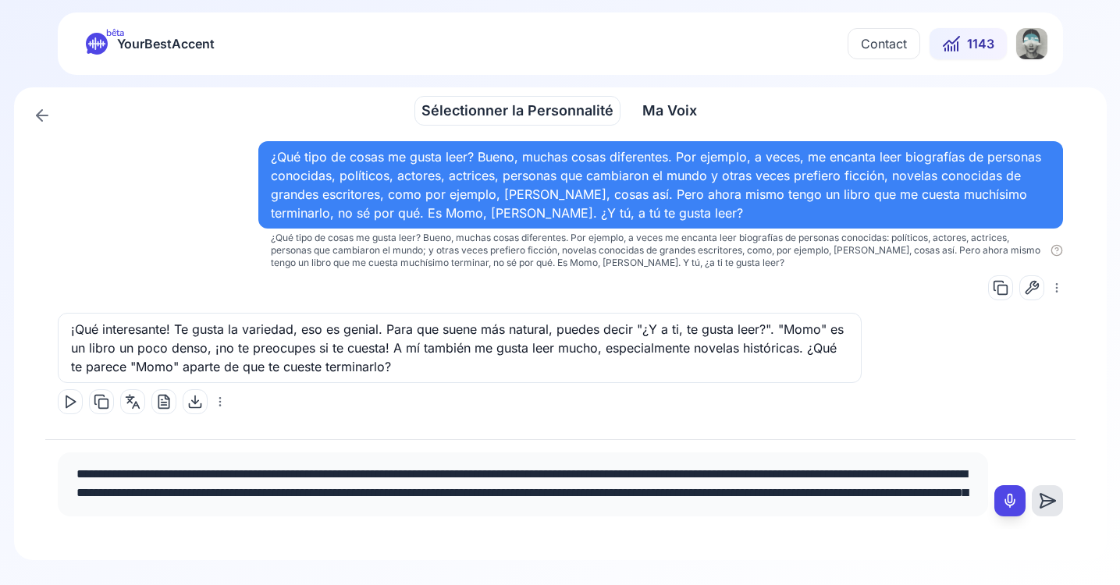
click at [721, 484] on textarea "**********" at bounding box center [523, 482] width 918 height 47
click at [761, 493] on textarea "**********" at bounding box center [523, 482] width 918 height 47
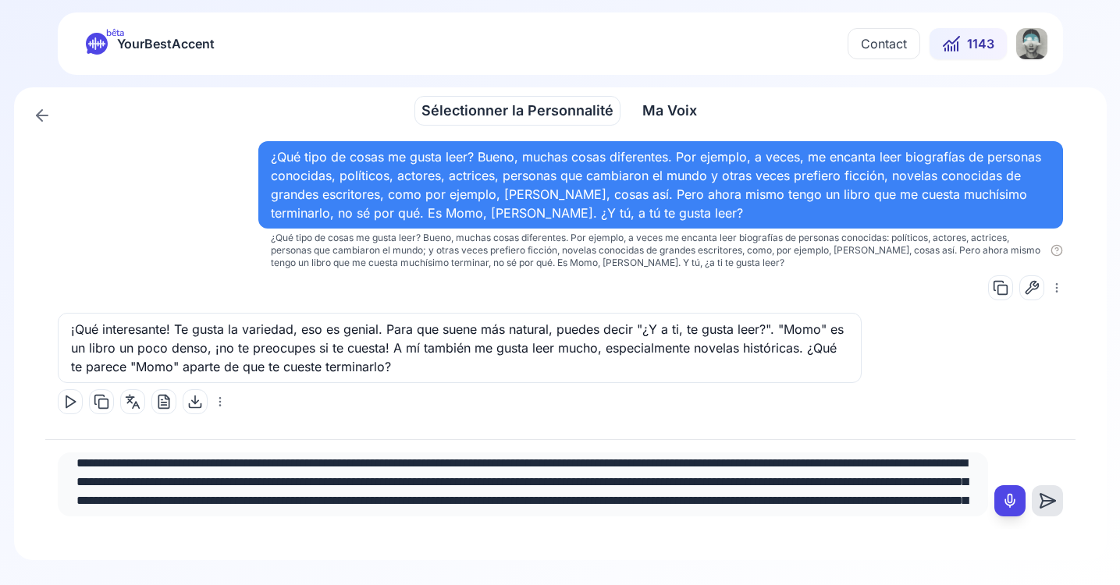
scroll to position [8, 0]
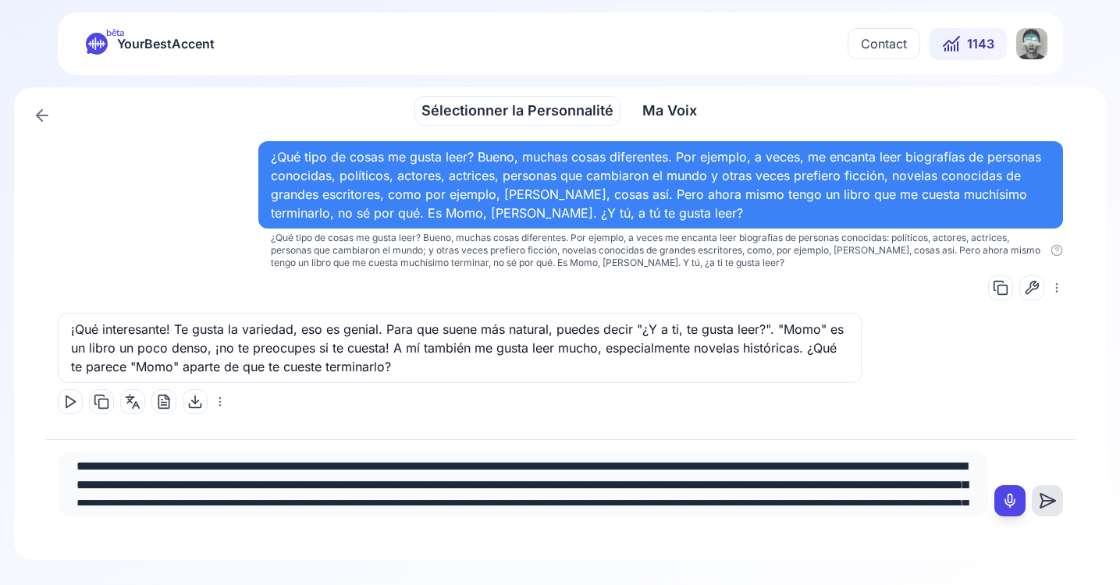
click at [312, 467] on textarea "**********" at bounding box center [523, 482] width 918 height 47
click at [337, 470] on textarea "**********" at bounding box center [523, 482] width 918 height 47
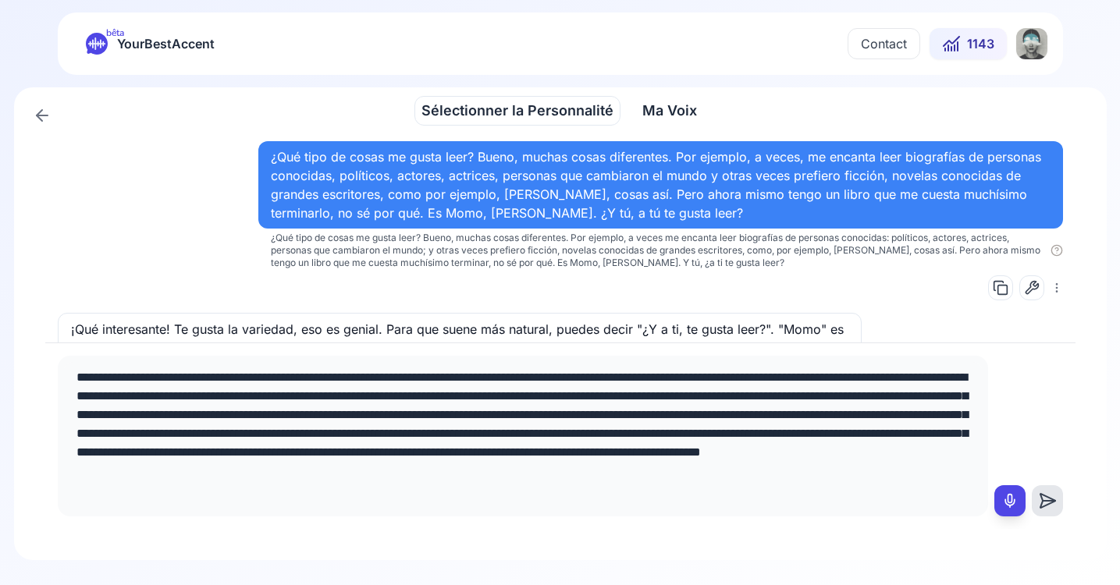
click at [463, 377] on textarea "**********" at bounding box center [523, 434] width 918 height 144
click at [474, 377] on textarea "**********" at bounding box center [523, 434] width 918 height 144
drag, startPoint x: 609, startPoint y: 378, endPoint x: 516, endPoint y: 378, distance: 93.6
click at [516, 378] on textarea "**********" at bounding box center [523, 434] width 918 height 144
drag, startPoint x: 829, startPoint y: 379, endPoint x: 171, endPoint y: 394, distance: 657.9
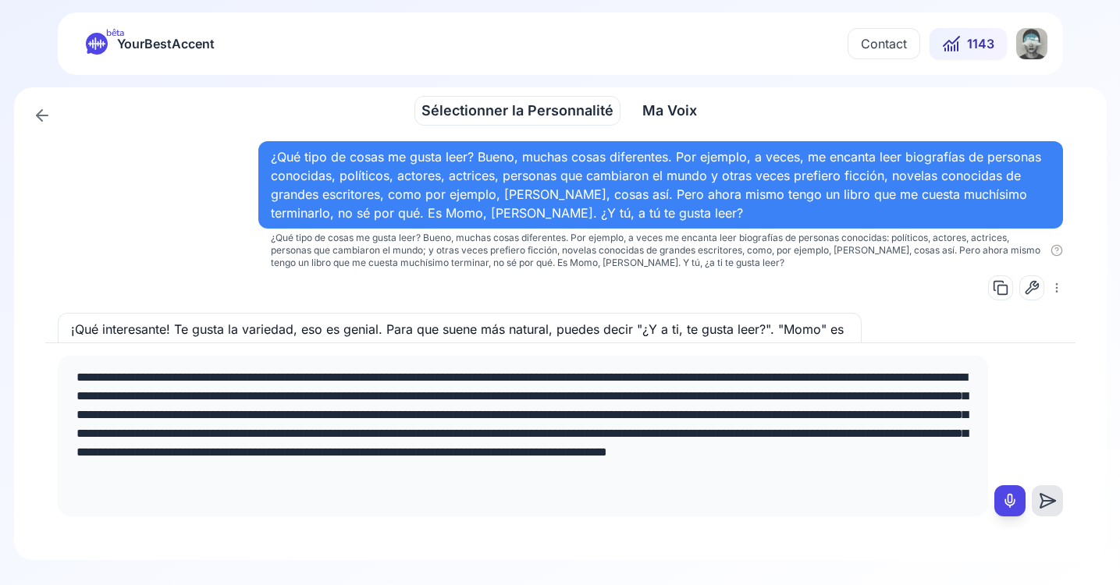
click at [171, 394] on textarea "**********" at bounding box center [523, 434] width 918 height 144
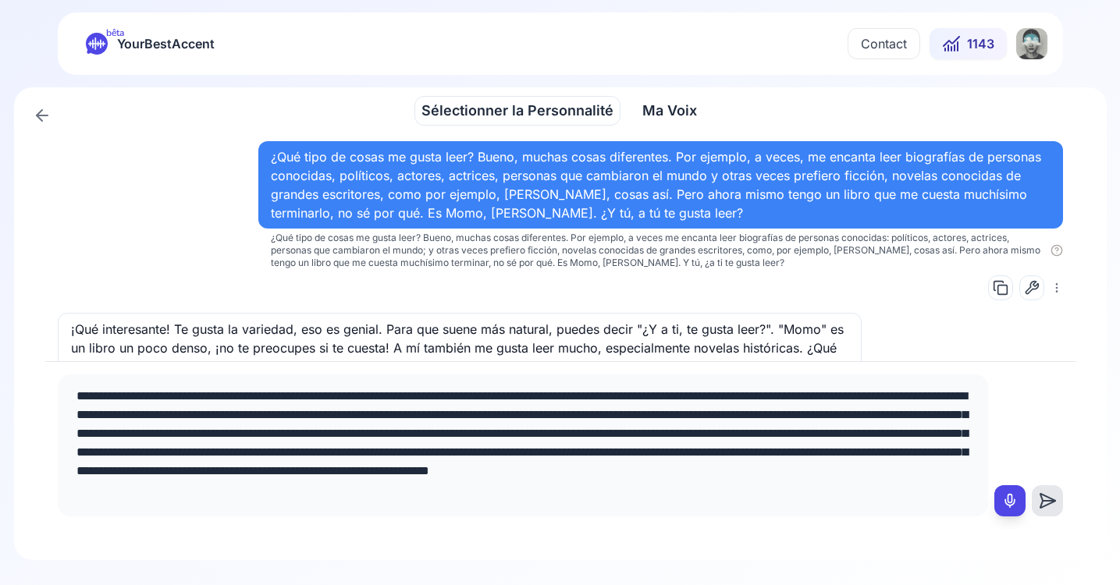
click at [854, 392] on textarea "**********" at bounding box center [523, 443] width 918 height 125
drag, startPoint x: 898, startPoint y: 396, endPoint x: 119, endPoint y: 416, distance: 779.0
click at [119, 416] on textarea "**********" at bounding box center [523, 443] width 918 height 125
click at [904, 395] on textarea "**********" at bounding box center [523, 443] width 918 height 125
click at [935, 390] on textarea "**********" at bounding box center [523, 443] width 918 height 125
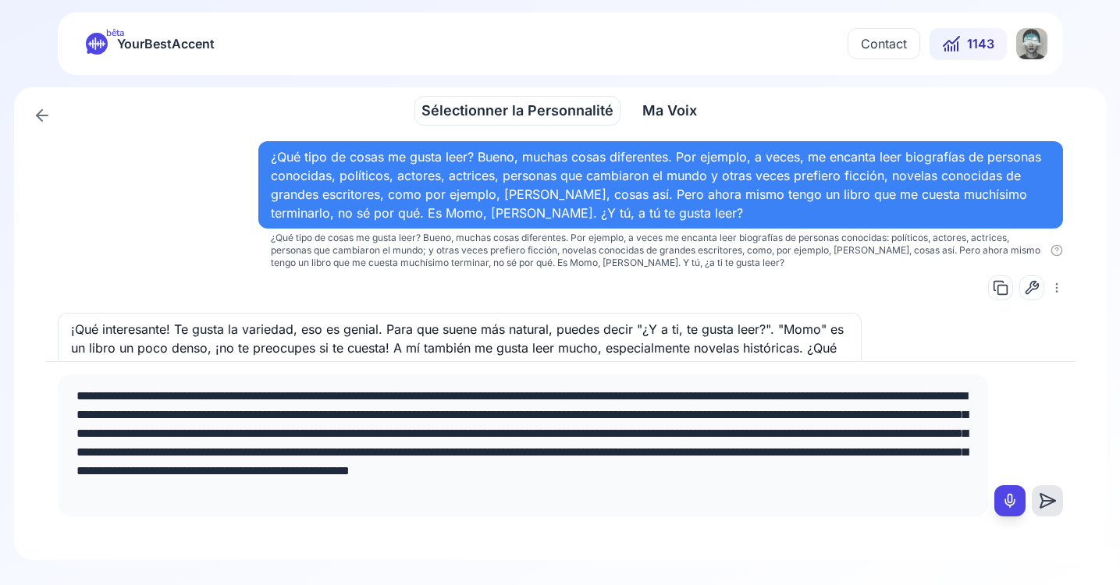
click at [240, 417] on textarea "**********" at bounding box center [523, 443] width 918 height 125
click at [0, 0] on lt-div "*****" at bounding box center [0, 0] width 0 height 0
drag, startPoint x: 470, startPoint y: 435, endPoint x: 439, endPoint y: 435, distance: 30.4
click at [439, 435] on textarea "**********" at bounding box center [523, 443] width 918 height 125
drag, startPoint x: 656, startPoint y: 435, endPoint x: 721, endPoint y: 435, distance: 64.8
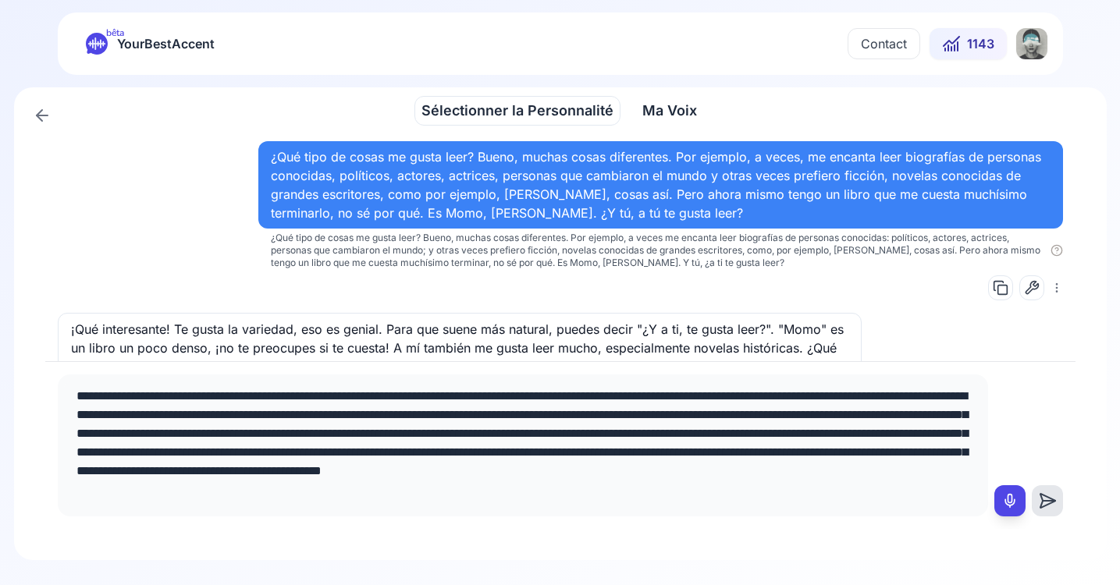
click at [721, 435] on textarea "**********" at bounding box center [523, 443] width 918 height 125
click at [820, 434] on textarea "**********" at bounding box center [523, 443] width 918 height 125
click at [784, 433] on textarea "**********" at bounding box center [523, 443] width 918 height 125
drag, startPoint x: 765, startPoint y: 434, endPoint x: 817, endPoint y: 431, distance: 52.4
click at [817, 431] on textarea "**********" at bounding box center [523, 443] width 918 height 125
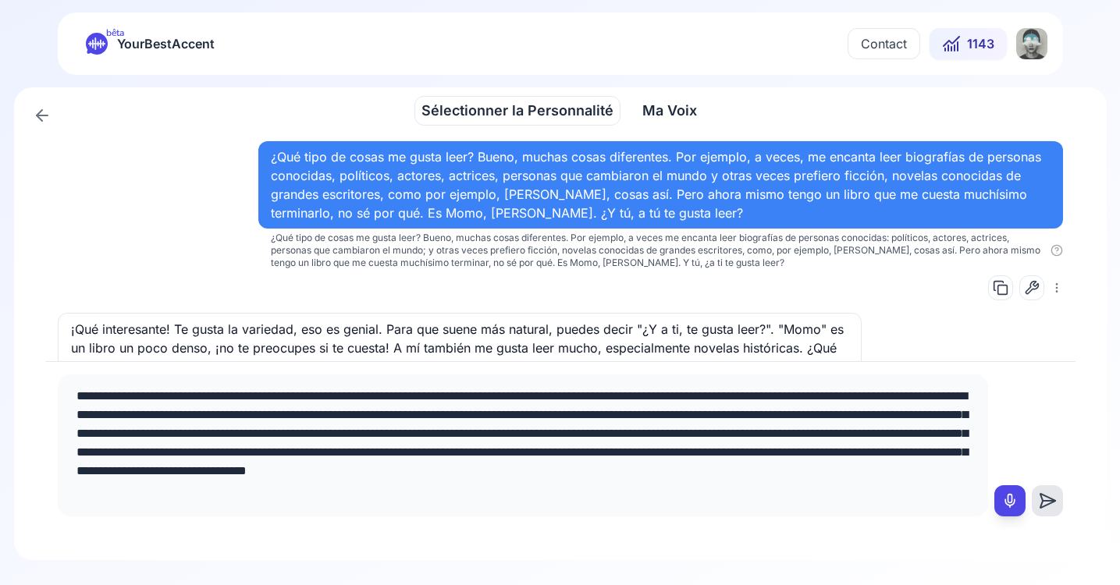
click at [858, 434] on textarea "**********" at bounding box center [523, 443] width 918 height 125
drag, startPoint x: 607, startPoint y: 455, endPoint x: 542, endPoint y: 455, distance: 65.5
click at [542, 455] on textarea "**********" at bounding box center [523, 443] width 918 height 125
drag, startPoint x: 301, startPoint y: 471, endPoint x: 197, endPoint y: 467, distance: 103.9
click at [197, 467] on textarea "**********" at bounding box center [523, 443] width 918 height 125
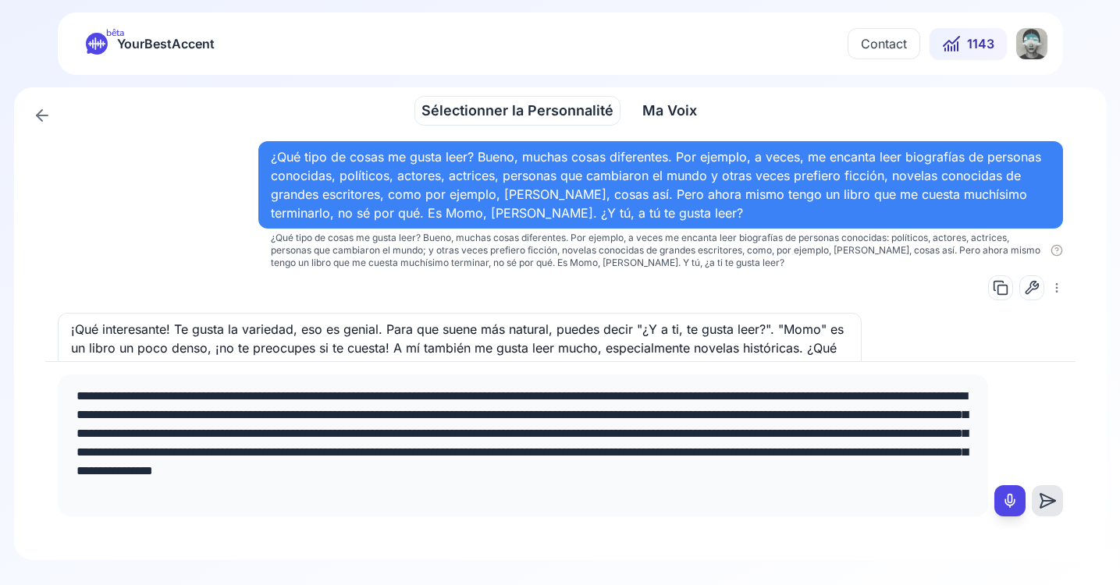
click at [318, 469] on textarea "**********" at bounding box center [523, 443] width 918 height 125
click at [453, 471] on textarea "**********" at bounding box center [523, 443] width 918 height 125
drag, startPoint x: 862, startPoint y: 474, endPoint x: 839, endPoint y: 472, distance: 23.5
click at [839, 472] on textarea "**********" at bounding box center [523, 443] width 918 height 125
click at [878, 473] on textarea "**********" at bounding box center [523, 443] width 918 height 125
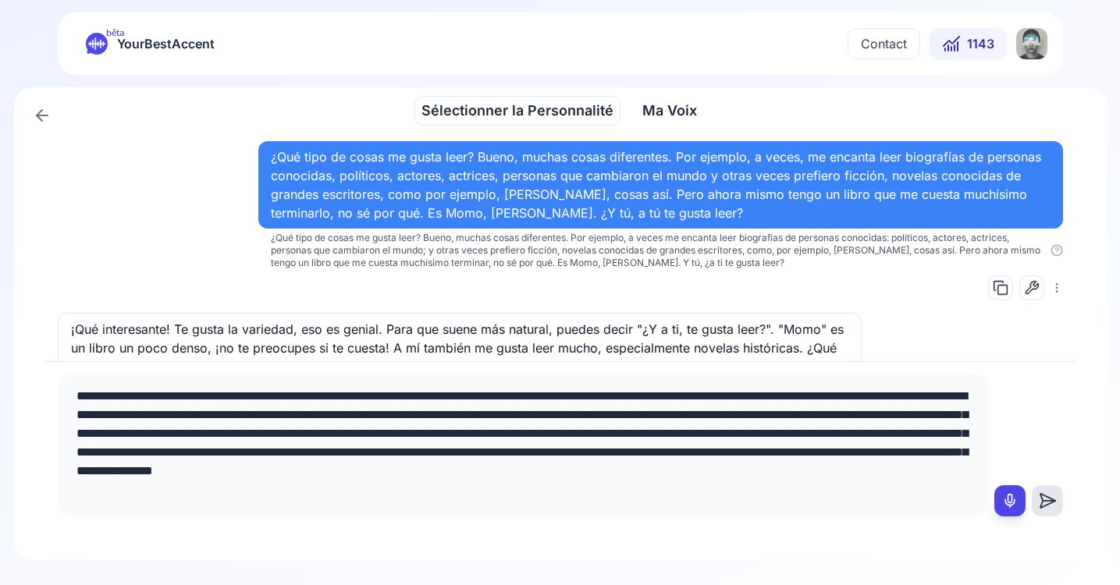
click at [893, 472] on textarea "**********" at bounding box center [523, 443] width 918 height 125
drag, startPoint x: 119, startPoint y: 492, endPoint x: 72, endPoint y: 491, distance: 46.8
click at [72, 491] on textarea "**********" at bounding box center [523, 443] width 918 height 125
click at [174, 492] on textarea "**********" at bounding box center [523, 443] width 918 height 125
drag, startPoint x: 318, startPoint y: 492, endPoint x: 136, endPoint y: 488, distance: 182.6
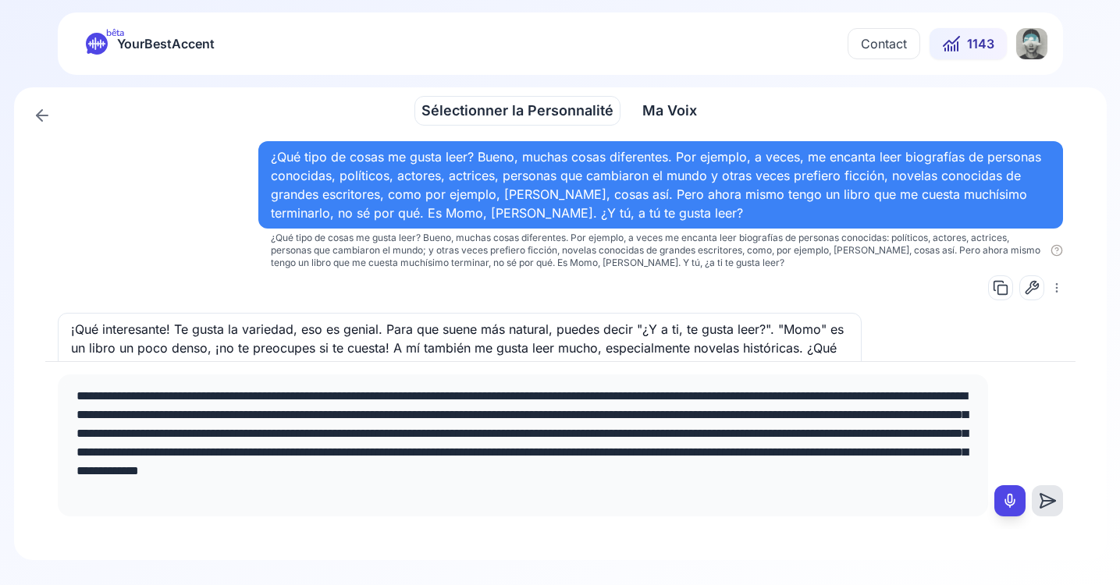
click at [136, 488] on textarea "**********" at bounding box center [523, 443] width 918 height 125
click at [366, 492] on textarea "**********" at bounding box center [523, 443] width 918 height 125
click at [169, 493] on textarea "**********" at bounding box center [523, 443] width 918 height 125
click at [142, 489] on textarea "**********" at bounding box center [523, 443] width 918 height 125
click at [168, 492] on textarea "**********" at bounding box center [523, 443] width 918 height 125
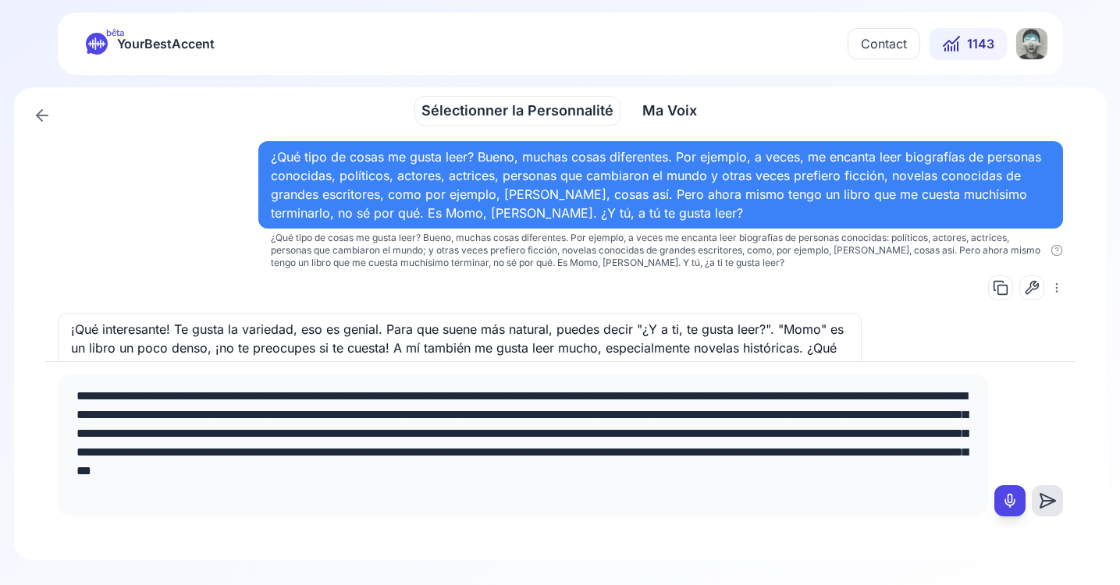
click at [183, 492] on textarea "**********" at bounding box center [523, 443] width 918 height 125
click at [199, 496] on textarea "**********" at bounding box center [523, 443] width 918 height 125
click at [0, 0] on lt-span "***" at bounding box center [0, 0] width 0 height 0
click at [180, 488] on textarea "**********" at bounding box center [523, 443] width 918 height 125
click at [214, 490] on textarea "**********" at bounding box center [523, 443] width 918 height 125
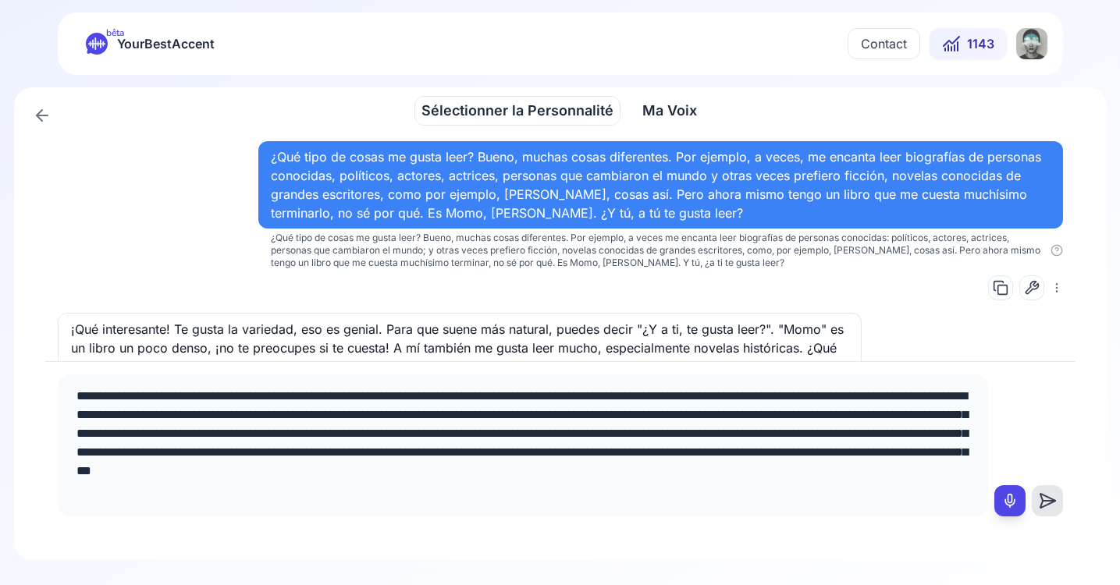
click at [450, 494] on textarea "**********" at bounding box center [523, 443] width 918 height 125
type textarea "**********"
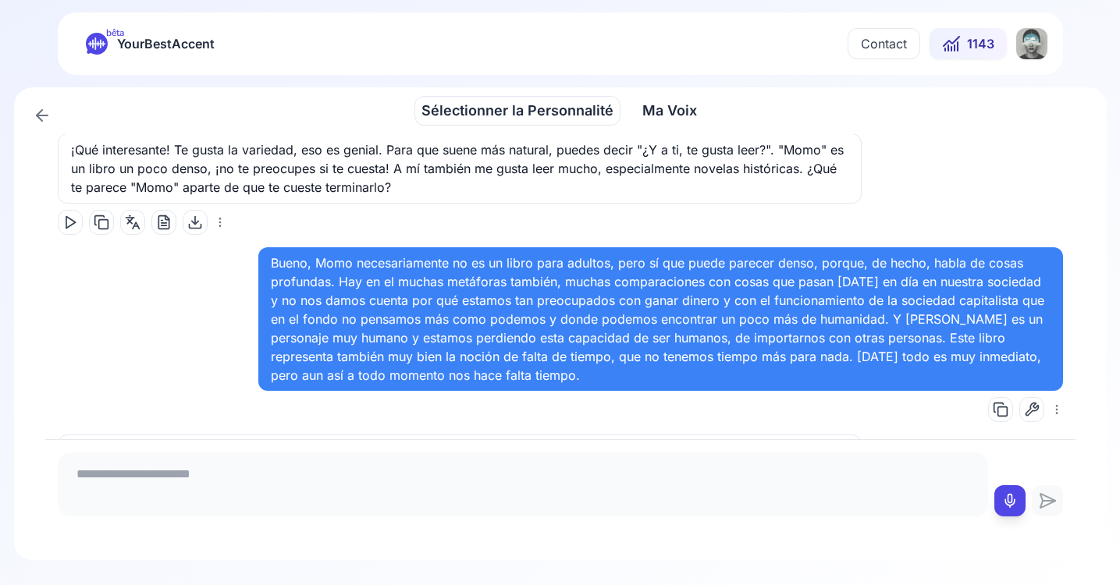
scroll to position [911, 0]
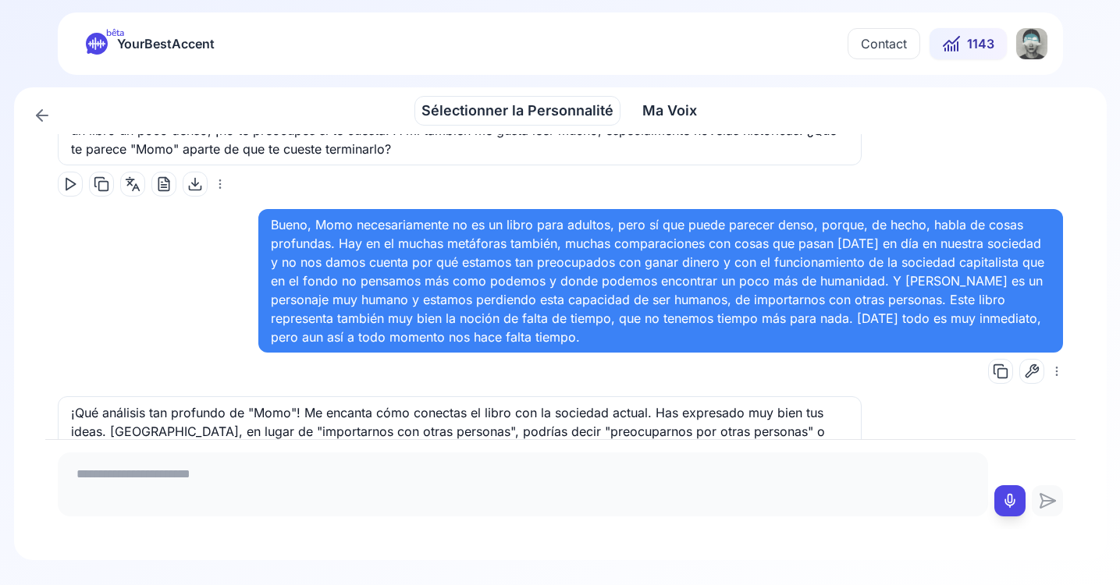
click at [1024, 368] on icon at bounding box center [1032, 372] width 16 height 16
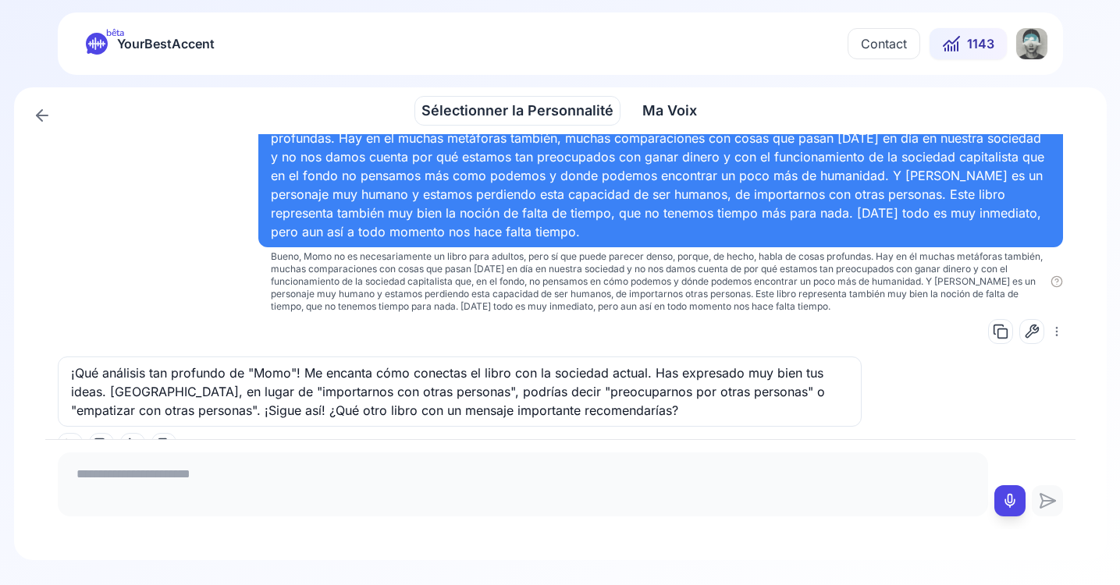
scroll to position [1060, 0]
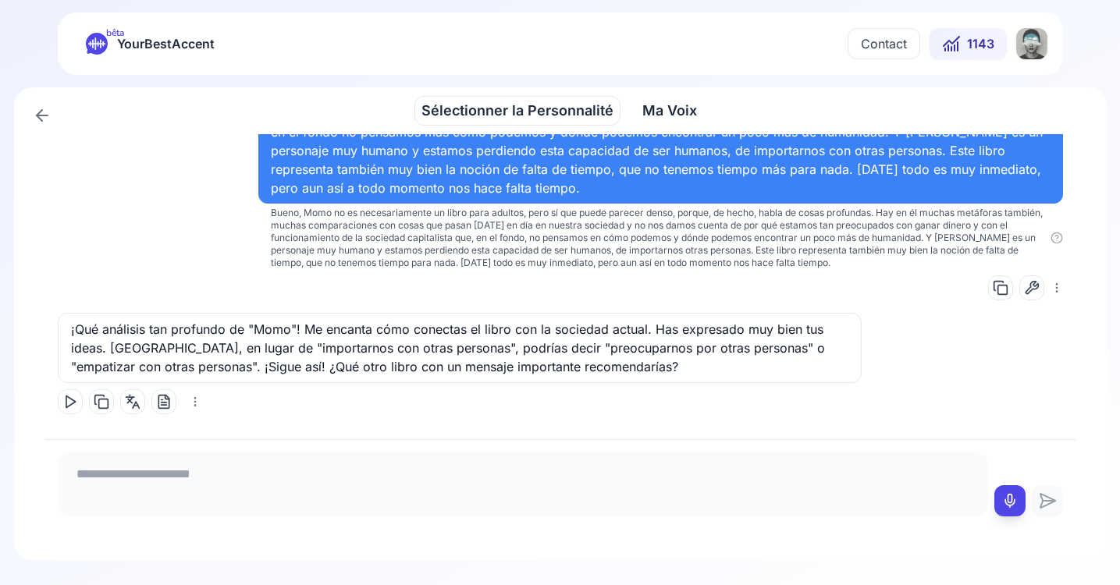
click at [69, 394] on icon at bounding box center [70, 402] width 16 height 16
click at [1013, 499] on icon at bounding box center [1010, 501] width 16 height 16
click at [1011, 499] on icon at bounding box center [1010, 501] width 16 height 16
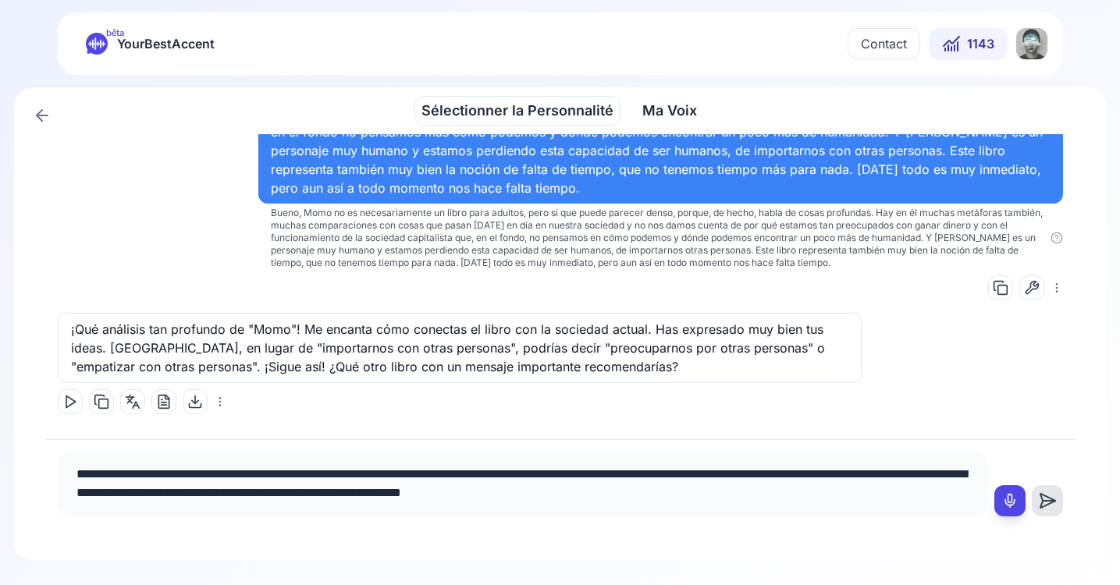
click at [832, 471] on textarea "**********" at bounding box center [523, 482] width 918 height 47
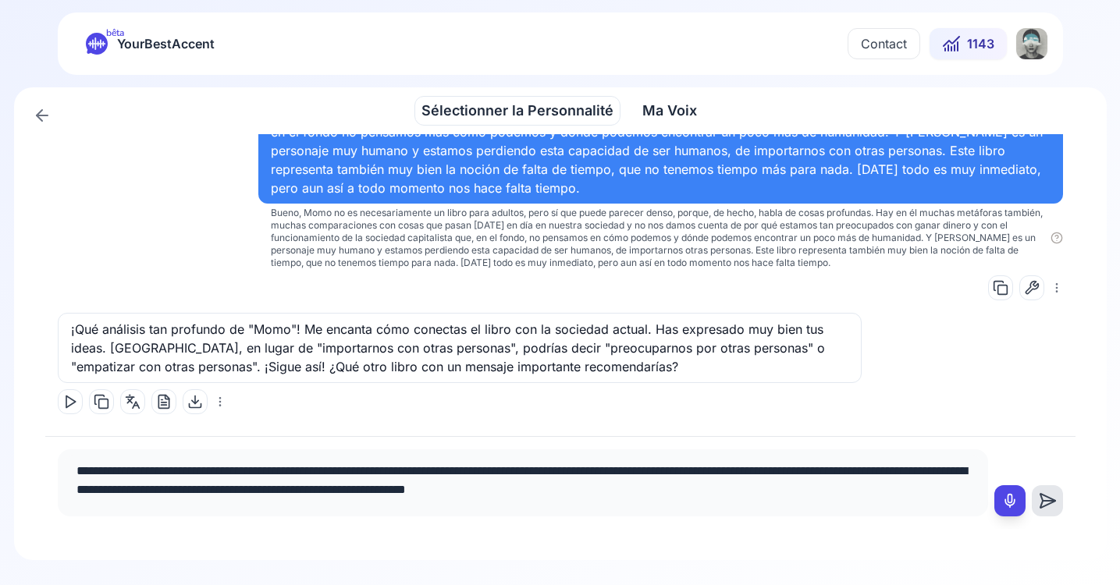
click at [872, 471] on textarea "**********" at bounding box center [523, 481] width 918 height 50
click at [893, 474] on textarea "**********" at bounding box center [523, 481] width 918 height 50
click at [891, 471] on textarea "**********" at bounding box center [523, 481] width 918 height 50
click at [262, 489] on textarea "**********" at bounding box center [523, 481] width 918 height 50
click at [431, 491] on textarea "**********" at bounding box center [523, 481] width 918 height 50
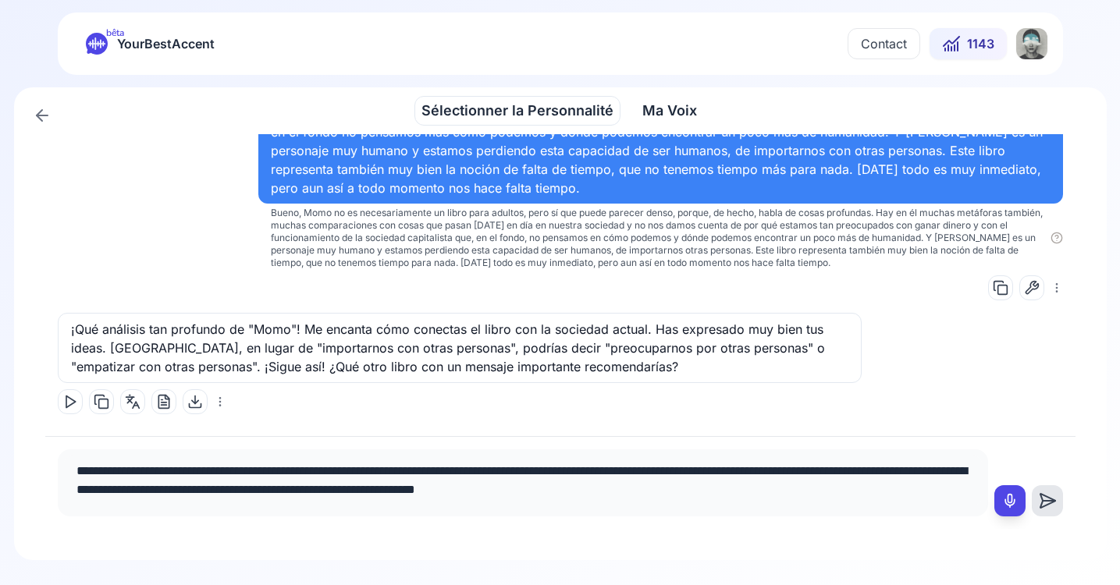
click at [474, 490] on textarea "**********" at bounding box center [523, 481] width 918 height 50
click at [495, 492] on textarea "**********" at bounding box center [523, 481] width 918 height 50
drag, startPoint x: 487, startPoint y: 492, endPoint x: 566, endPoint y: 494, distance: 78.8
click at [566, 494] on textarea "**********" at bounding box center [523, 481] width 918 height 50
click at [275, 488] on textarea "**********" at bounding box center [523, 481] width 918 height 50
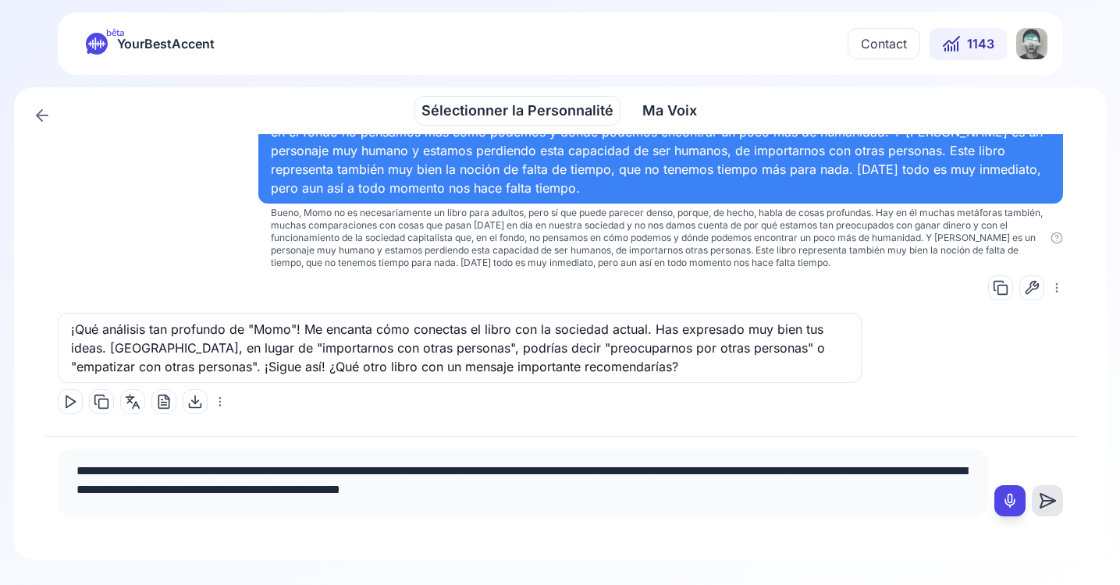
click at [323, 490] on textarea "**********" at bounding box center [523, 481] width 918 height 50
paste textarea "**********"
click at [344, 490] on textarea "**********" at bounding box center [523, 481] width 918 height 50
click at [369, 495] on textarea "**********" at bounding box center [523, 481] width 918 height 50
click at [394, 493] on textarea "**********" at bounding box center [523, 481] width 918 height 50
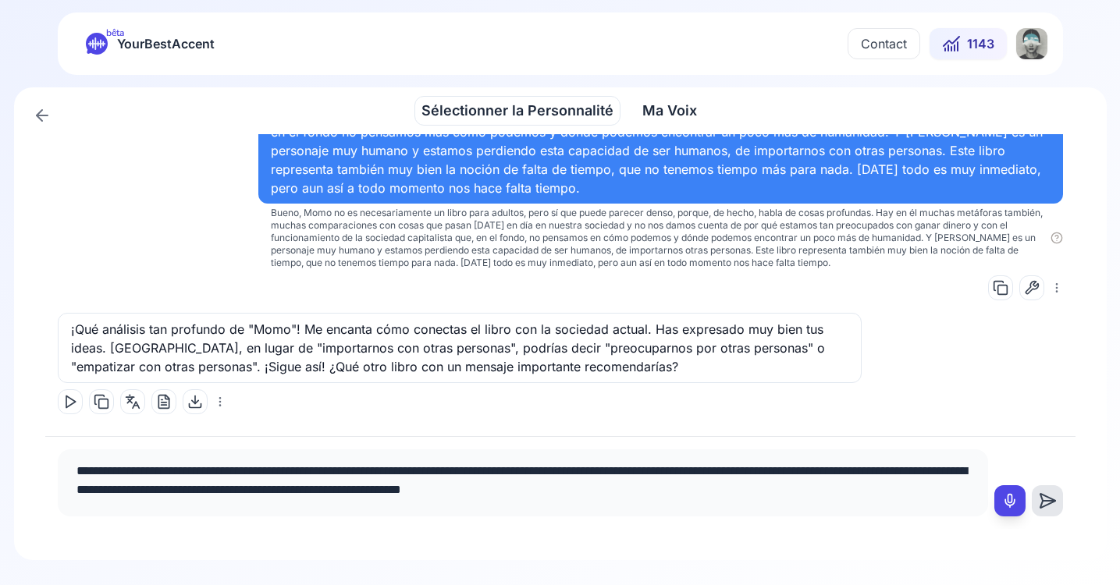
click at [549, 494] on textarea "**********" at bounding box center [523, 481] width 918 height 50
click at [786, 493] on textarea "**********" at bounding box center [523, 481] width 918 height 50
drag, startPoint x: 679, startPoint y: 491, endPoint x: 743, endPoint y: 496, distance: 64.2
click at [743, 496] on textarea "**********" at bounding box center [523, 481] width 918 height 50
click at [758, 490] on textarea "**********" at bounding box center [523, 481] width 918 height 50
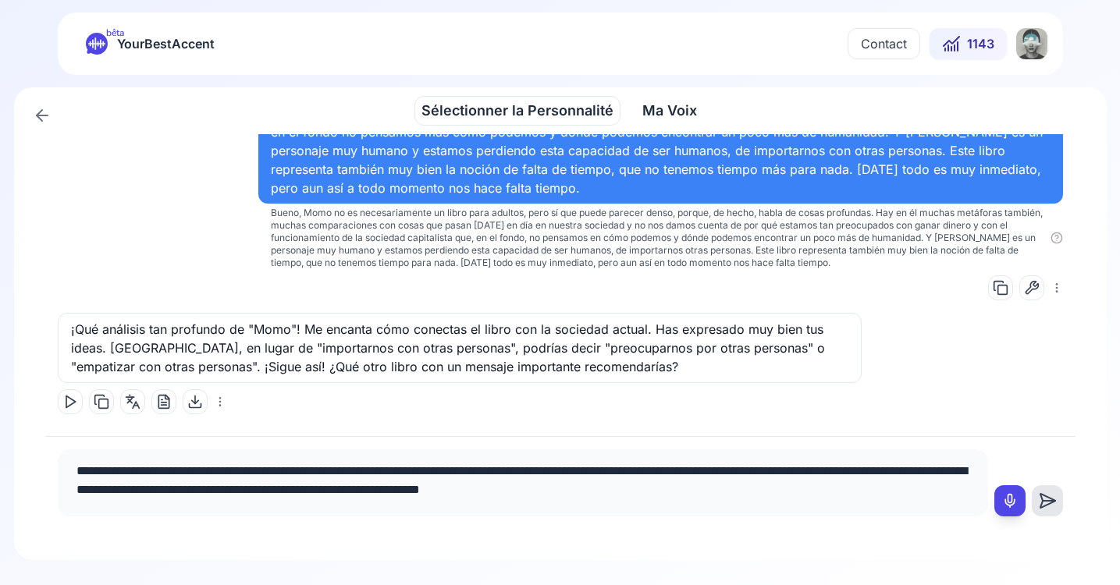
click at [772, 492] on textarea "**********" at bounding box center [523, 481] width 918 height 50
type textarea "**********"
click at [1050, 493] on icon at bounding box center [1047, 501] width 31 height 19
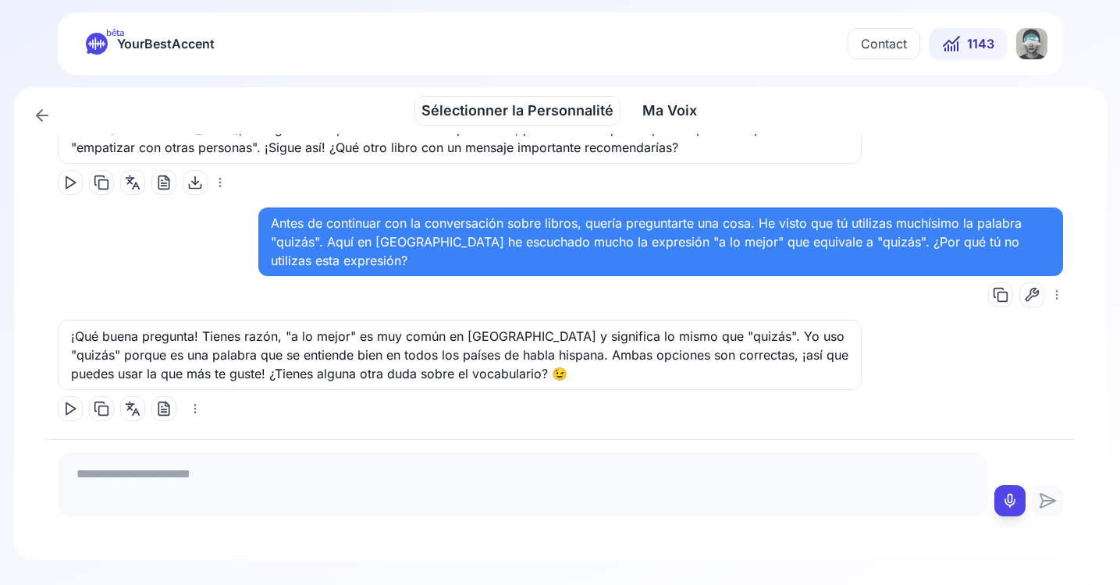
scroll to position [1287, 0]
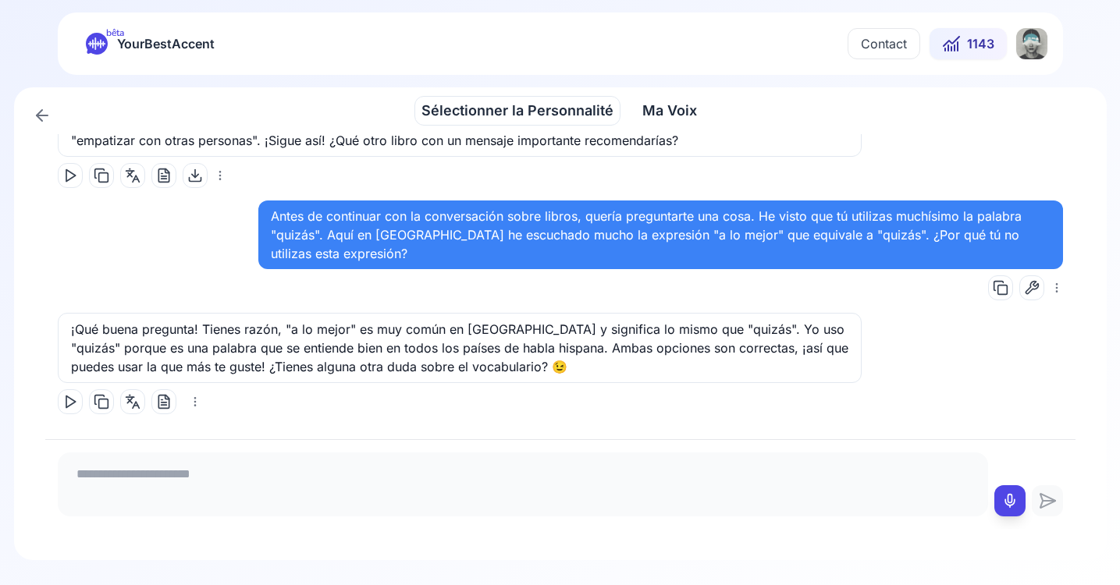
click at [1024, 290] on icon at bounding box center [1032, 288] width 16 height 16
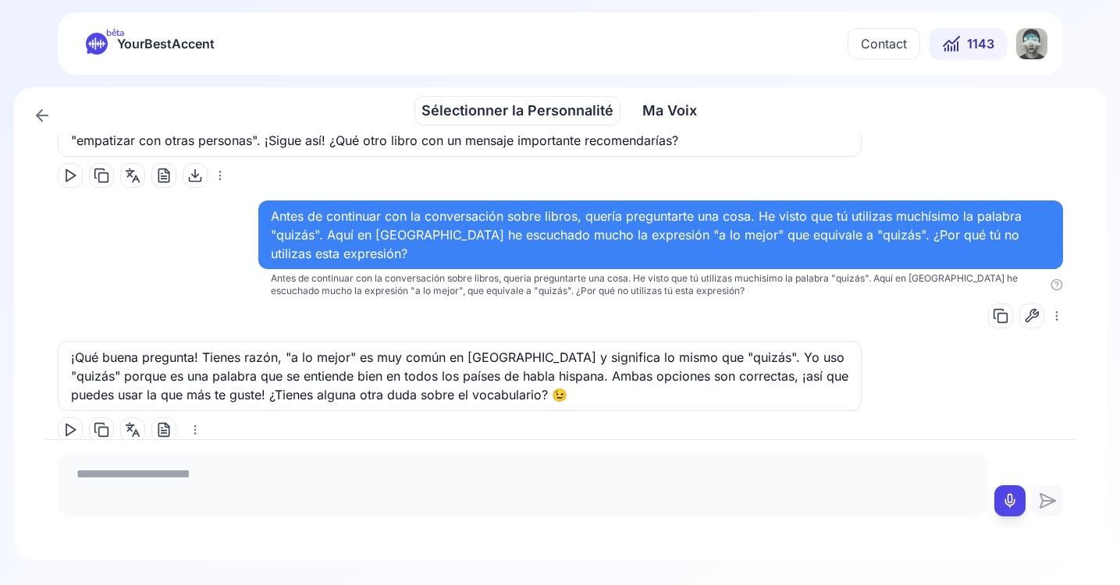
click at [68, 424] on icon at bounding box center [70, 430] width 16 height 16
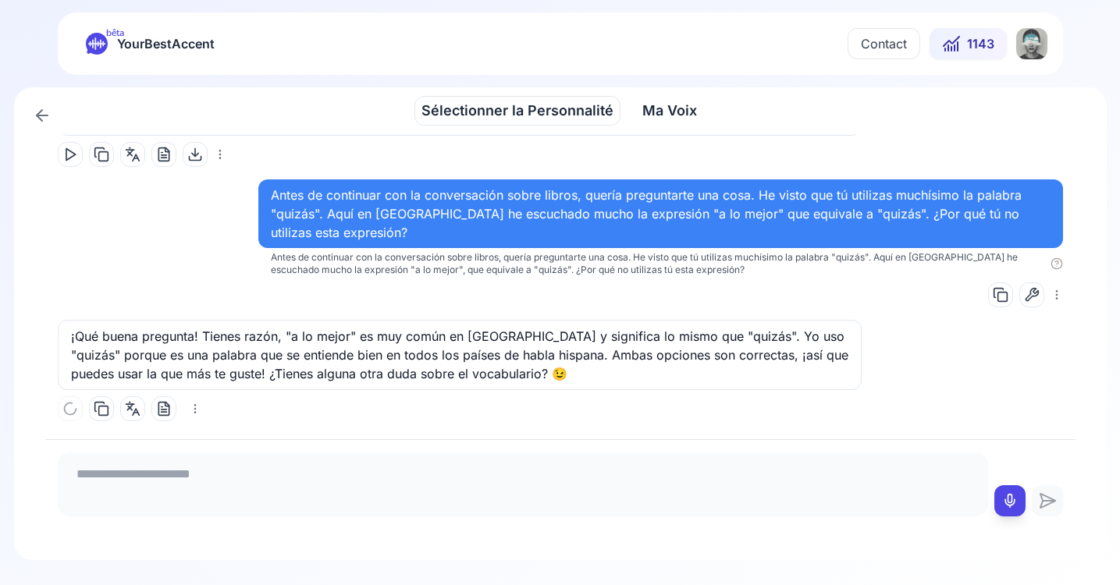
scroll to position [1315, 0]
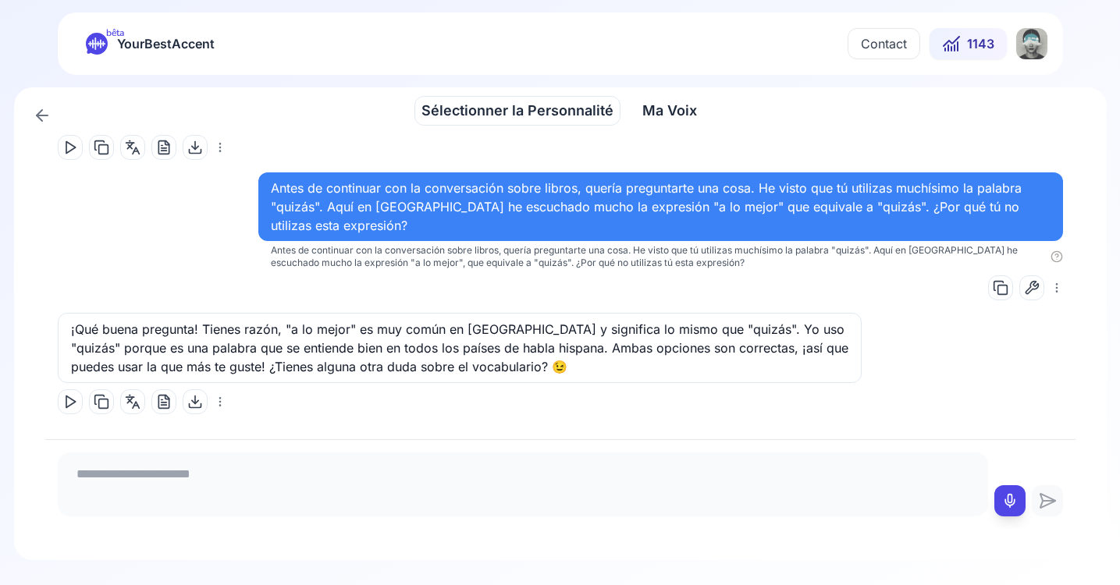
click at [656, 112] on span "Ma Voix" at bounding box center [669, 111] width 55 height 22
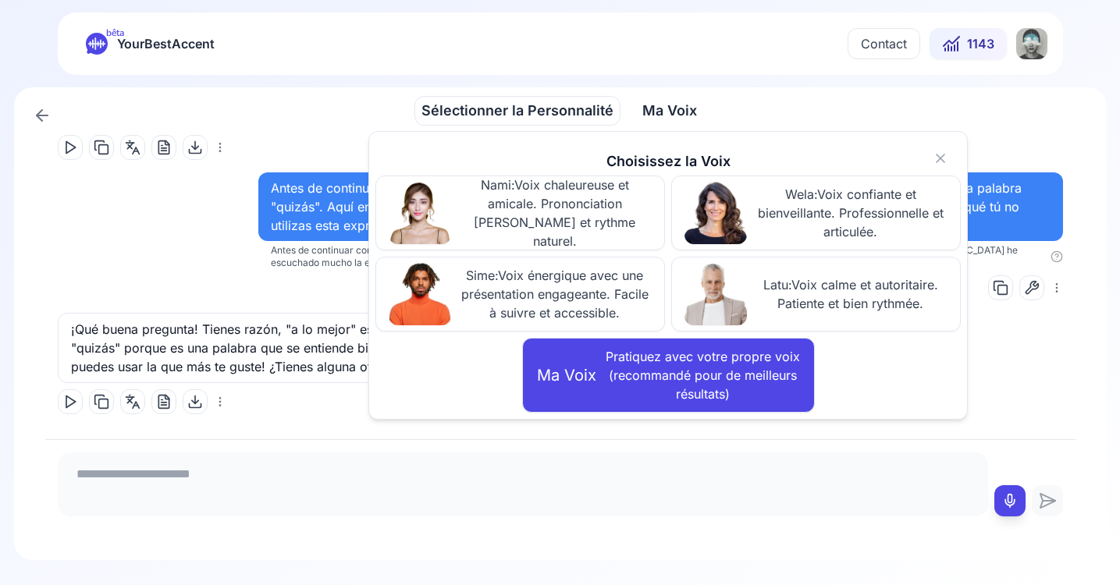
click at [944, 157] on icon at bounding box center [940, 159] width 16 height 16
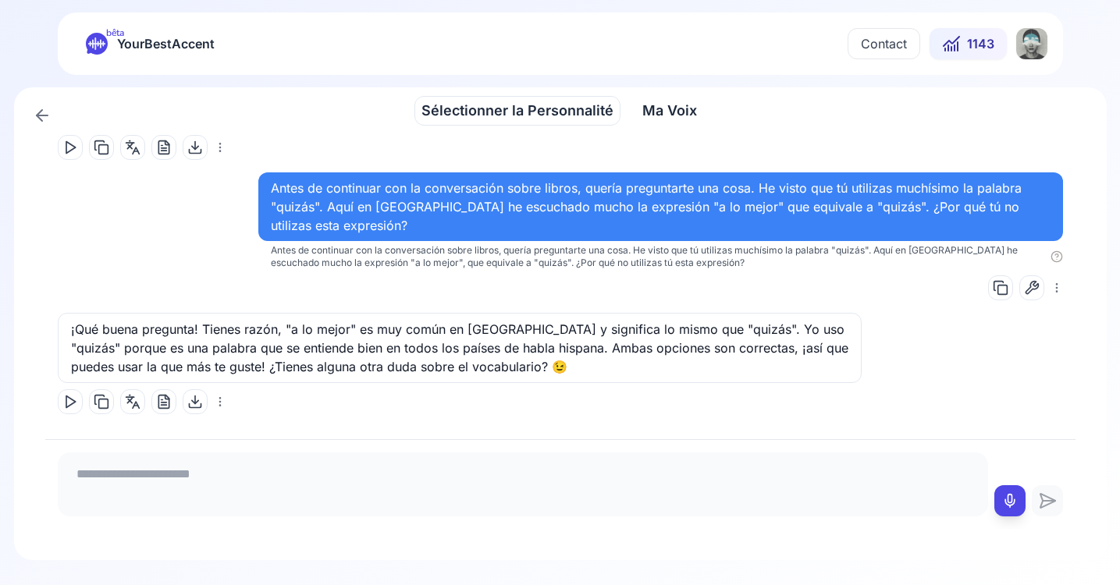
click at [154, 481] on textarea at bounding box center [523, 482] width 918 height 47
click at [1014, 492] on button at bounding box center [1009, 500] width 31 height 31
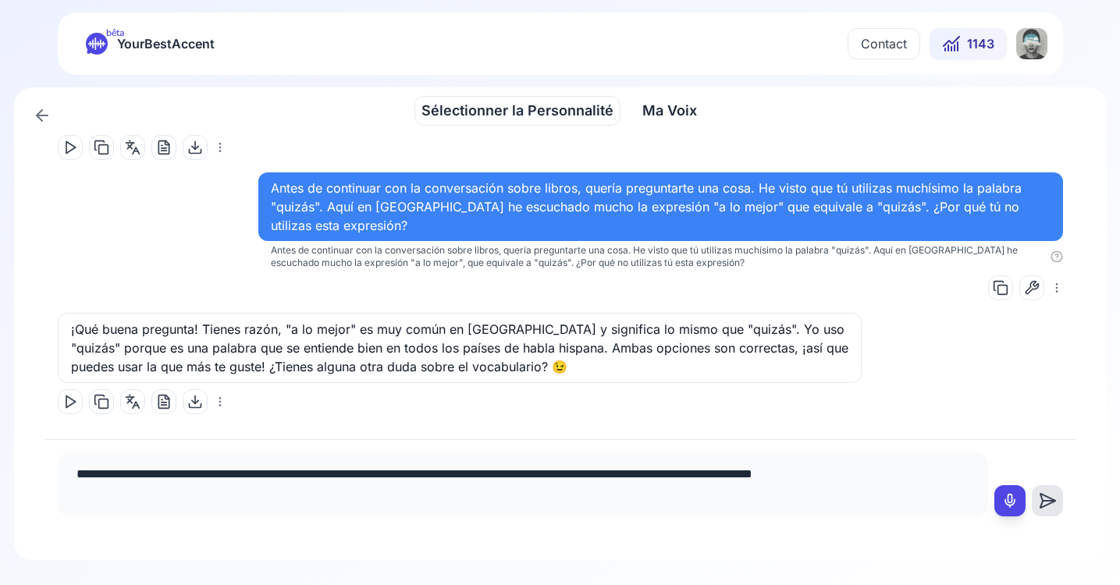
click at [627, 480] on textarea "**********" at bounding box center [523, 482] width 918 height 47
click at [382, 475] on textarea "**********" at bounding box center [523, 482] width 918 height 47
click at [634, 481] on textarea "**********" at bounding box center [523, 482] width 918 height 47
type textarea "**********"
click at [1046, 501] on icon at bounding box center [1048, 501] width 12 height 0
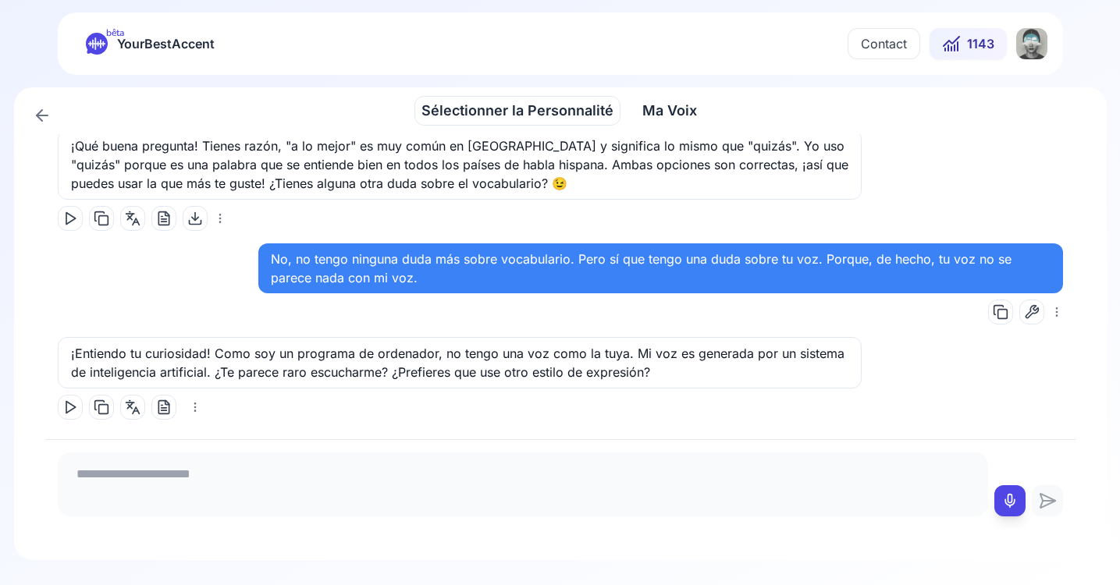
scroll to position [1504, 0]
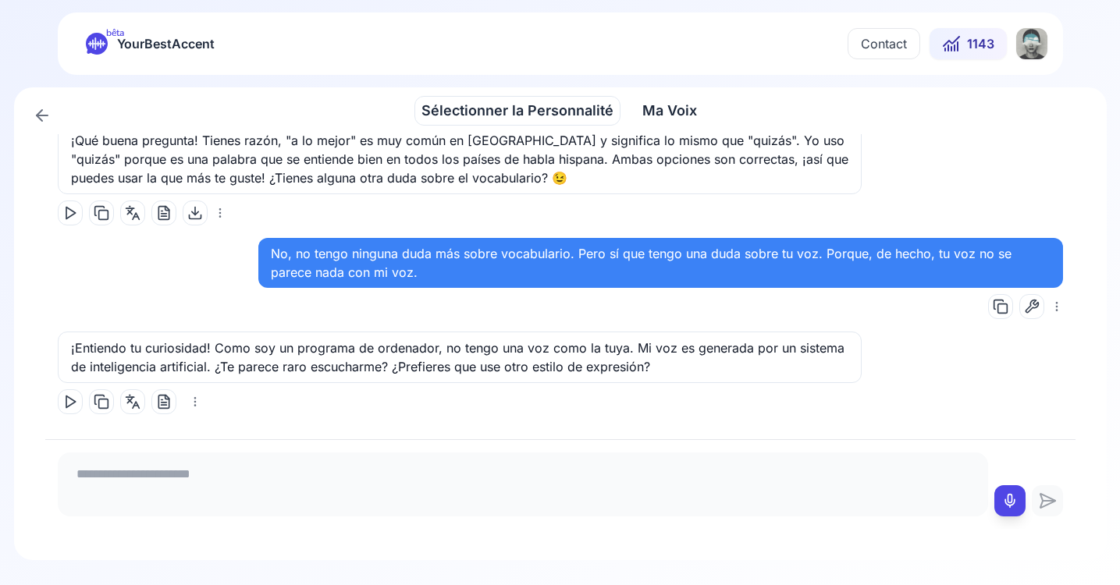
click at [1025, 309] on icon at bounding box center [1031, 306] width 12 height 12
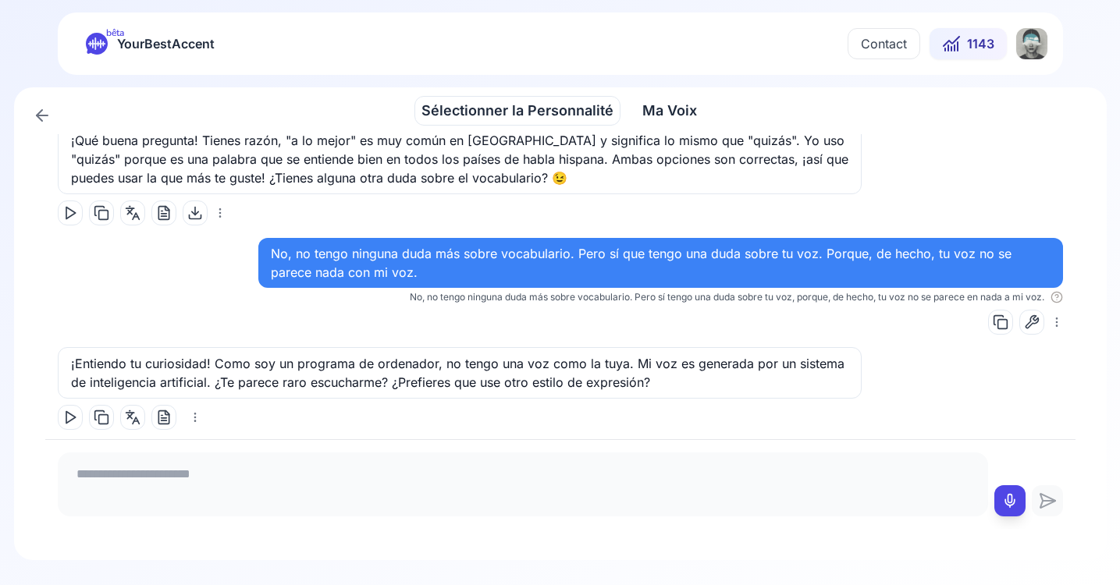
click at [71, 413] on icon at bounding box center [70, 418] width 16 height 16
click at [661, 107] on span "Ma Voix" at bounding box center [669, 111] width 55 height 22
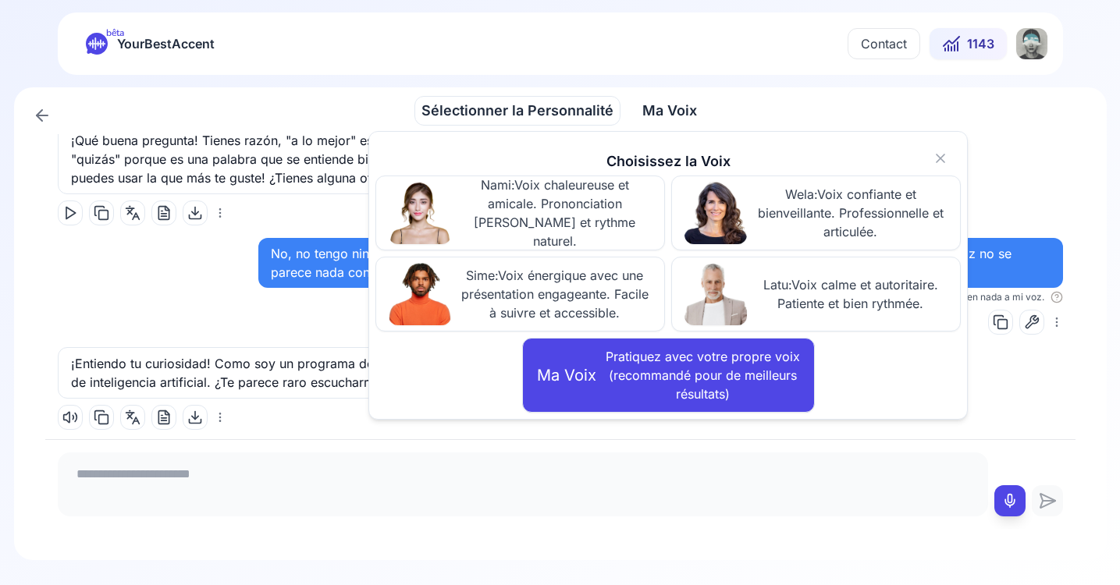
click at [776, 457] on div at bounding box center [523, 485] width 930 height 64
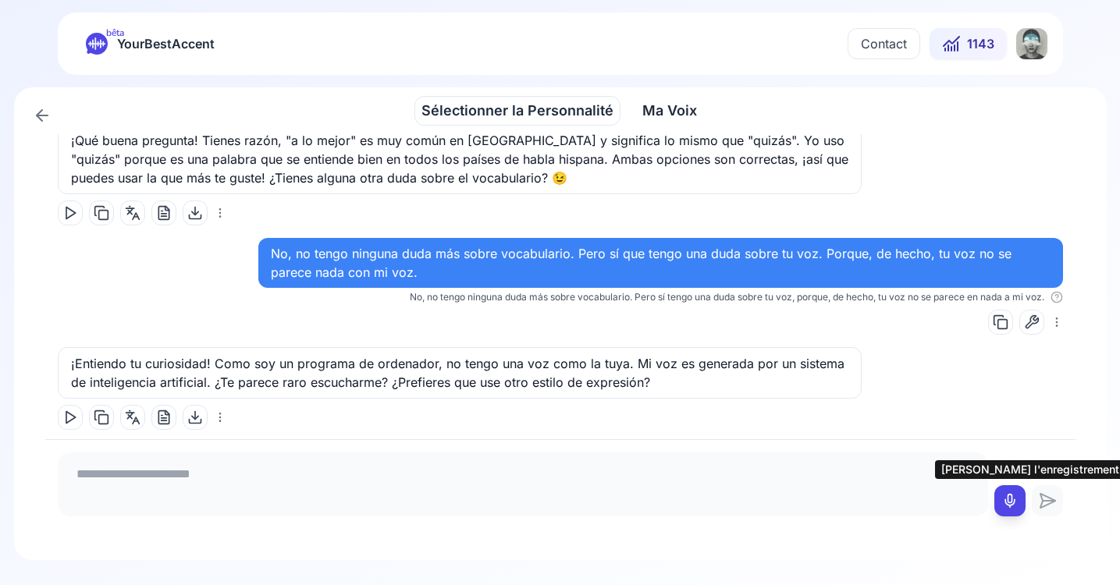
click at [1010, 506] on rect at bounding box center [1009, 501] width 12 height 12
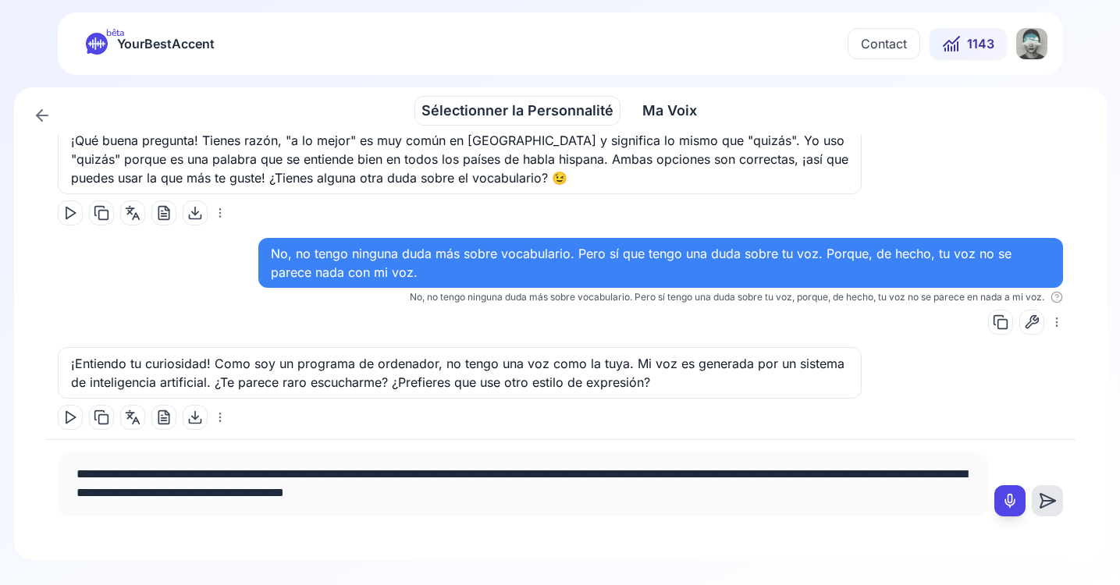
drag, startPoint x: 288, startPoint y: 474, endPoint x: 256, endPoint y: 474, distance: 32.0
click at [256, 474] on textarea "**********" at bounding box center [523, 482] width 918 height 47
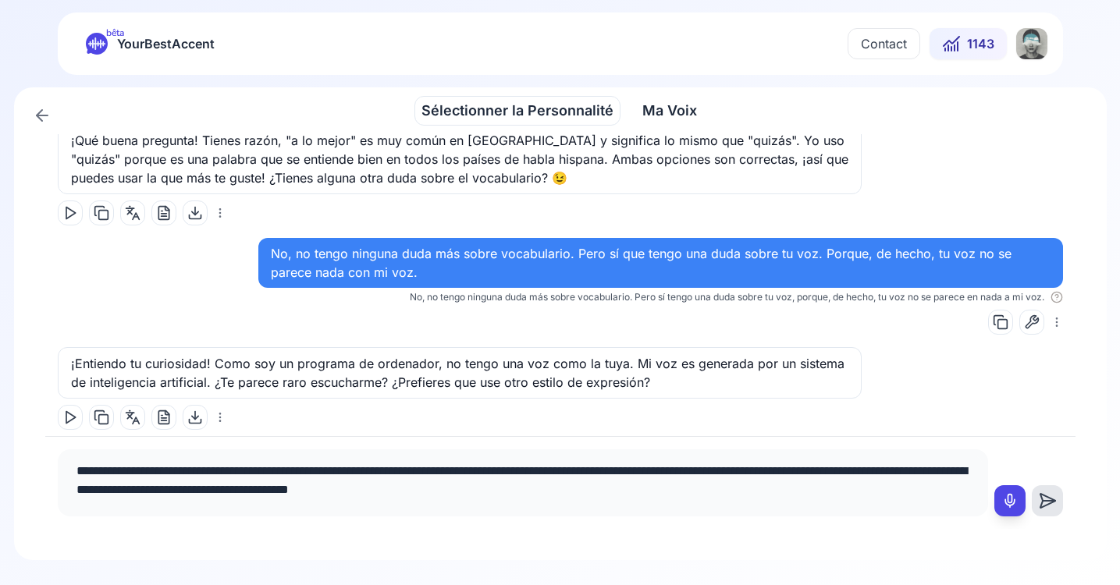
click at [376, 471] on textarea "**********" at bounding box center [523, 481] width 918 height 50
click at [883, 472] on textarea "**********" at bounding box center [523, 481] width 918 height 50
click at [269, 494] on textarea "**********" at bounding box center [523, 481] width 918 height 50
click at [314, 489] on textarea "**********" at bounding box center [523, 481] width 918 height 50
type textarea "**********"
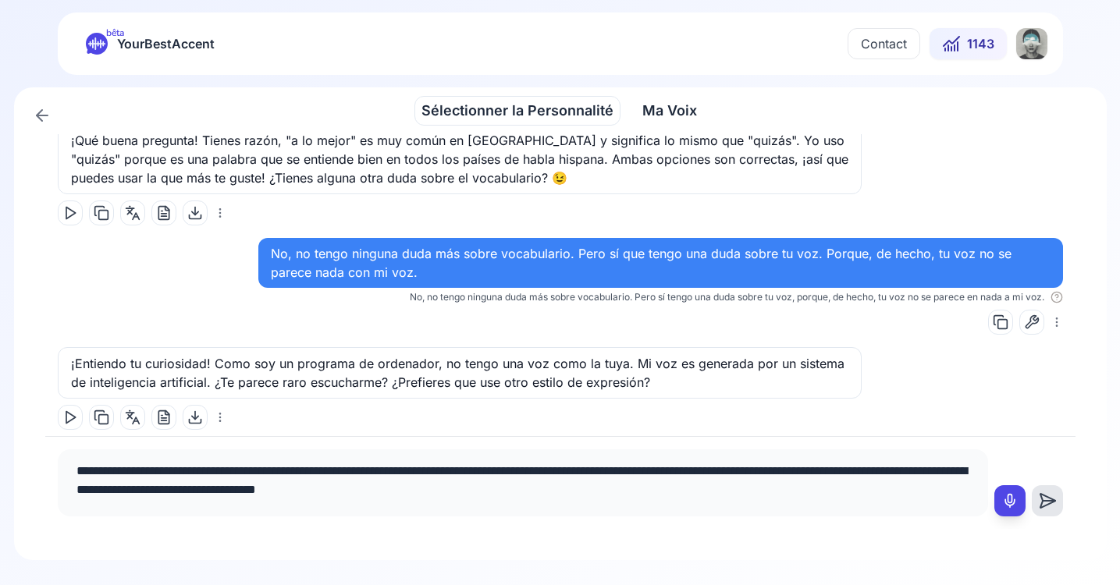
click at [1051, 502] on icon at bounding box center [1046, 501] width 15 height 14
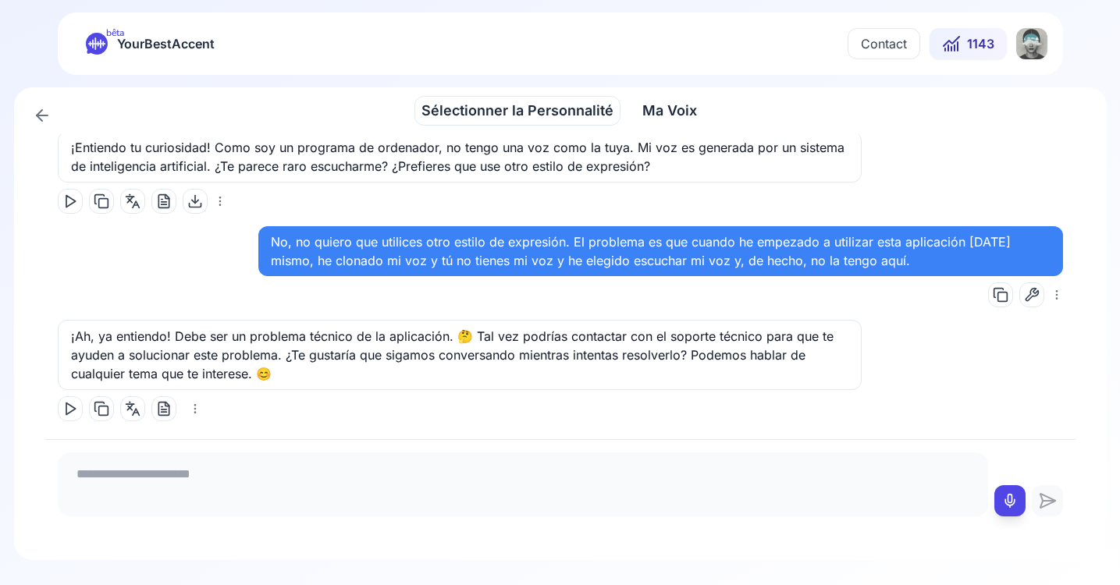
scroll to position [1727, 0]
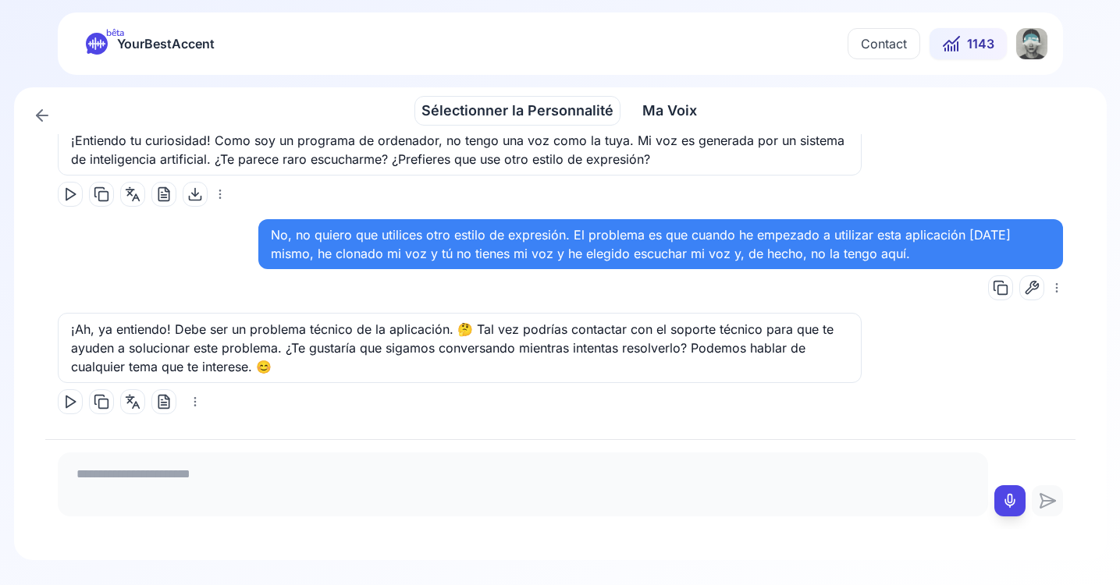
click at [1024, 293] on icon at bounding box center [1032, 288] width 16 height 16
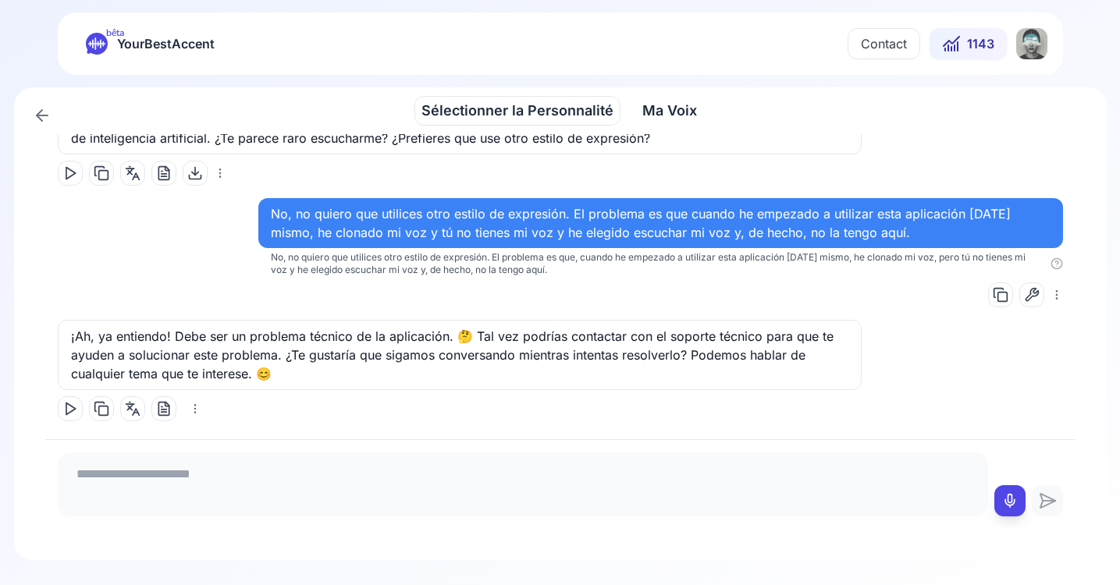
scroll to position [1755, 0]
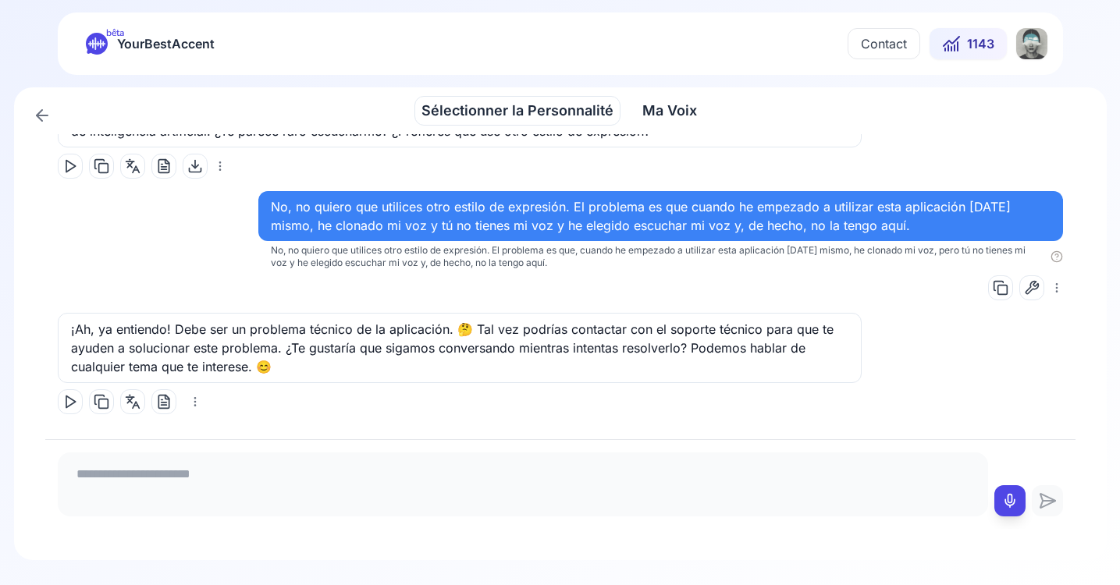
click at [67, 399] on icon at bounding box center [70, 402] width 16 height 16
click at [108, 474] on textarea at bounding box center [523, 482] width 918 height 47
click at [1008, 499] on icon at bounding box center [1010, 501] width 16 height 16
click at [1009, 502] on icon at bounding box center [1010, 501] width 16 height 16
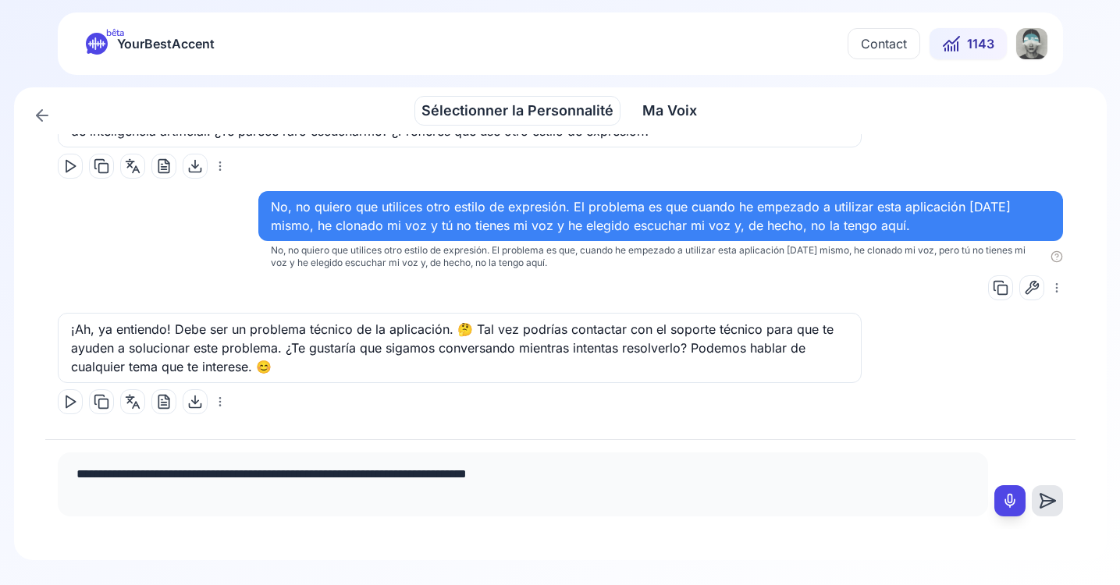
click at [149, 477] on textarea "**********" at bounding box center [523, 482] width 918 height 47
click at [536, 478] on textarea "**********" at bounding box center [523, 482] width 918 height 47
type textarea "**********"
click at [1045, 502] on icon at bounding box center [1047, 501] width 31 height 19
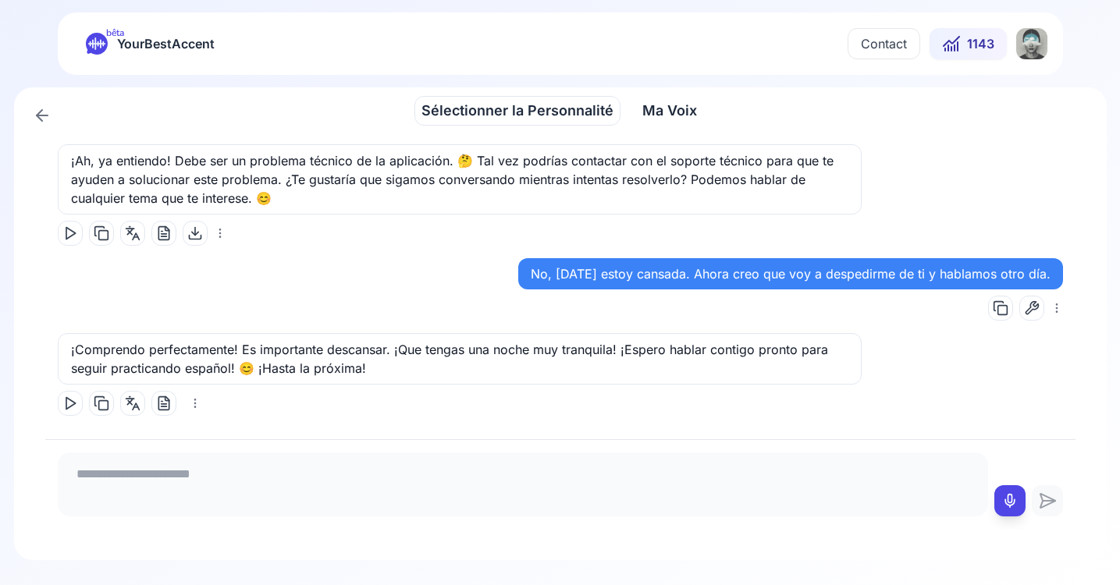
scroll to position [1925, 0]
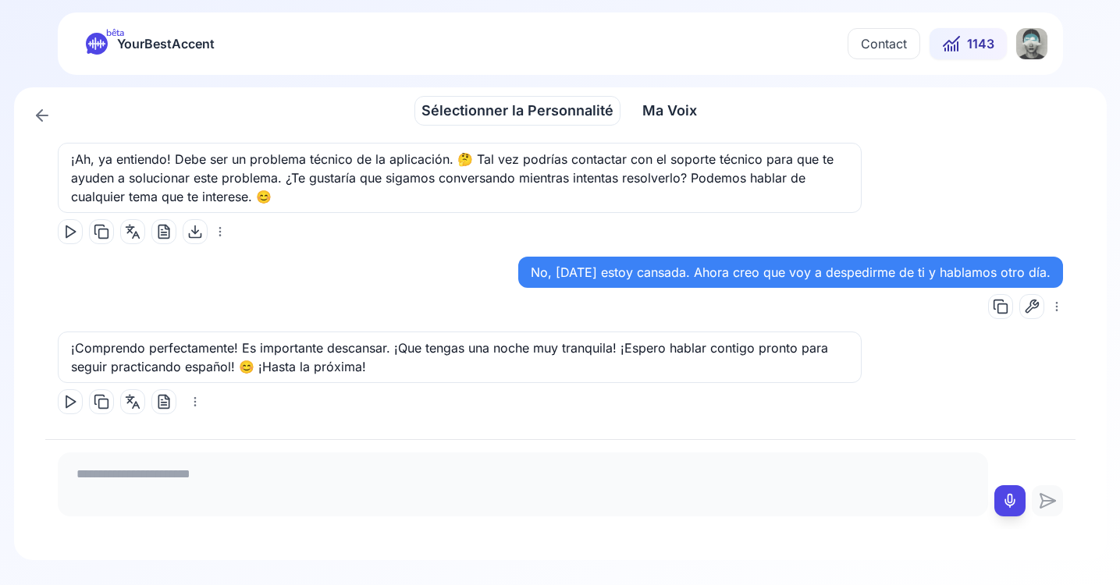
click at [1024, 307] on icon at bounding box center [1032, 307] width 16 height 16
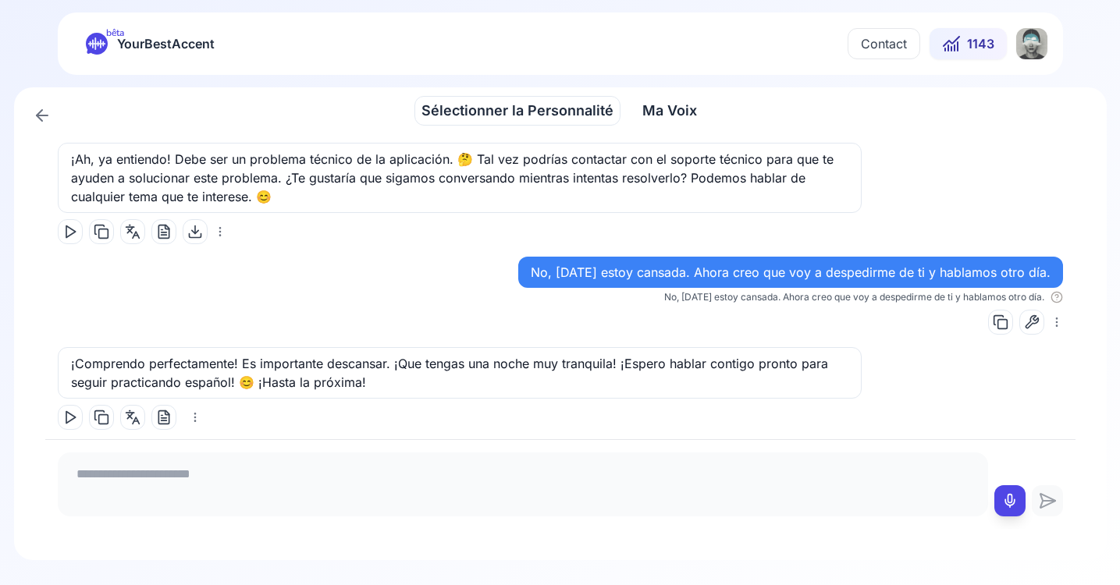
click at [73, 417] on icon at bounding box center [70, 418] width 16 height 16
click at [270, 385] on span "¡Hasta" at bounding box center [276, 383] width 37 height 16
click at [181, 468] on icon at bounding box center [180, 465] width 16 height 16
click at [342, 376] on span "próxima!" at bounding box center [340, 383] width 52 height 16
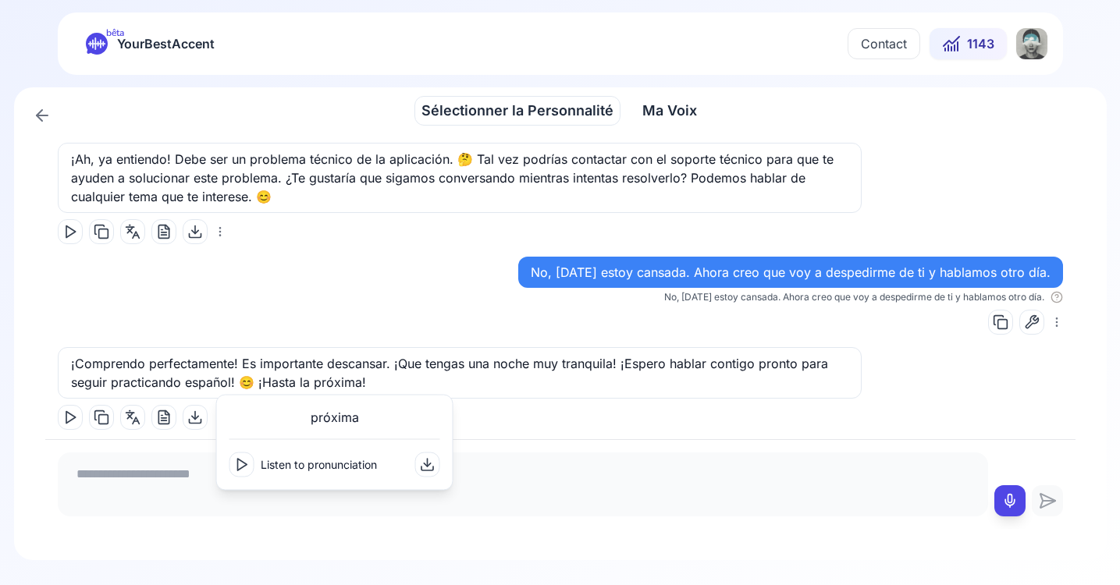
click at [246, 469] on icon at bounding box center [242, 465] width 16 height 16
click at [242, 467] on icon at bounding box center [242, 465] width 16 height 16
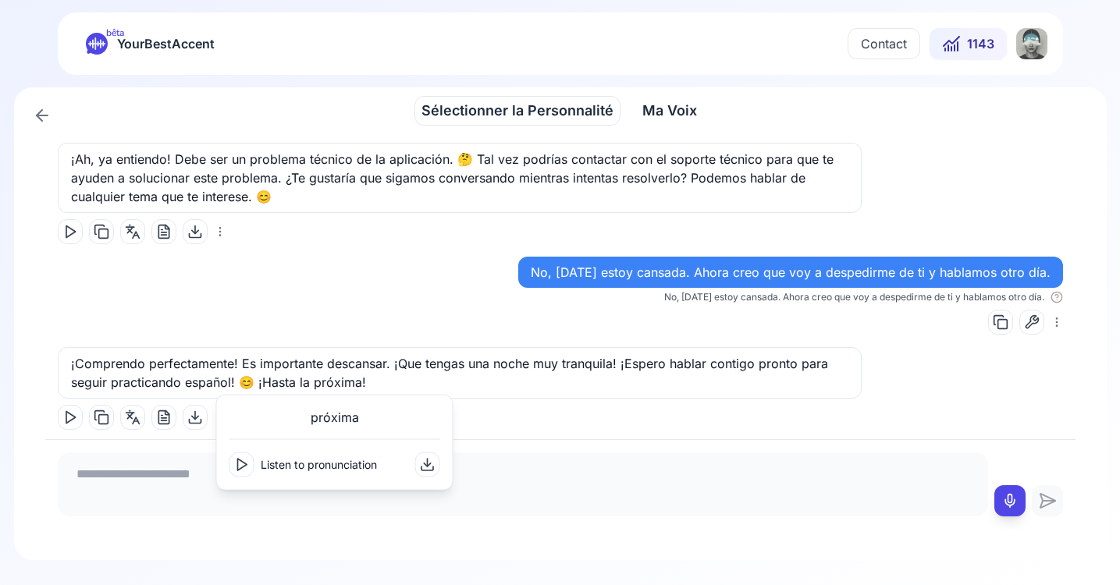
click at [242, 467] on icon at bounding box center [242, 465] width 16 height 16
click at [240, 465] on icon at bounding box center [242, 465] width 16 height 16
click at [240, 465] on icon at bounding box center [238, 465] width 6 height 10
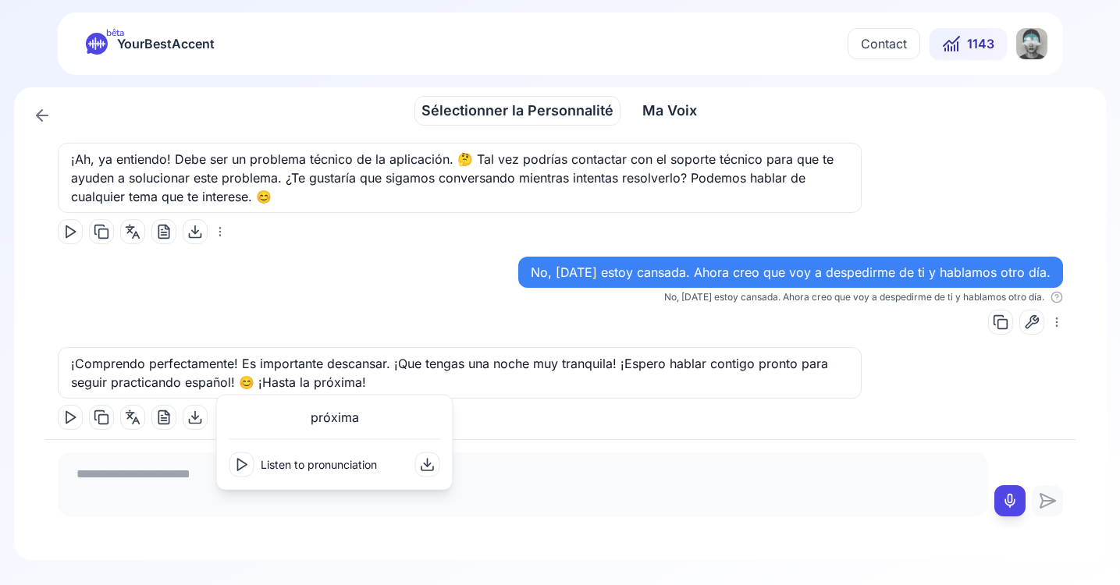
click at [239, 465] on icon at bounding box center [242, 465] width 16 height 16
click at [69, 419] on polygon at bounding box center [70, 418] width 9 height 12
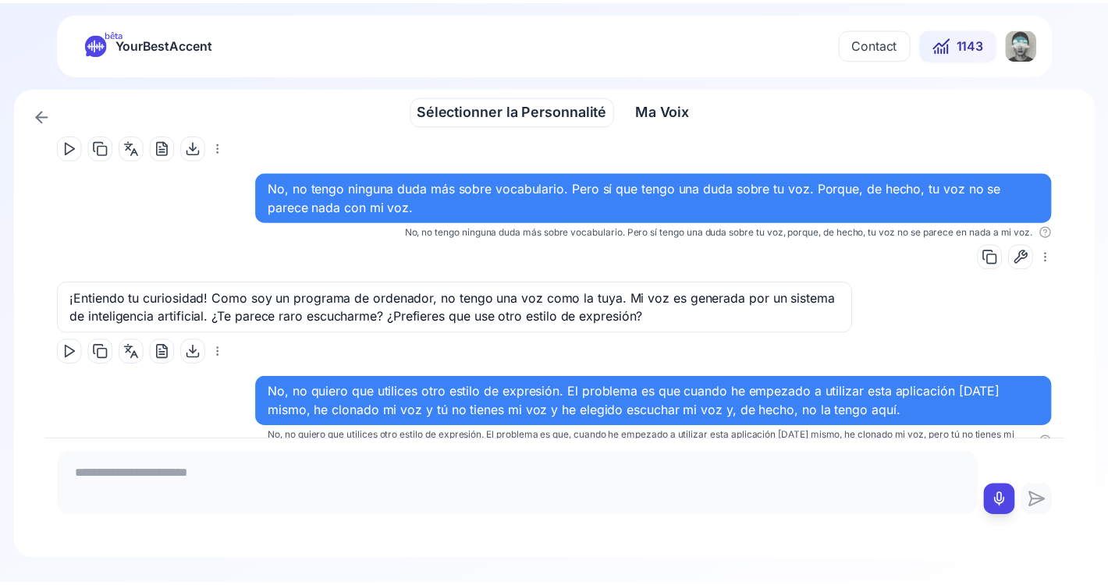
scroll to position [1544, 0]
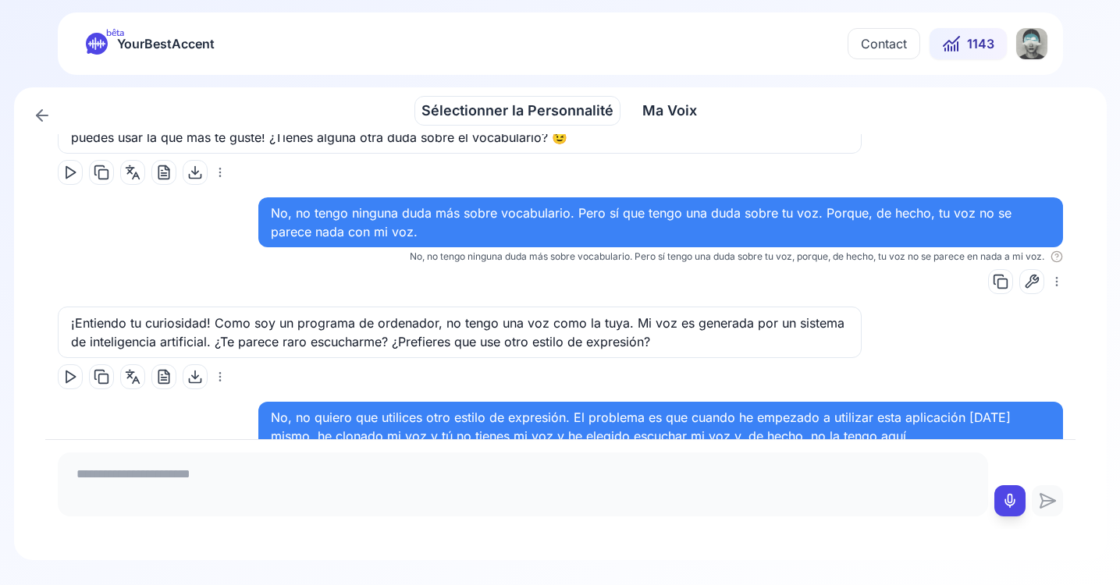
click at [673, 112] on span "Ma Voix" at bounding box center [669, 111] width 55 height 22
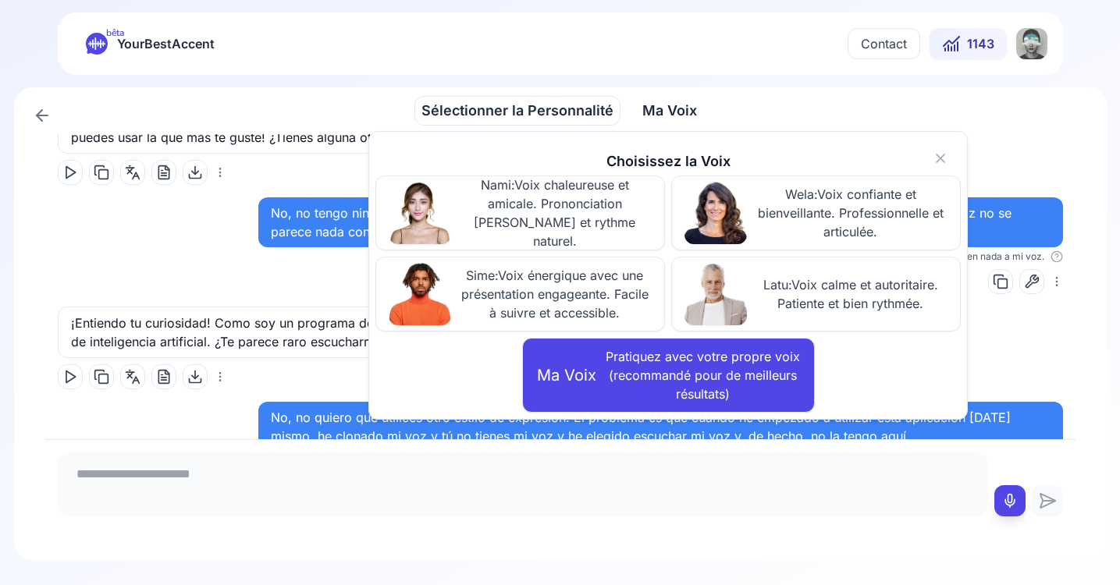
click at [41, 110] on icon at bounding box center [39, 115] width 5 height 11
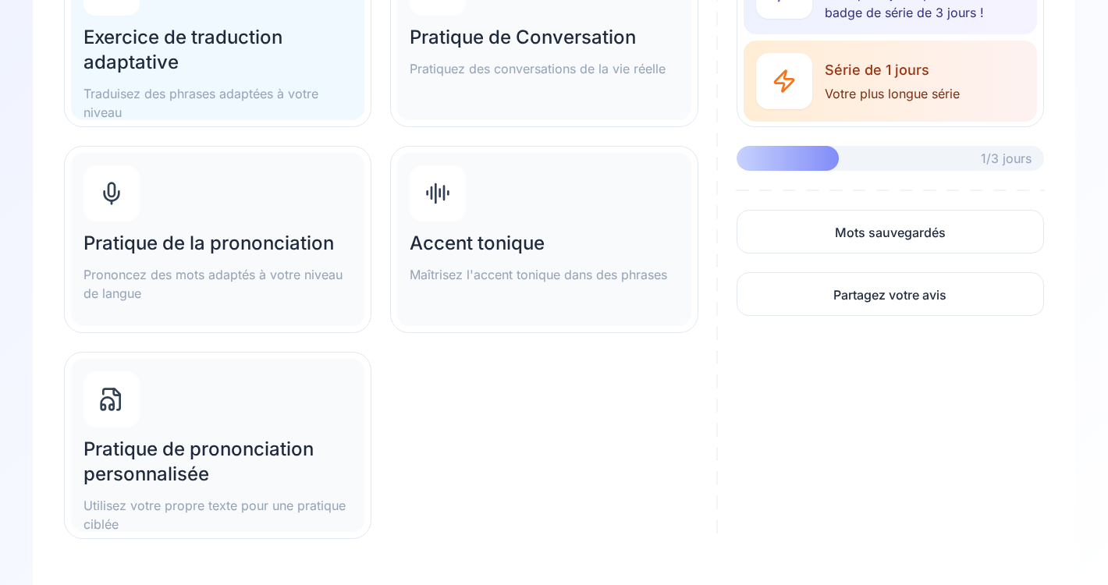
scroll to position [314, 0]
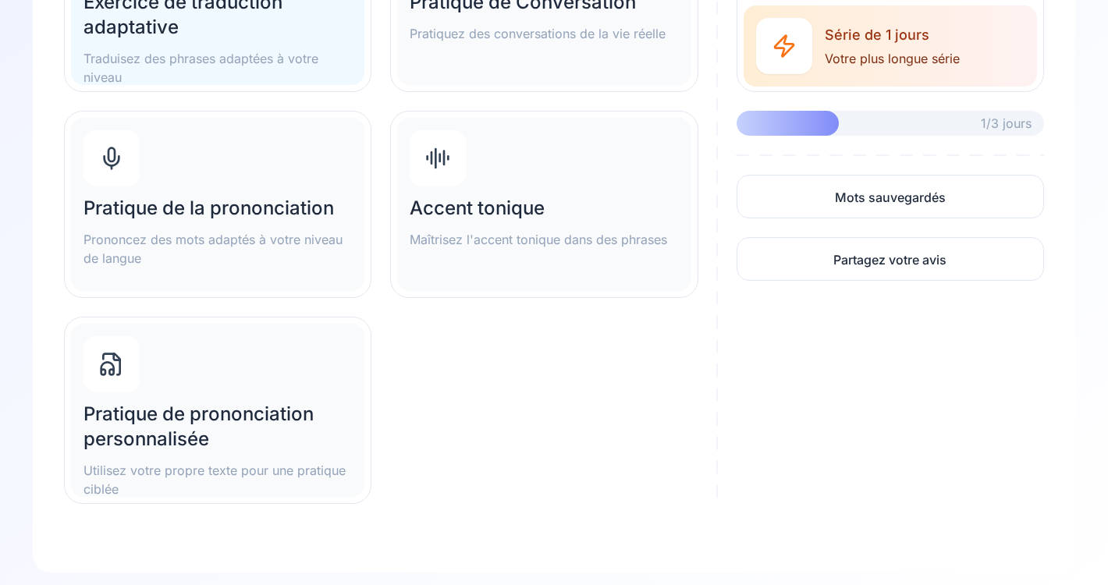
click at [241, 392] on div "Pratique de prononciation personnalisée Utilisez votre propre texte pour une pr…" at bounding box center [217, 410] width 293 height 173
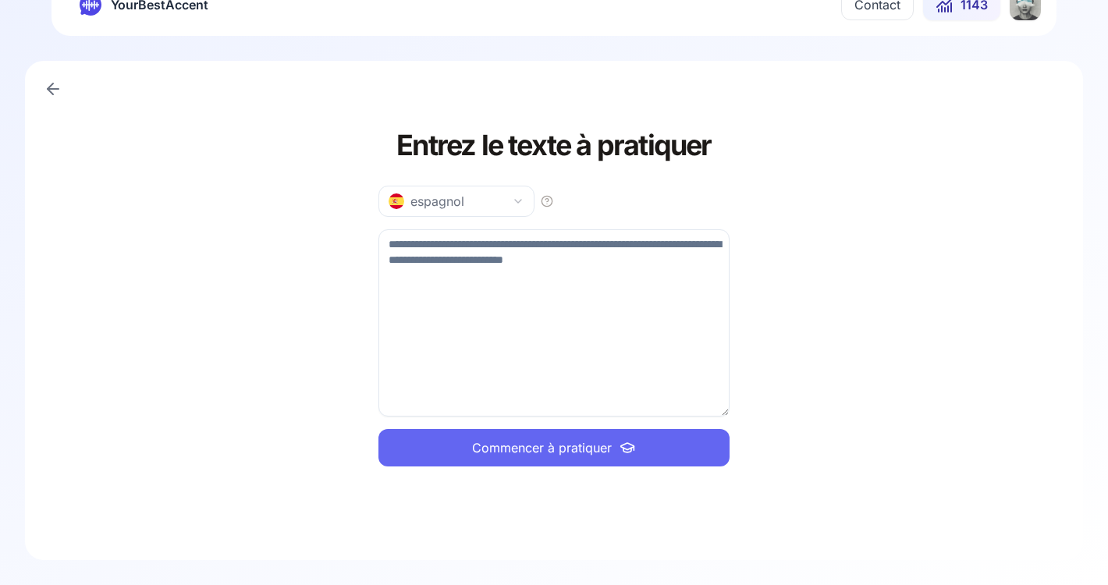
scroll to position [39, 0]
click at [449, 239] on textarea at bounding box center [553, 322] width 351 height 187
click at [462, 243] on textarea at bounding box center [553, 322] width 351 height 187
paste textarea "**********"
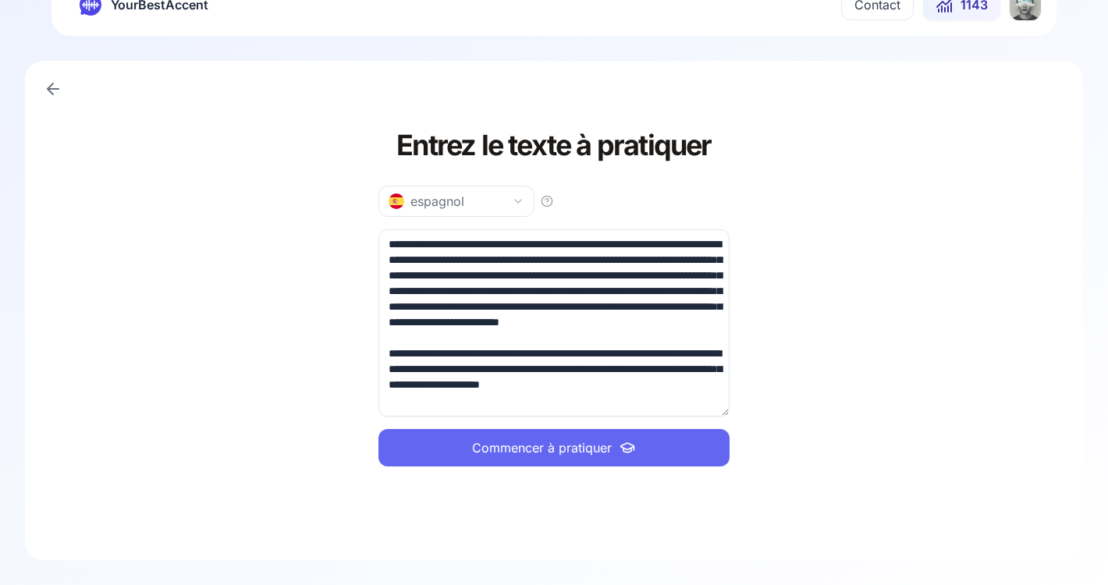
scroll to position [22, 0]
click at [561, 450] on span "Commencer à pratiquer" at bounding box center [542, 448] width 140 height 19
drag, startPoint x: 488, startPoint y: 405, endPoint x: 377, endPoint y: 342, distance: 127.6
click at [377, 342] on div "**********" at bounding box center [554, 310] width 1058 height 499
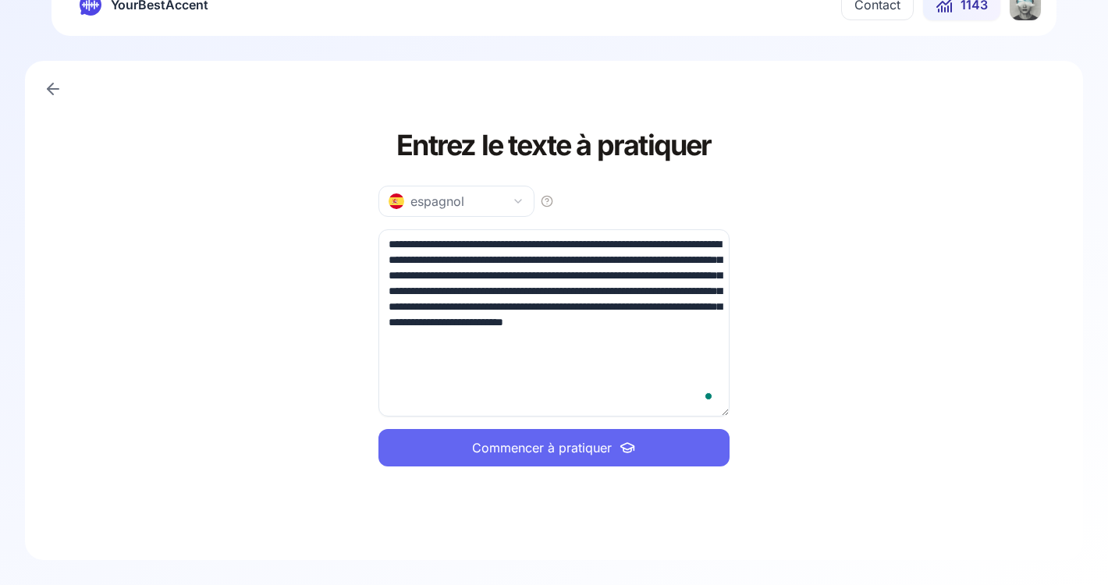
scroll to position [0, 0]
click at [555, 447] on span "Commencer à pratiquer" at bounding box center [542, 448] width 140 height 19
drag, startPoint x: 596, startPoint y: 357, endPoint x: 548, endPoint y: 304, distance: 71.2
click at [548, 304] on textarea "**********" at bounding box center [553, 322] width 351 height 187
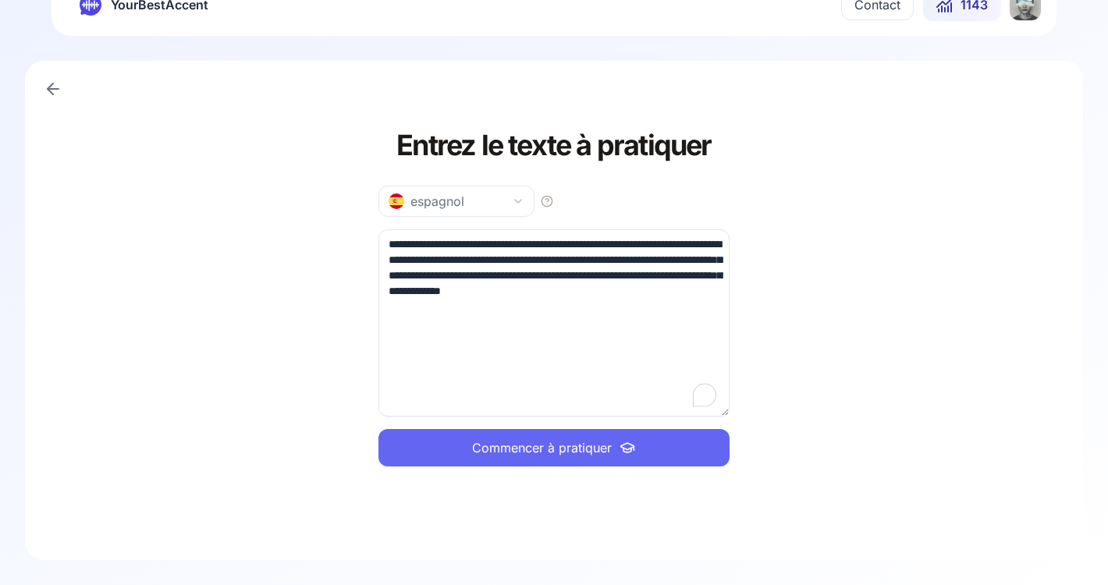
type textarea "**********"
click at [574, 449] on span "Commencer à pratiquer" at bounding box center [542, 448] width 140 height 19
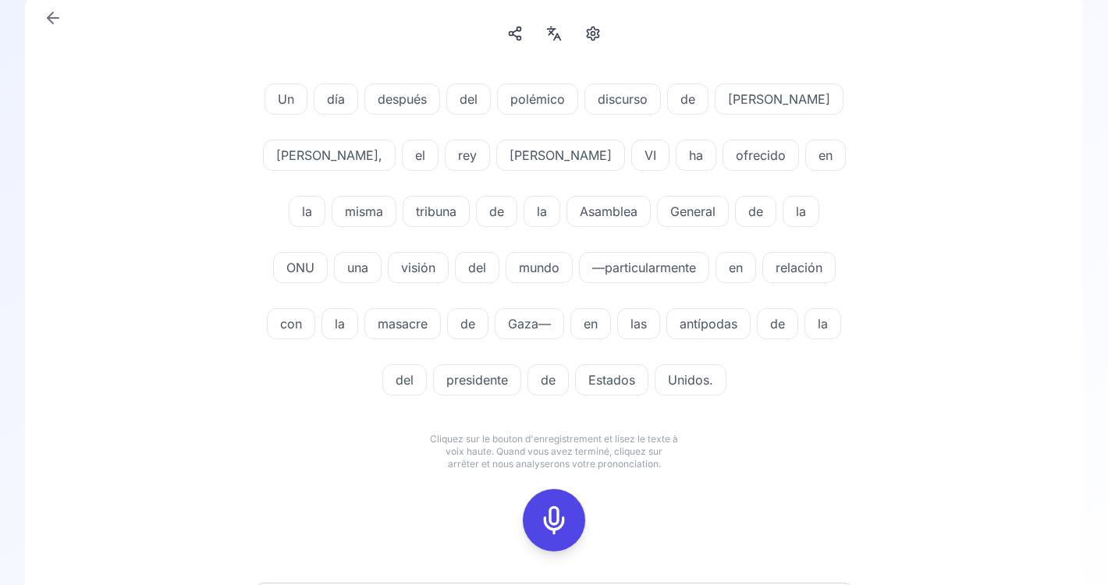
scroll to position [111, 0]
click at [567, 215] on span "Asamblea" at bounding box center [608, 210] width 83 height 19
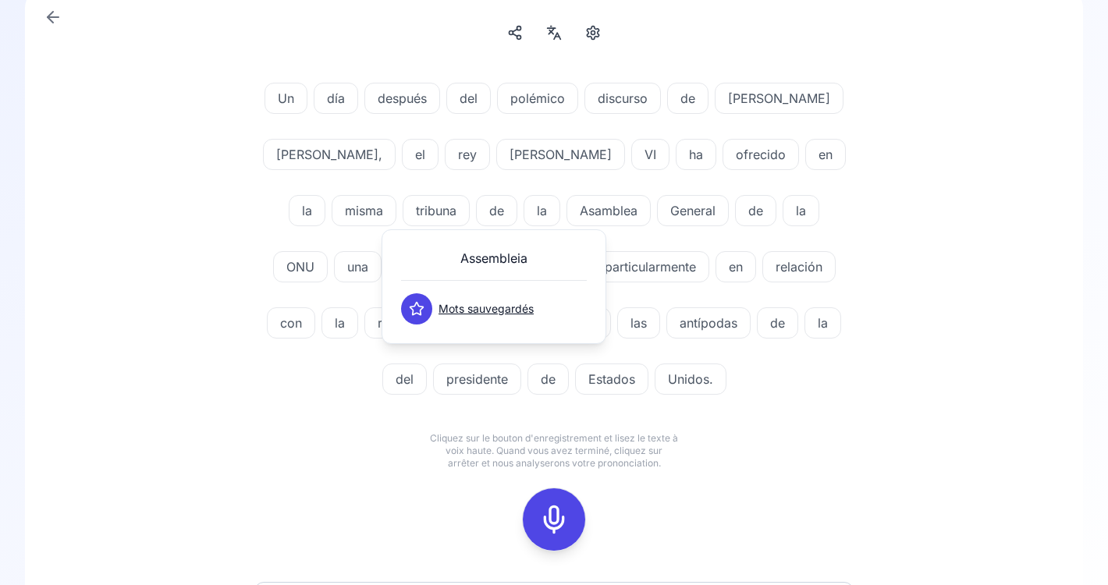
click at [915, 286] on div "Un día después del polémico discurso de Donald Trump, el rey Felipe VI ha ofrec…" at bounding box center [554, 242] width 899 height 356
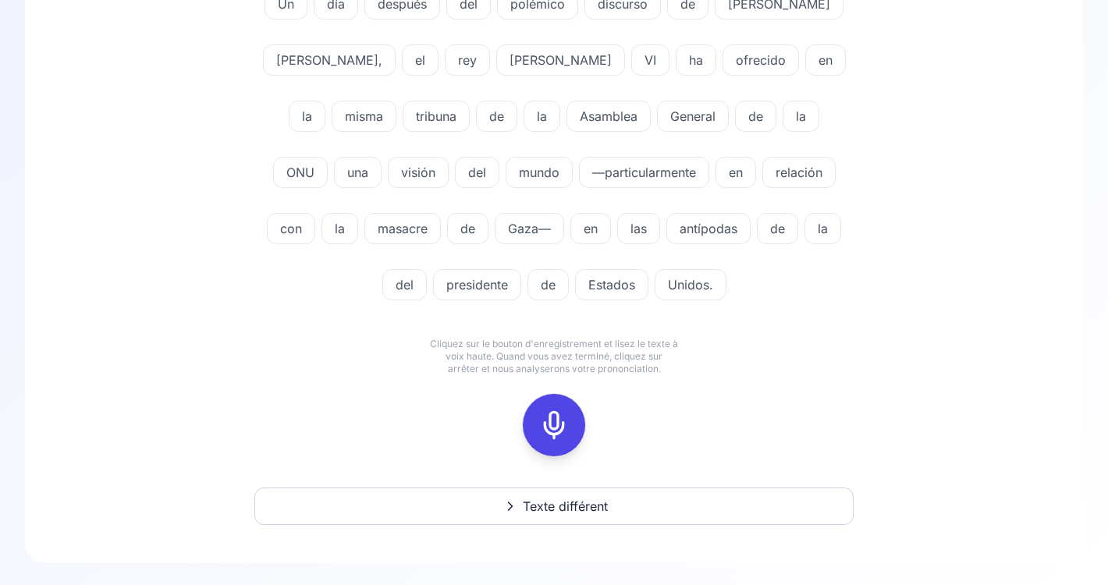
scroll to position [208, 0]
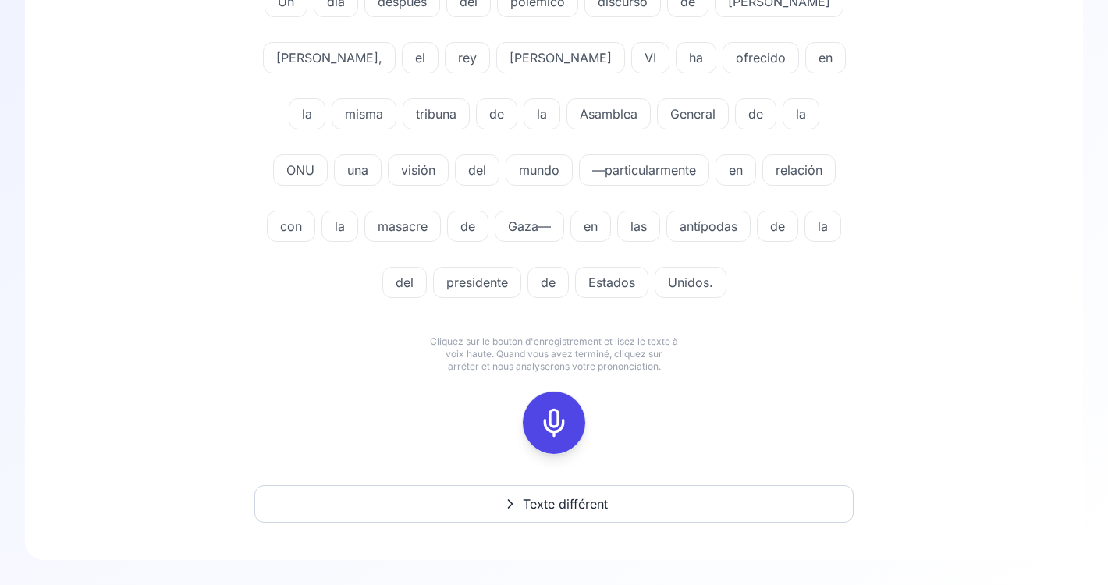
click at [553, 422] on icon at bounding box center [553, 422] width 31 height 31
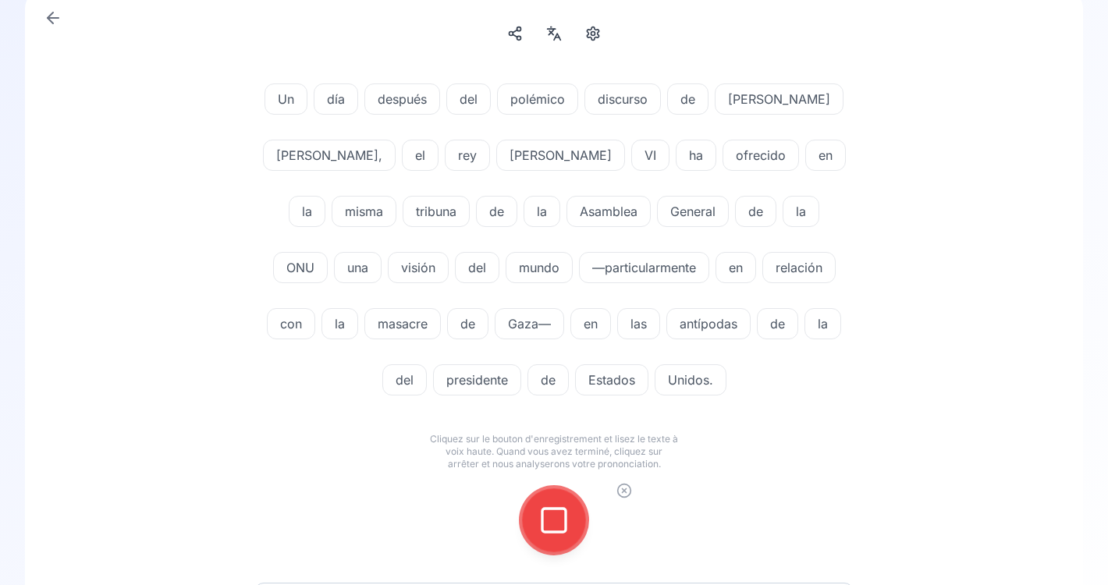
scroll to position [99, 0]
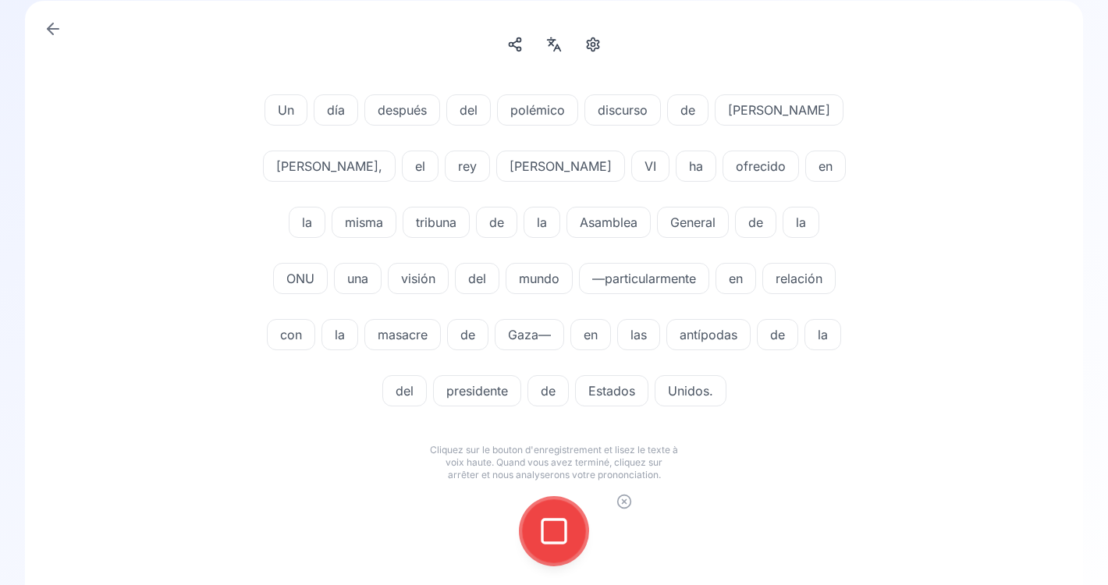
click at [557, 534] on icon at bounding box center [553, 531] width 31 height 31
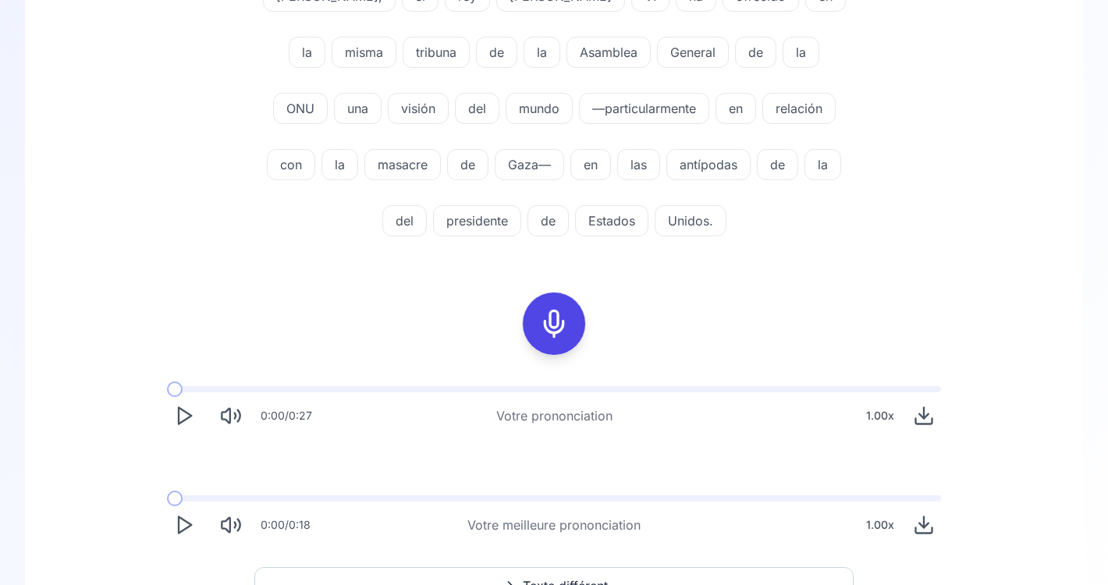
scroll to position [493, 0]
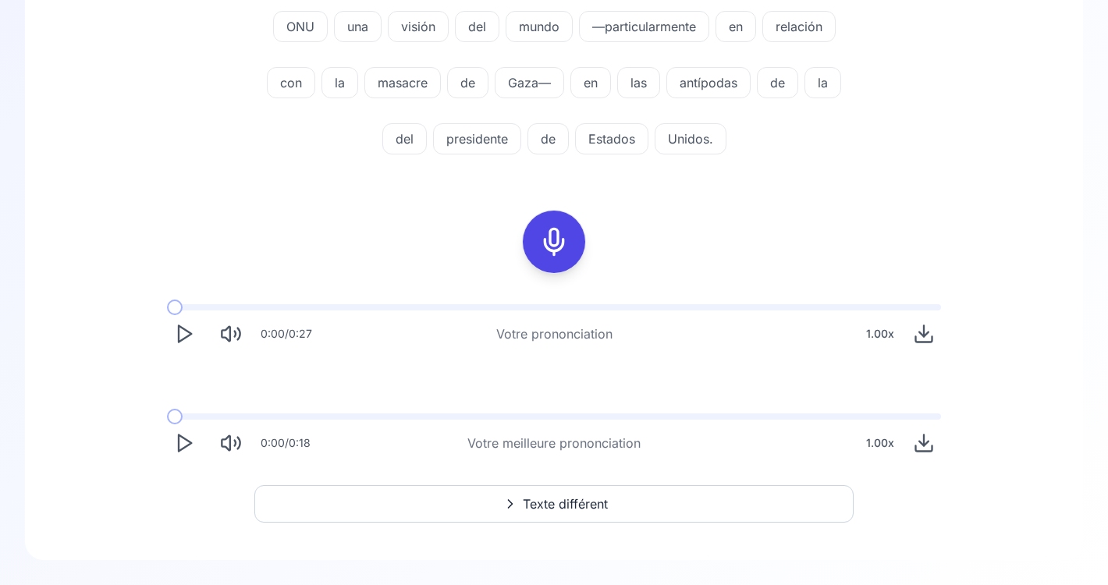
click at [186, 444] on icon "Play" at bounding box center [184, 443] width 22 height 22
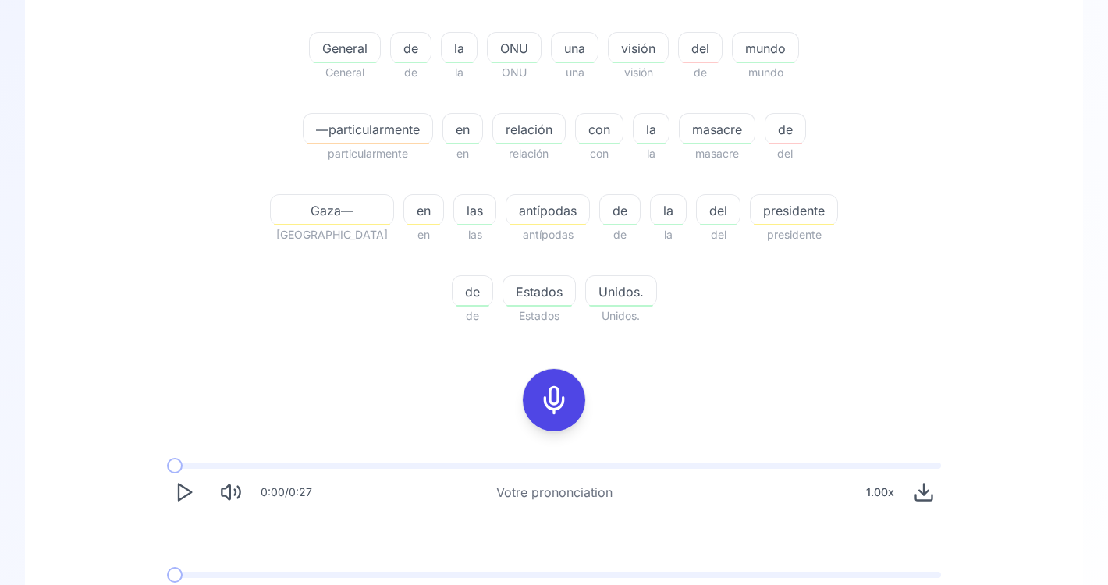
scroll to position [637, 0]
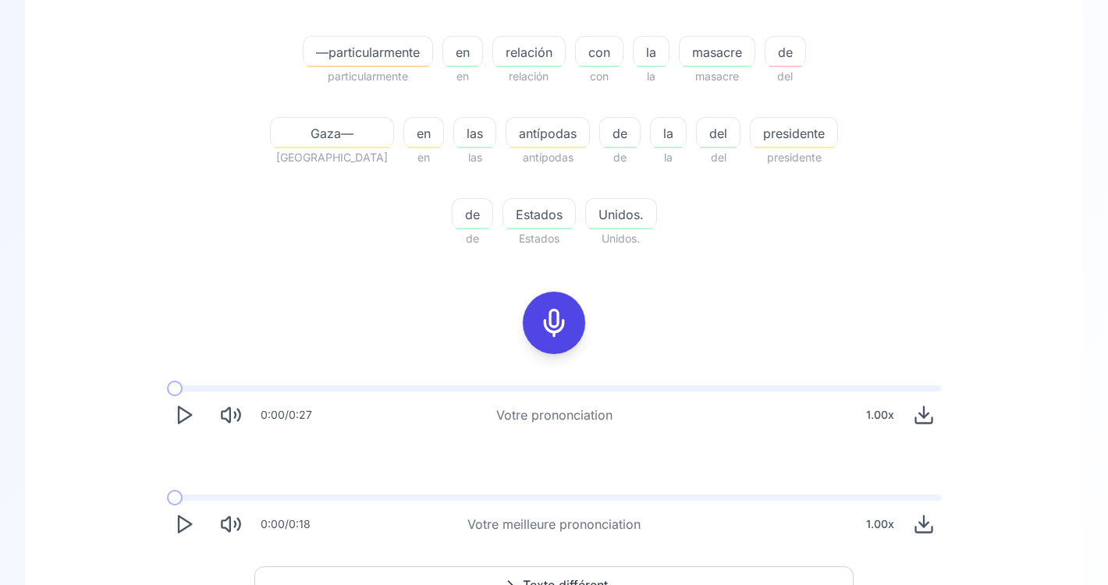
click at [182, 517] on polygon "Play" at bounding box center [185, 525] width 12 height 16
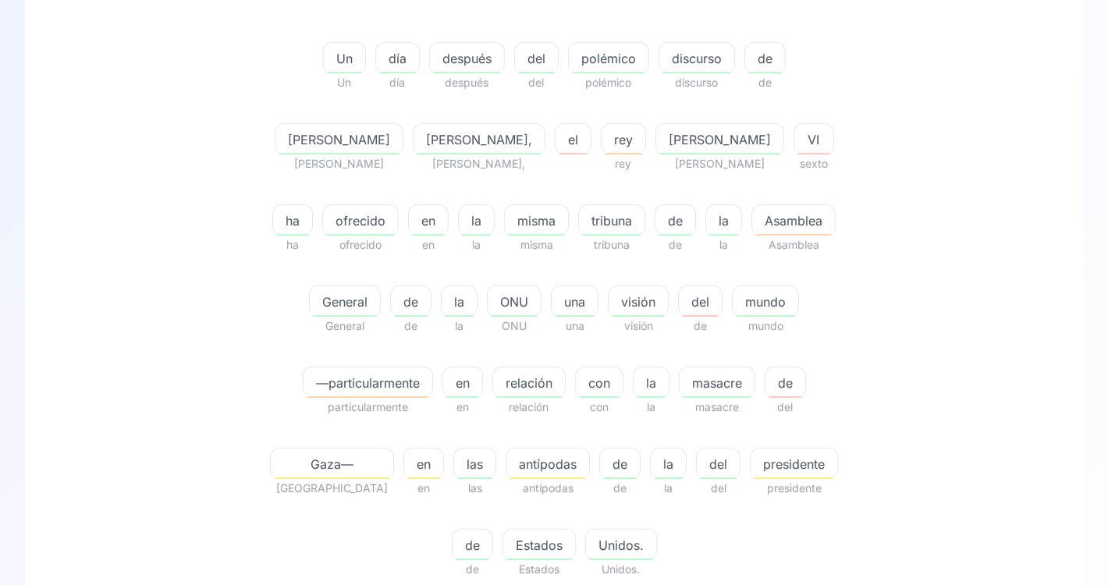
scroll to position [283, 0]
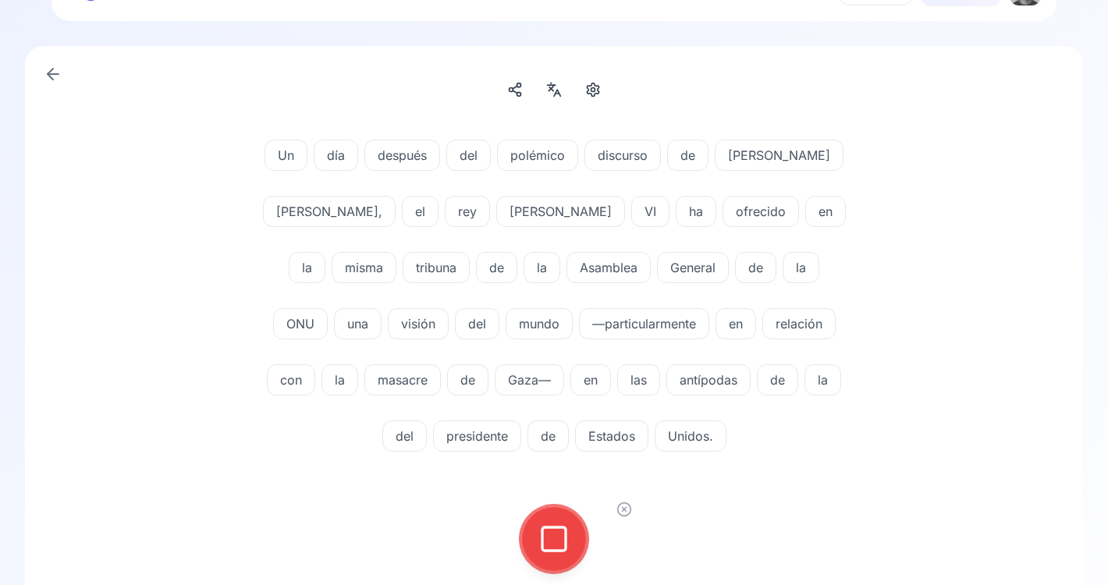
scroll to position [50, 0]
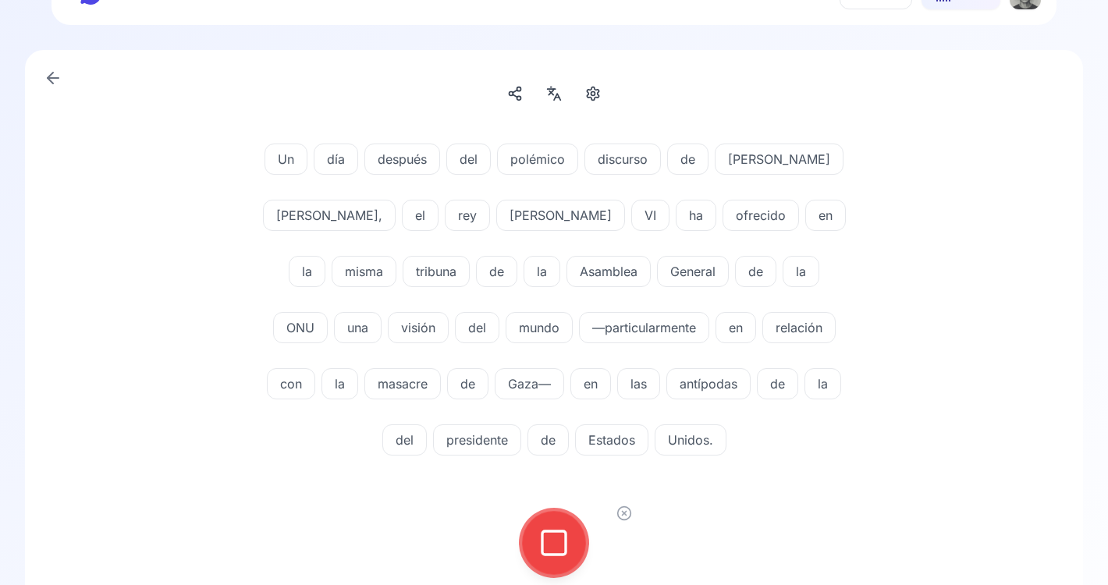
click at [556, 555] on rect at bounding box center [553, 542] width 23 height 23
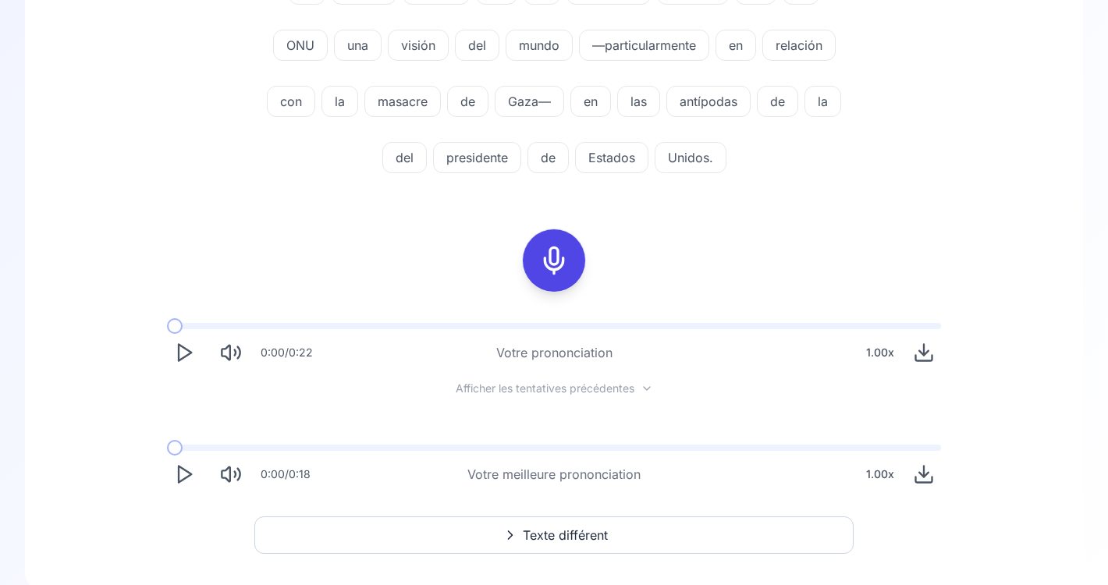
scroll to position [506, 0]
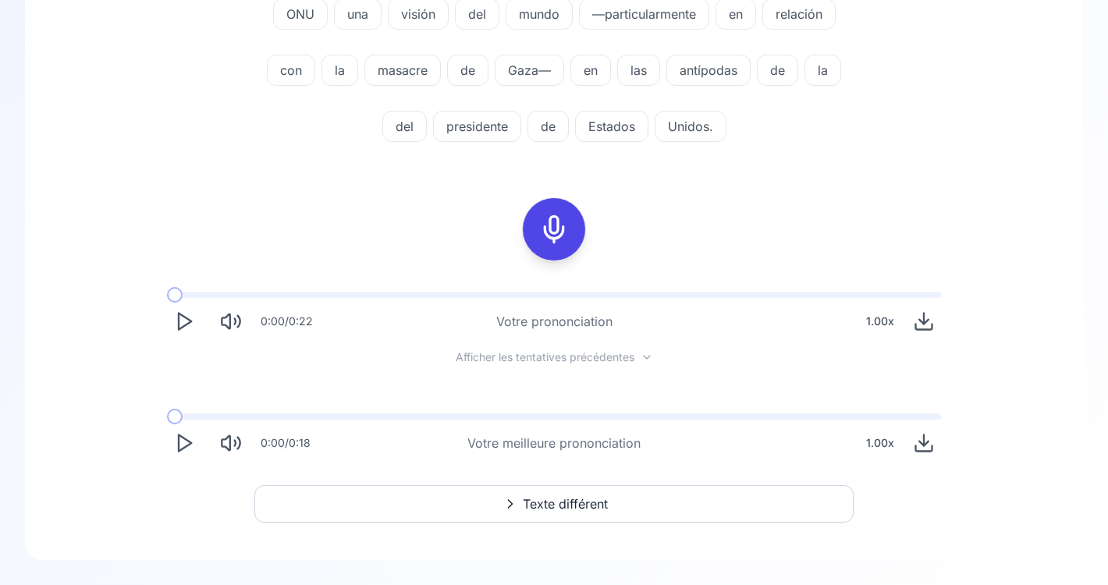
click at [648, 358] on icon at bounding box center [647, 357] width 6 height 3
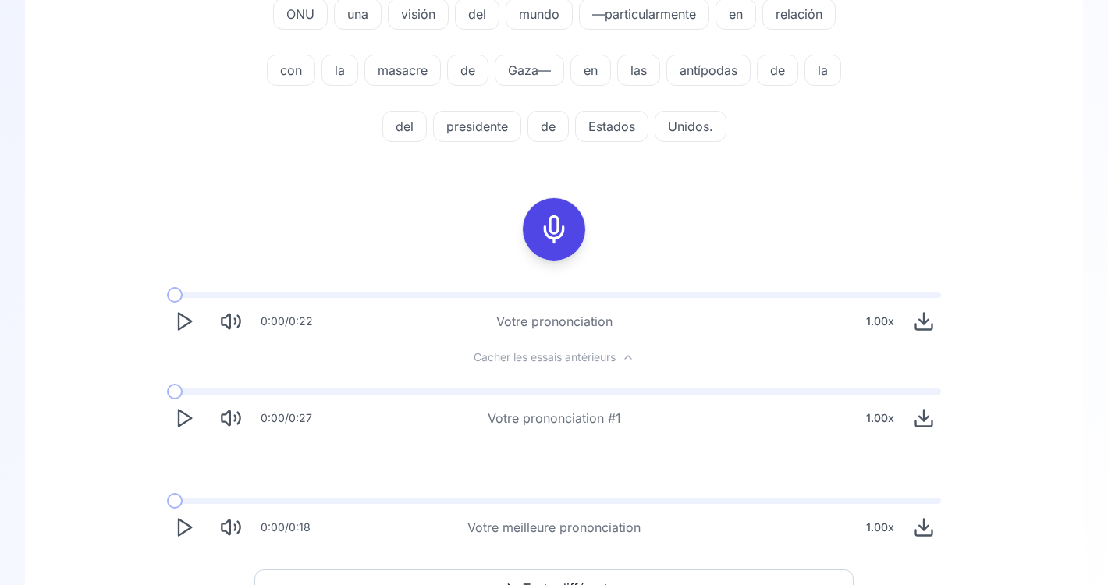
click at [647, 358] on button "Cacher les essais antérieurs" at bounding box center [554, 357] width 186 height 12
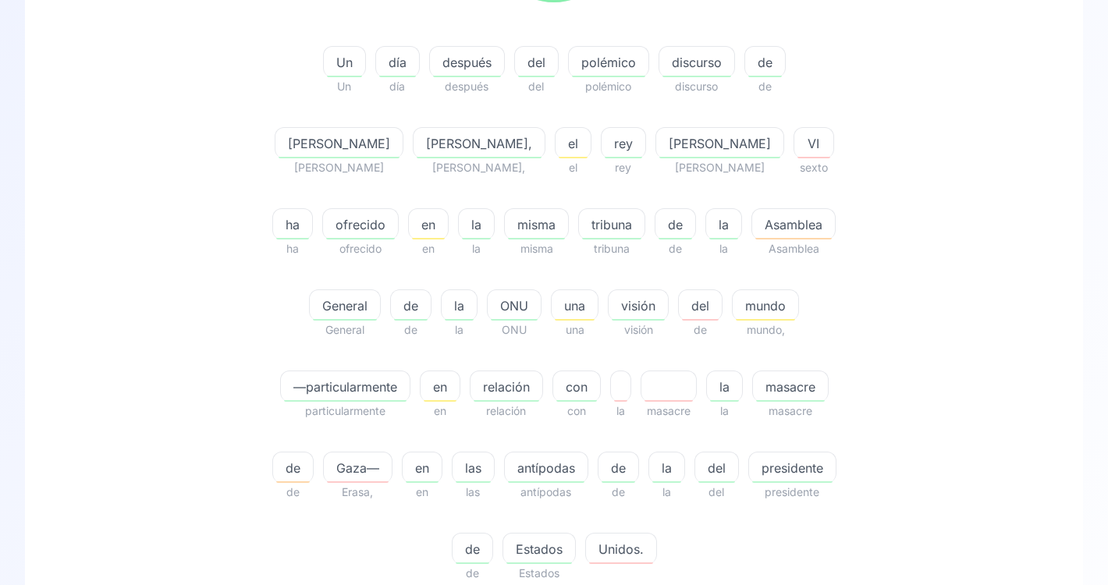
scroll to position [301, 0]
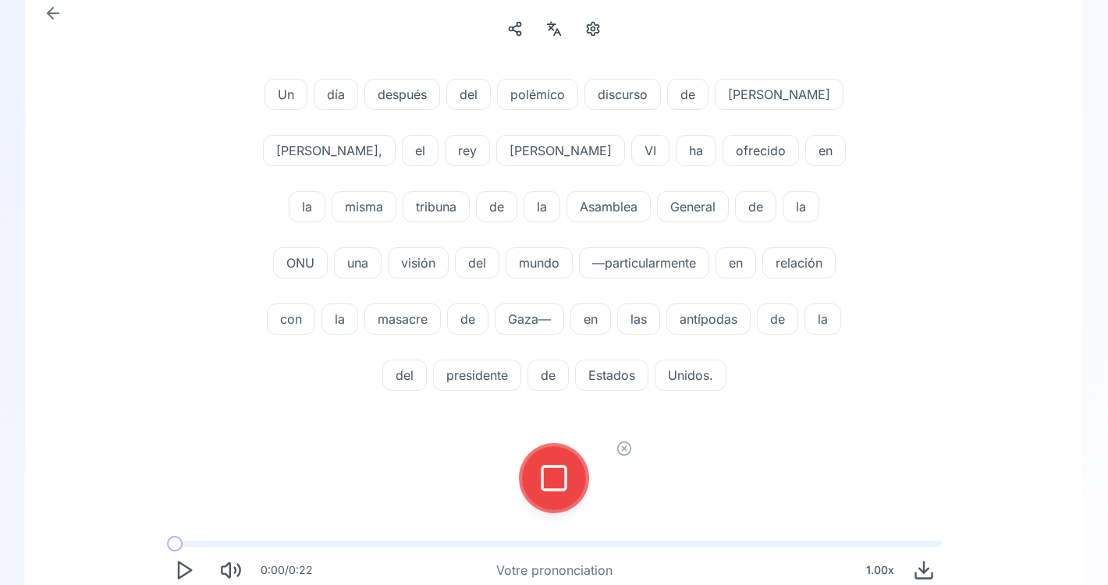
scroll to position [105, 0]
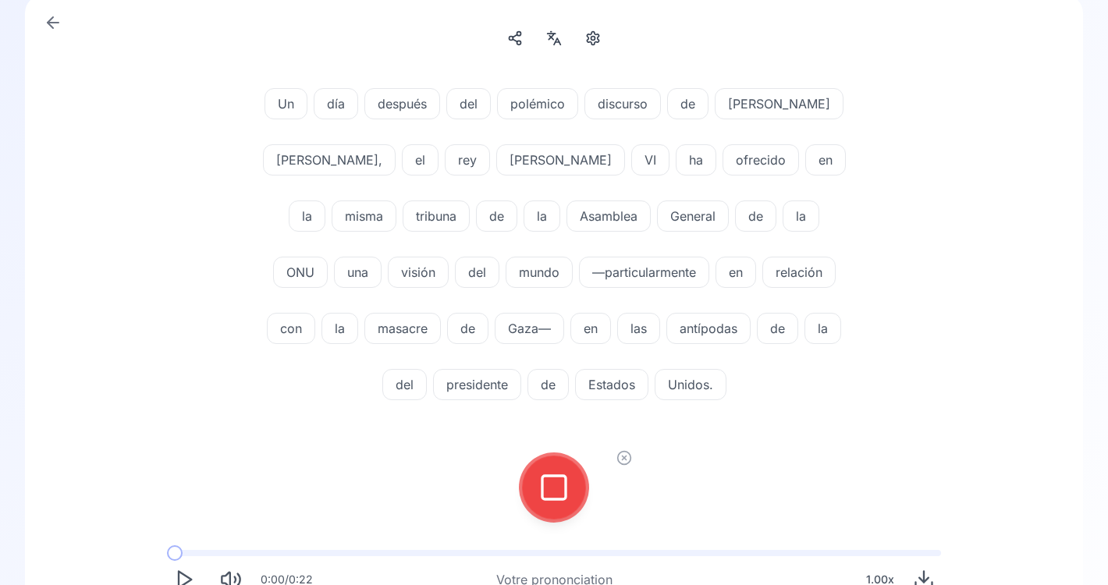
click at [553, 487] on icon at bounding box center [553, 487] width 31 height 31
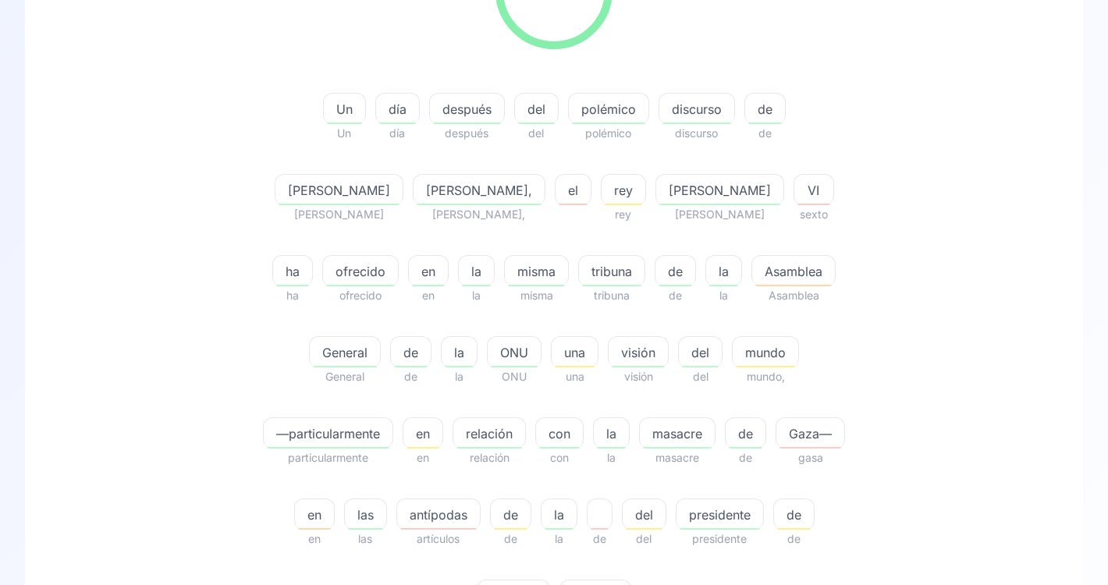
scroll to position [257, 0]
click at [752, 265] on span "Asamblea" at bounding box center [793, 269] width 83 height 19
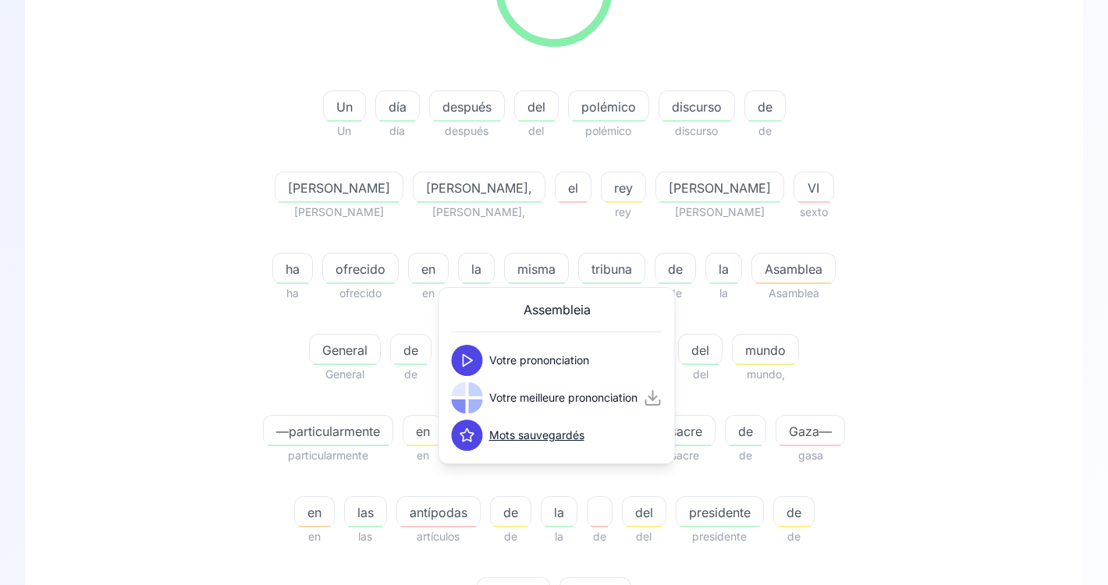
click at [465, 362] on icon at bounding box center [468, 361] width 16 height 16
click at [475, 401] on button at bounding box center [467, 397] width 31 height 31
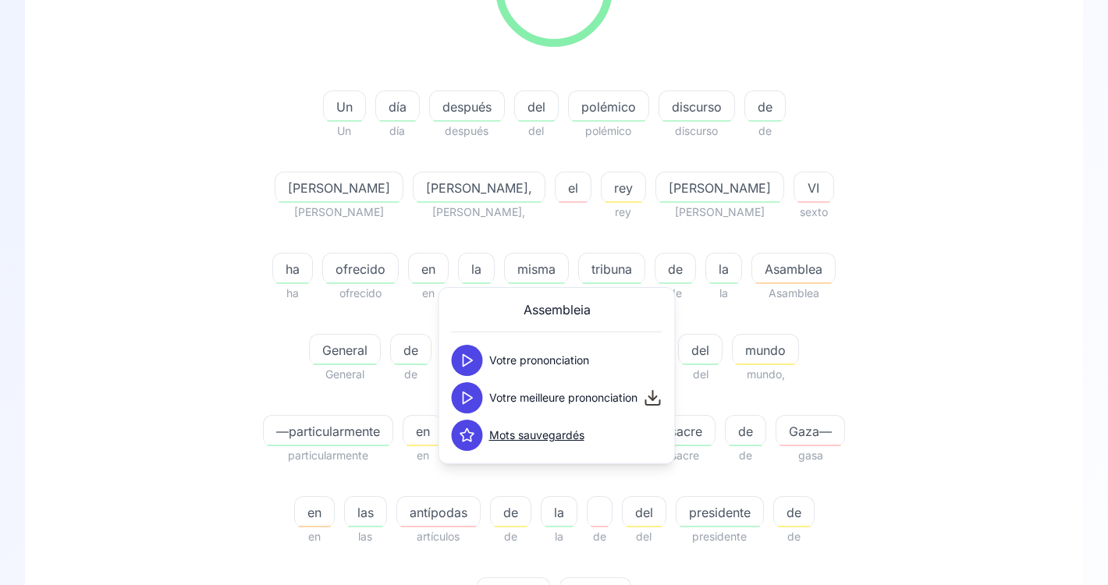
click at [475, 401] on button at bounding box center [467, 397] width 31 height 31
click at [930, 266] on div "81.63 % 81.63 % Un Un día día después después del del polémico polémico discurs…" at bounding box center [554, 278] width 899 height 723
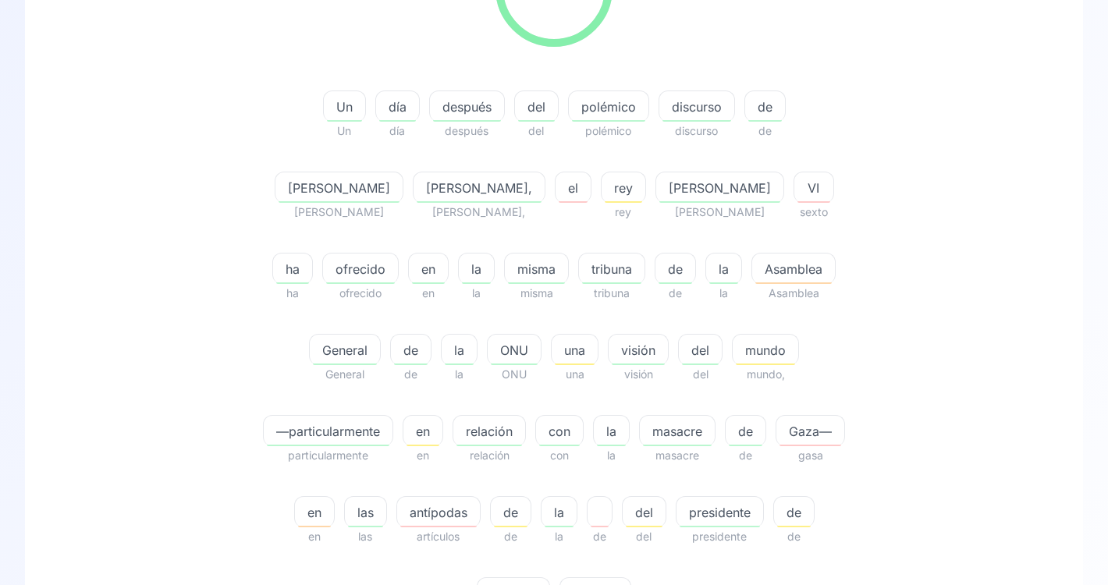
click at [601, 199] on div "rey" at bounding box center [623, 187] width 45 height 31
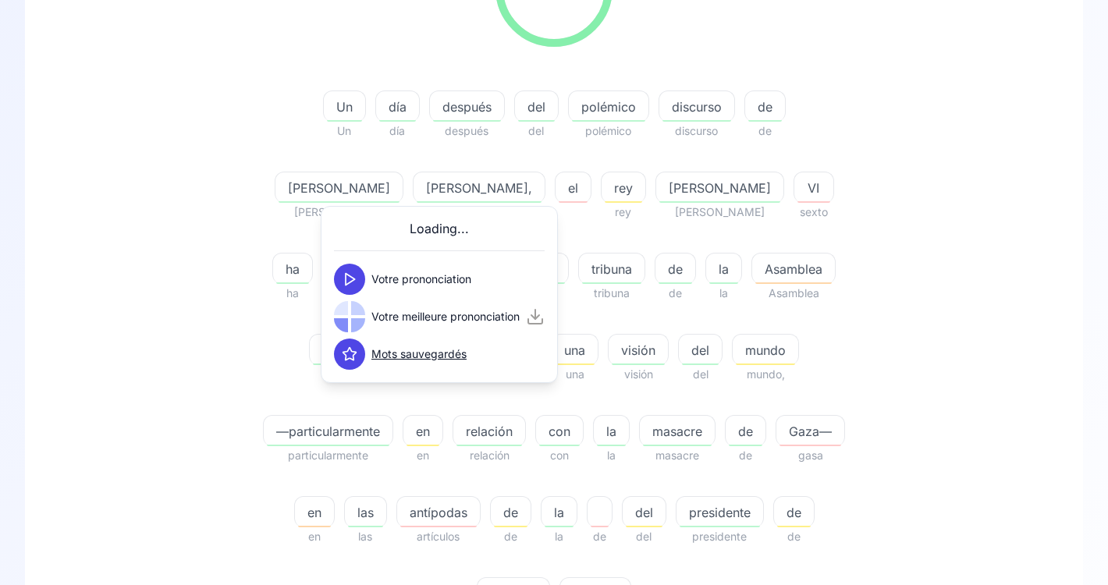
click at [356, 278] on icon at bounding box center [350, 280] width 16 height 16
click at [354, 318] on icon at bounding box center [350, 317] width 16 height 16
click at [555, 197] on div "el" at bounding box center [573, 187] width 37 height 31
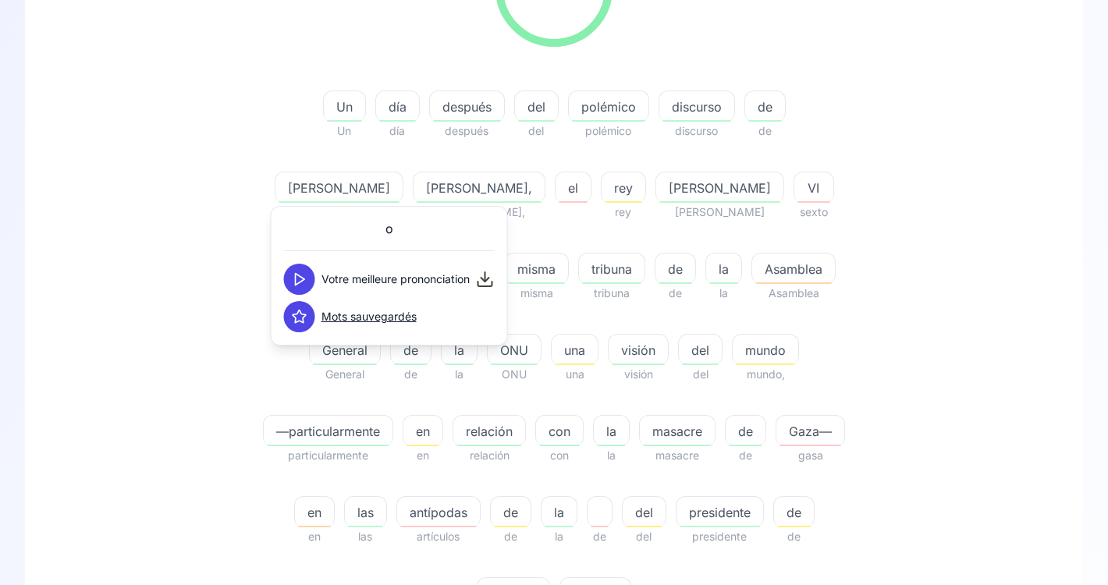
click at [301, 281] on polygon at bounding box center [300, 280] width 9 height 12
click at [968, 226] on div "81.63 % 81.63 % Un Un día día después después del del polémico polémico discurs…" at bounding box center [554, 278] width 899 height 723
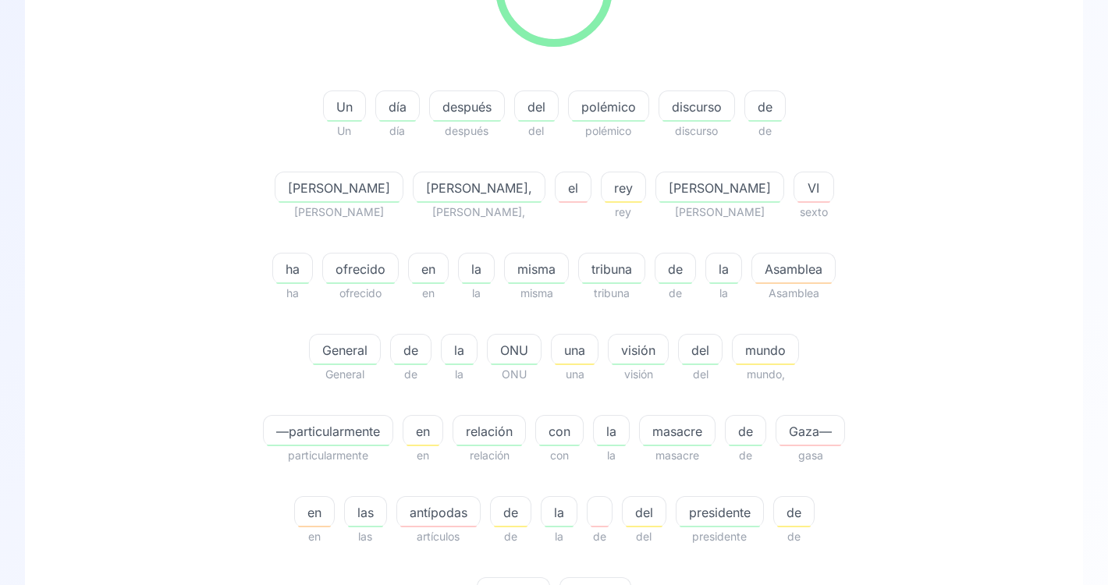
click at [794, 198] on div "VI" at bounding box center [814, 187] width 41 height 31
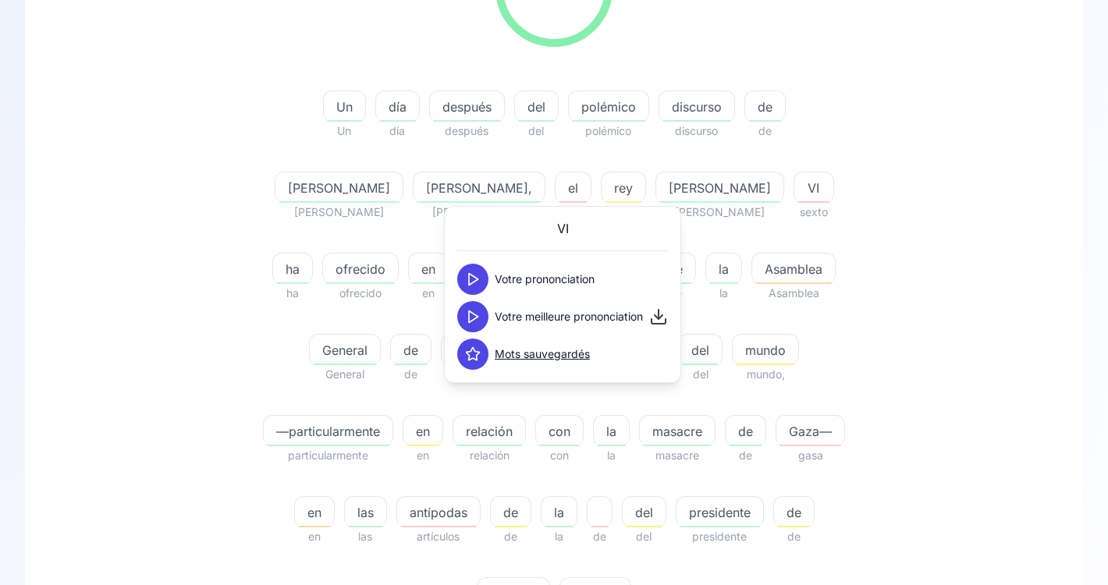
click at [474, 323] on icon at bounding box center [473, 317] width 16 height 16
click at [1038, 415] on div "81.63 % 81.63 % Un Un día día después después del del polémico polémico discurs…" at bounding box center [553, 431] width 983 height 1028
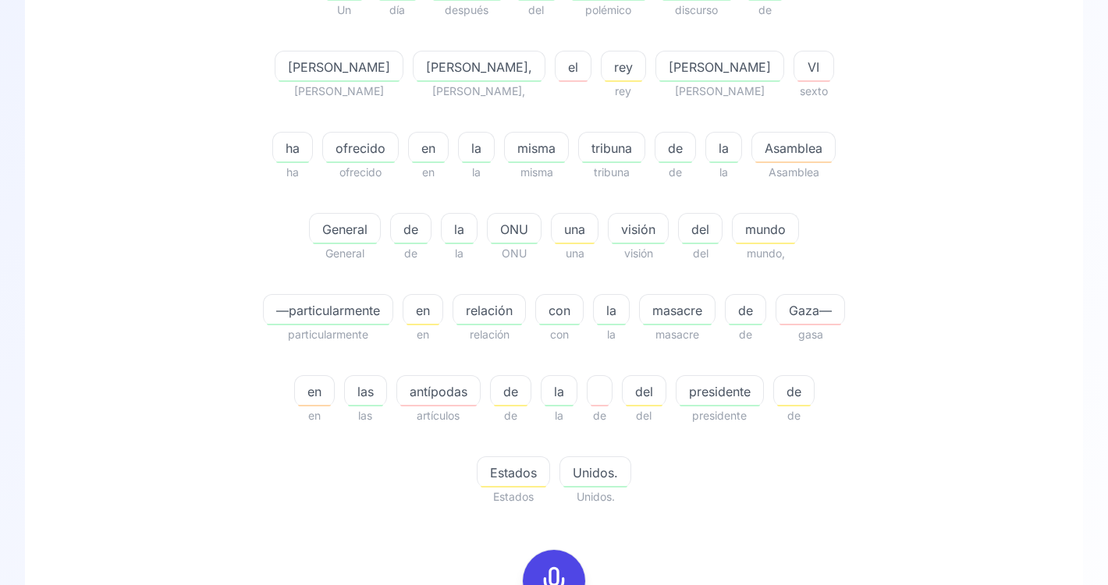
click at [989, 453] on div "81.63 % 81.63 % Un Un día día después después del del polémico polémico discurs…" at bounding box center [553, 310] width 983 height 1028
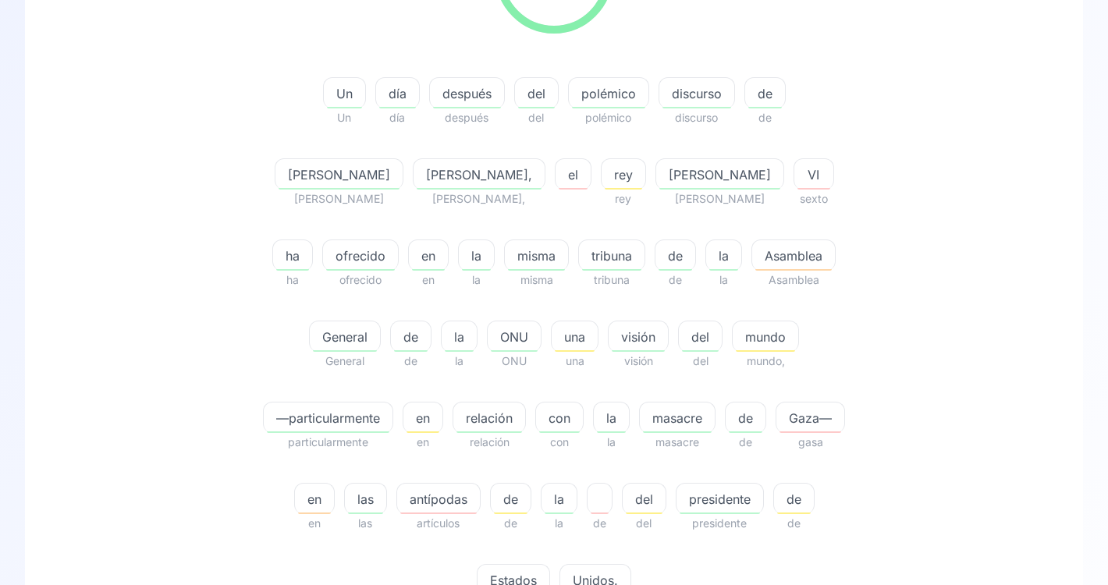
scroll to position [279, 0]
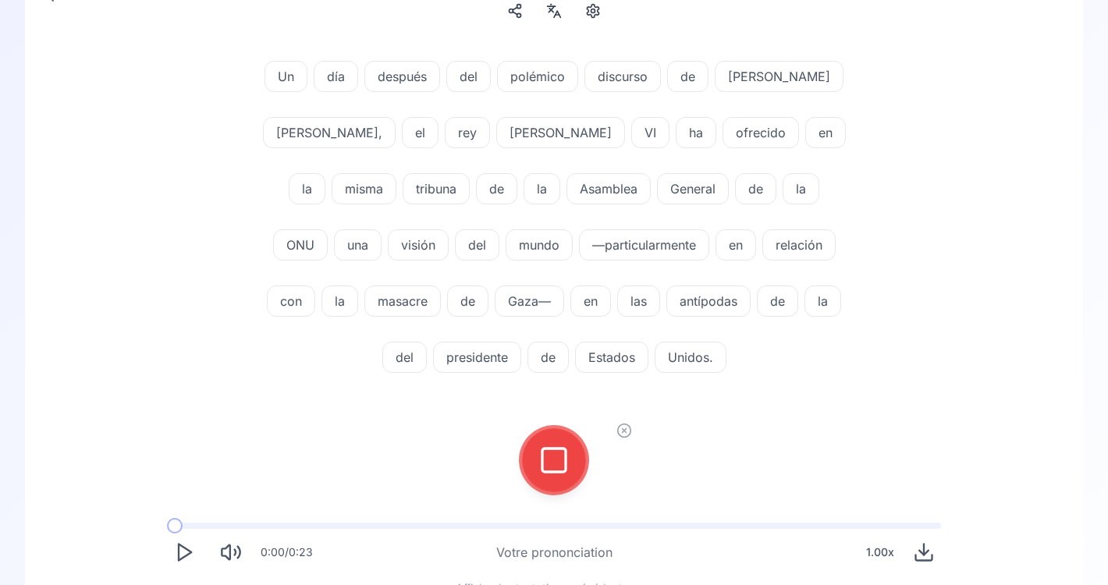
scroll to position [162, 0]
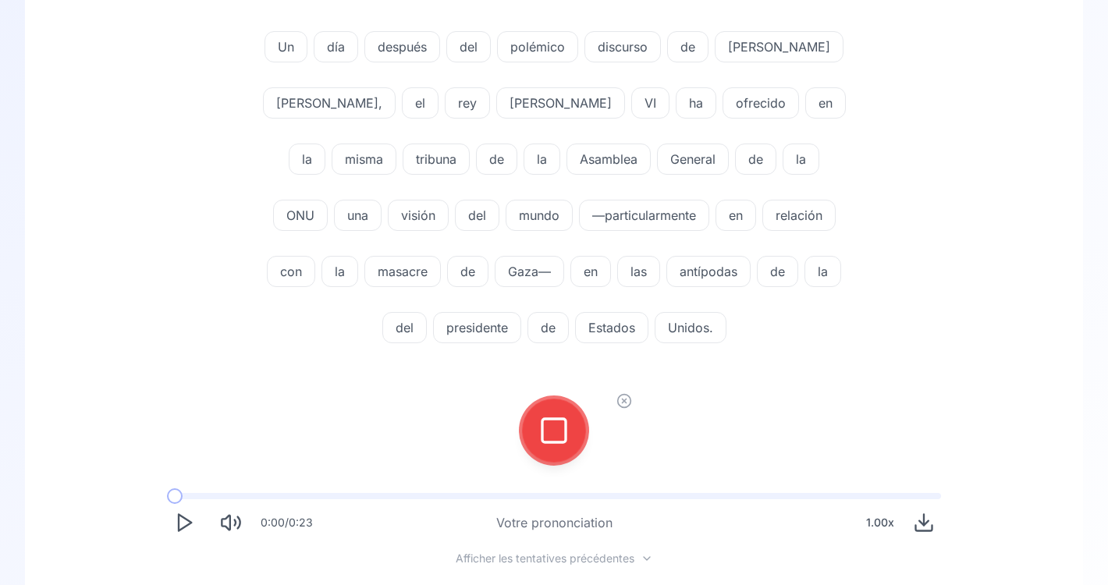
click at [546, 449] on div at bounding box center [553, 431] width 37 height 62
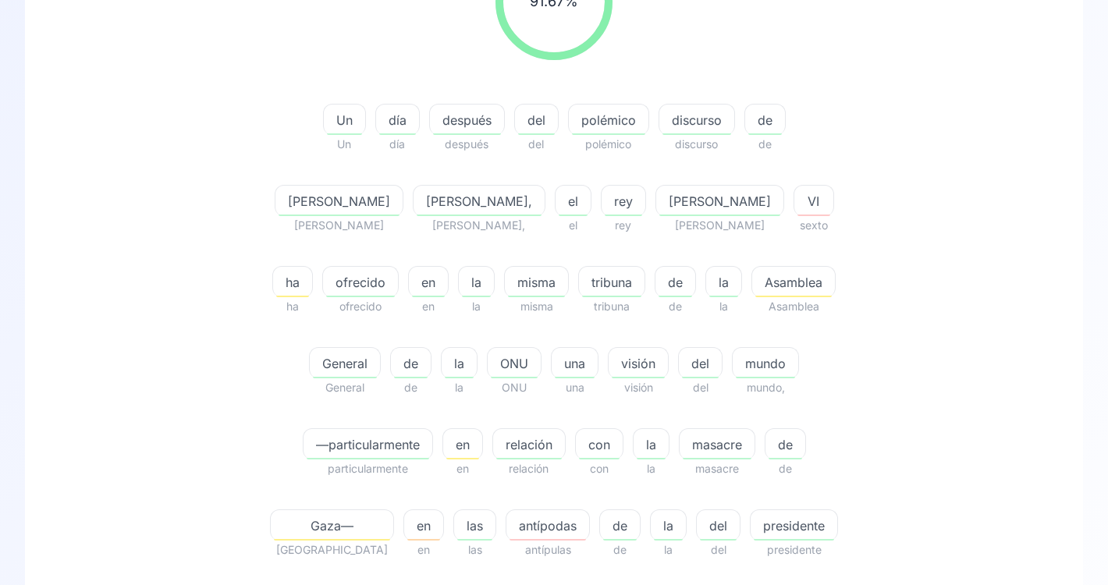
scroll to position [245, 0]
click at [393, 516] on span "Gaza—" at bounding box center [332, 525] width 123 height 19
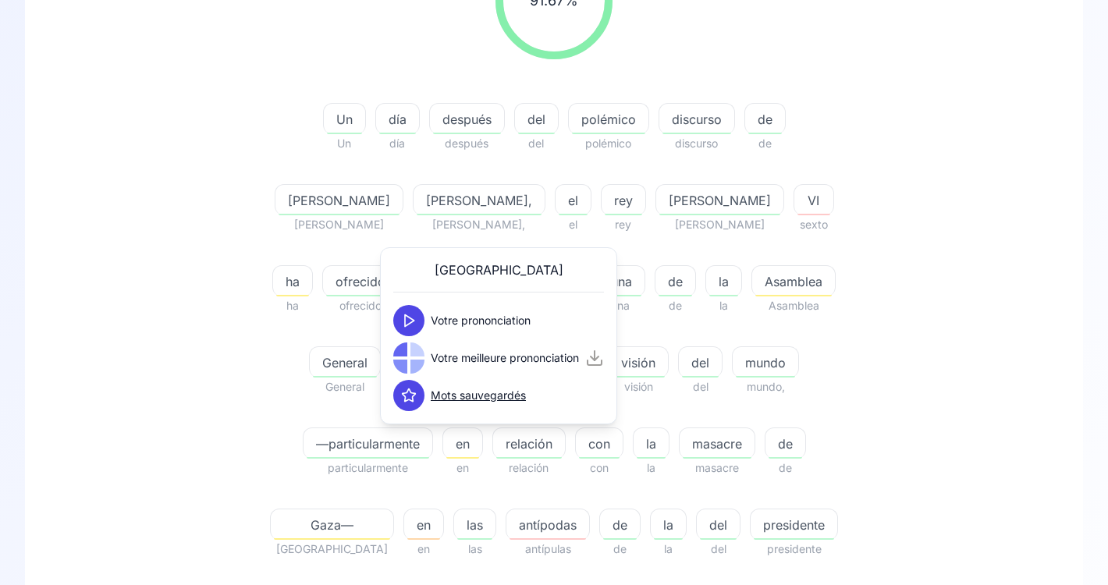
click at [413, 318] on icon at bounding box center [409, 321] width 16 height 16
click at [411, 350] on icon at bounding box center [409, 358] width 16 height 16
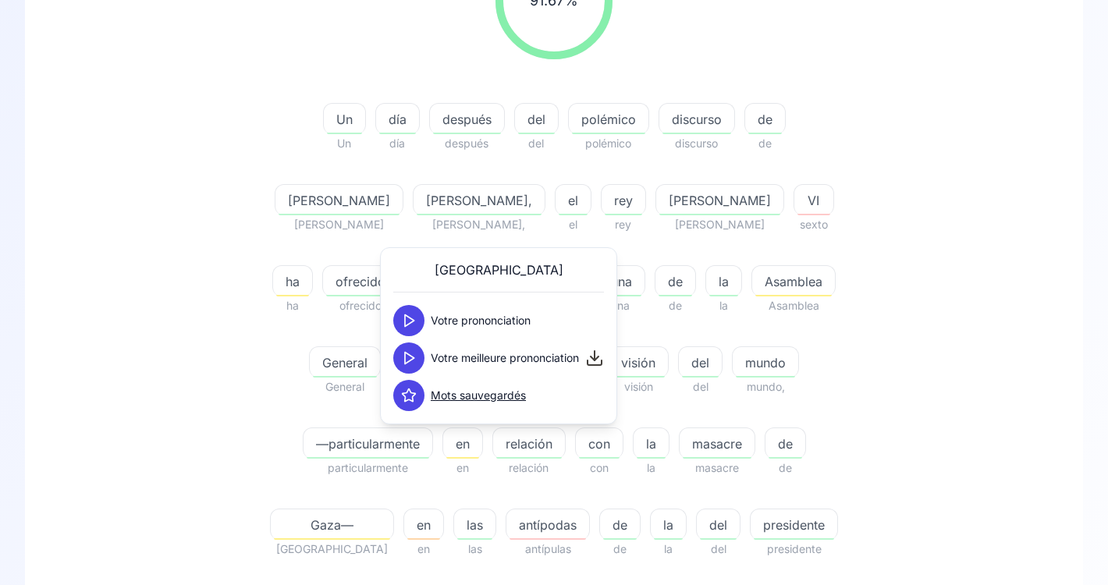
click at [410, 355] on polygon at bounding box center [409, 359] width 9 height 12
click at [312, 272] on span "ha" at bounding box center [292, 281] width 39 height 19
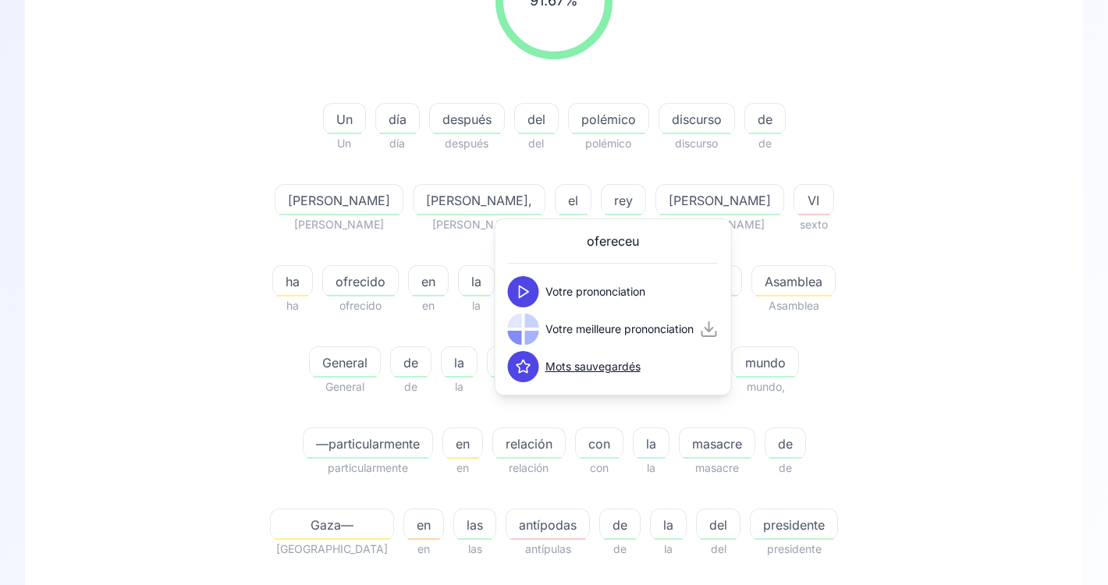
click at [529, 297] on icon at bounding box center [524, 292] width 16 height 16
click at [524, 333] on icon at bounding box center [524, 329] width 16 height 16
click at [527, 329] on polygon at bounding box center [524, 330] width 9 height 12
click at [568, 129] on div "polémico" at bounding box center [608, 118] width 81 height 31
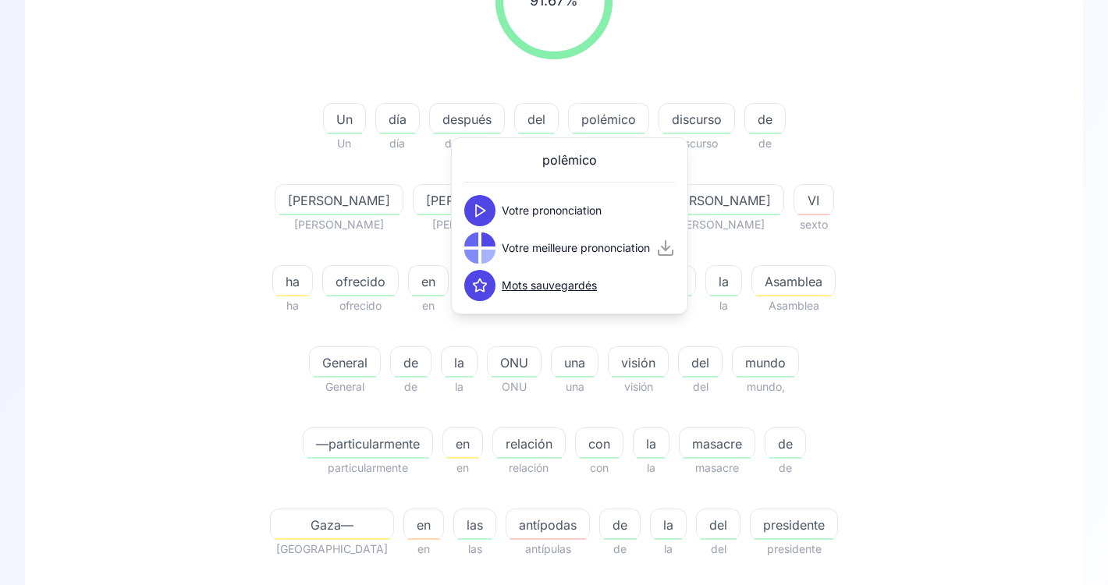
click at [485, 254] on div at bounding box center [488, 257] width 14 height 14
click at [488, 243] on button at bounding box center [479, 248] width 31 height 31
click at [943, 338] on div "91.67 % 91.67 % Un Un día día después después del del polémico polémico discurs…" at bounding box center [554, 291] width 899 height 723
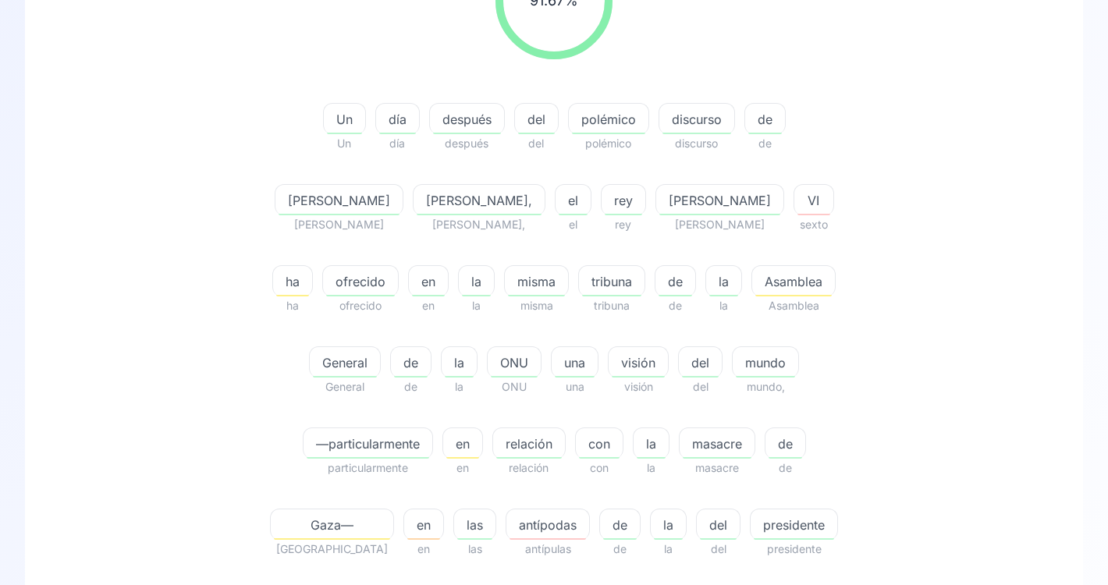
click at [589, 516] on span "antípodas" at bounding box center [547, 525] width 83 height 19
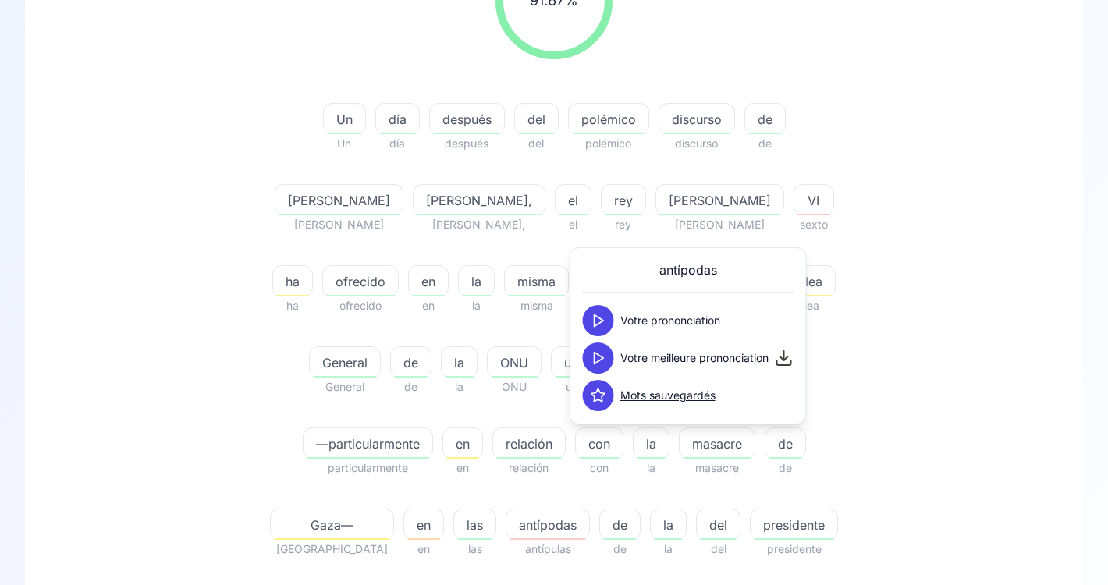
click at [601, 360] on polygon at bounding box center [599, 359] width 9 height 12
click at [901, 373] on div "91.67 % 91.67 % Un Un día día después después del del polémico polémico discurs…" at bounding box center [554, 291] width 899 height 723
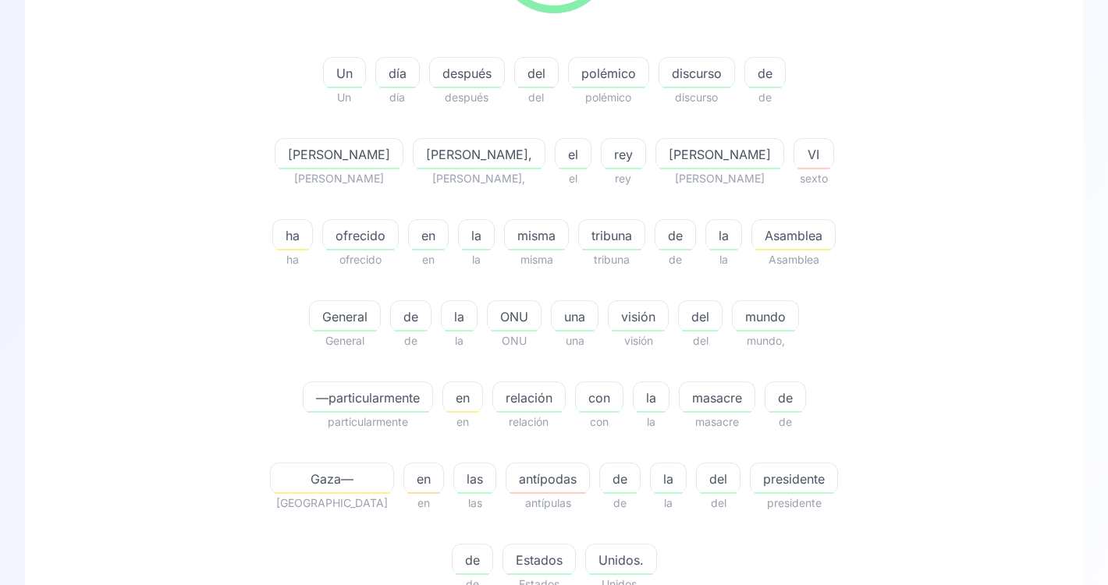
scroll to position [295, 0]
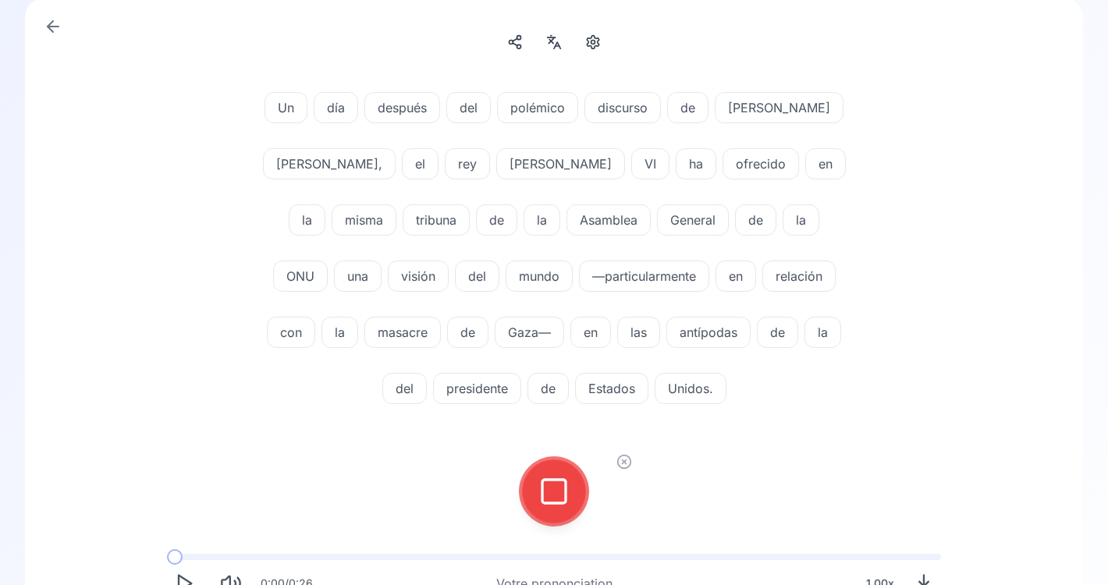
scroll to position [158, 0]
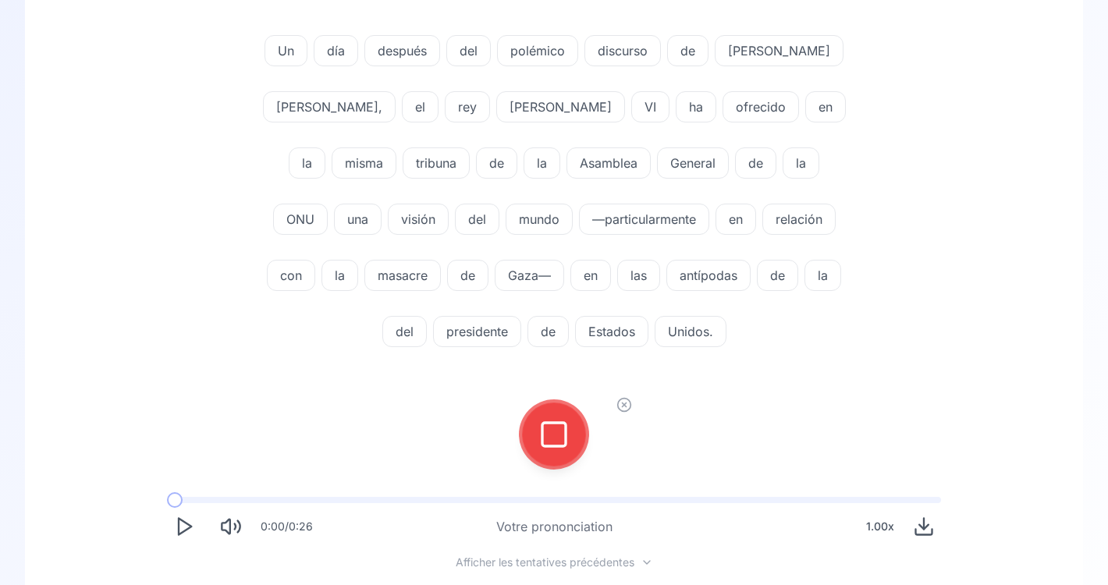
click at [569, 426] on div at bounding box center [553, 434] width 37 height 62
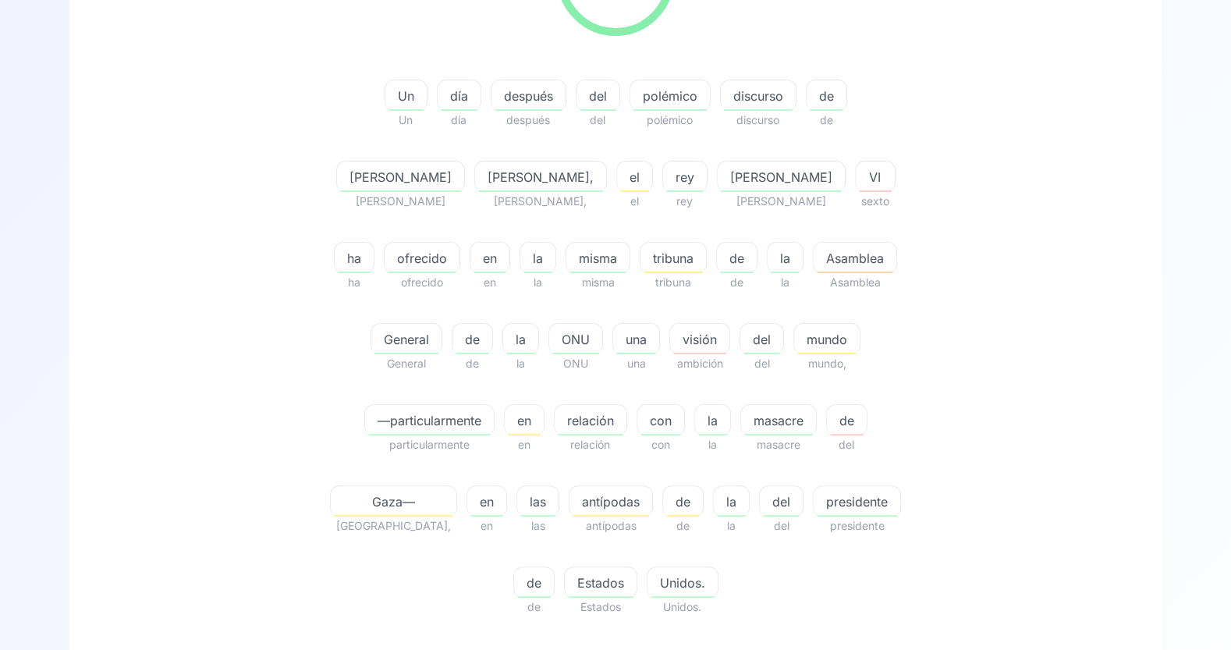
scroll to position [270, 0]
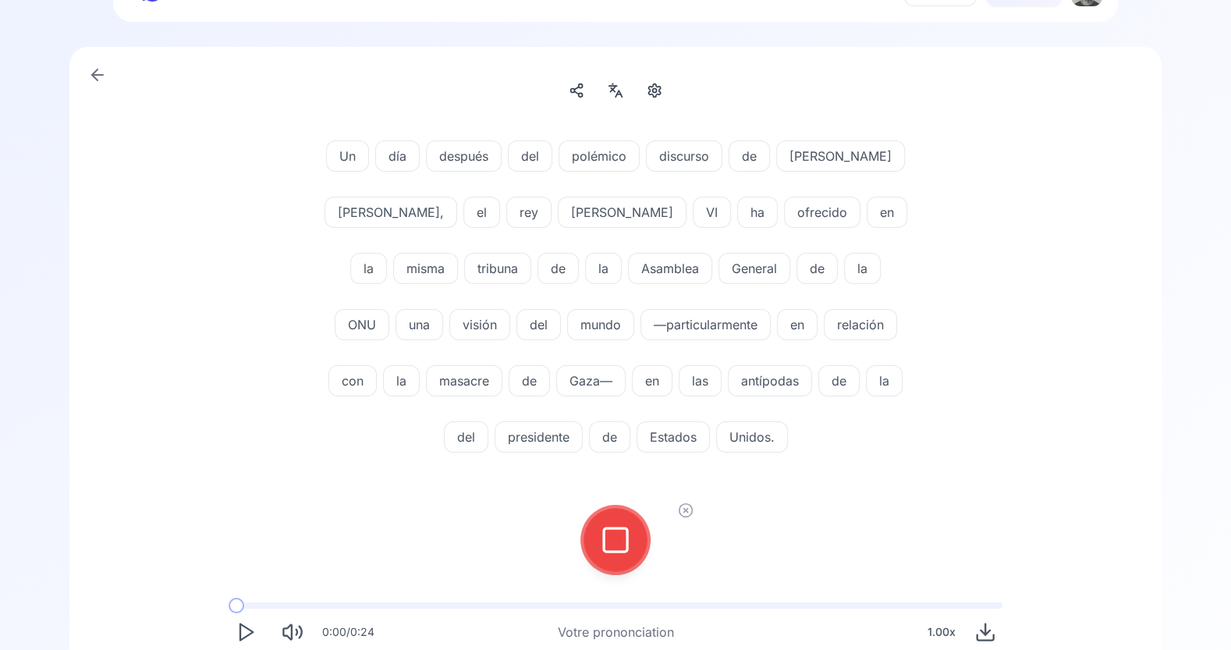
scroll to position [52, 0]
drag, startPoint x: 847, startPoint y: 255, endPoint x: 843, endPoint y: 263, distance: 8.4
click at [443, 310] on div "una" at bounding box center [420, 325] width 48 height 31
click at [637, 523] on button at bounding box center [615, 541] width 62 height 62
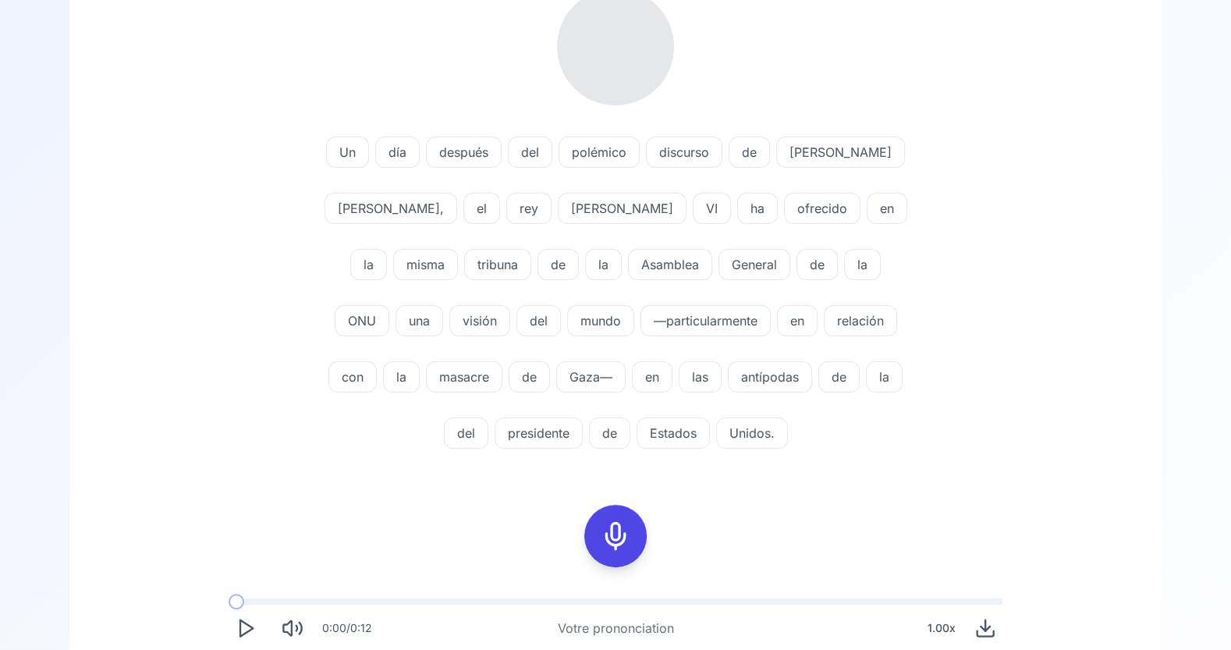
scroll to position [198, 0]
click at [618, 538] on icon at bounding box center [615, 536] width 31 height 31
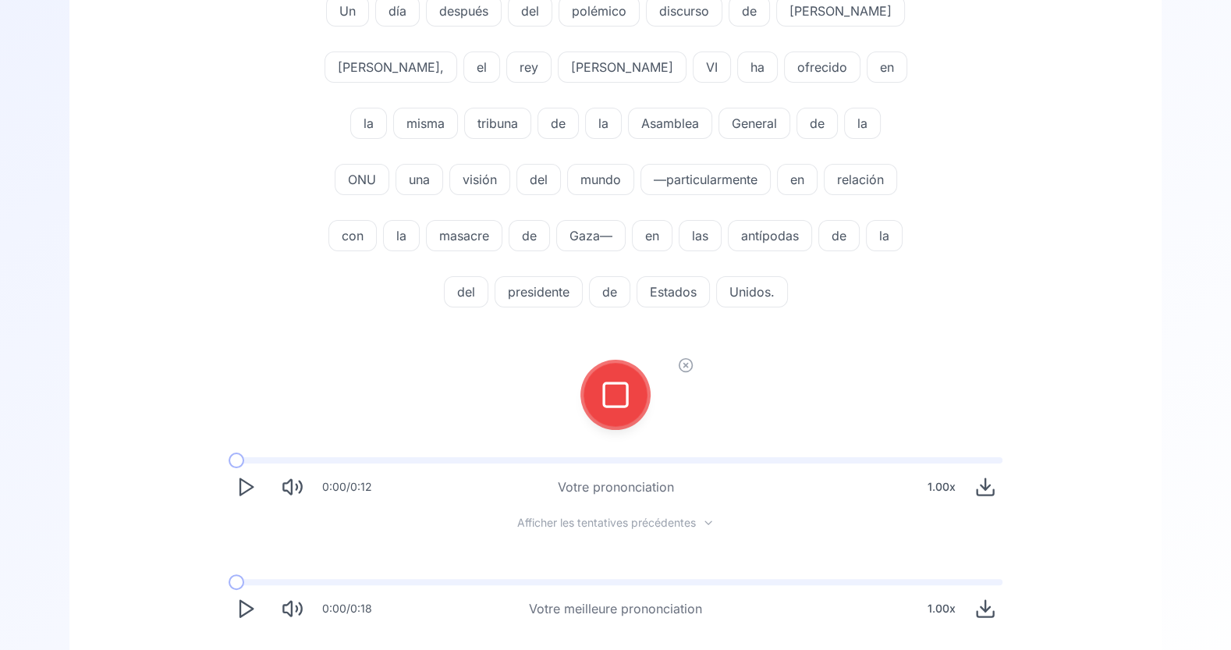
scroll to position [56, 0]
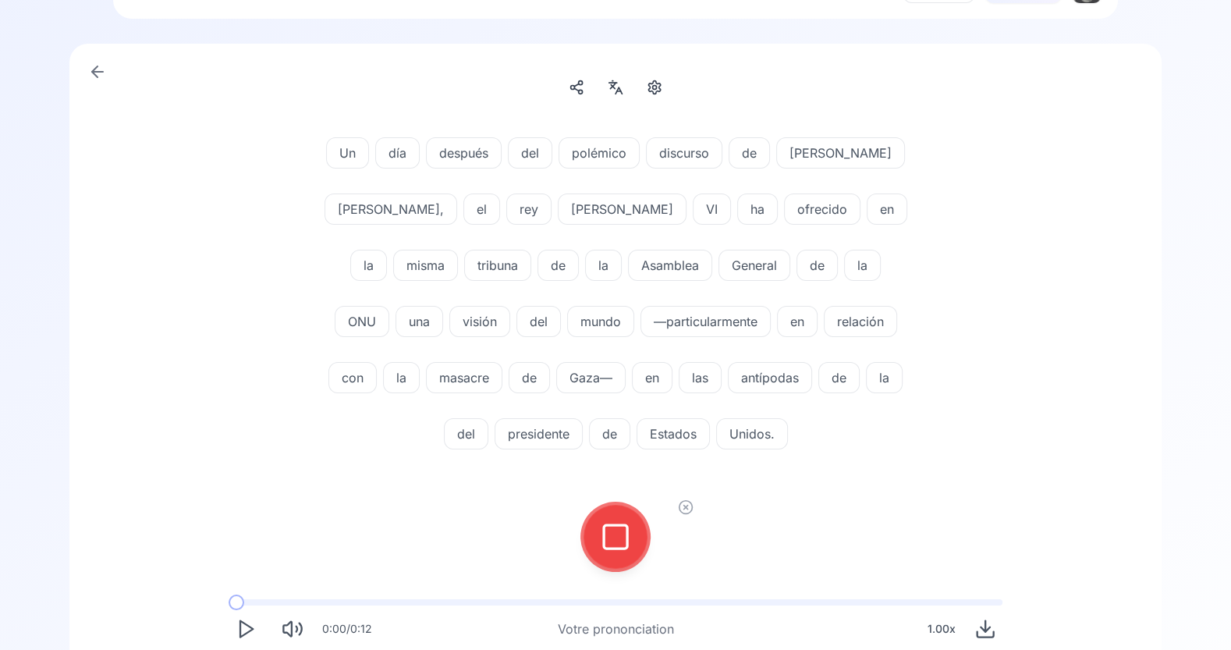
click at [608, 536] on icon at bounding box center [615, 536] width 31 height 31
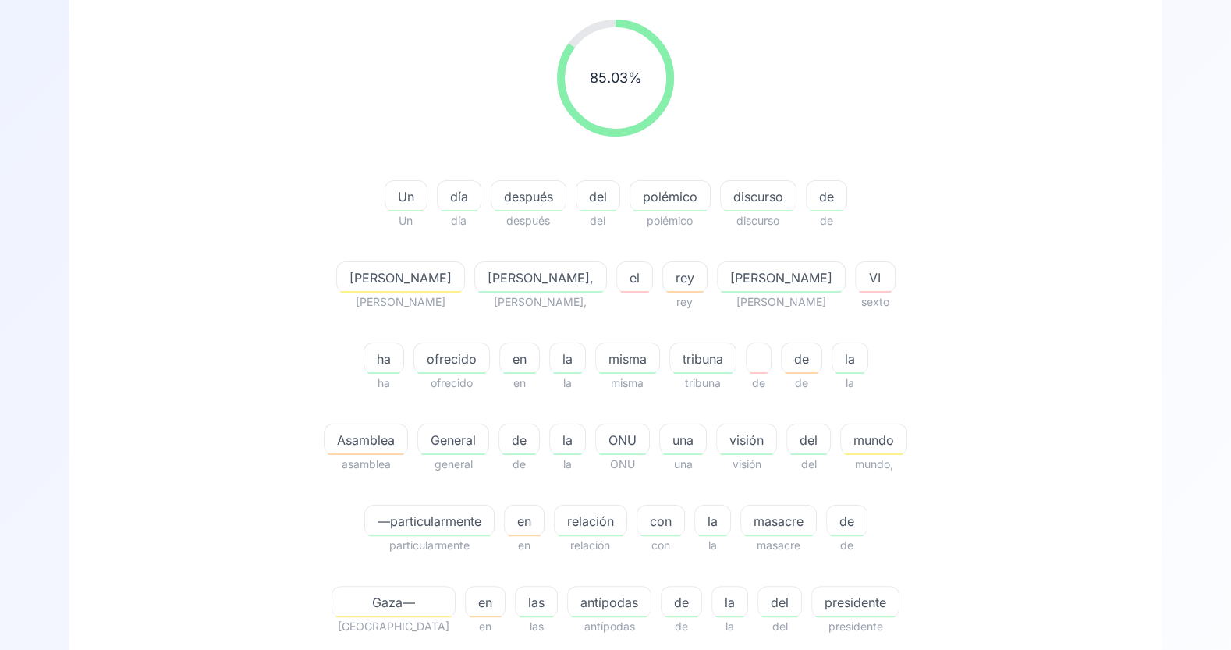
scroll to position [170, 0]
click at [408, 421] on div "Asamblea" at bounding box center [366, 436] width 84 height 31
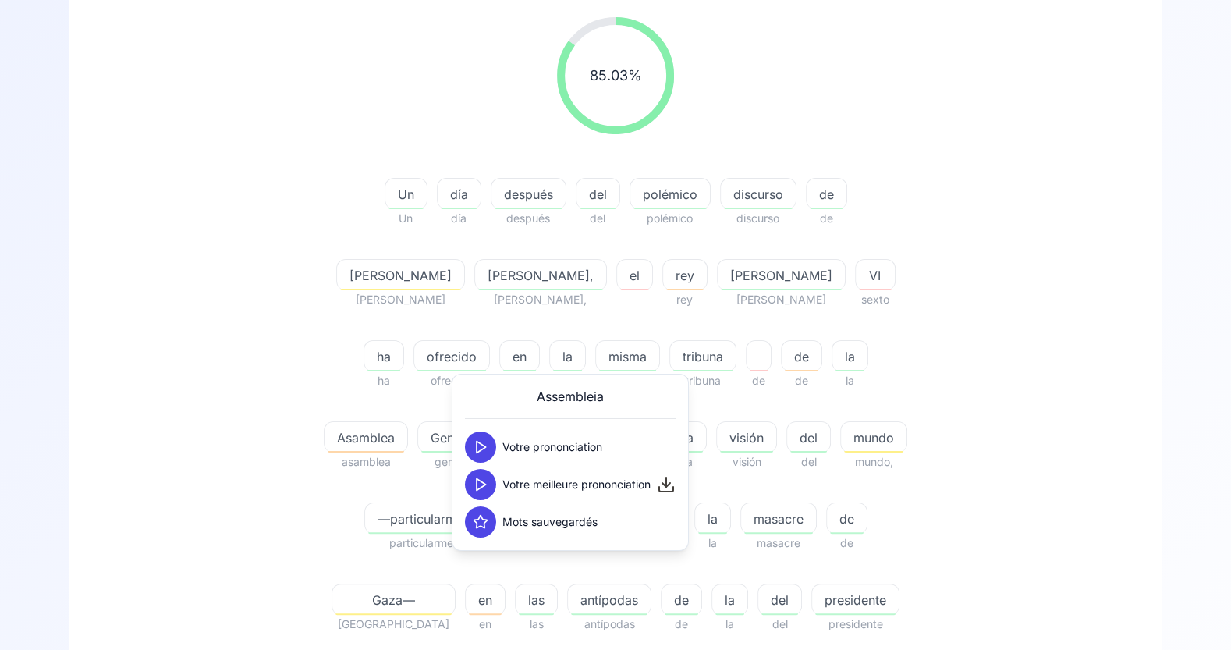
click at [478, 449] on icon at bounding box center [481, 447] width 16 height 16
click at [477, 481] on icon at bounding box center [481, 485] width 16 height 16
click at [477, 481] on icon at bounding box center [477, 484] width 6 height 10
click at [1119, 371] on div "85.03 % 85.03 % Un Un día día después después del del polémico polémico discurs…" at bounding box center [615, 525] width 1092 height 1191
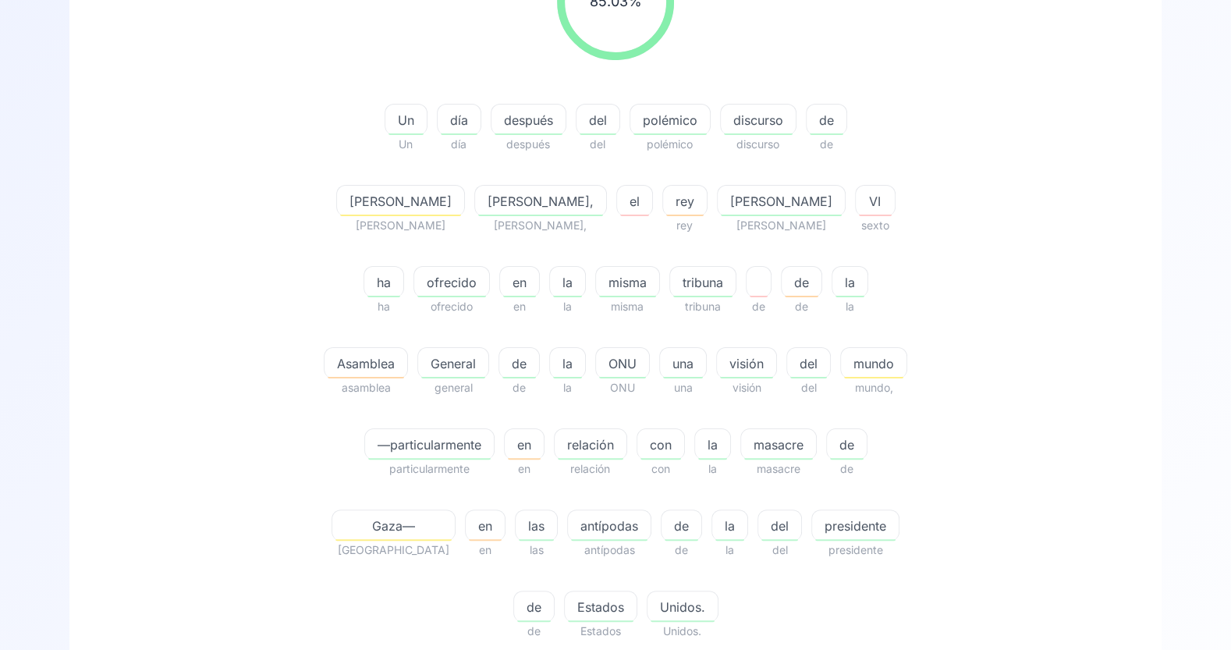
scroll to position [247, 0]
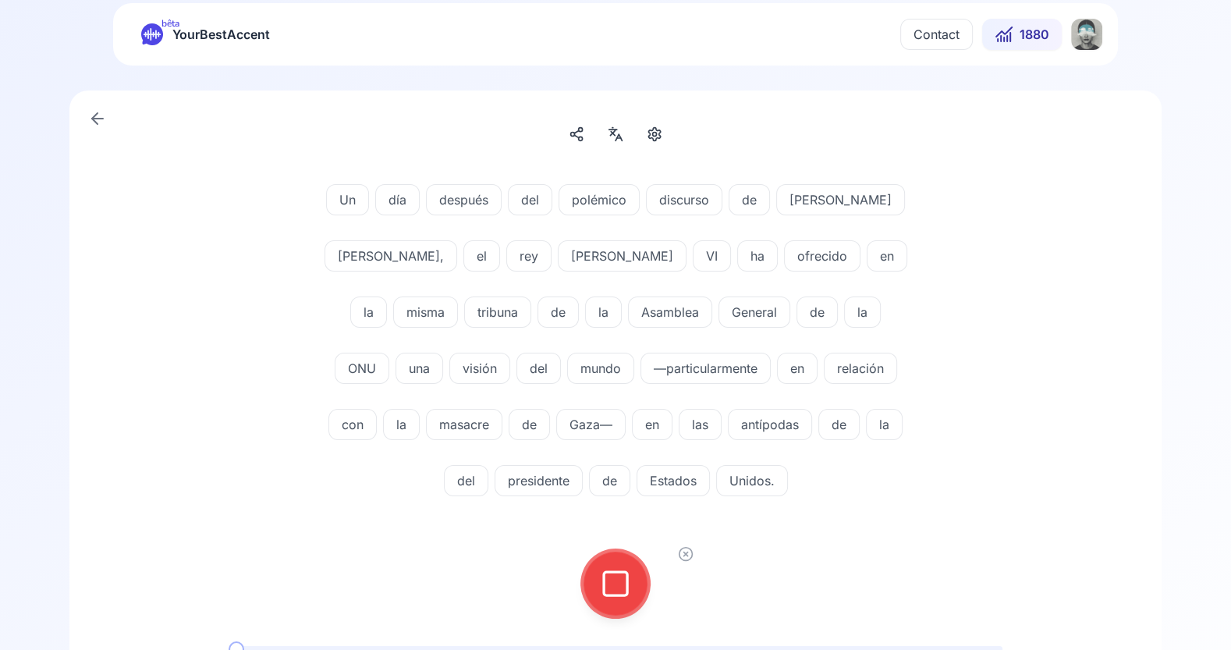
scroll to position [6, 0]
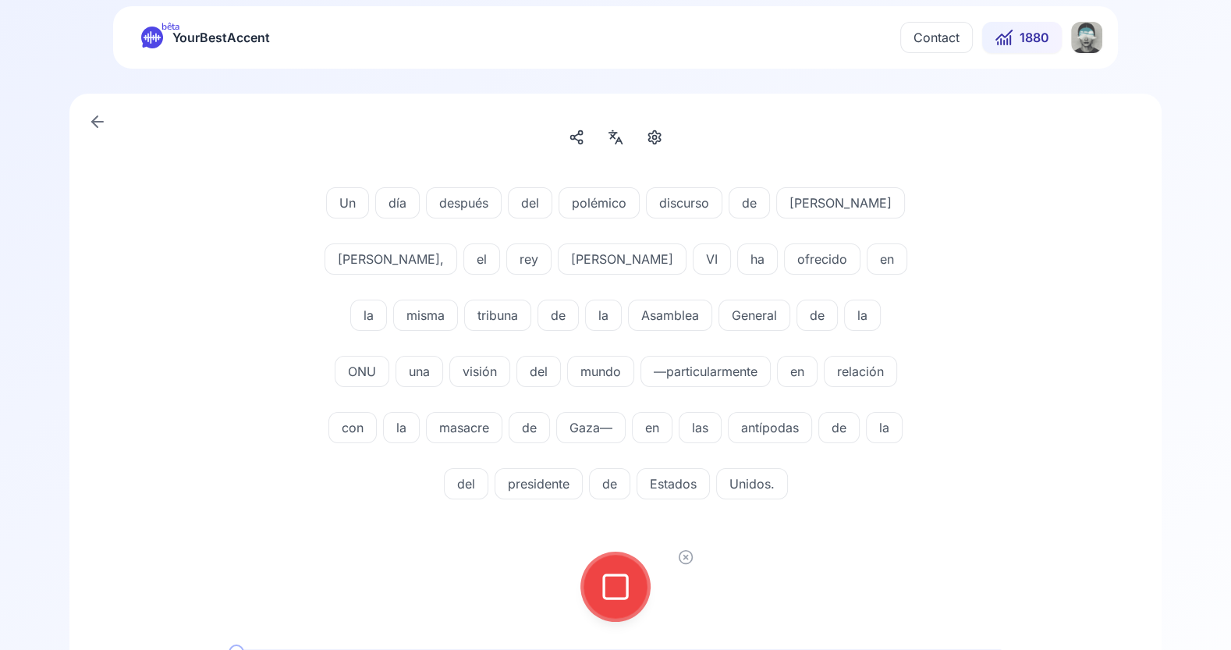
click at [609, 584] on icon at bounding box center [615, 586] width 31 height 31
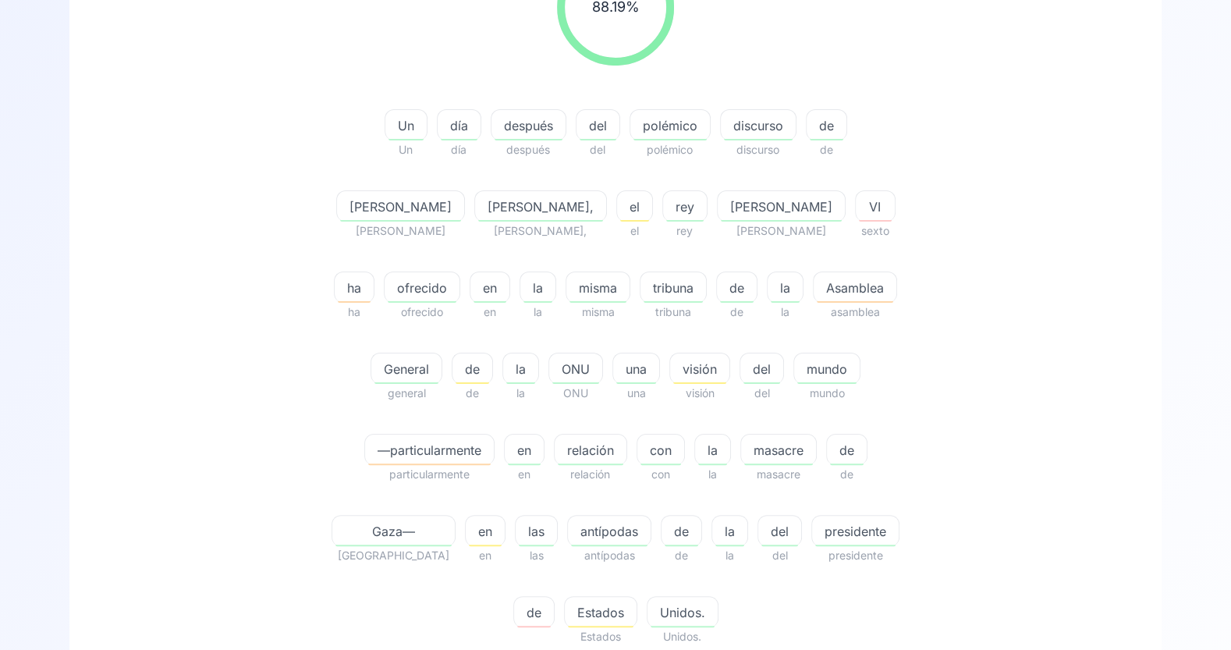
scroll to position [238, 0]
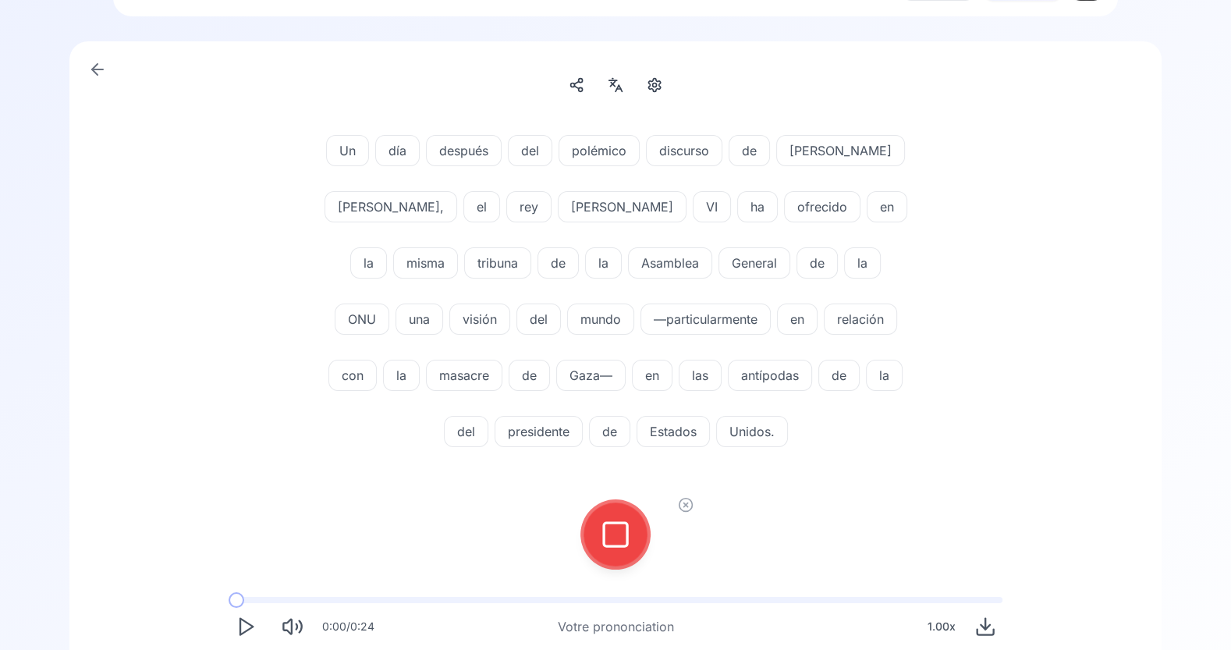
scroll to position [58, 0]
click at [602, 528] on icon at bounding box center [615, 535] width 31 height 31
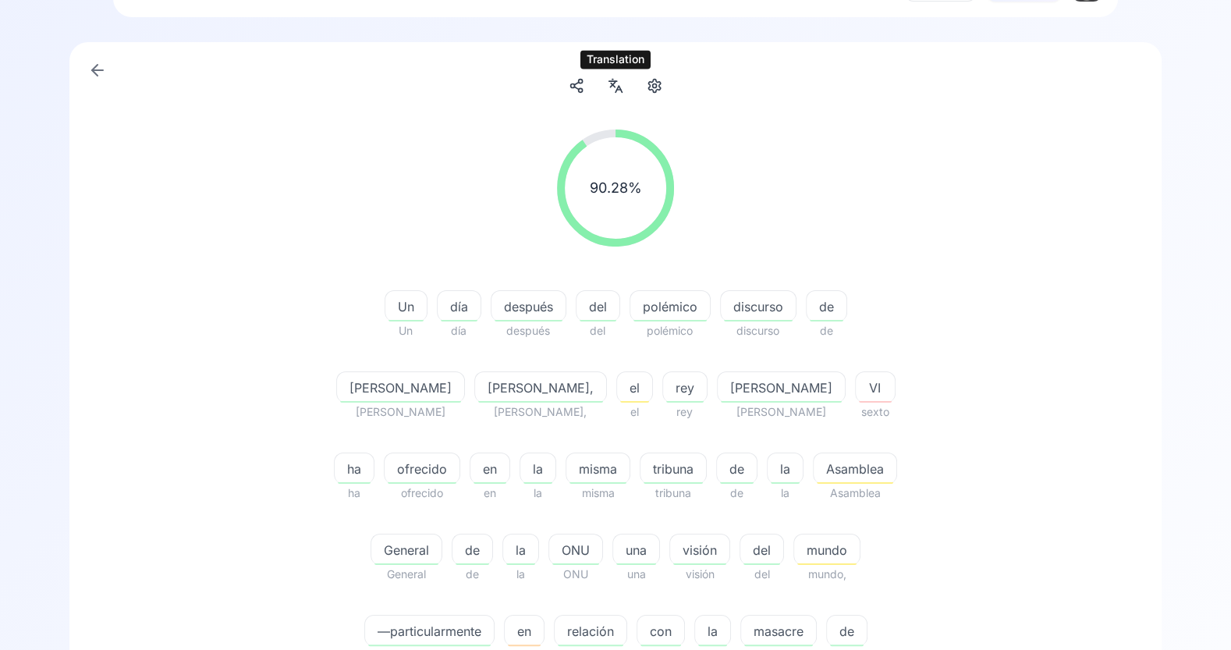
click at [613, 88] on icon at bounding box center [615, 86] width 19 height 16
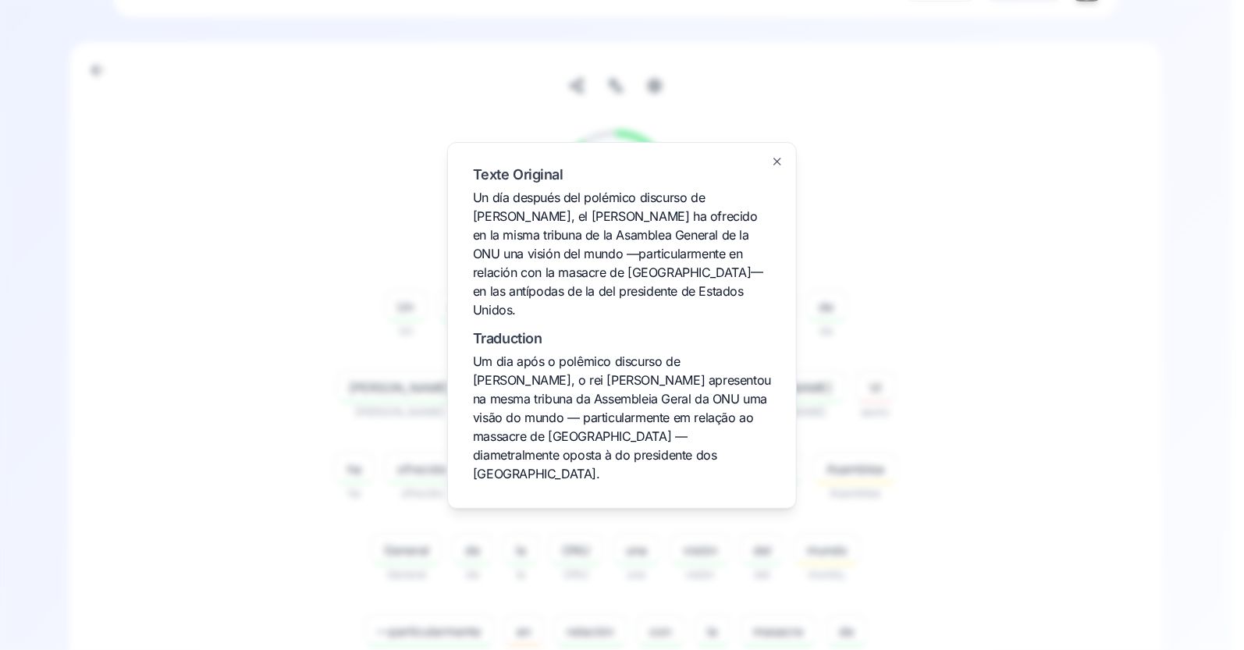
click at [776, 168] on icon "button" at bounding box center [777, 161] width 12 height 12
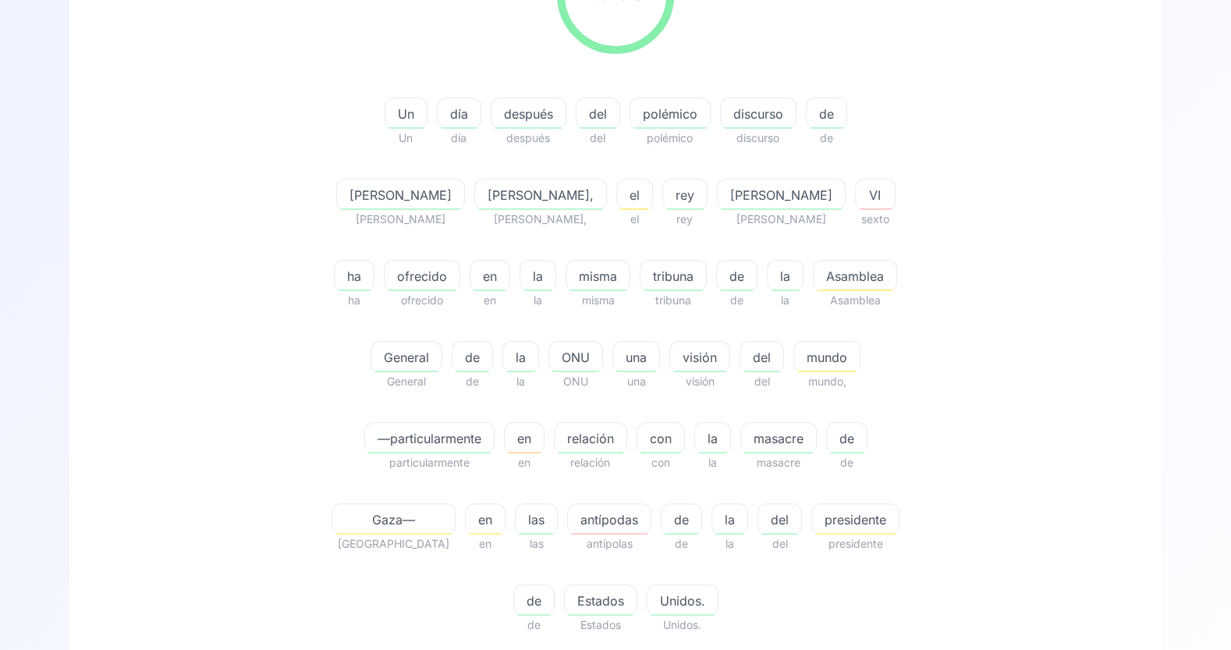
scroll to position [252, 0]
click at [814, 280] on span "Asamblea" at bounding box center [855, 274] width 83 height 19
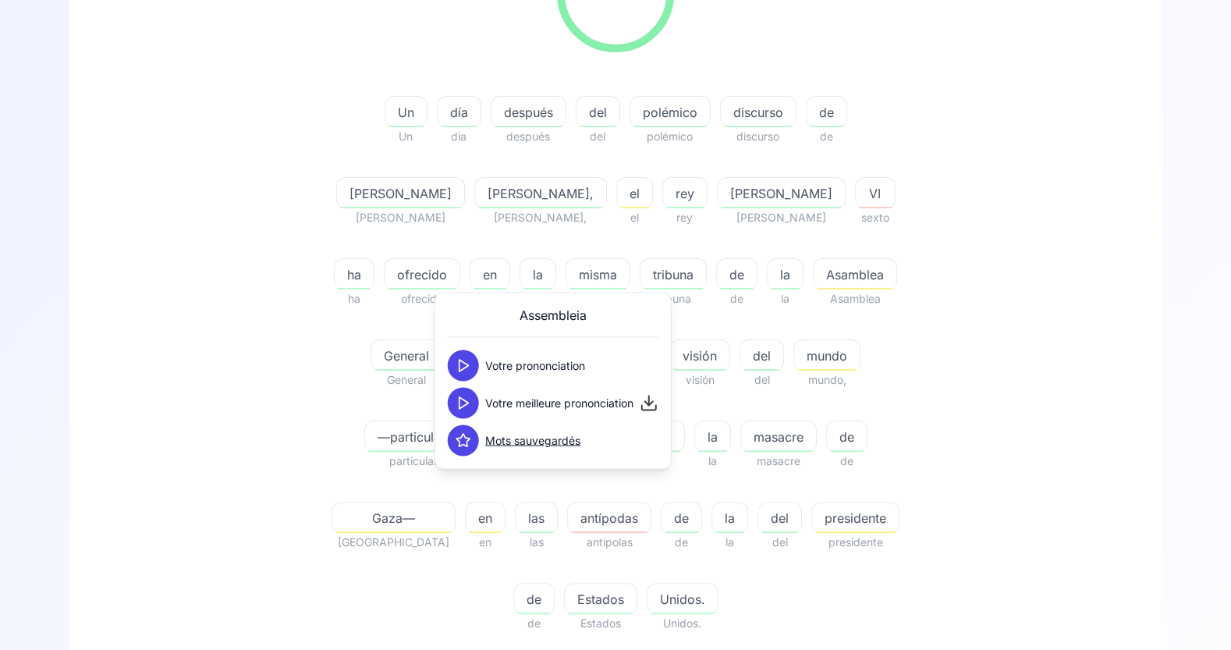
click at [466, 366] on polygon at bounding box center [464, 366] width 9 height 12
click at [463, 404] on polygon at bounding box center [464, 403] width 9 height 12
click at [978, 460] on div "90.28 % 90.28 % Un Un día día después después del del polémico polémico discurs…" at bounding box center [615, 284] width 899 height 723
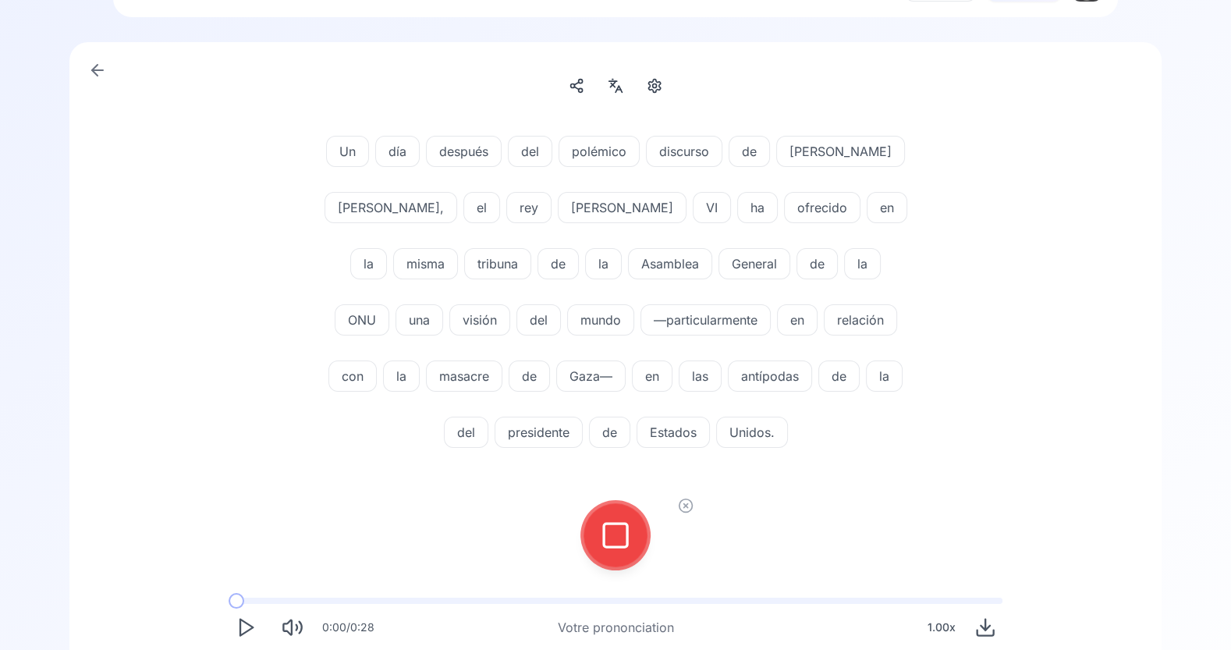
scroll to position [51, 0]
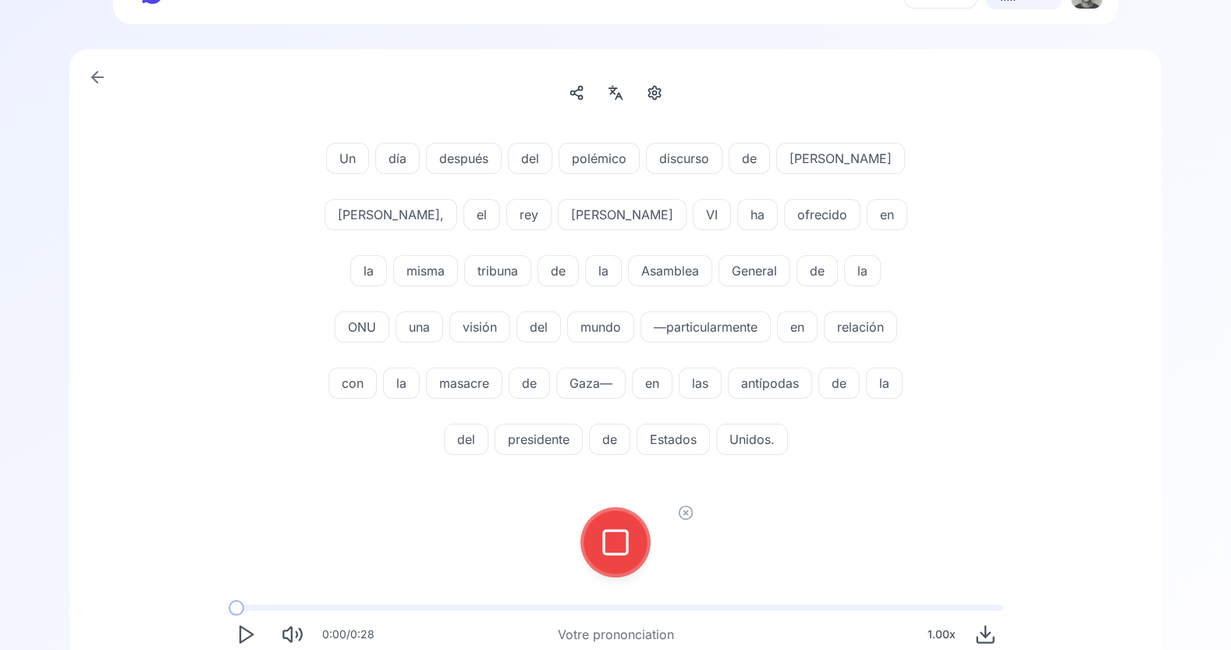
click at [611, 544] on icon at bounding box center [615, 542] width 31 height 31
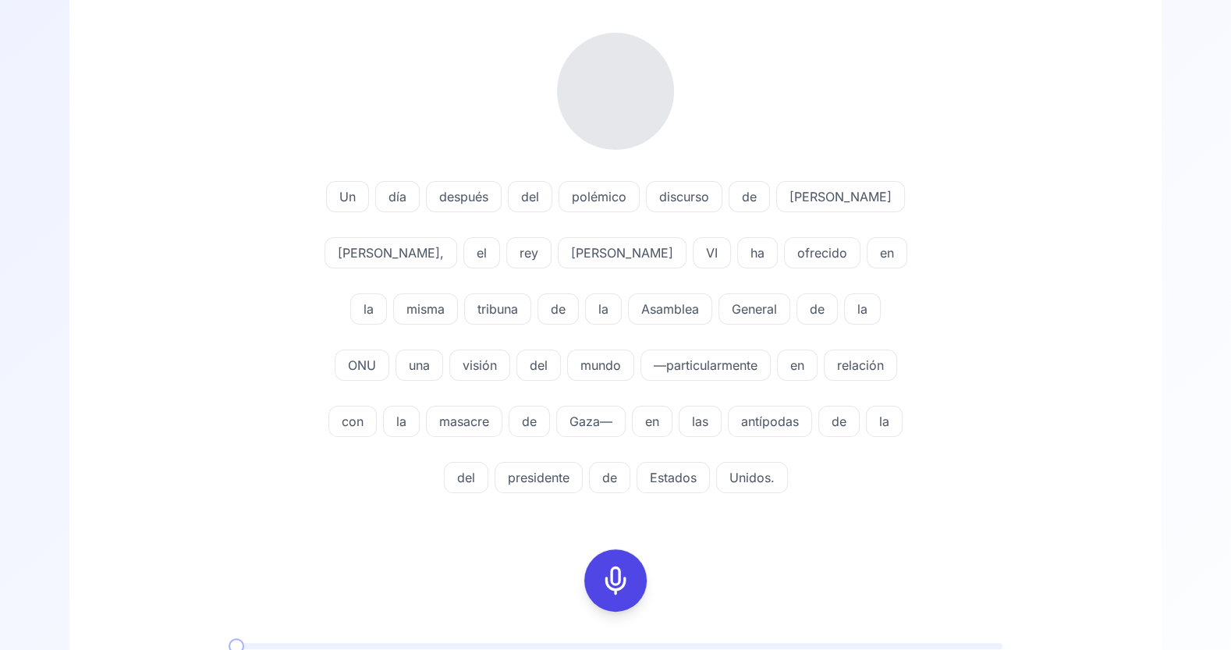
scroll to position [190, 0]
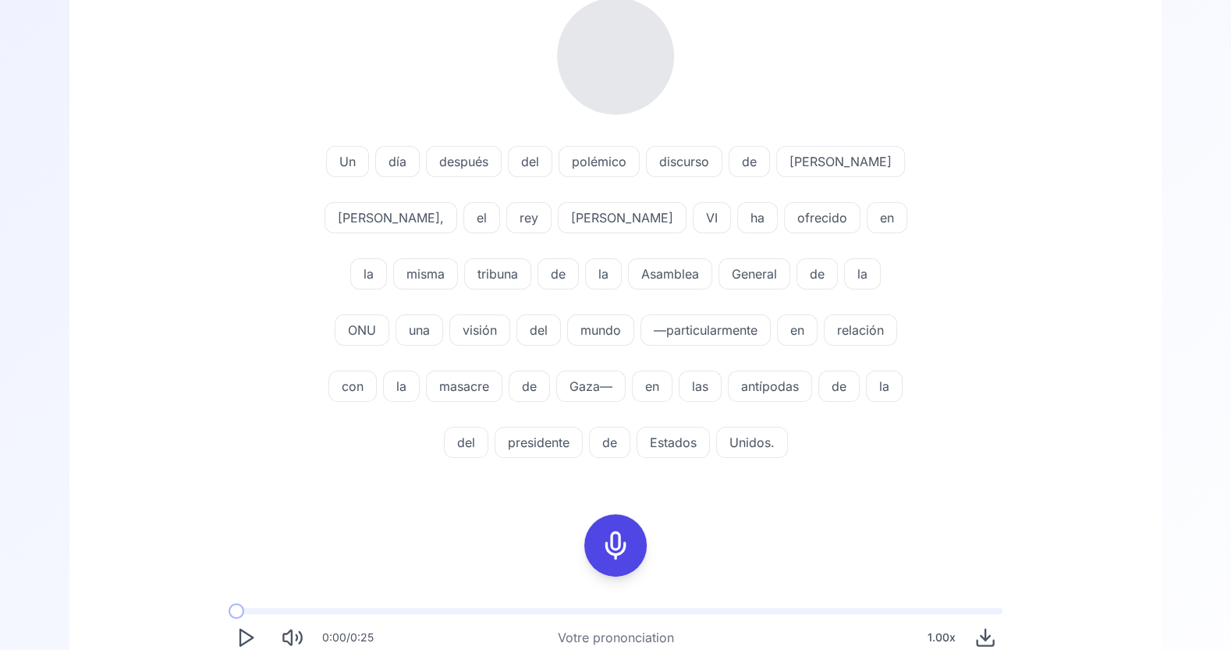
click at [1046, 474] on div "Un día después del polémico discurso de Donald Trump, el rey Felipe VI ha ofrec…" at bounding box center [615, 305] width 899 height 356
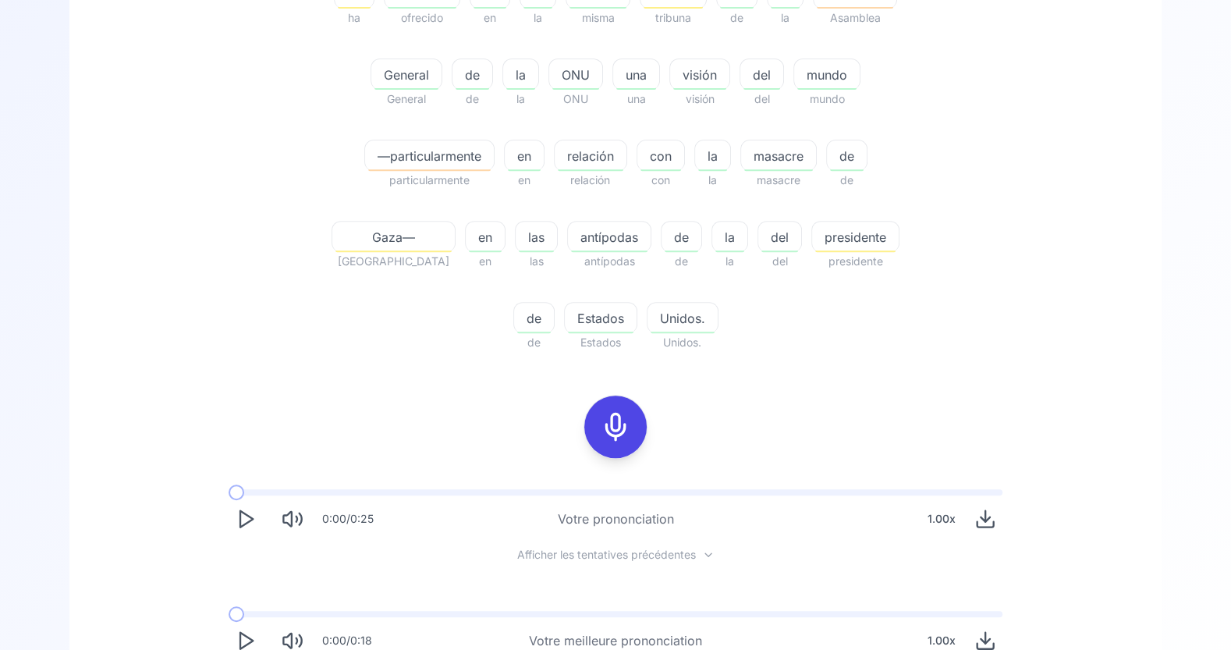
scroll to position [584, 0]
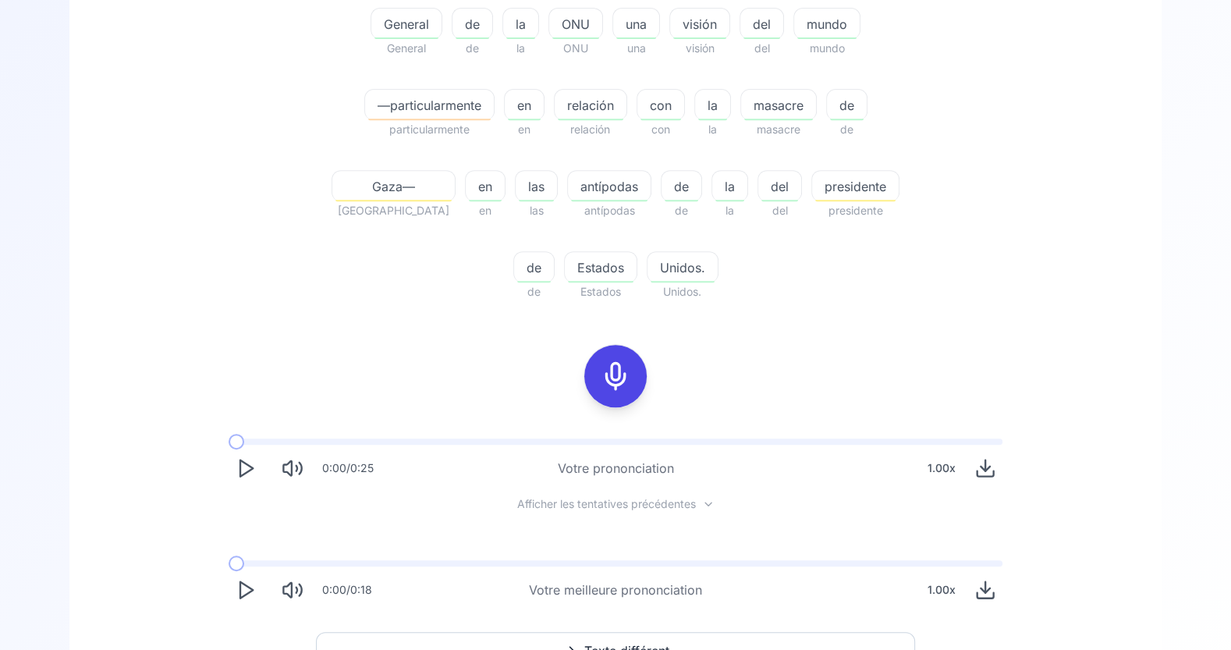
click at [243, 579] on icon "Play" at bounding box center [246, 590] width 22 height 22
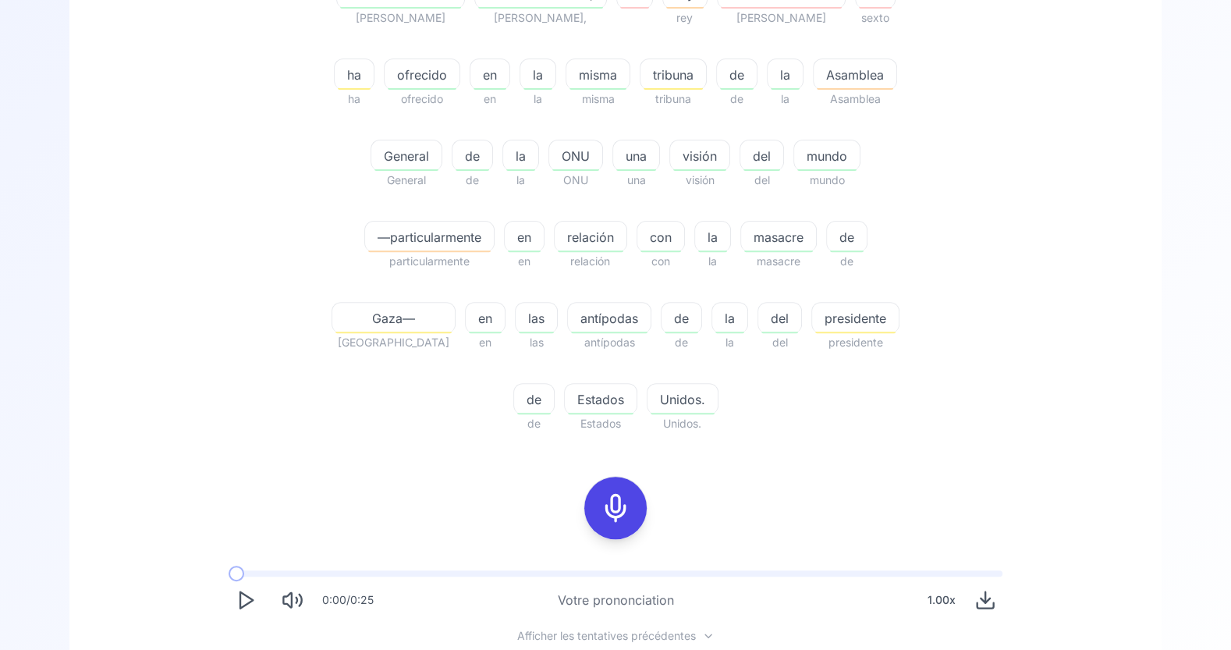
scroll to position [491, 0]
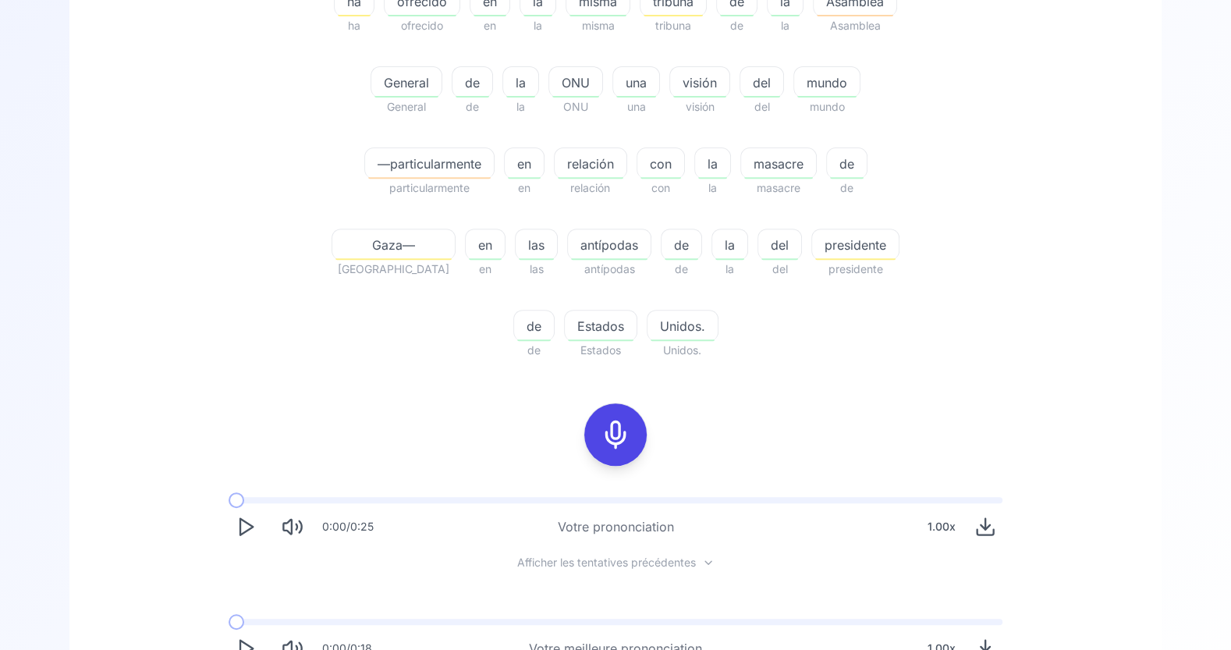
scroll to position [534, 0]
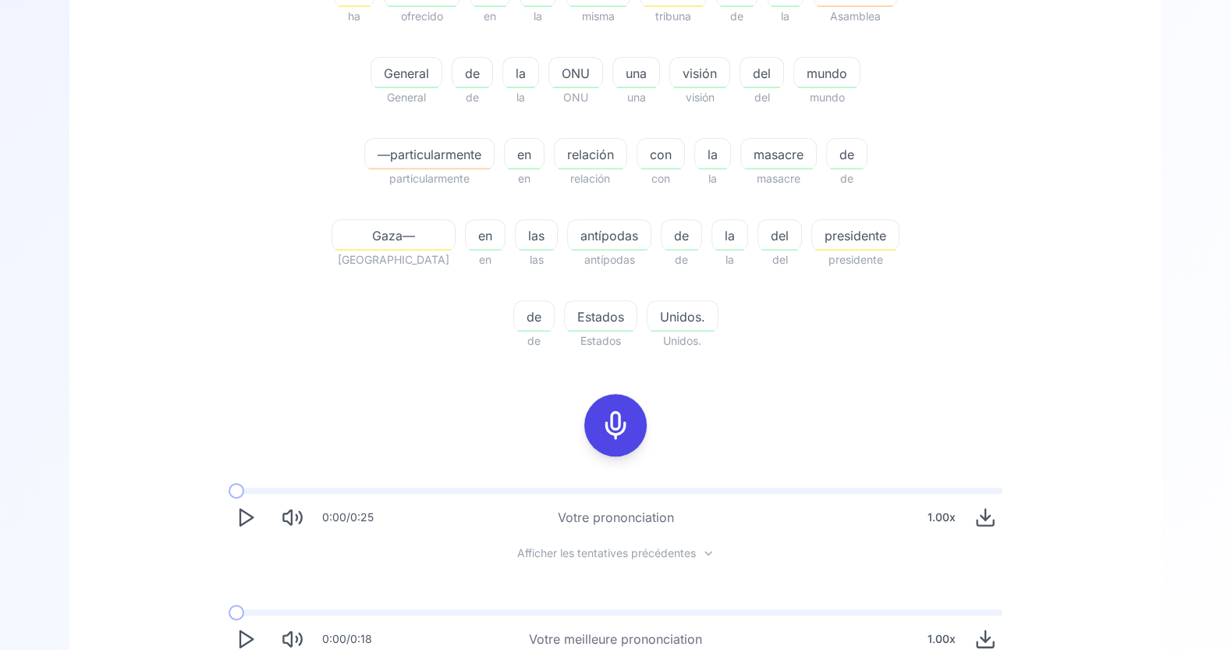
click at [238, 584] on icon "Play" at bounding box center [246, 639] width 22 height 22
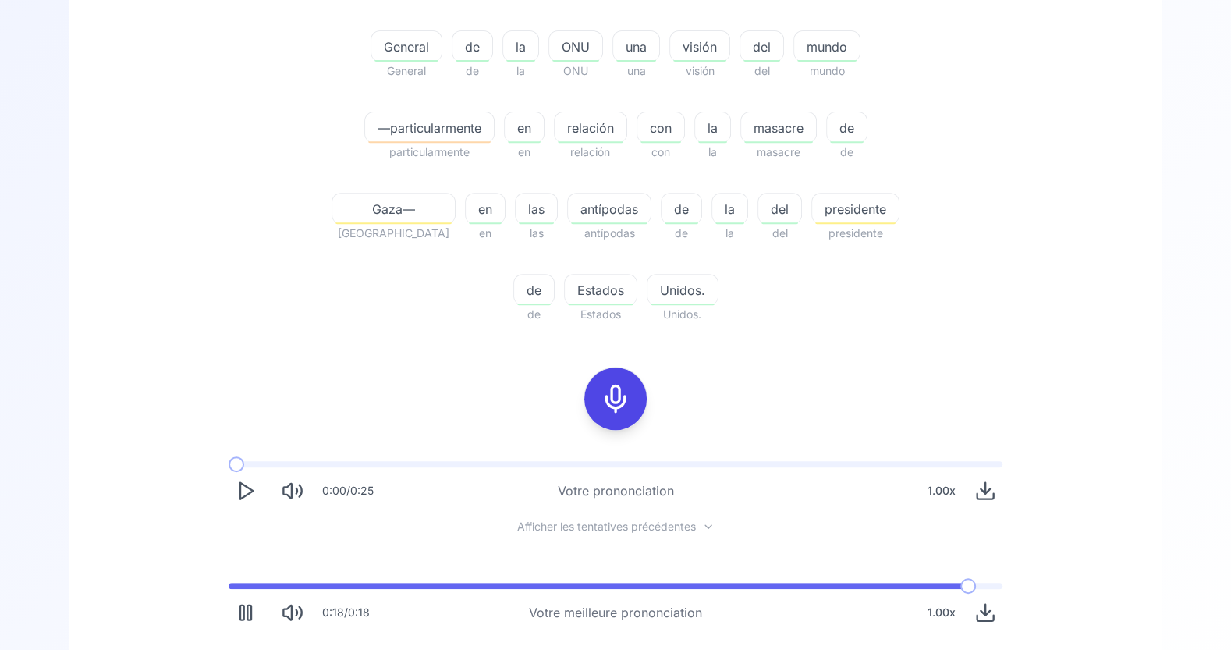
scroll to position [584, 0]
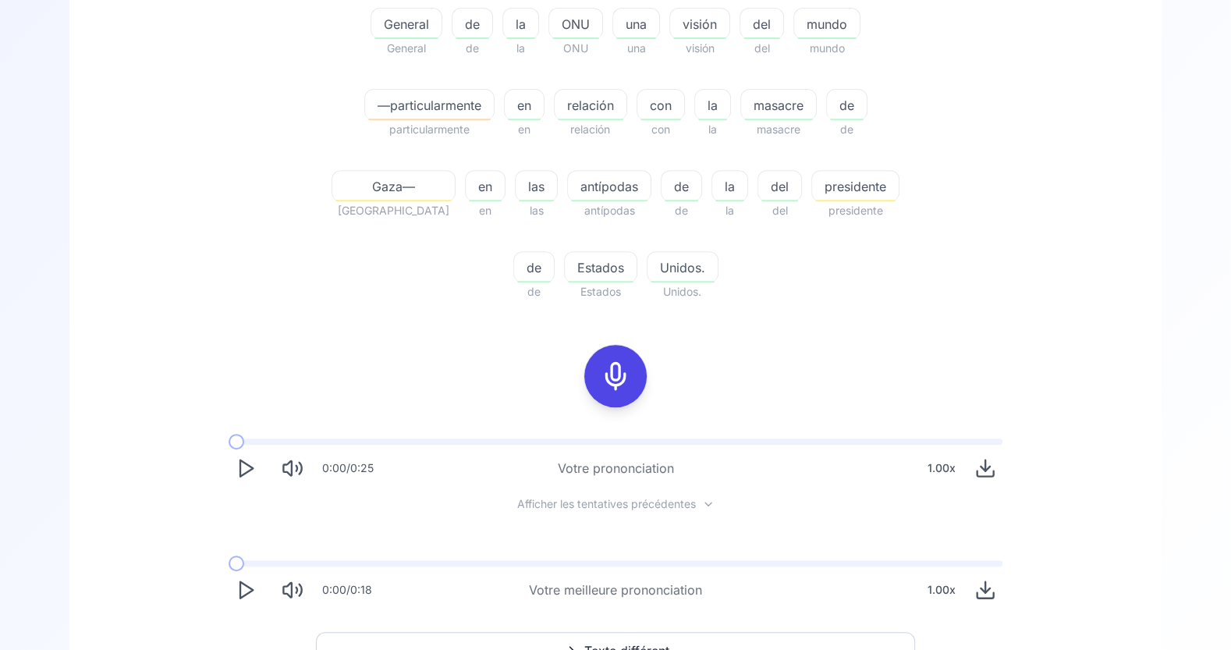
click at [943, 574] on div "1.00 x" at bounding box center [942, 589] width 41 height 31
click at [944, 448] on span "0.9" at bounding box center [941, 448] width 17 height 31
click at [249, 579] on icon "Play" at bounding box center [246, 590] width 22 height 22
click at [243, 579] on icon "Play" at bounding box center [246, 590] width 22 height 22
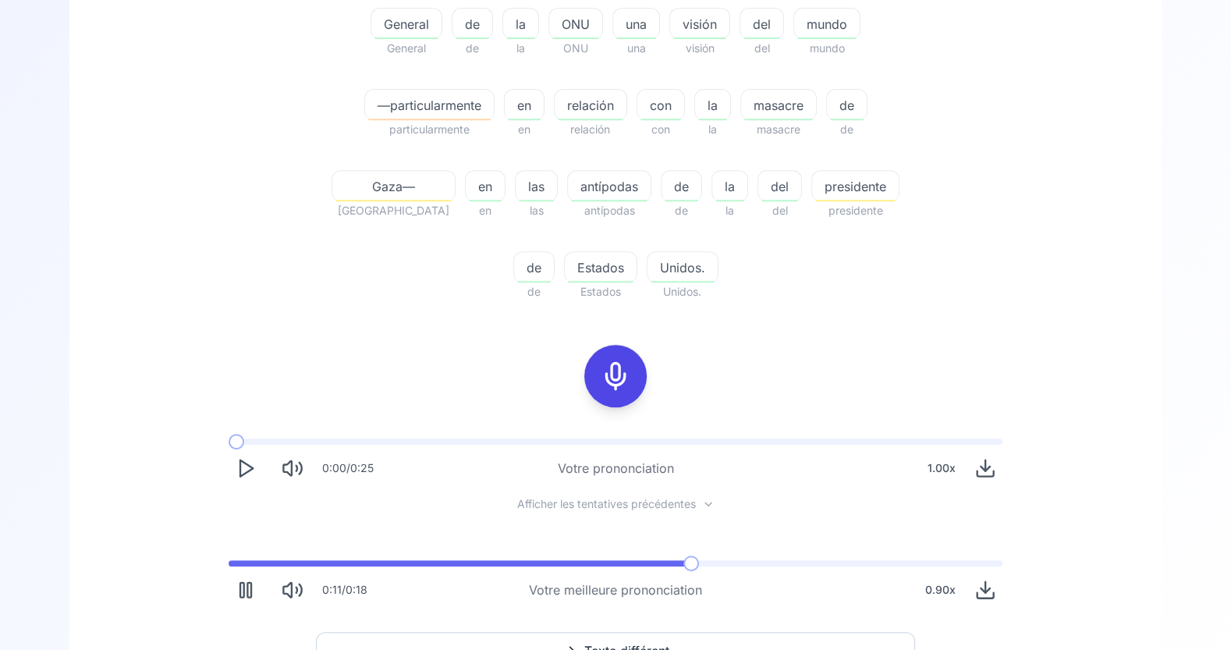
click at [693, 556] on span at bounding box center [692, 564] width 16 height 16
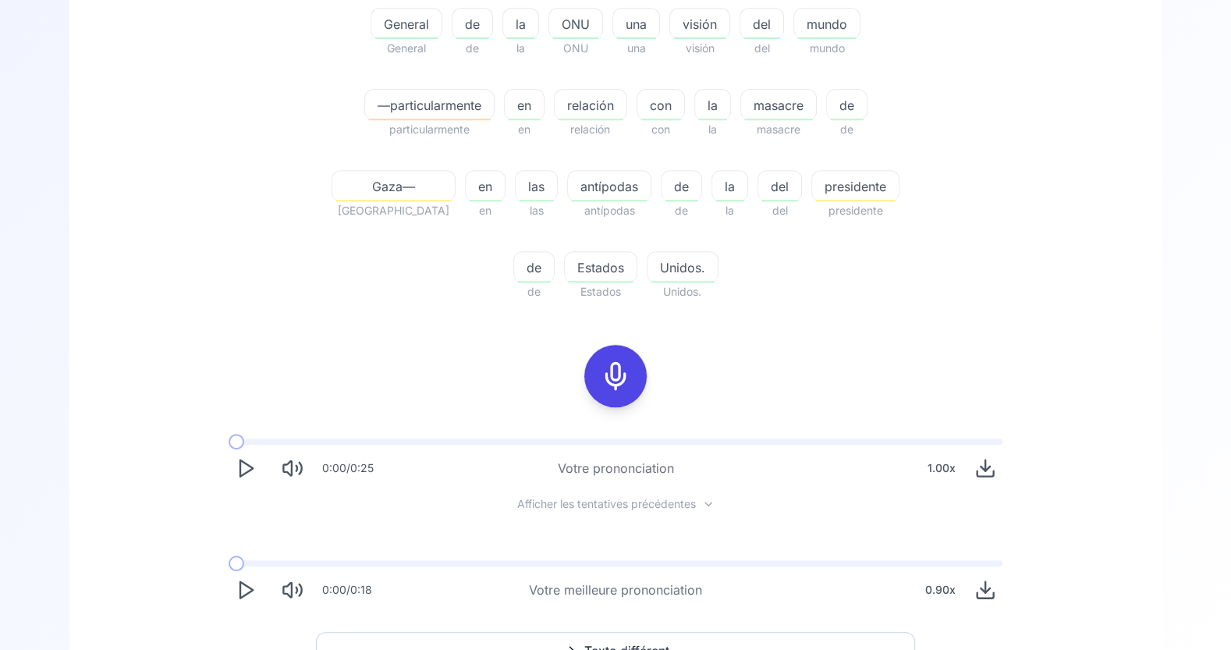
click at [247, 457] on icon "Play" at bounding box center [246, 468] width 22 height 22
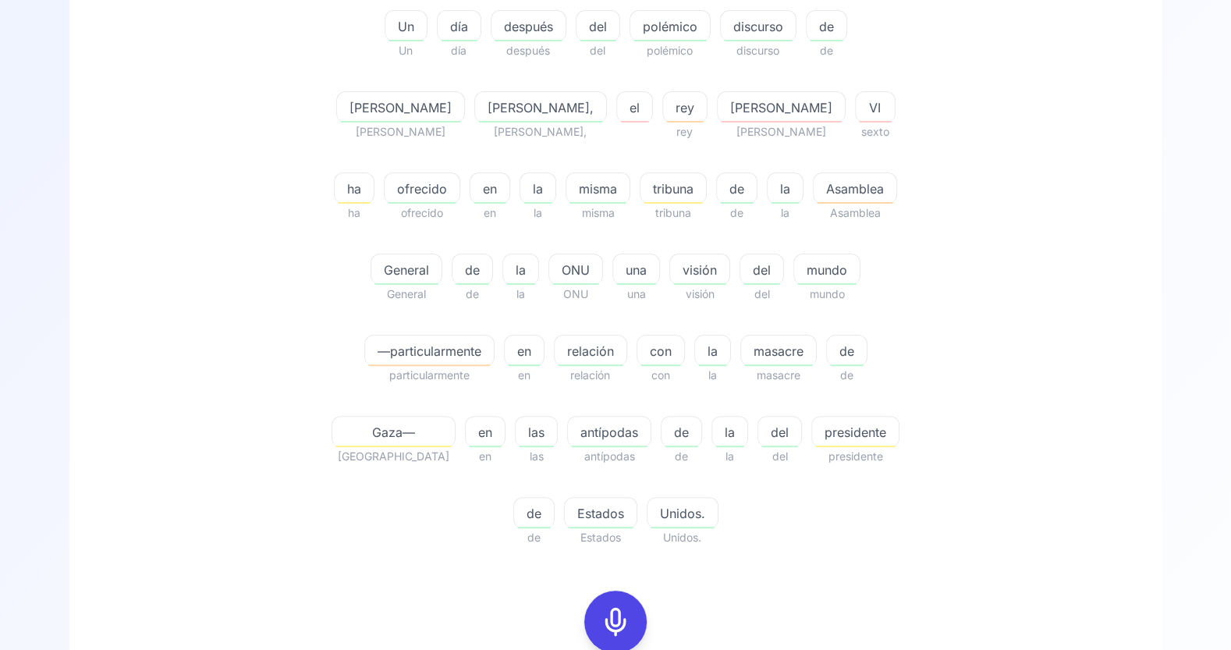
scroll to position [419, 0]
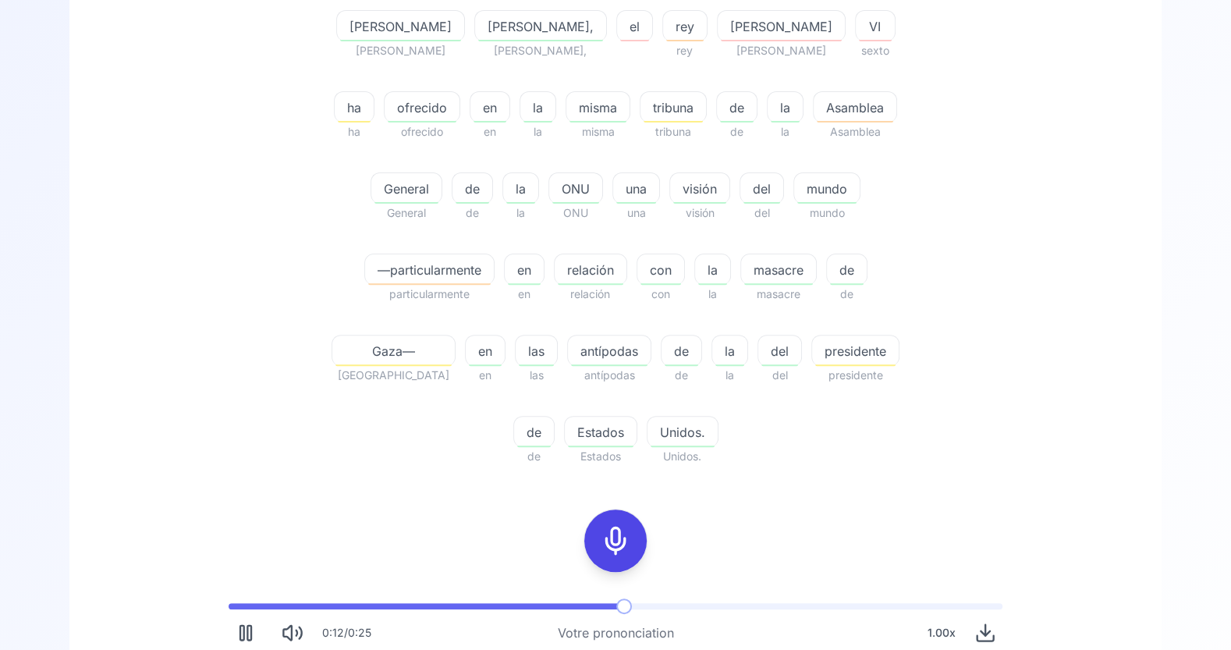
click at [245, 584] on icon "Pause" at bounding box center [246, 633] width 22 height 22
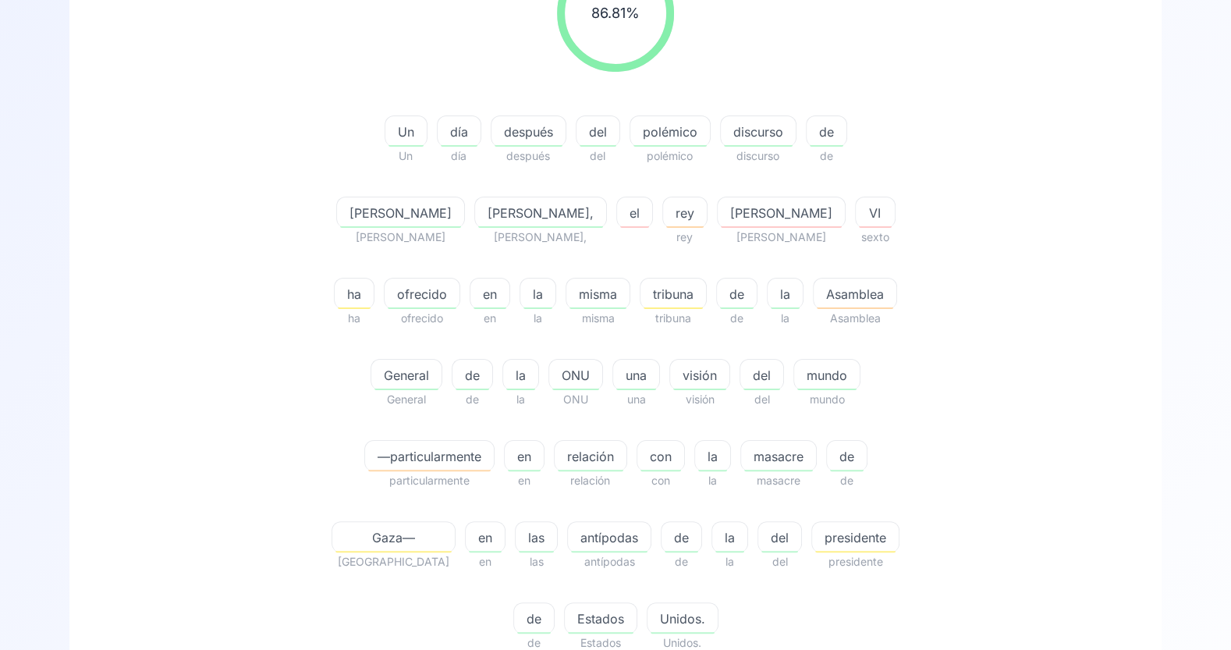
scroll to position [236, 0]
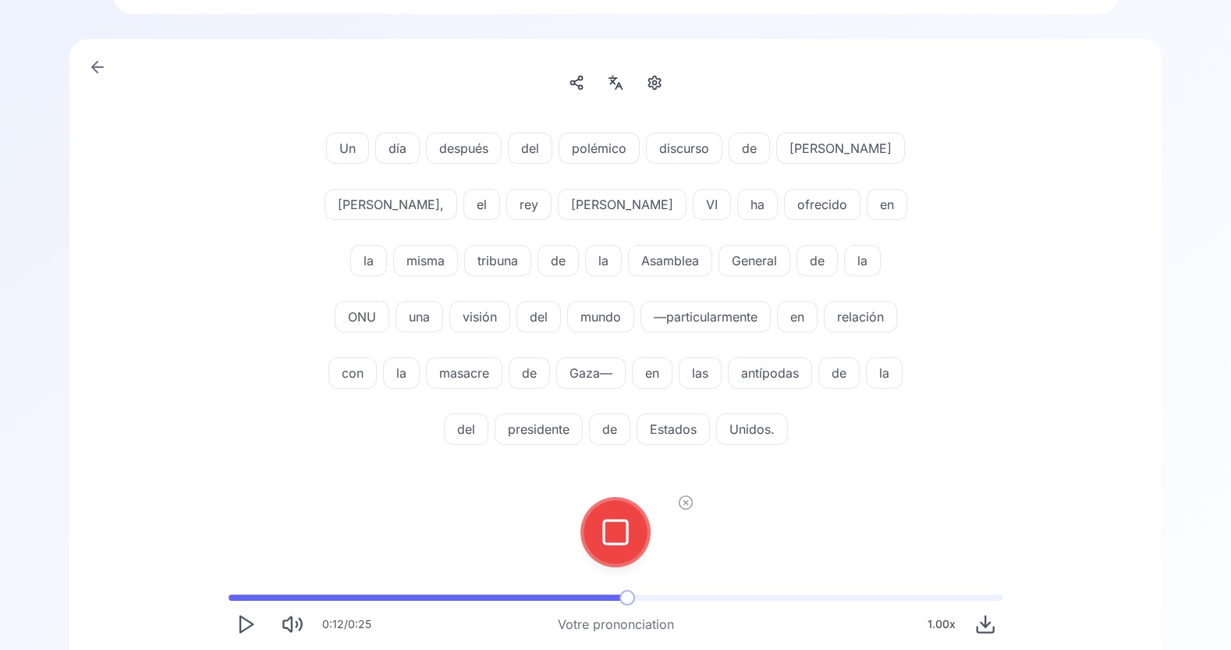
scroll to position [51, 0]
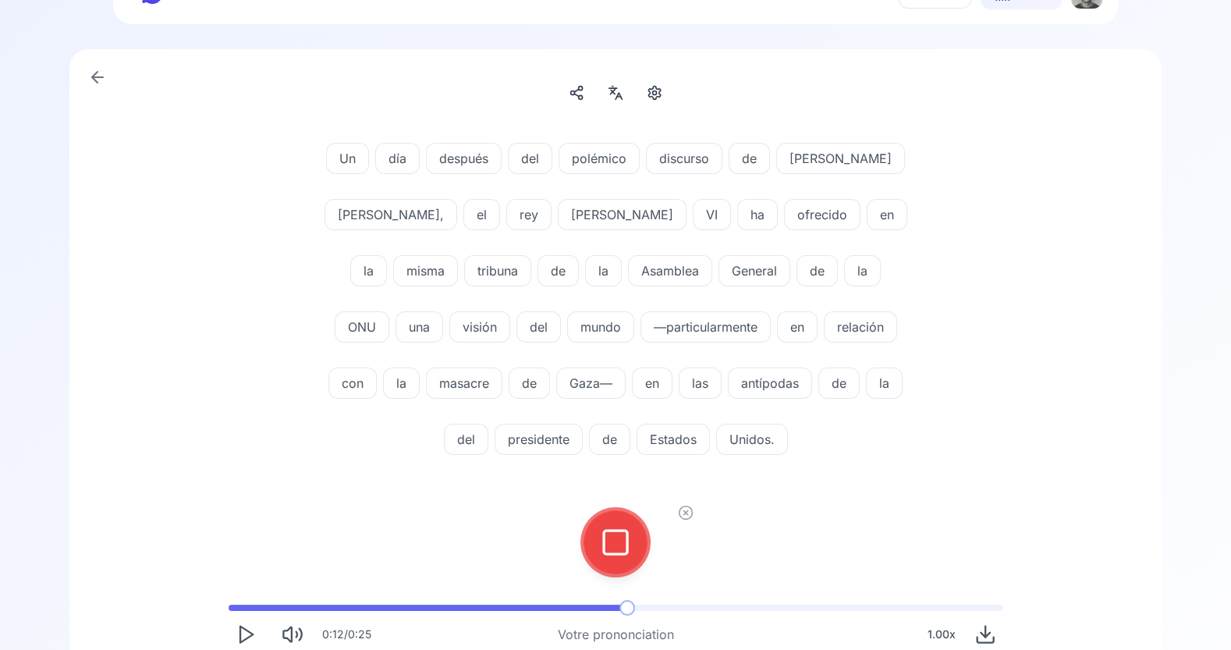
click at [624, 528] on icon at bounding box center [615, 542] width 31 height 31
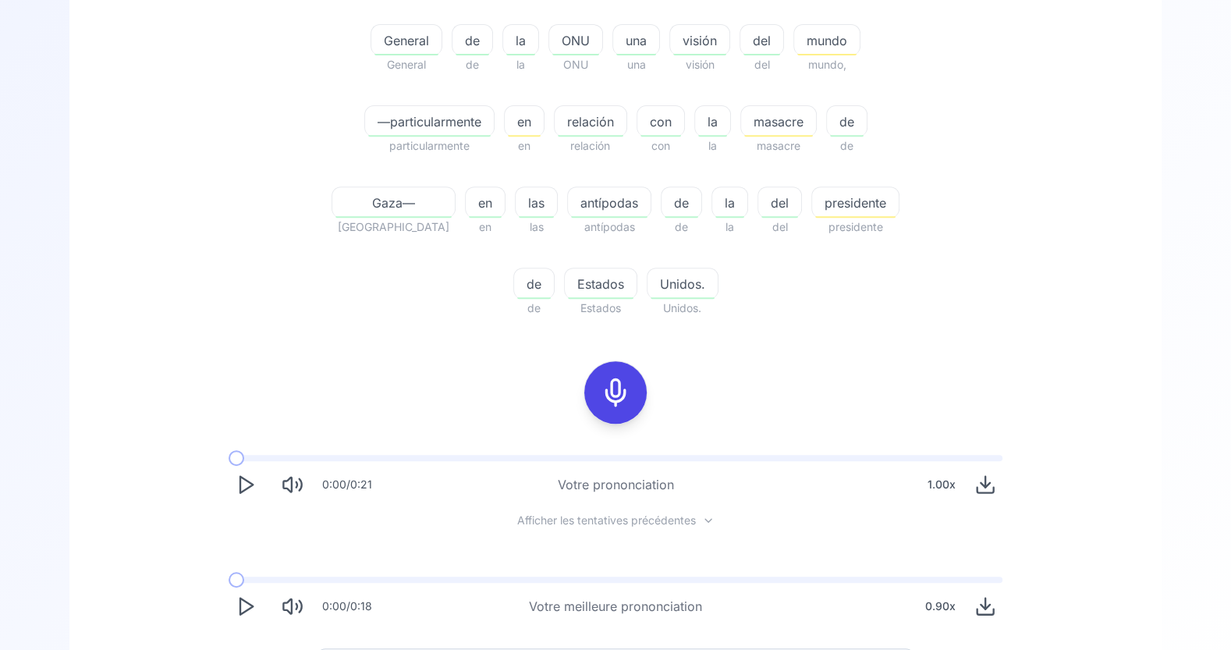
scroll to position [584, 0]
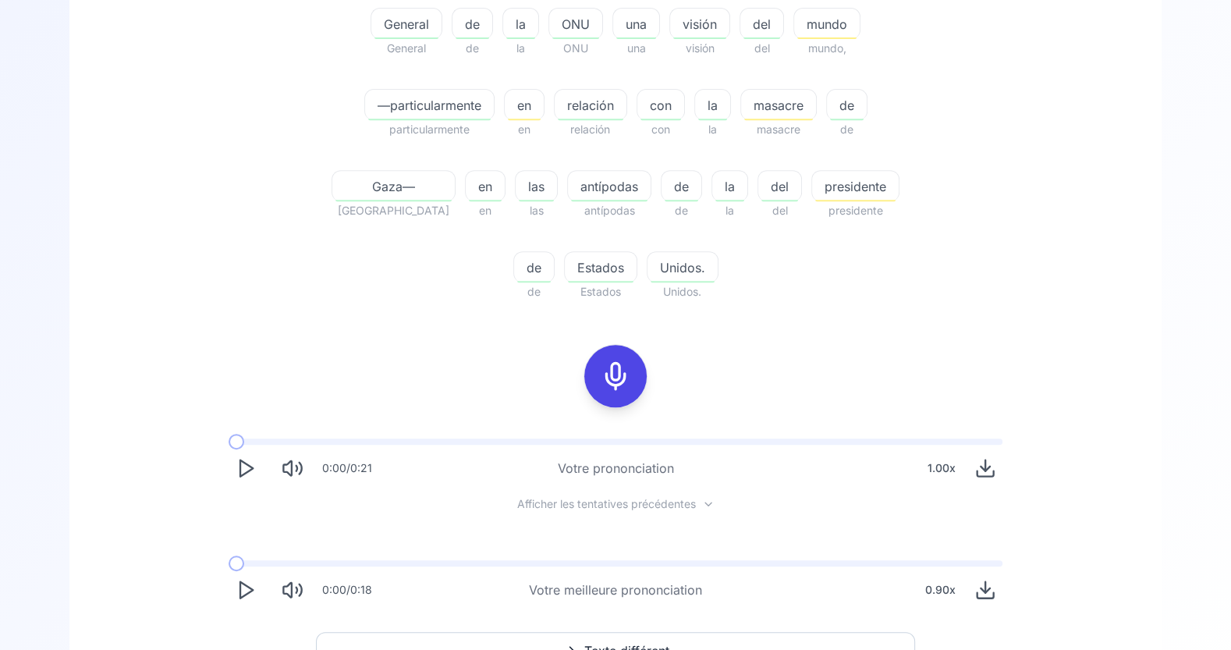
click at [243, 579] on icon "Play" at bounding box center [246, 590] width 22 height 22
click at [942, 574] on div "0.90 x" at bounding box center [940, 589] width 43 height 31
click at [904, 451] on span "0.85" at bounding box center [897, 448] width 23 height 31
click at [237, 579] on icon "Play" at bounding box center [246, 590] width 22 height 22
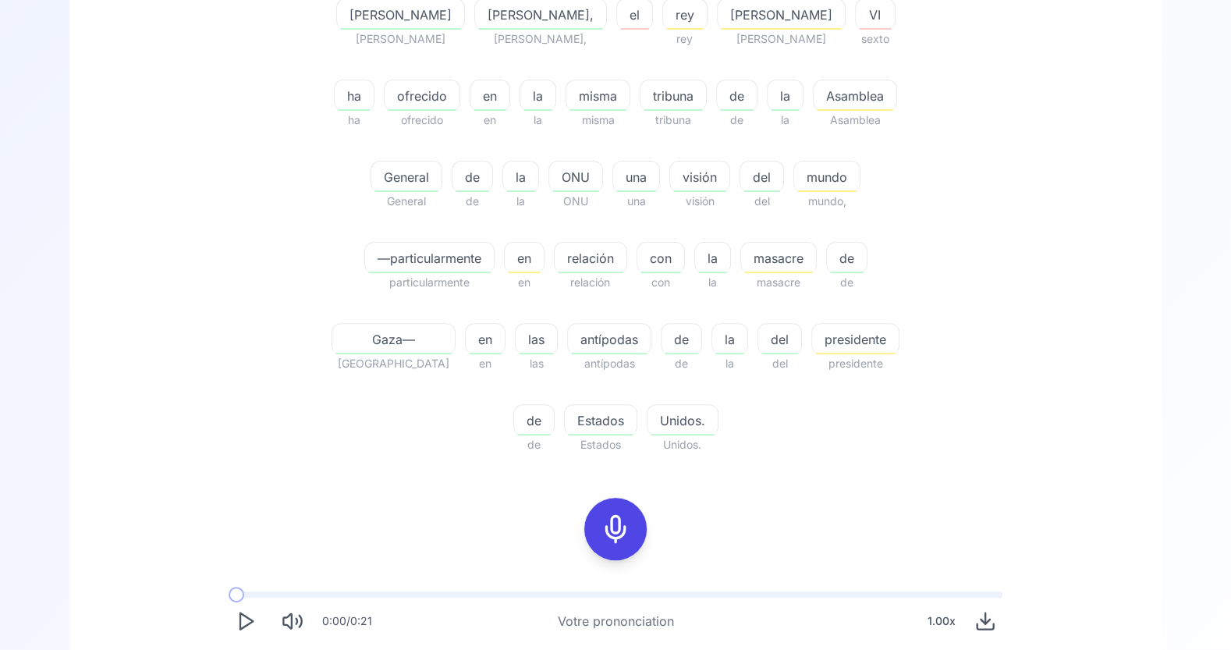
scroll to position [349, 0]
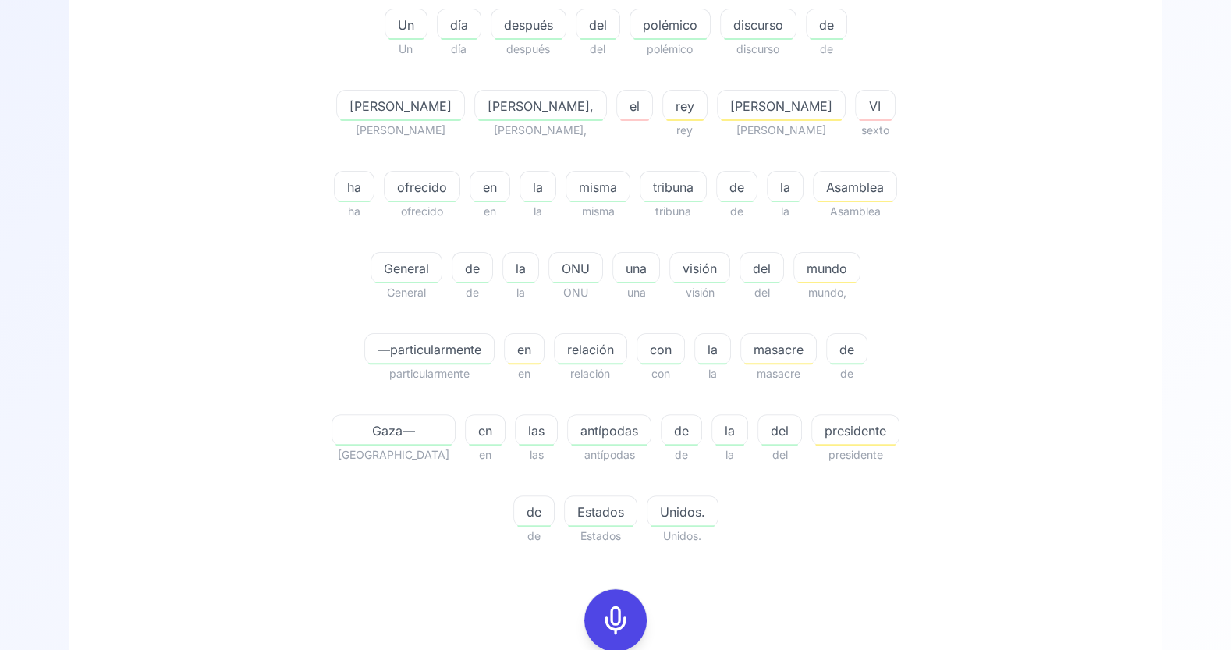
scroll to position [343, 0]
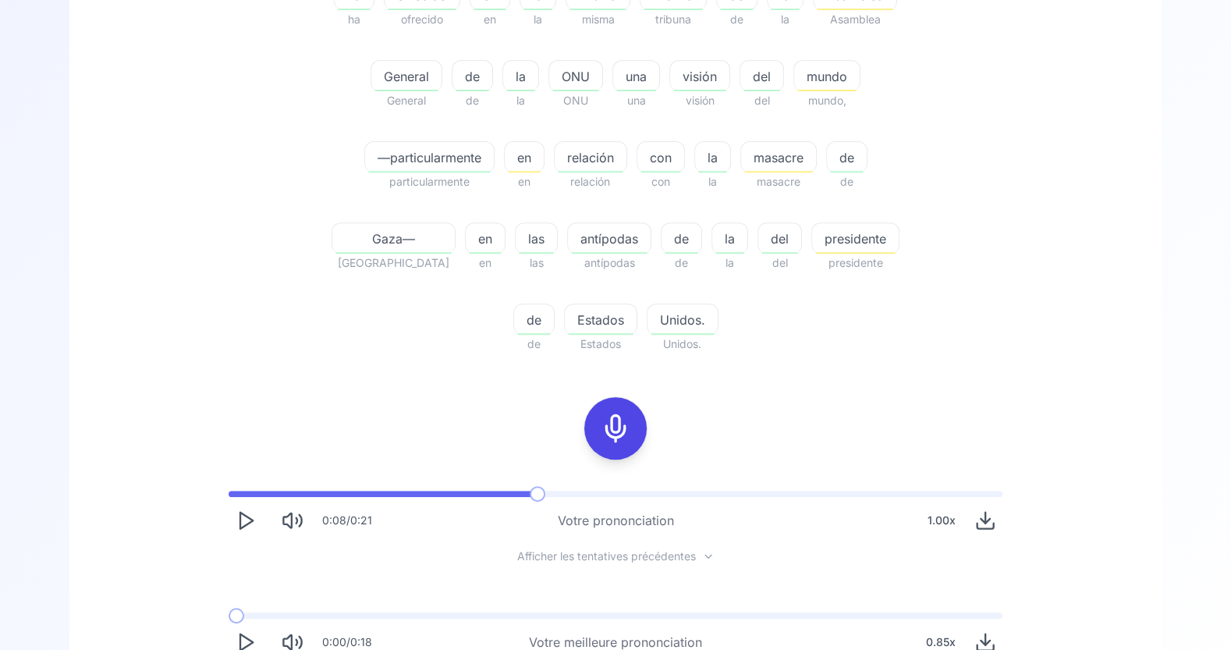
scroll to position [570, 0]
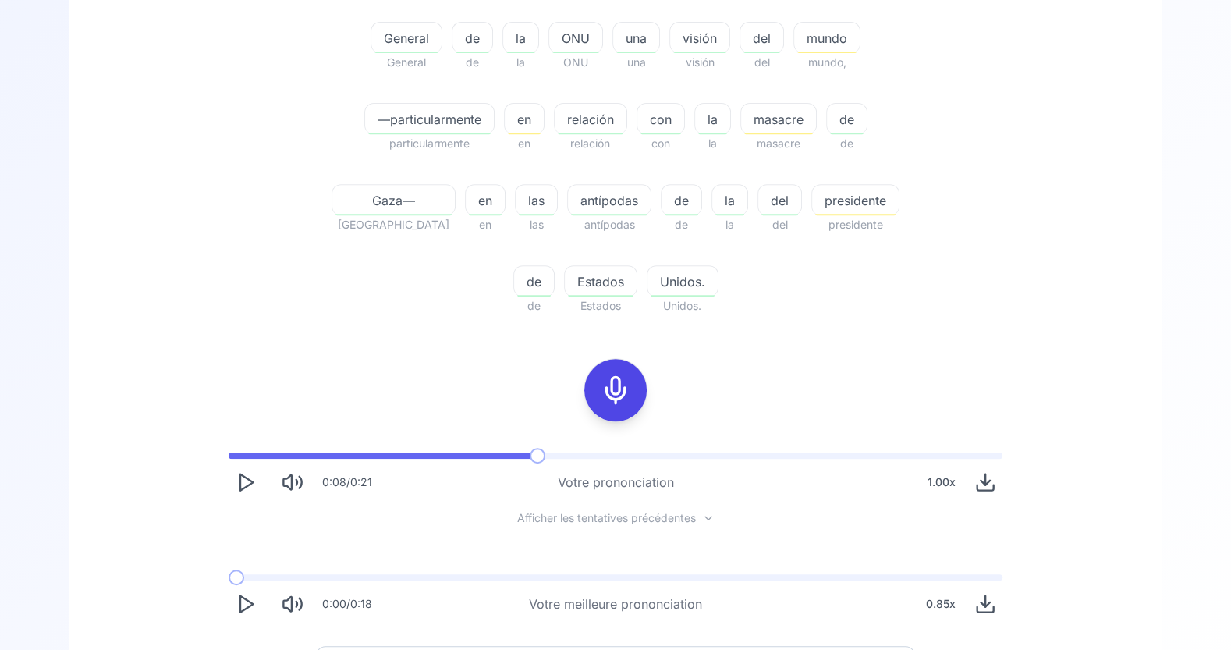
click at [619, 375] on icon at bounding box center [615, 390] width 31 height 31
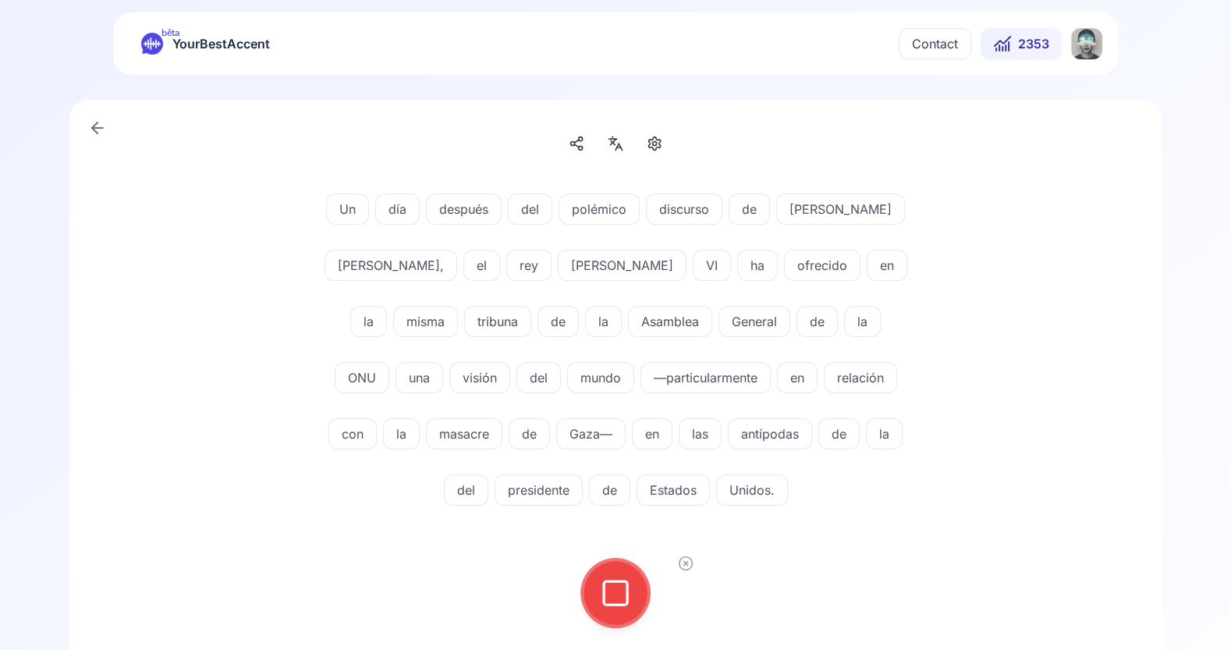
scroll to position [20, 0]
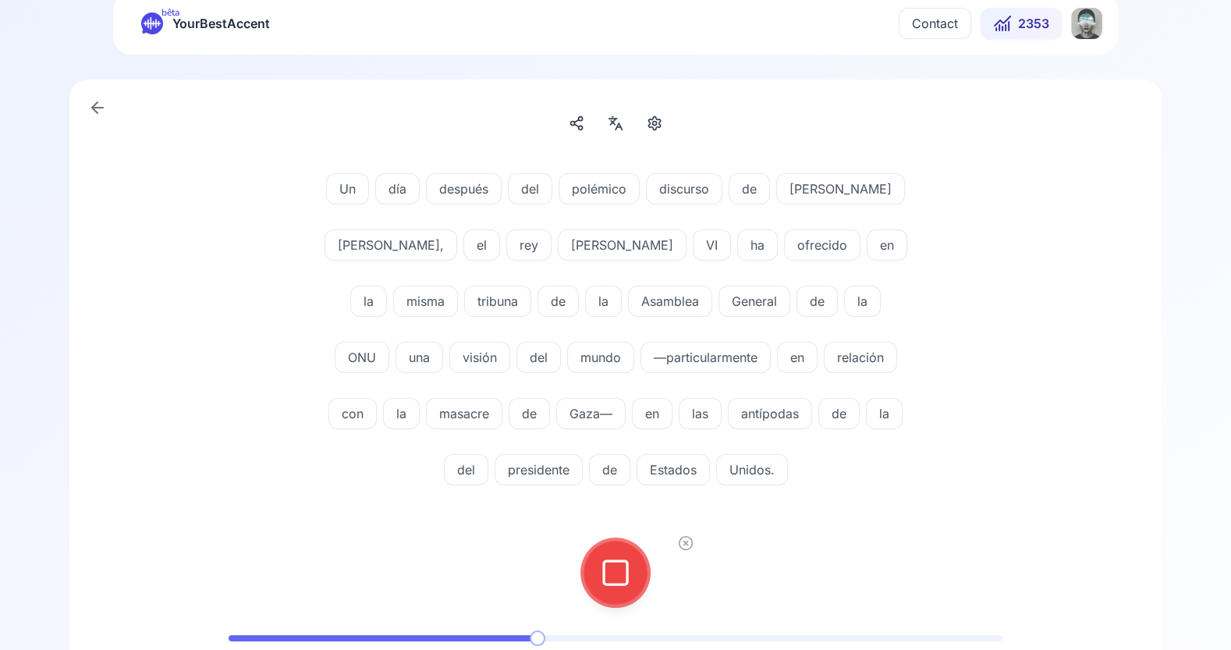
click at [623, 573] on icon at bounding box center [615, 572] width 31 height 31
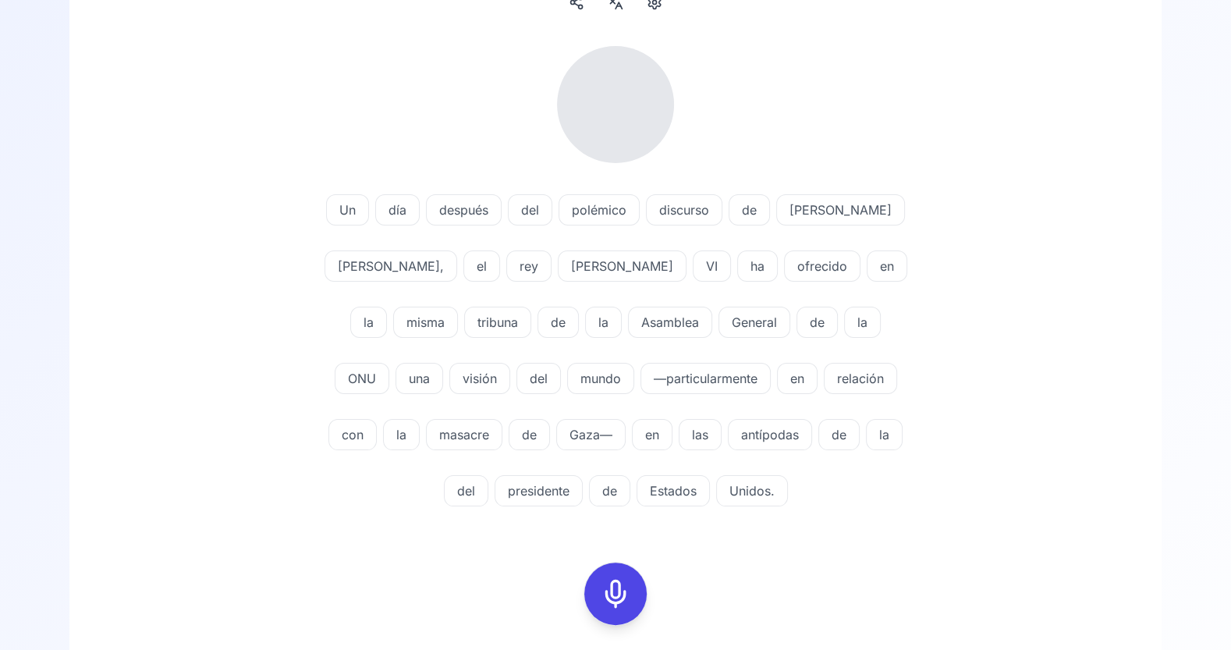
scroll to position [144, 0]
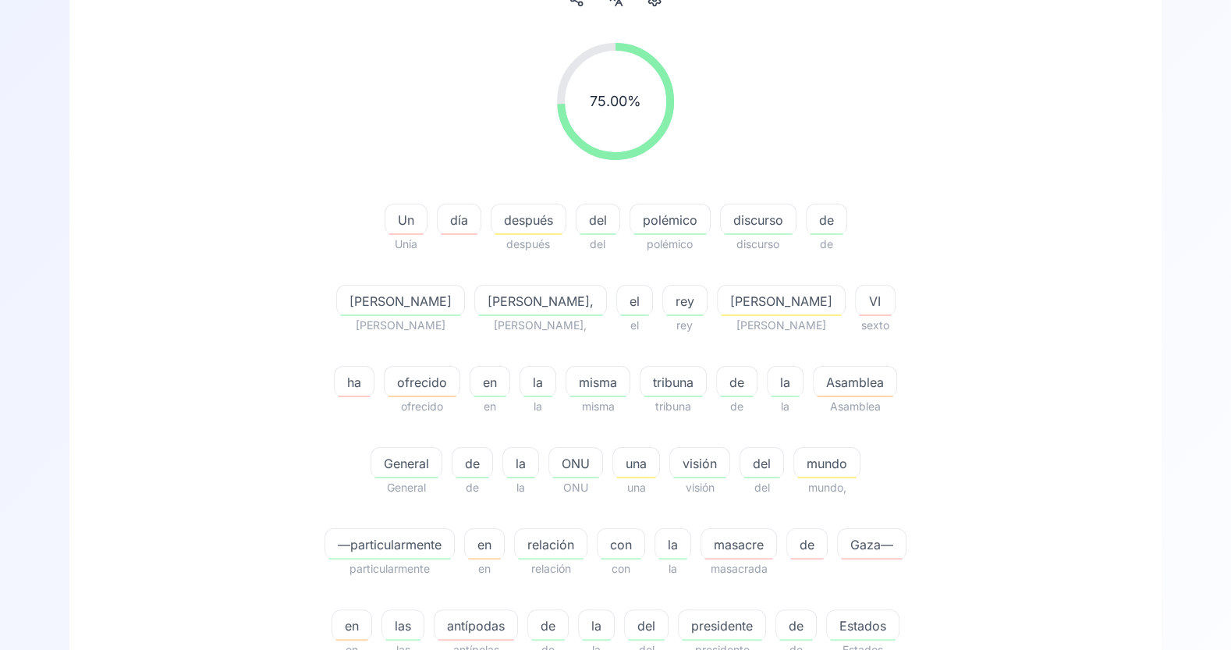
click at [1119, 254] on div "75.00 % 75.00 % Un Unía día después después del del polémico polémico discurso …" at bounding box center [615, 551] width 1231 height 1241
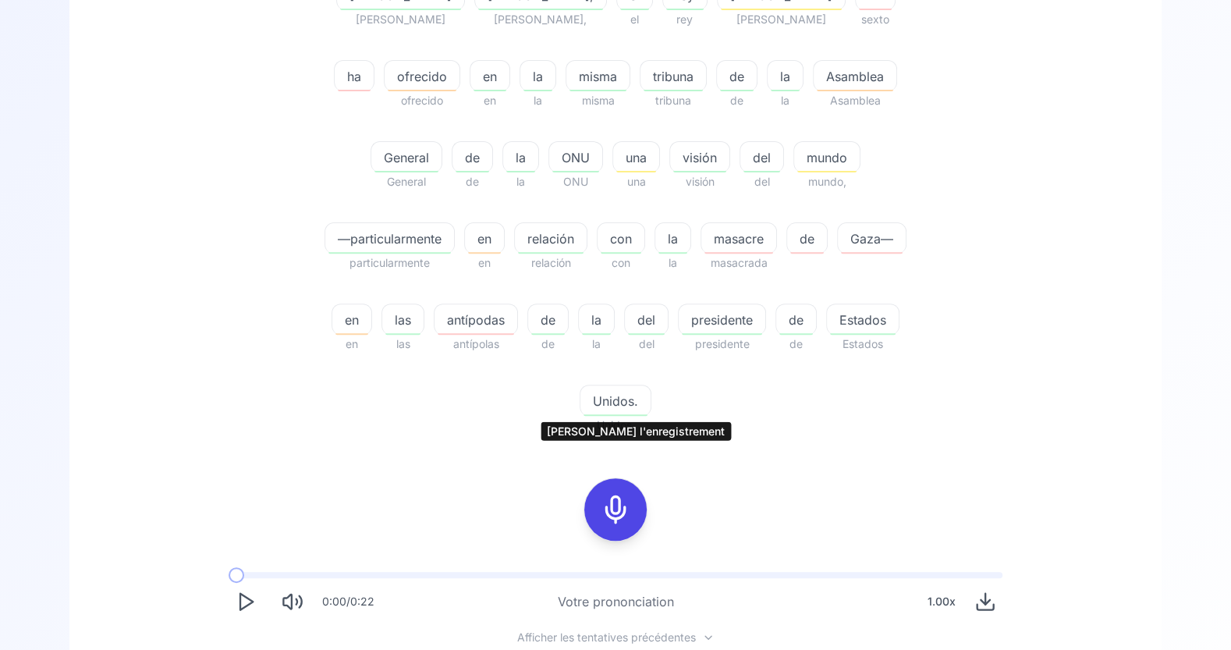
scroll to position [542, 0]
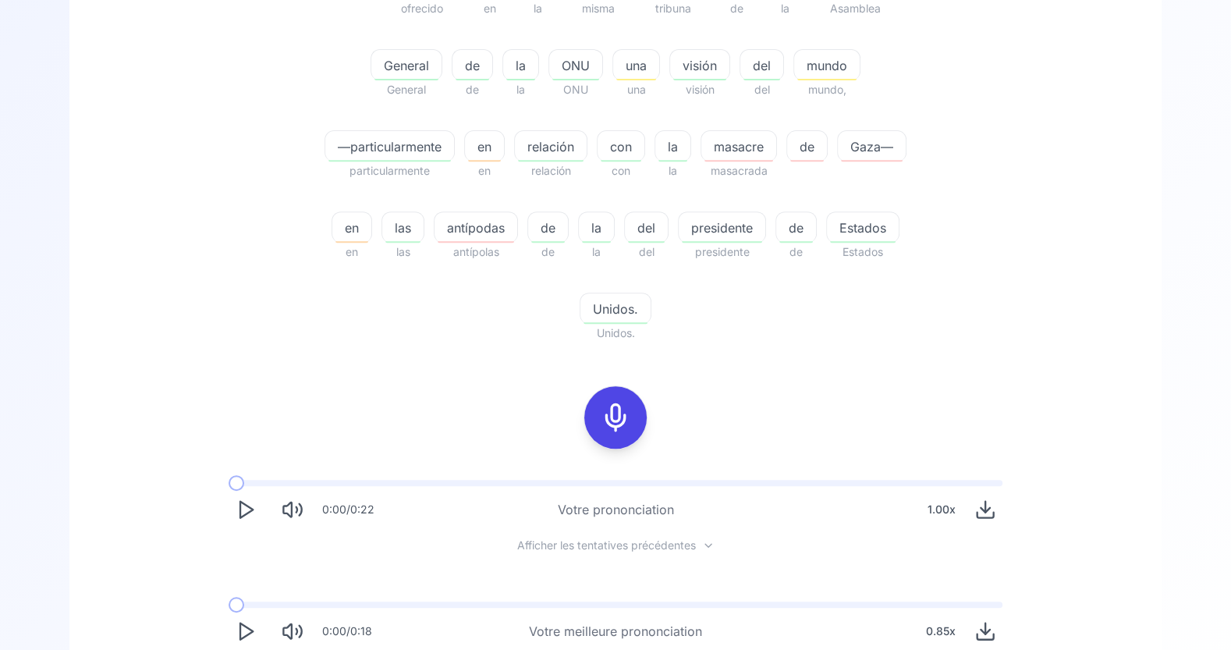
click at [248, 502] on polygon "Play" at bounding box center [246, 510] width 12 height 16
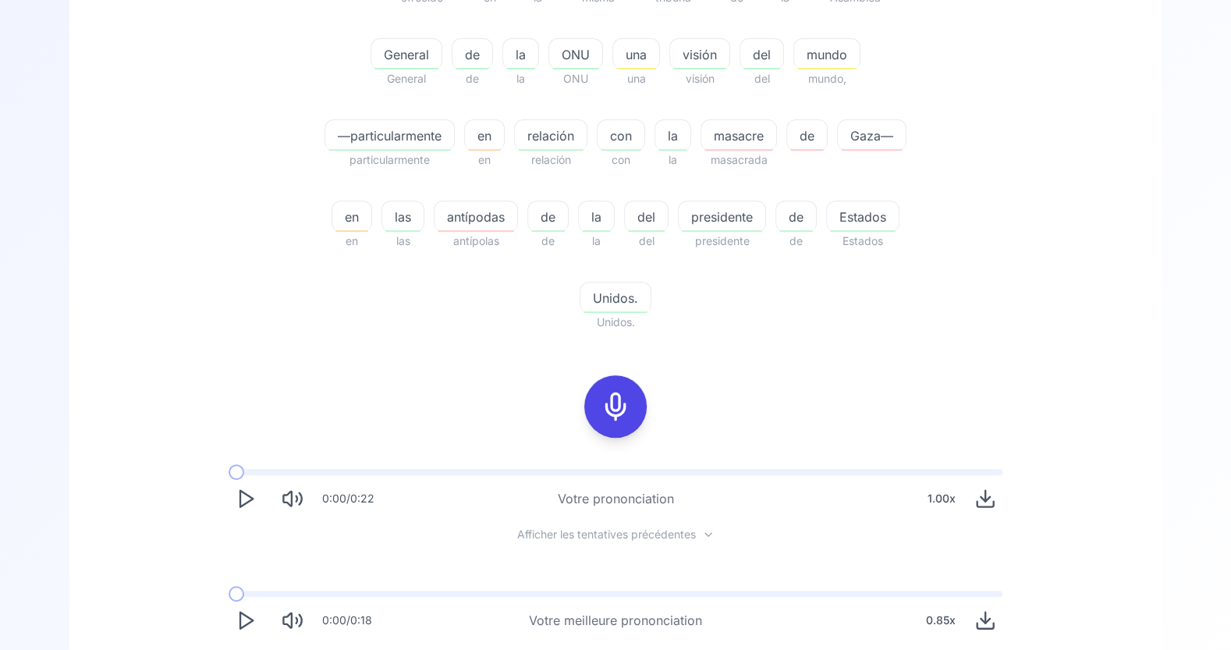
scroll to position [549, 0]
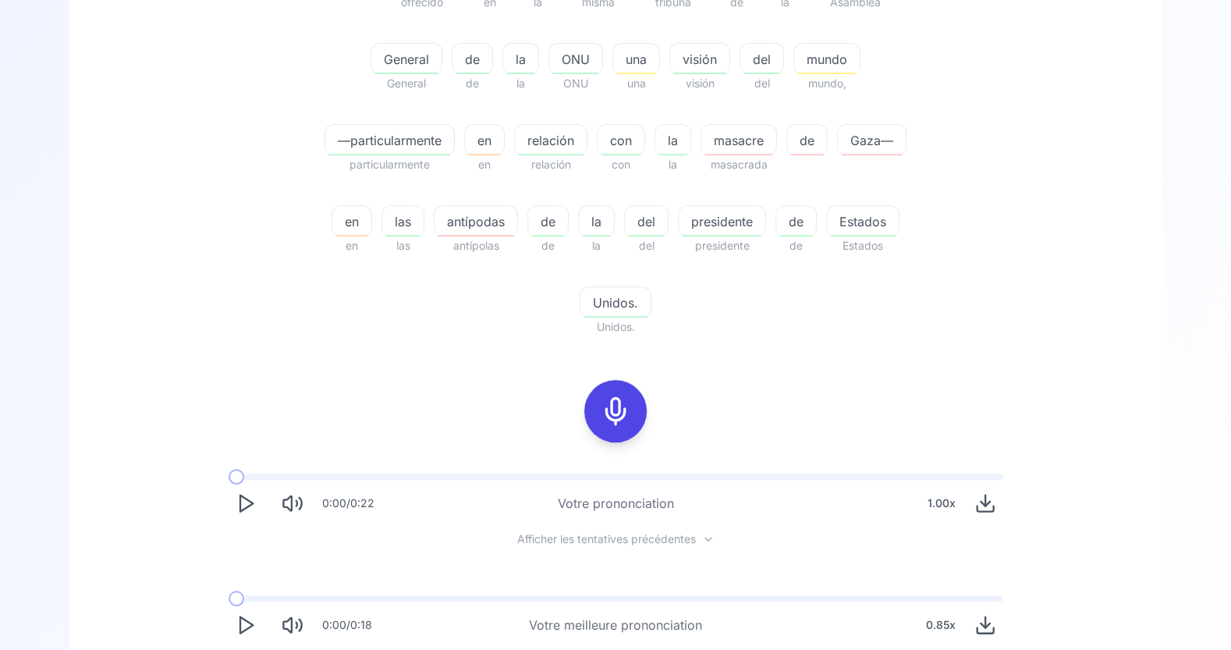
click at [246, 584] on icon "Play" at bounding box center [246, 625] width 22 height 22
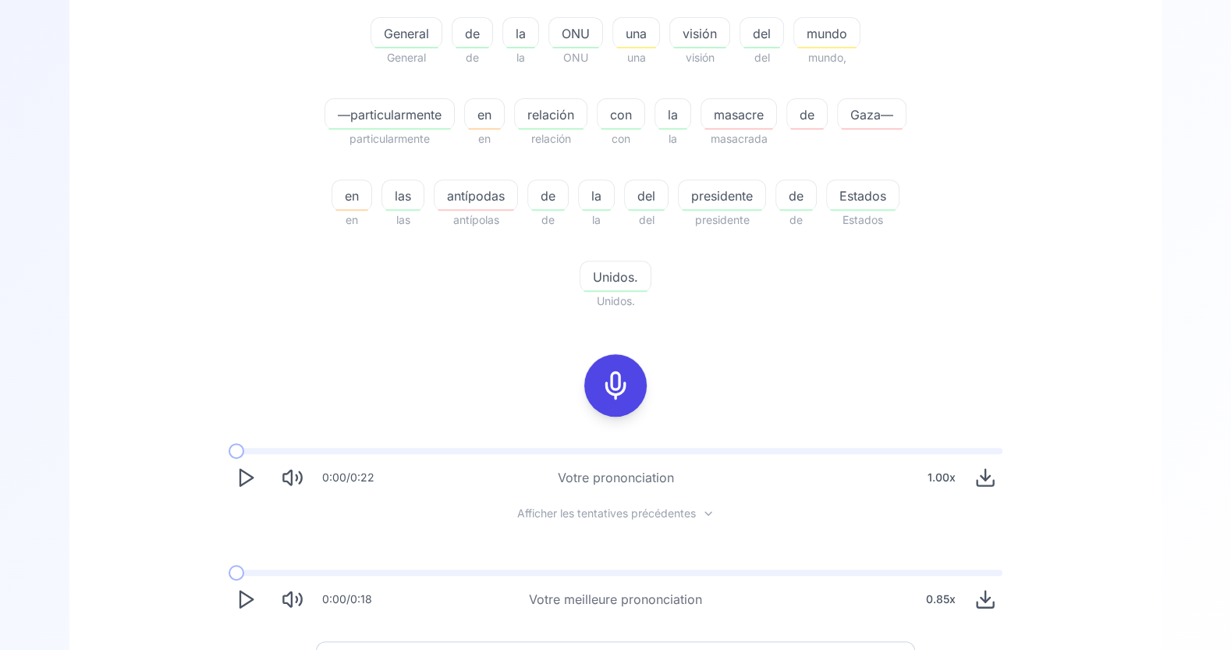
scroll to position [584, 0]
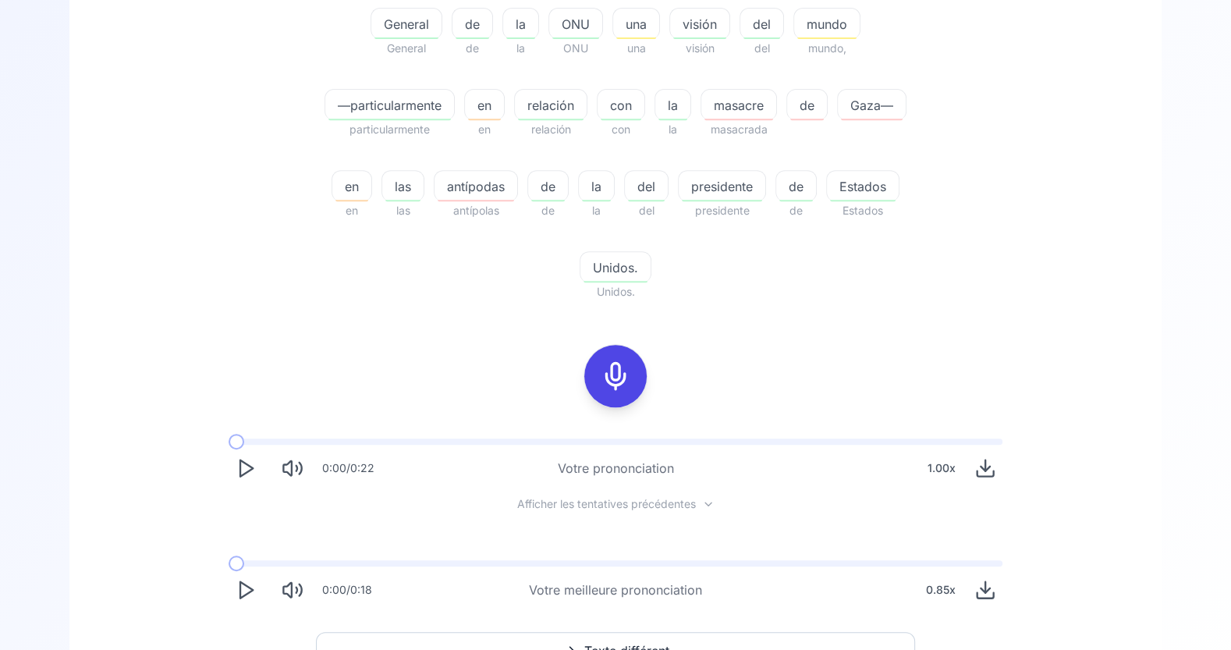
click at [236, 579] on icon "Play" at bounding box center [246, 590] width 22 height 22
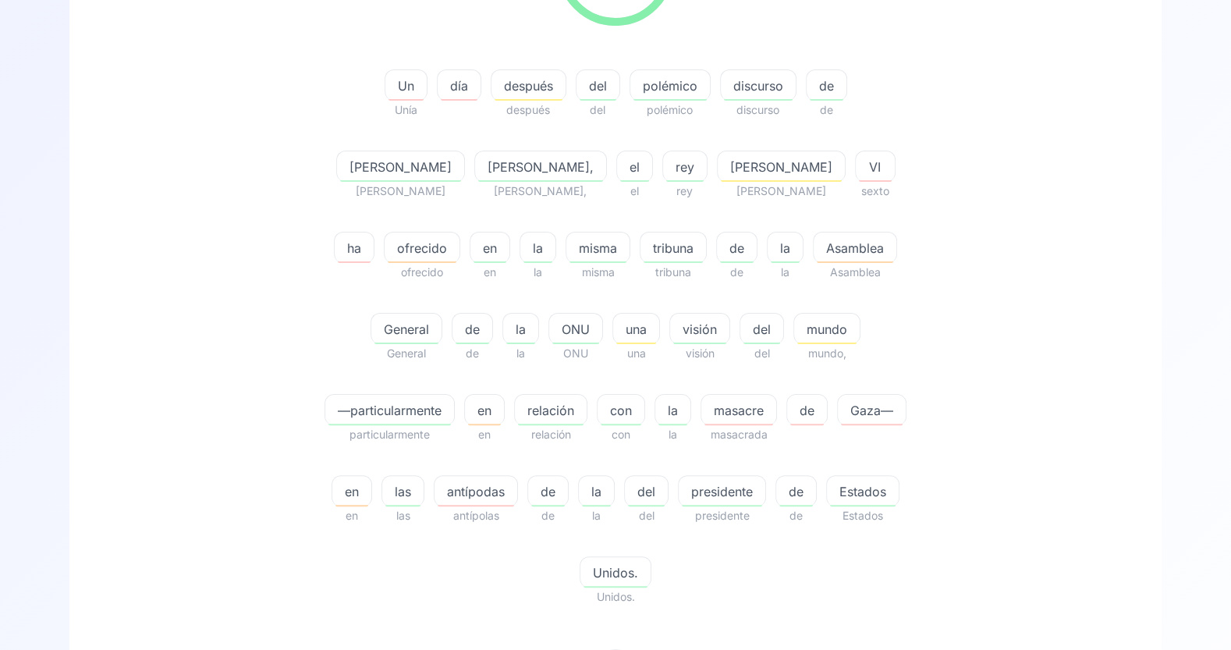
scroll to position [279, 0]
click at [701, 408] on span "masacre" at bounding box center [738, 409] width 75 height 19
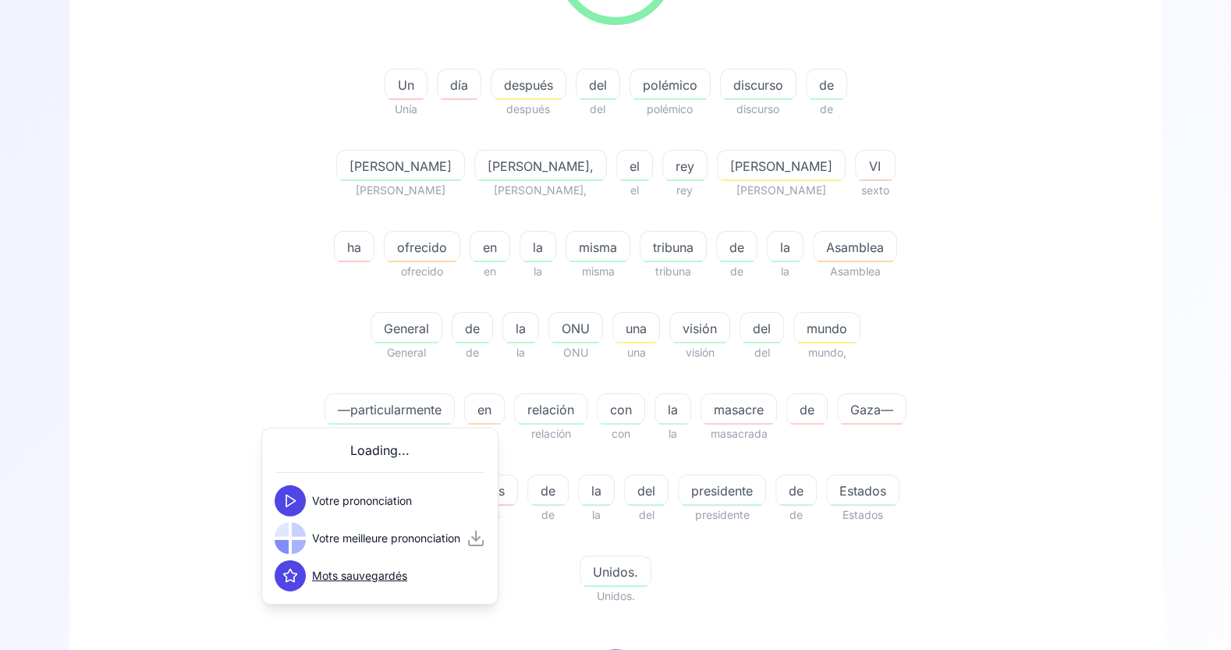
click at [297, 495] on button at bounding box center [290, 500] width 31 height 31
click at [331, 378] on div "Un Unía día después después del del polémico polémico discurso discurso de de D…" at bounding box center [615, 328] width 599 height 556
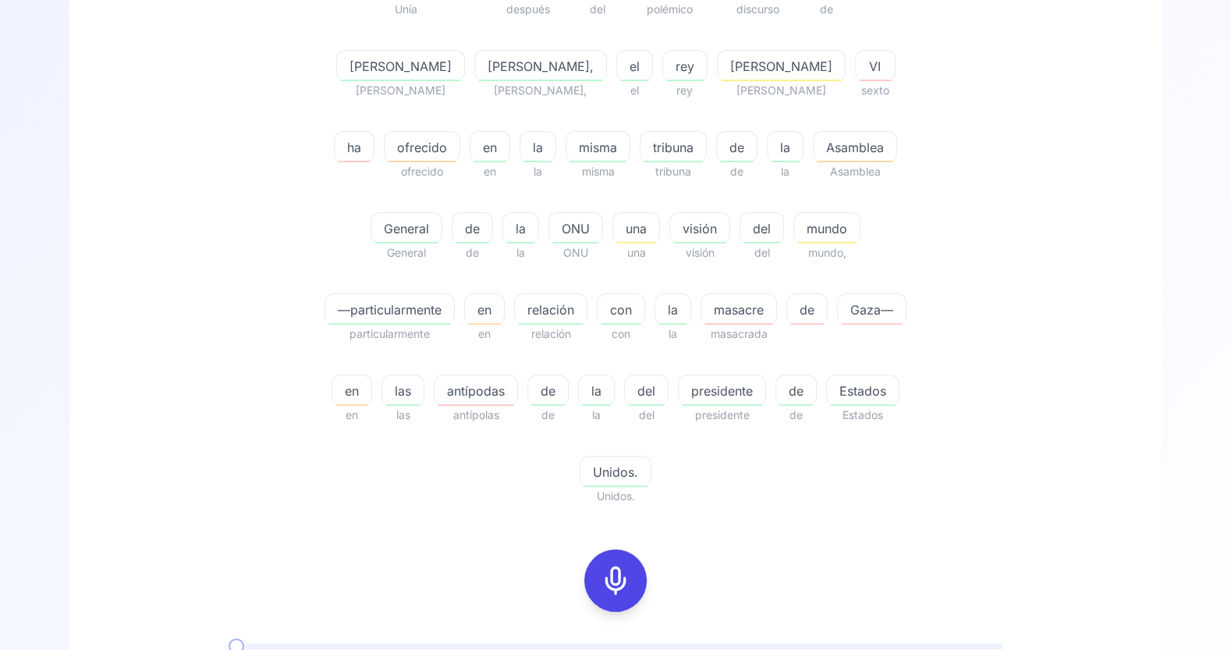
scroll to position [389, 0]
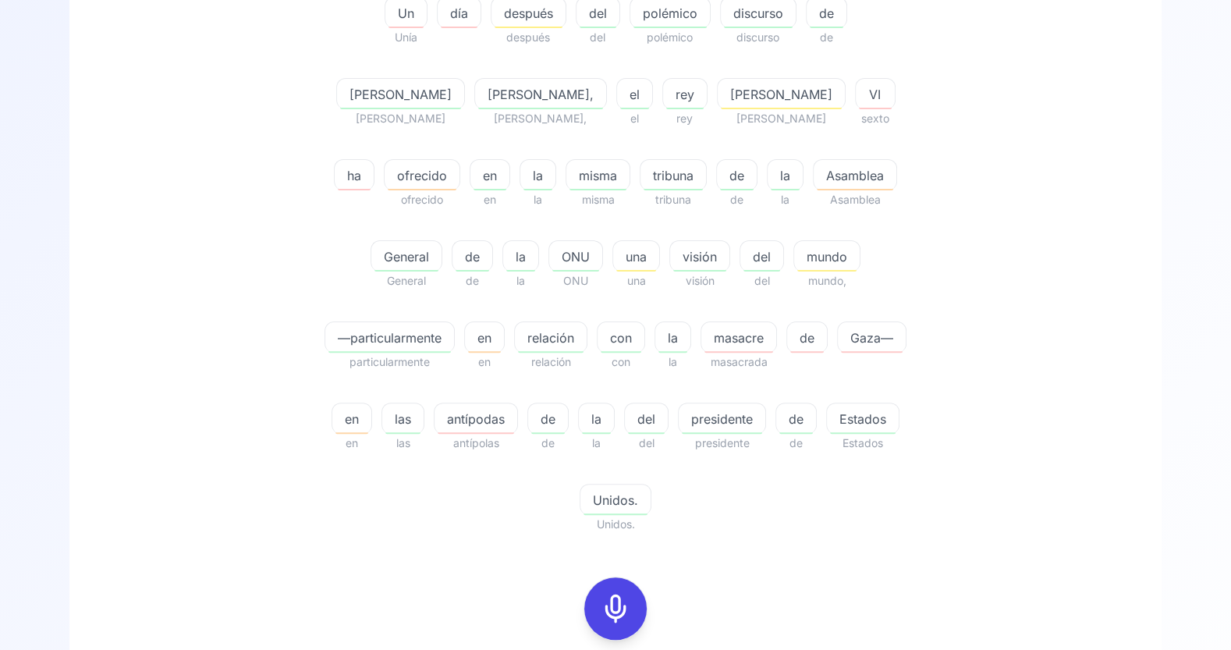
click at [620, 584] on icon at bounding box center [615, 608] width 31 height 31
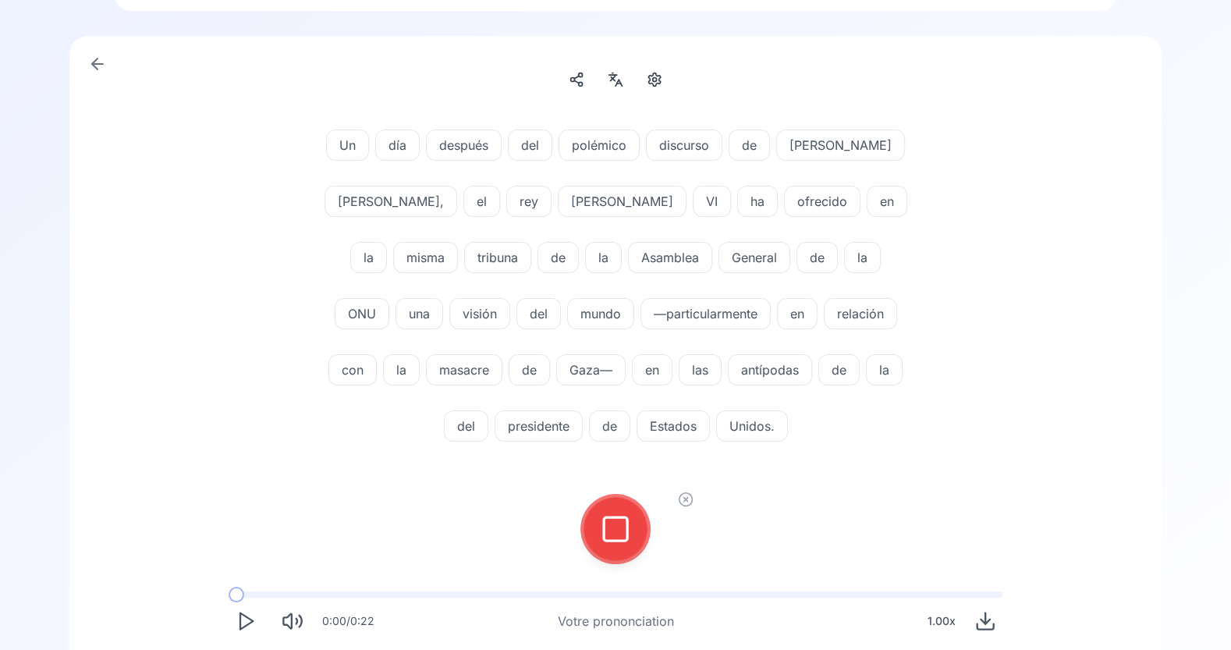
scroll to position [68, 0]
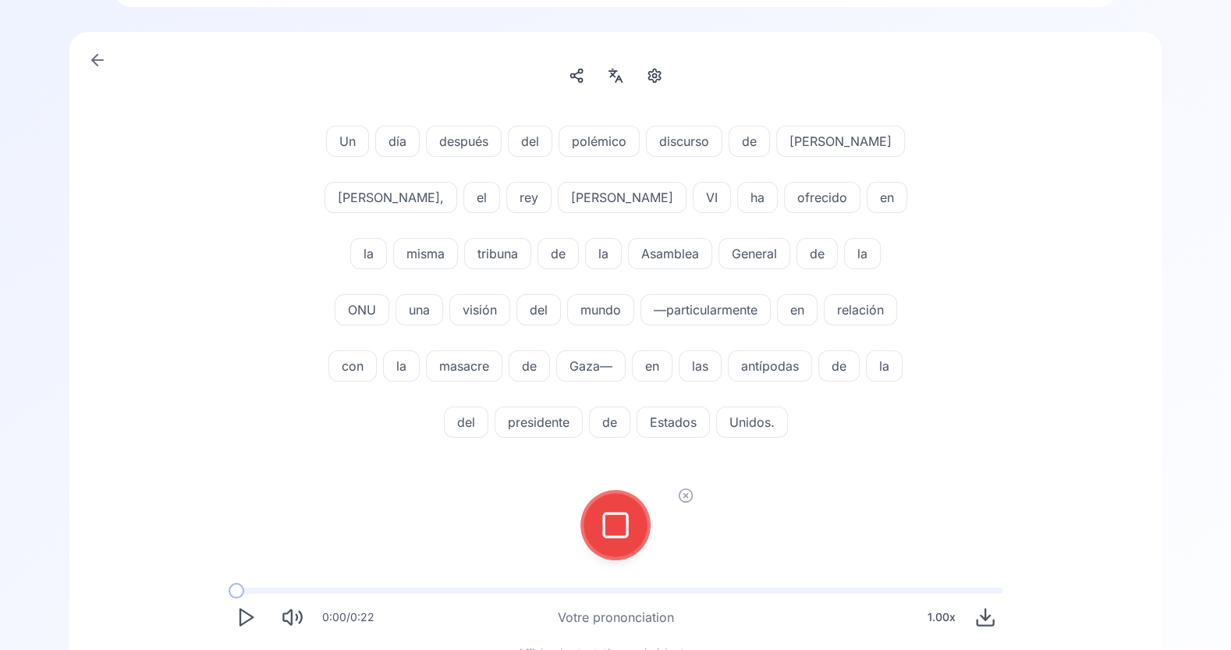
click at [626, 523] on rect at bounding box center [615, 524] width 23 height 23
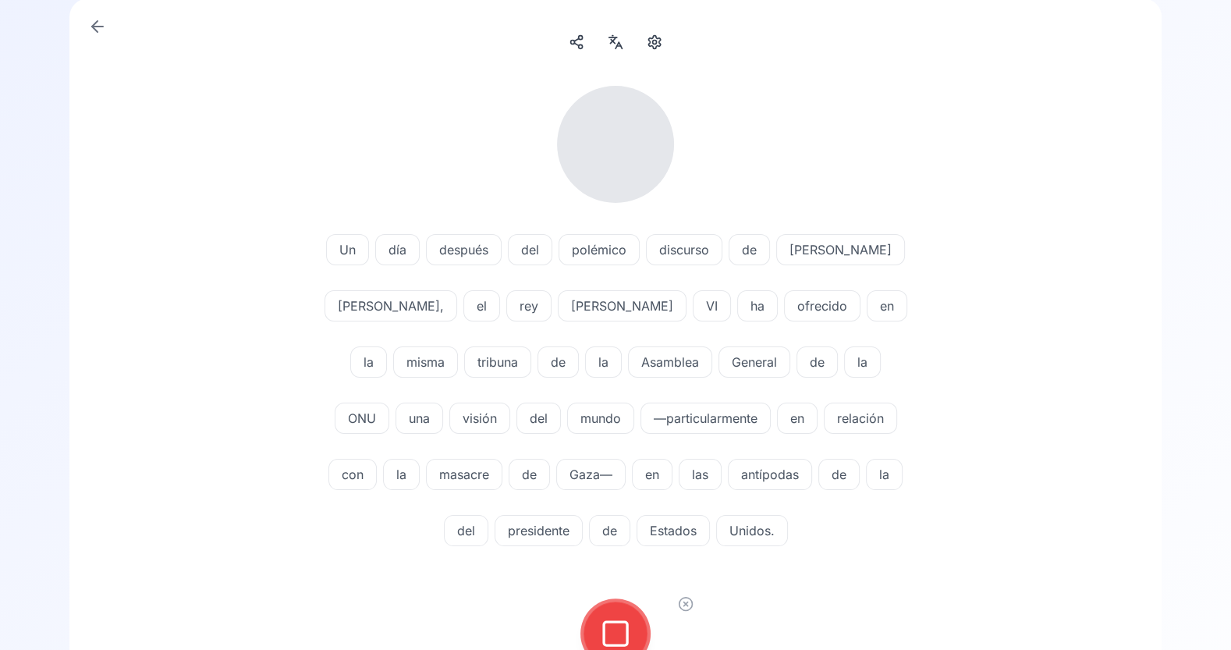
scroll to position [111, 0]
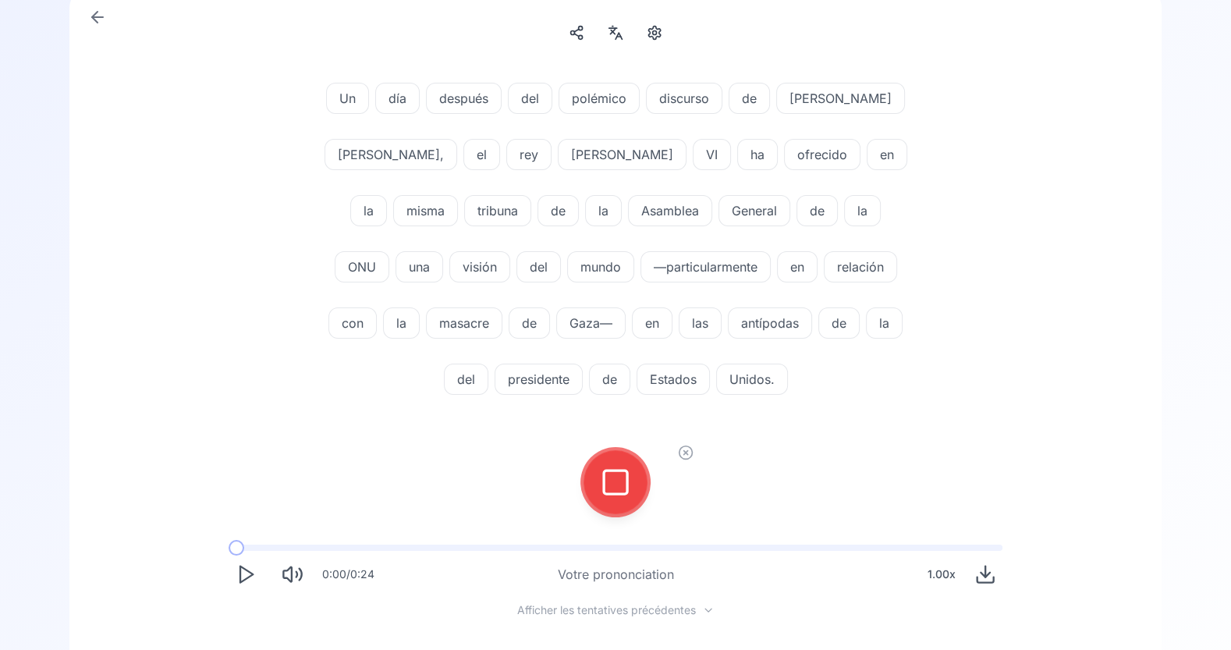
click at [615, 484] on icon at bounding box center [615, 482] width 31 height 31
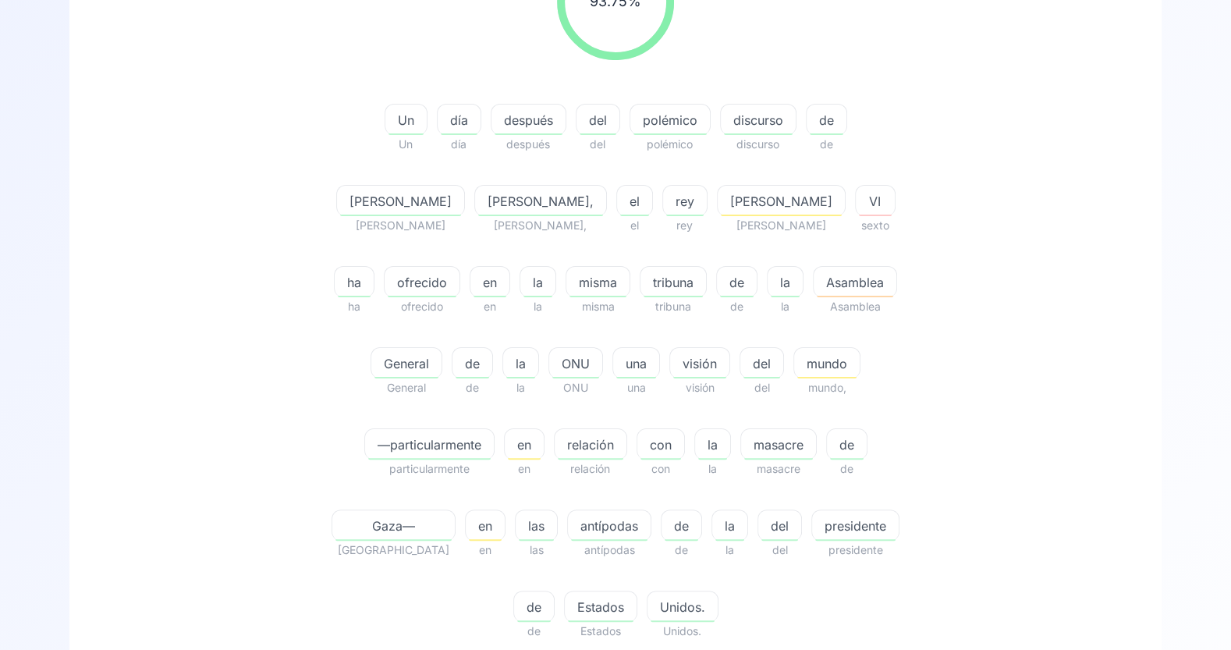
scroll to position [246, 0]
click at [814, 275] on span "Asamblea" at bounding box center [855, 281] width 83 height 19
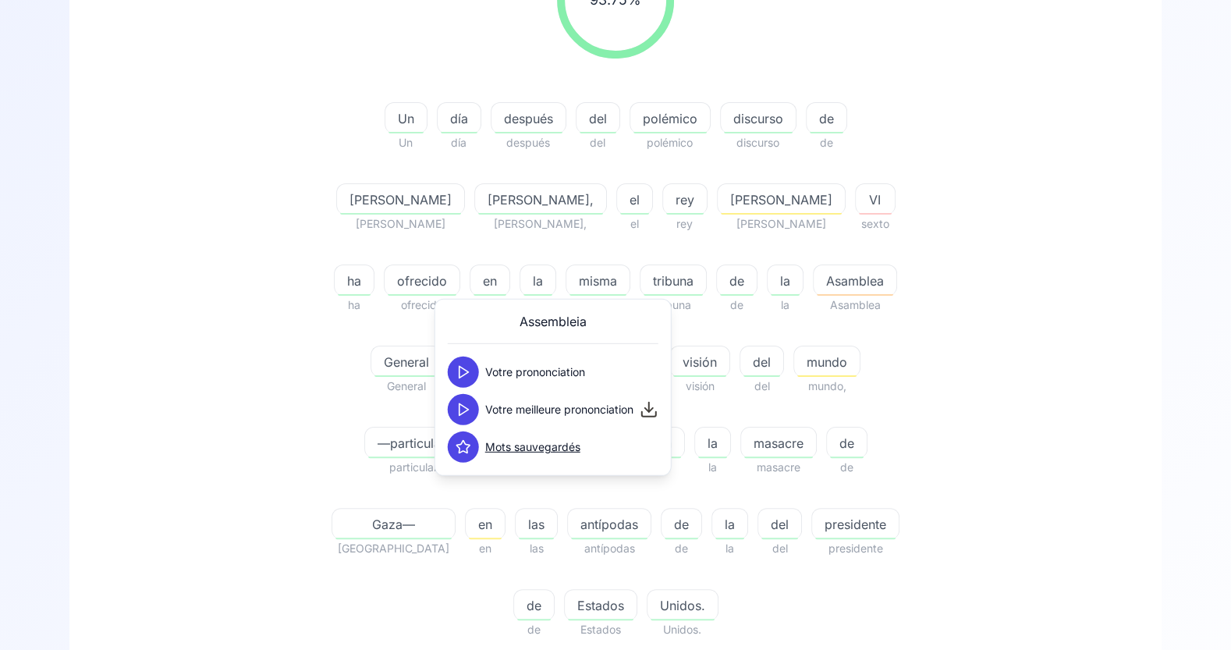
click at [469, 368] on icon at bounding box center [464, 372] width 16 height 16
click at [467, 372] on polygon at bounding box center [464, 372] width 9 height 12
click at [465, 381] on button at bounding box center [463, 372] width 31 height 31
click at [463, 411] on polygon at bounding box center [464, 409] width 9 height 12
click at [467, 371] on polygon at bounding box center [464, 372] width 9 height 12
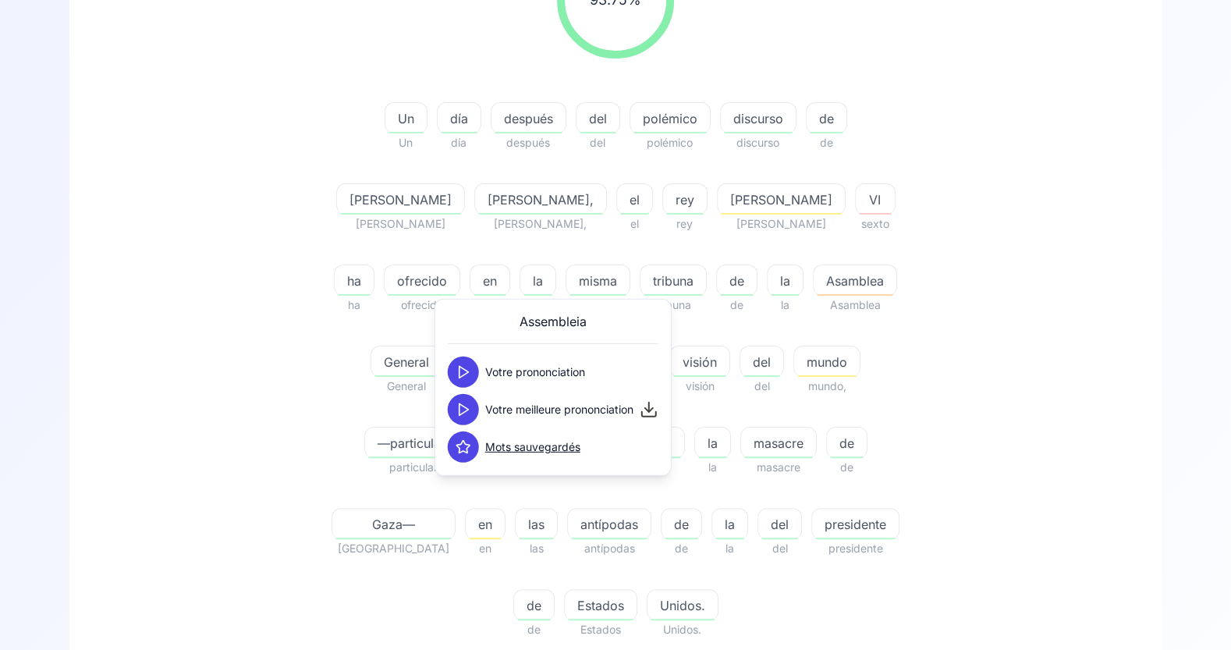
click at [1020, 435] on div "93.75 % 93.75 % Un Un día día después después del del polémico polémico discurs…" at bounding box center [615, 290] width 899 height 723
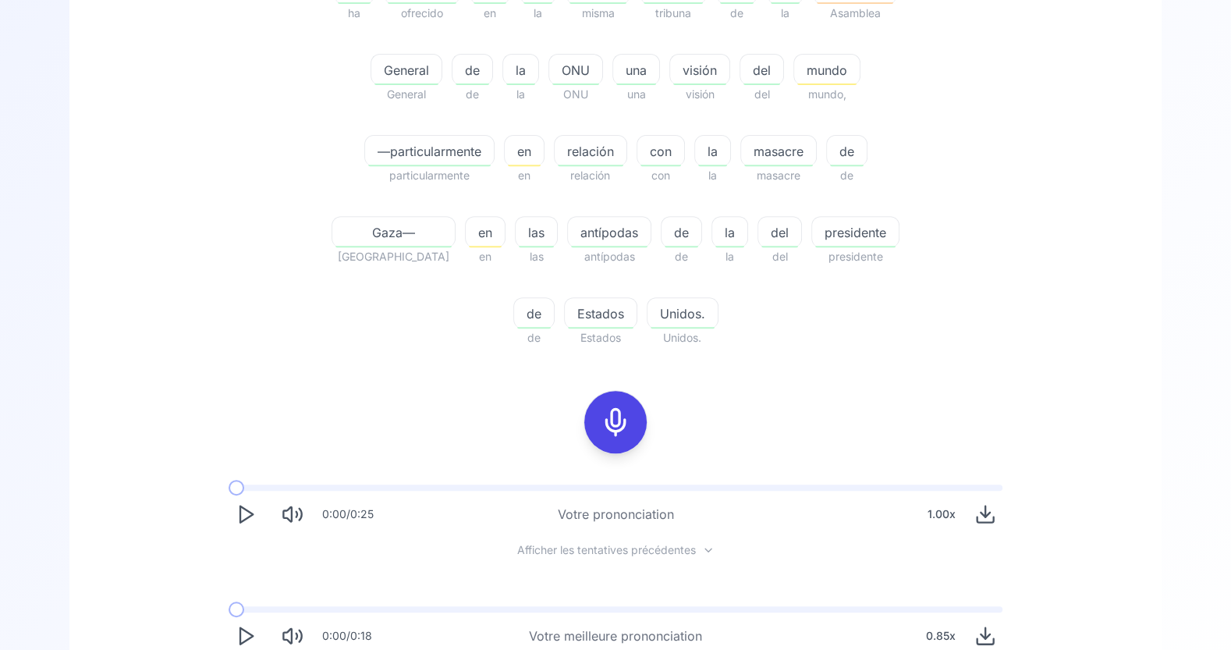
scroll to position [574, 0]
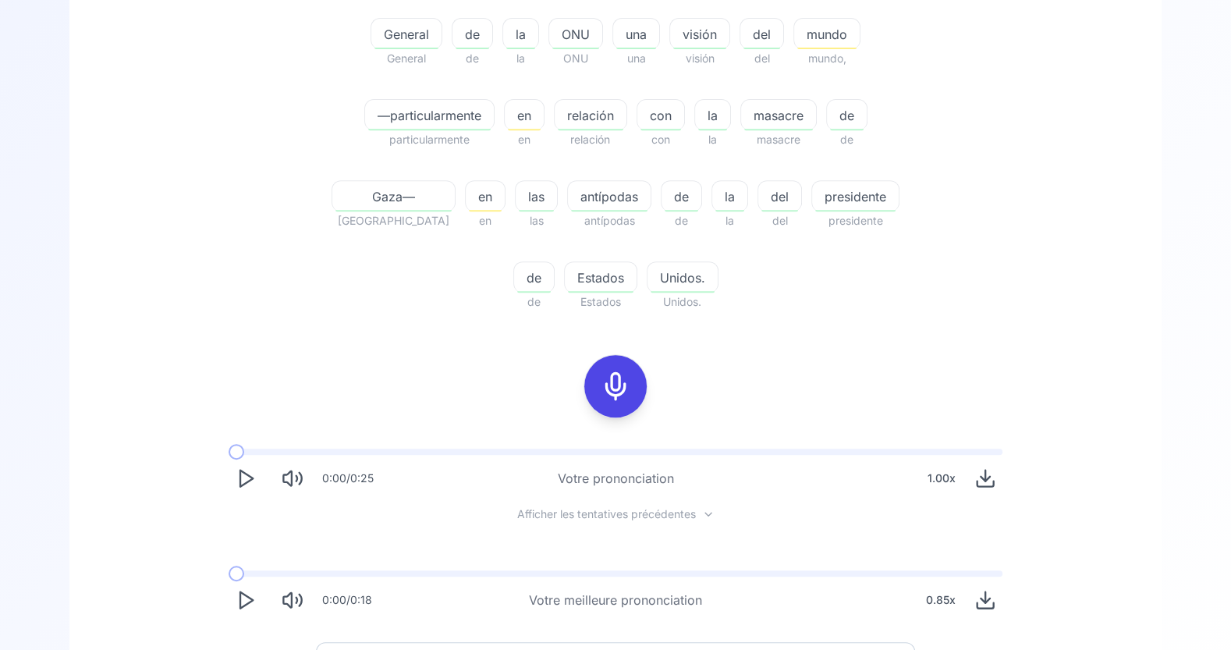
click at [247, 467] on icon "Play" at bounding box center [246, 478] width 22 height 22
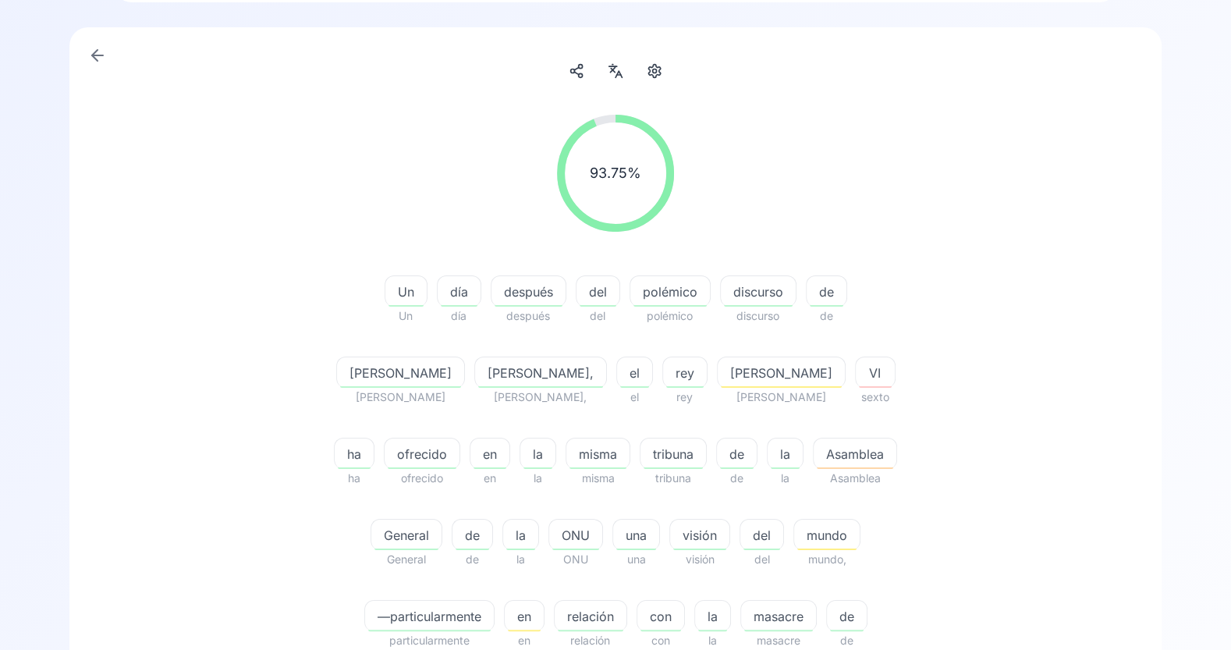
scroll to position [83, 0]
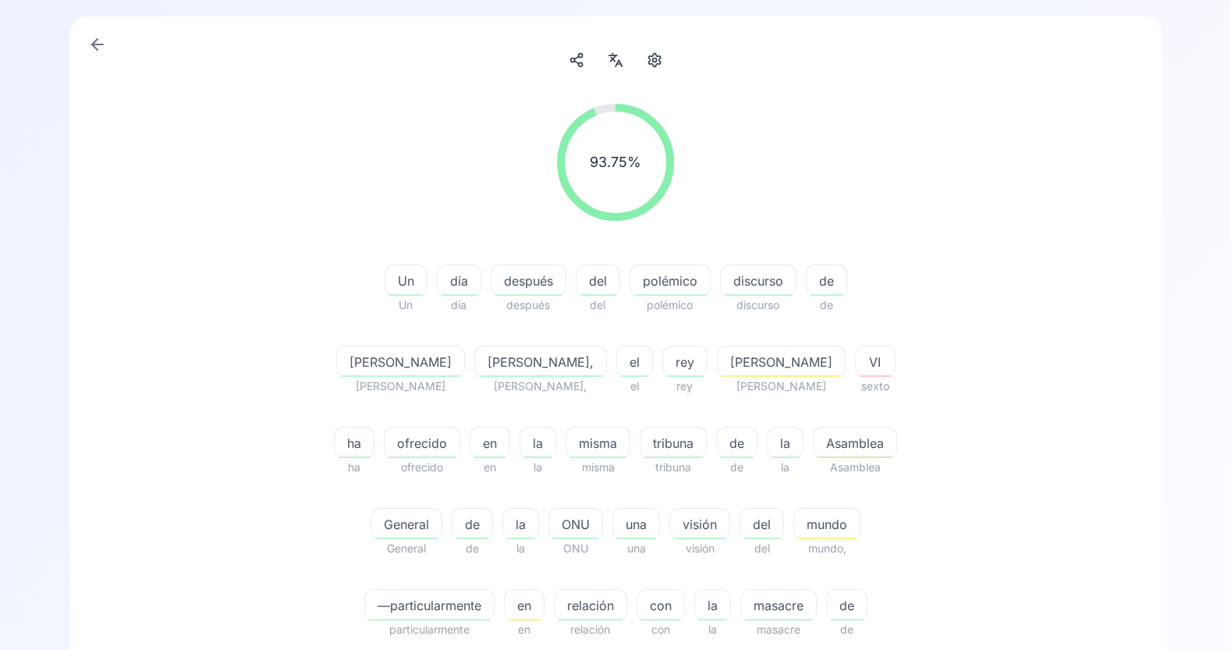
click at [614, 65] on icon at bounding box center [615, 60] width 19 height 16
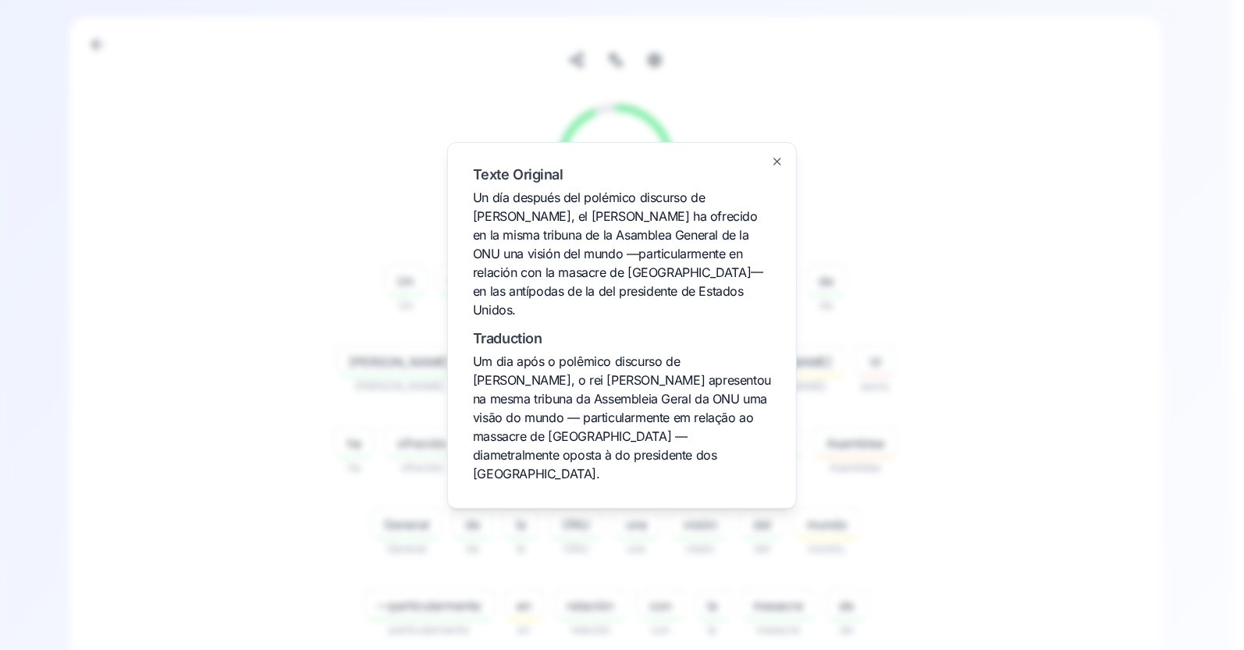
click at [719, 88] on div at bounding box center [622, 325] width 1244 height 650
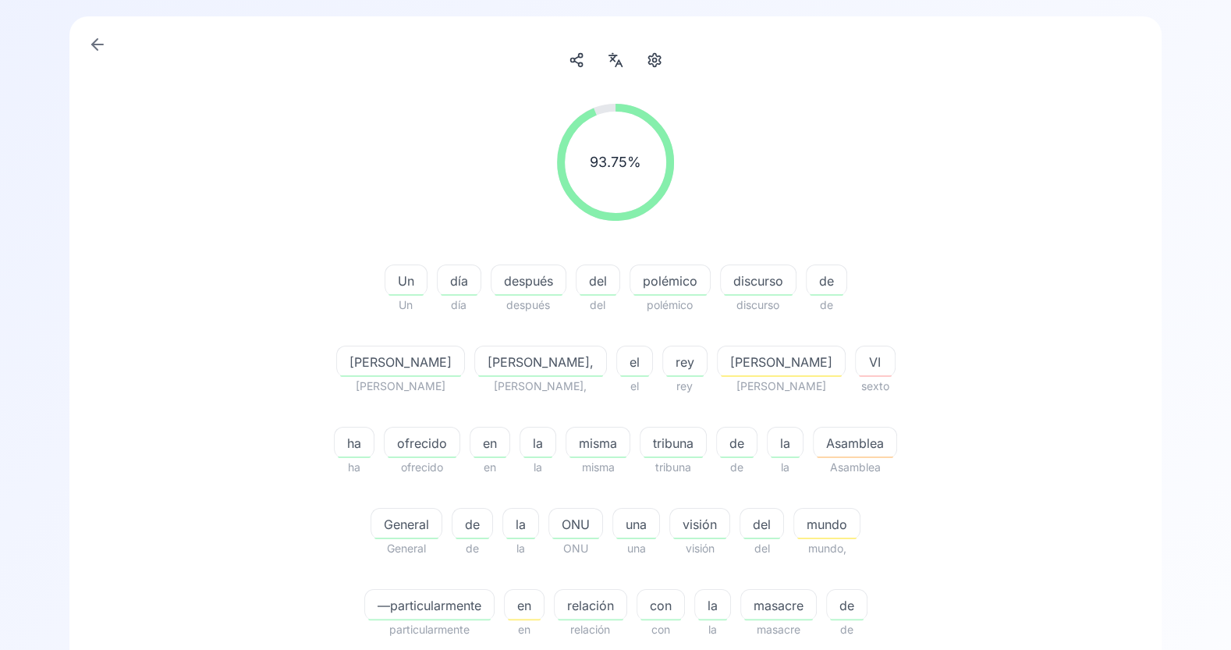
click at [655, 59] on circle "button" at bounding box center [655, 61] width 4 height 4
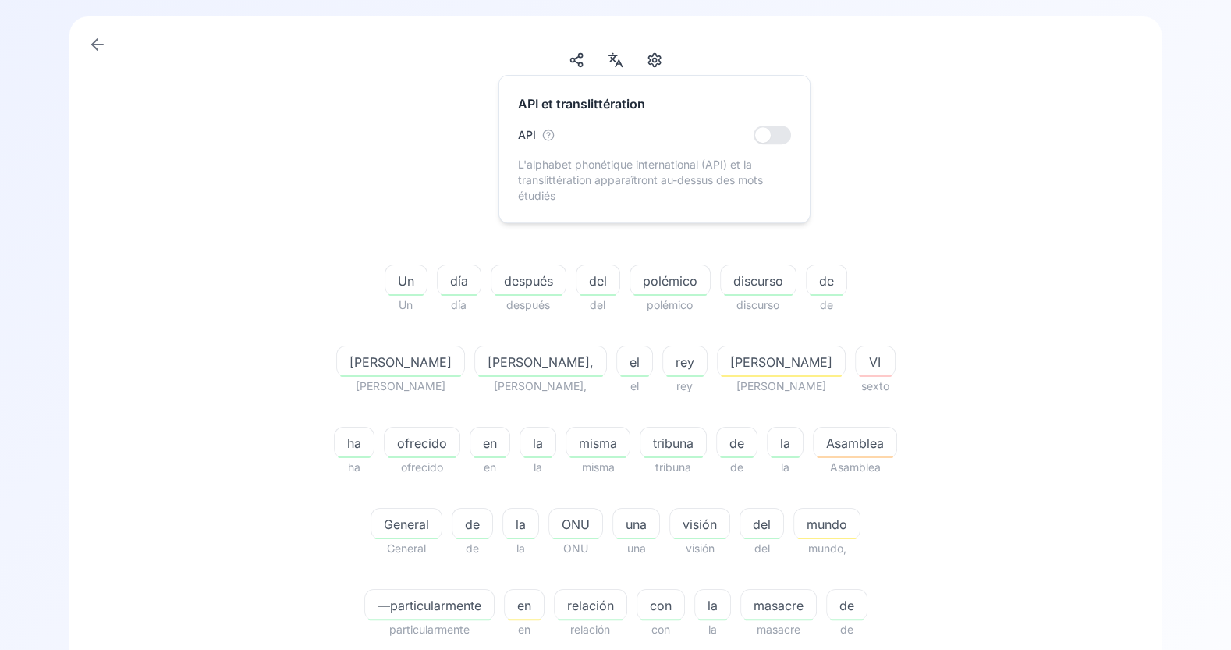
click at [764, 137] on div at bounding box center [763, 135] width 16 height 16
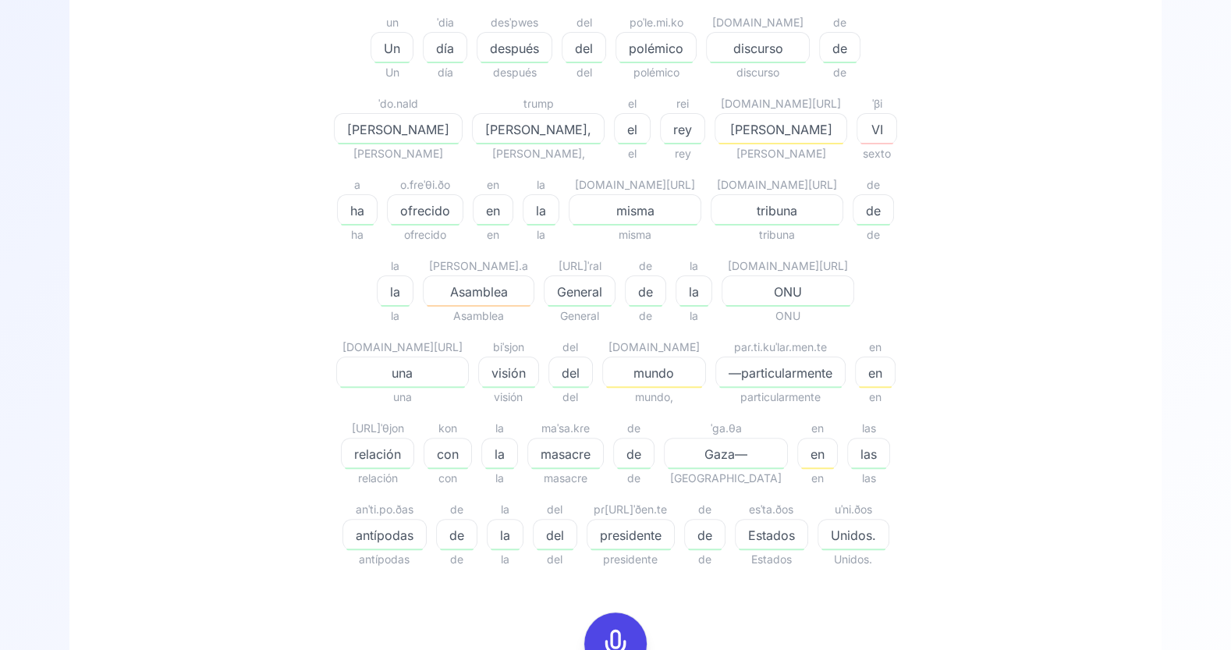
scroll to position [584, 0]
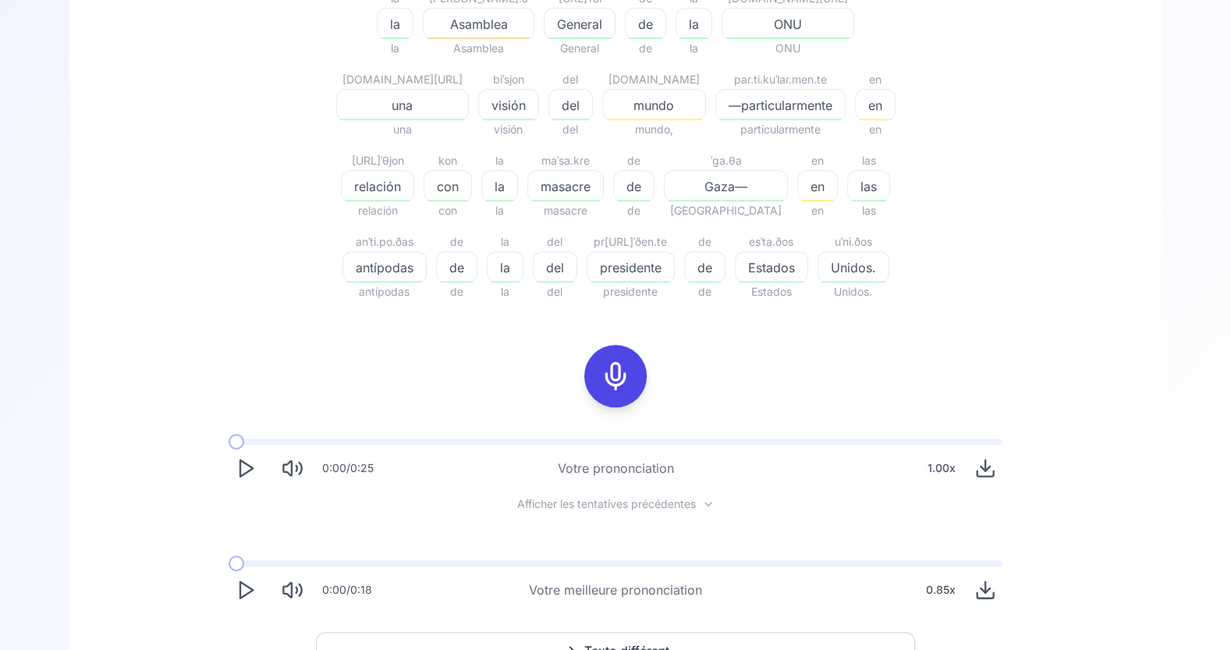
click at [609, 584] on span "Texte différent" at bounding box center [626, 650] width 85 height 19
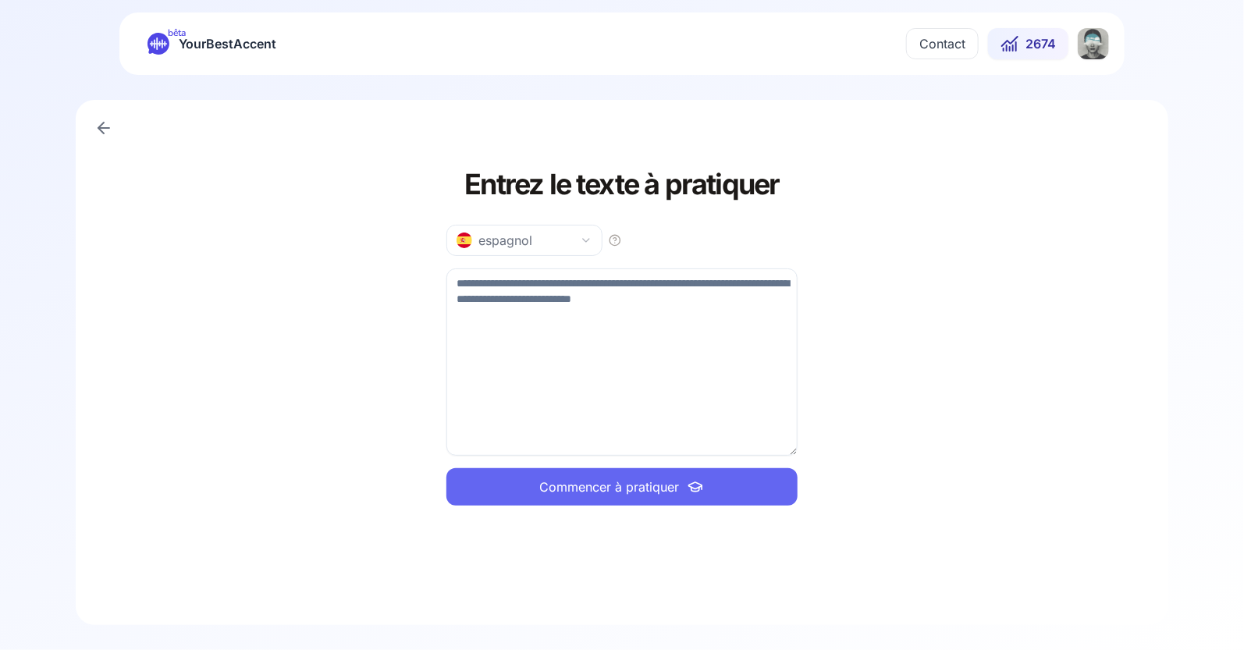
click at [507, 293] on textarea at bounding box center [621, 361] width 351 height 187
paste textarea "**********"
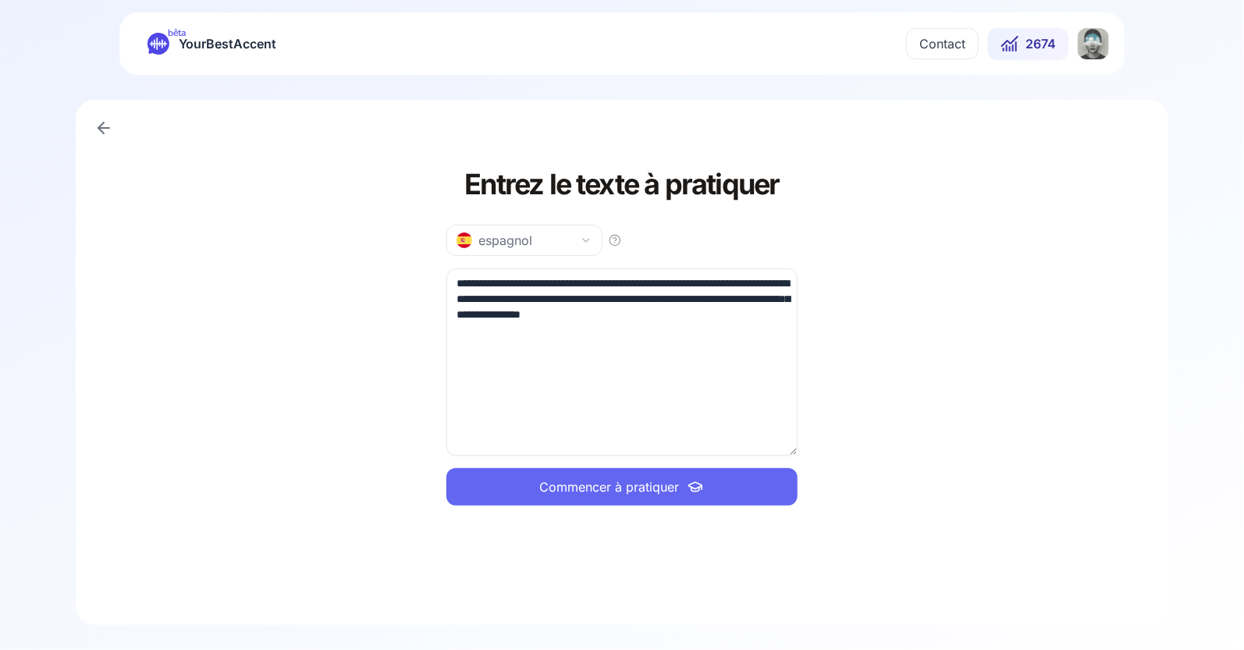
type textarea "**********"
click at [603, 496] on button "Commencer à pratiquer" at bounding box center [621, 486] width 351 height 37
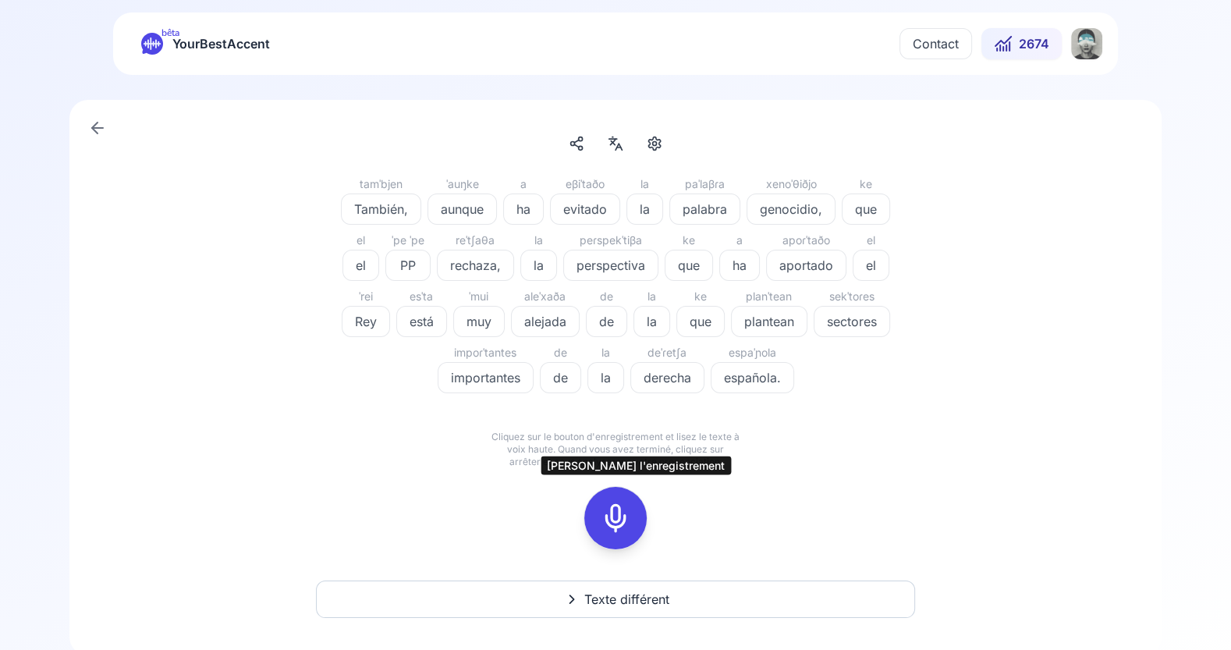
click at [613, 506] on rect at bounding box center [615, 517] width 23 height 23
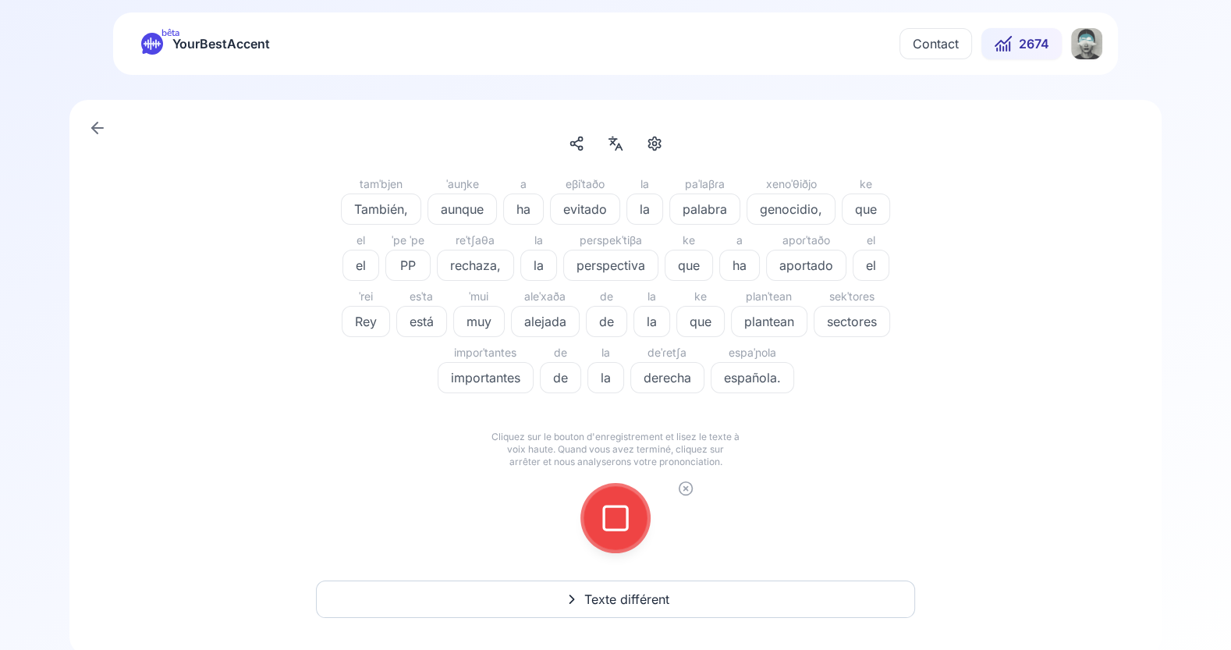
click at [622, 517] on icon at bounding box center [615, 517] width 31 height 31
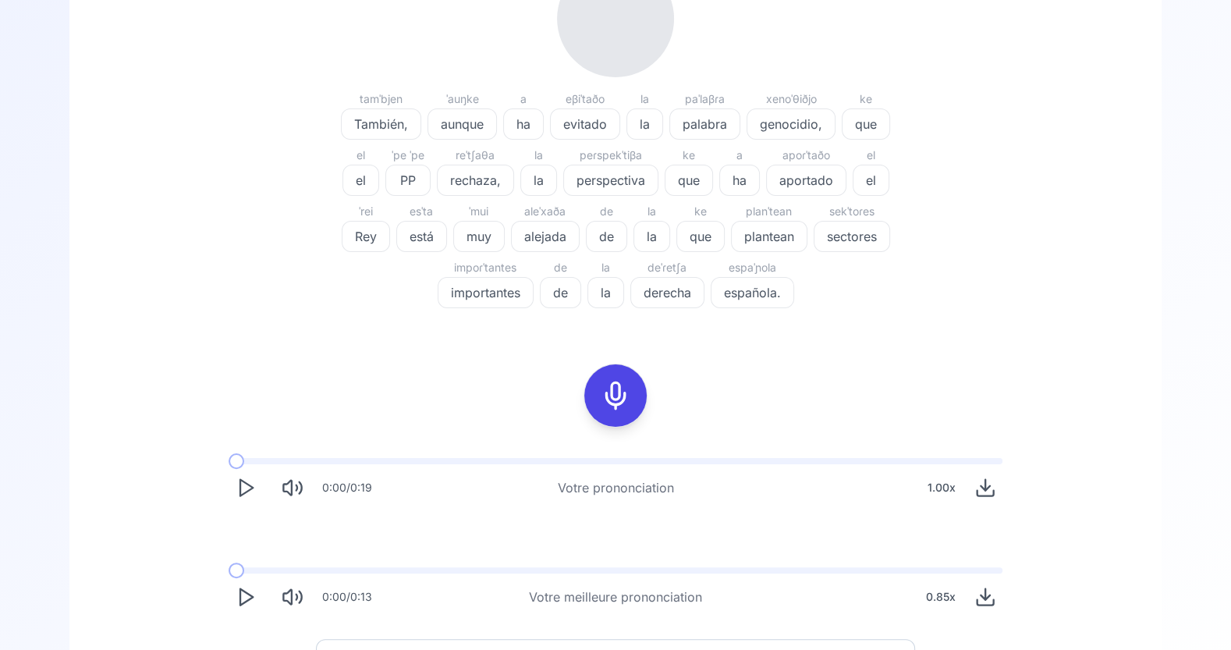
scroll to position [315, 0]
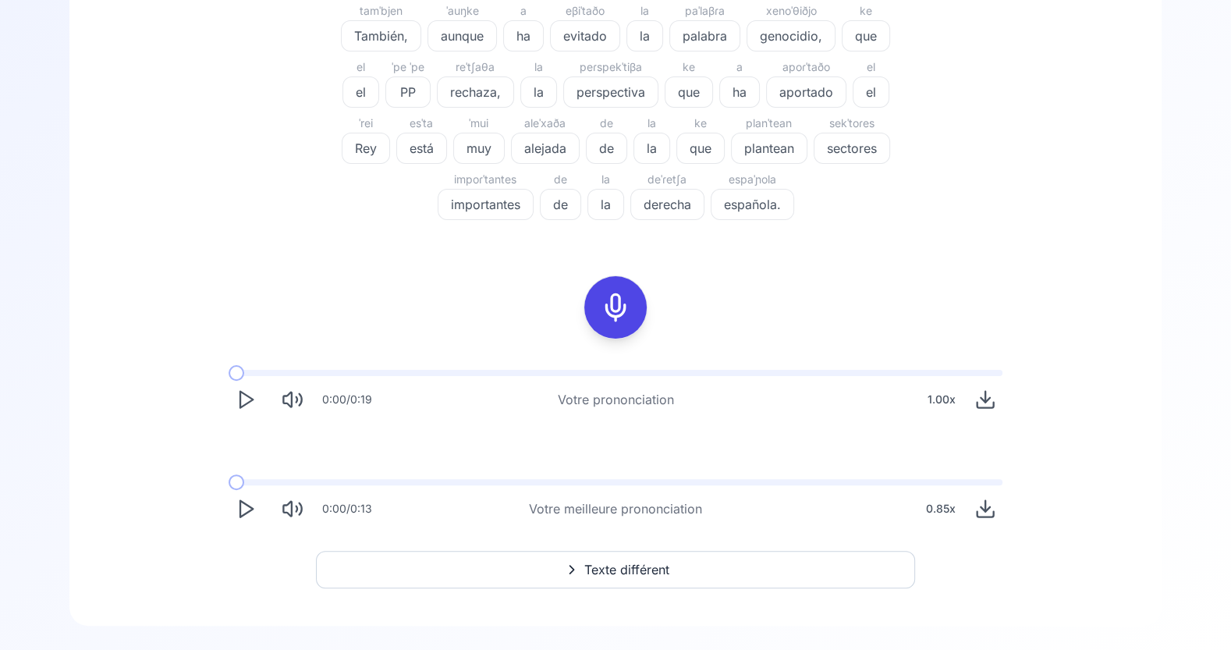
click at [247, 505] on polygon "Play" at bounding box center [246, 509] width 12 height 16
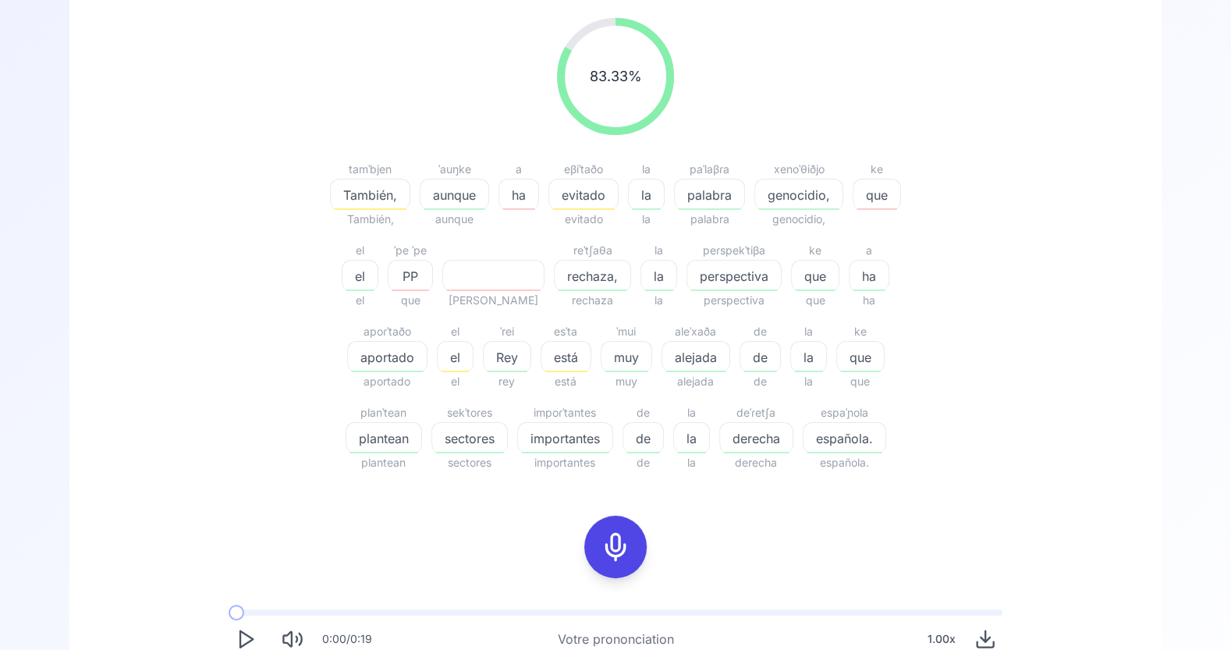
scroll to position [174, 0]
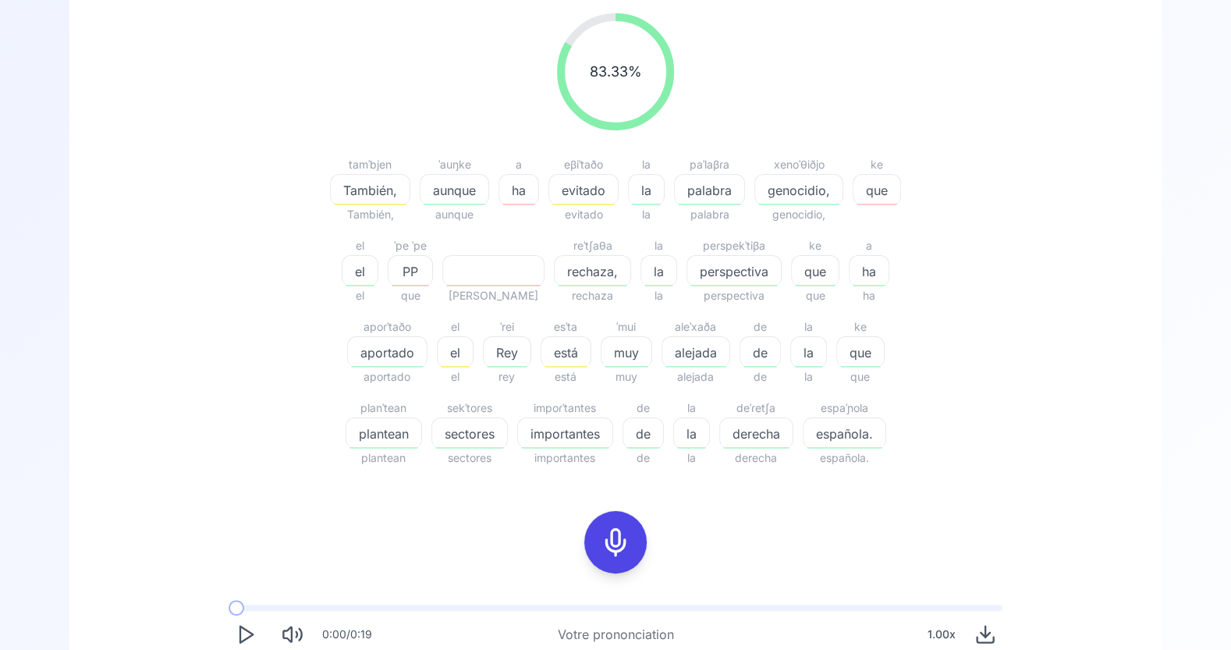
click at [619, 545] on icon at bounding box center [615, 542] width 31 height 31
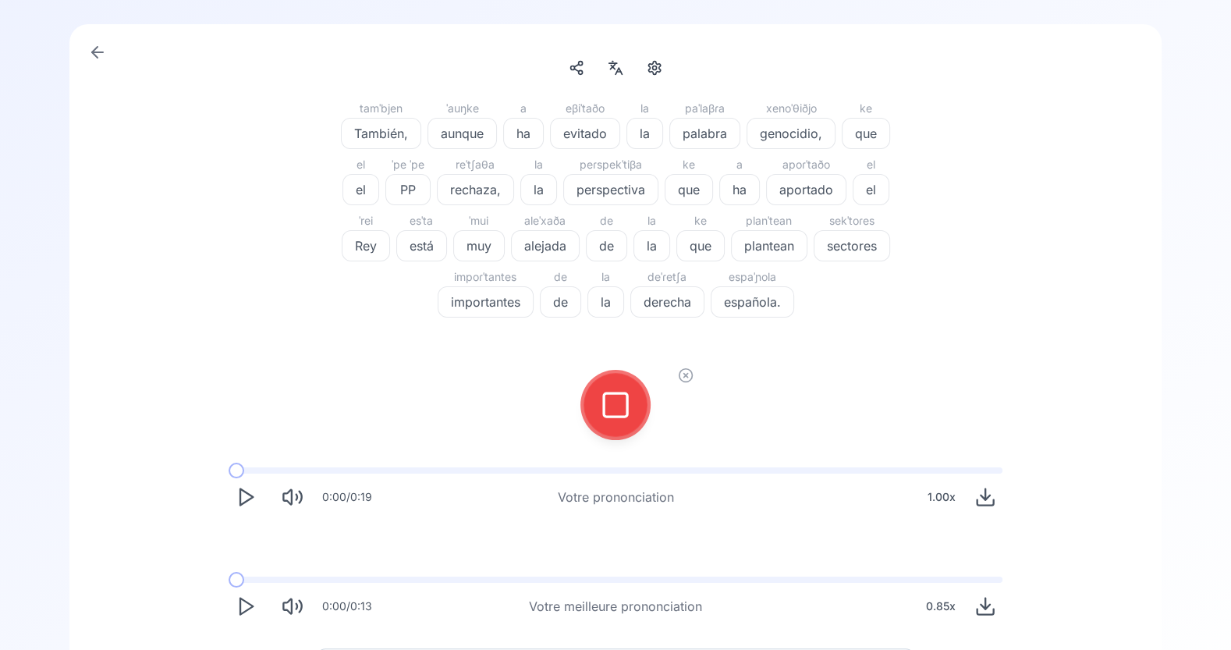
scroll to position [75, 0]
click at [613, 413] on icon at bounding box center [615, 405] width 31 height 31
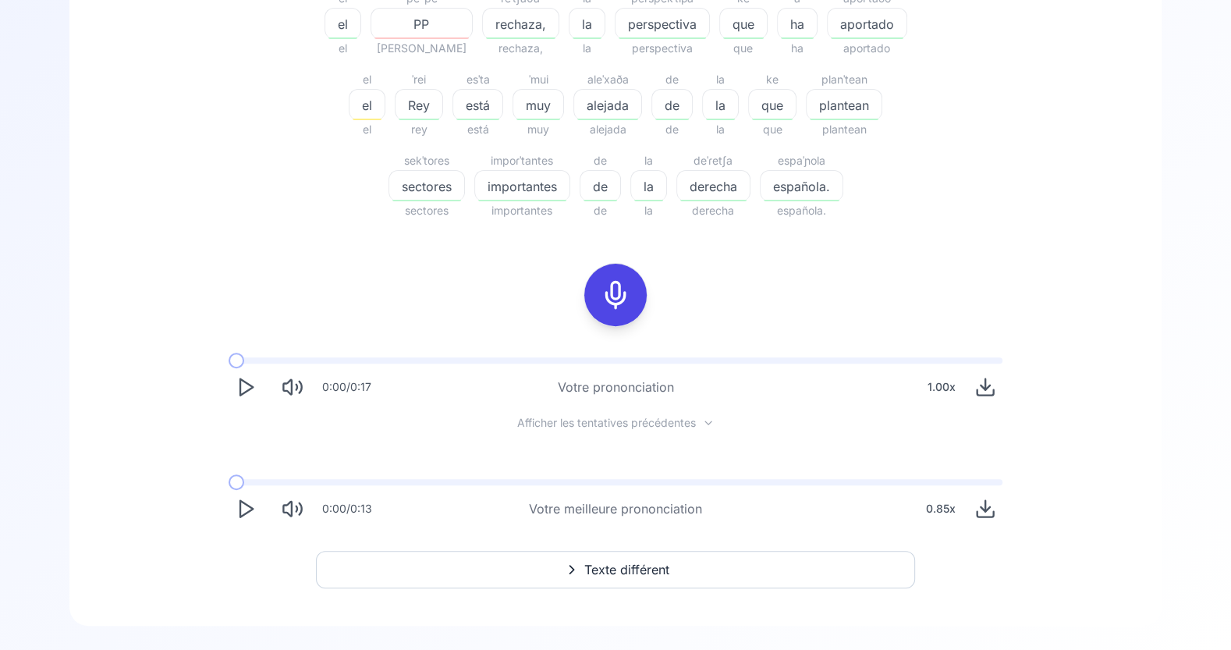
scroll to position [382, 0]
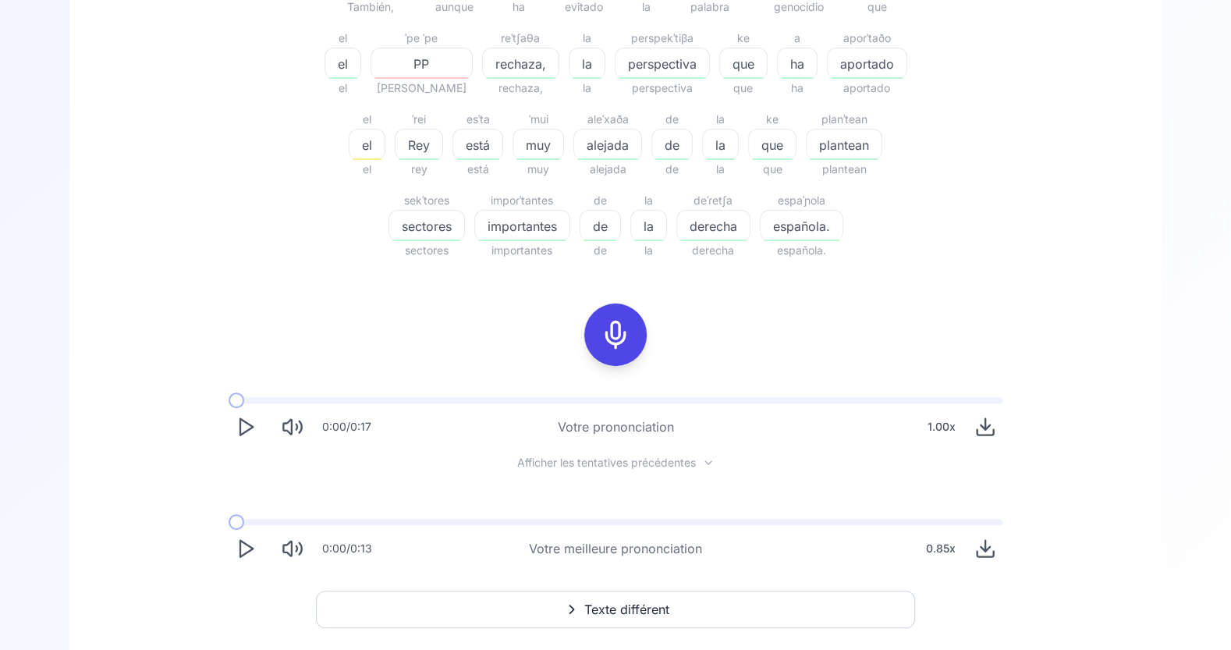
click at [241, 551] on icon "Play" at bounding box center [246, 549] width 22 height 22
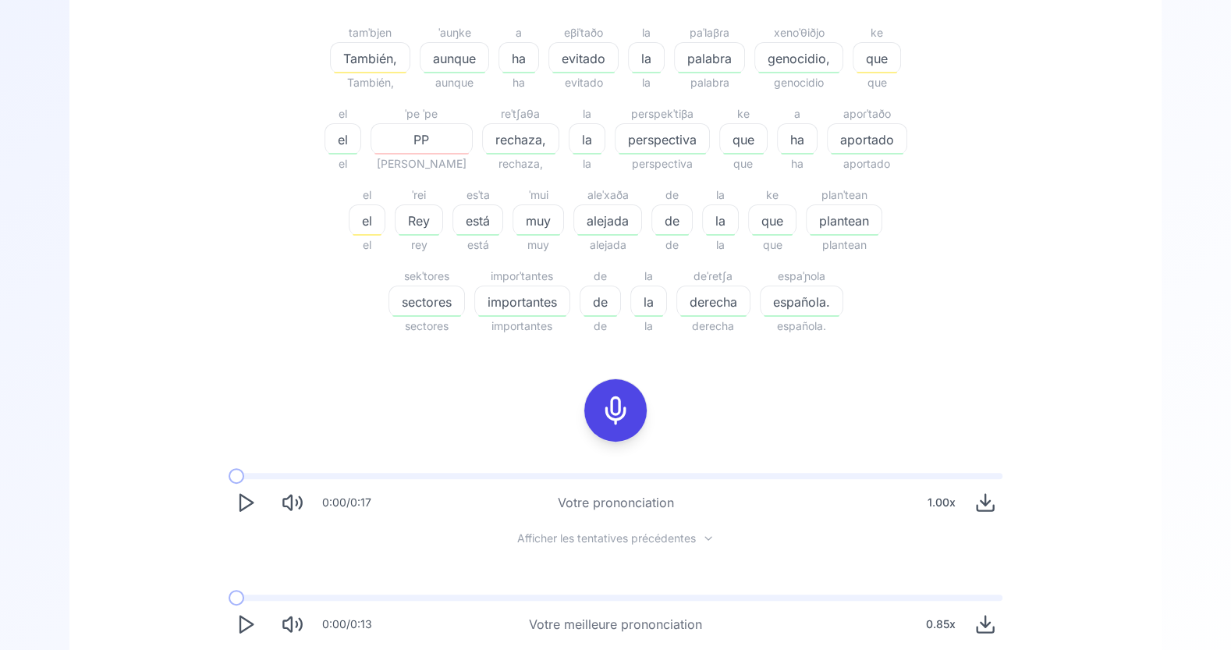
scroll to position [327, 0]
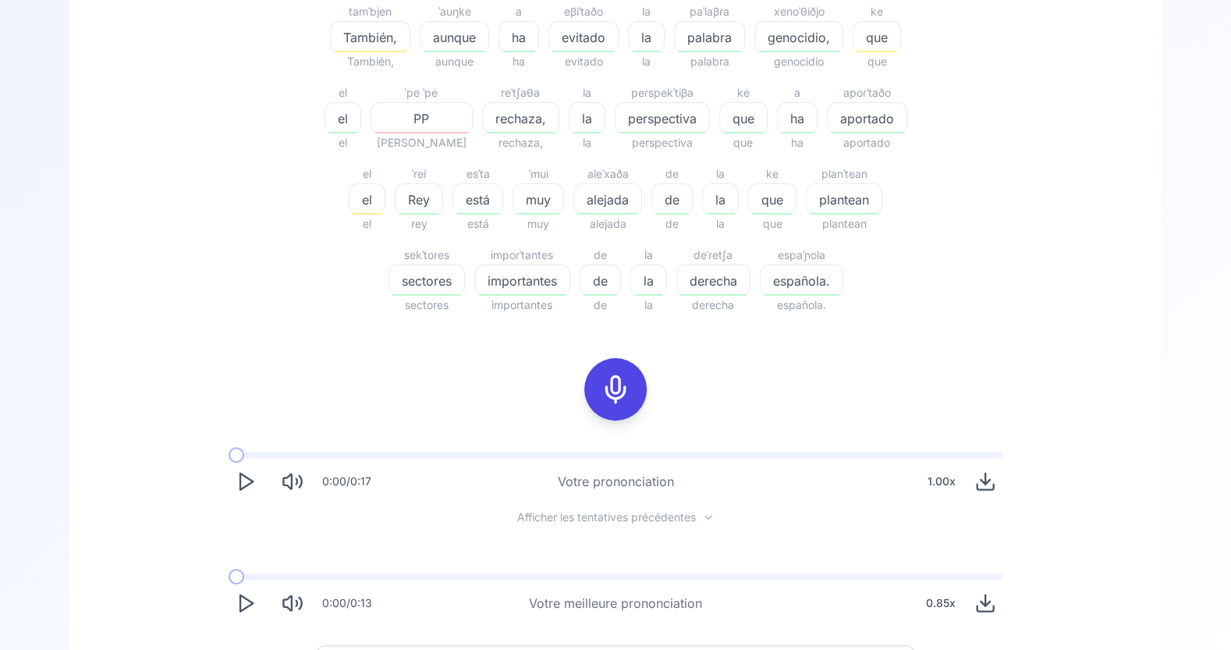
click at [243, 584] on polygon "Play" at bounding box center [246, 603] width 12 height 16
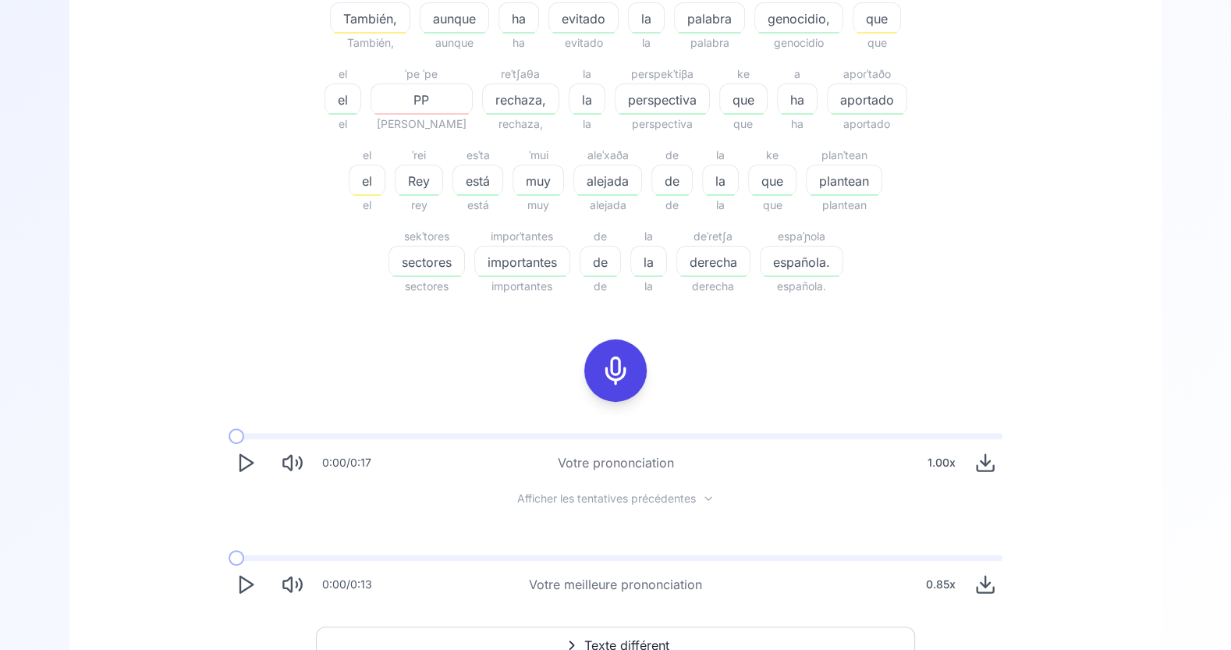
scroll to position [363, 0]
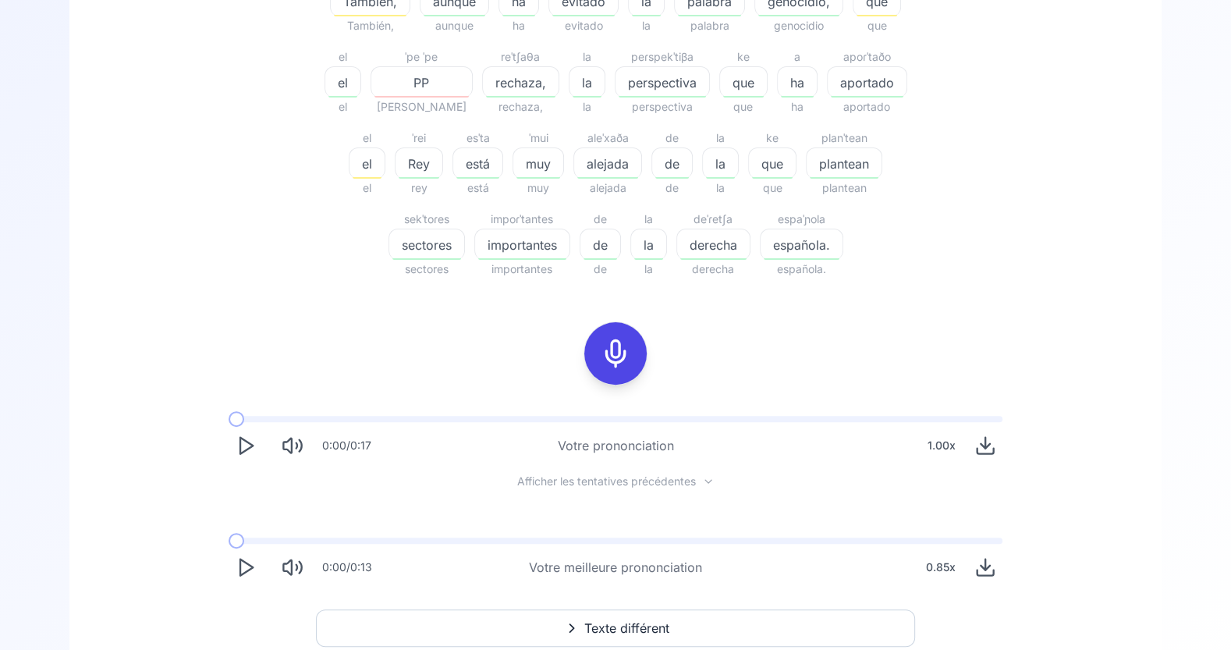
click at [240, 569] on polygon "Play" at bounding box center [246, 567] width 12 height 16
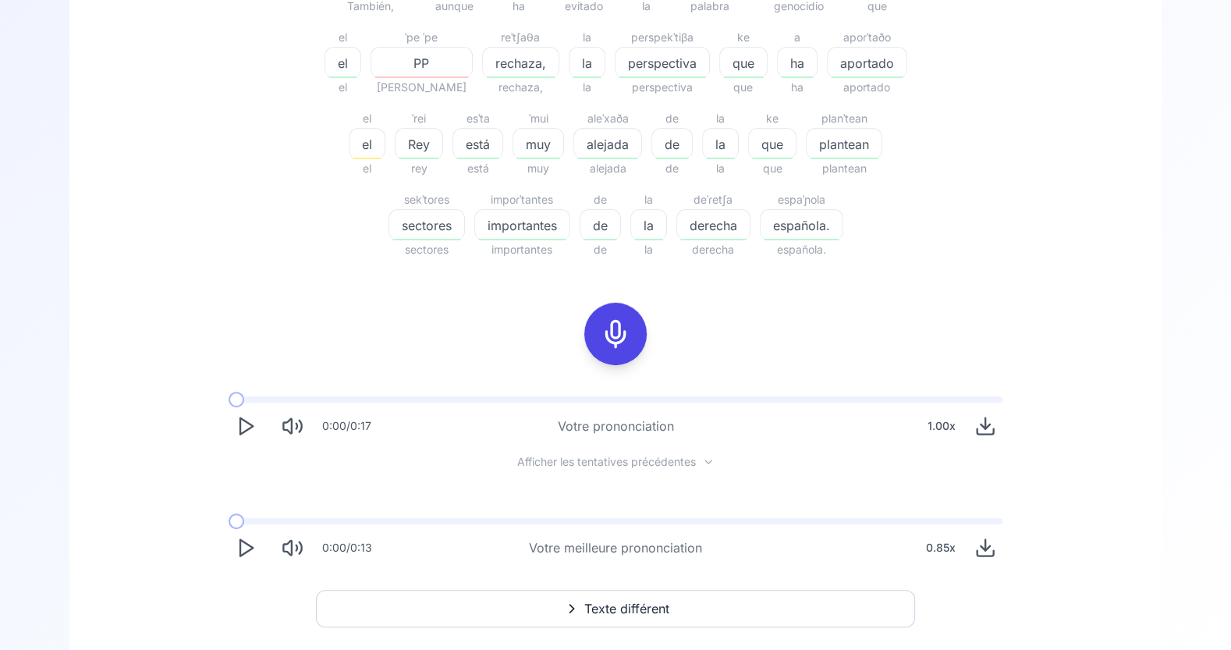
scroll to position [383, 0]
click at [249, 549] on icon "Play" at bounding box center [246, 547] width 22 height 22
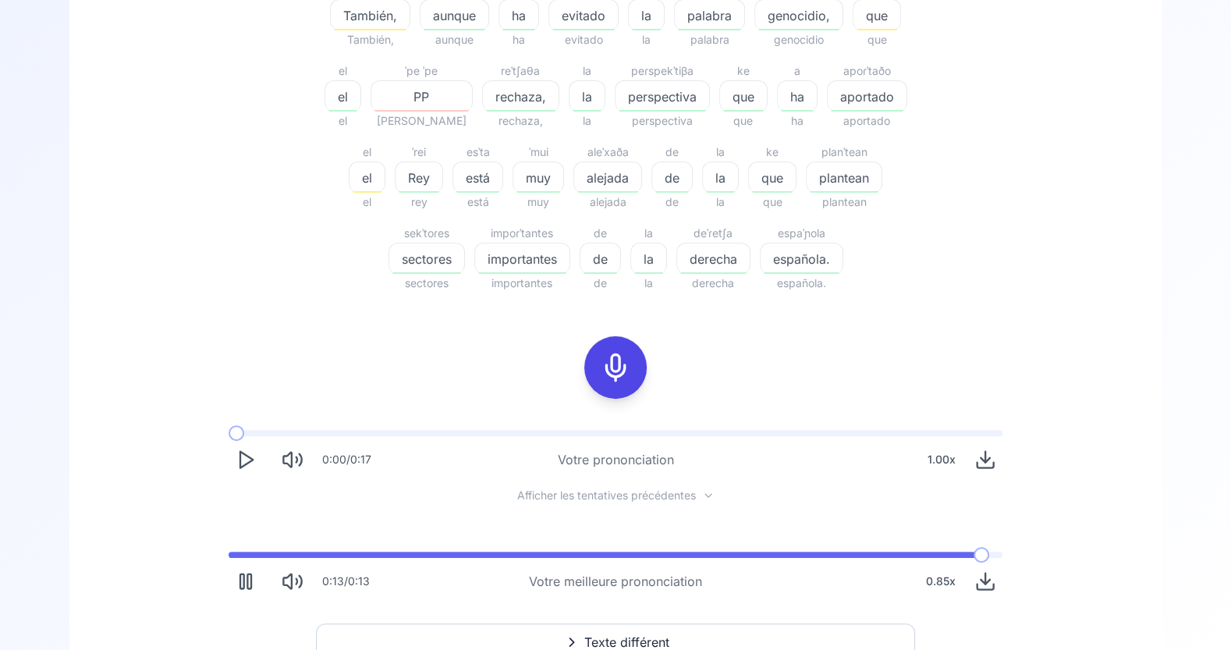
scroll to position [421, 0]
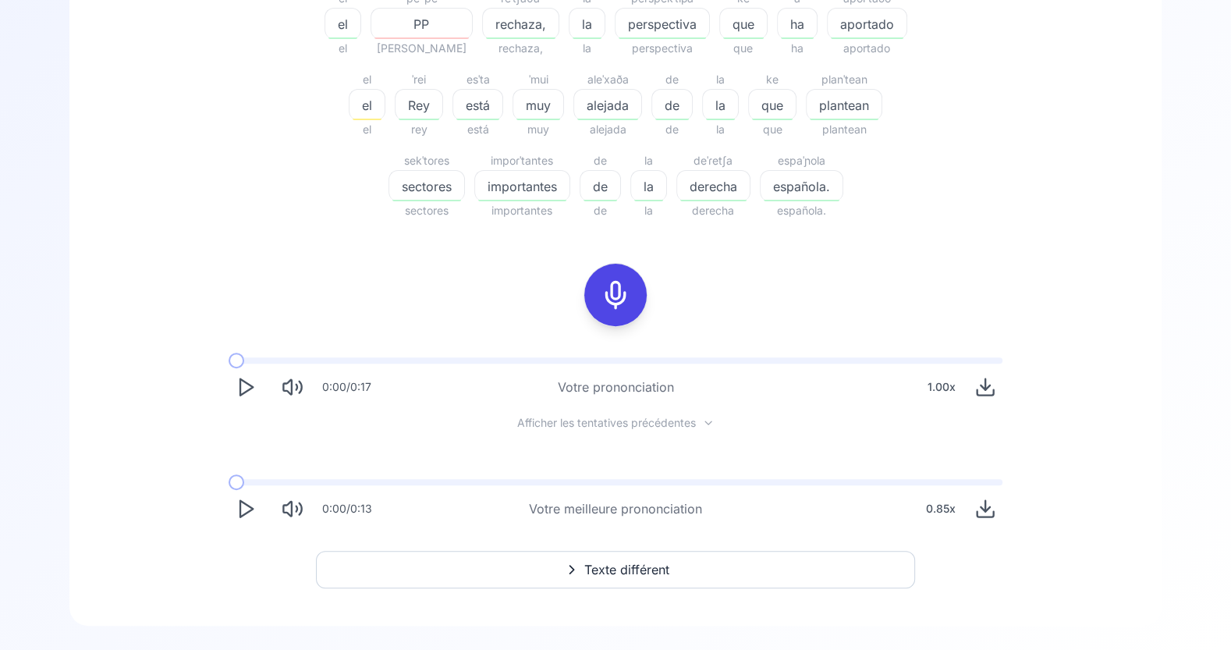
click at [619, 309] on icon at bounding box center [615, 294] width 31 height 31
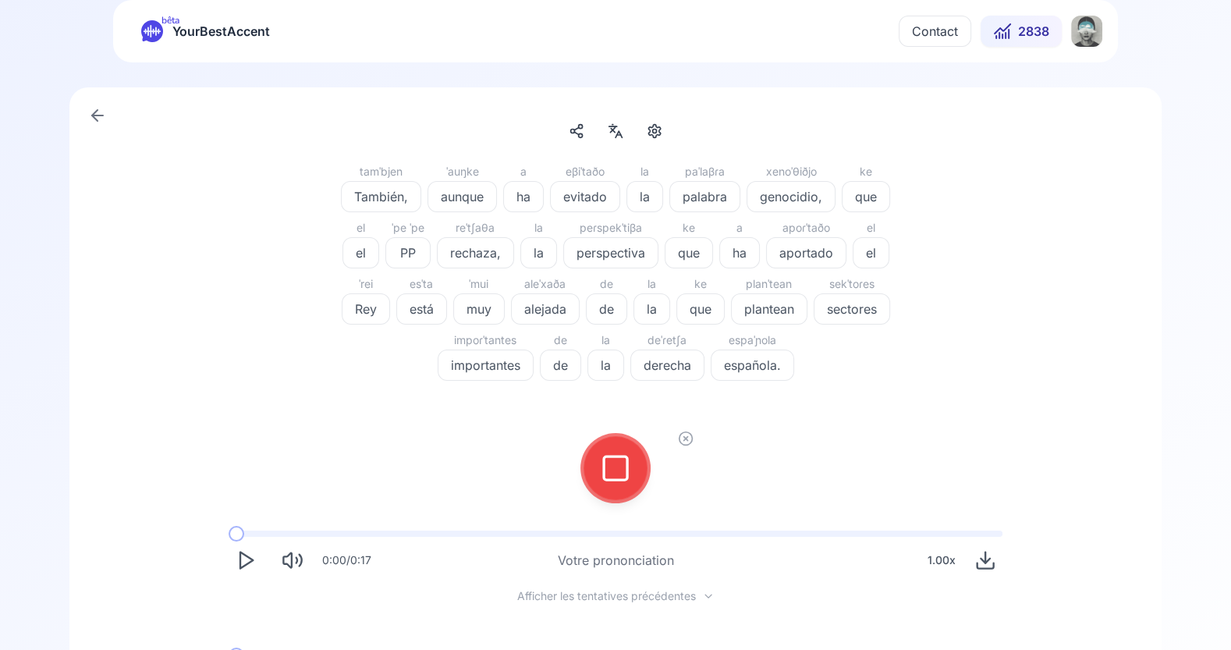
scroll to position [12, 0]
click at [619, 466] on icon at bounding box center [615, 468] width 31 height 31
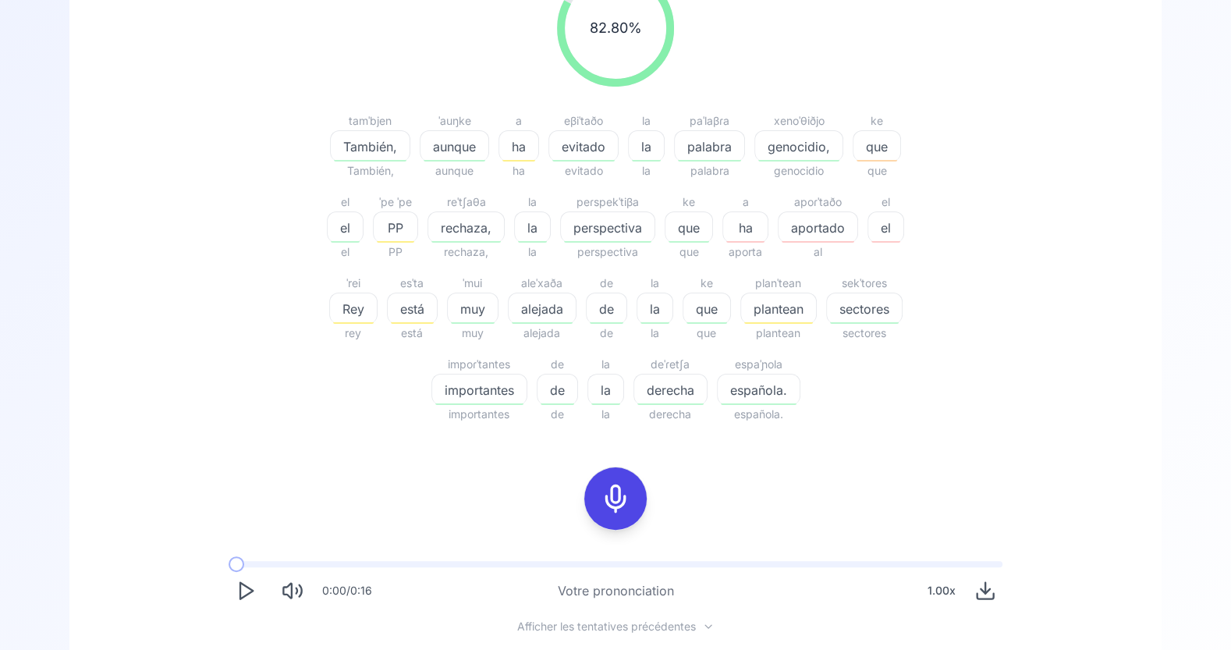
scroll to position [220, 0]
click at [240, 584] on polygon "Play" at bounding box center [246, 589] width 12 height 16
click at [245, 584] on icon "Play" at bounding box center [246, 588] width 22 height 22
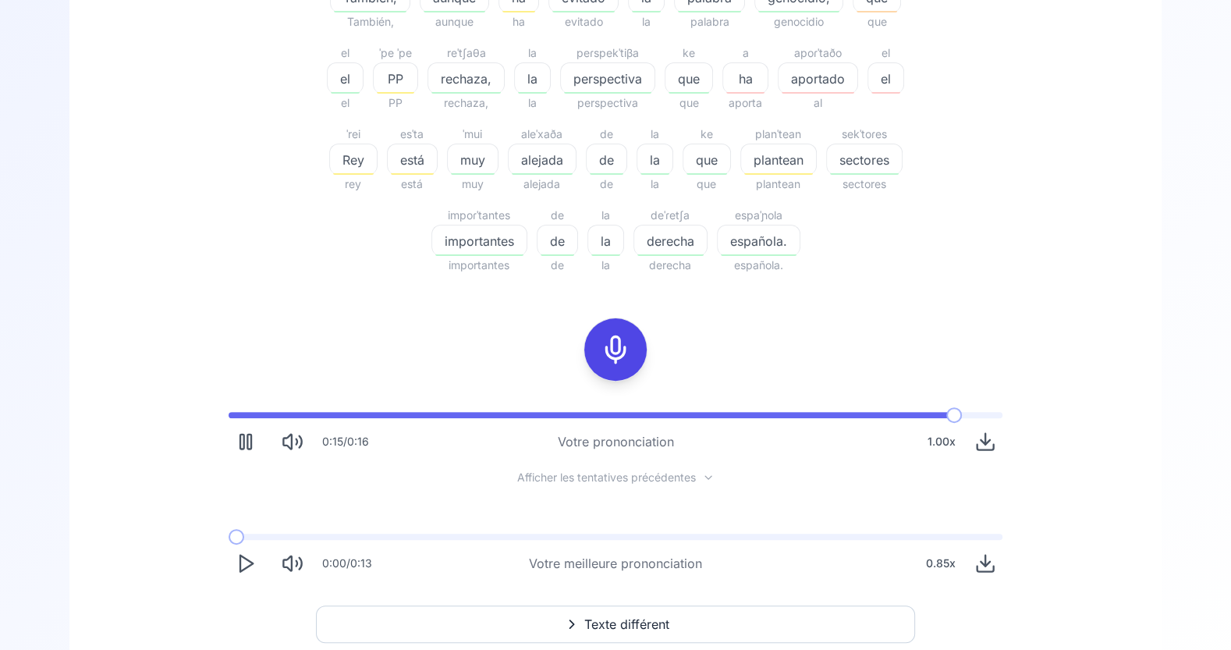
scroll to position [421, 0]
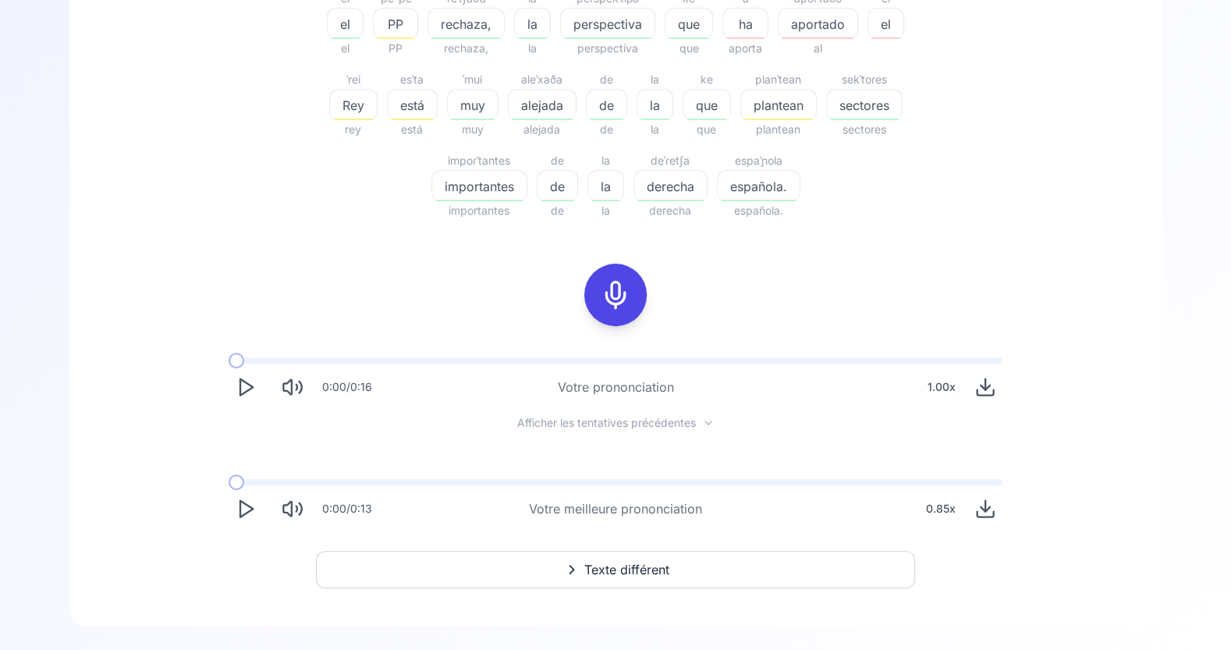
click at [244, 514] on polygon "Play" at bounding box center [246, 509] width 12 height 16
click at [949, 512] on div "0.85 x" at bounding box center [941, 508] width 42 height 31
click at [1028, 452] on span "1" at bounding box center [1028, 448] width 6 height 31
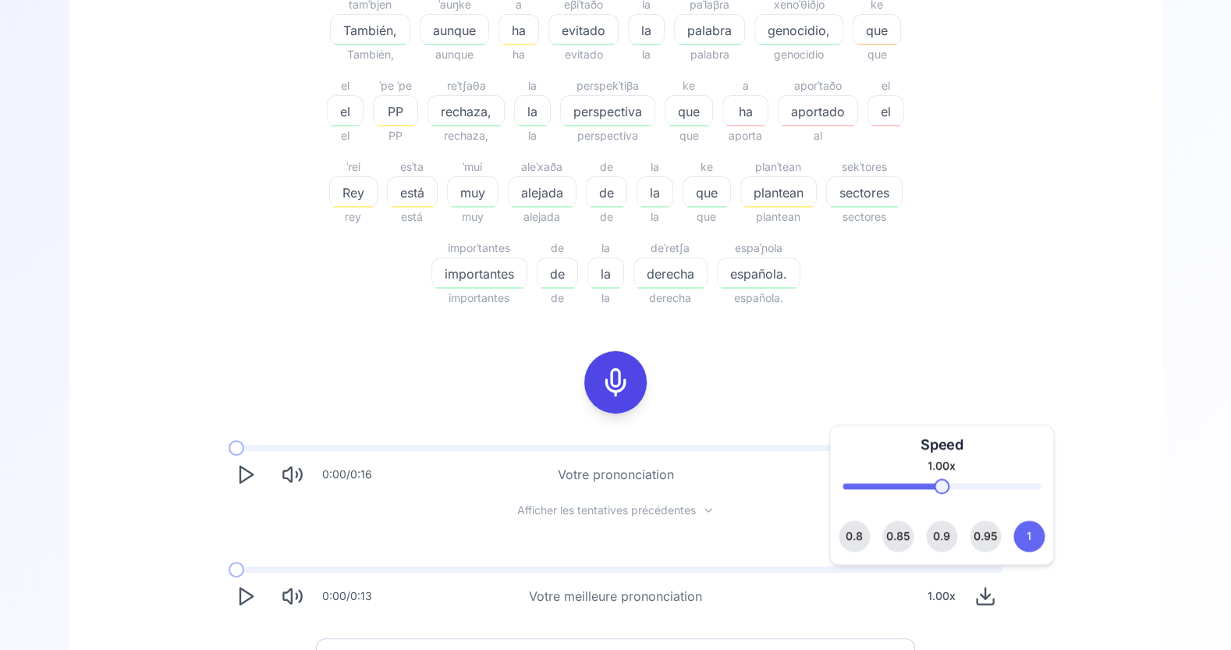
click at [245, 584] on icon "Play" at bounding box center [246, 596] width 22 height 22
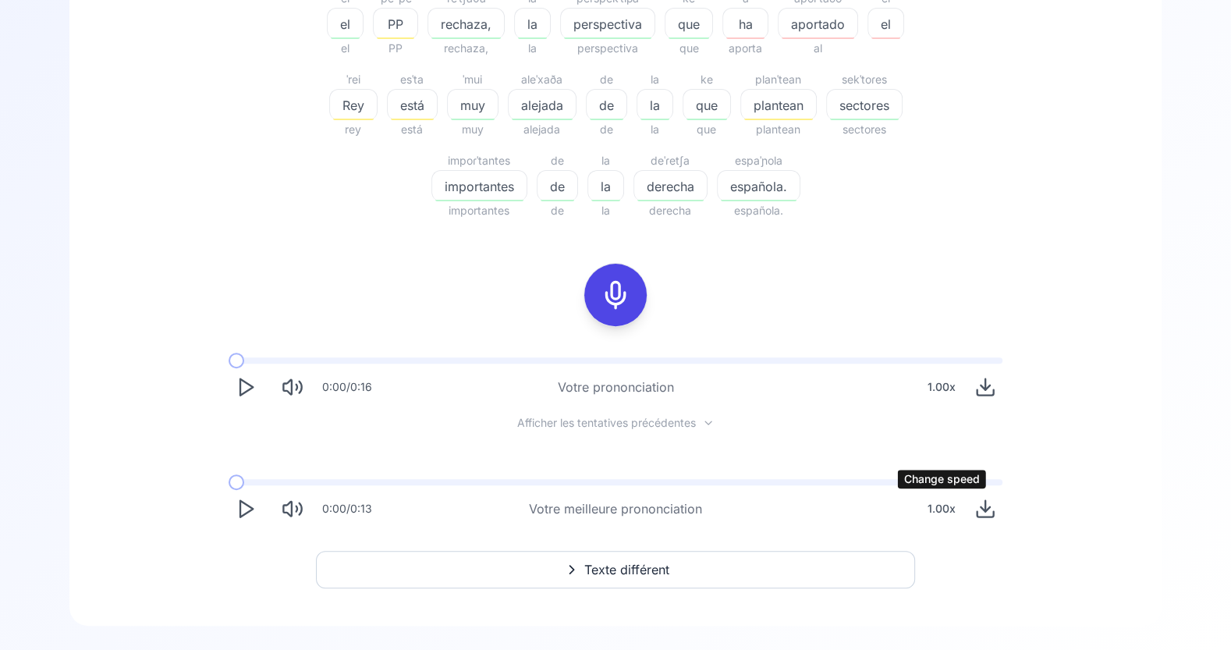
click at [943, 513] on div "1.00 x" at bounding box center [942, 508] width 41 height 31
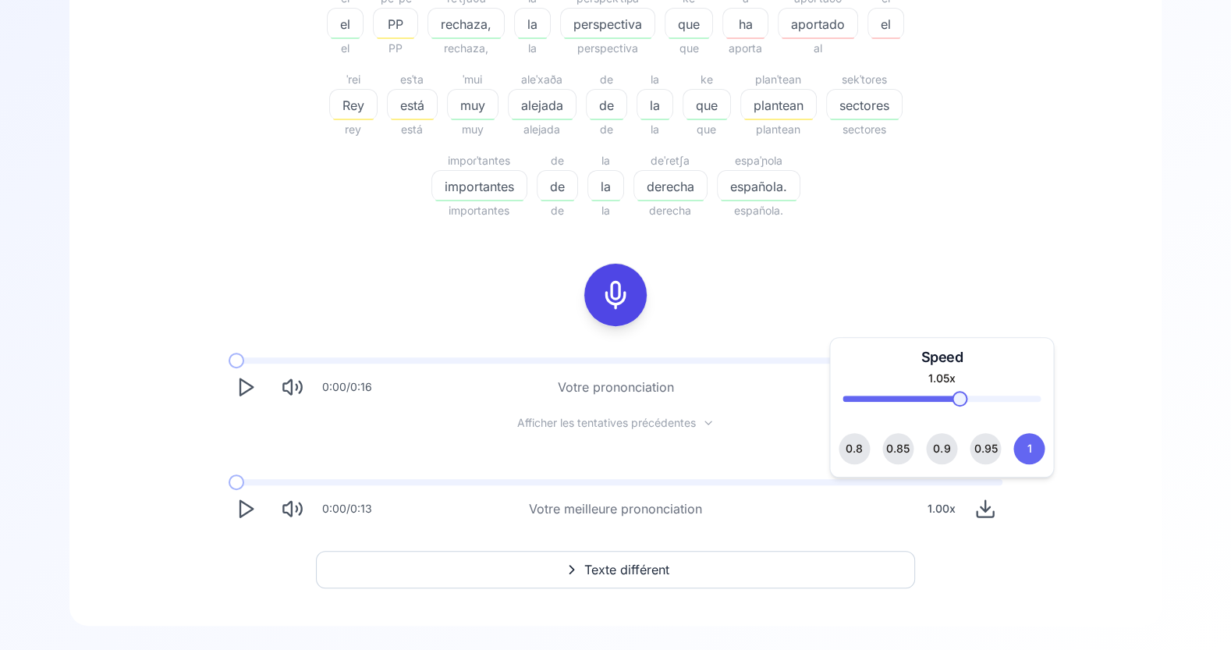
click at [965, 395] on span at bounding box center [961, 399] width 16 height 16
drag, startPoint x: 971, startPoint y: 395, endPoint x: 1008, endPoint y: 395, distance: 36.7
click at [1008, 395] on div "1.05 x" at bounding box center [942, 393] width 198 height 44
click at [1000, 395] on span at bounding box center [997, 399] width 16 height 16
click at [1042, 395] on span at bounding box center [1035, 399] width 16 height 16
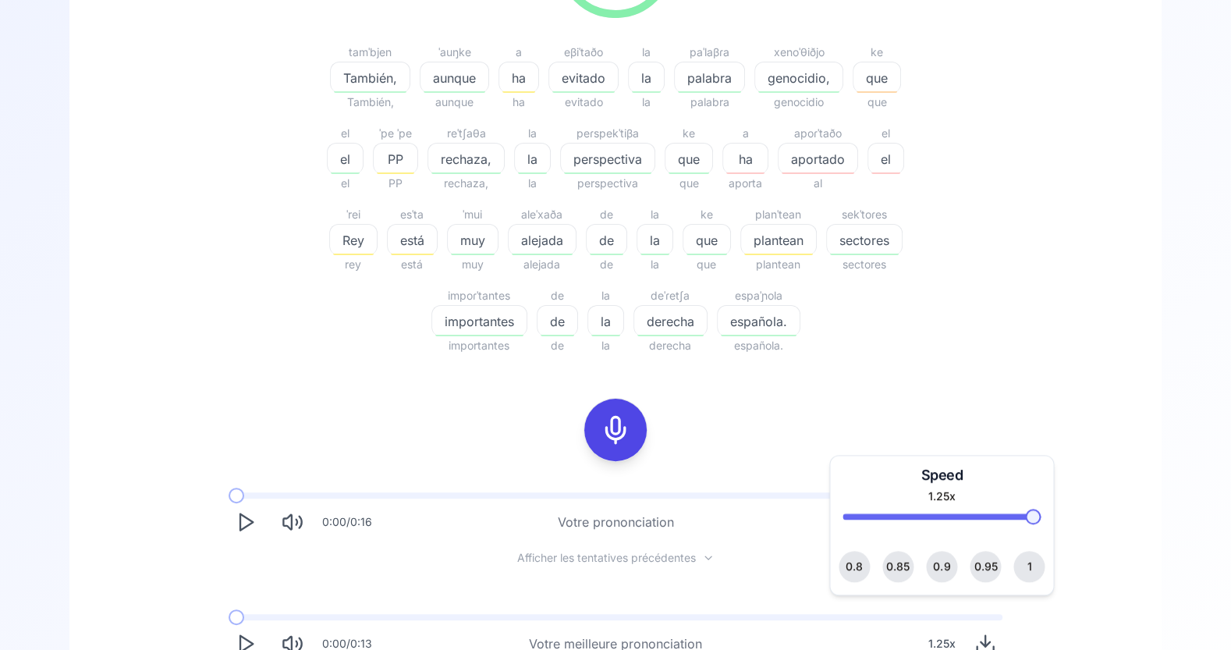
scroll to position [324, 0]
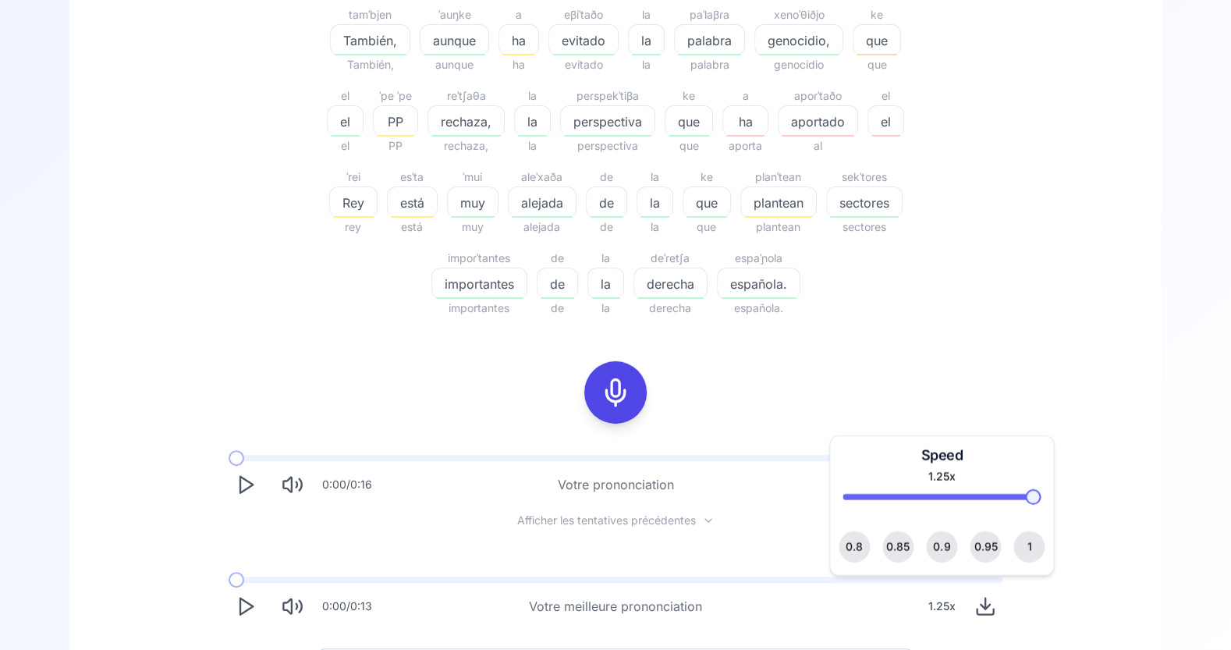
click at [241, 584] on icon "Play" at bounding box center [246, 606] width 22 height 22
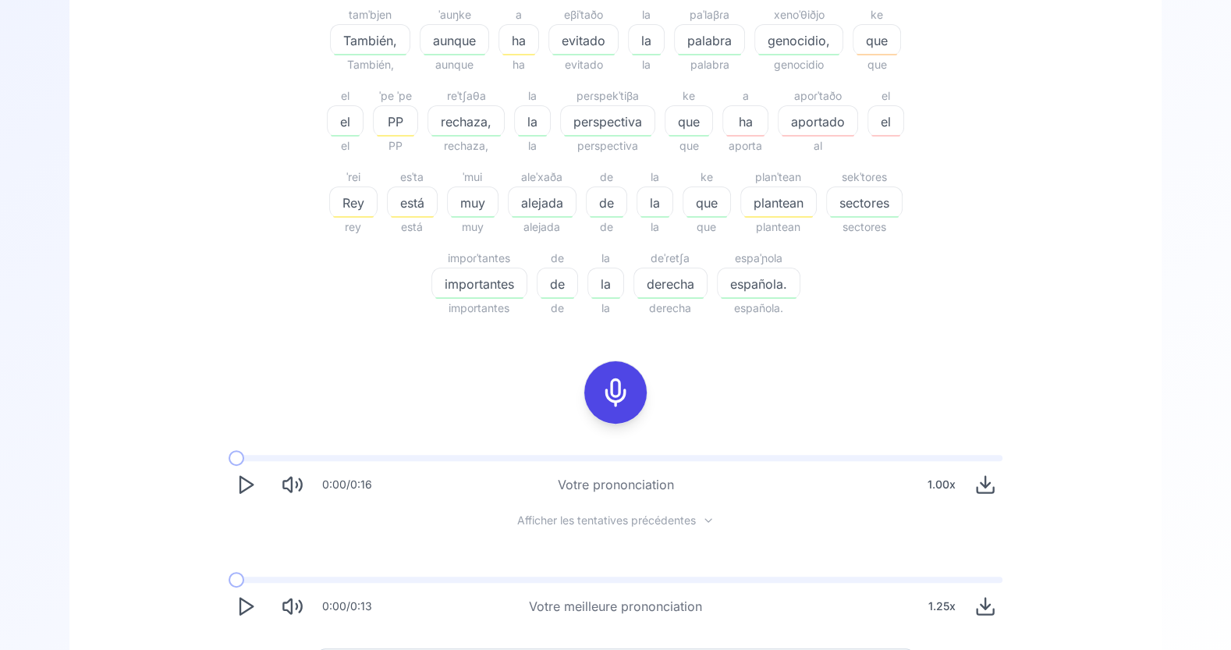
click at [247, 584] on icon "Play" at bounding box center [246, 606] width 22 height 22
click at [247, 584] on rect "Pause" at bounding box center [249, 606] width 4 height 15
click at [247, 584] on icon "Play" at bounding box center [246, 606] width 22 height 22
click at [247, 584] on rect "Pause" at bounding box center [249, 606] width 4 height 15
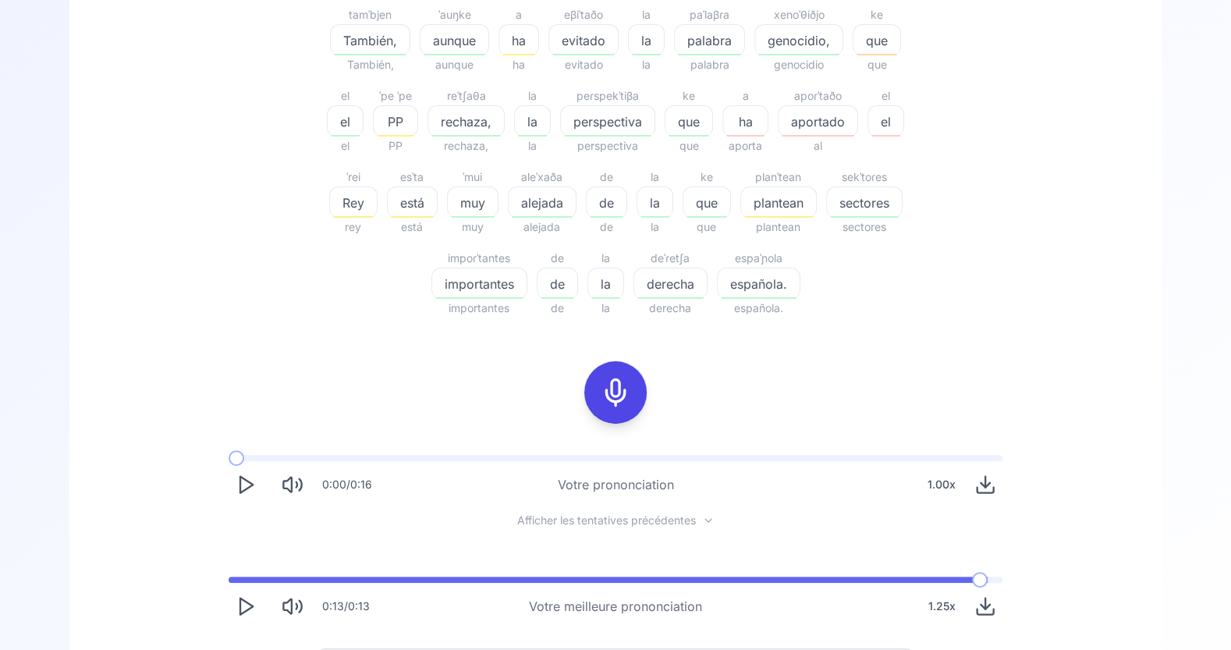
click at [247, 584] on icon "Play" at bounding box center [246, 606] width 22 height 22
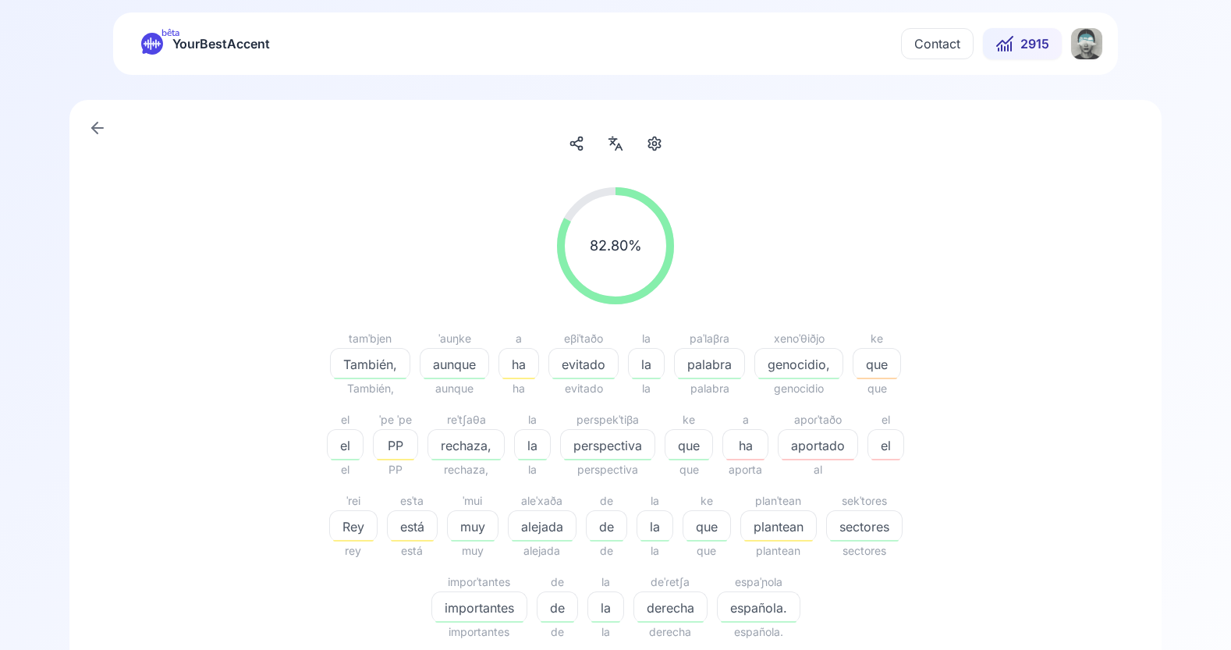
scroll to position [324, 0]
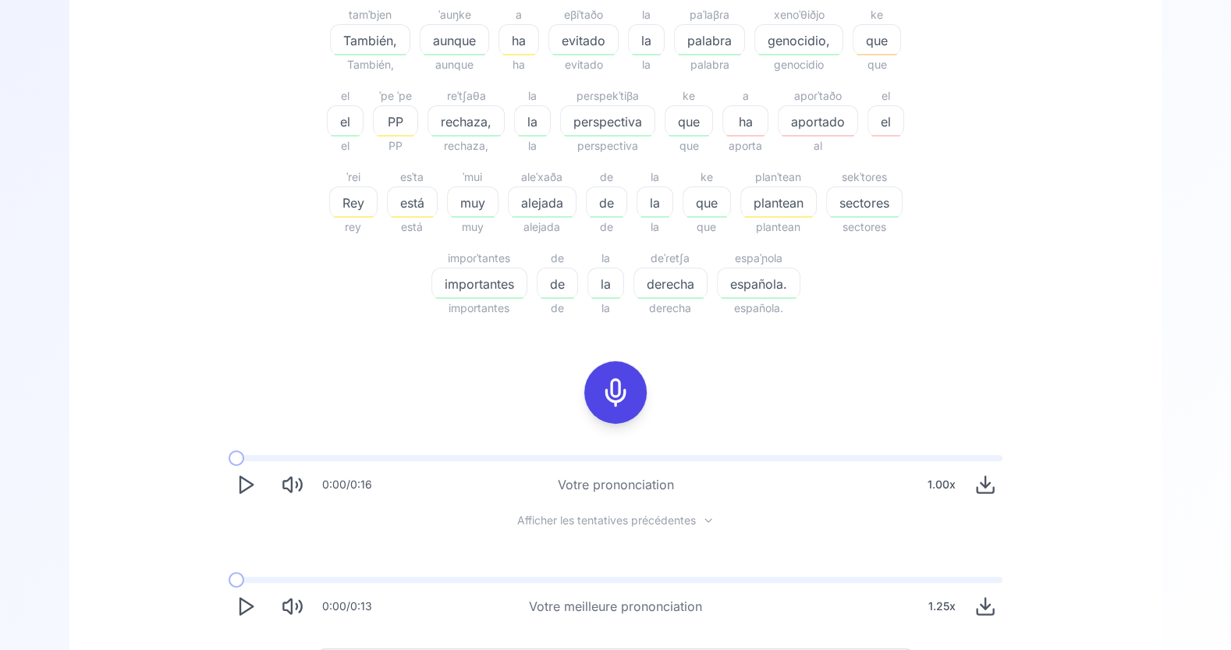
click at [247, 606] on icon "Play" at bounding box center [246, 606] width 22 height 22
click at [243, 607] on icon "Play" at bounding box center [246, 606] width 22 height 22
click at [249, 478] on icon "Play" at bounding box center [246, 485] width 22 height 22
click at [622, 385] on icon at bounding box center [615, 392] width 31 height 31
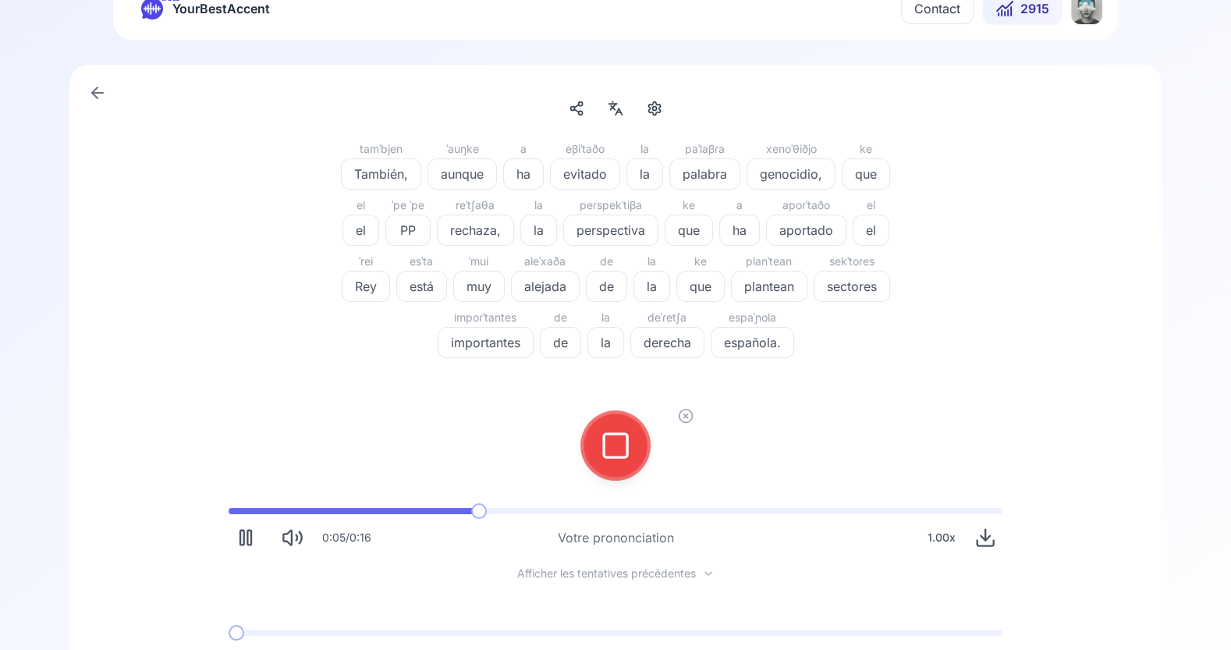
scroll to position [33, 0]
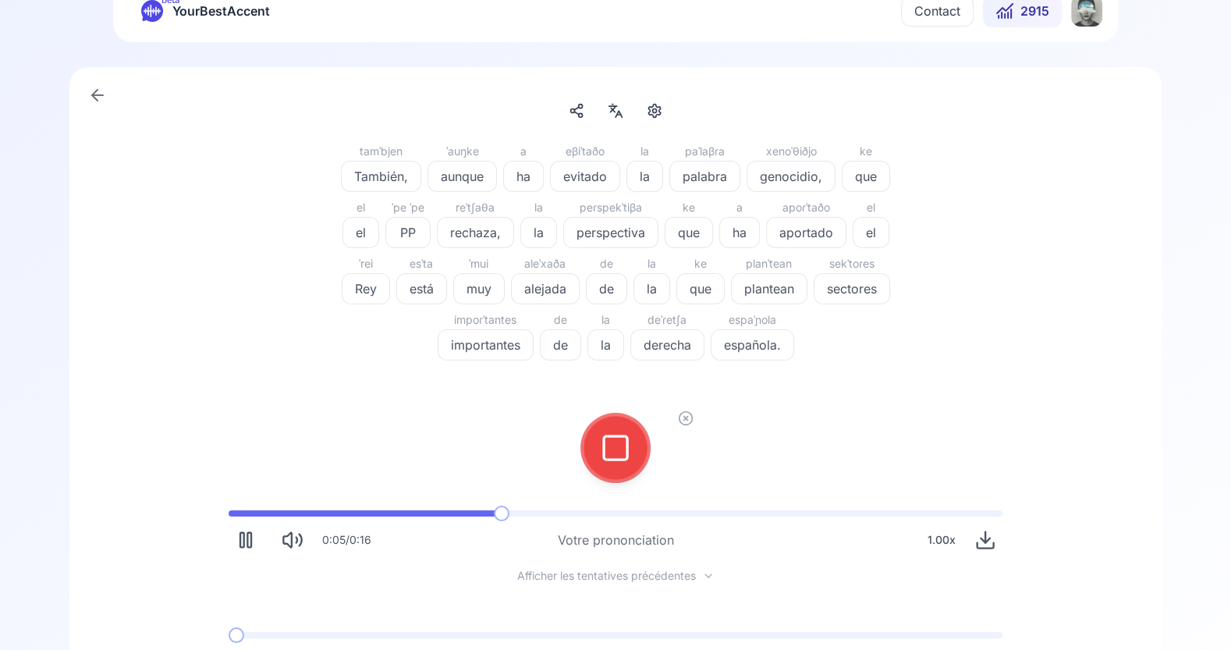
click at [245, 541] on icon "Pause" at bounding box center [246, 540] width 22 height 22
click at [623, 442] on icon at bounding box center [615, 447] width 31 height 31
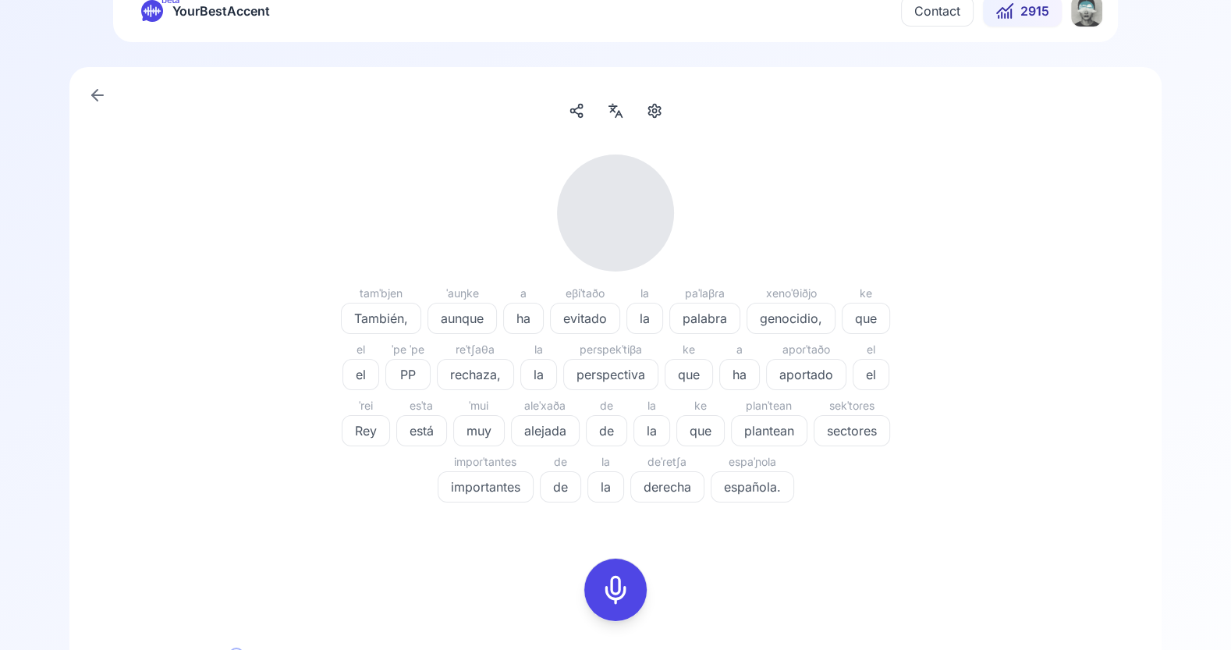
click at [614, 581] on icon at bounding box center [615, 589] width 31 height 31
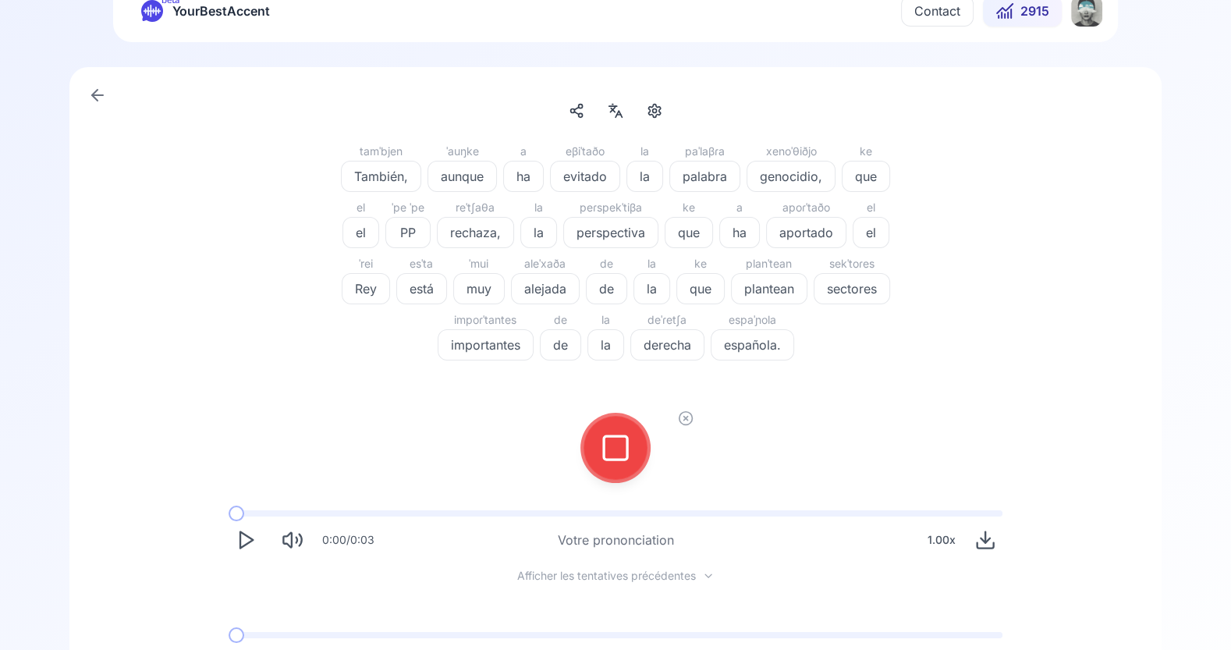
click at [620, 439] on icon at bounding box center [615, 447] width 31 height 31
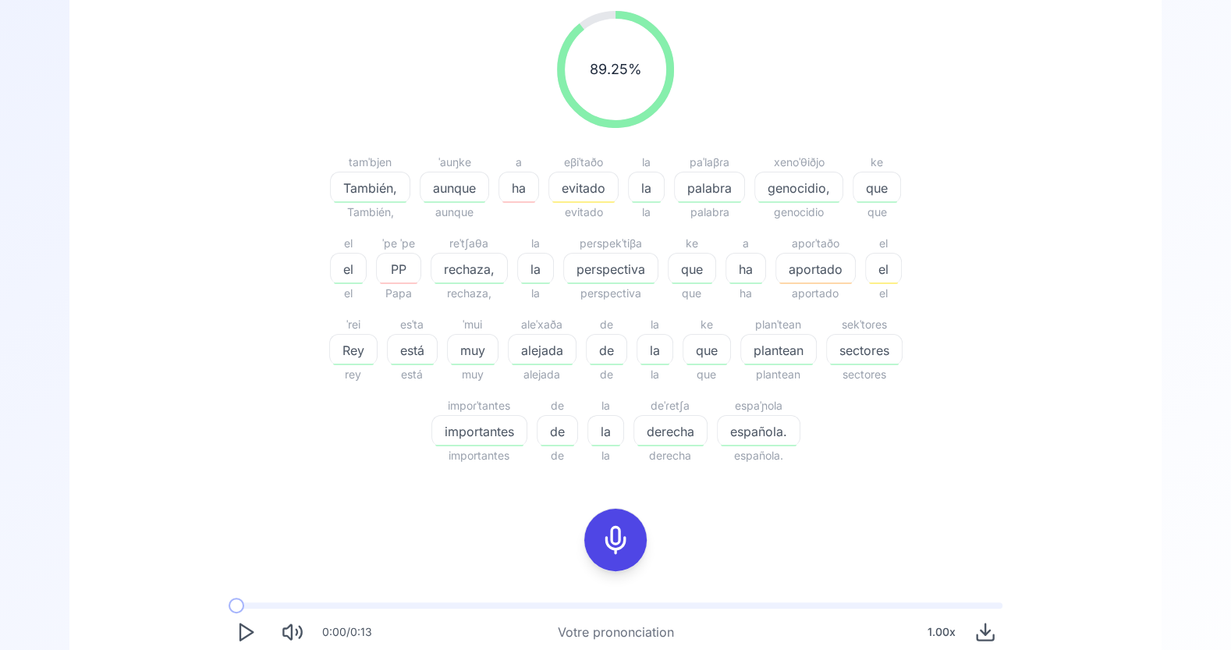
scroll to position [178, 0]
click at [620, 539] on icon at bounding box center [615, 538] width 31 height 31
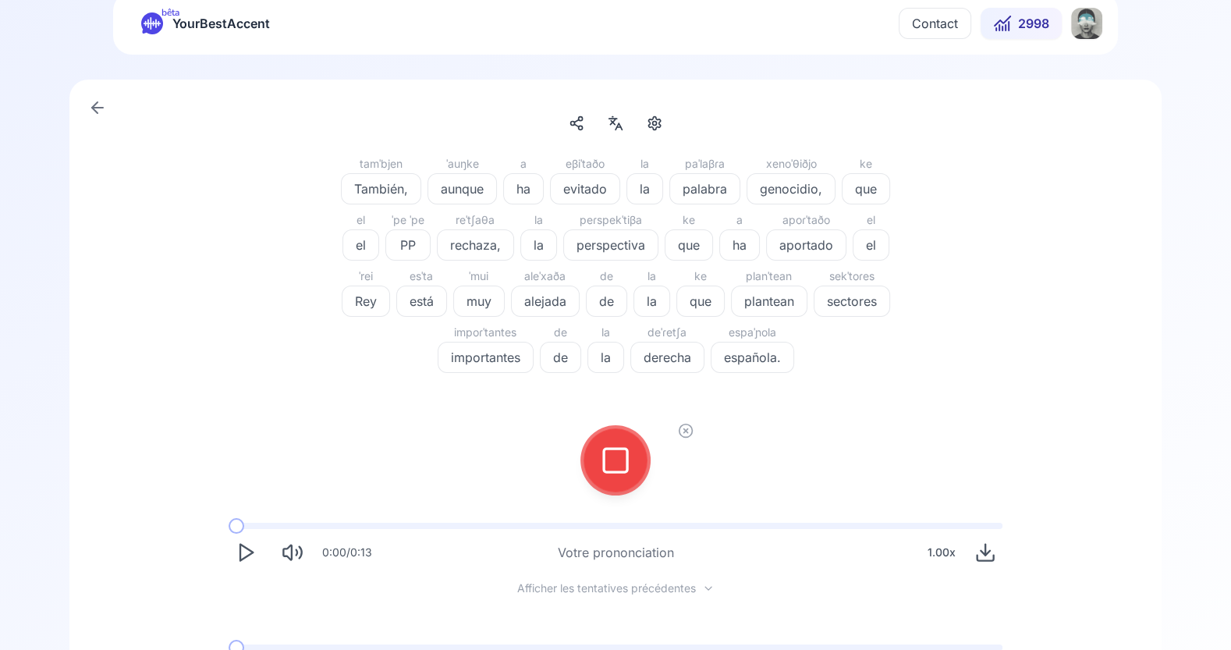
scroll to position [19, 0]
click at [623, 456] on icon at bounding box center [615, 461] width 31 height 31
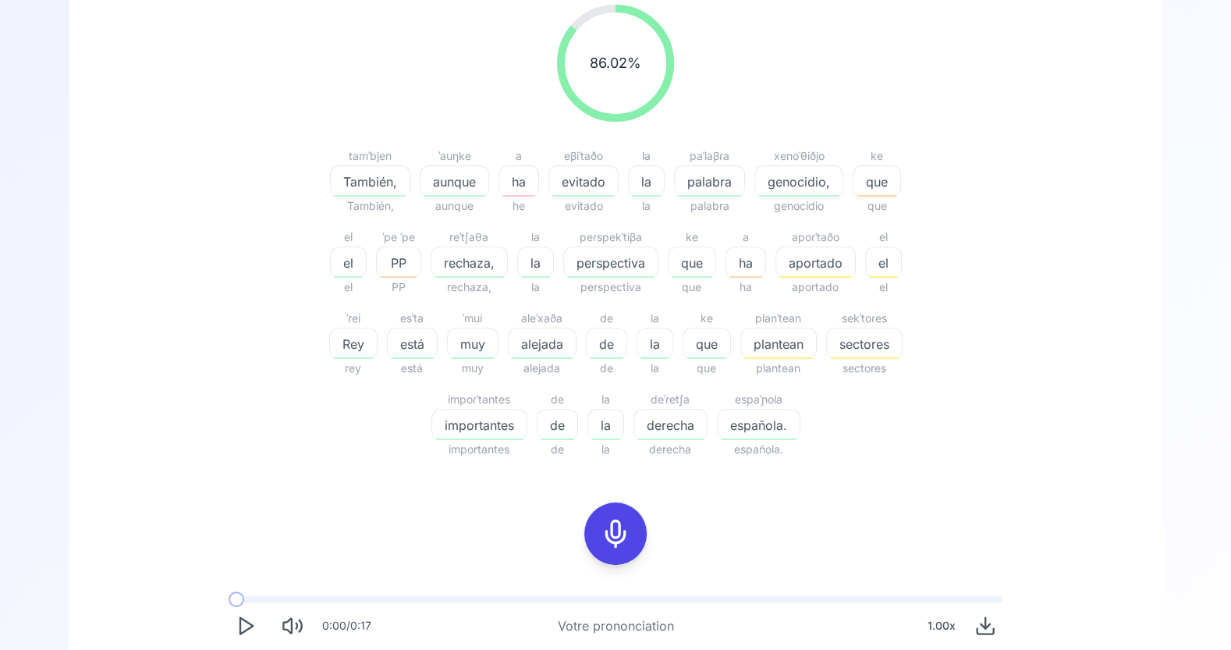
scroll to position [189, 0]
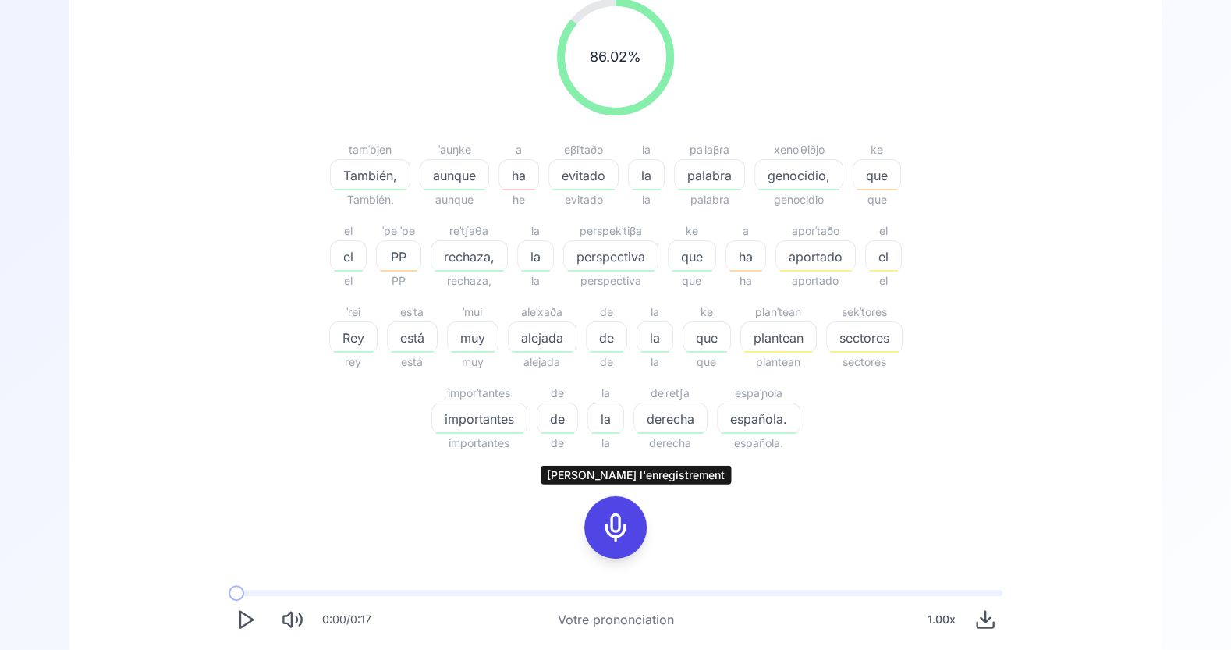
click at [623, 525] on icon at bounding box center [615, 527] width 31 height 31
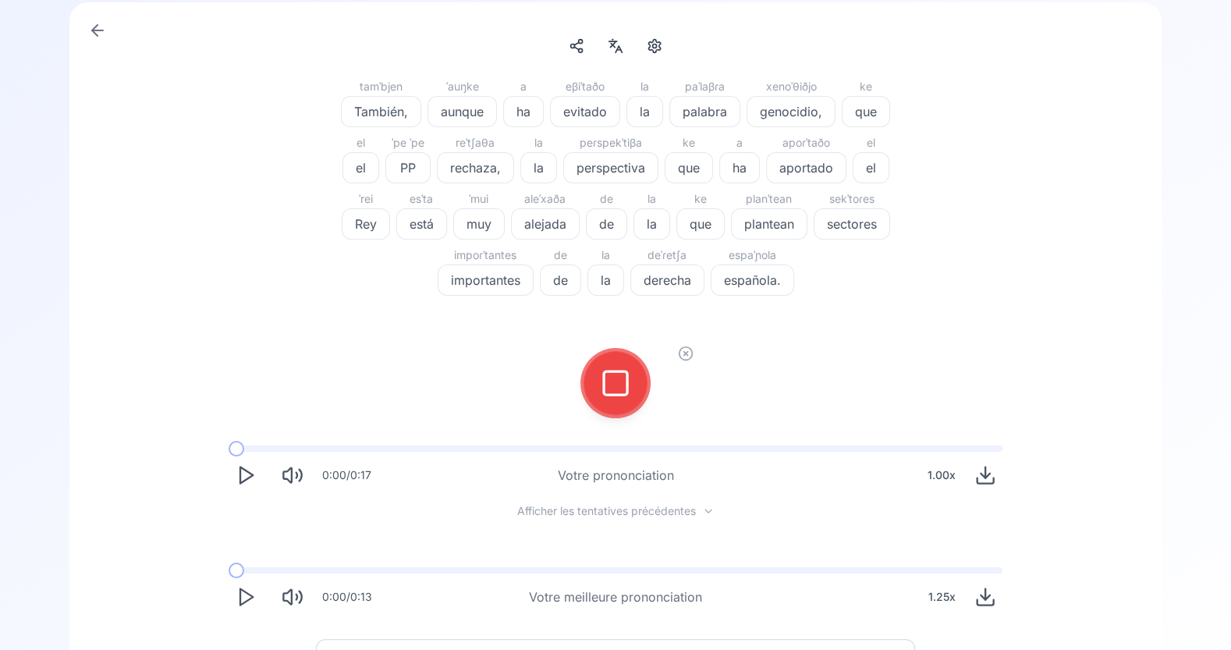
scroll to position [87, 0]
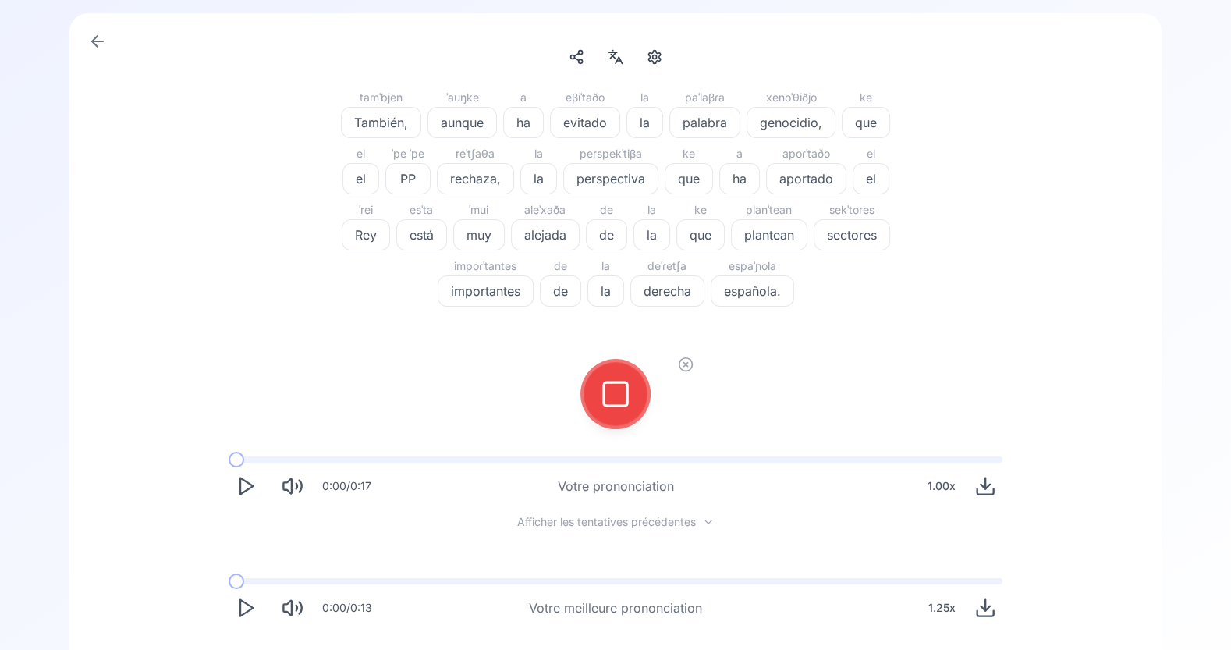
click at [627, 414] on div at bounding box center [615, 394] width 37 height 62
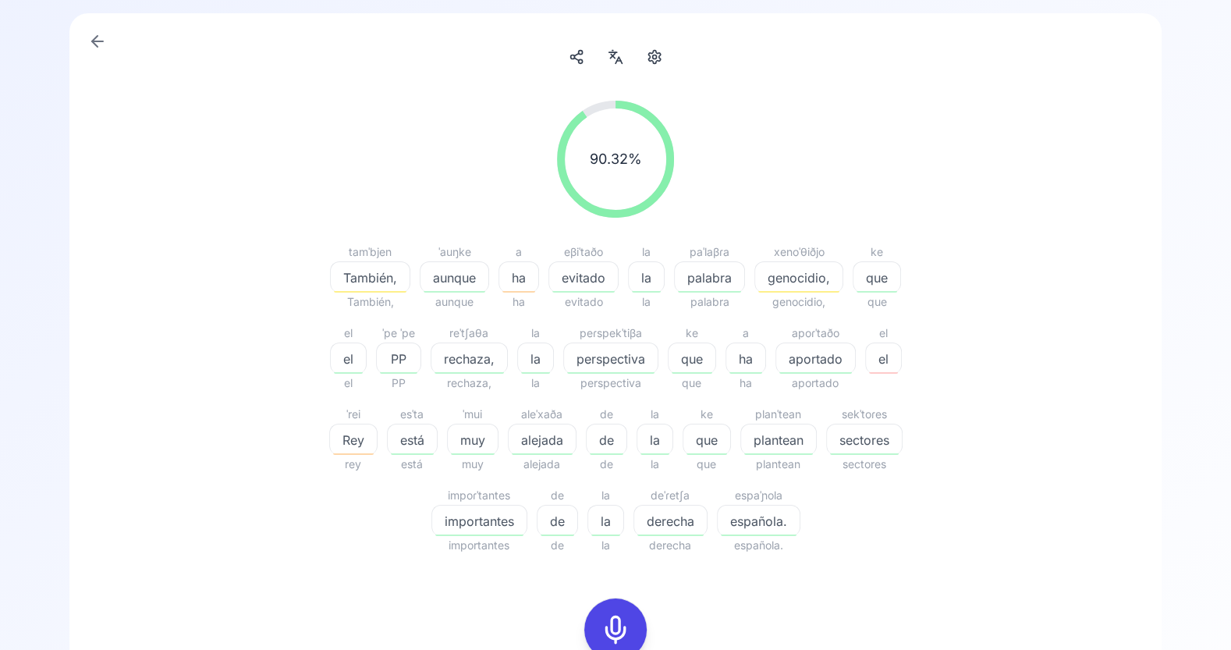
click at [801, 266] on div "genocidio," at bounding box center [799, 276] width 89 height 31
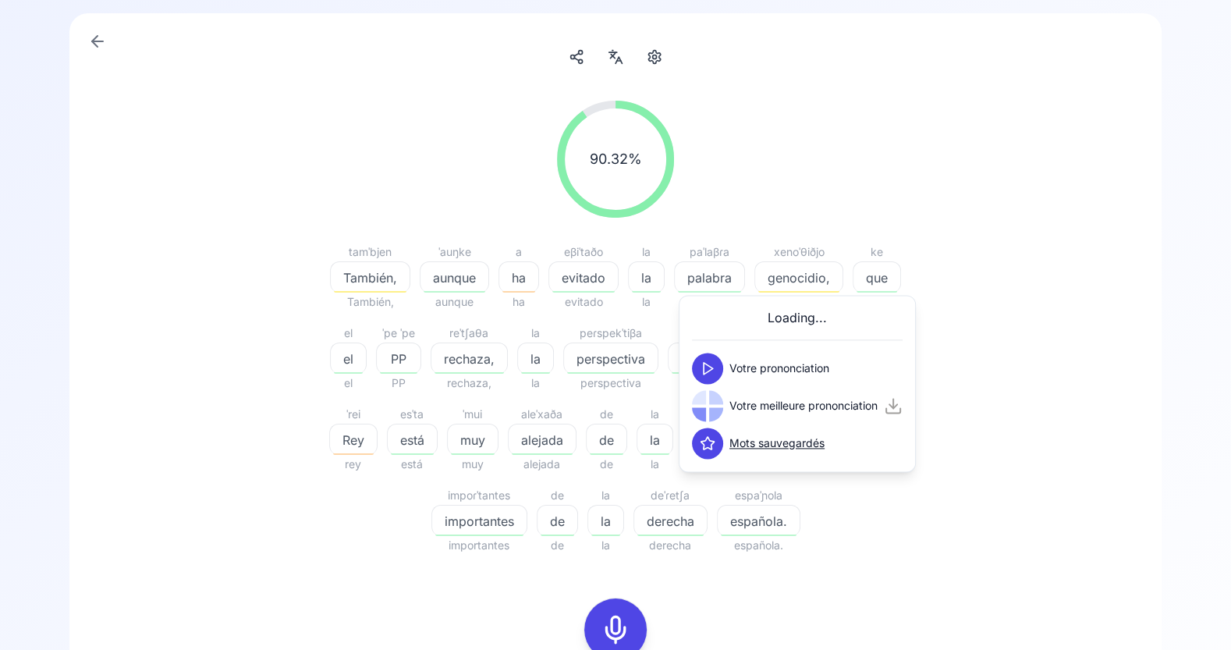
click at [713, 362] on icon at bounding box center [708, 368] width 16 height 16
click at [713, 366] on icon at bounding box center [708, 368] width 16 height 16
click at [708, 400] on icon at bounding box center [708, 406] width 16 height 16
click at [710, 357] on button at bounding box center [707, 368] width 31 height 31
click at [715, 282] on span "palabra" at bounding box center [709, 277] width 69 height 19
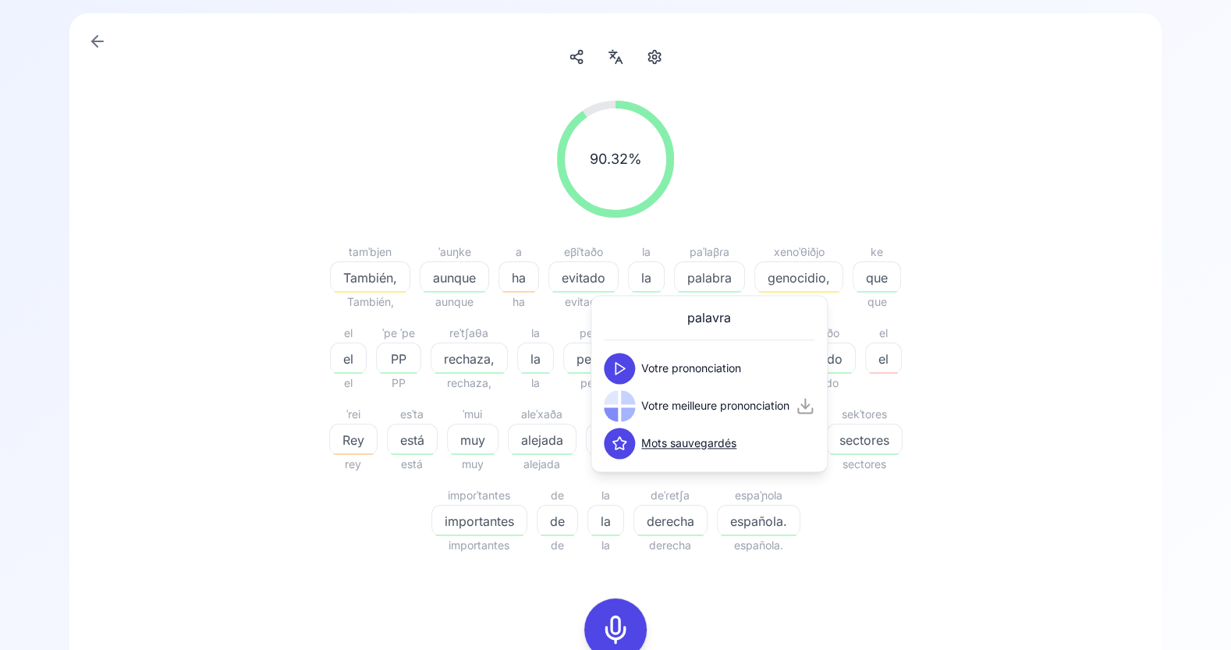
click at [620, 366] on icon at bounding box center [620, 368] width 16 height 16
click at [1082, 375] on div "90.32 % 90.32 % tamˈbjen También, También, ˈauŋke aunque aunque a ha ha eβiˈtað…" at bounding box center [615, 480] width 1017 height 785
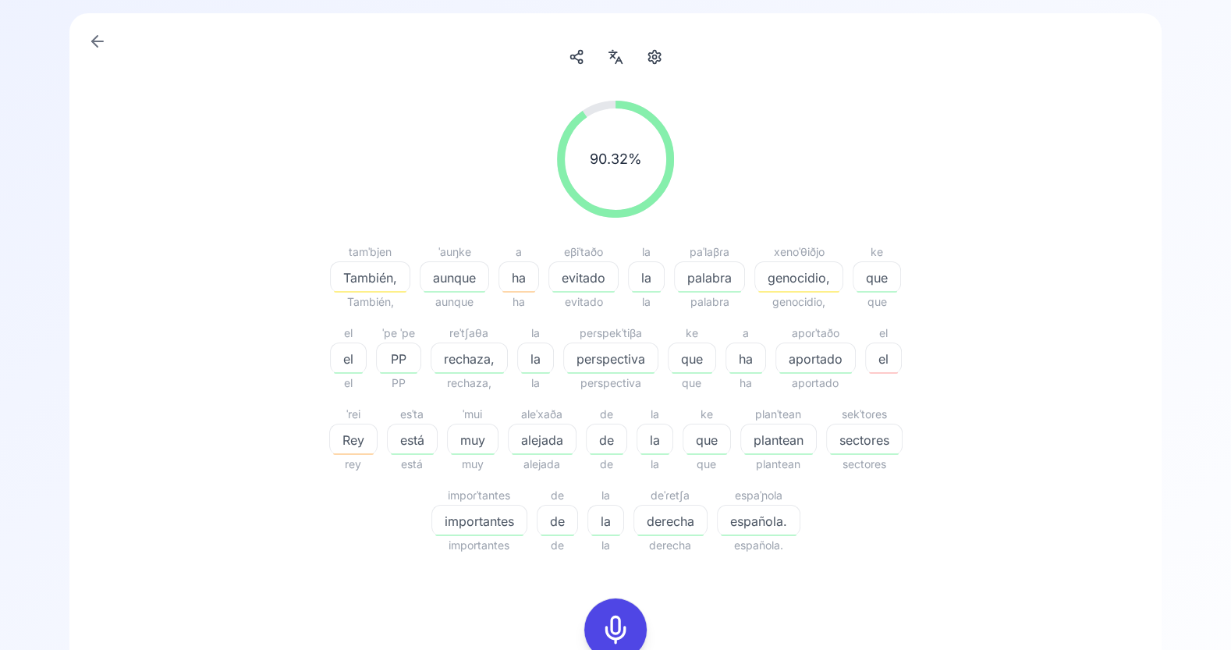
click at [623, 605] on div at bounding box center [615, 629] width 37 height 62
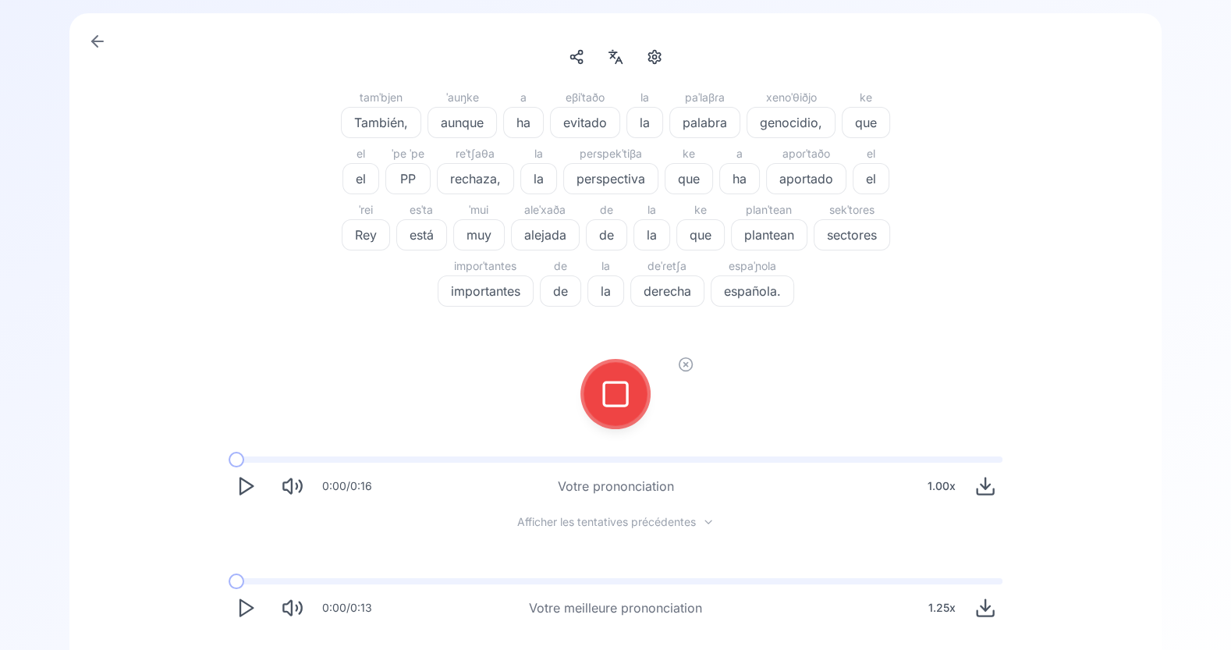
click at [621, 387] on icon at bounding box center [615, 393] width 31 height 31
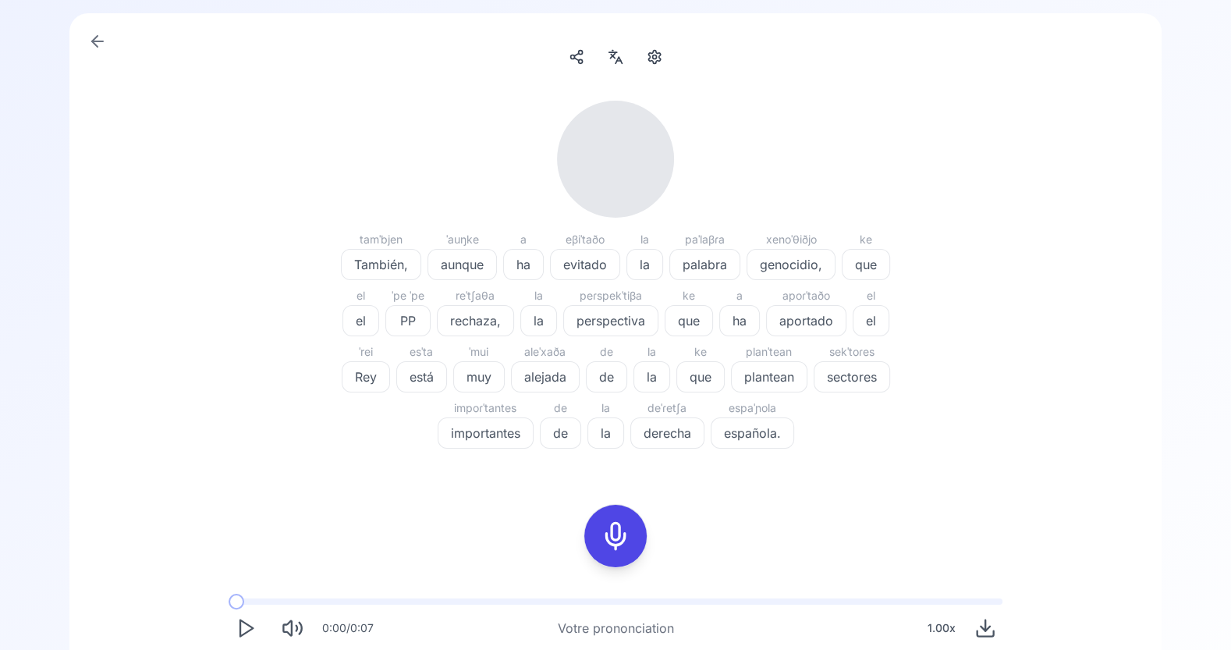
click at [614, 529] on icon at bounding box center [615, 535] width 31 height 31
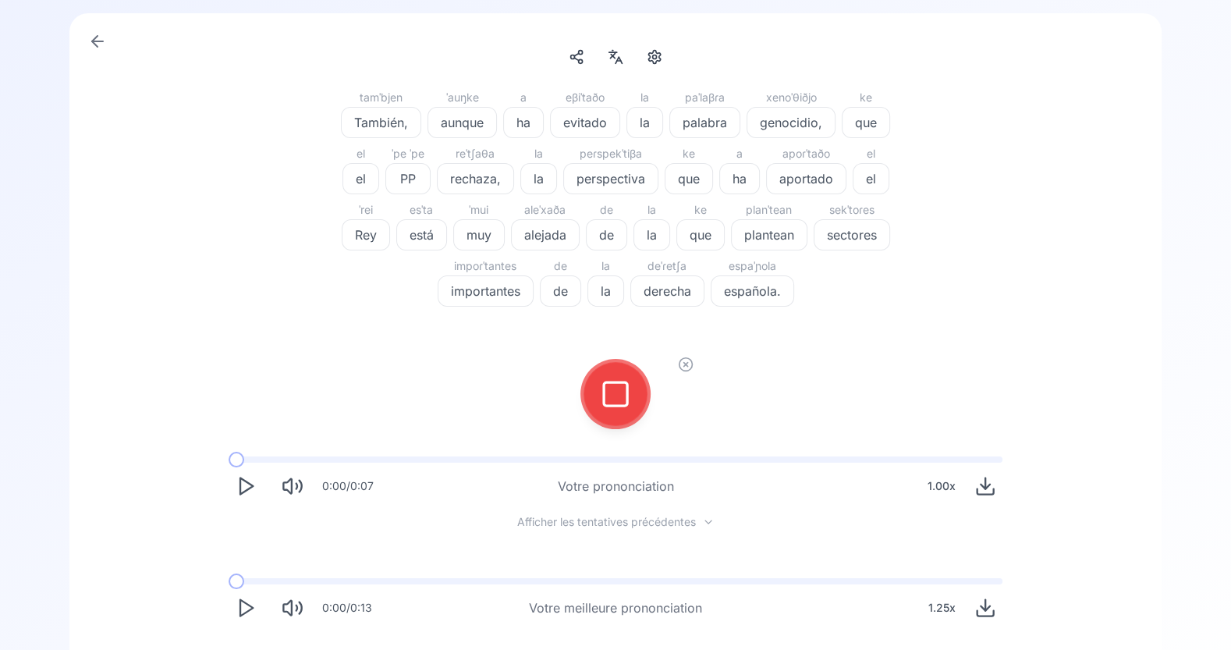
click at [610, 403] on icon at bounding box center [615, 393] width 31 height 31
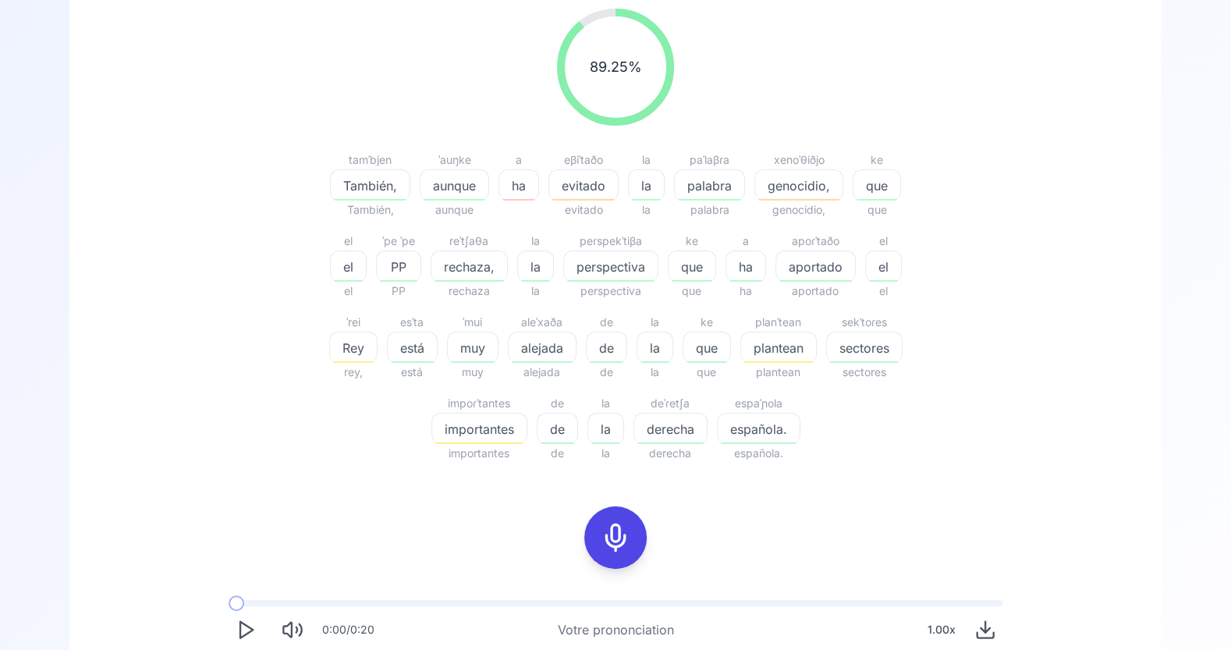
scroll to position [181, 0]
click at [801, 190] on span "genocidio," at bounding box center [798, 183] width 87 height 19
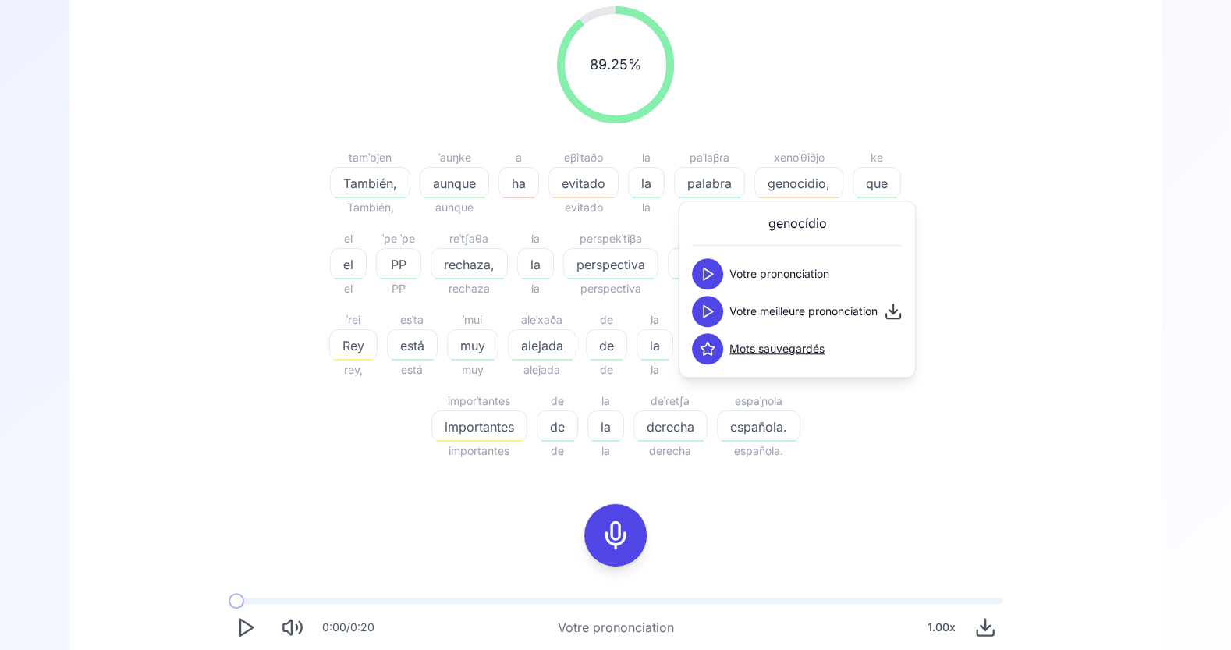
click at [712, 275] on icon at bounding box center [708, 274] width 16 height 16
click at [708, 307] on icon at bounding box center [708, 312] width 16 height 16
click at [715, 267] on icon at bounding box center [708, 274] width 16 height 16
click at [997, 186] on div "89.25 % 89.25 % tamˈbjen También, También, ˈauŋke aunque aunque a ha eβiˈtaðo e…" at bounding box center [615, 233] width 899 height 479
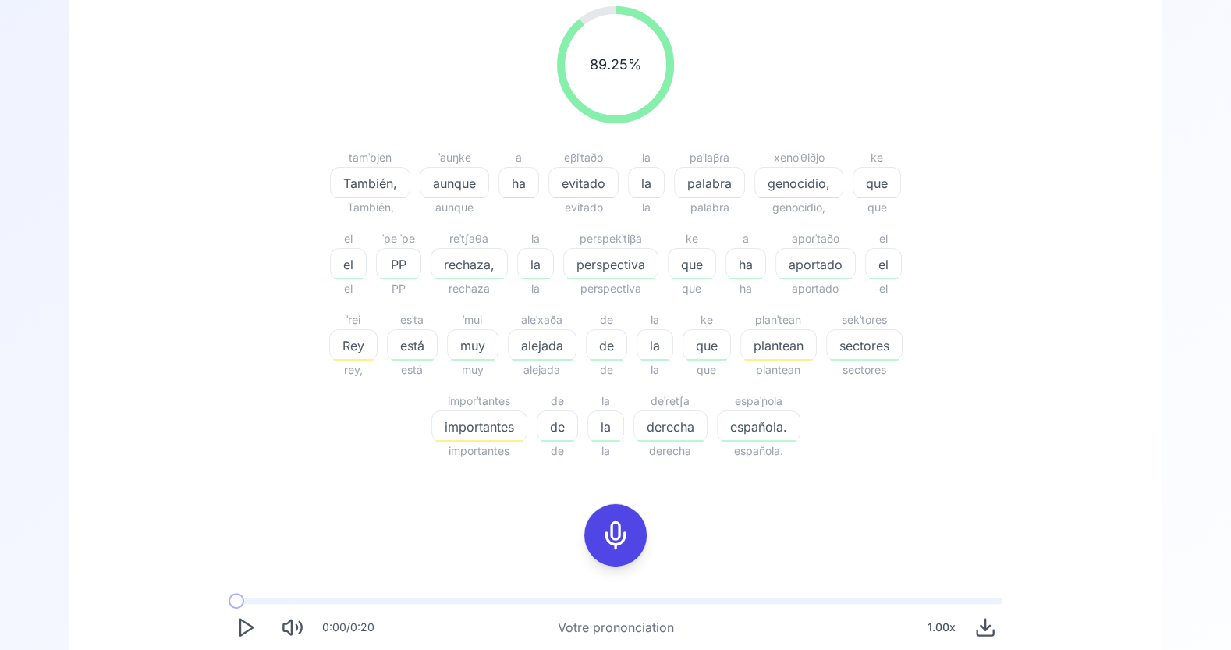
click at [865, 183] on span "que" at bounding box center [877, 183] width 47 height 19
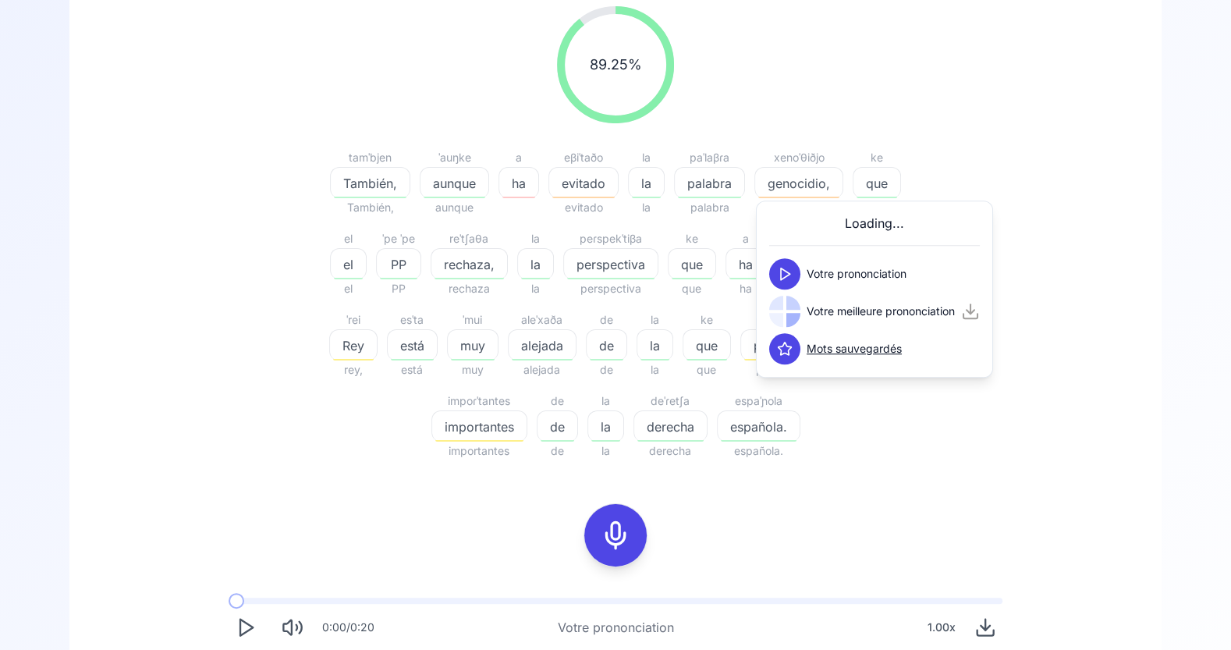
click at [790, 275] on icon at bounding box center [785, 274] width 16 height 16
click at [619, 535] on icon at bounding box center [615, 535] width 31 height 31
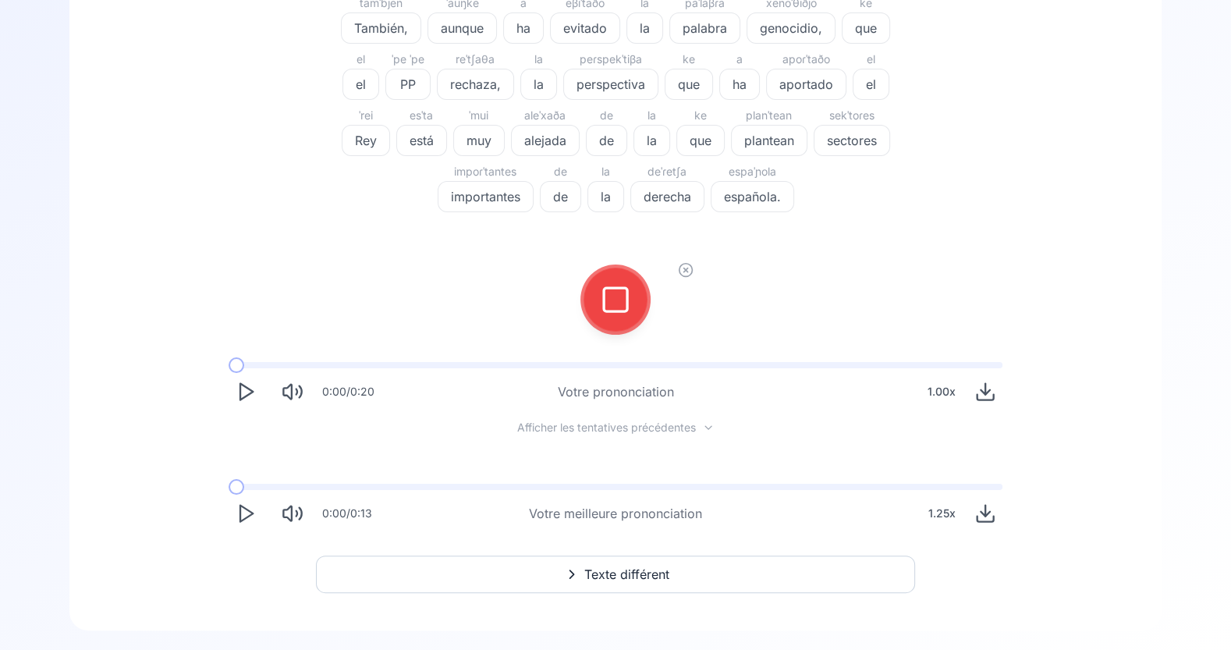
click at [607, 334] on div at bounding box center [615, 299] width 116 height 116
click at [617, 309] on icon at bounding box center [615, 299] width 31 height 31
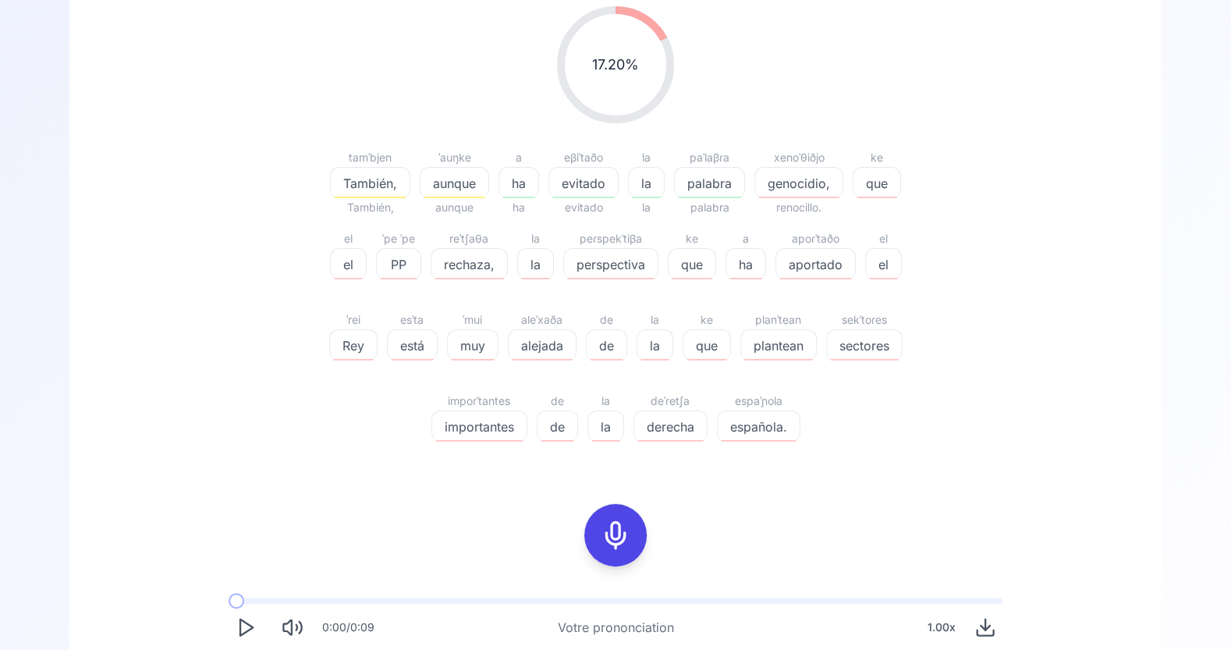
click at [612, 526] on icon at bounding box center [615, 535] width 31 height 31
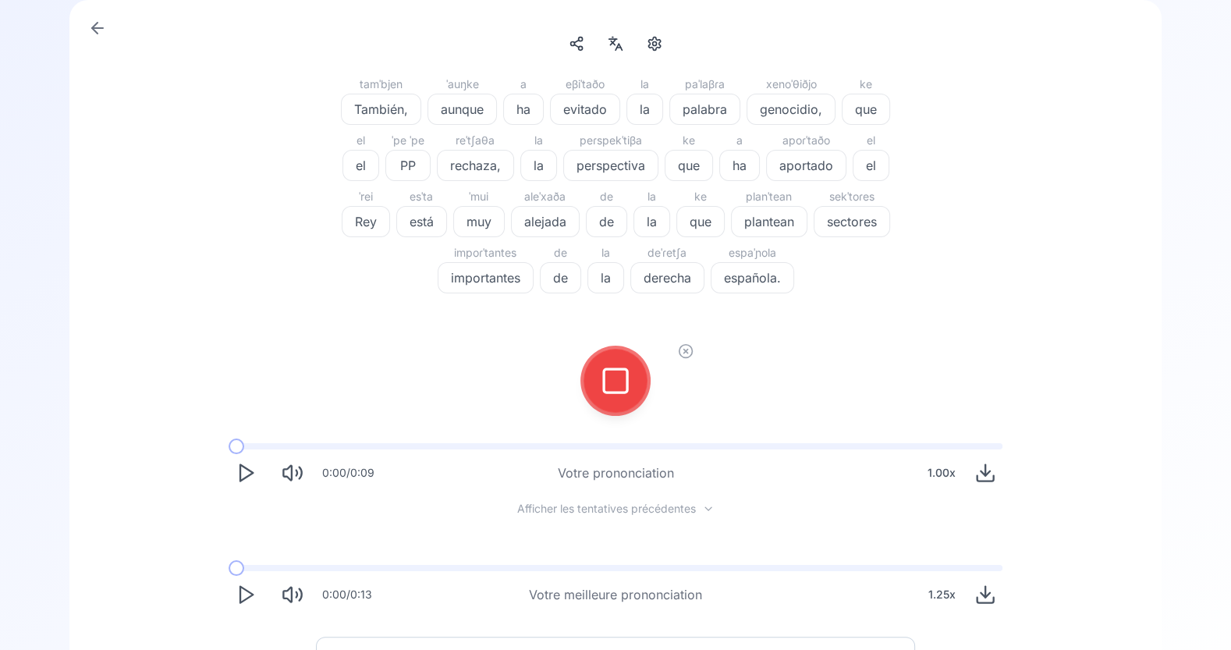
scroll to position [87, 0]
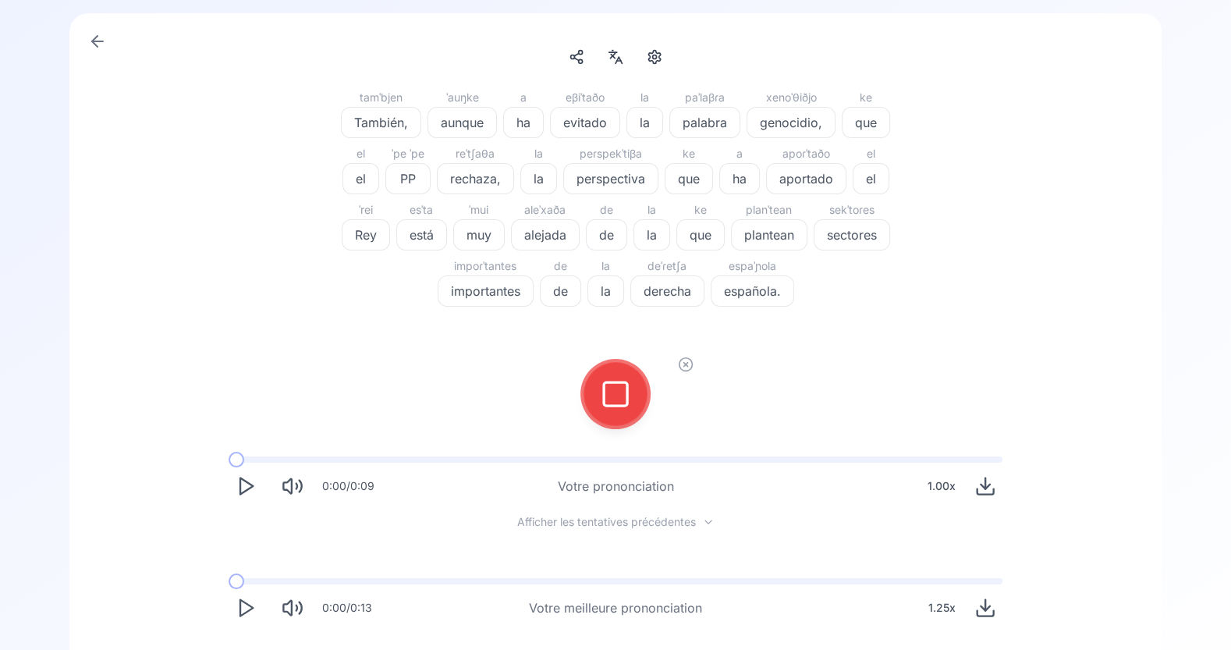
click at [620, 389] on icon at bounding box center [615, 393] width 31 height 31
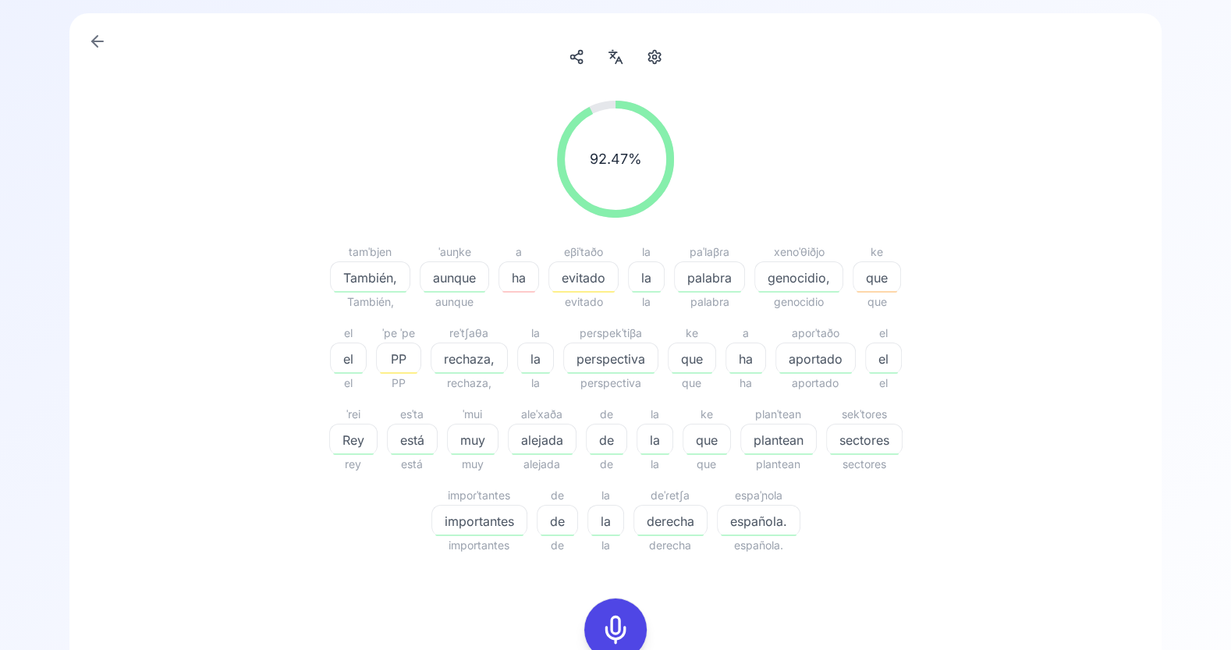
click at [580, 279] on span "evitado" at bounding box center [583, 277] width 69 height 19
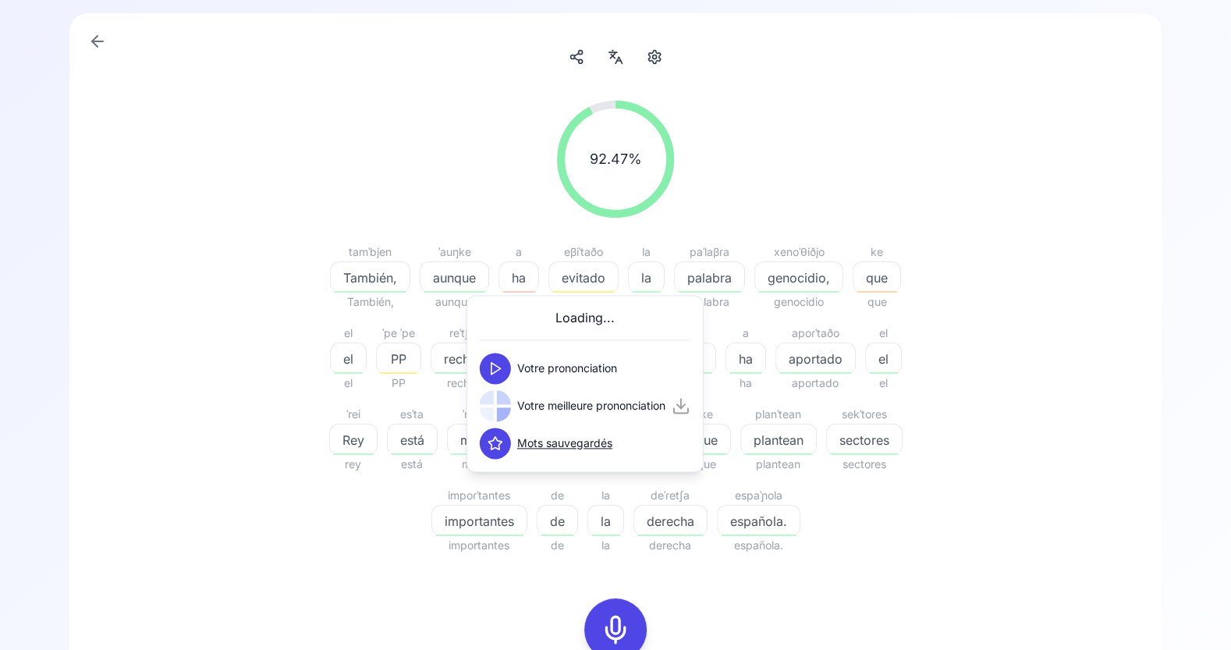
click at [501, 361] on icon at bounding box center [496, 368] width 16 height 16
click at [519, 277] on span "ha" at bounding box center [518, 277] width 39 height 19
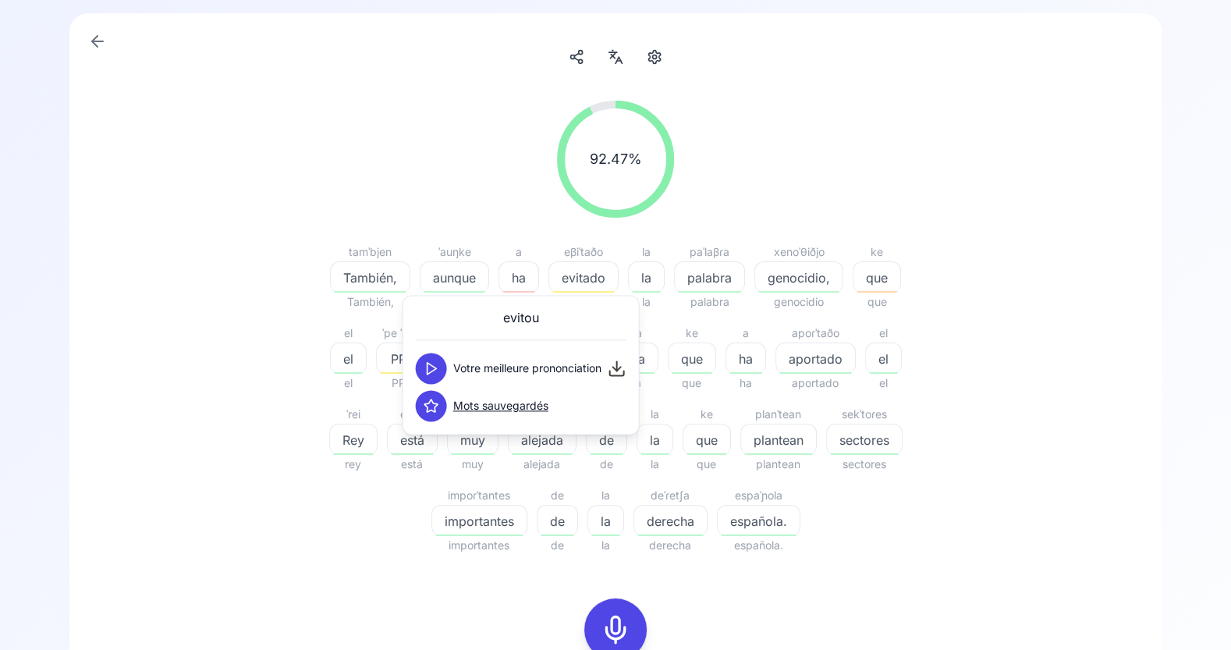
click at [421, 366] on button at bounding box center [431, 368] width 31 height 31
click at [431, 364] on polygon at bounding box center [432, 369] width 9 height 12
click at [520, 194] on div "92.47 % 92.47 %" at bounding box center [615, 159] width 899 height 142
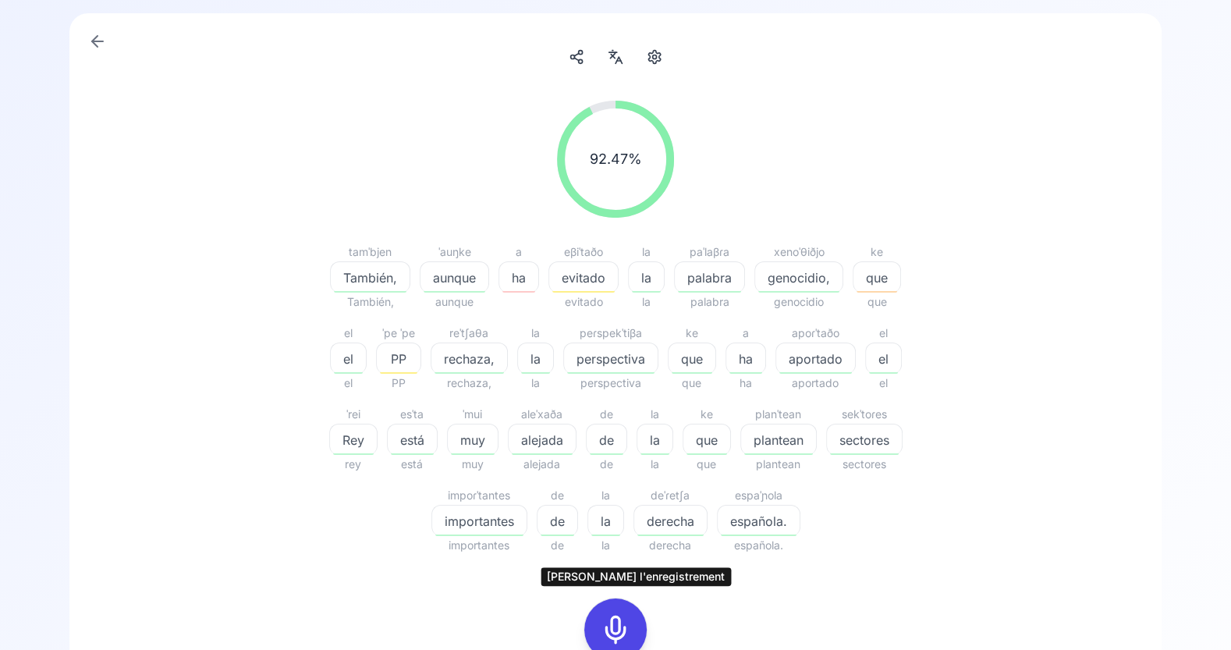
click at [615, 618] on rect at bounding box center [615, 629] width 23 height 23
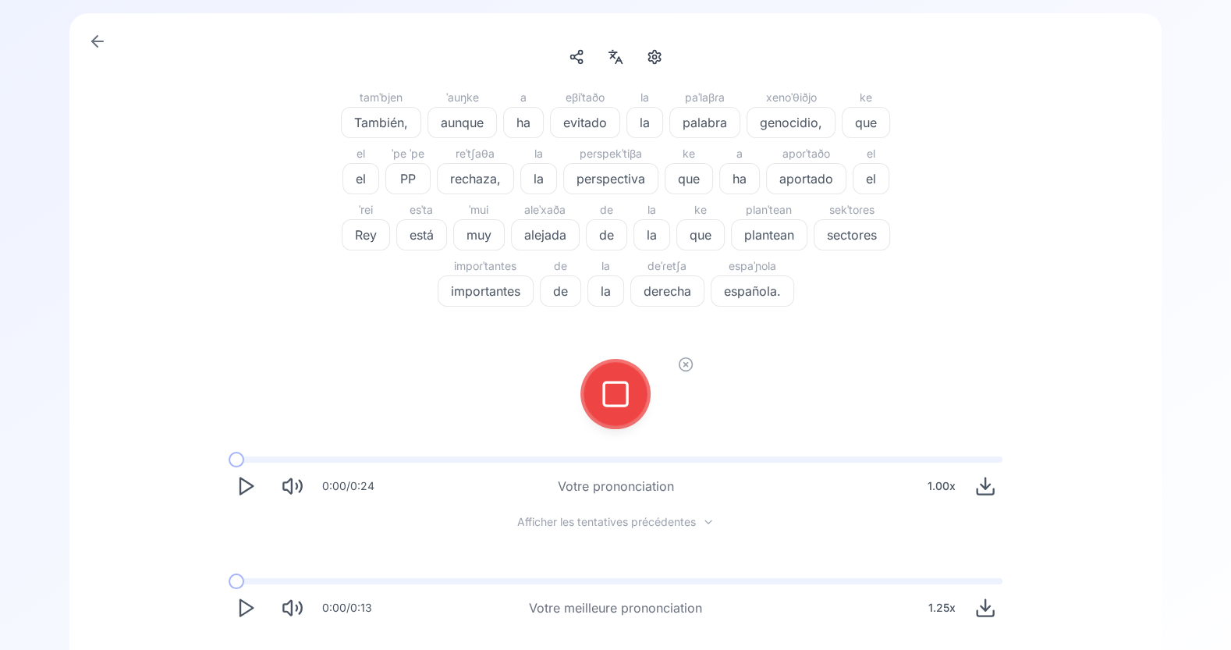
click at [626, 397] on rect at bounding box center [615, 393] width 23 height 23
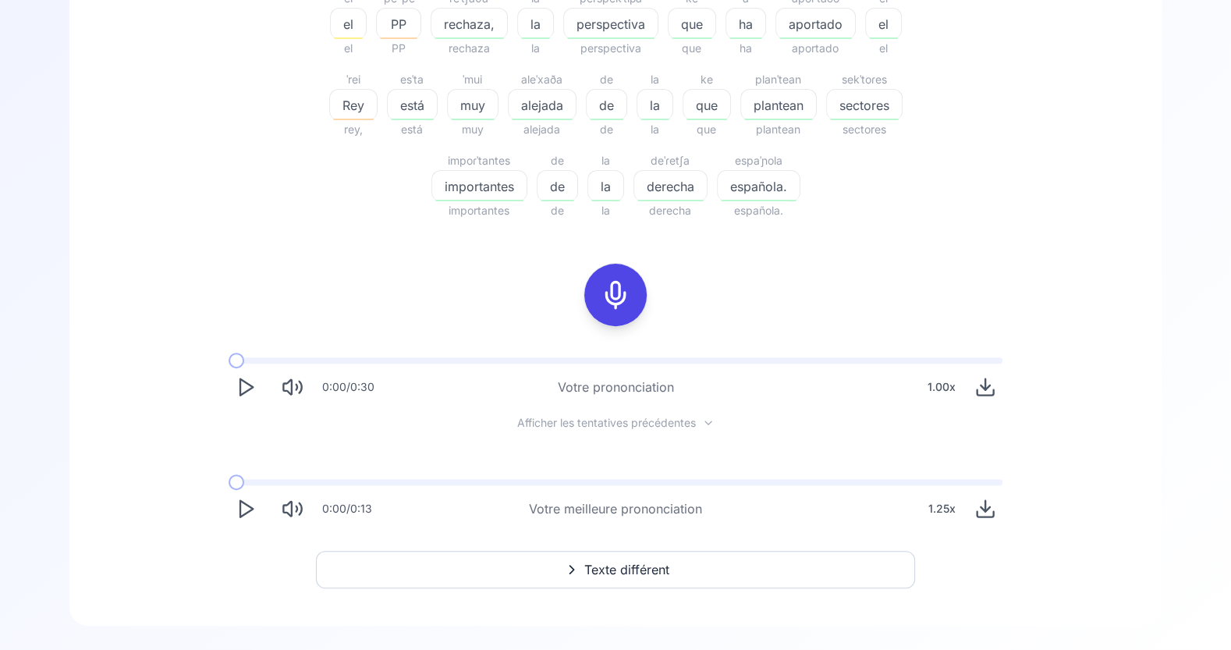
scroll to position [421, 0]
click at [230, 392] on button "Play" at bounding box center [246, 387] width 34 height 34
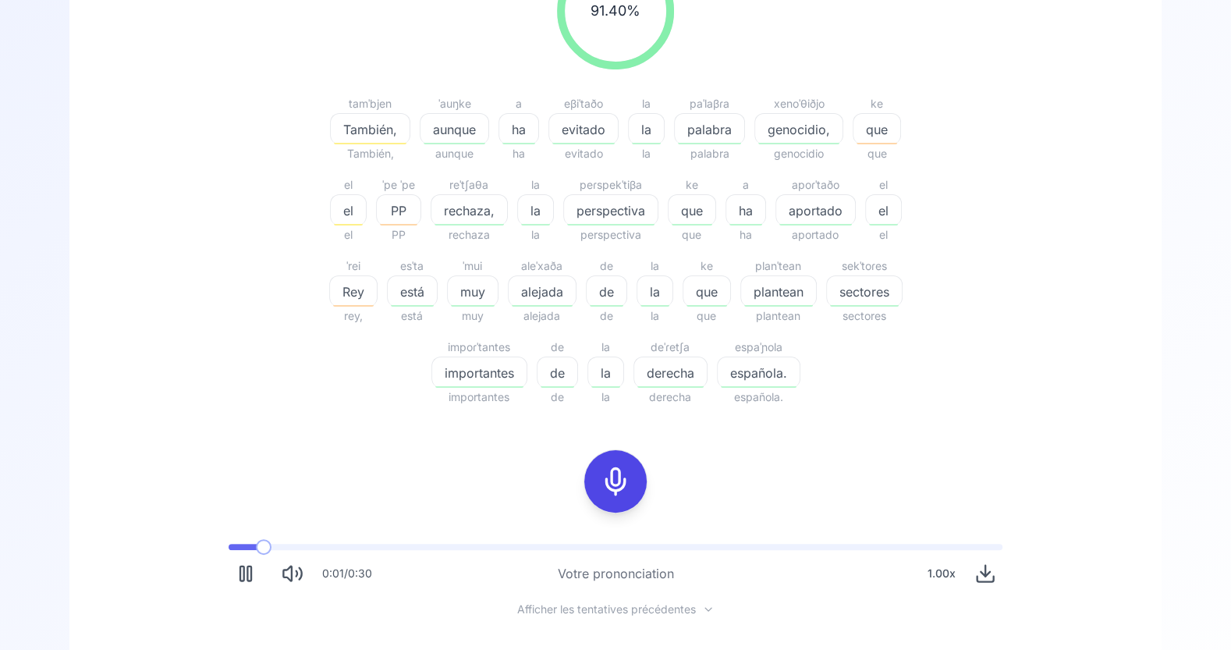
scroll to position [332, 0]
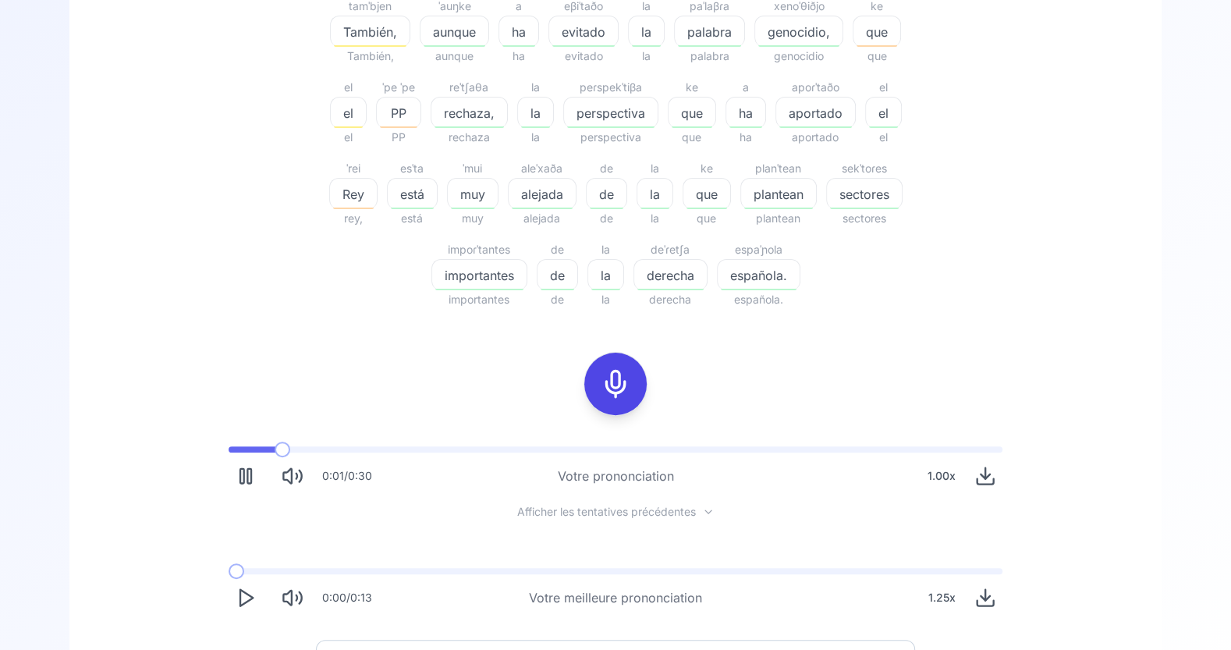
click at [943, 475] on div "1.00 x" at bounding box center [942, 475] width 41 height 31
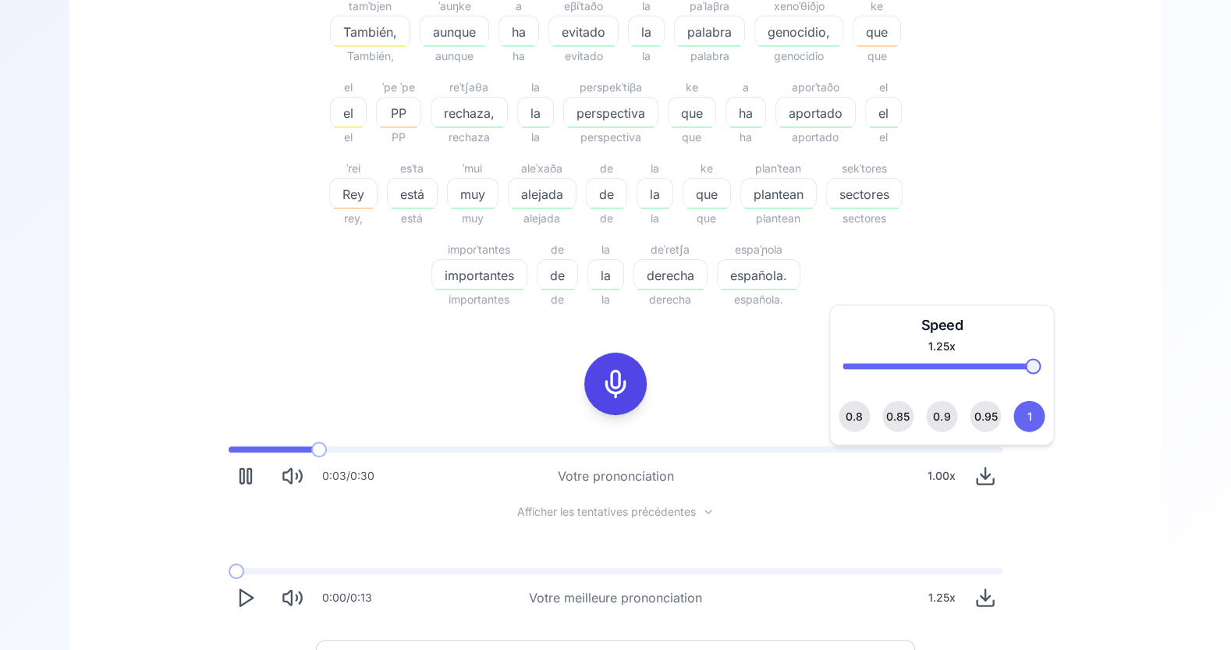
click at [1041, 365] on span at bounding box center [1033, 367] width 16 height 16
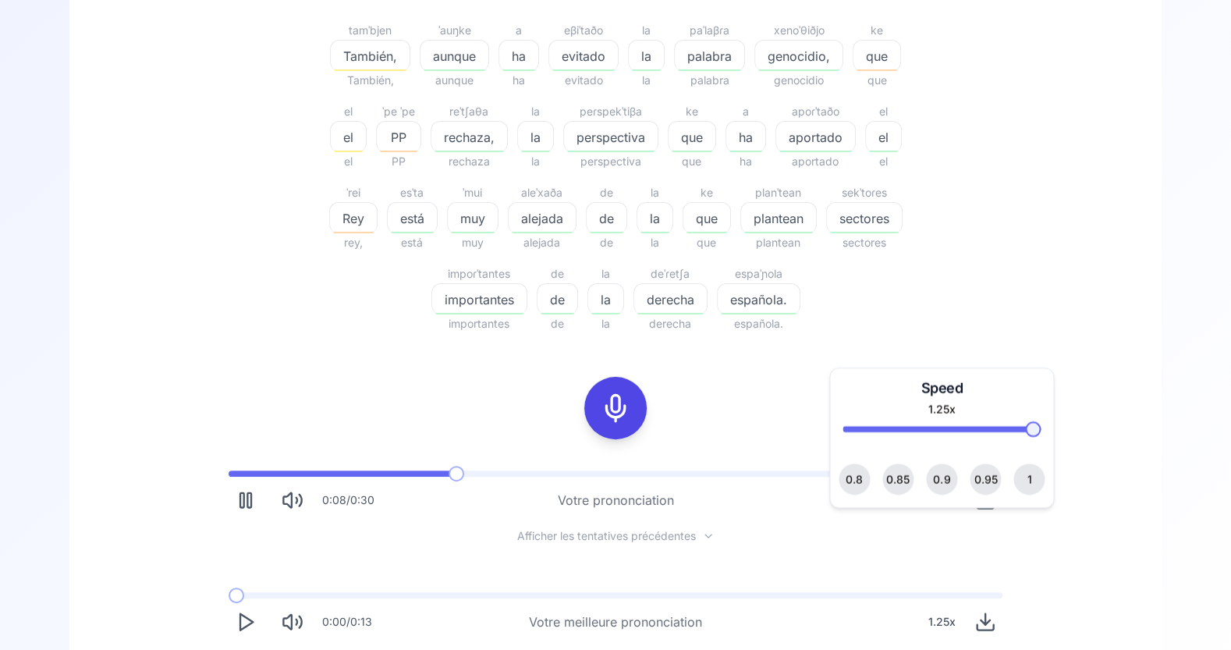
scroll to position [325, 0]
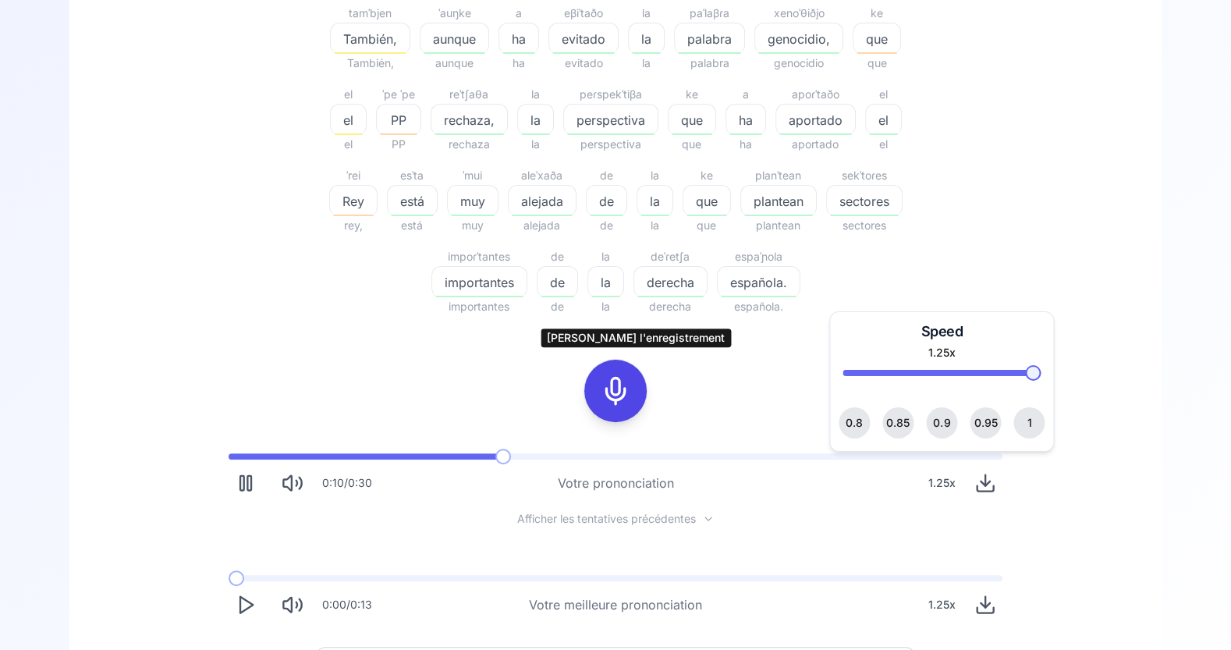
click at [617, 394] on icon at bounding box center [615, 390] width 31 height 31
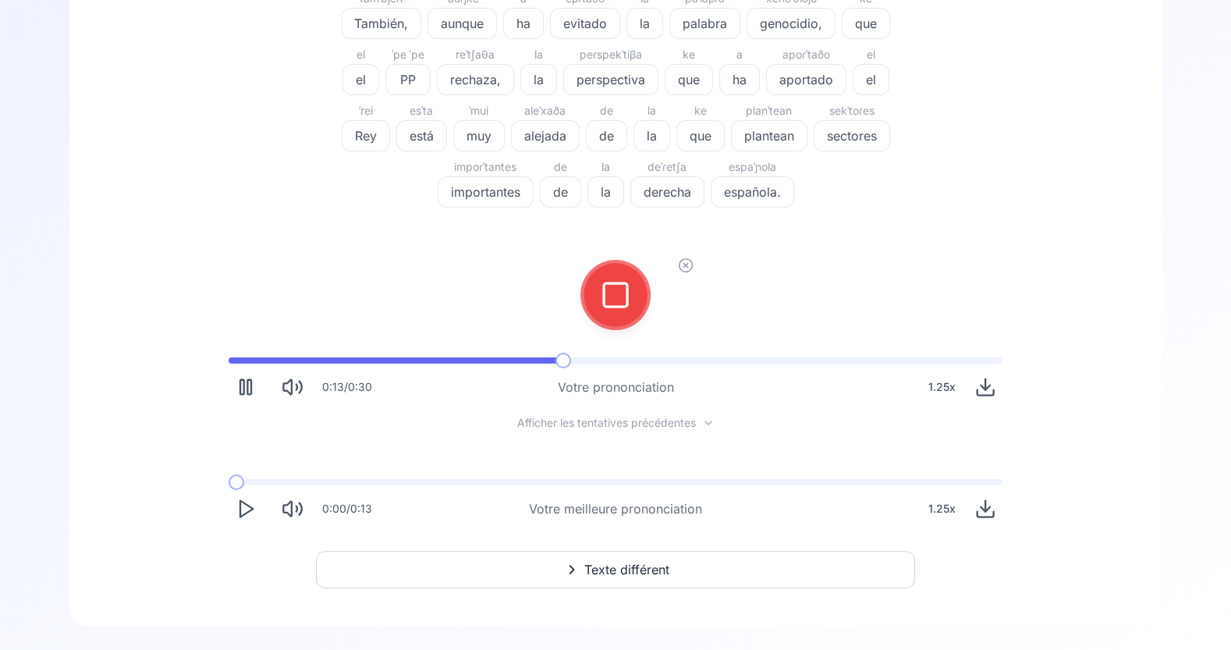
scroll to position [176, 0]
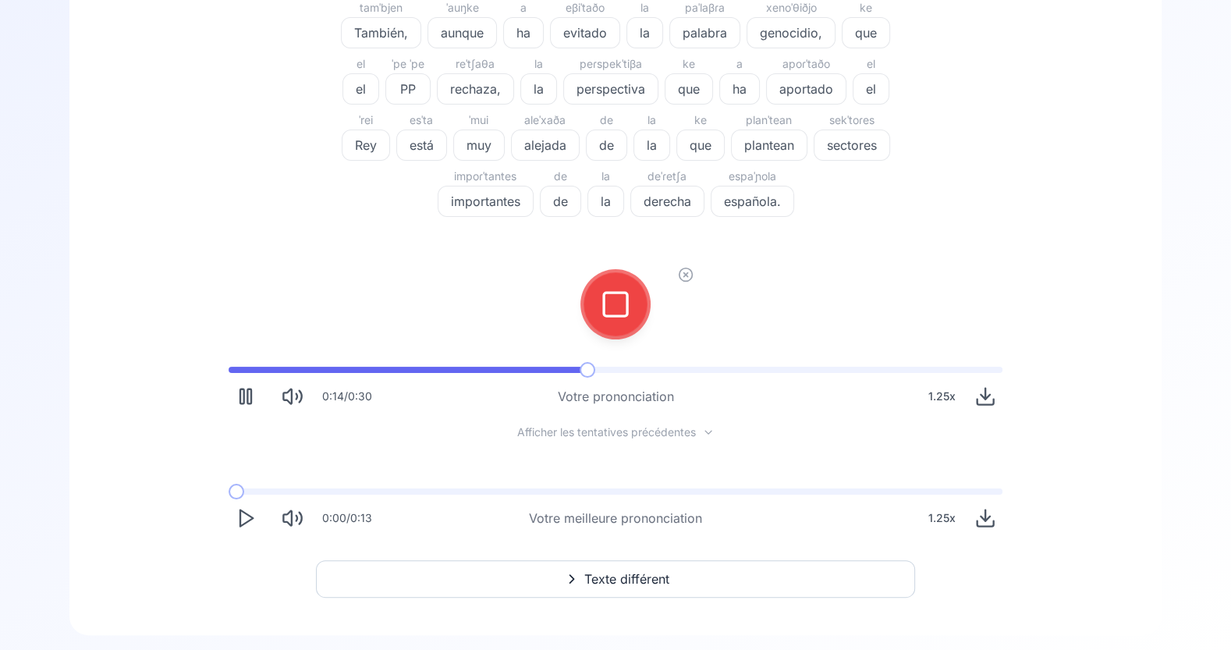
click at [249, 385] on button "Pause" at bounding box center [246, 396] width 34 height 34
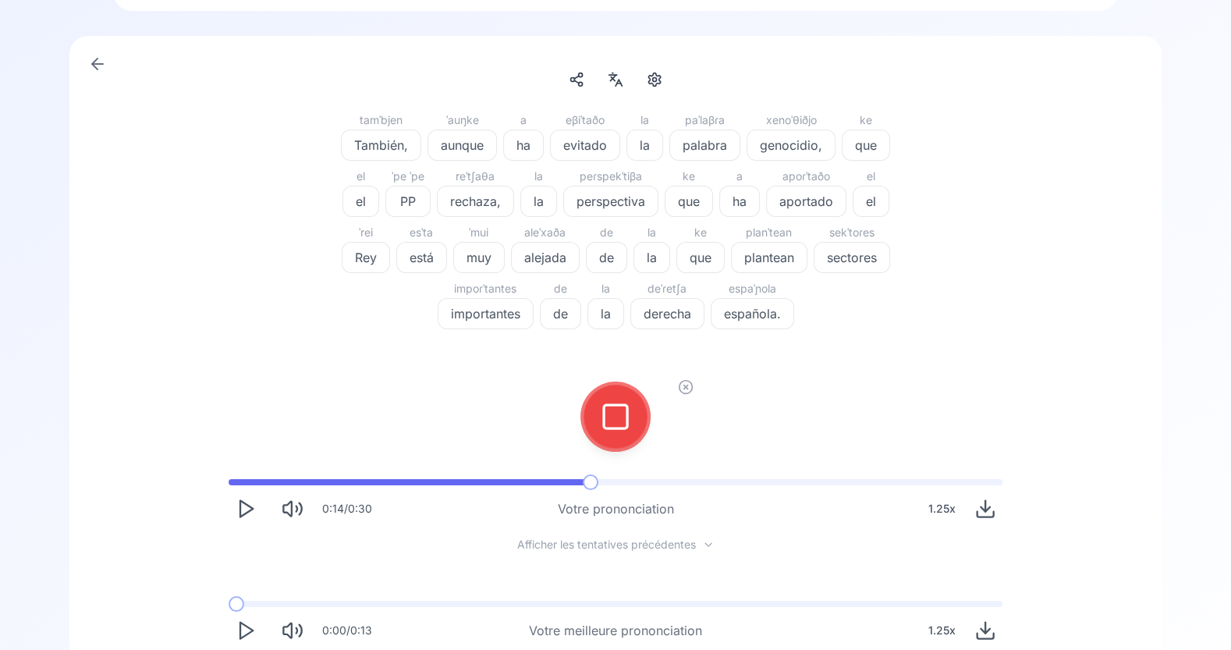
scroll to position [47, 0]
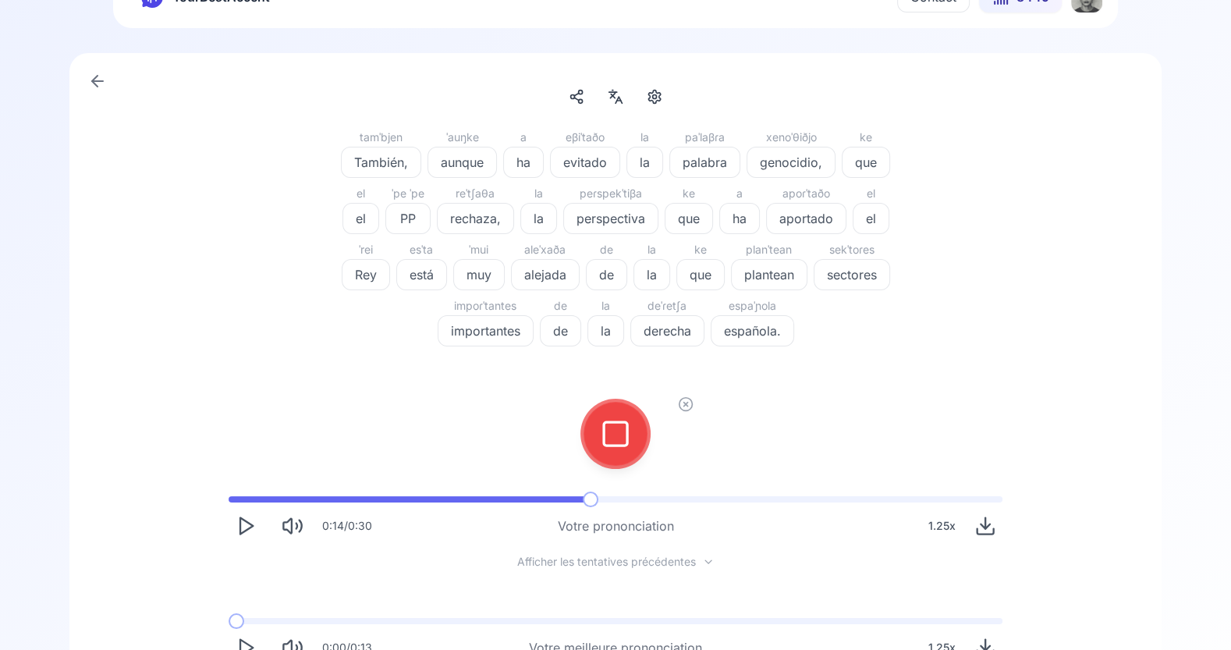
click at [619, 435] on icon at bounding box center [615, 433] width 31 height 31
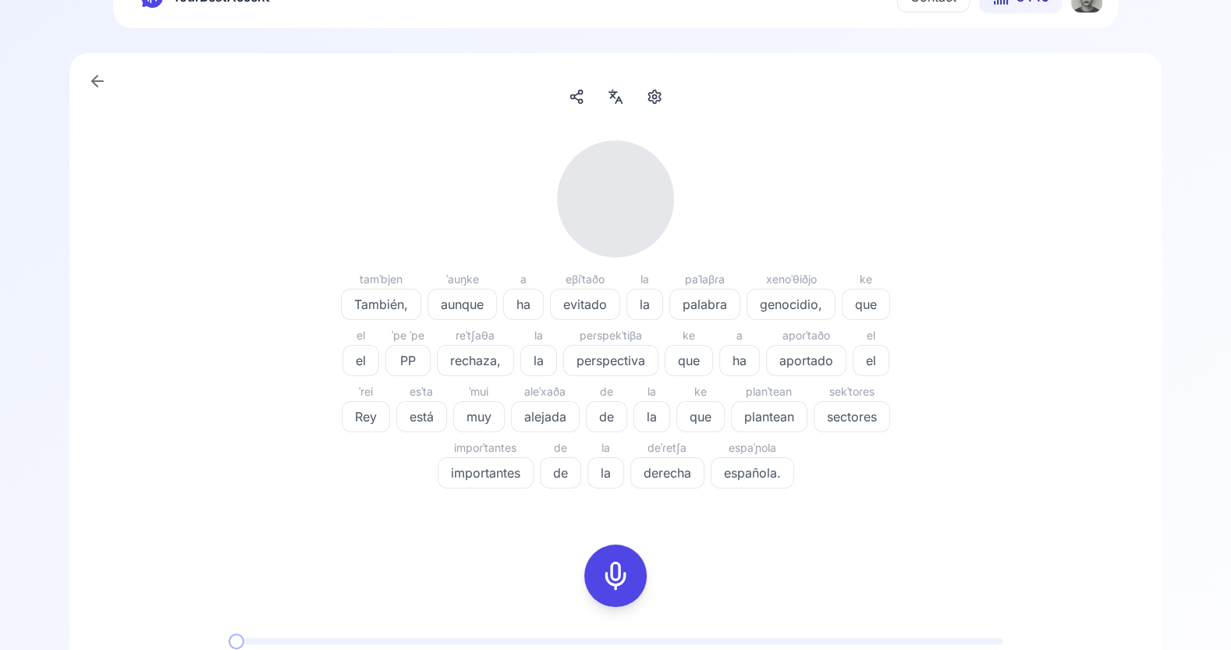
click at [621, 568] on icon at bounding box center [615, 575] width 31 height 31
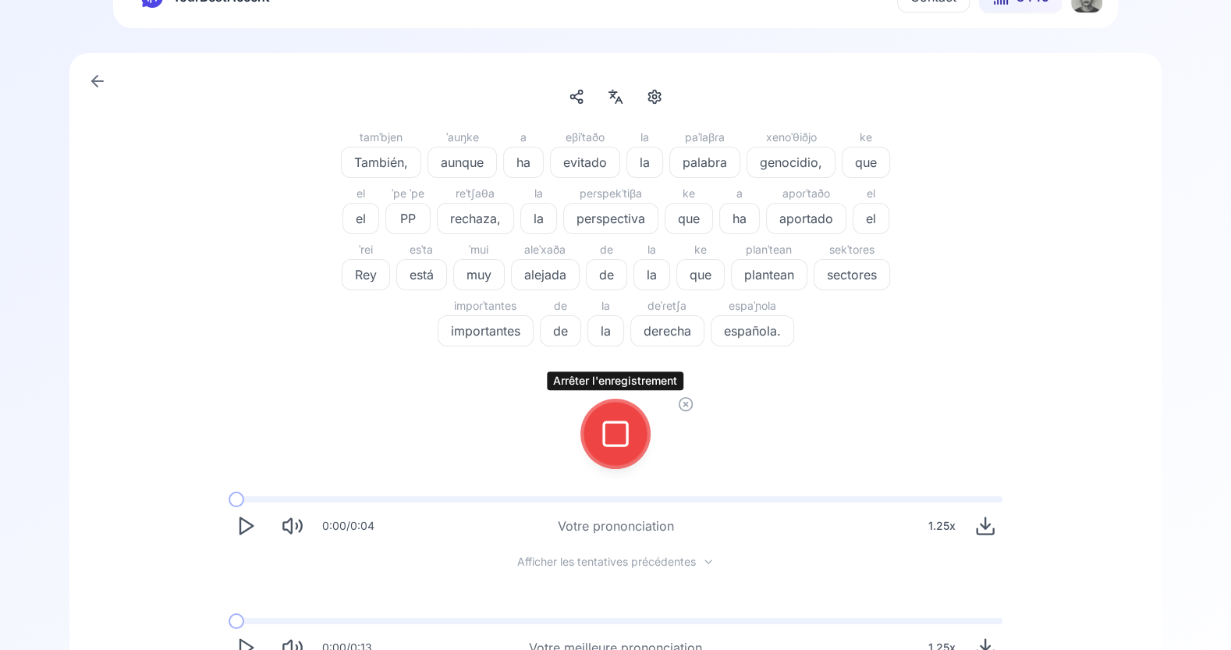
click at [616, 439] on icon at bounding box center [615, 433] width 31 height 31
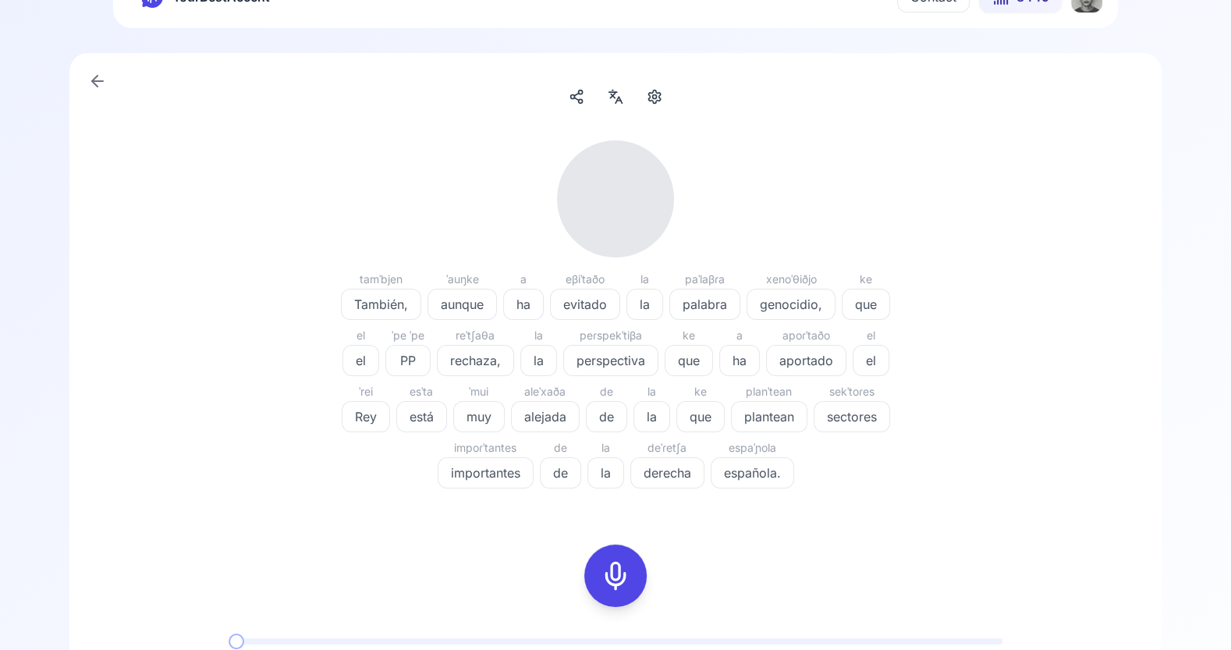
click at [616, 562] on icon at bounding box center [615, 575] width 31 height 31
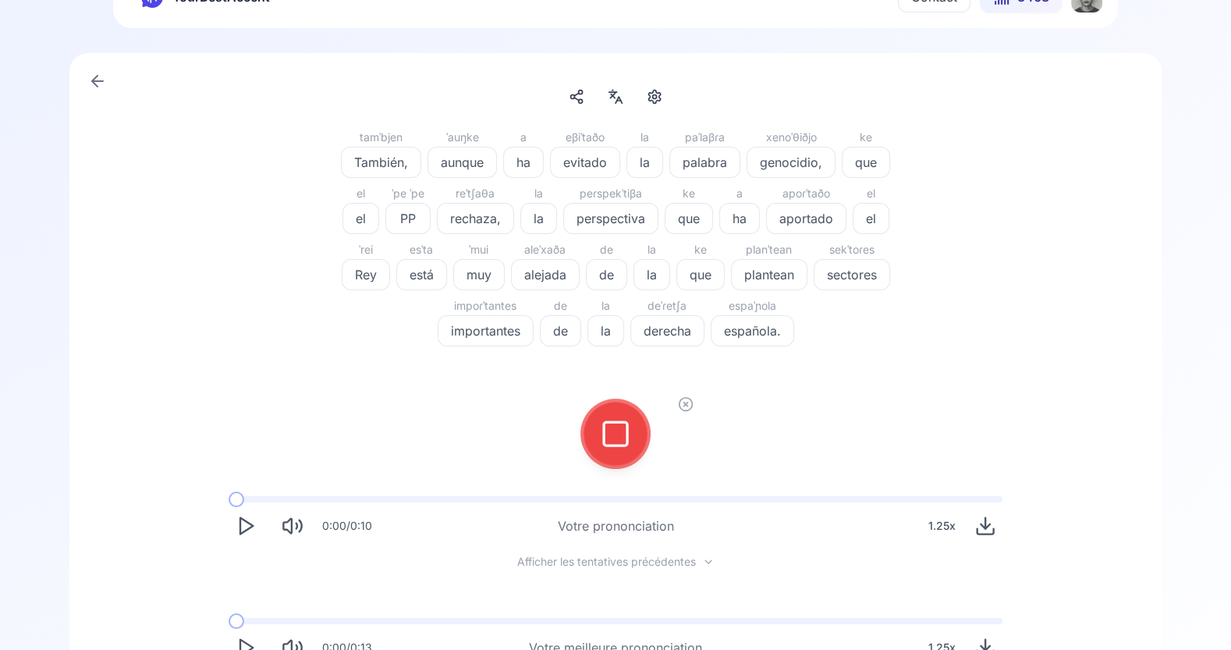
click at [626, 420] on icon at bounding box center [615, 433] width 31 height 31
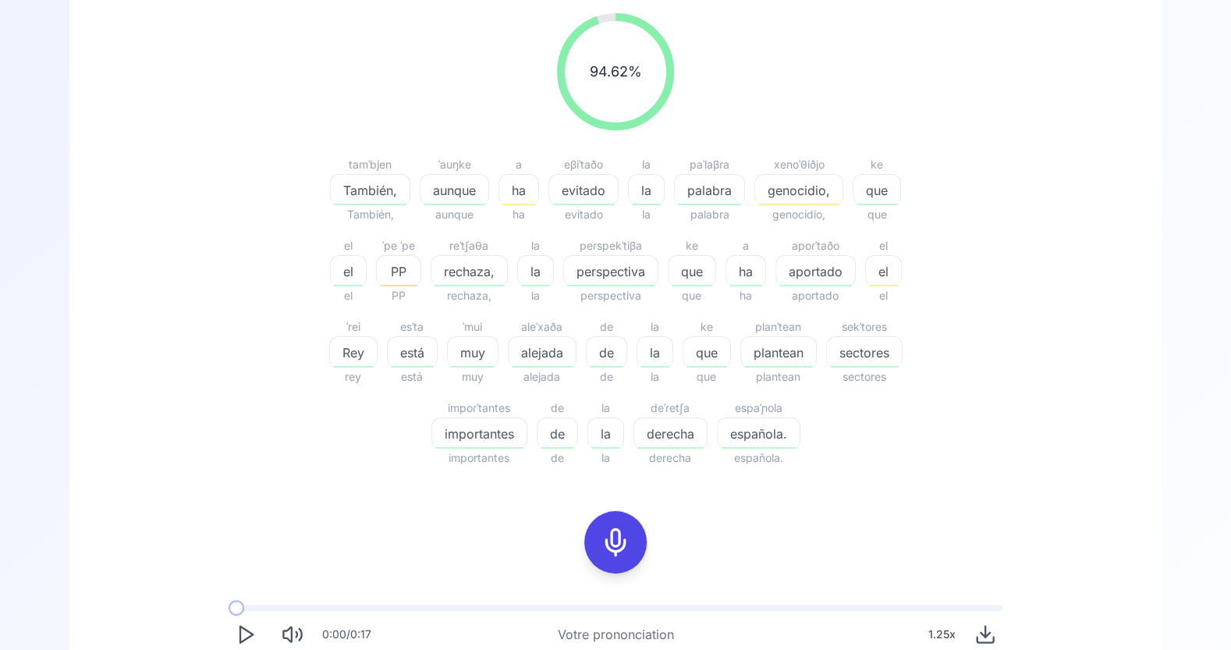
scroll to position [176, 0]
click at [813, 190] on span "genocidio," at bounding box center [798, 188] width 87 height 19
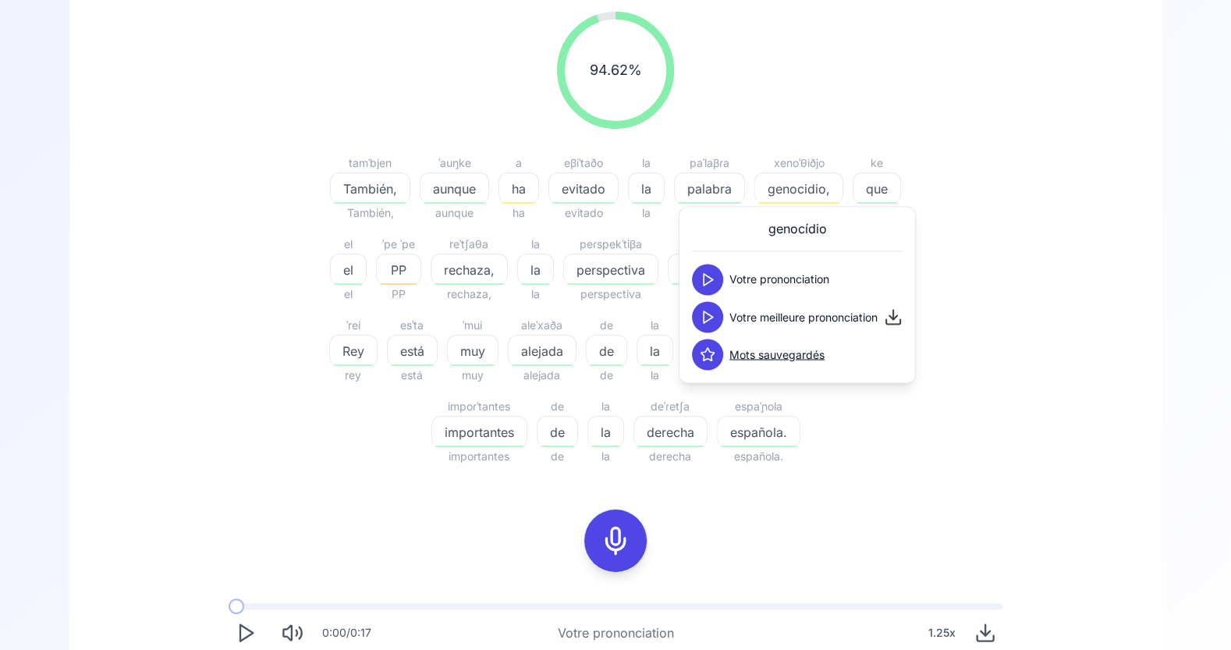
click at [716, 311] on button at bounding box center [707, 316] width 31 height 31
click at [714, 276] on icon at bounding box center [708, 280] width 16 height 16
click at [853, 480] on div "94.62 % 94.62 % tamˈbjen También, También, ˈauŋke aunque aunque a ha ha eβiˈtað…" at bounding box center [615, 391] width 1017 height 785
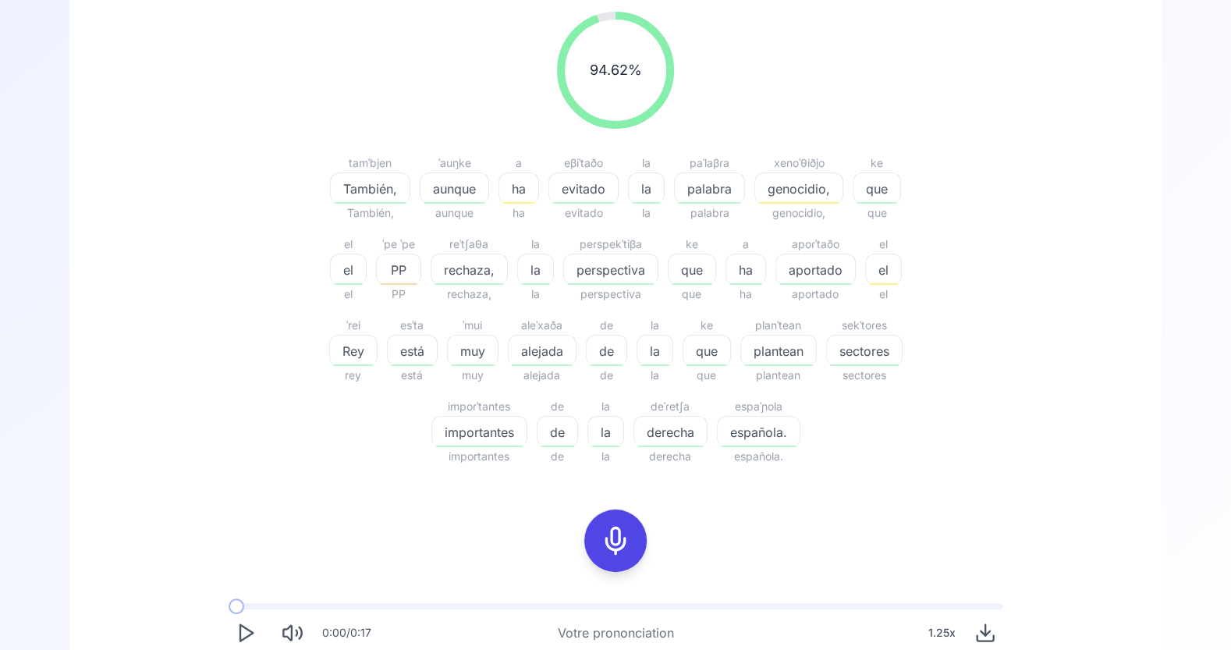
click at [874, 190] on span "que" at bounding box center [877, 188] width 47 height 19
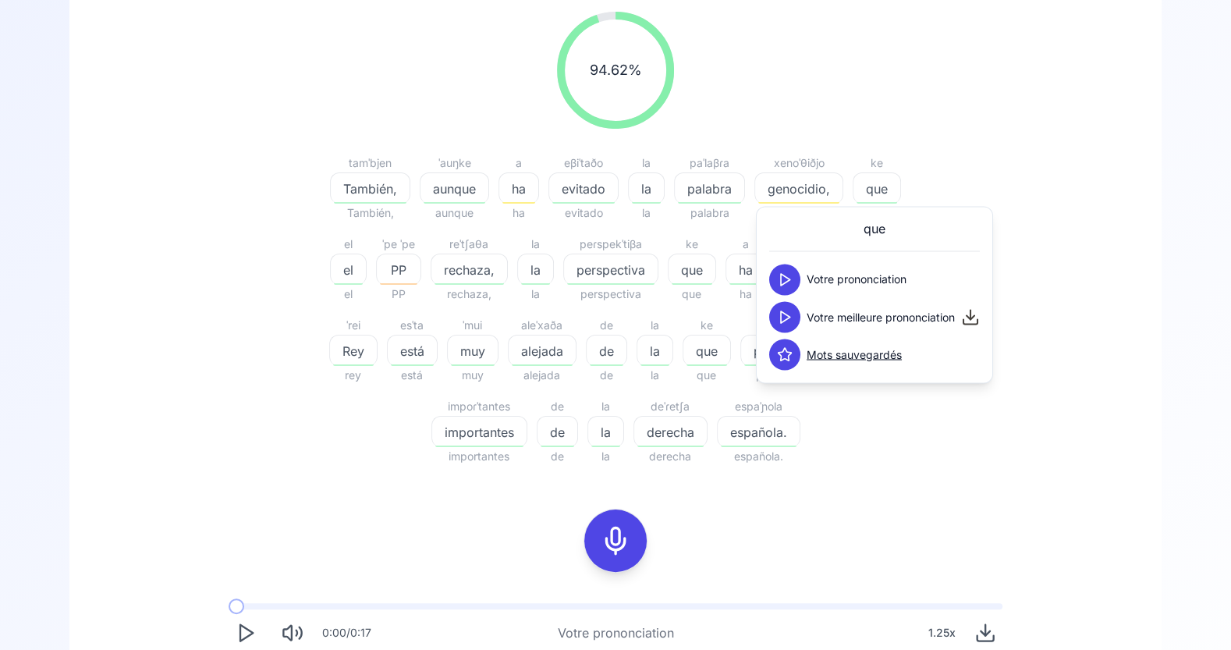
click at [787, 279] on icon at bounding box center [785, 280] width 16 height 16
click at [1171, 323] on div "94.62 % 94.62 % tamˈbjen También, También, ˈauŋke aunque aunque a ha ha eβiˈtað…" at bounding box center [615, 397] width 1231 height 997
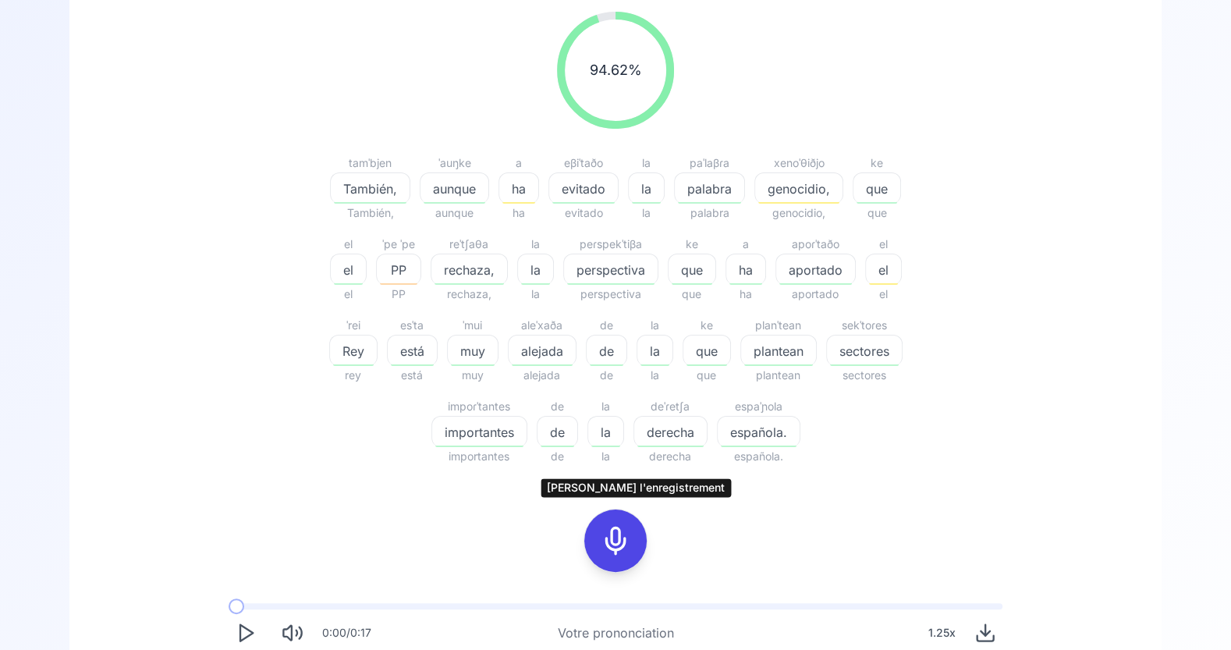
click at [623, 539] on icon at bounding box center [615, 540] width 31 height 31
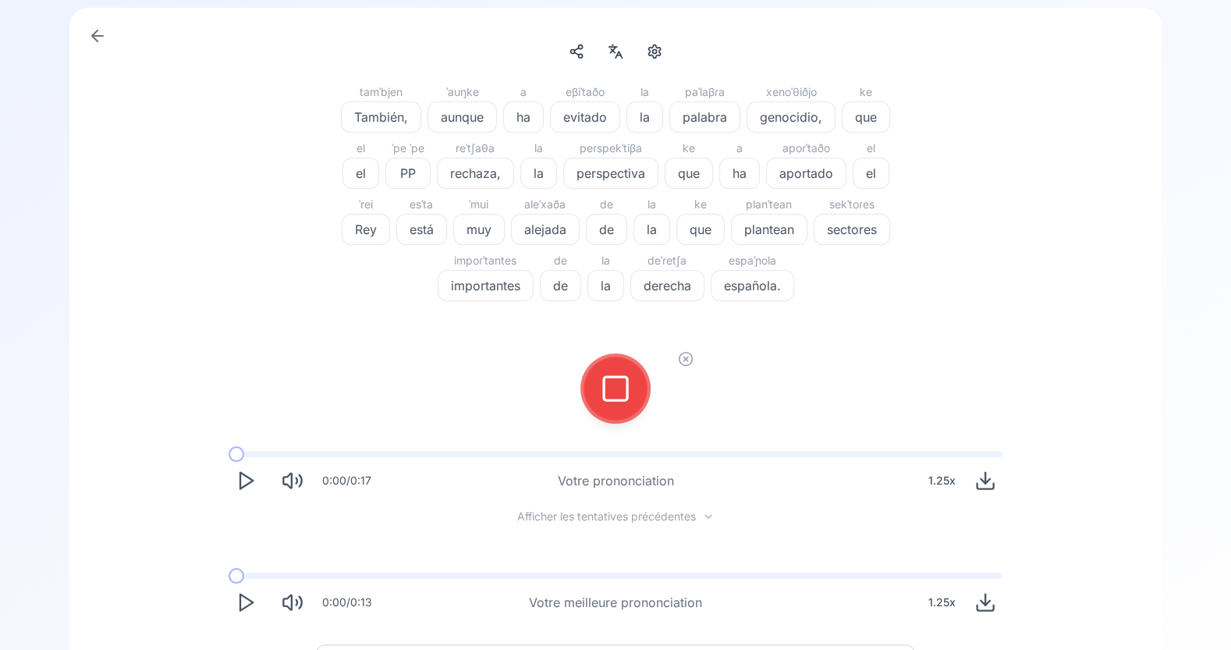
scroll to position [89, 0]
click at [623, 407] on div at bounding box center [615, 391] width 37 height 62
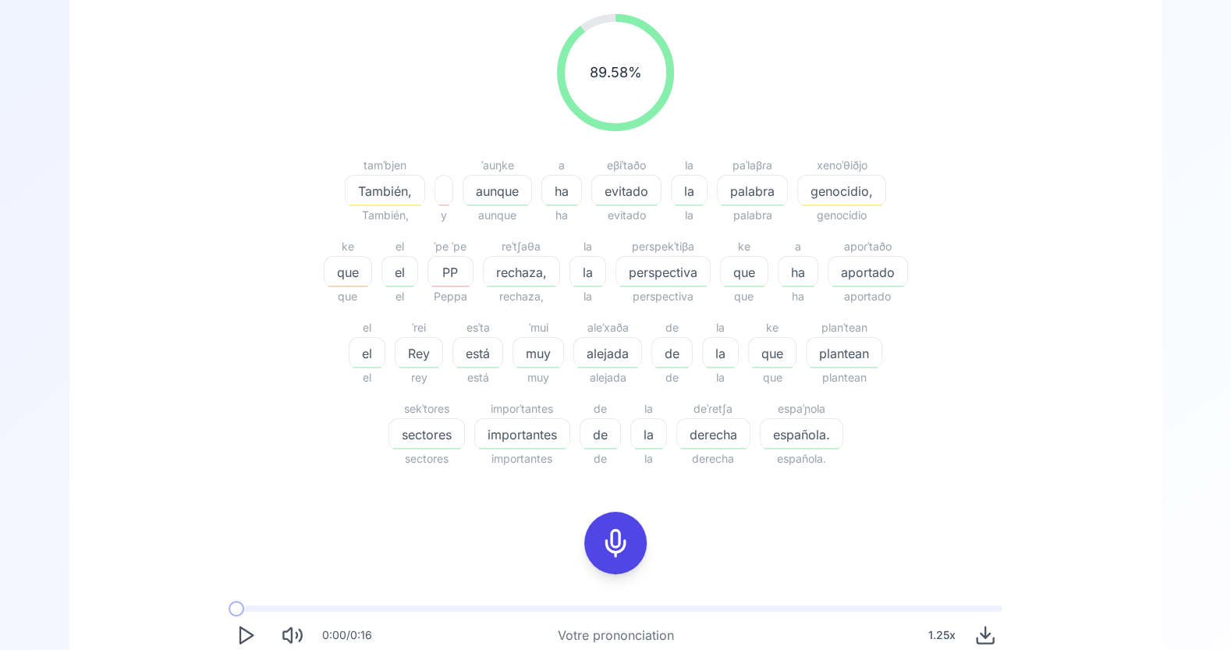
scroll to position [182, 0]
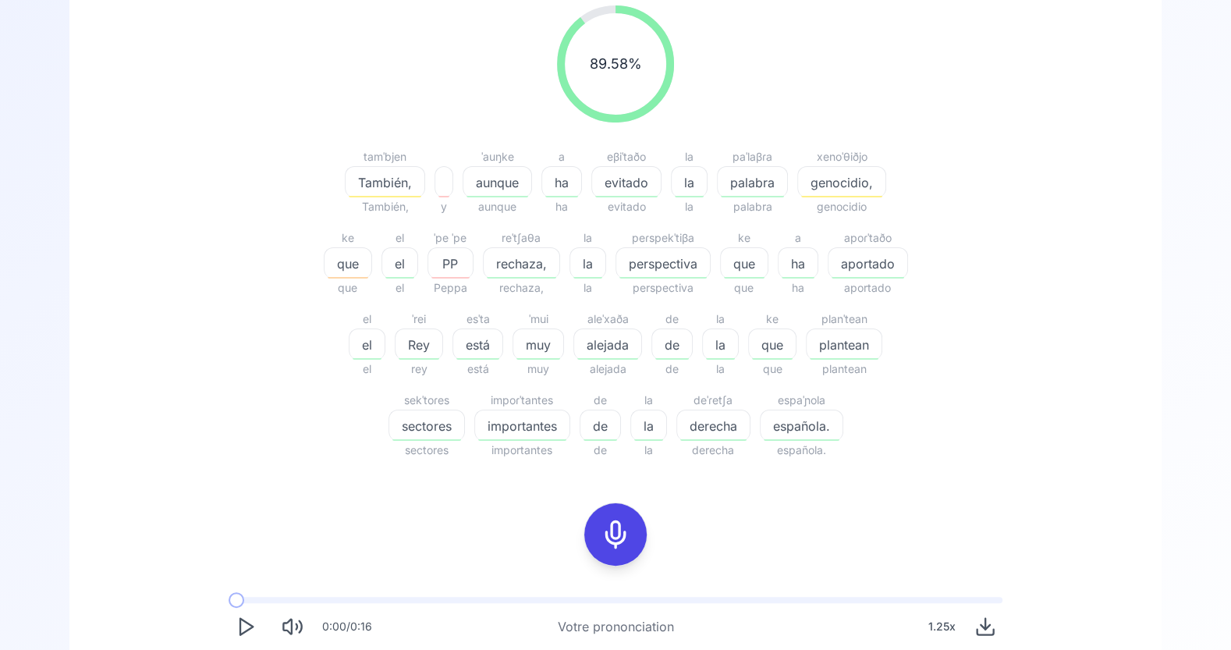
click at [841, 181] on span "genocidio," at bounding box center [841, 182] width 87 height 19
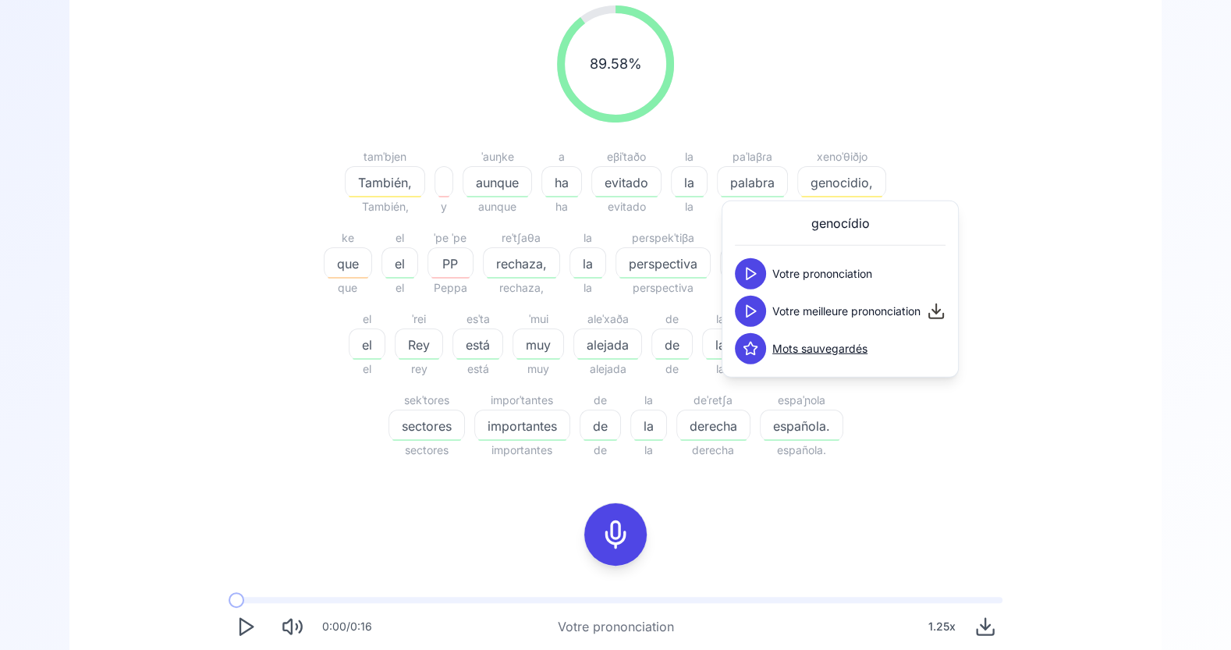
click at [750, 266] on icon at bounding box center [751, 274] width 16 height 16
click at [741, 301] on button at bounding box center [750, 311] width 31 height 31
click at [755, 275] on icon at bounding box center [751, 274] width 16 height 16
click at [1058, 293] on div "89.58 % 89.58 % tamˈbjen También, También, y ˈauŋke aunque aunque a ha ha eβiˈt…" at bounding box center [615, 232] width 899 height 479
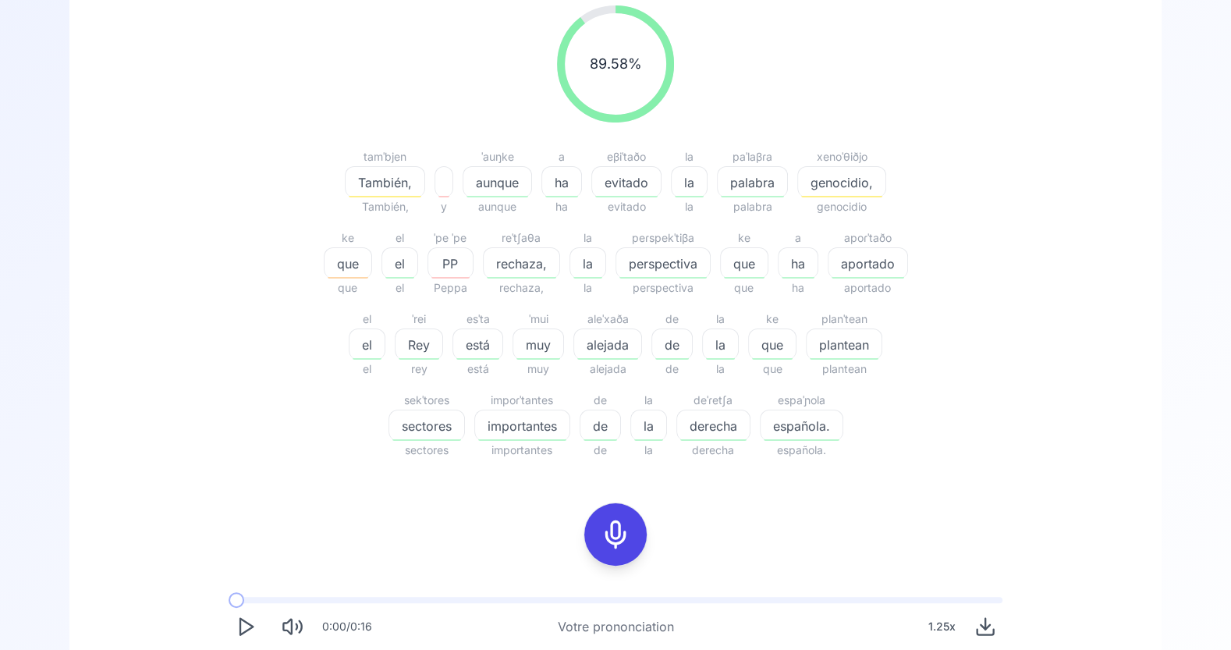
click at [615, 531] on icon at bounding box center [615, 534] width 31 height 31
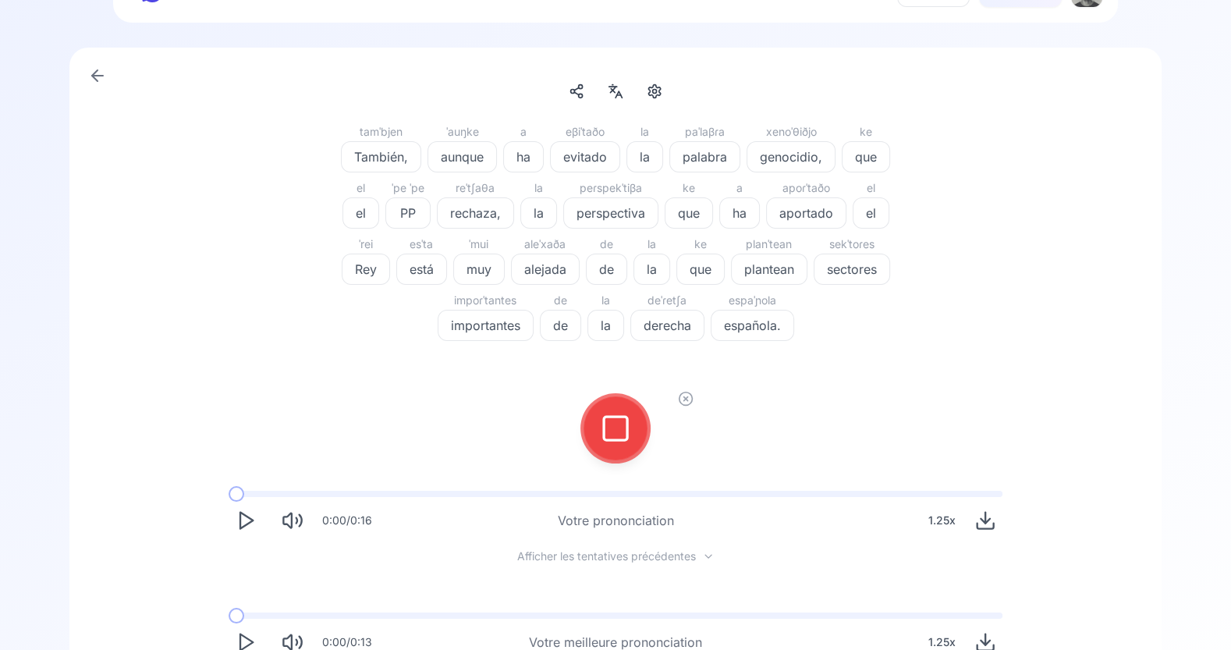
scroll to position [0, 0]
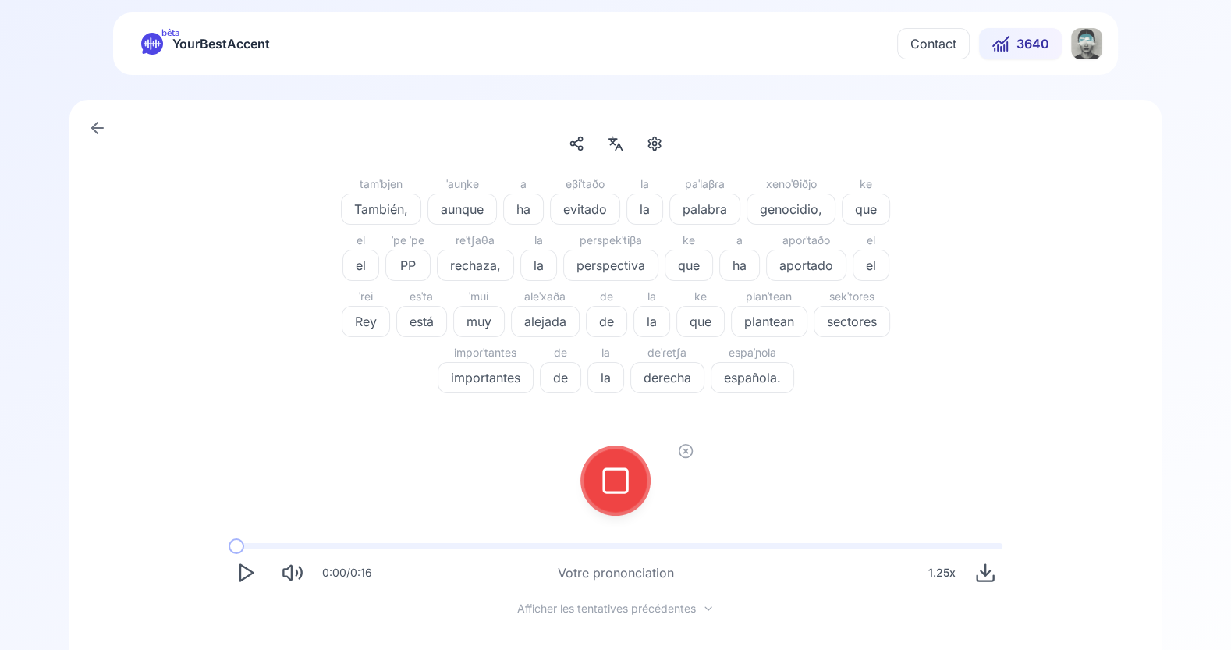
click at [614, 493] on icon at bounding box center [615, 480] width 31 height 31
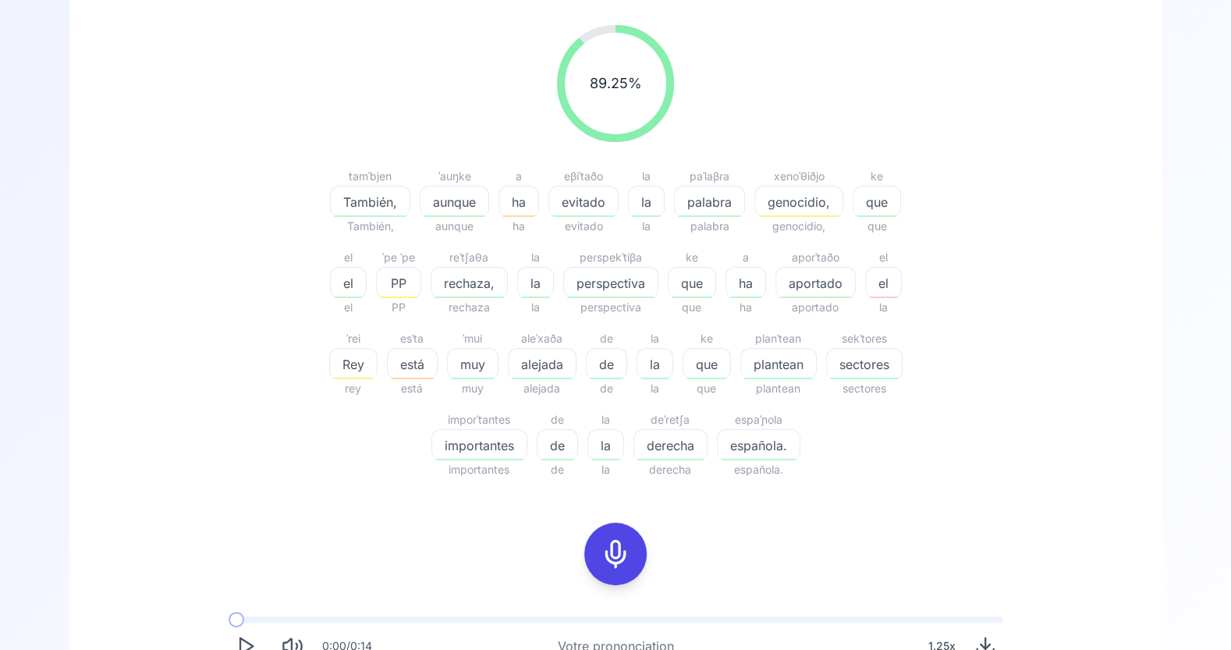
scroll to position [172, 0]
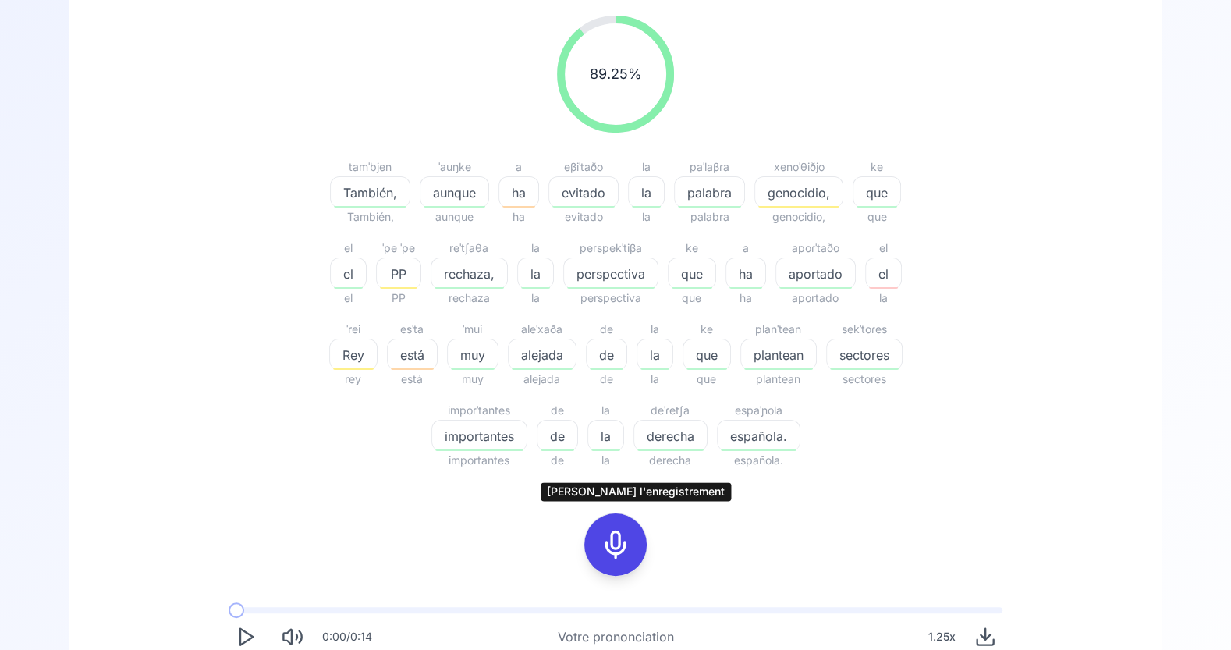
click at [615, 550] on icon at bounding box center [615, 544] width 31 height 31
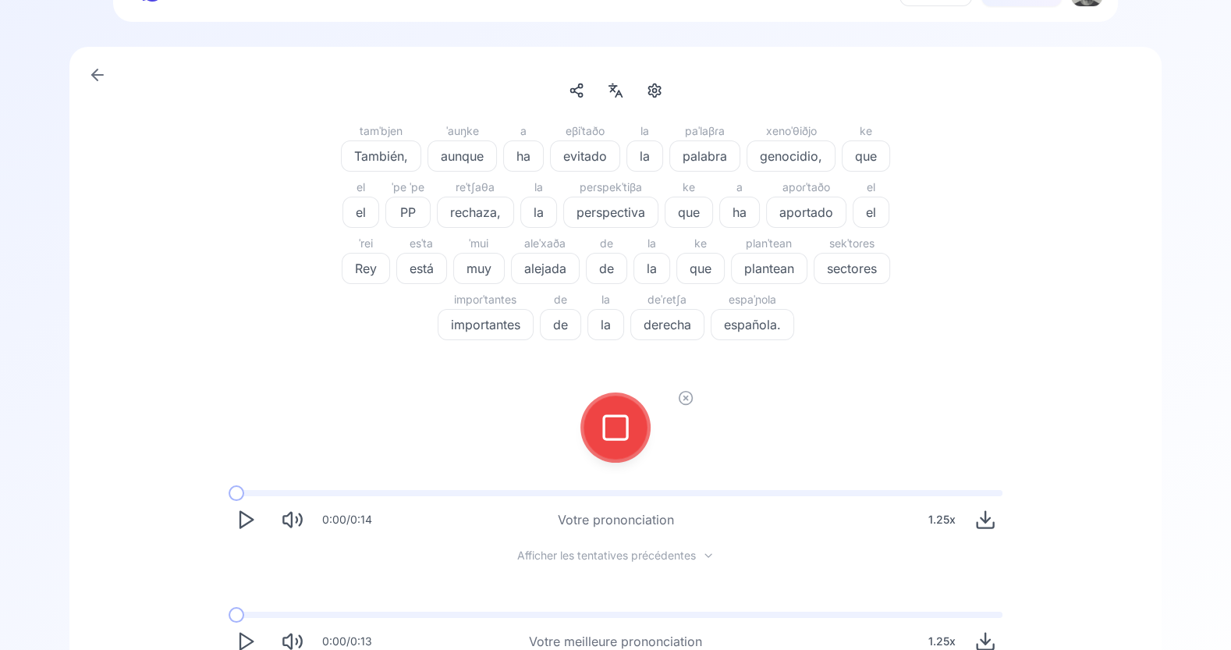
scroll to position [49, 0]
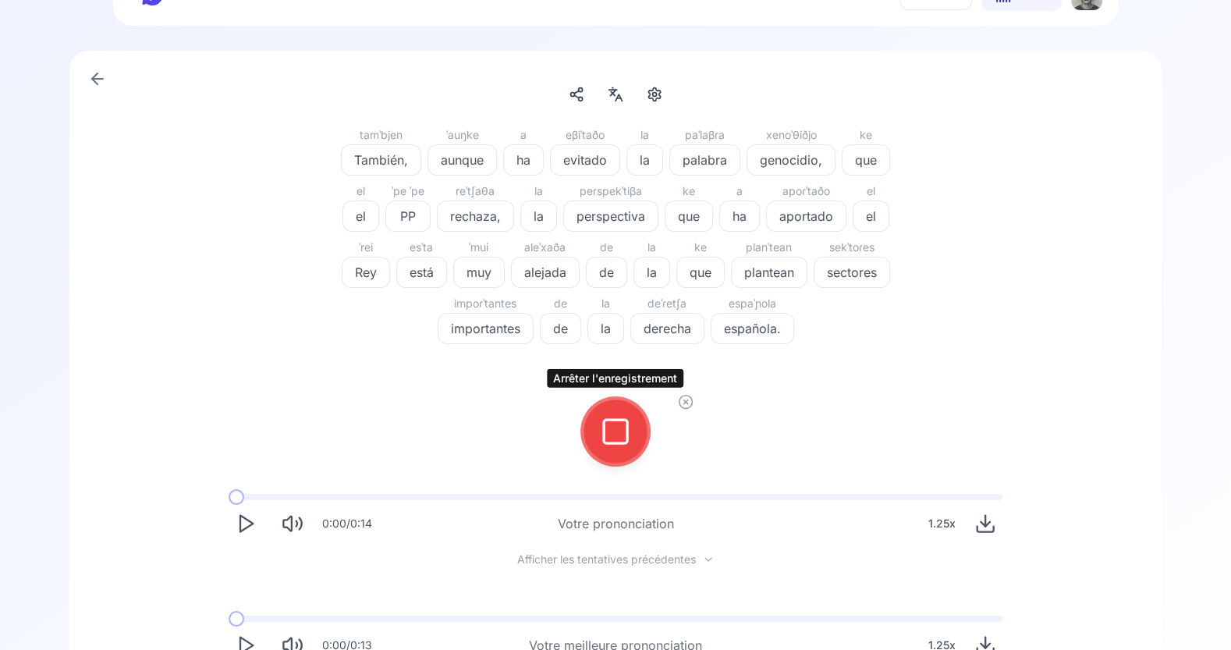
click at [620, 433] on icon at bounding box center [615, 431] width 31 height 31
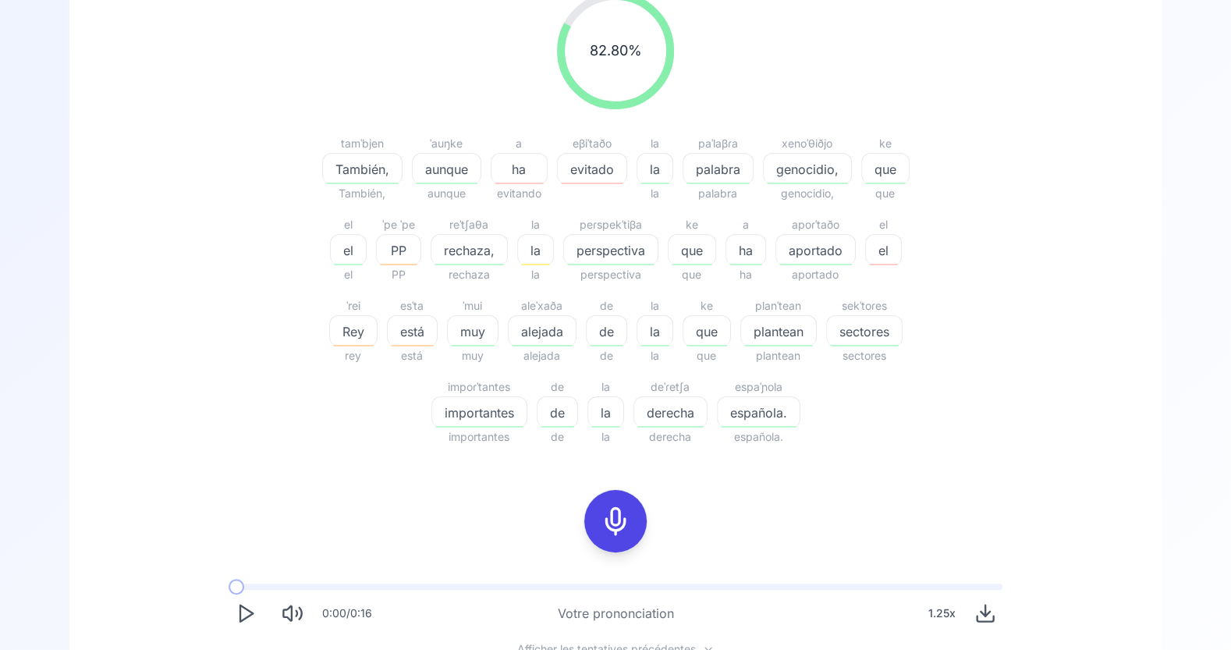
scroll to position [268, 0]
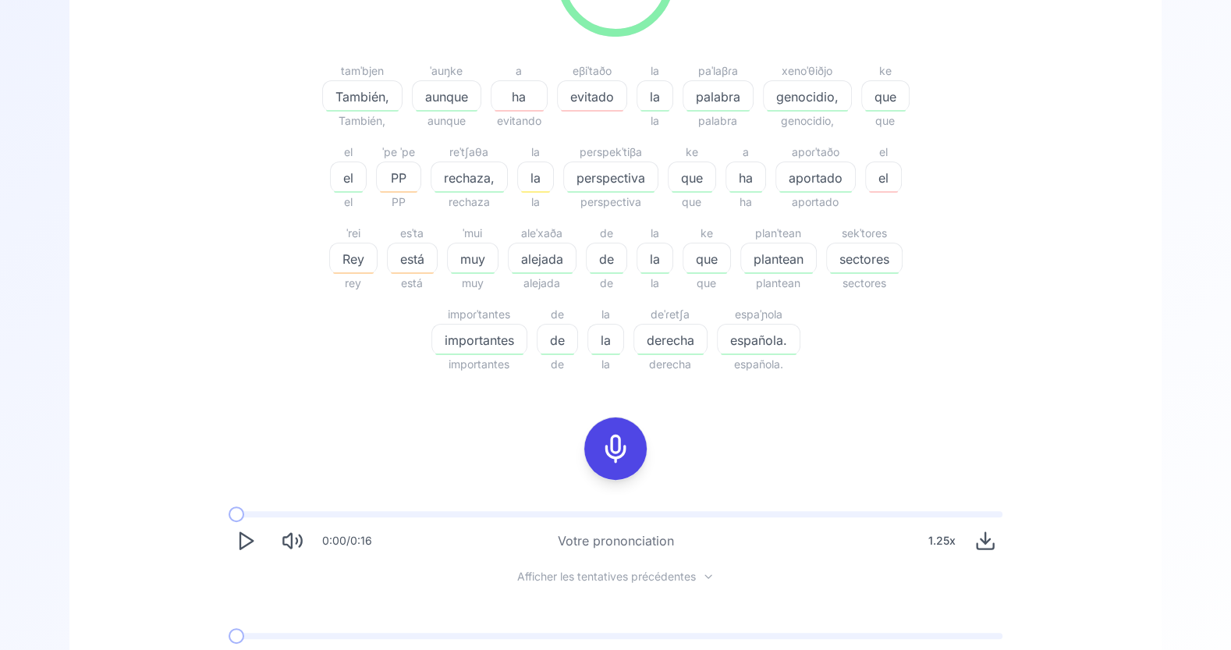
click at [253, 541] on icon "Play" at bounding box center [246, 541] width 22 height 22
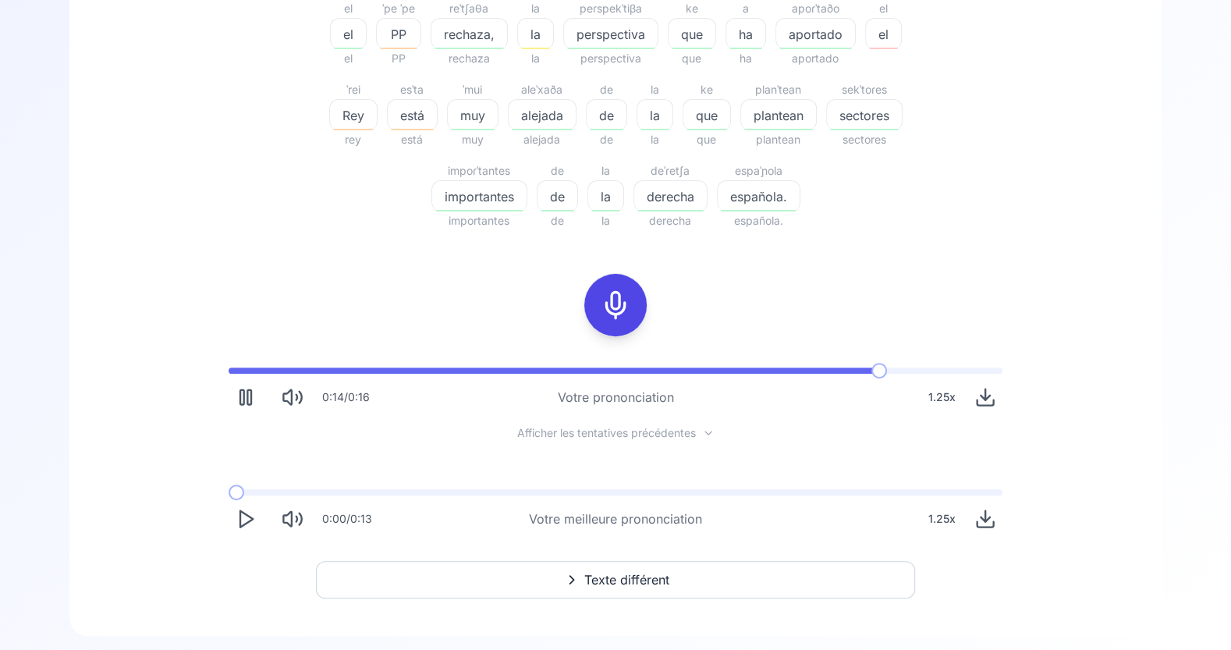
scroll to position [421, 0]
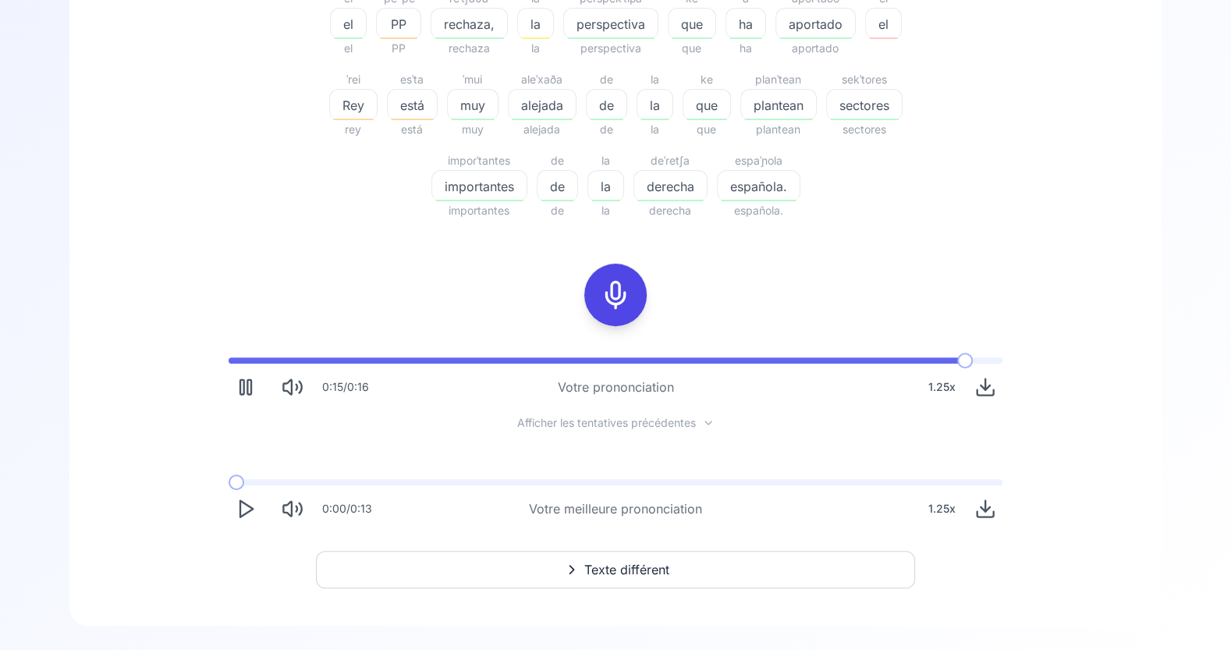
click at [240, 510] on polygon "Play" at bounding box center [246, 509] width 12 height 16
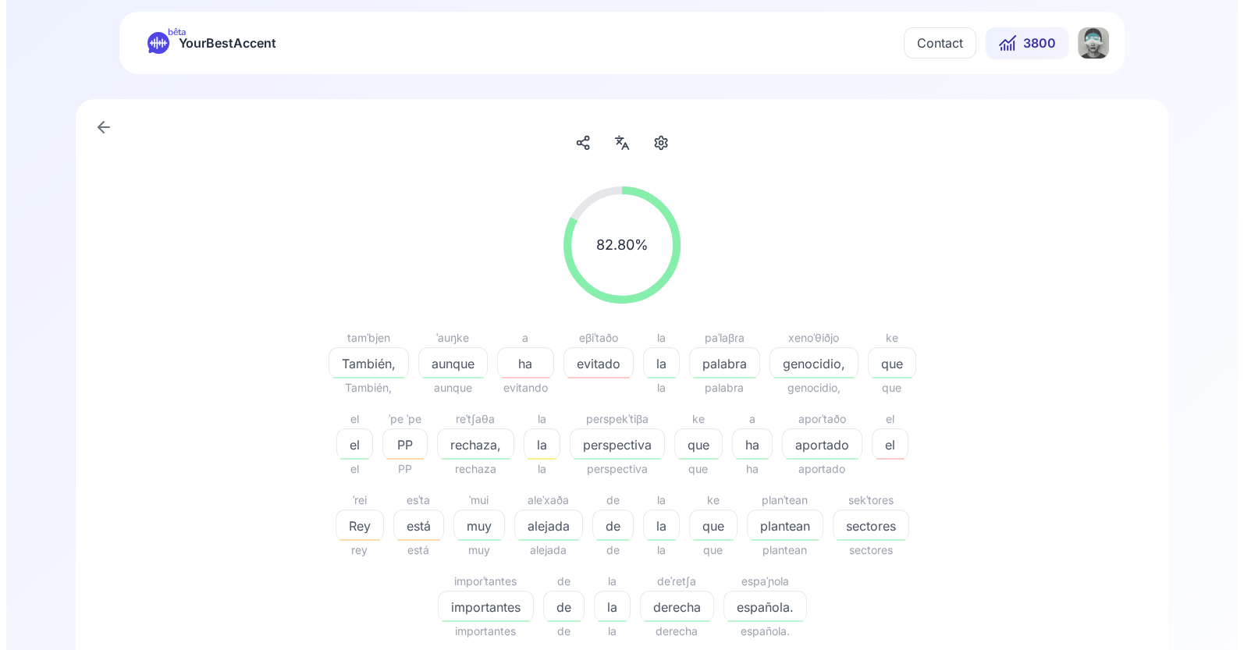
scroll to position [6, 0]
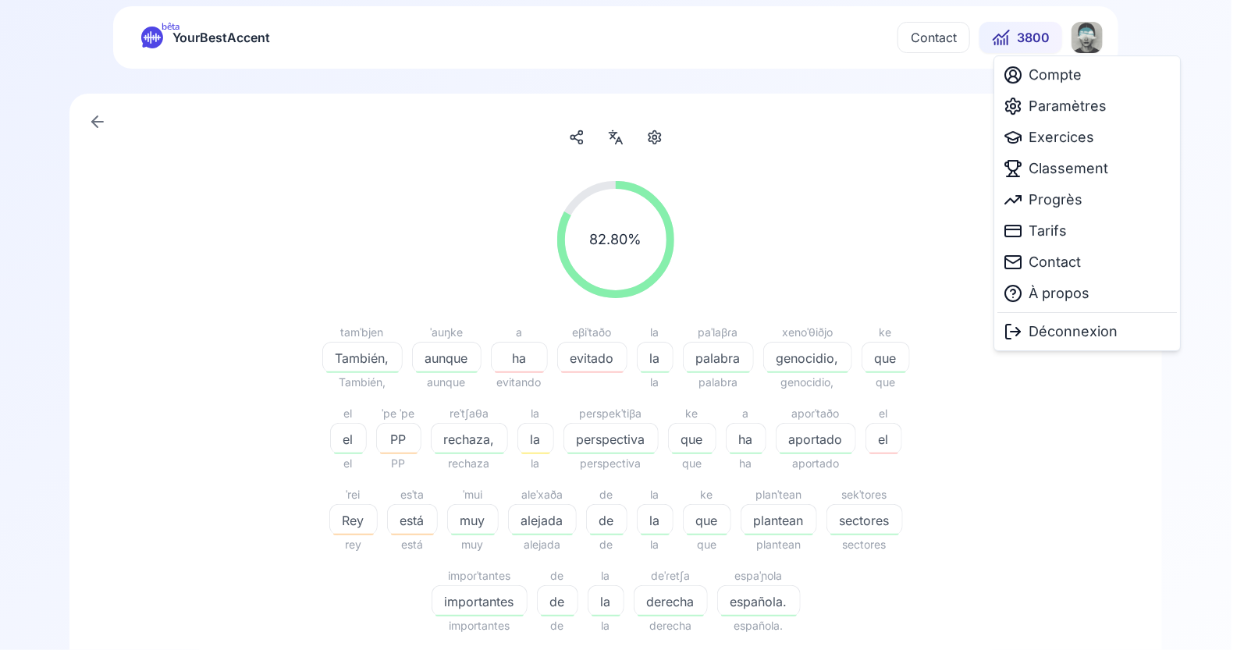
click at [1088, 35] on html "bêta YourBestAccent Contact 3800 82.80 % 82.80 % tamˈbjen También, También, ˈau…" at bounding box center [622, 319] width 1244 height 650
click at [1060, 104] on span "Paramètres" at bounding box center [1067, 106] width 78 height 22
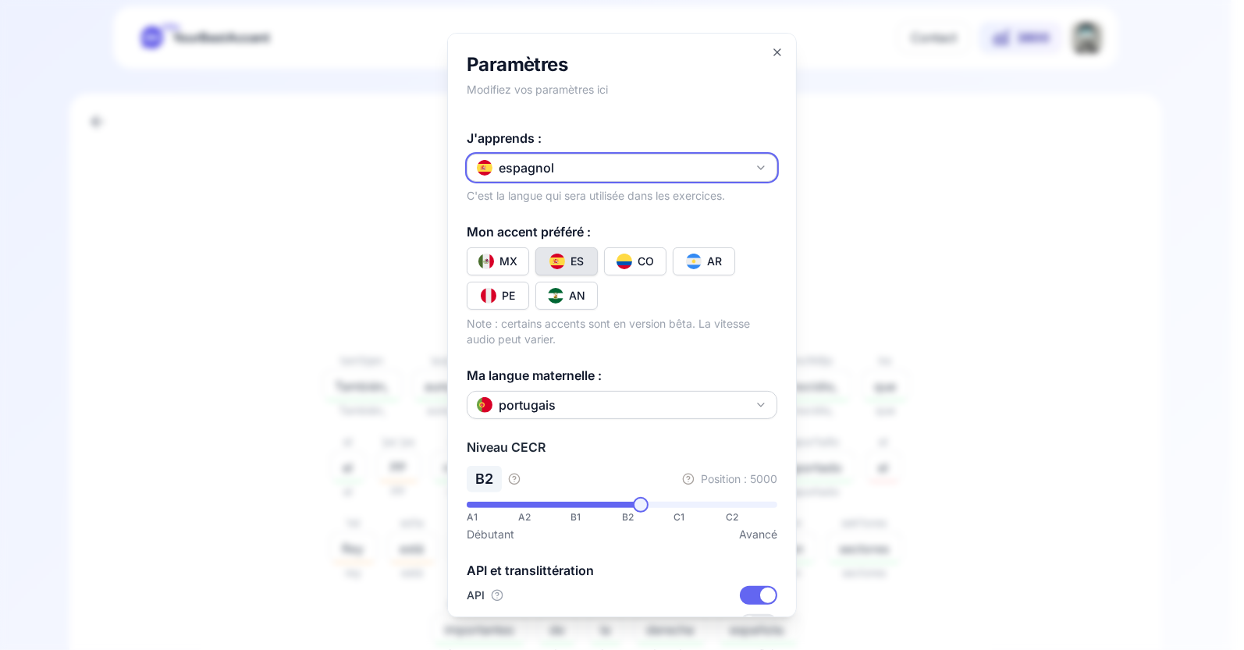
scroll to position [217, 0]
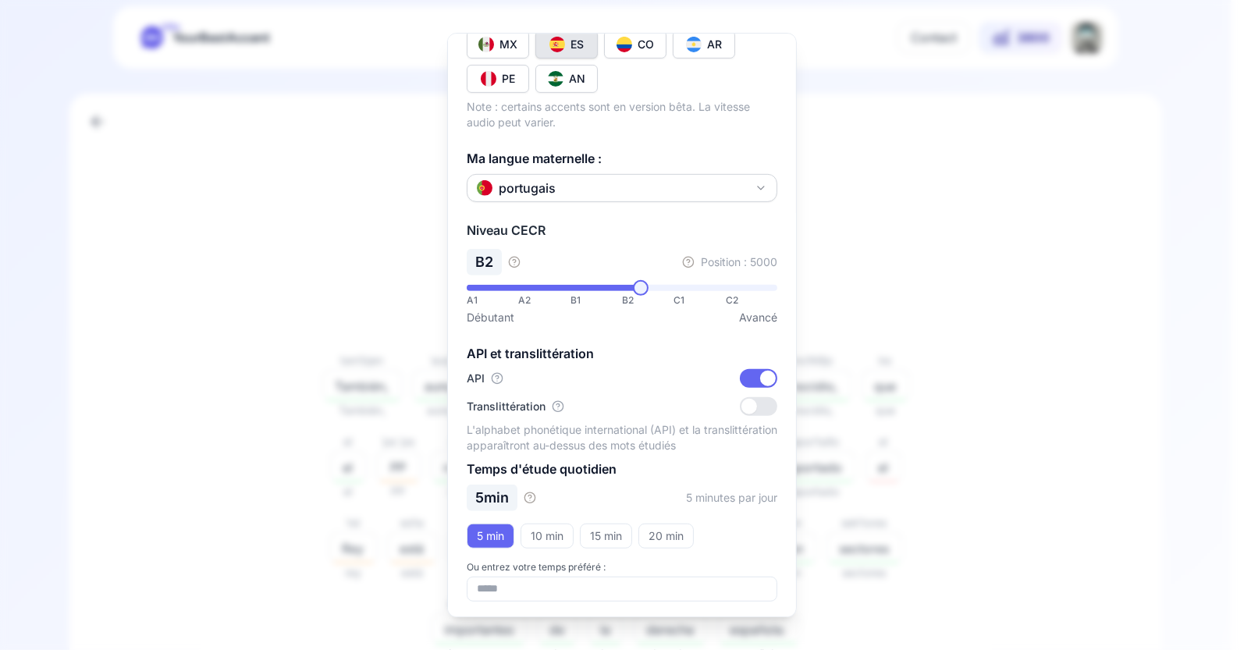
click at [741, 402] on div at bounding box center [749, 407] width 16 height 16
click at [553, 405] on circle "button" at bounding box center [557, 406] width 10 height 10
click at [760, 400] on div at bounding box center [768, 407] width 16 height 16
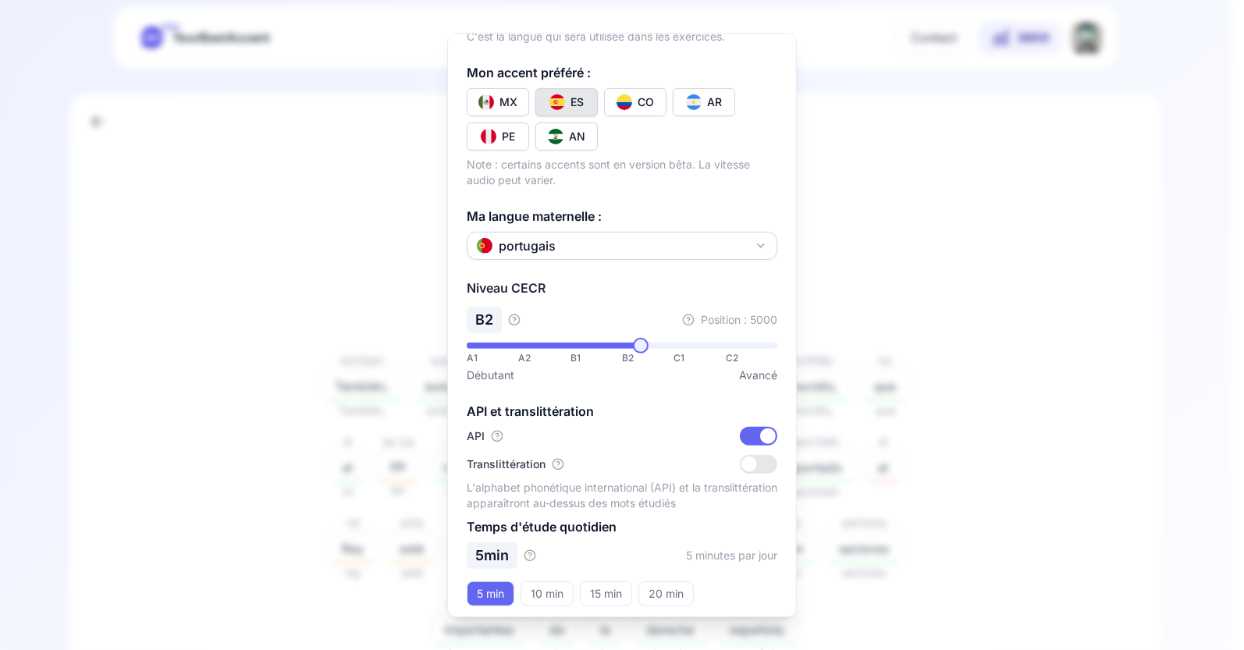
scroll to position [157, 0]
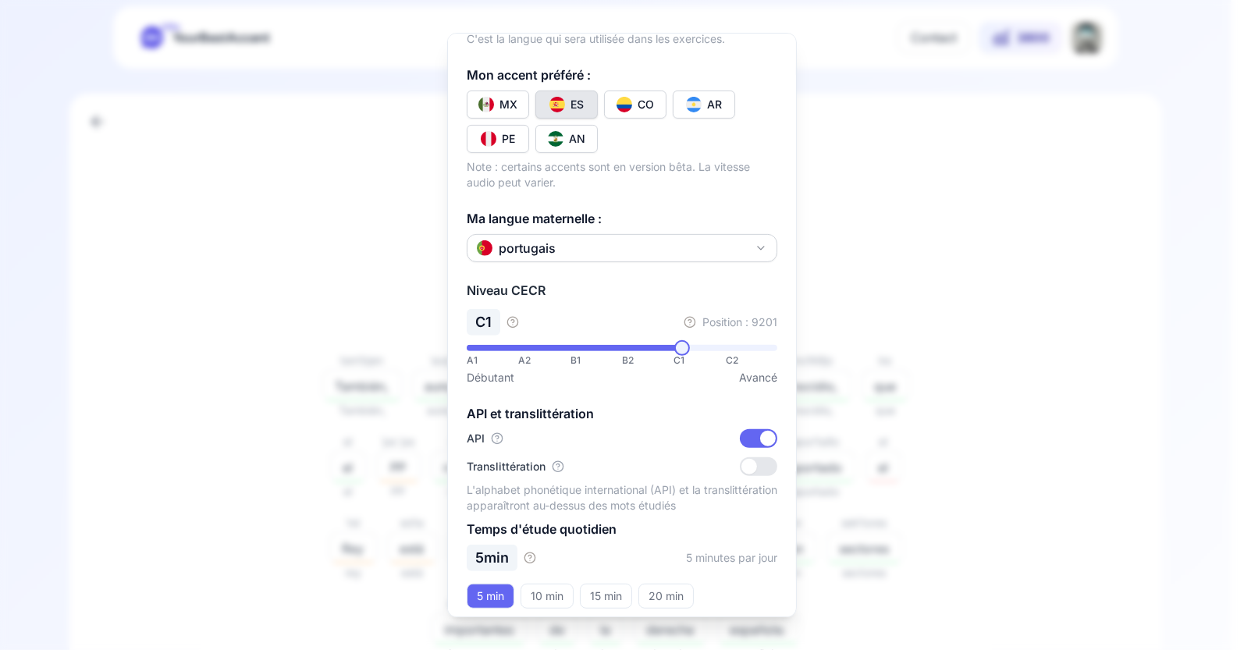
click at [677, 351] on span at bounding box center [682, 348] width 16 height 16
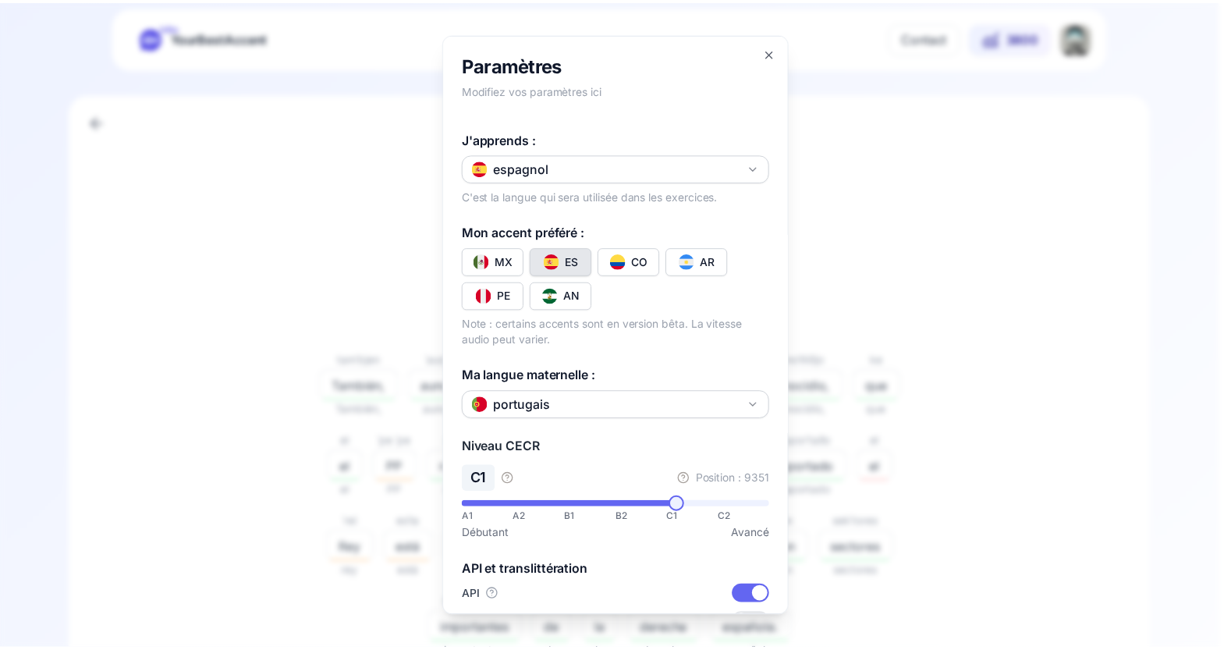
scroll to position [217, 0]
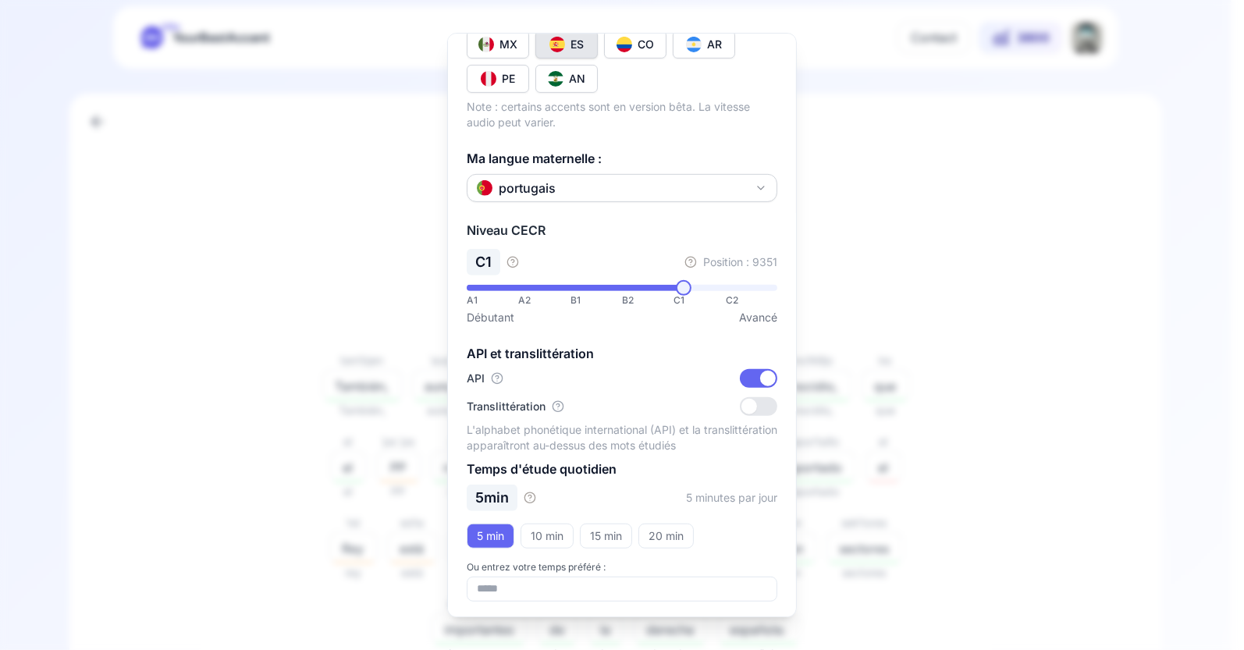
click at [980, 260] on div at bounding box center [622, 325] width 1244 height 650
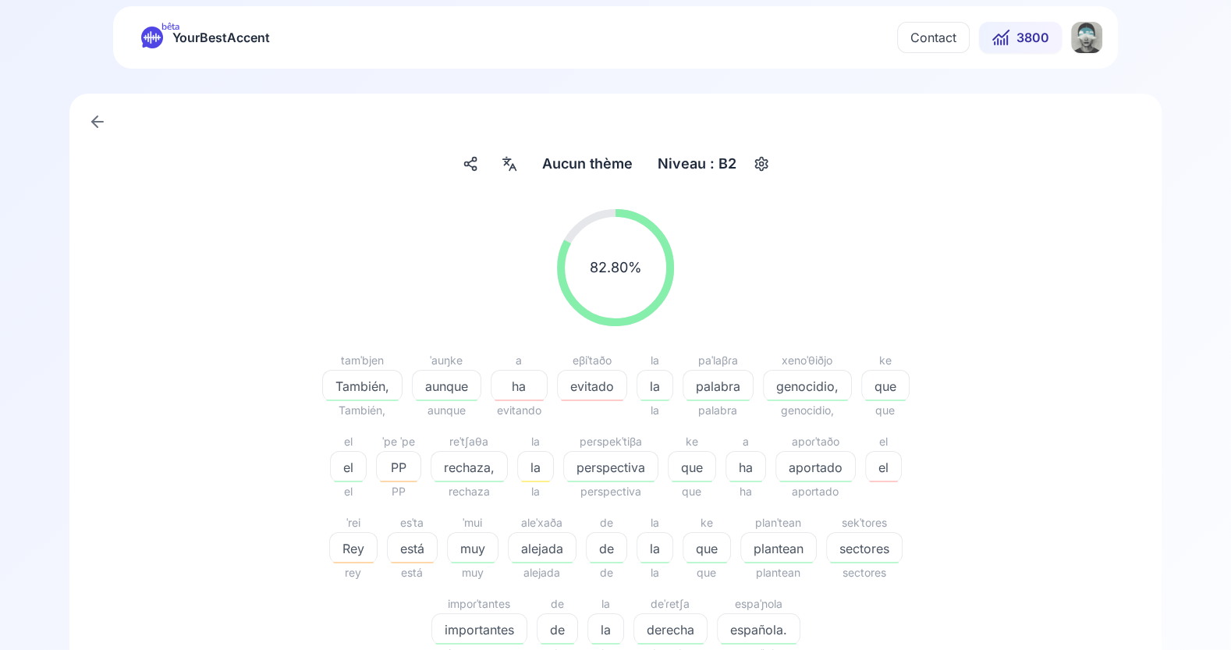
click at [99, 122] on icon at bounding box center [97, 121] width 19 height 19
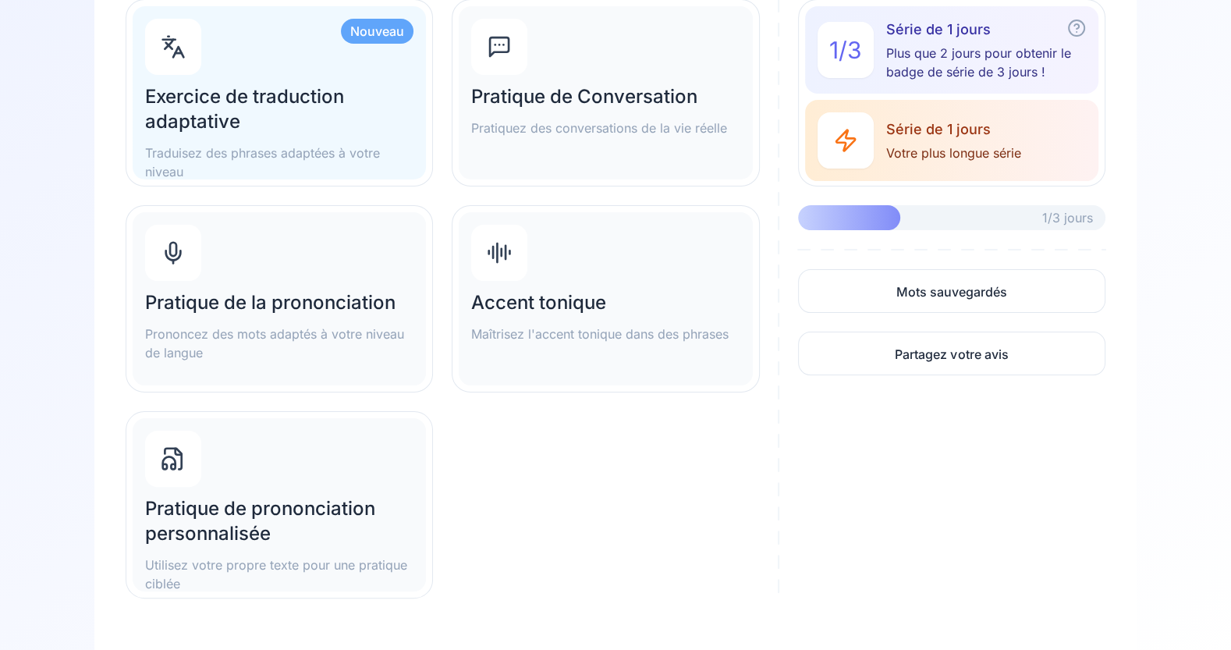
scroll to position [195, 0]
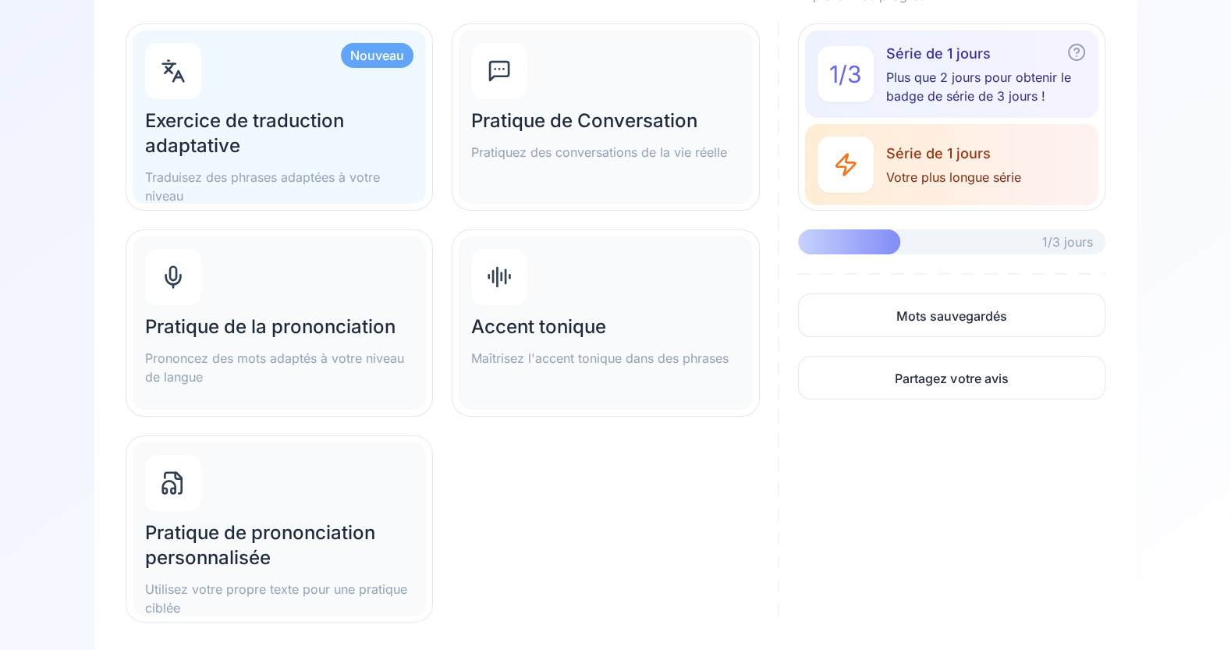
click at [368, 283] on div "Pratique de la prononciation Prononcez des mots adaptés à votre niveau de langue" at bounding box center [279, 322] width 293 height 173
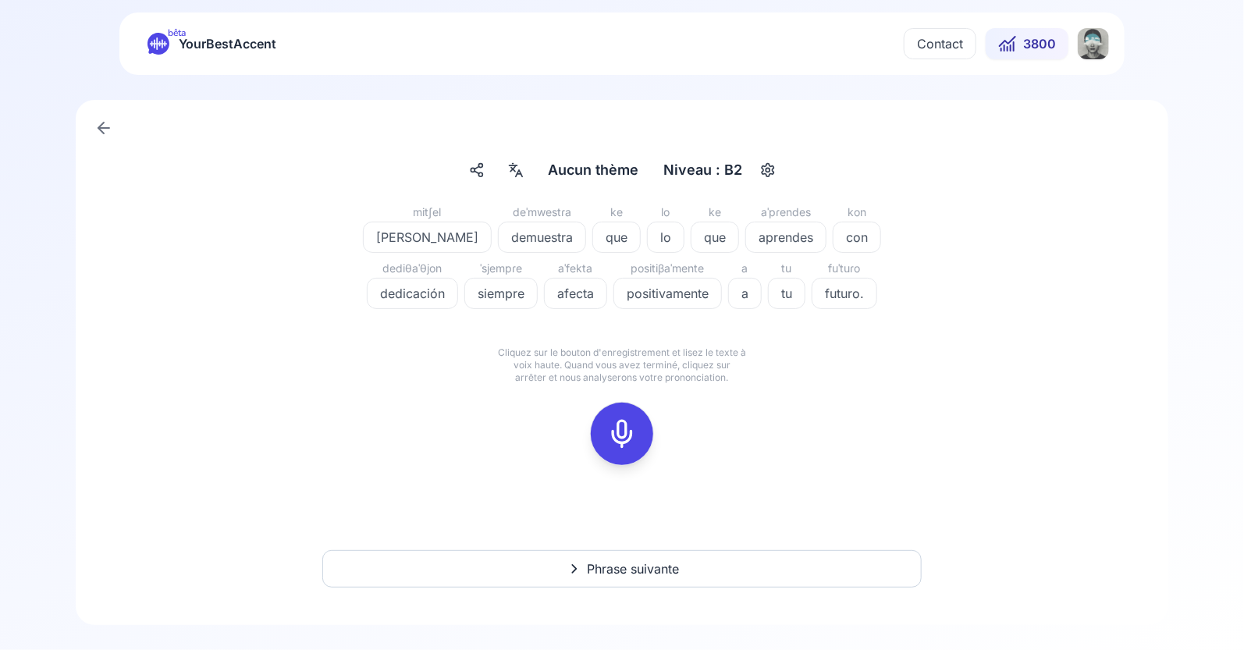
click at [764, 173] on icon "button" at bounding box center [768, 170] width 12 height 13
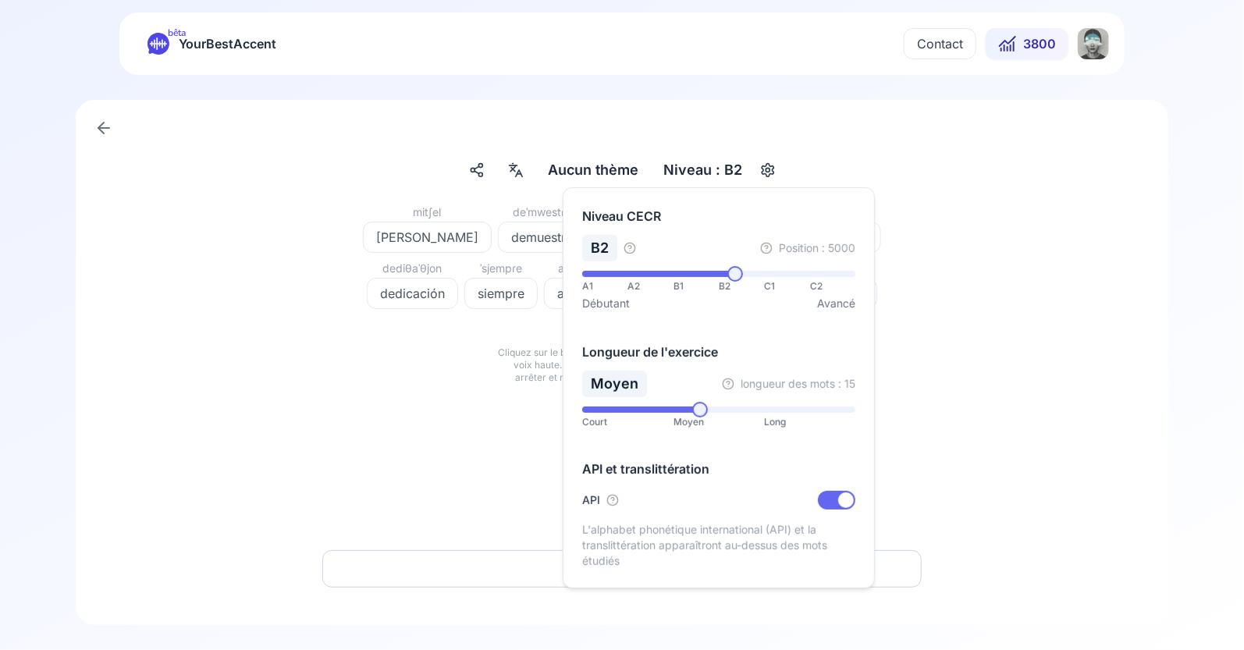
click at [772, 276] on div "A1 A2 B1 B2 C1 C2 Débutant Avancé" at bounding box center [718, 291] width 273 height 41
click at [765, 269] on span at bounding box center [763, 274] width 16 height 16
click at [953, 406] on div "[PERSON_NAME] demuestra ke que lo lo ke que aˈpɾendes aprendes kon con dediθaˈθ…" at bounding box center [621, 343] width 1017 height 281
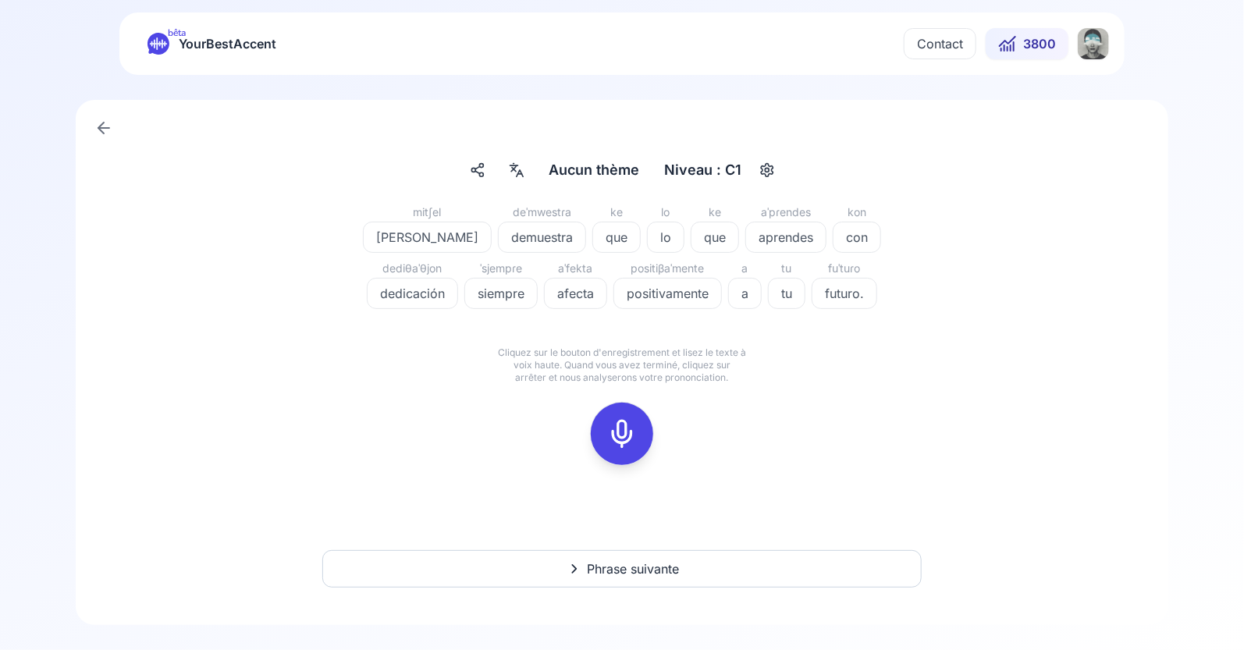
click at [626, 432] on icon at bounding box center [621, 433] width 31 height 31
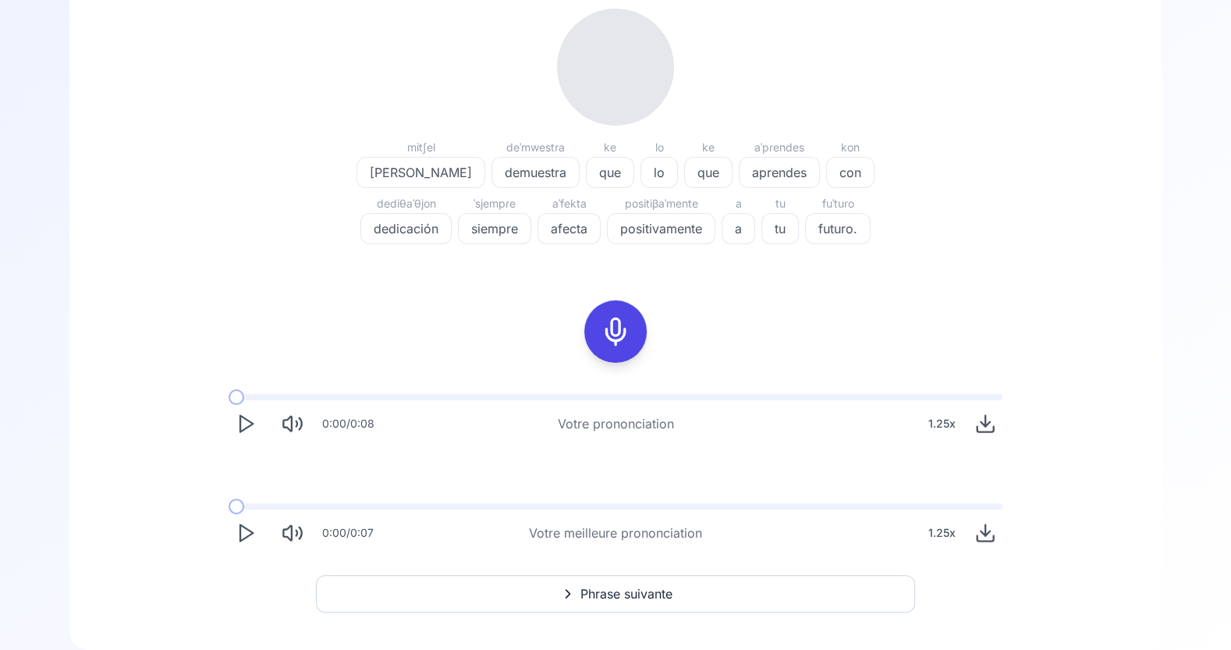
scroll to position [226, 0]
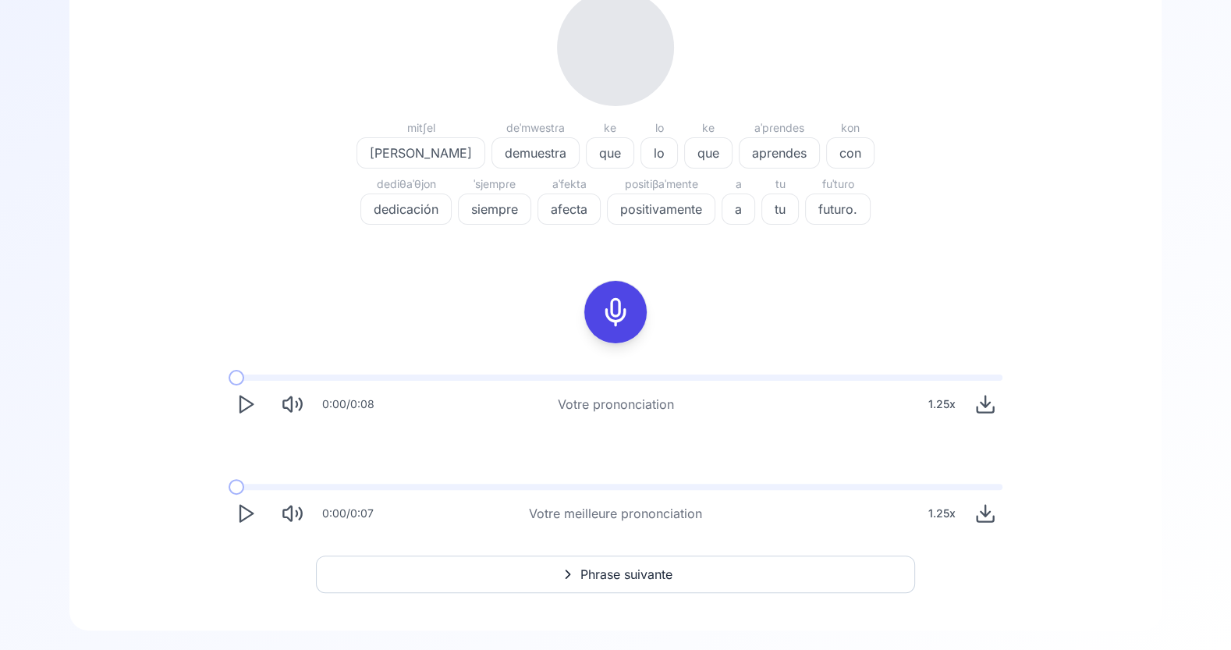
click at [245, 513] on icon "Play" at bounding box center [246, 513] width 22 height 22
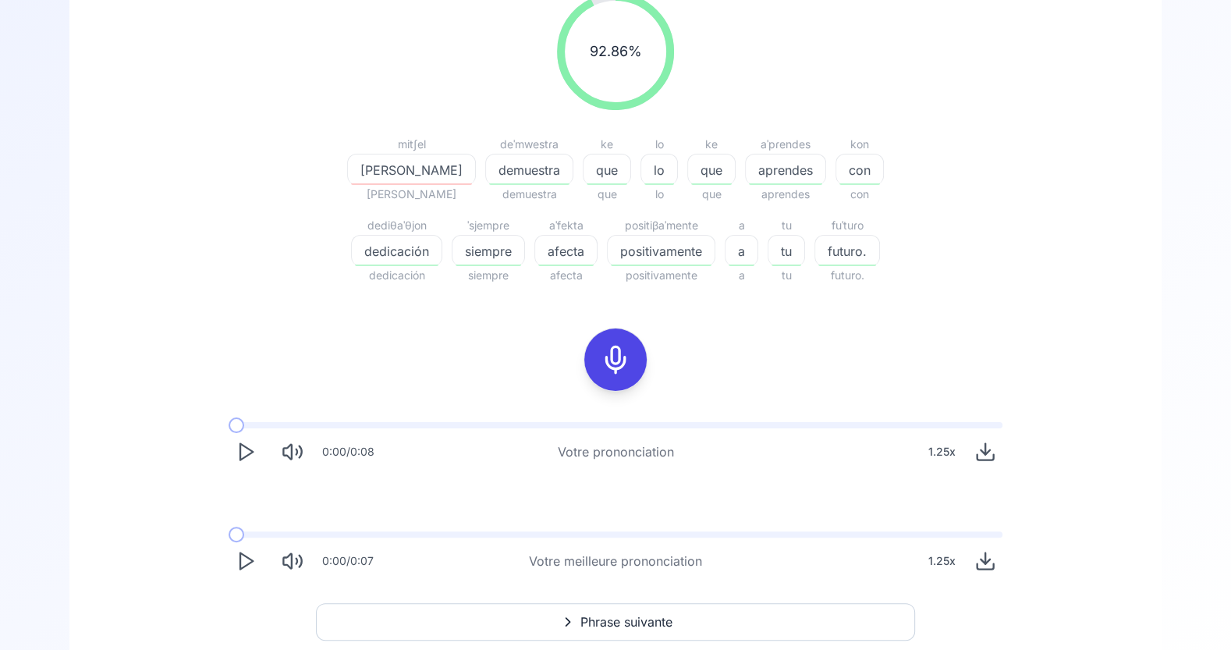
scroll to position [275, 0]
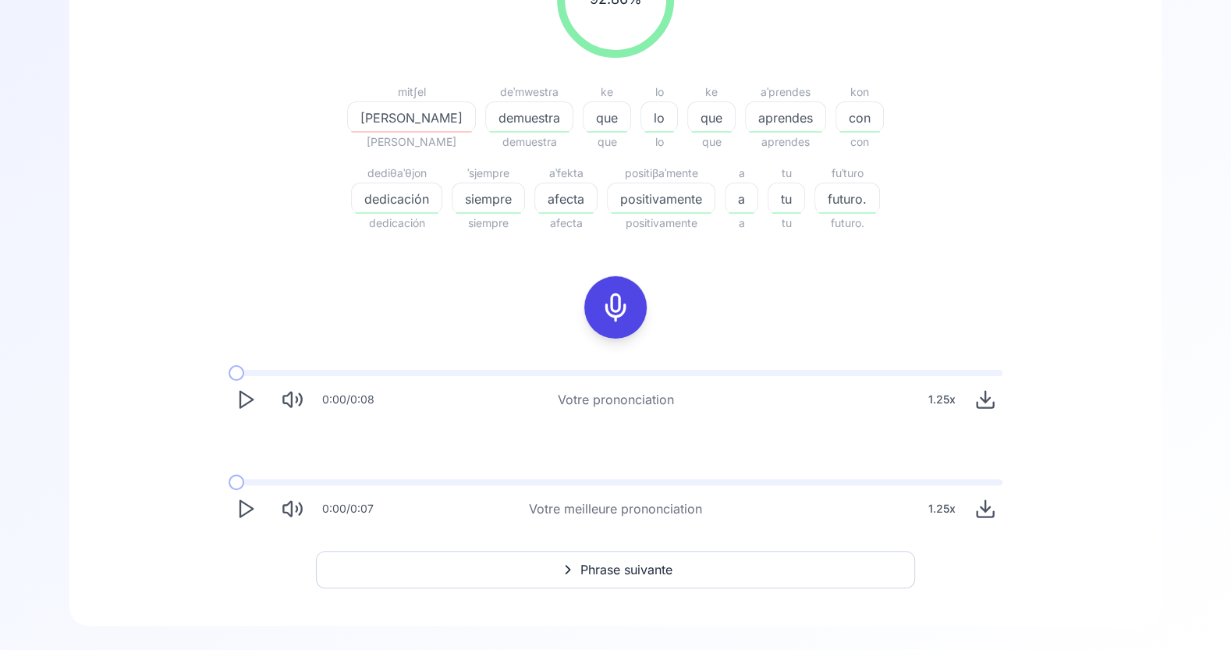
click at [244, 510] on icon "Play" at bounding box center [246, 509] width 22 height 22
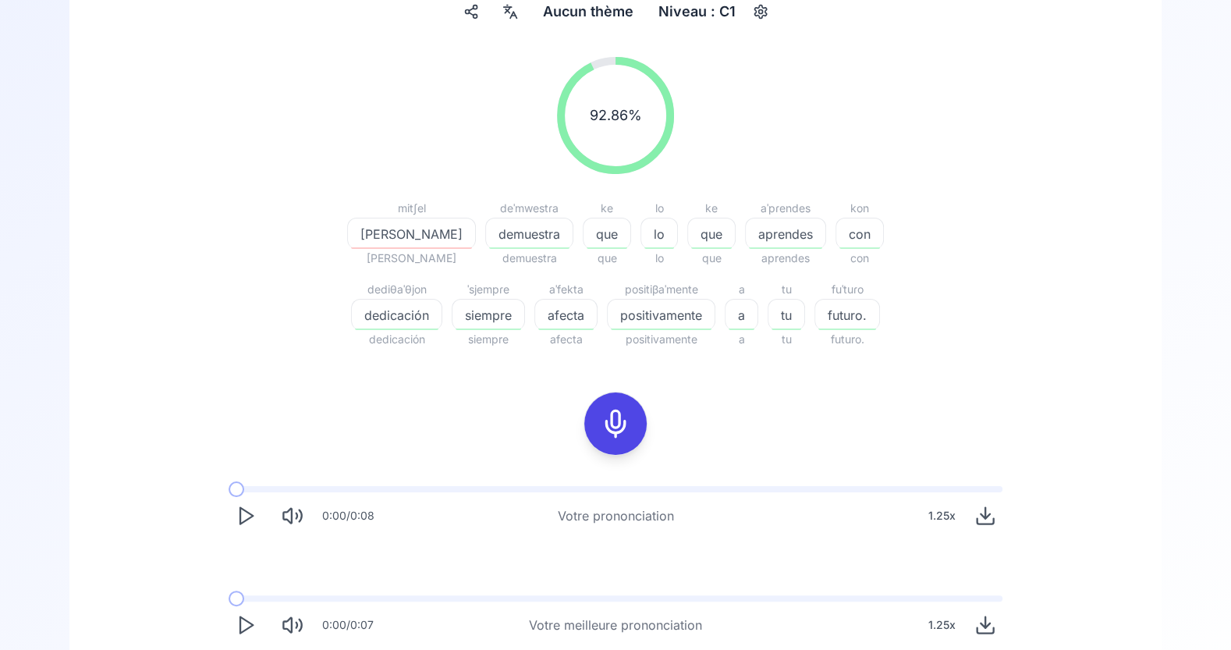
scroll to position [0, 0]
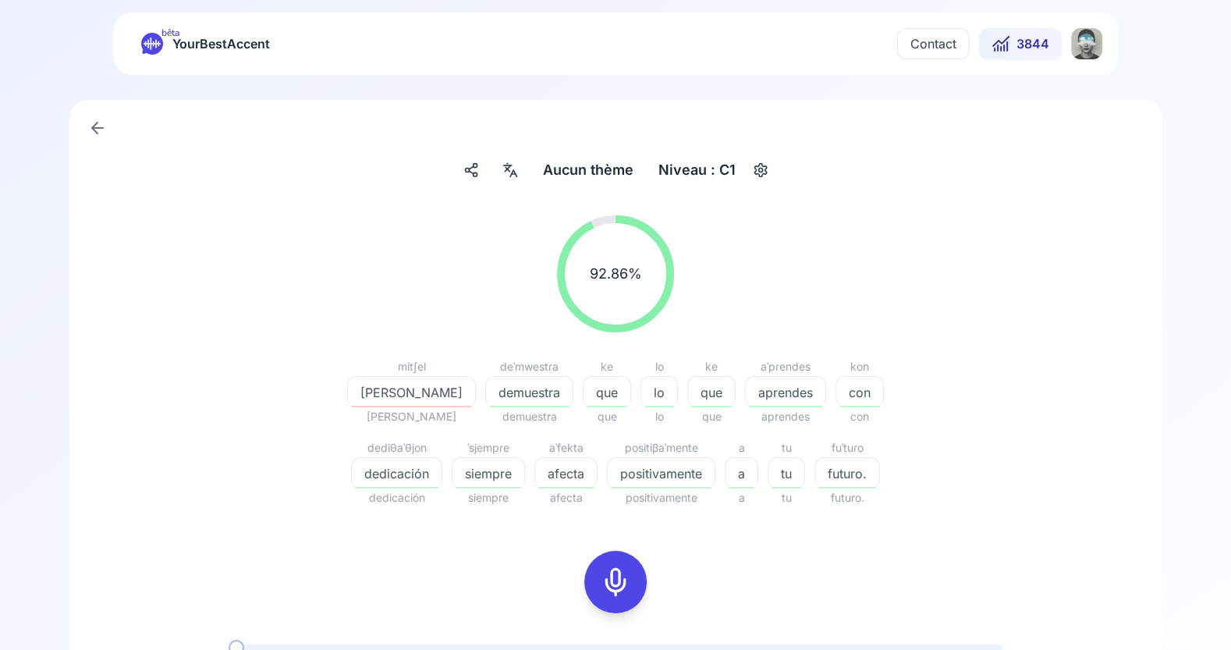
click at [766, 172] on icon "button" at bounding box center [760, 170] width 19 height 16
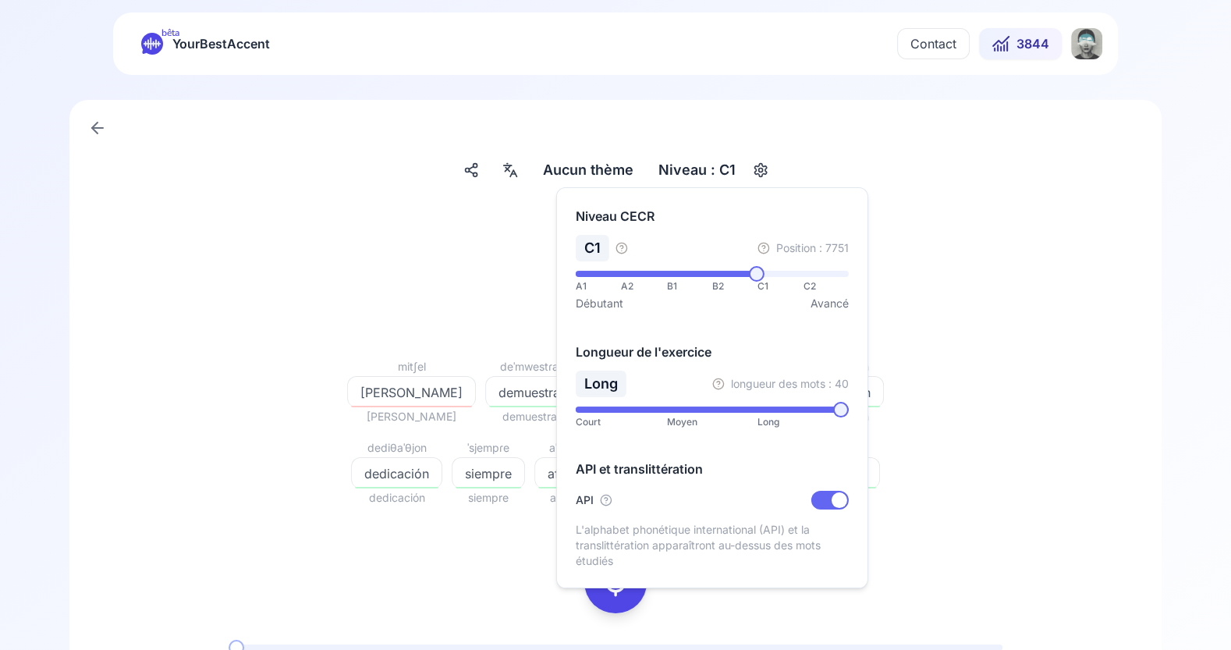
click at [849, 417] on span at bounding box center [841, 410] width 16 height 16
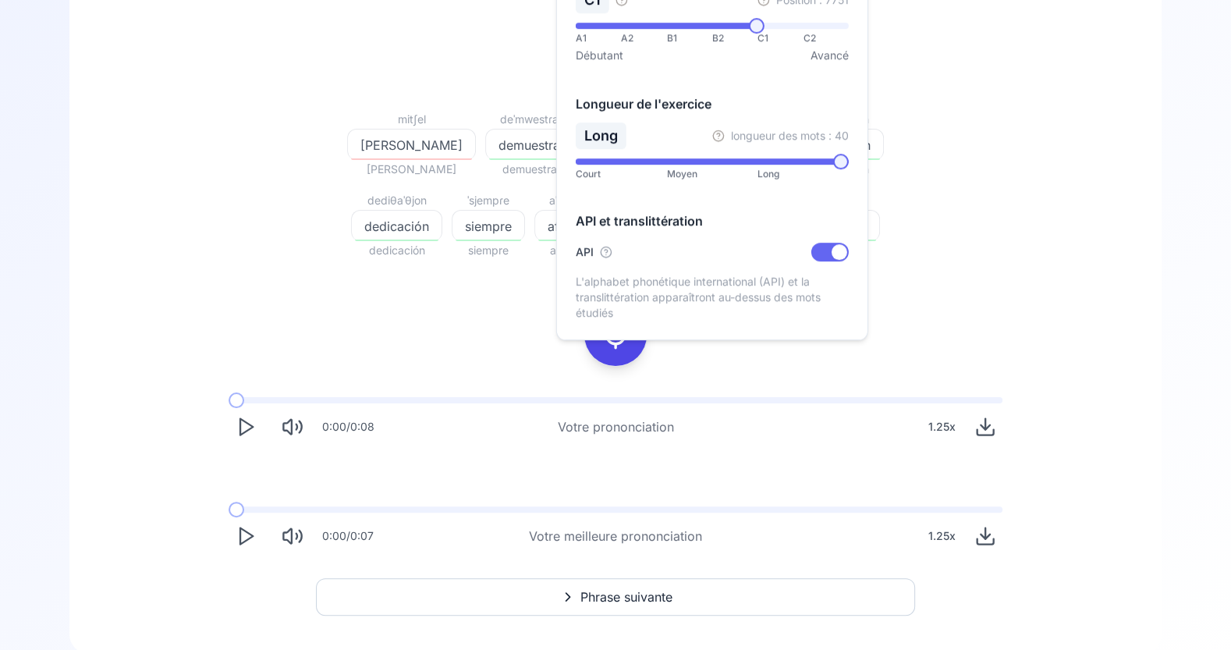
scroll to position [275, 0]
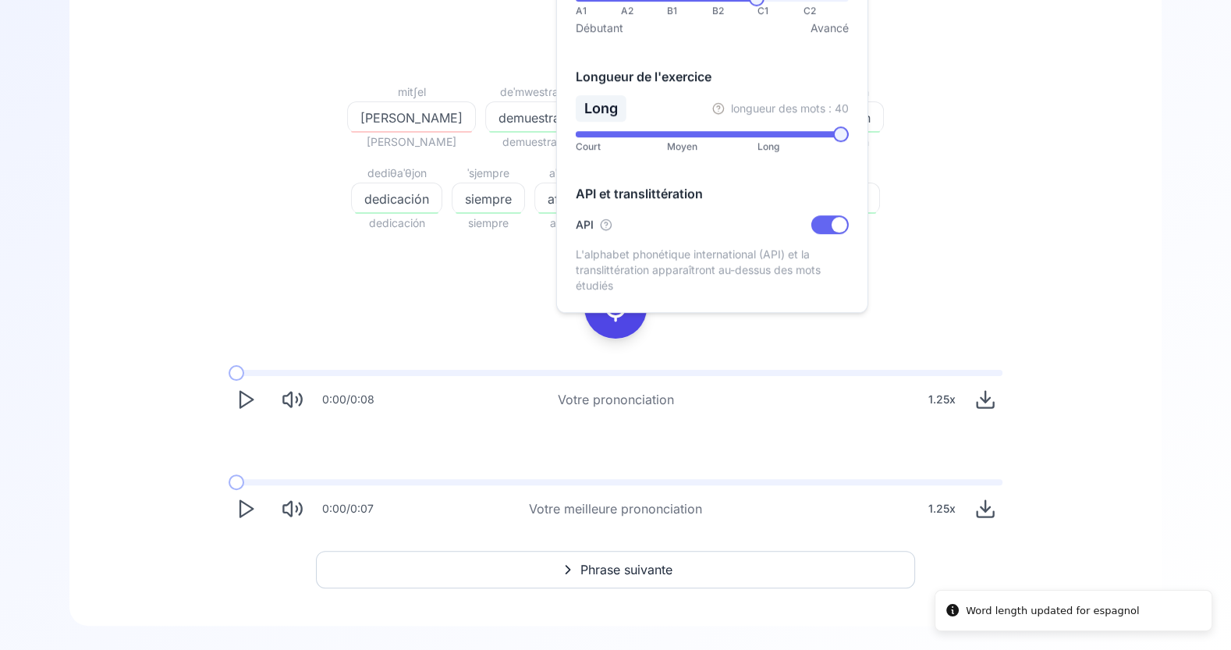
click at [862, 364] on div "0:00 / 0:08 Votre prononciation 1.25 x" at bounding box center [615, 393] width 799 height 72
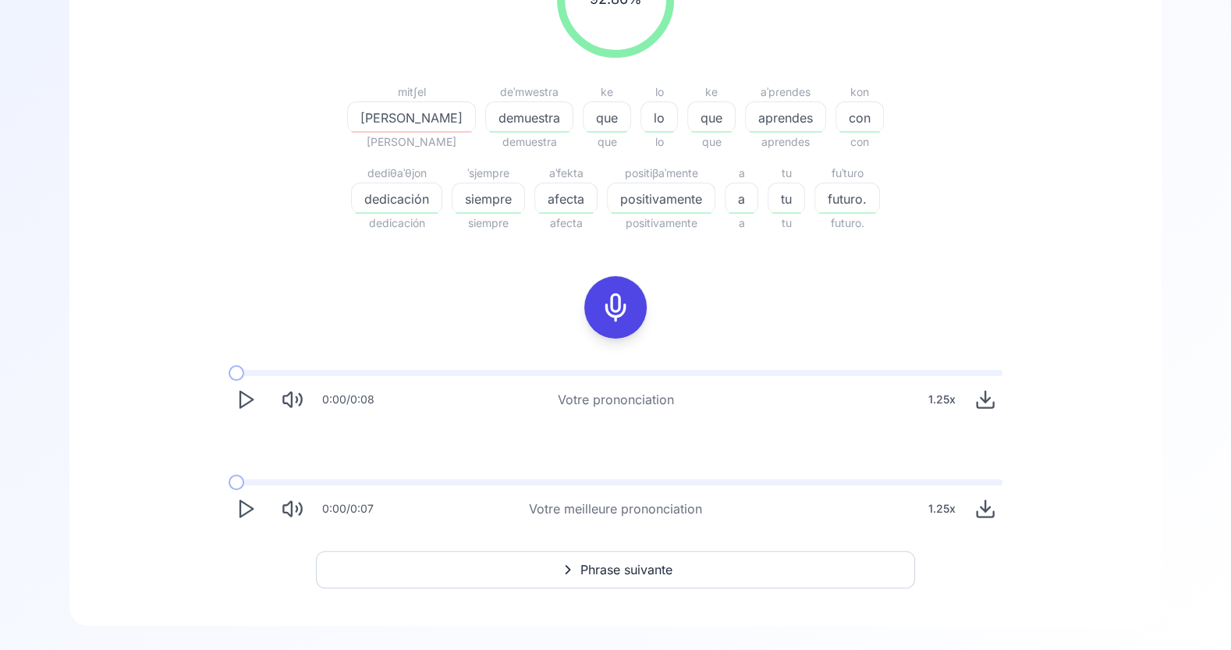
click at [656, 560] on span "Phrase suivante" at bounding box center [627, 569] width 92 height 19
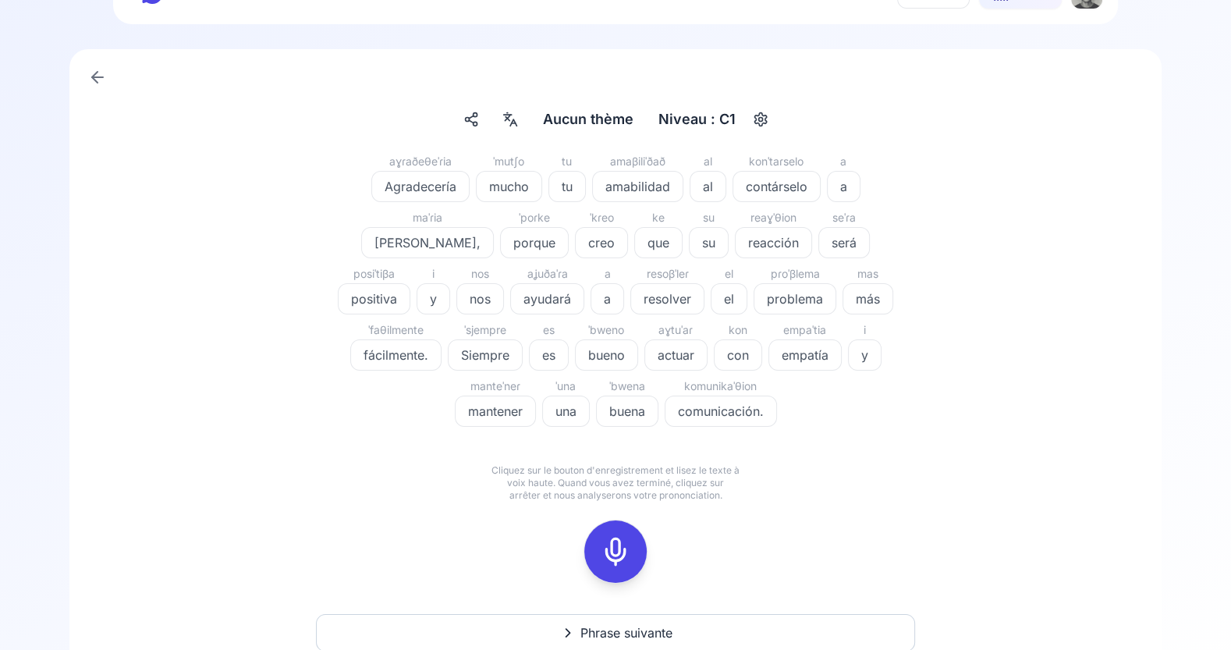
scroll to position [55, 0]
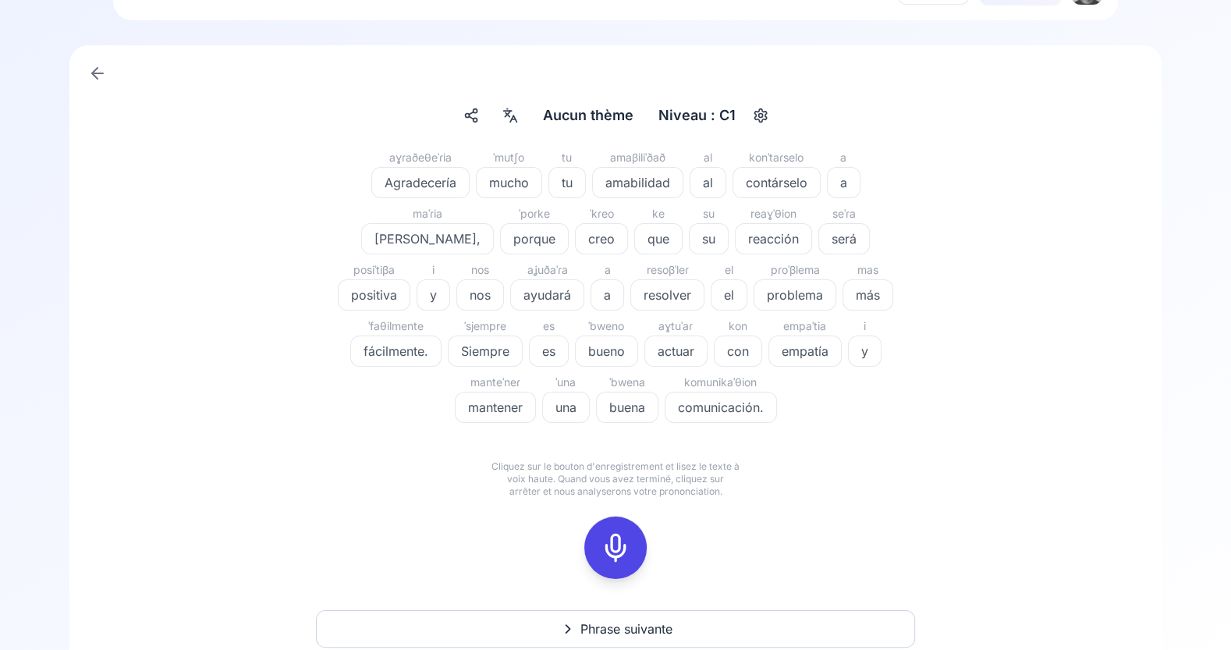
click at [626, 556] on rect at bounding box center [615, 547] width 23 height 23
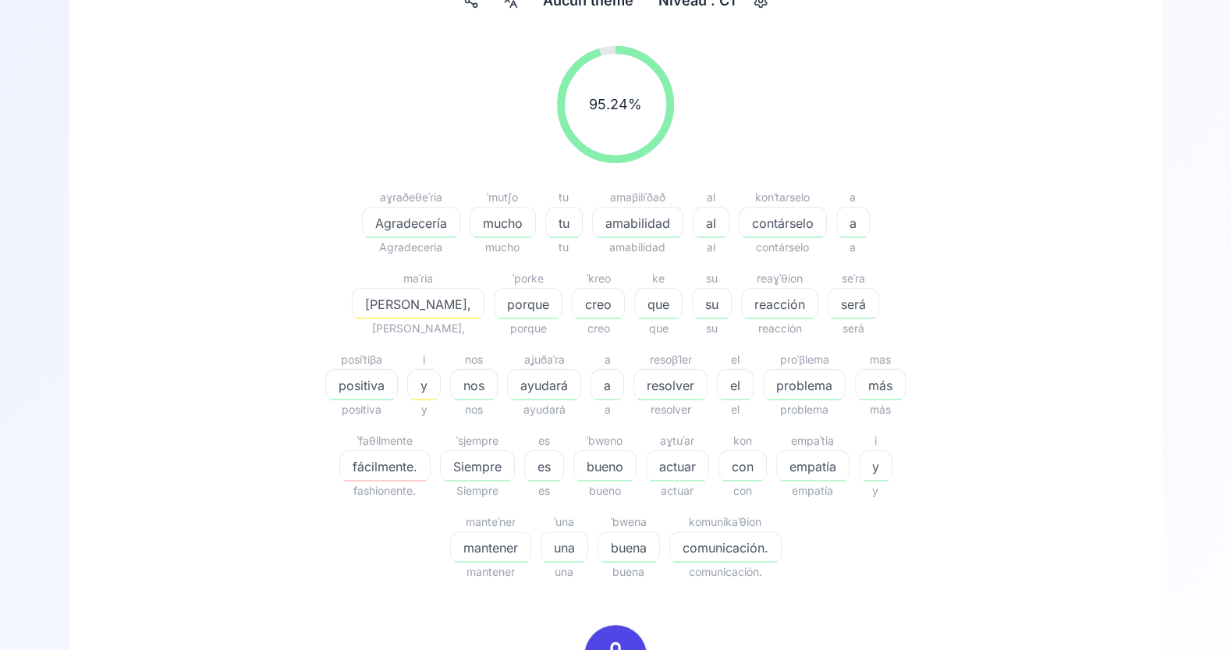
scroll to position [172, 0]
click at [430, 455] on span "fácilmente." at bounding box center [385, 464] width 90 height 19
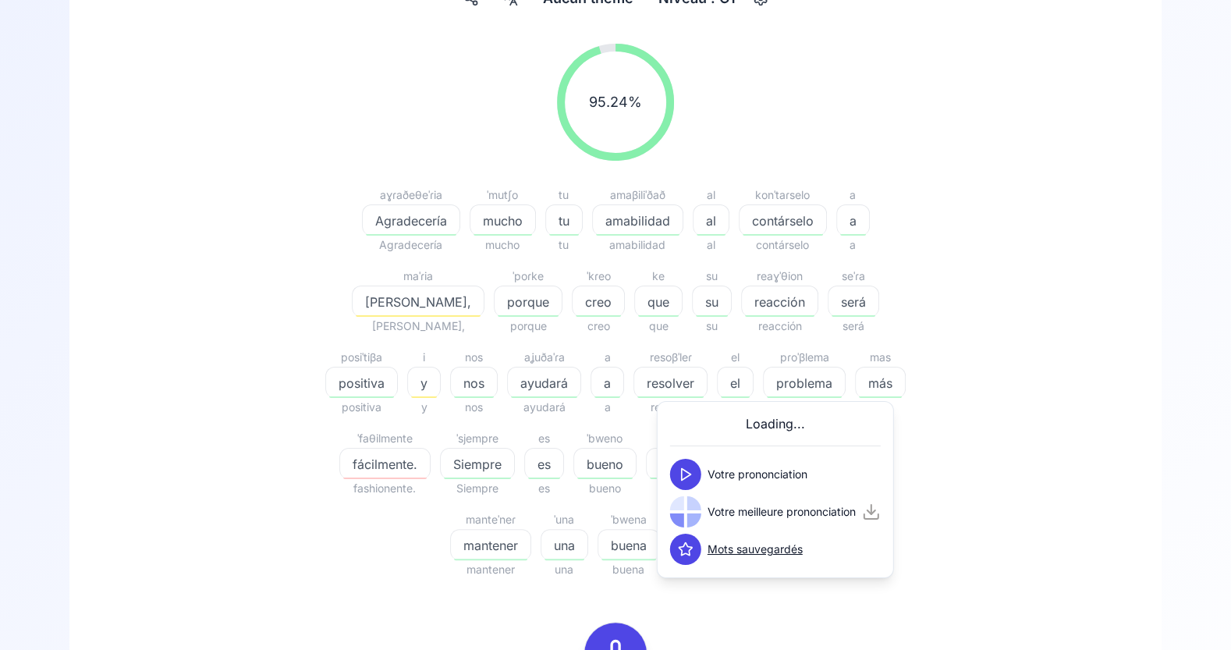
click at [687, 467] on icon at bounding box center [686, 475] width 16 height 16
click at [692, 510] on icon at bounding box center [686, 512] width 16 height 16
click at [696, 473] on button at bounding box center [685, 474] width 31 height 31
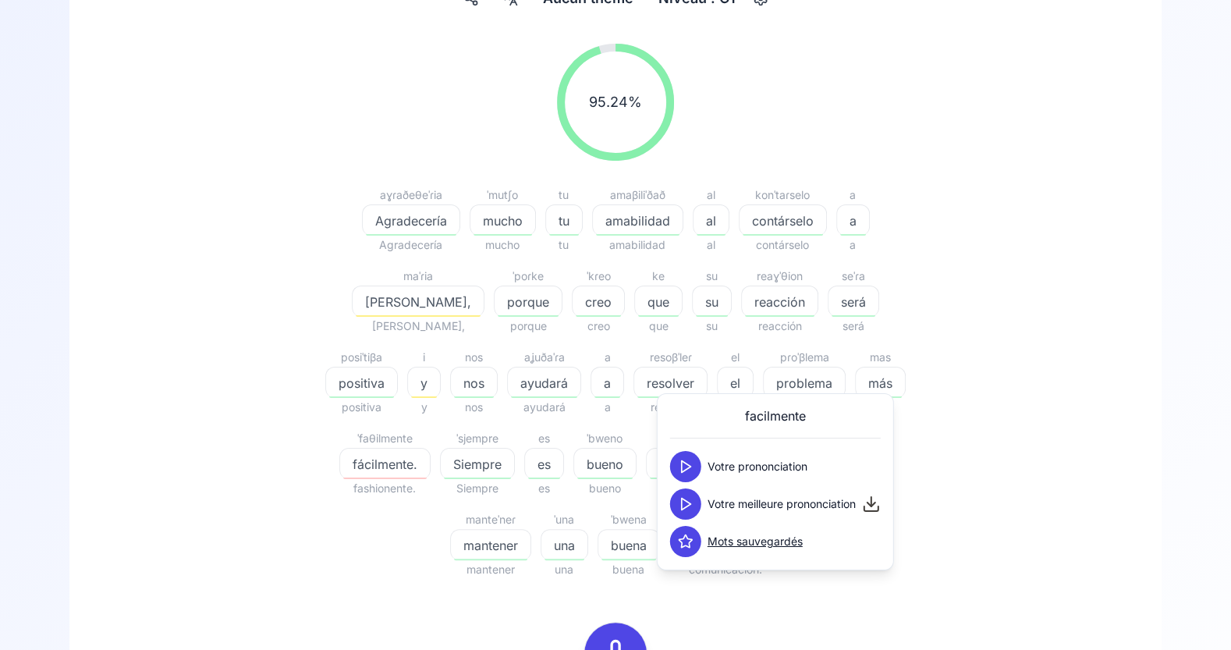
scroll to position [222, 0]
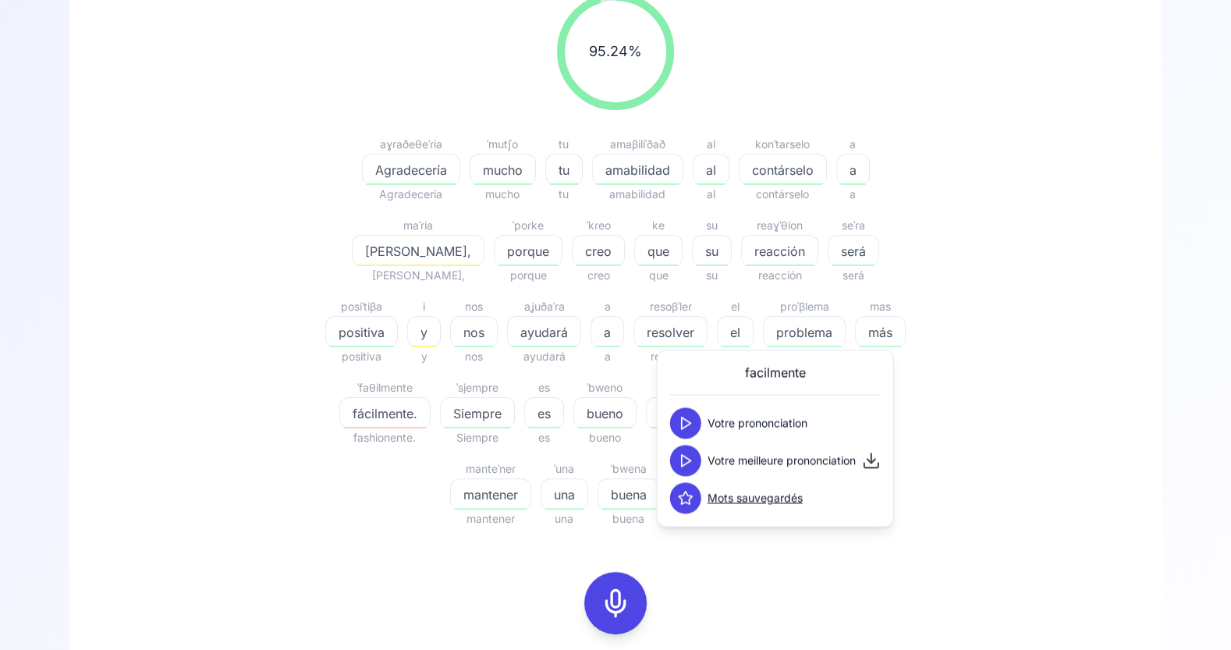
click at [979, 481] on div "95.24 % 95.24 % aɣɾaðeθeˈɾia Agradecería Agradecería ˈmutʃo mucho mucho tu tu t…" at bounding box center [615, 260] width 899 height 560
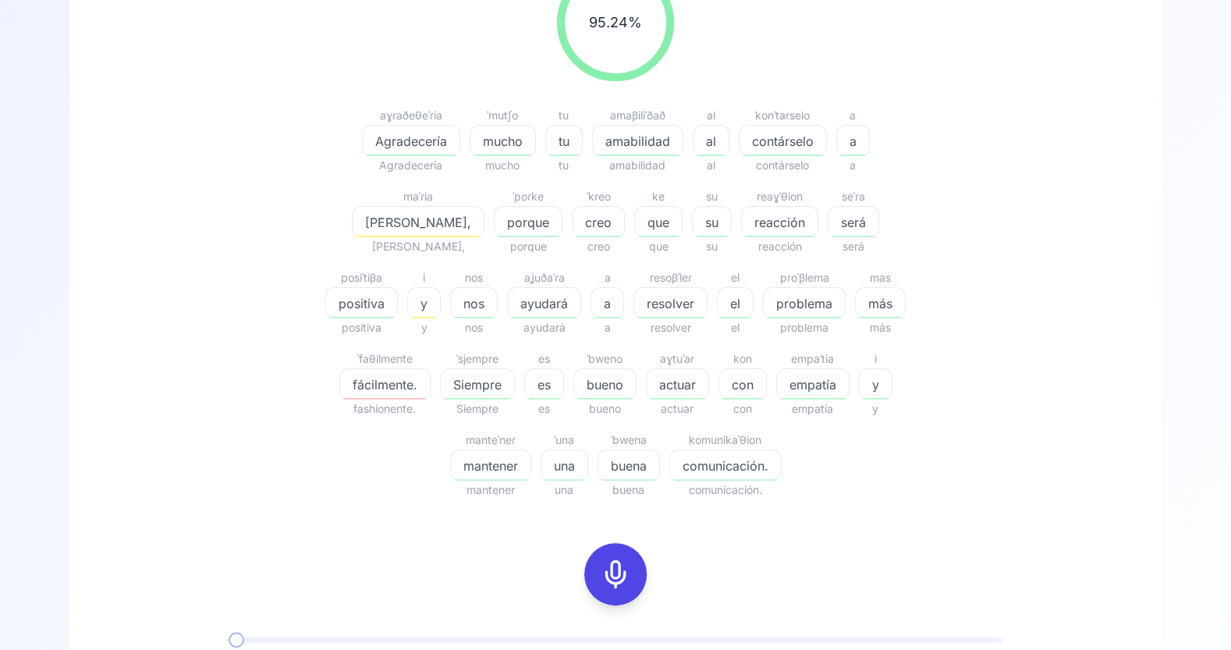
scroll to position [253, 0]
click at [440, 293] on span "y" at bounding box center [424, 302] width 32 height 19
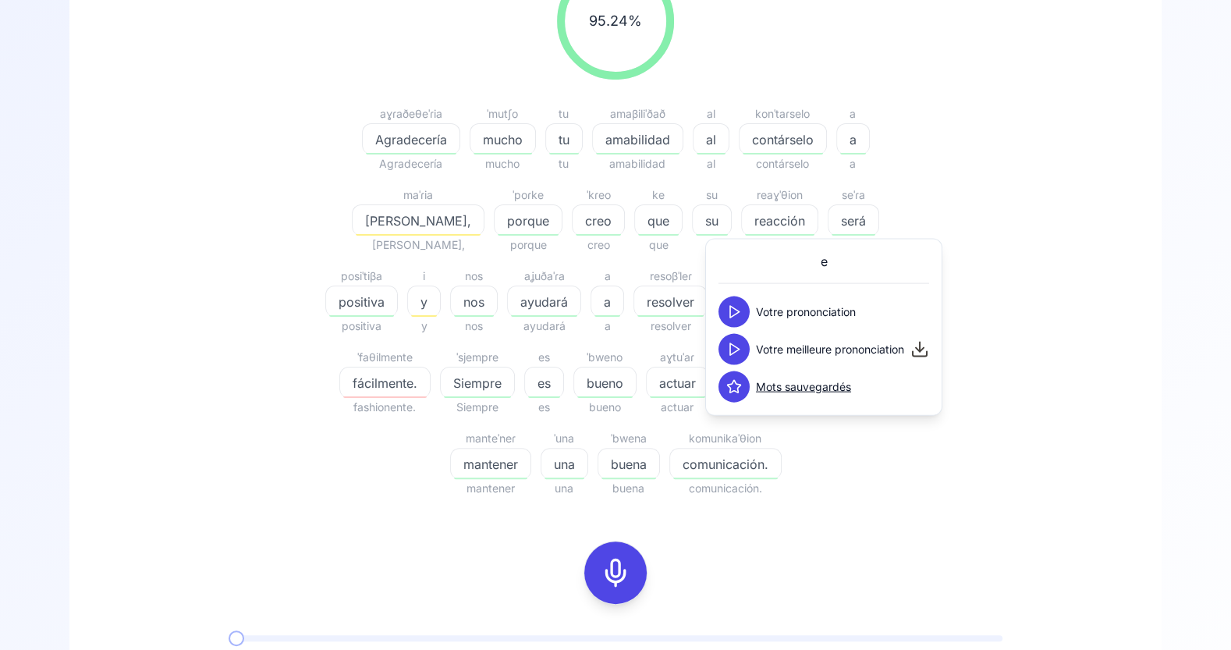
click at [737, 316] on icon at bounding box center [734, 312] width 16 height 16
click at [738, 351] on icon at bounding box center [734, 350] width 16 height 16
click at [739, 292] on div "e Votre prononciation Votre meilleure prononciation Mots sauvegardés" at bounding box center [824, 327] width 211 height 151
click at [1092, 226] on div "95.24 % 95.24 % aɣɾaðeθeˈɾia Agradecería Agradecería ˈmutʃo mucho mucho tu tu t…" at bounding box center [615, 377] width 1017 height 854
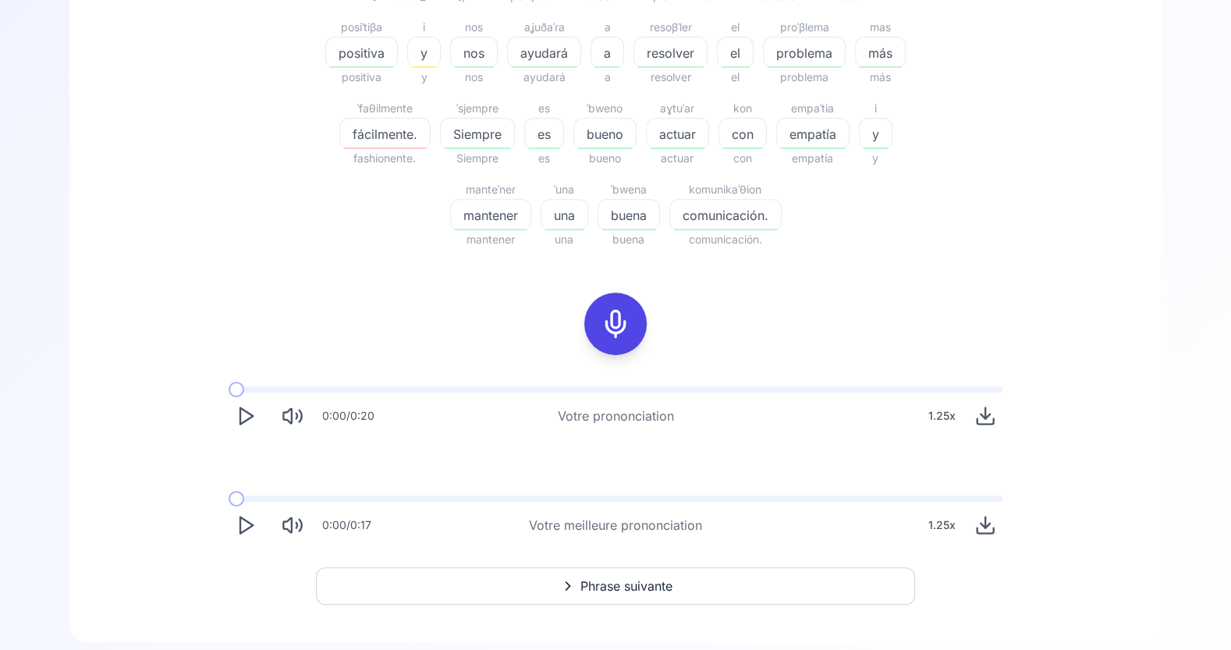
scroll to position [518, 0]
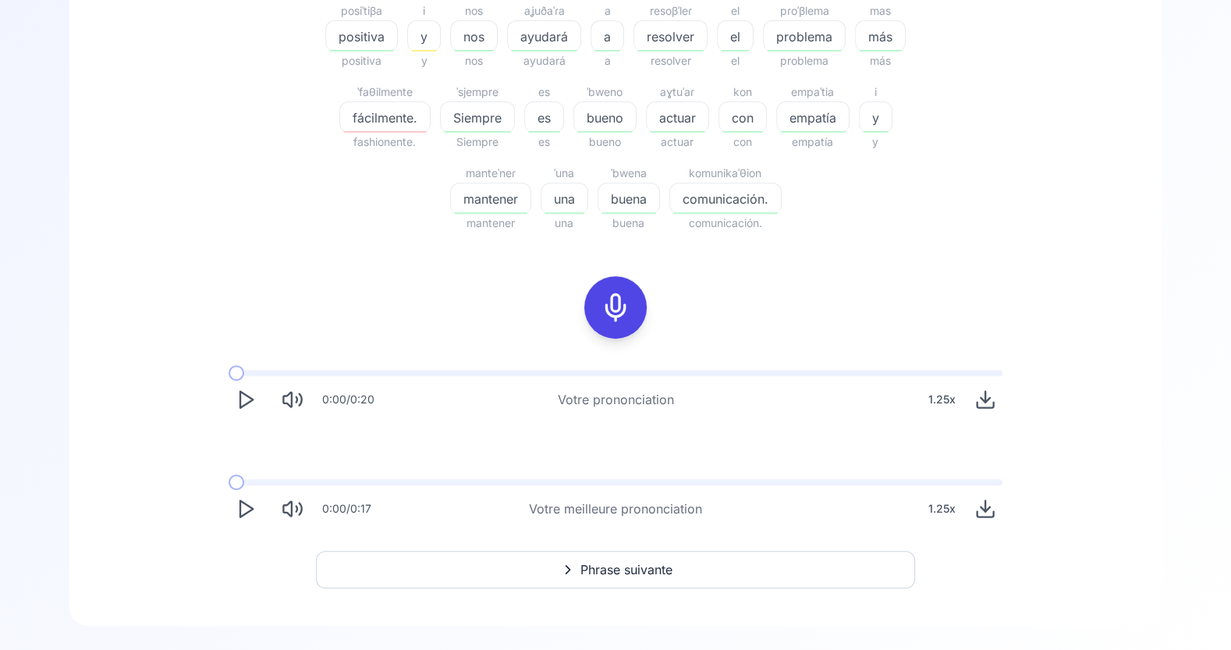
click at [658, 557] on button "Phrase suivante" at bounding box center [615, 569] width 599 height 37
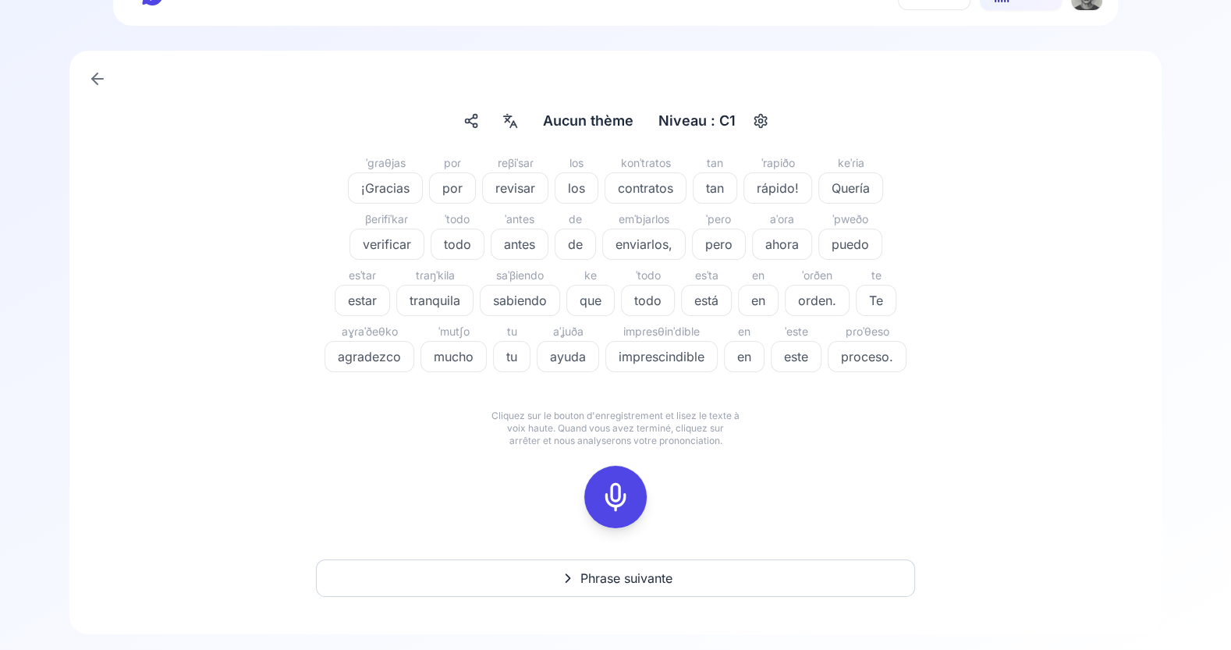
scroll to position [50, 0]
click at [610, 509] on icon at bounding box center [615, 496] width 31 height 31
click at [628, 499] on icon at bounding box center [615, 496] width 31 height 31
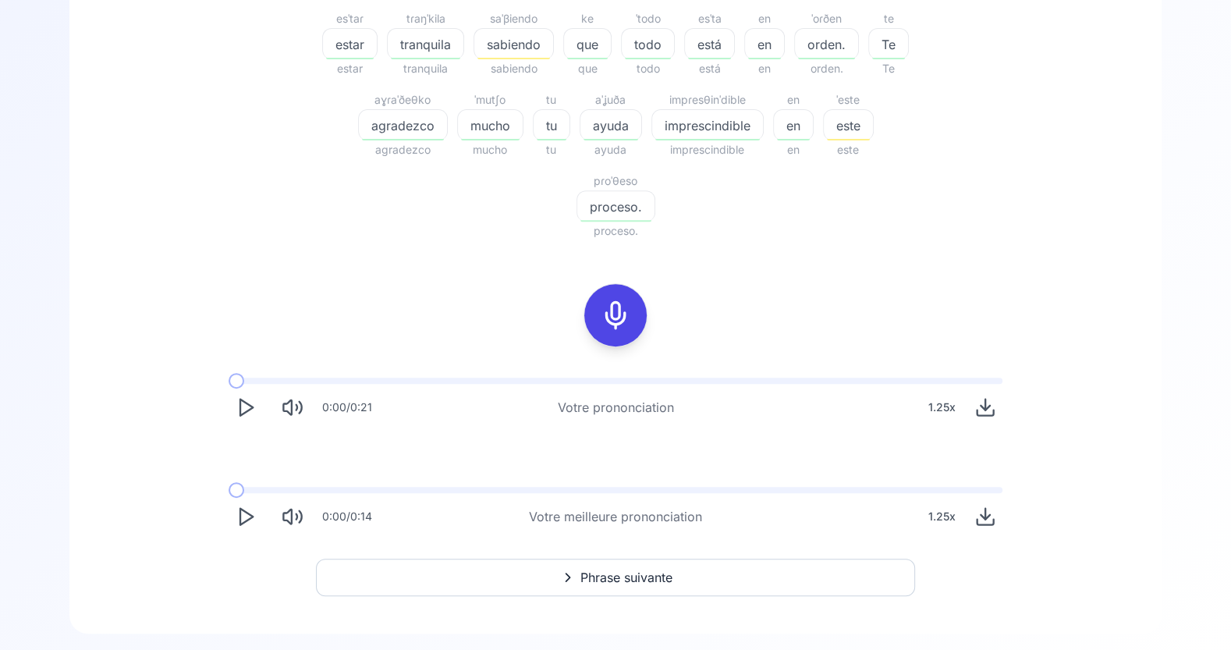
scroll to position [518, 0]
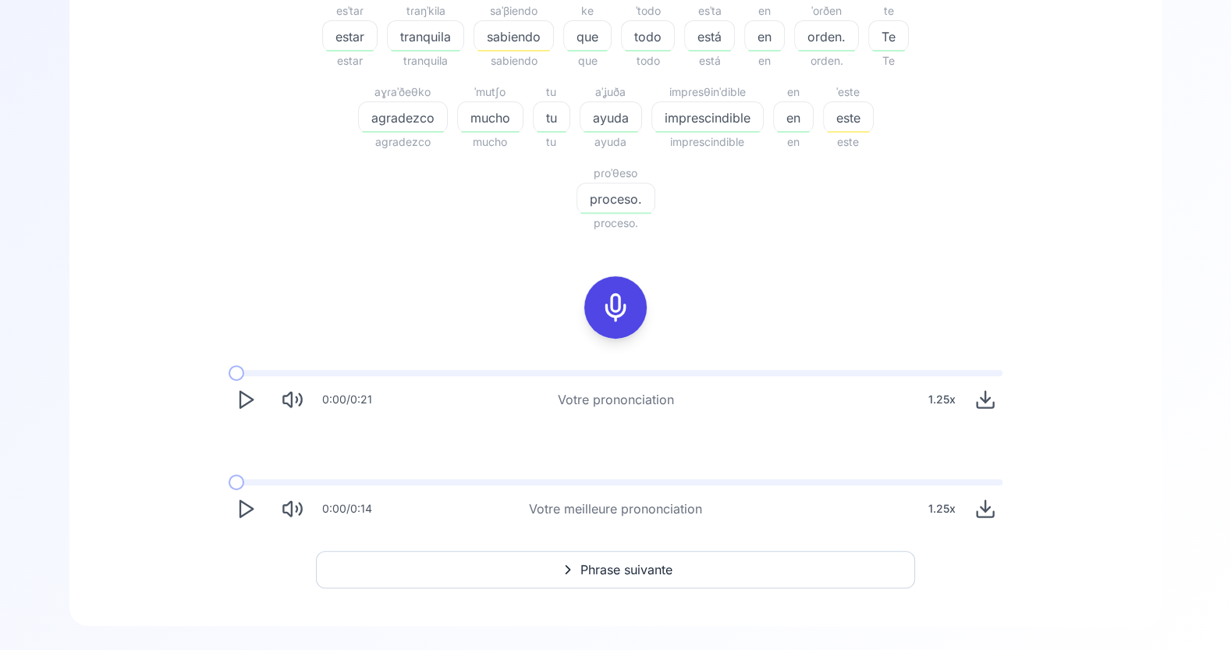
click at [242, 393] on icon "Play" at bounding box center [246, 400] width 22 height 22
click at [623, 570] on span "Phrase suivante" at bounding box center [627, 569] width 92 height 19
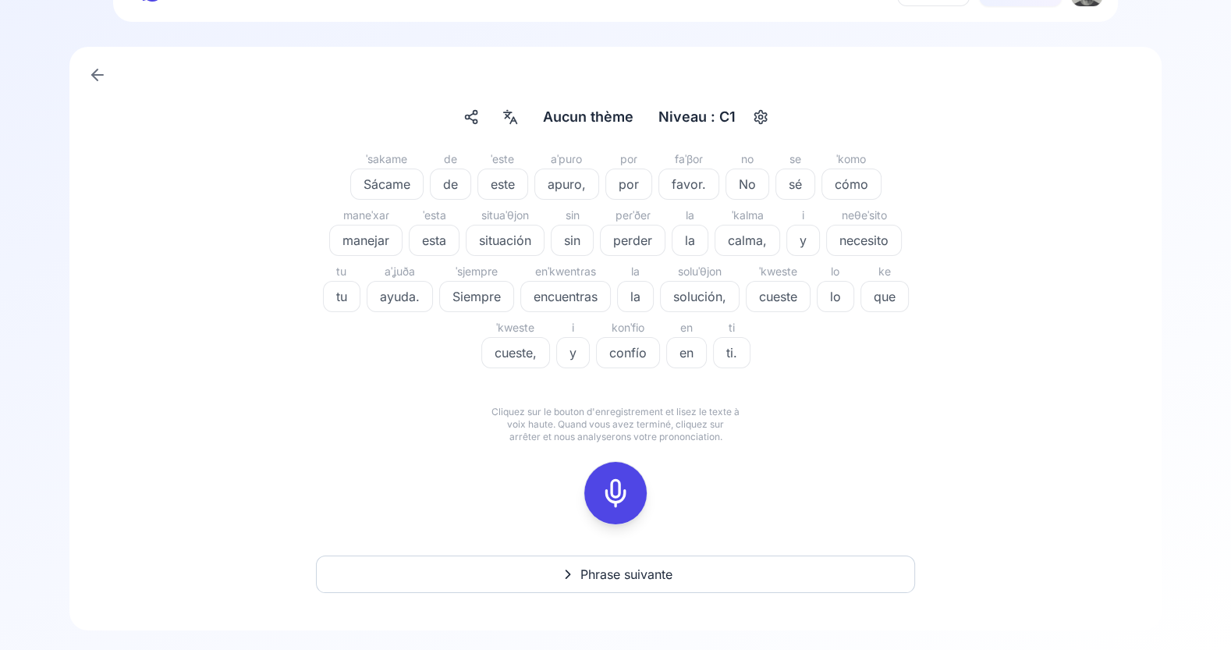
scroll to position [58, 0]
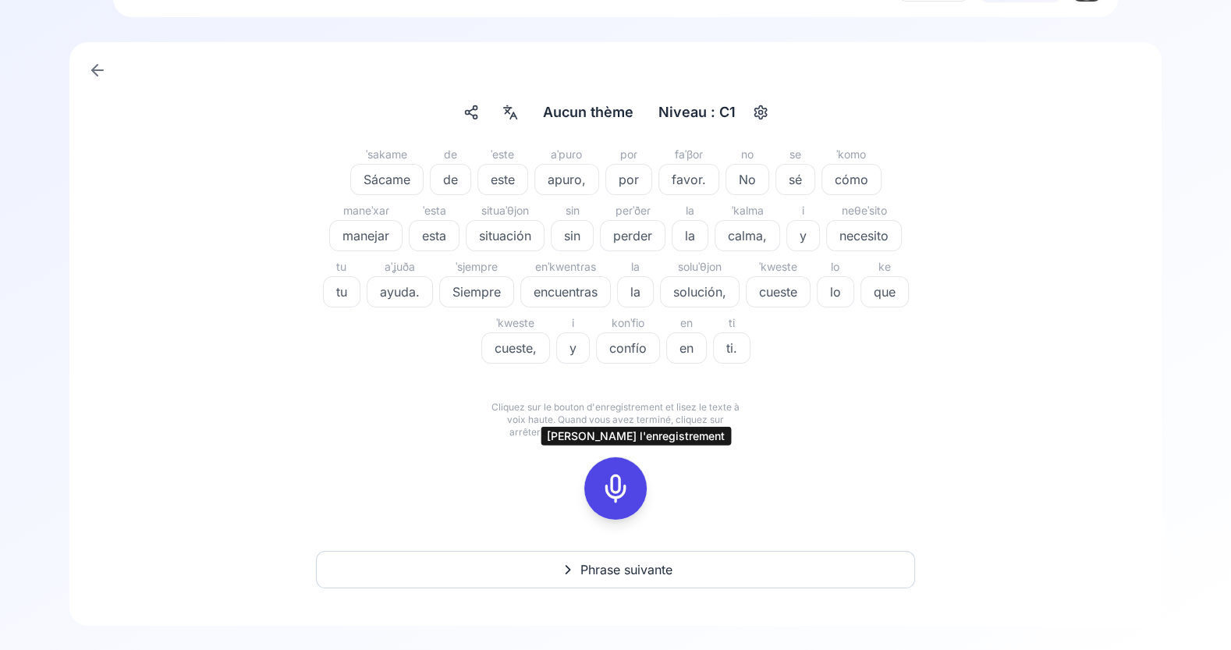
click at [615, 492] on icon at bounding box center [615, 488] width 31 height 31
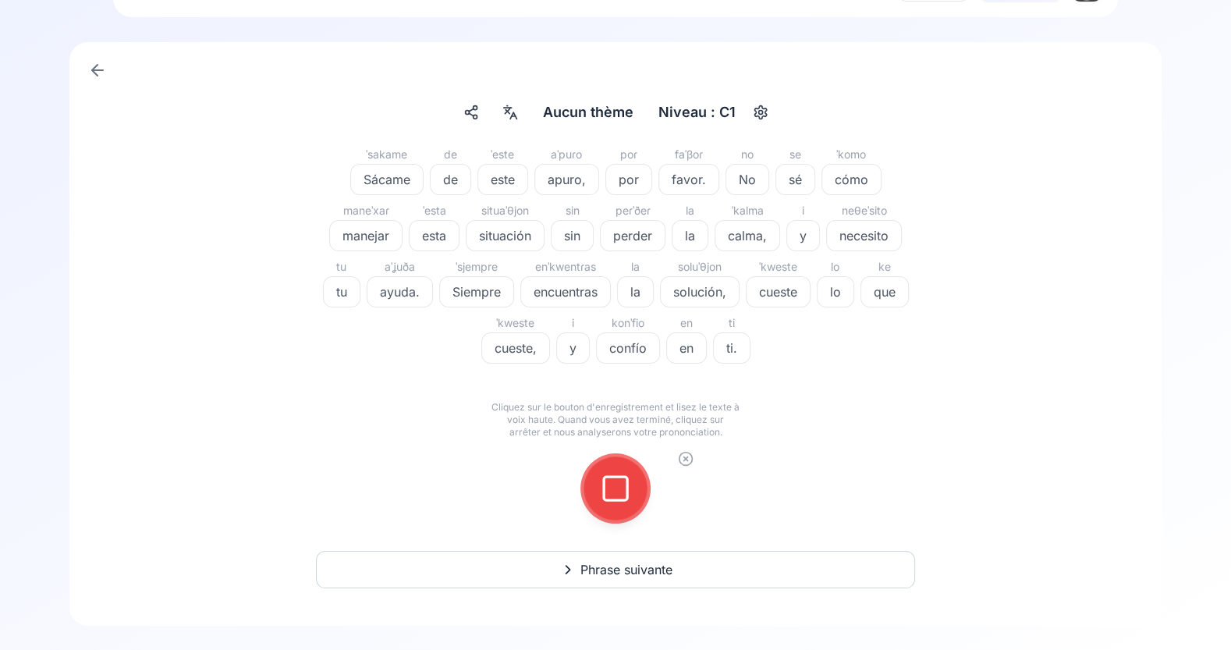
click at [615, 492] on icon at bounding box center [615, 488] width 31 height 31
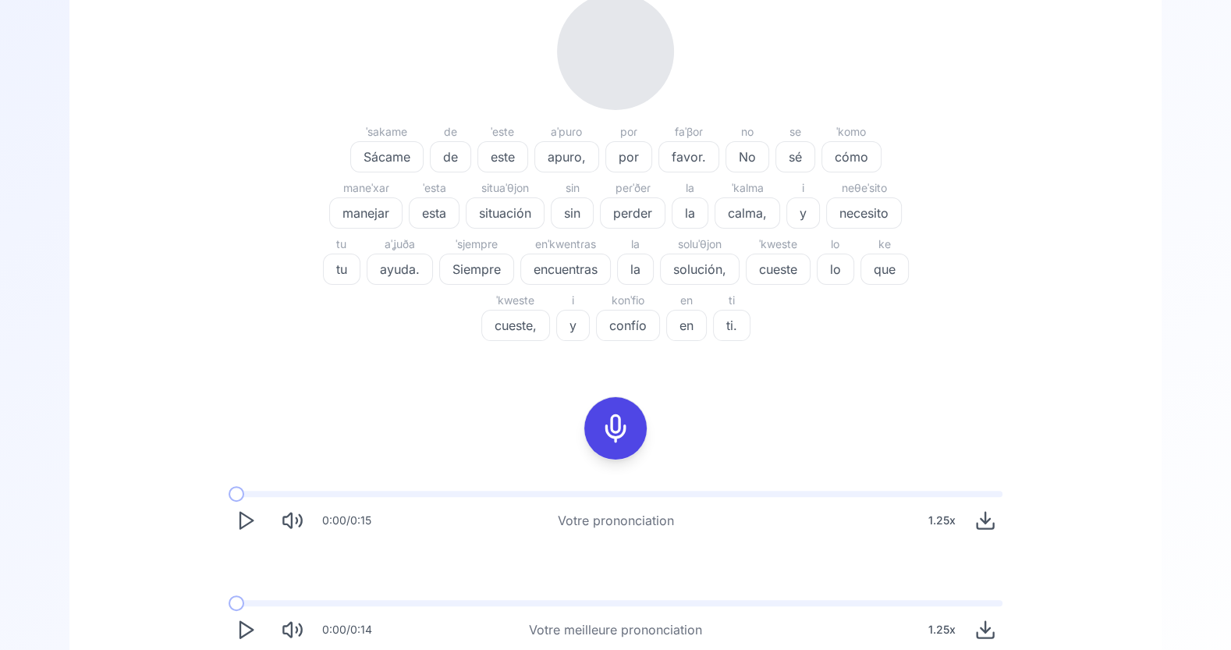
scroll to position [283, 0]
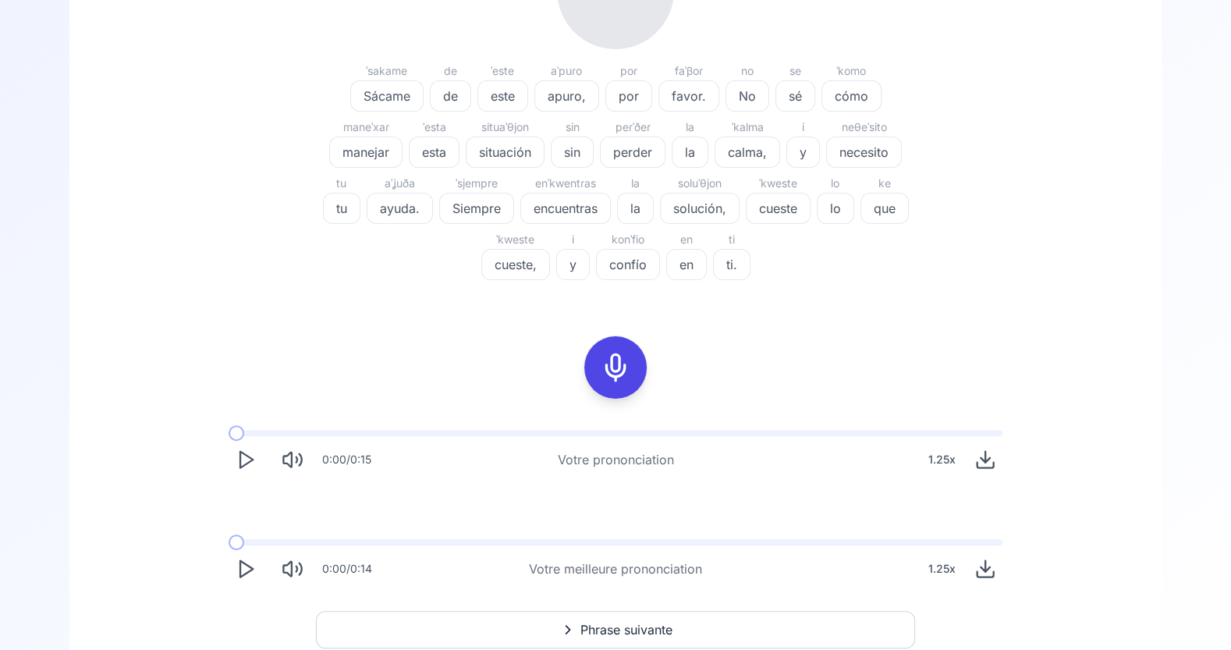
click at [247, 580] on button "Play" at bounding box center [246, 569] width 34 height 34
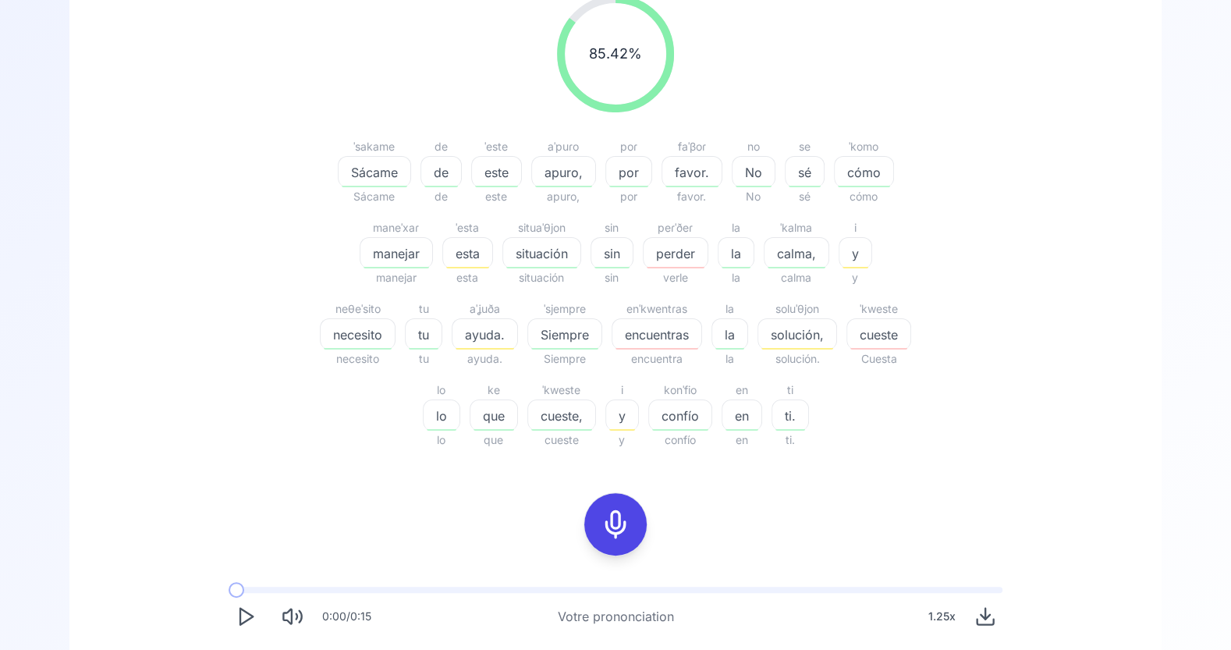
scroll to position [222, 0]
click at [618, 523] on icon at bounding box center [615, 522] width 31 height 31
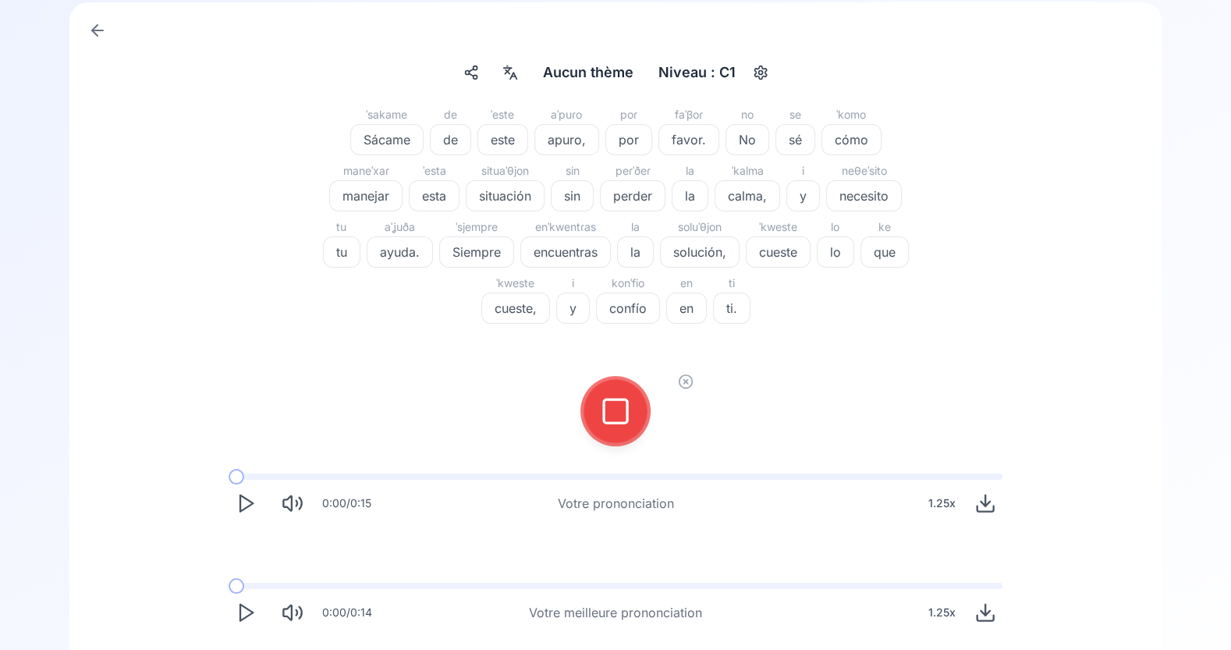
scroll to position [96, 0]
click at [629, 400] on icon at bounding box center [615, 412] width 31 height 31
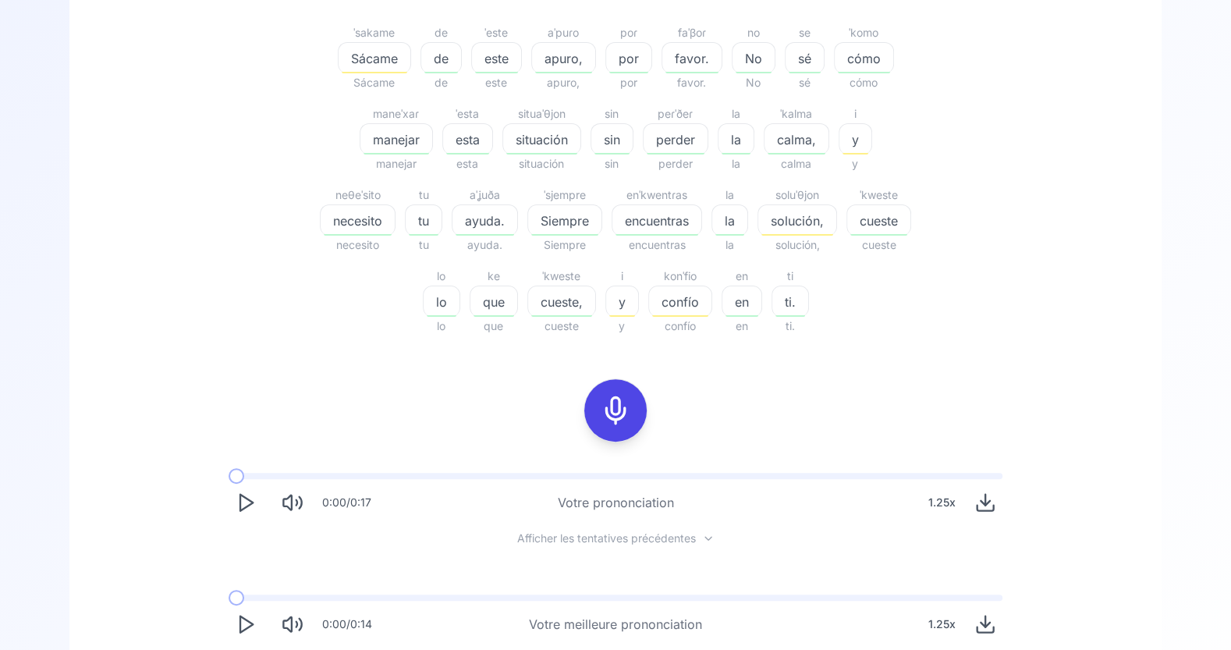
scroll to position [449, 0]
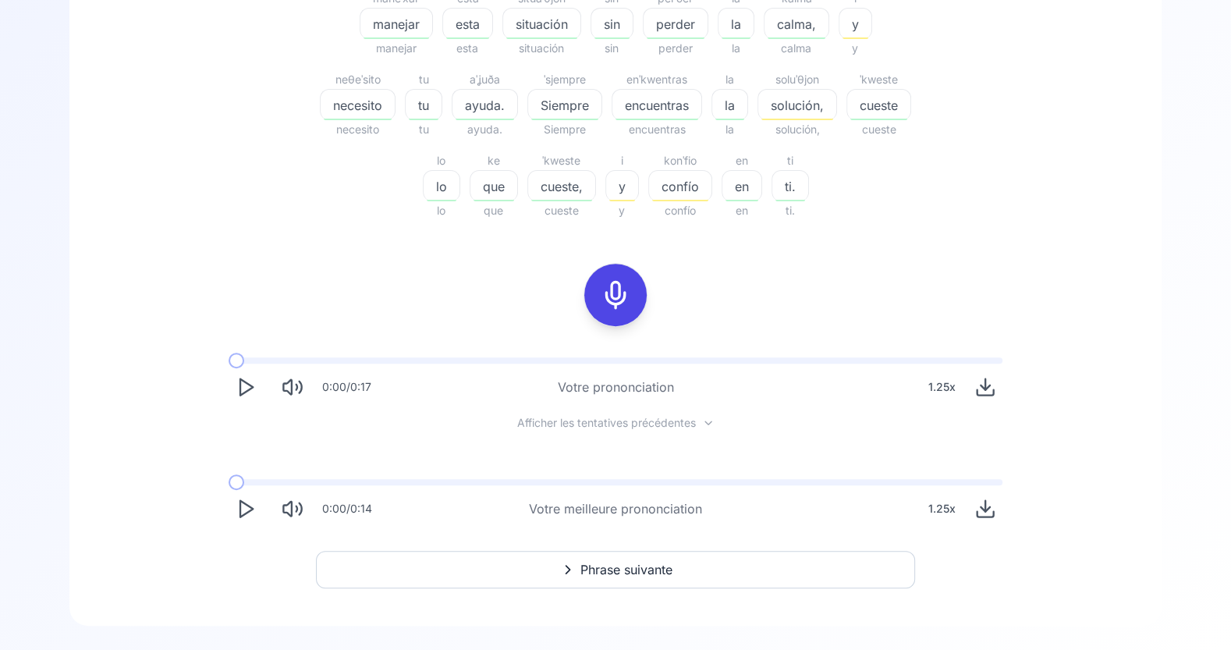
click at [247, 502] on icon "Play" at bounding box center [246, 509] width 22 height 22
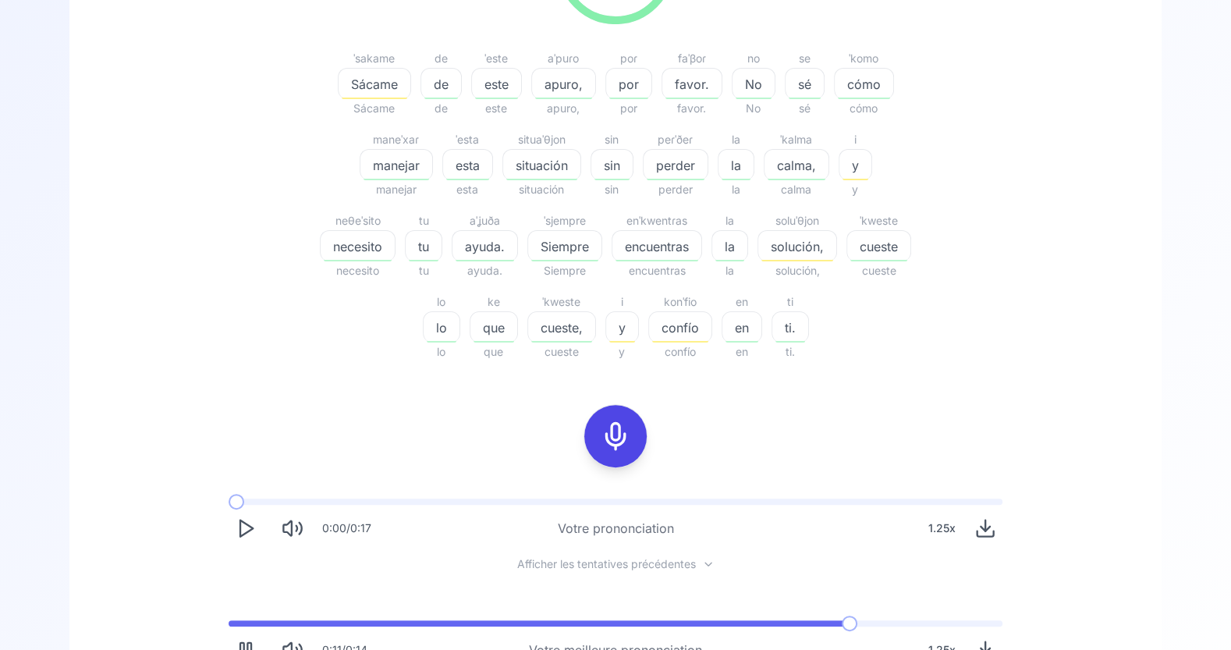
scroll to position [373, 0]
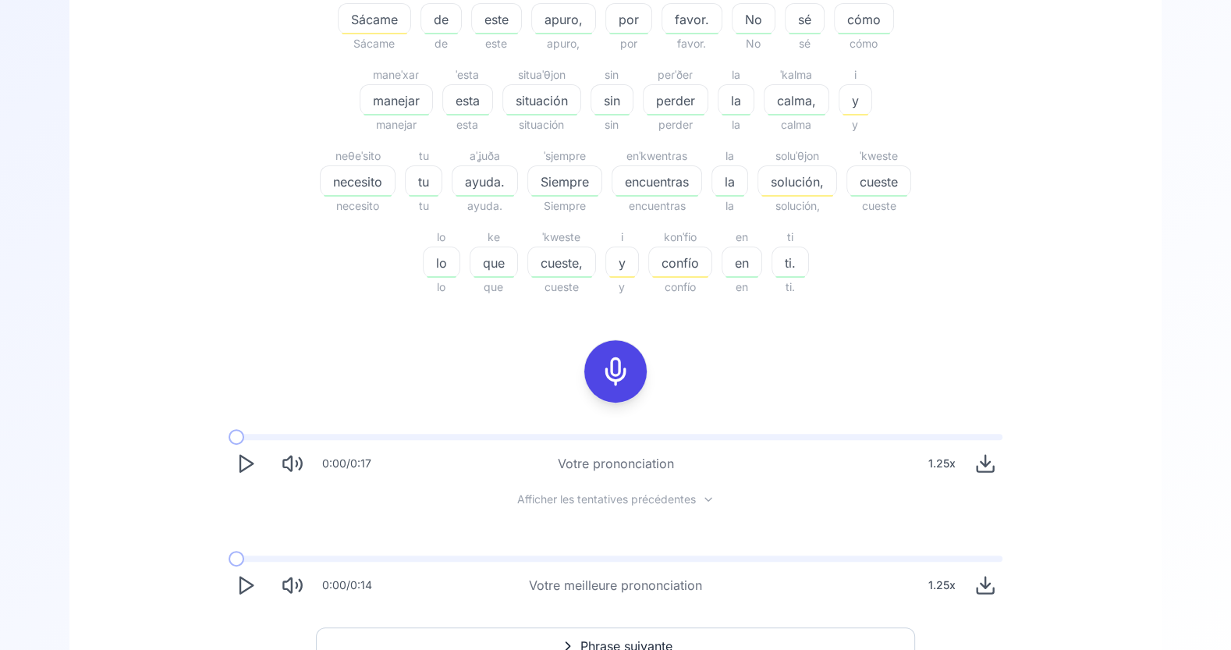
click at [250, 462] on polygon "Play" at bounding box center [246, 464] width 12 height 16
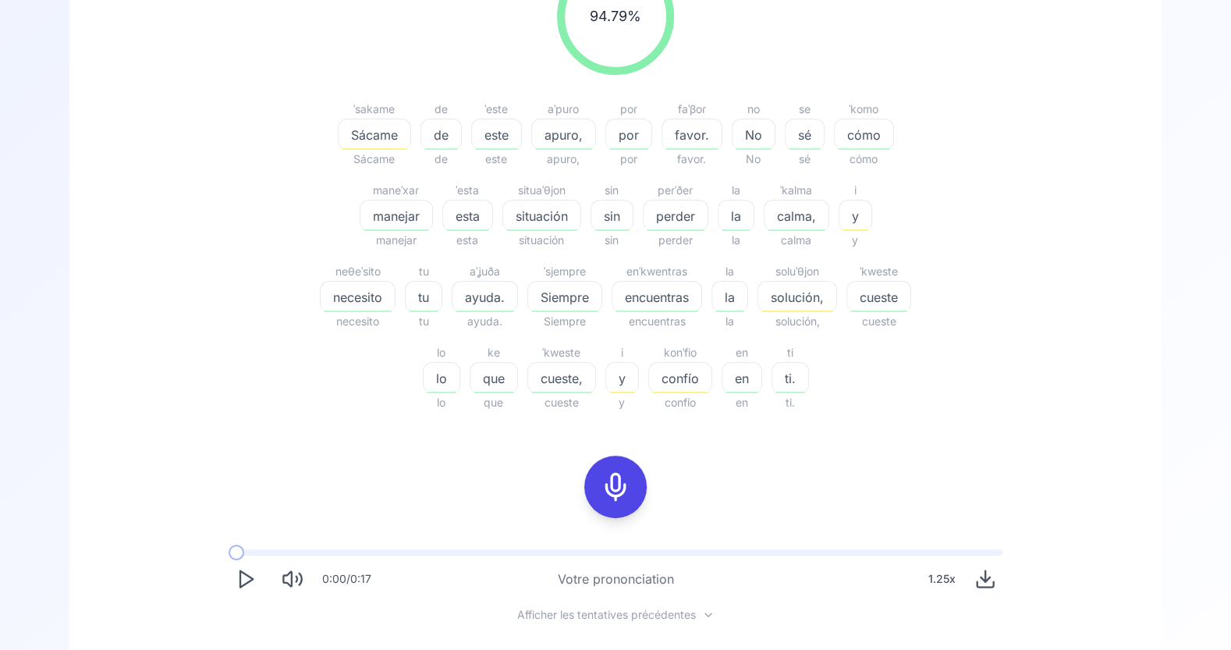
scroll to position [0, 0]
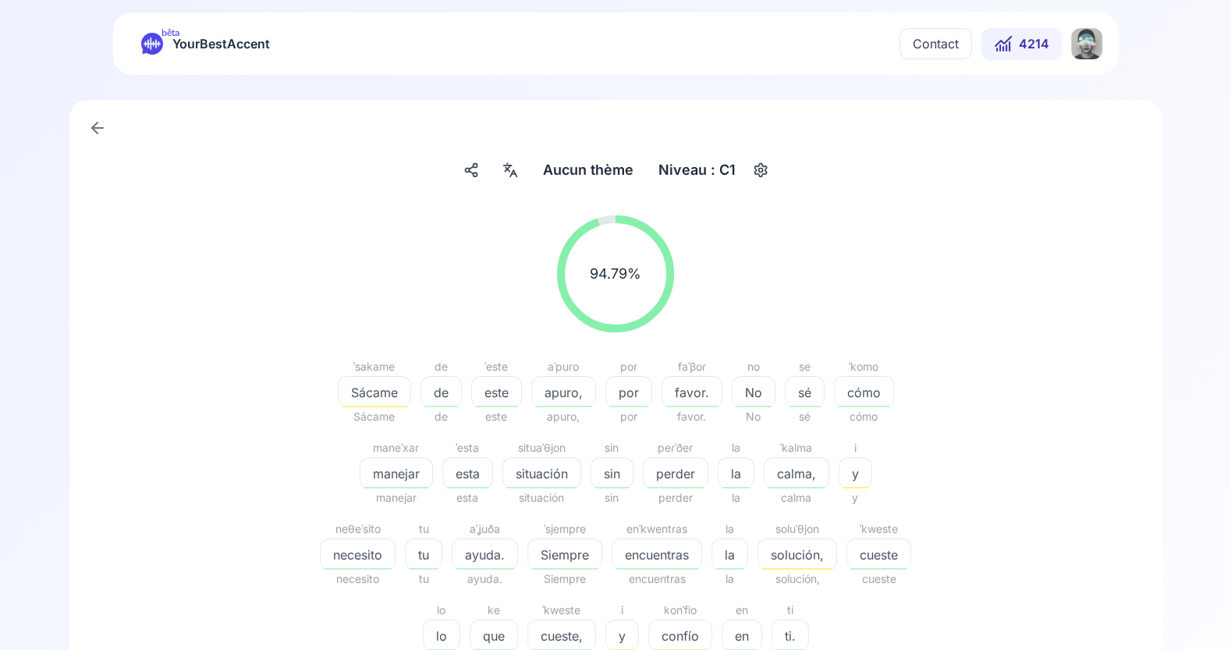
click at [98, 128] on icon at bounding box center [97, 128] width 11 height 0
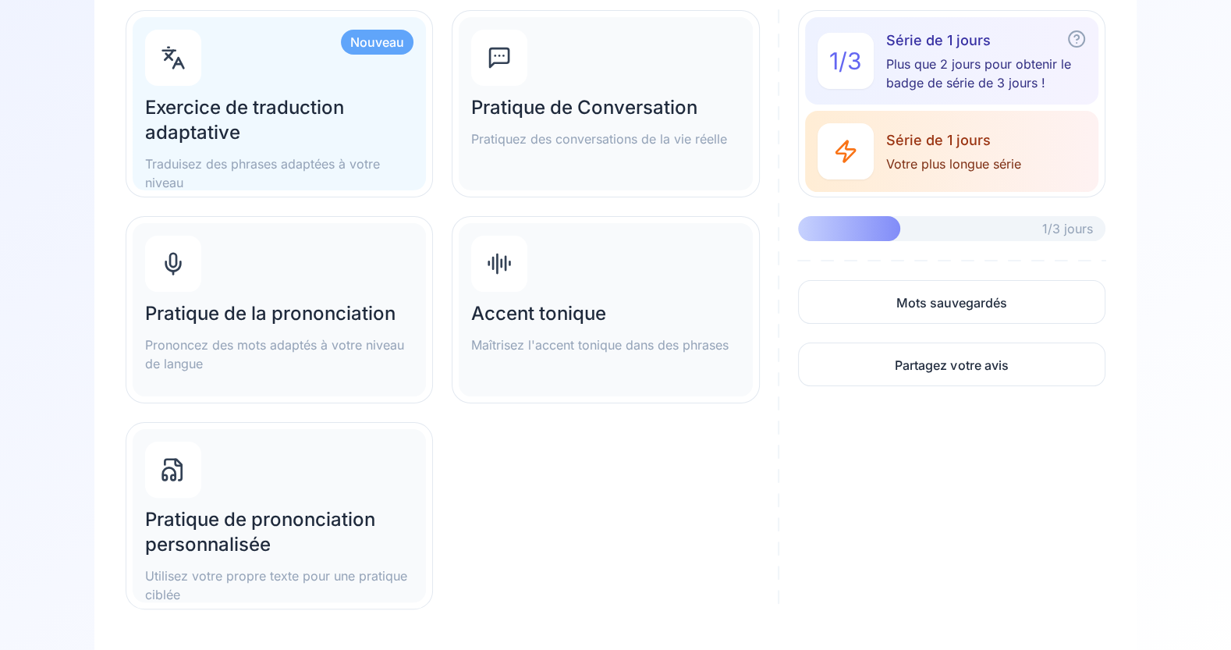
scroll to position [158, 0]
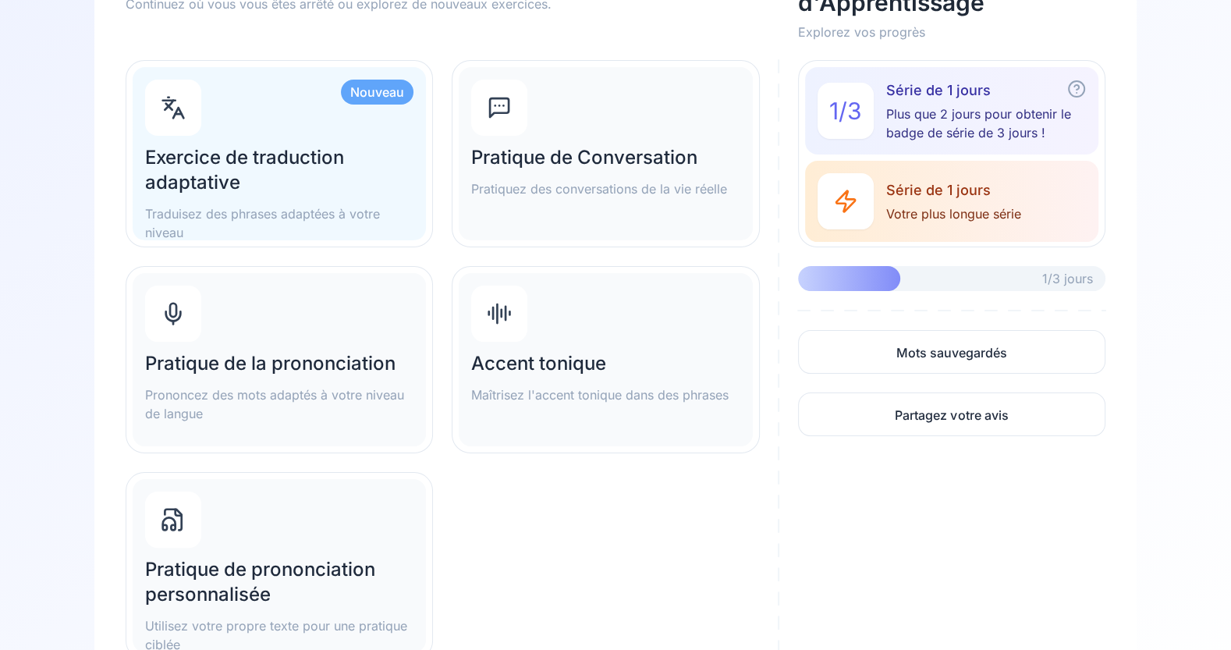
click at [338, 184] on h2 "Exercice de traduction adaptative" at bounding box center [279, 170] width 268 height 50
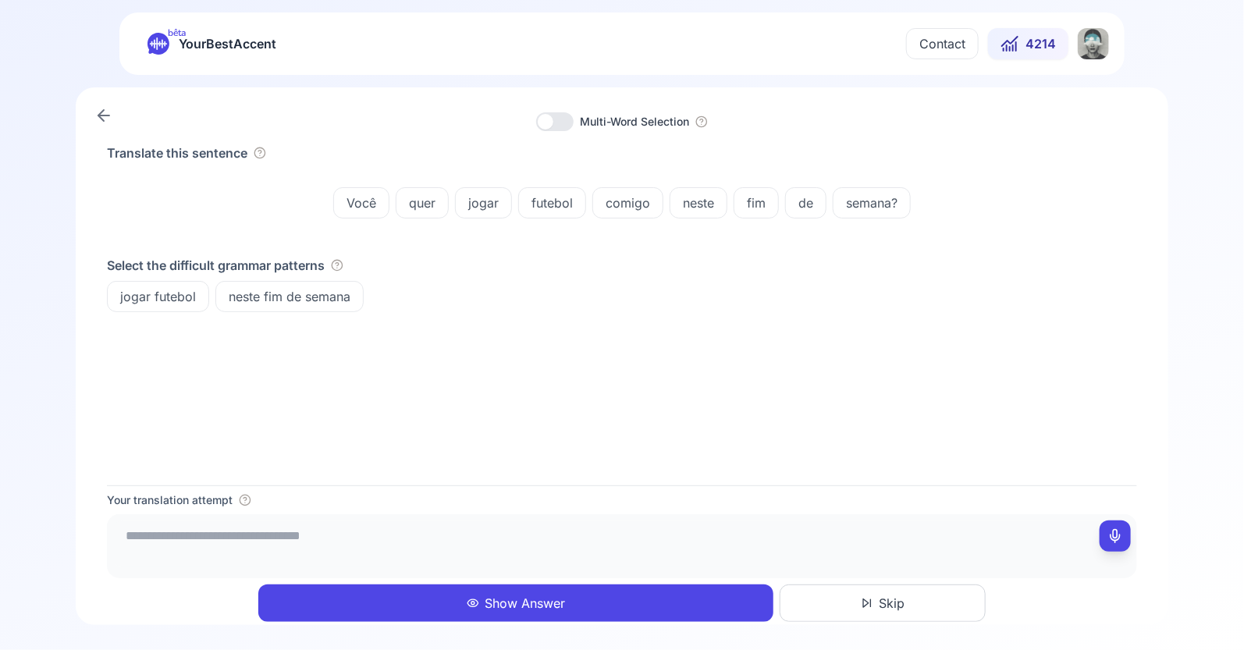
click at [563, 118] on div at bounding box center [554, 121] width 37 height 19
click at [896, 598] on span "Skip" at bounding box center [892, 603] width 26 height 19
click at [108, 123] on icon at bounding box center [103, 115] width 19 height 19
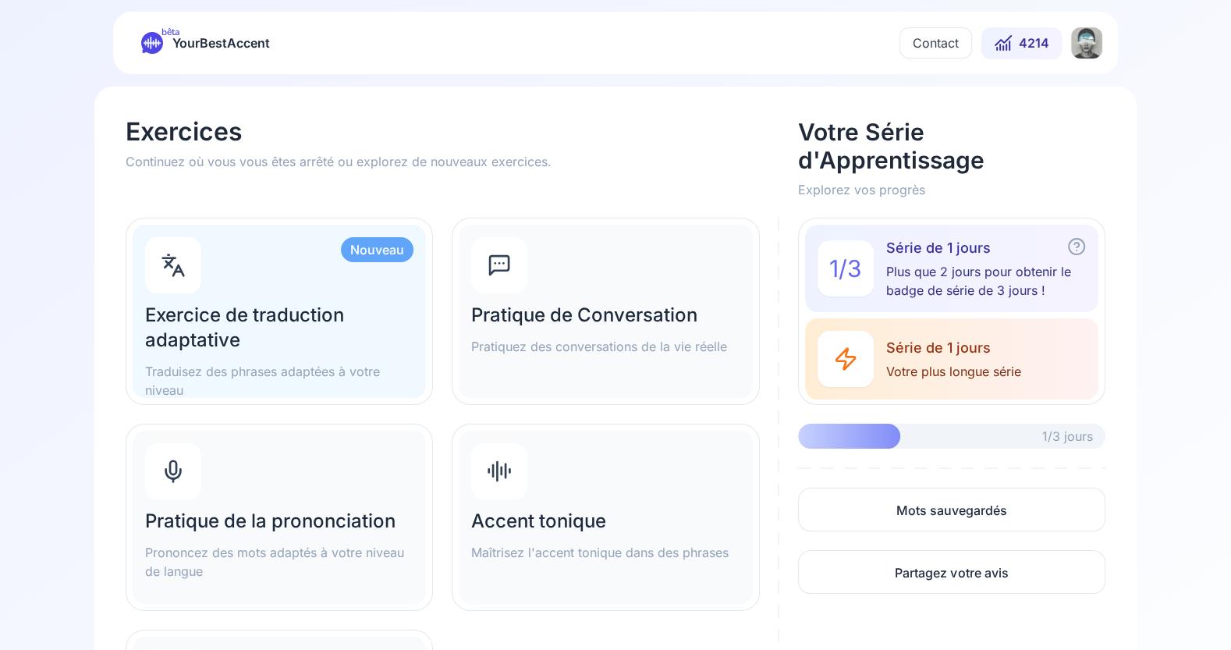
scroll to position [2, 0]
